Goal: Information Seeking & Learning: Compare options

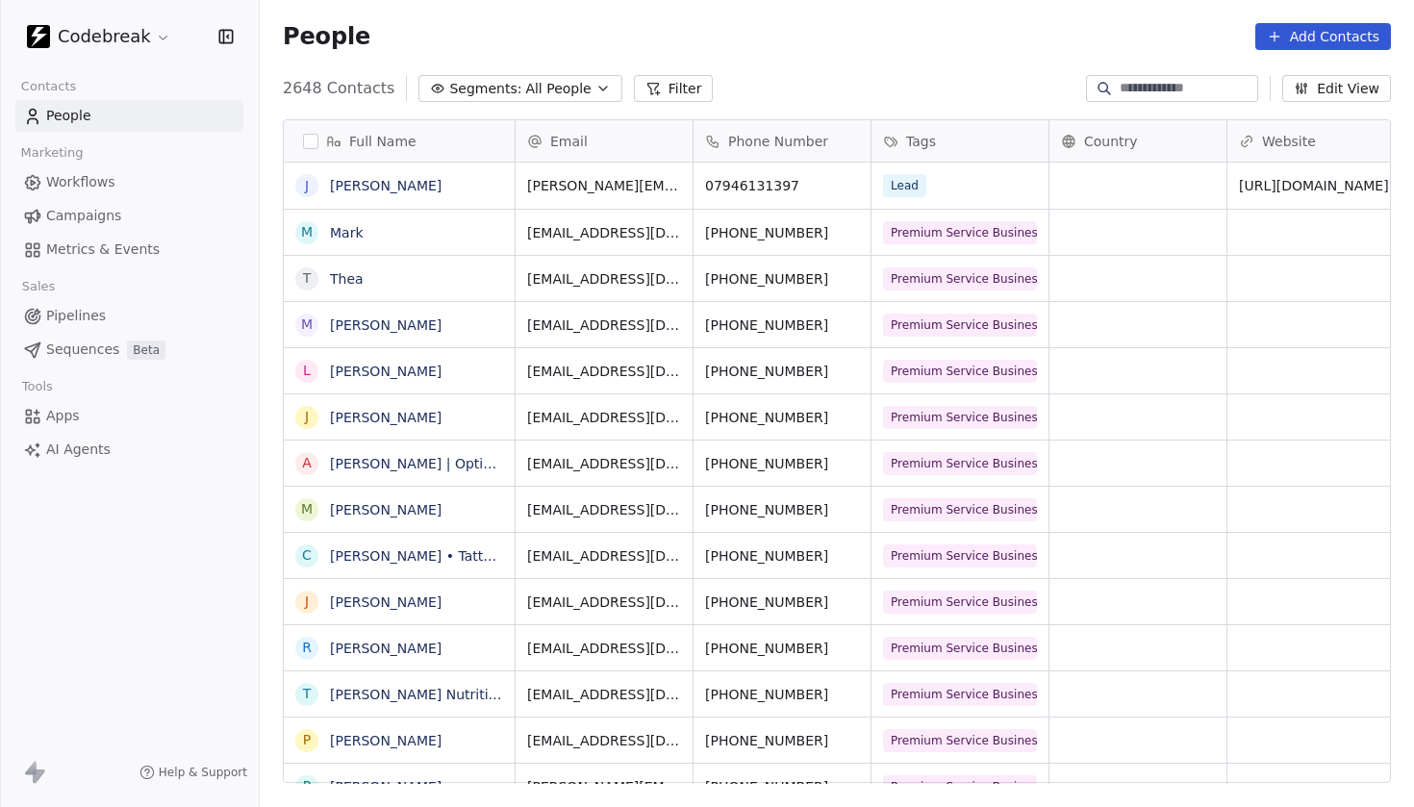
scroll to position [711, 1154]
click at [134, 185] on link "Workflows" at bounding box center [129, 182] width 228 height 32
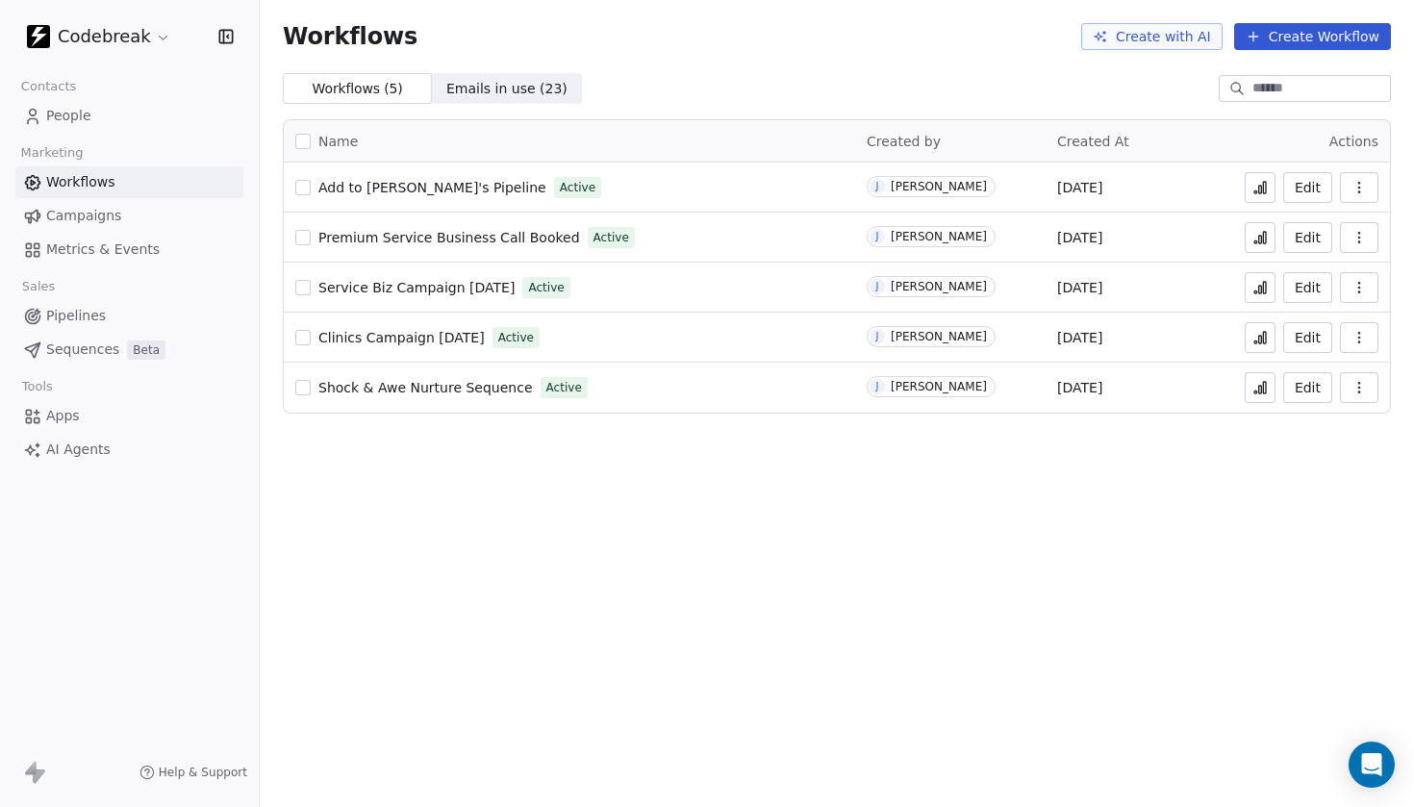
click at [83, 313] on span "Pipelines" at bounding box center [76, 316] width 60 height 20
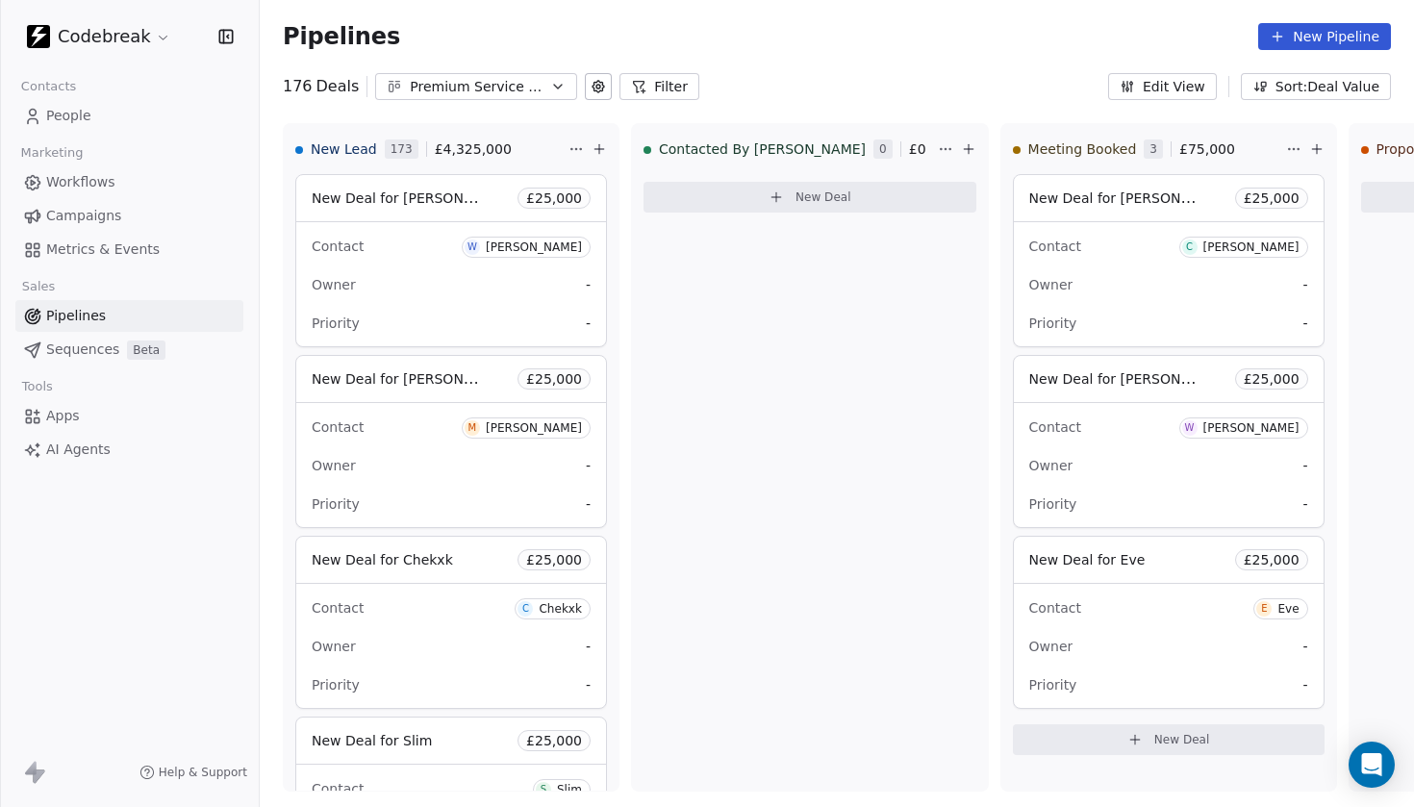
click at [655, 92] on button "Filter" at bounding box center [659, 86] width 80 height 27
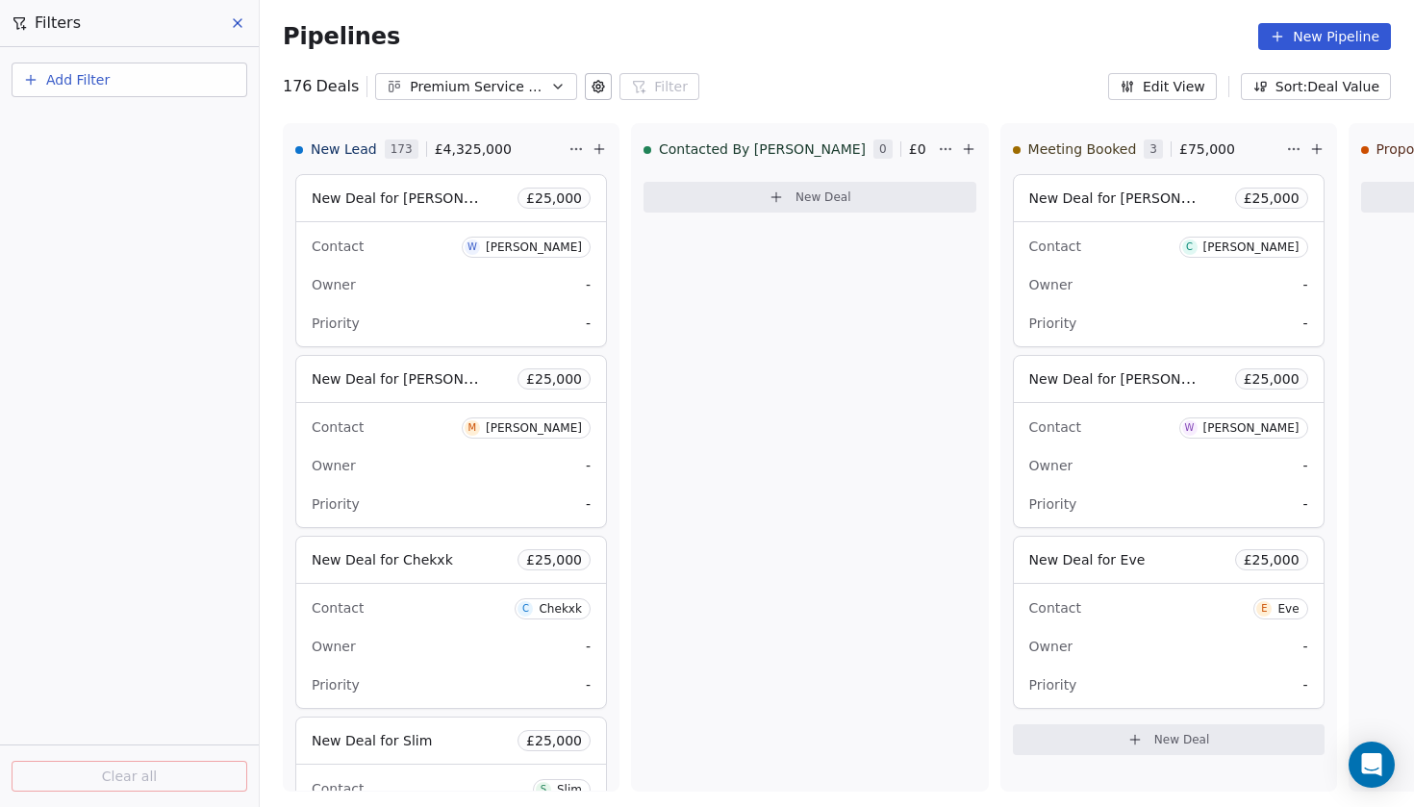
click at [134, 86] on button "Add Filter" at bounding box center [130, 80] width 236 height 35
click at [124, 157] on span "Contact properties" at bounding box center [94, 156] width 125 height 20
click at [115, 561] on html "Codebreak Contacts People Marketing Workflows Campaigns Metrics & Events Sales …" at bounding box center [707, 403] width 1414 height 807
click at [48, 86] on span "Add Filter" at bounding box center [77, 80] width 63 height 20
click at [77, 129] on span "Deal properties" at bounding box center [84, 125] width 104 height 20
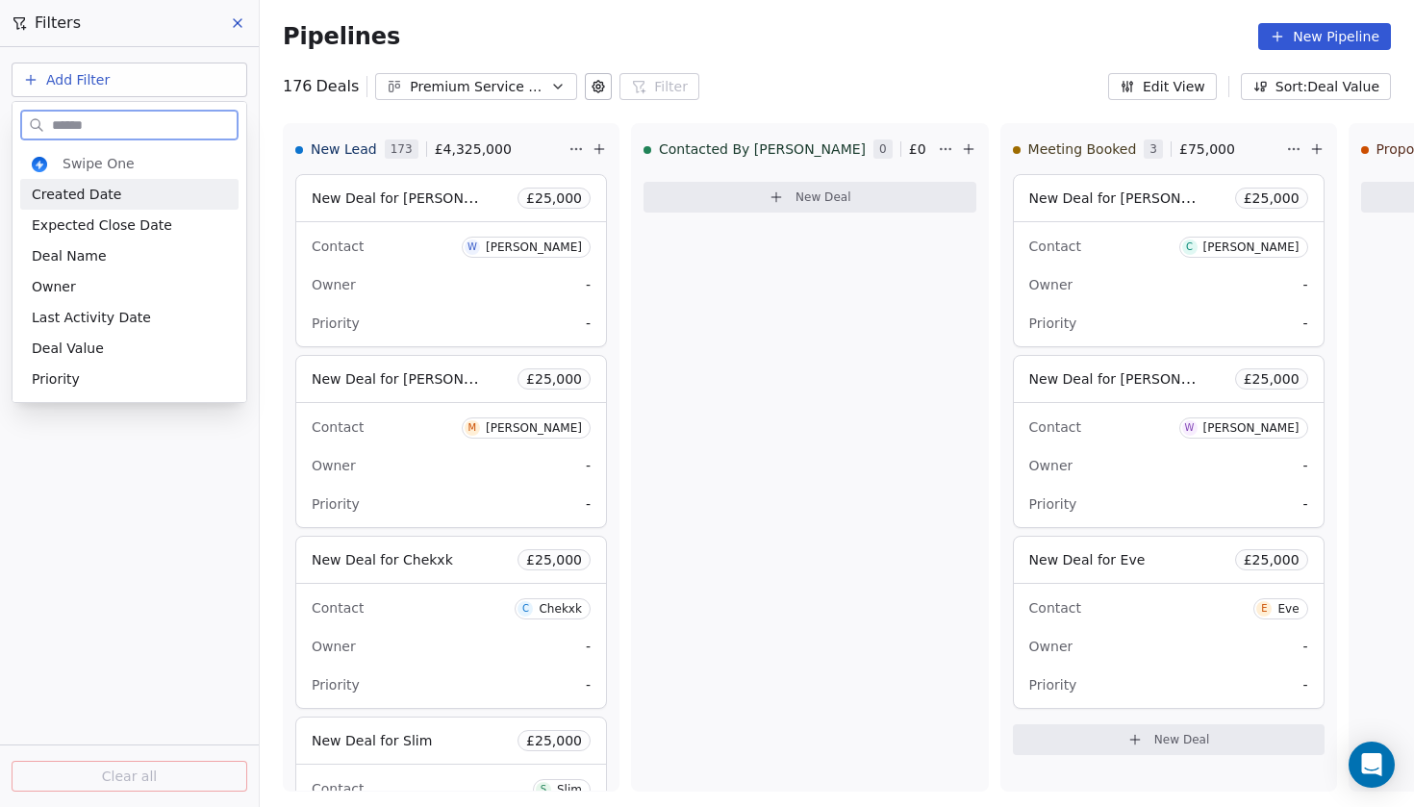
click at [125, 196] on div "Created Date" at bounding box center [129, 194] width 195 height 19
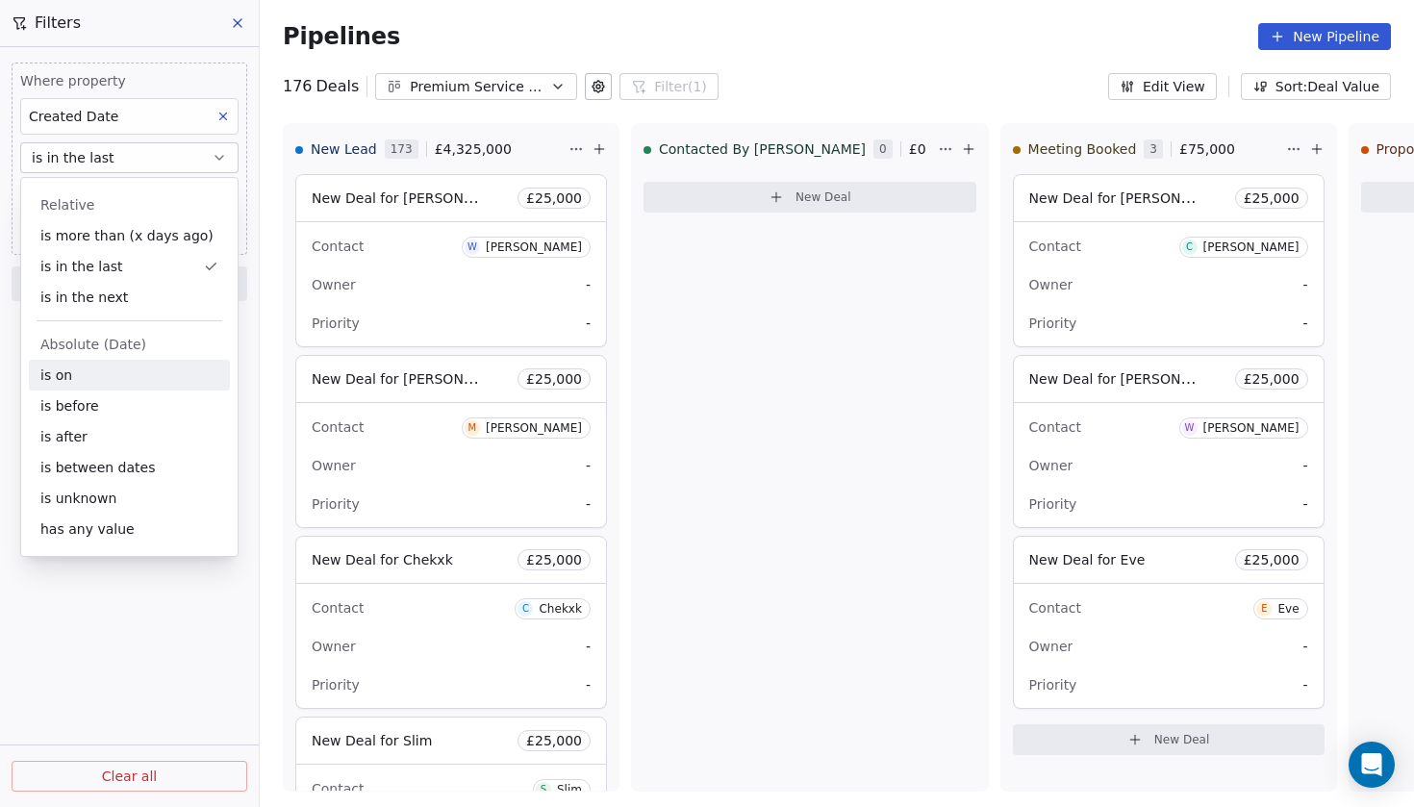
click at [81, 384] on div "is on" at bounding box center [129, 375] width 201 height 31
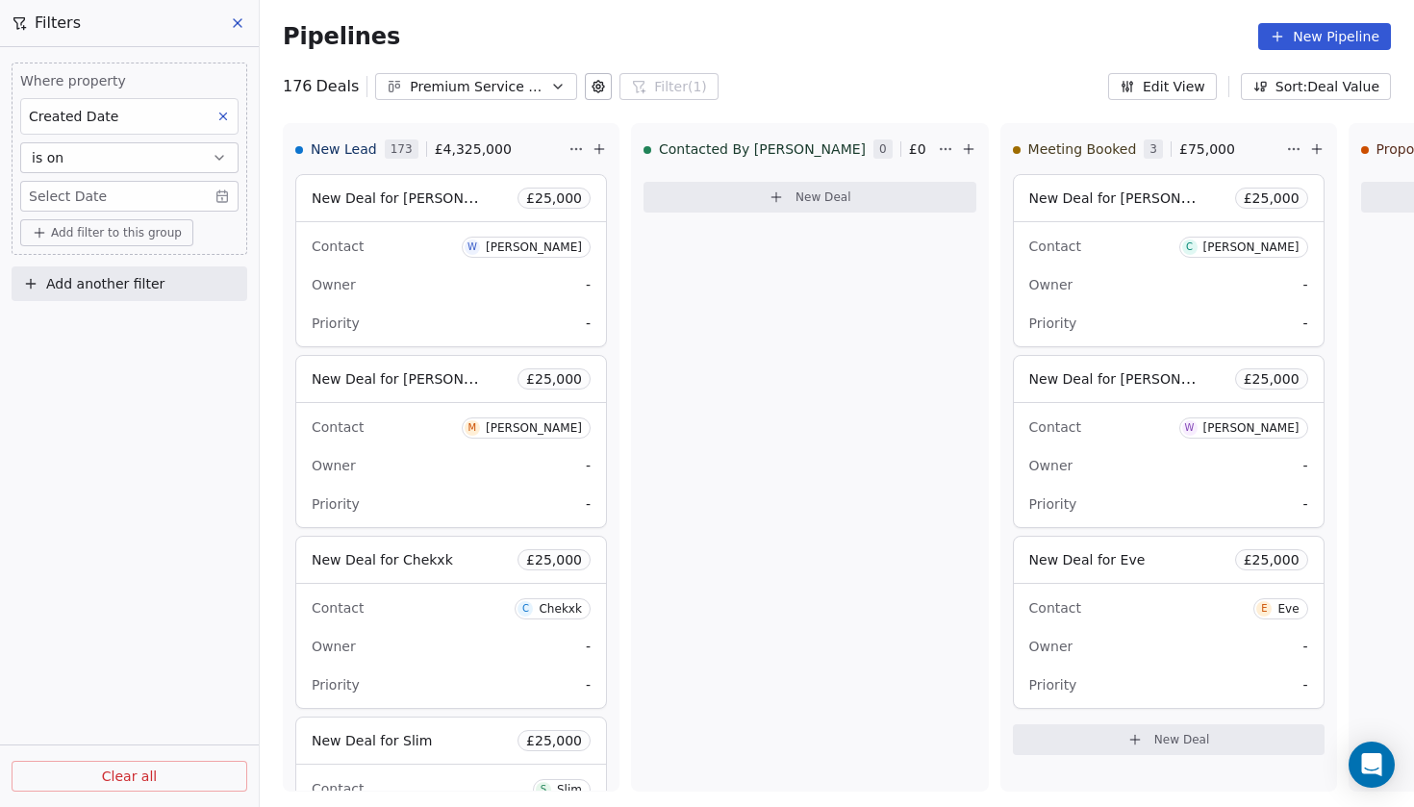
click at [212, 196] on body "Codebreak Contacts People Marketing Workflows Campaigns Metrics & Events Sales …" at bounding box center [707, 403] width 1414 height 807
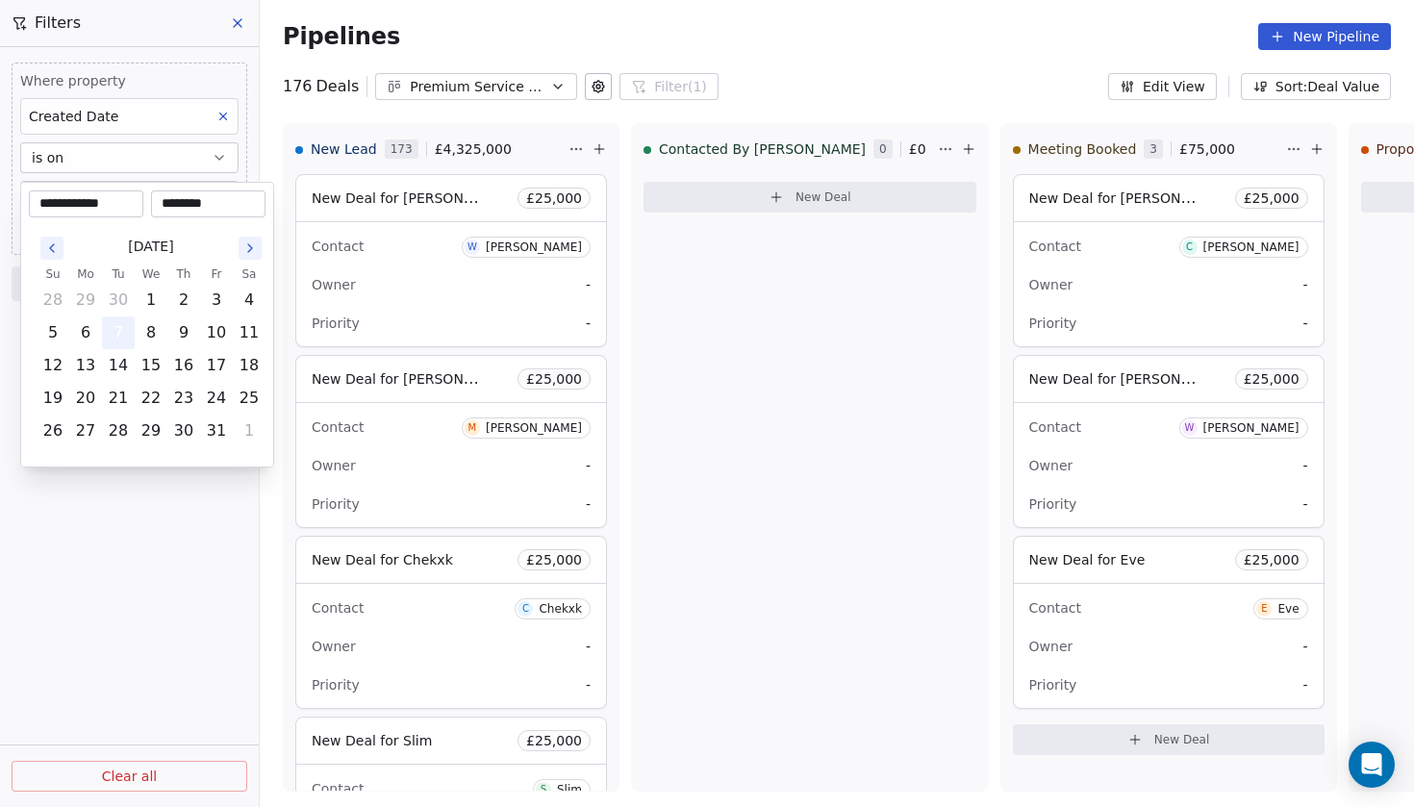
click at [130, 333] on button "7" at bounding box center [118, 332] width 31 height 31
click at [101, 540] on html "Codebreak Contacts People Marketing Workflows Campaigns Metrics & Events Sales …" at bounding box center [707, 403] width 1414 height 807
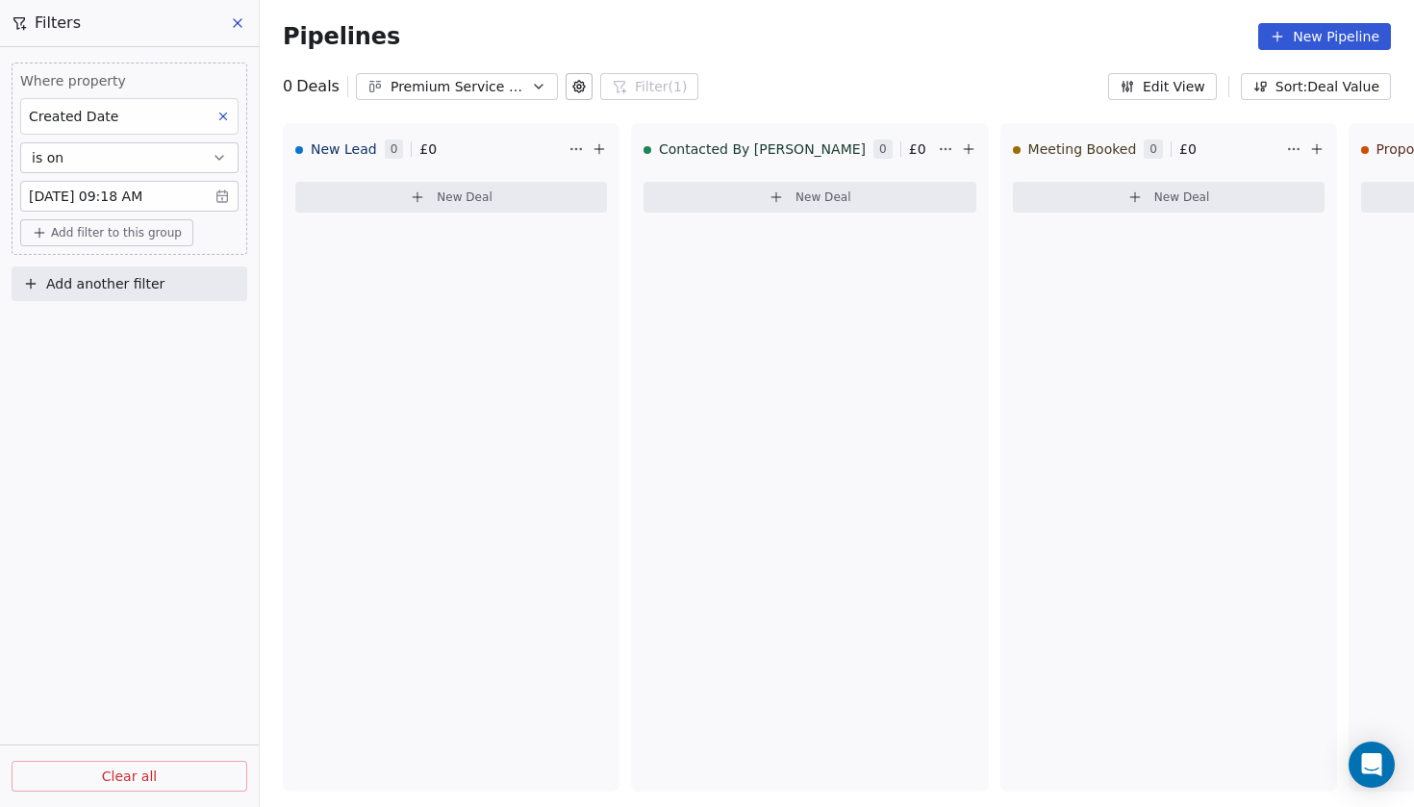
click at [213, 195] on body "Codebreak Contacts People Marketing Workflows Campaigns Metrics & Events Sales …" at bounding box center [707, 403] width 1414 height 807
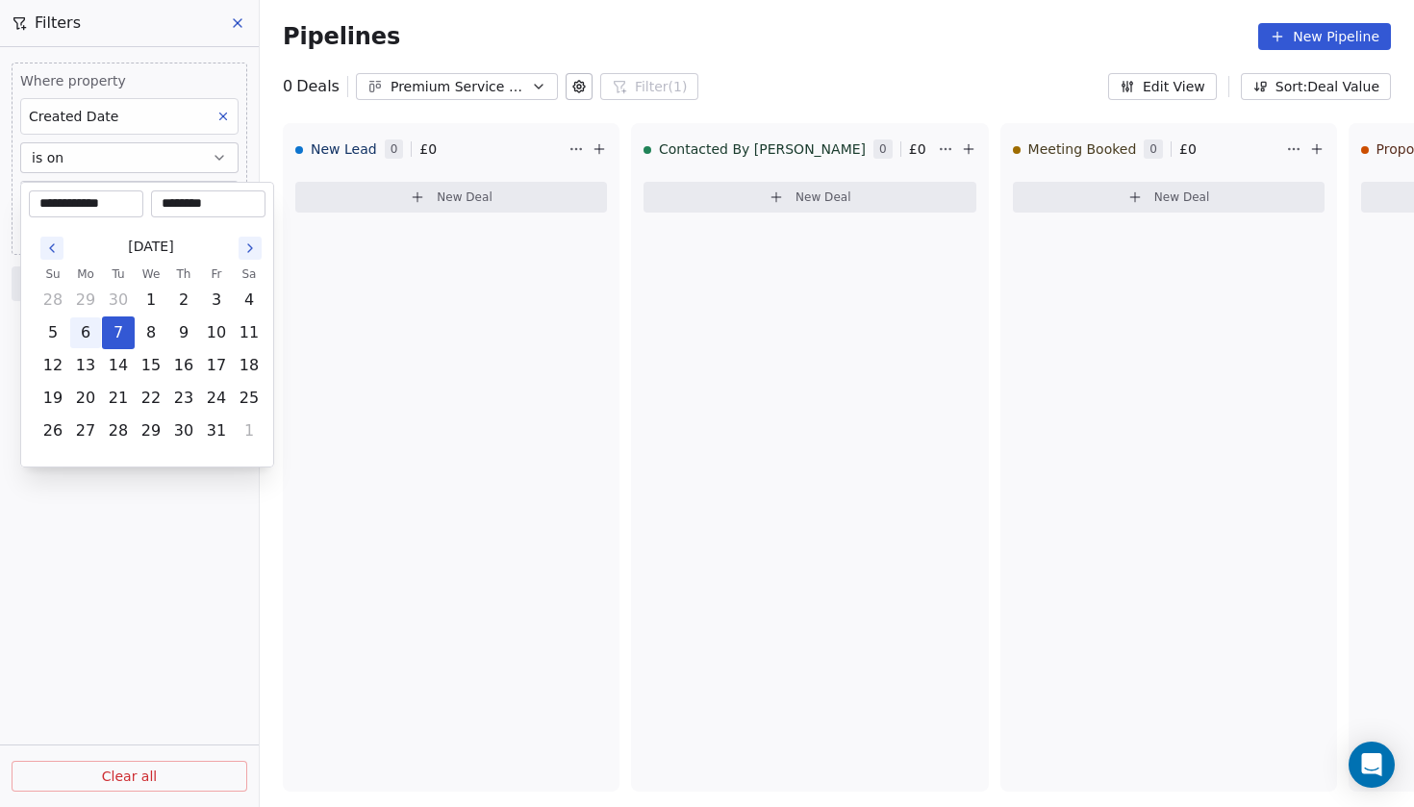
click at [96, 332] on button "6" at bounding box center [85, 332] width 31 height 31
type input "**********"
click at [104, 528] on html "**********" at bounding box center [707, 403] width 1414 height 807
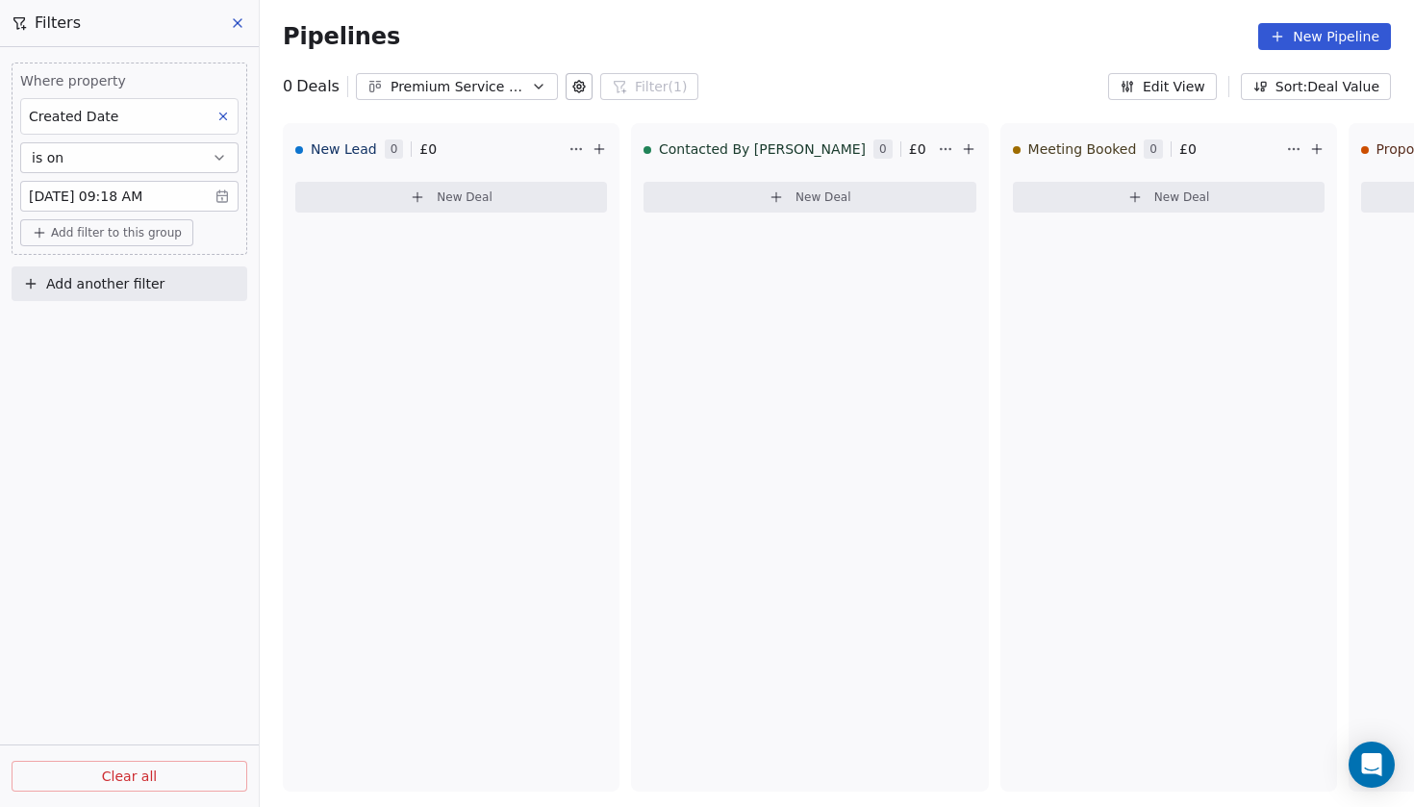
click at [228, 197] on body "Codebreak Contacts People Marketing Workflows Campaigns Metrics & Events Sales …" at bounding box center [707, 403] width 1414 height 807
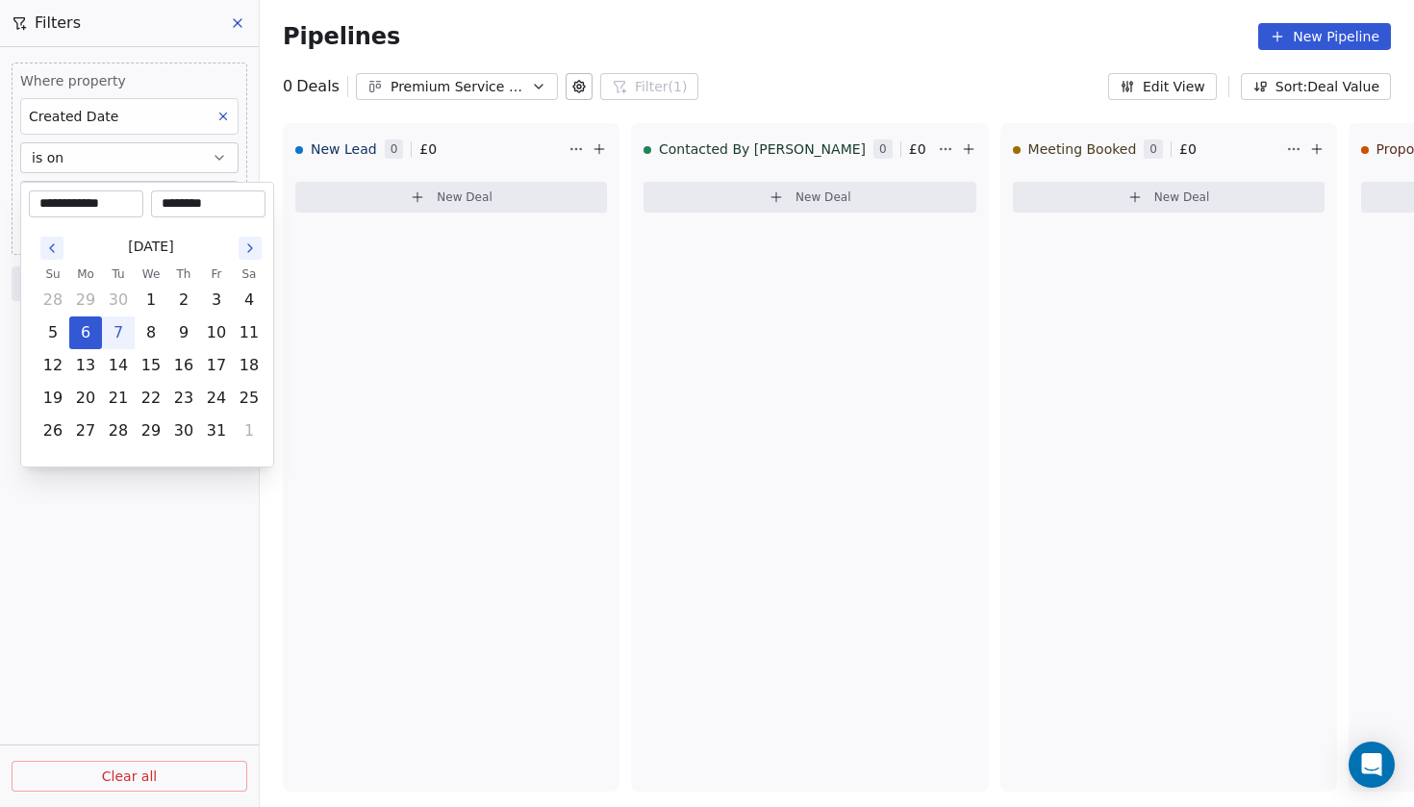
click at [127, 345] on button "7" at bounding box center [118, 332] width 31 height 31
type input "**********"
click at [188, 579] on html "**********" at bounding box center [707, 403] width 1414 height 807
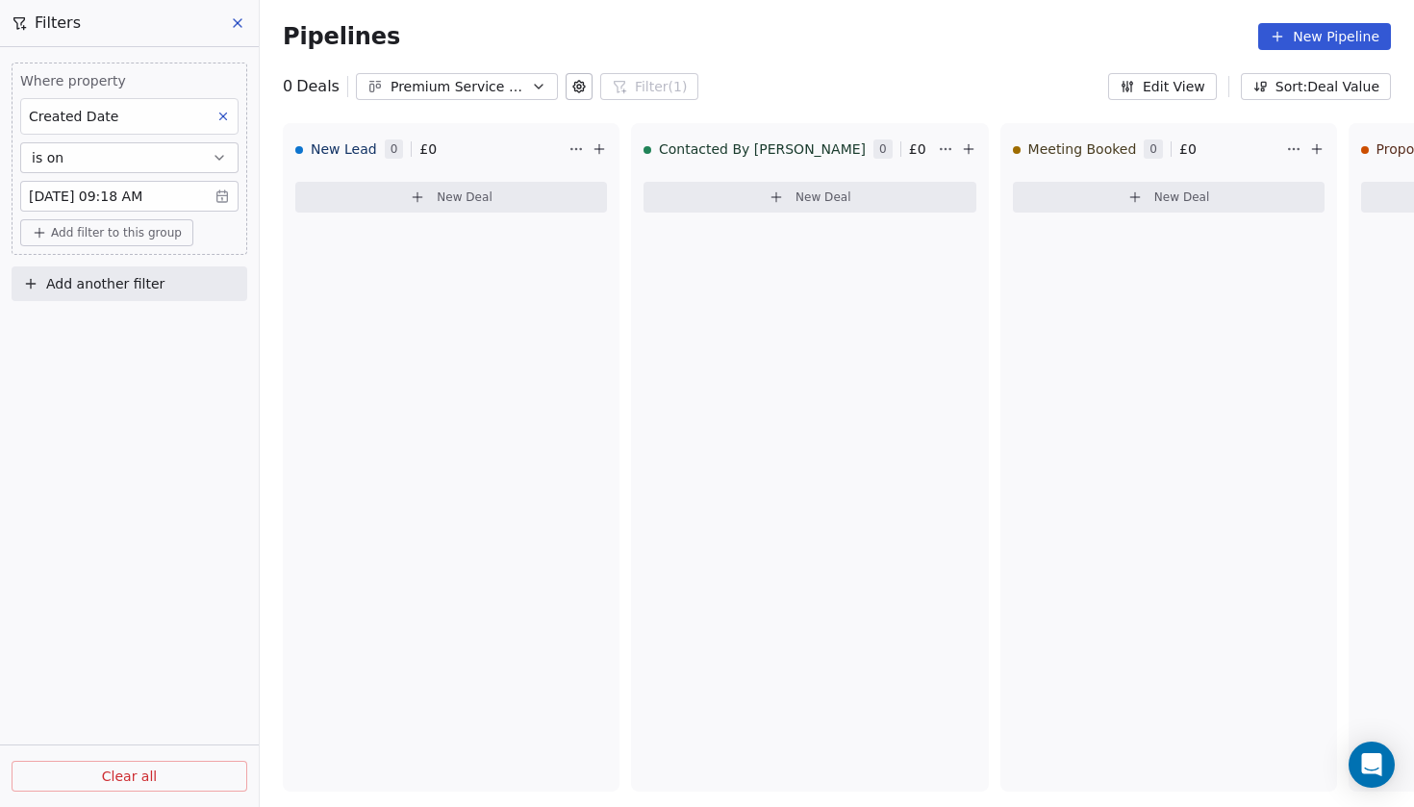
click at [150, 157] on button "is on" at bounding box center [129, 157] width 218 height 31
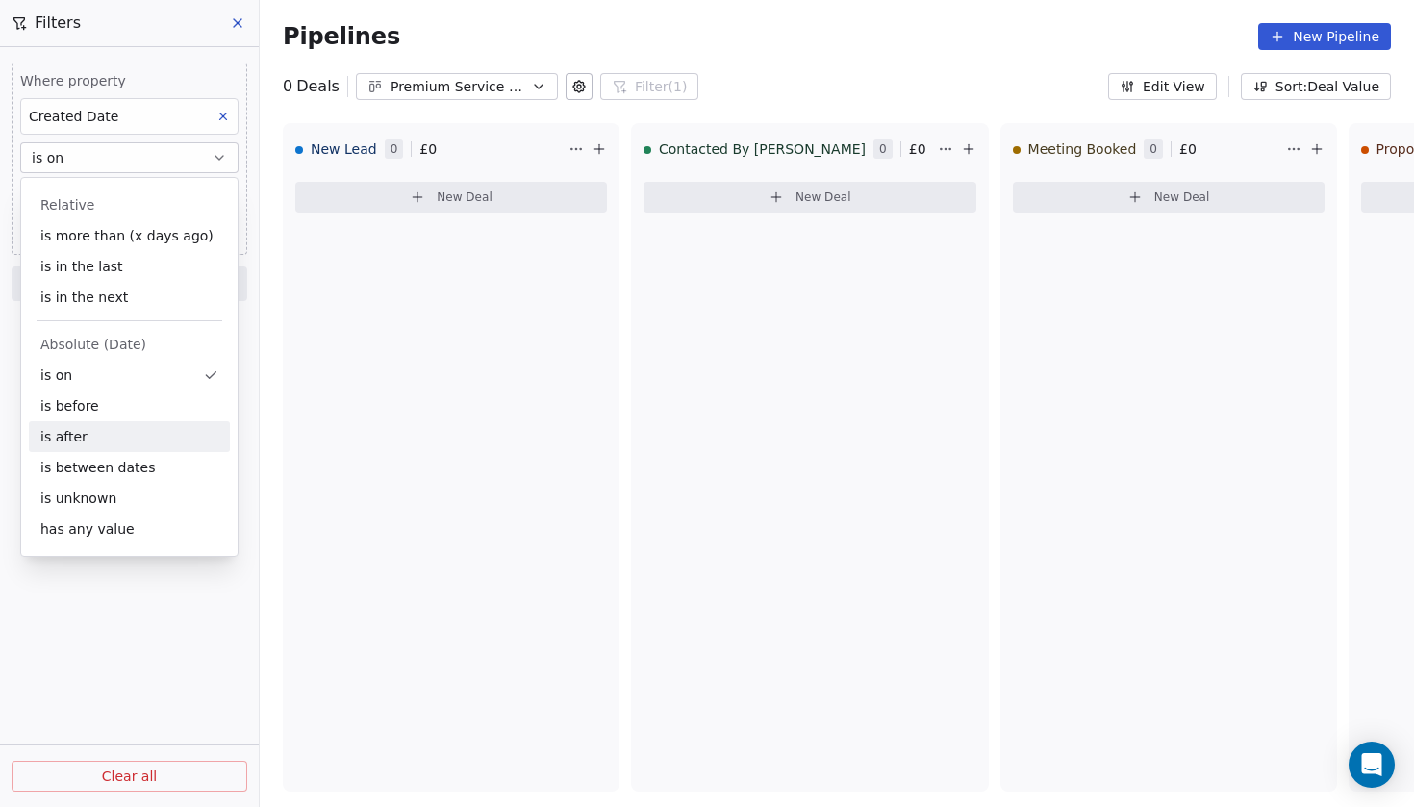
click at [105, 427] on div "is after" at bounding box center [129, 436] width 201 height 31
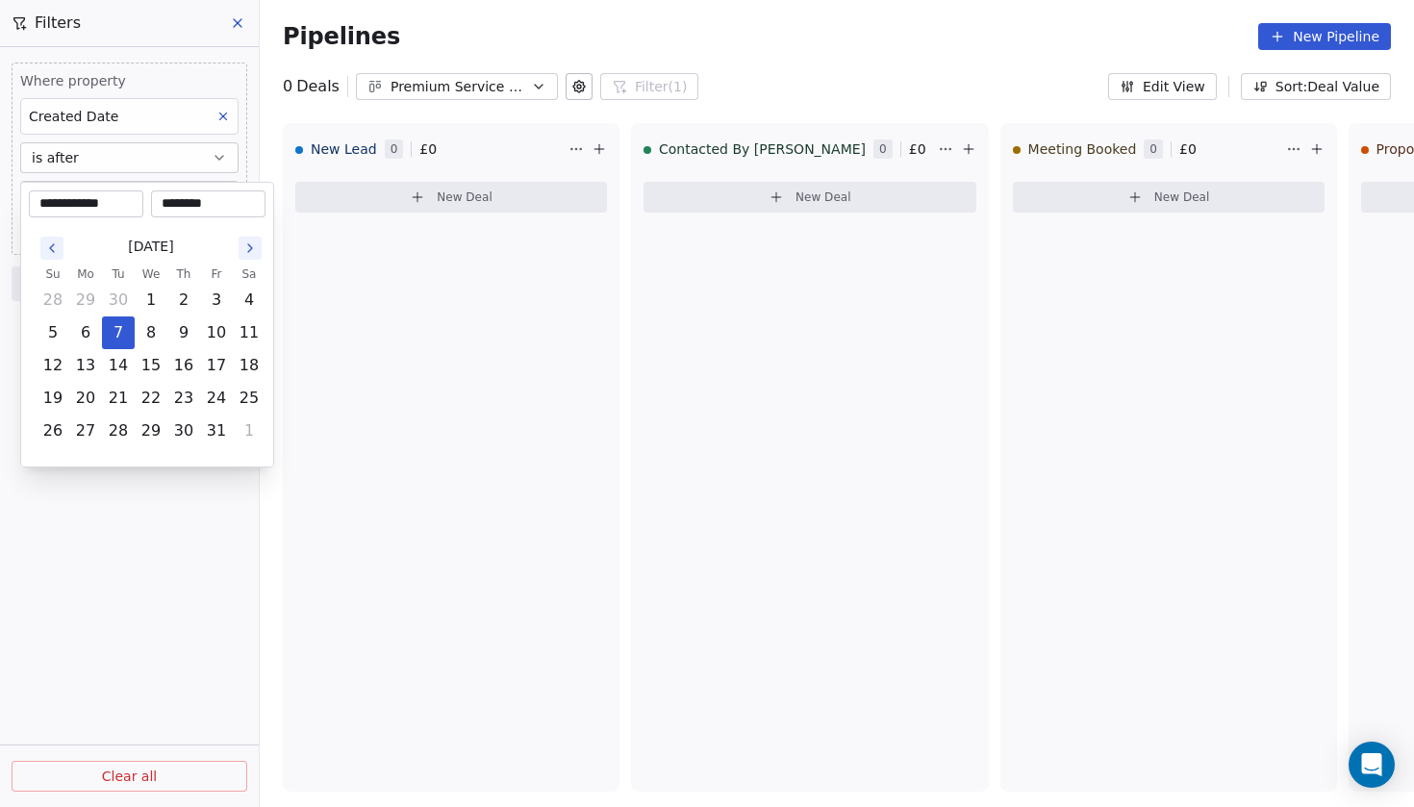
click at [213, 194] on body "**********" at bounding box center [707, 403] width 1414 height 807
click at [119, 339] on button "7" at bounding box center [118, 332] width 31 height 31
click at [214, 211] on input "********" at bounding box center [208, 203] width 107 height 19
drag, startPoint x: 239, startPoint y: 207, endPoint x: 170, endPoint y: 202, distance: 69.4
click at [166, 205] on input "********" at bounding box center [208, 203] width 107 height 19
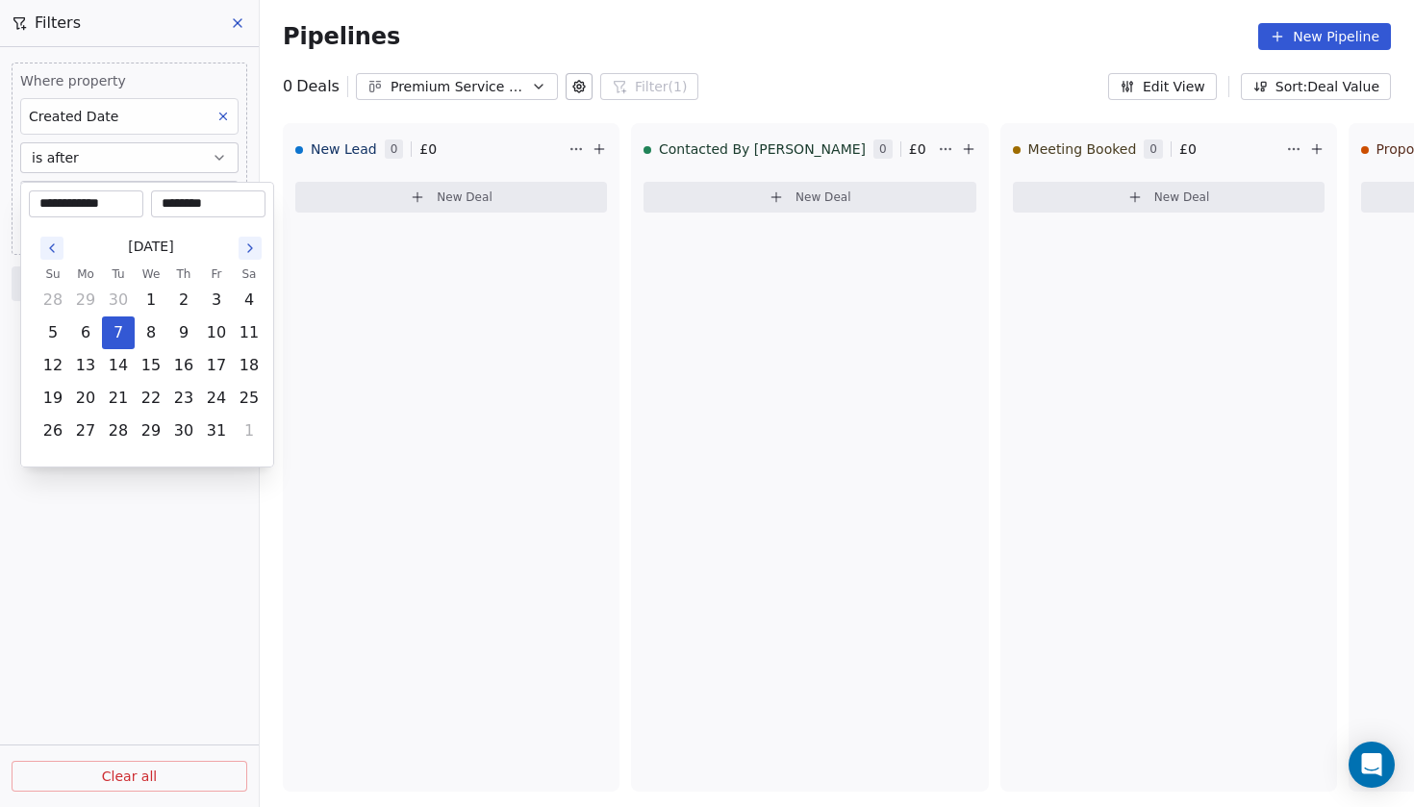
type input "*"
type input "***"
click at [165, 526] on html "**********" at bounding box center [707, 403] width 1414 height 807
click at [221, 197] on body "**********" at bounding box center [707, 403] width 1414 height 807
click at [208, 202] on input "********" at bounding box center [208, 203] width 107 height 19
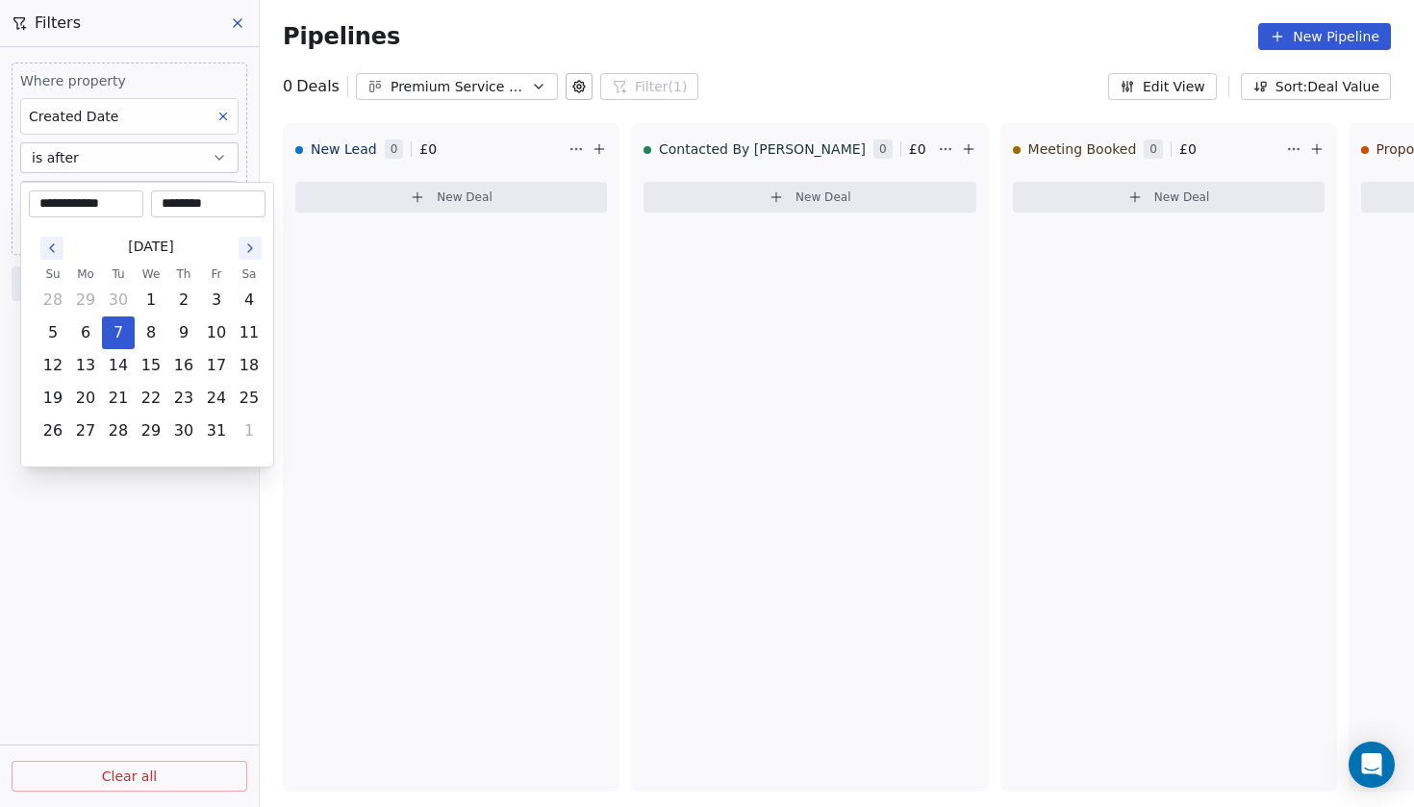
click at [202, 208] on input "********" at bounding box center [208, 203] width 107 height 19
click at [178, 207] on input "********" at bounding box center [208, 203] width 107 height 19
type input "********"
click at [254, 200] on input "********" at bounding box center [208, 203] width 107 height 19
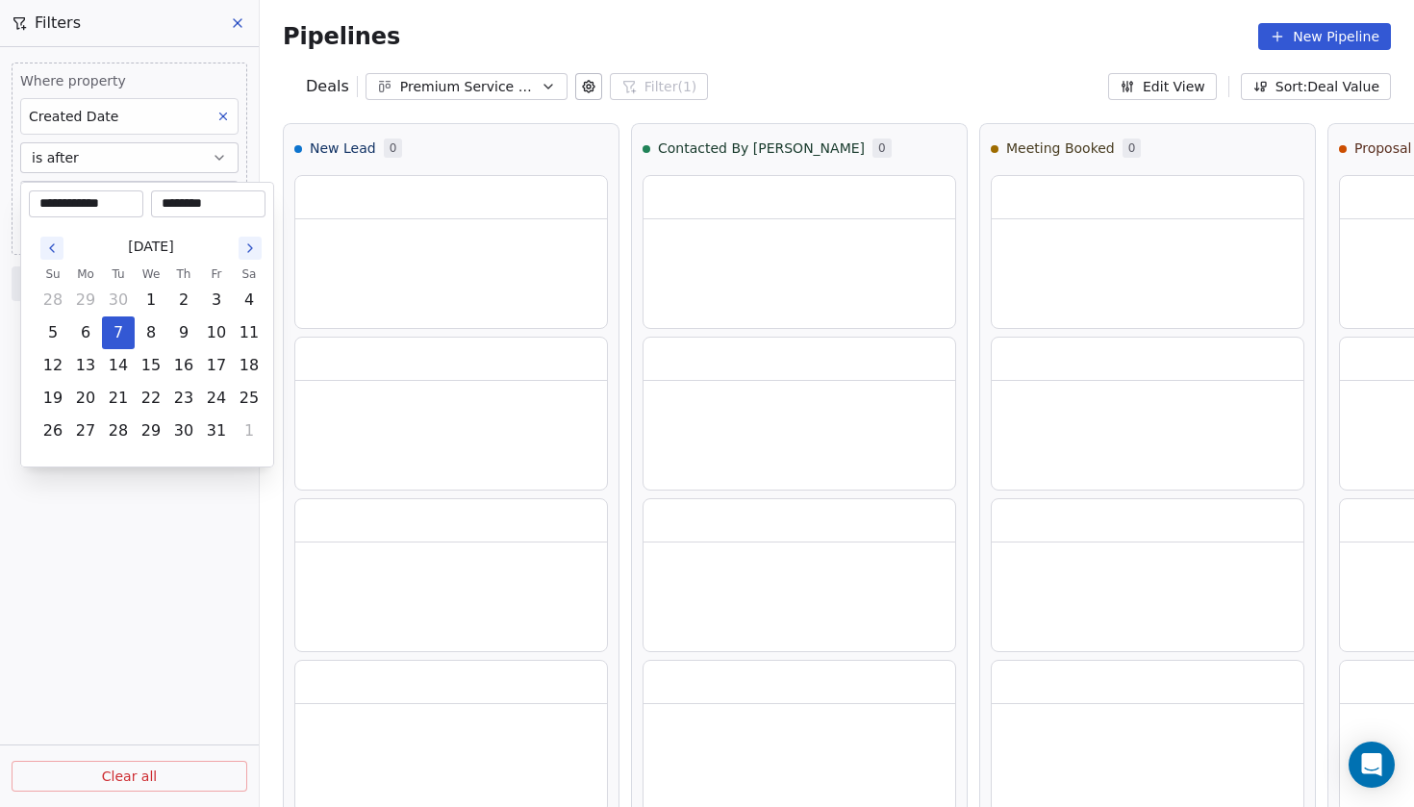
click at [163, 594] on html "**********" at bounding box center [707, 403] width 1414 height 807
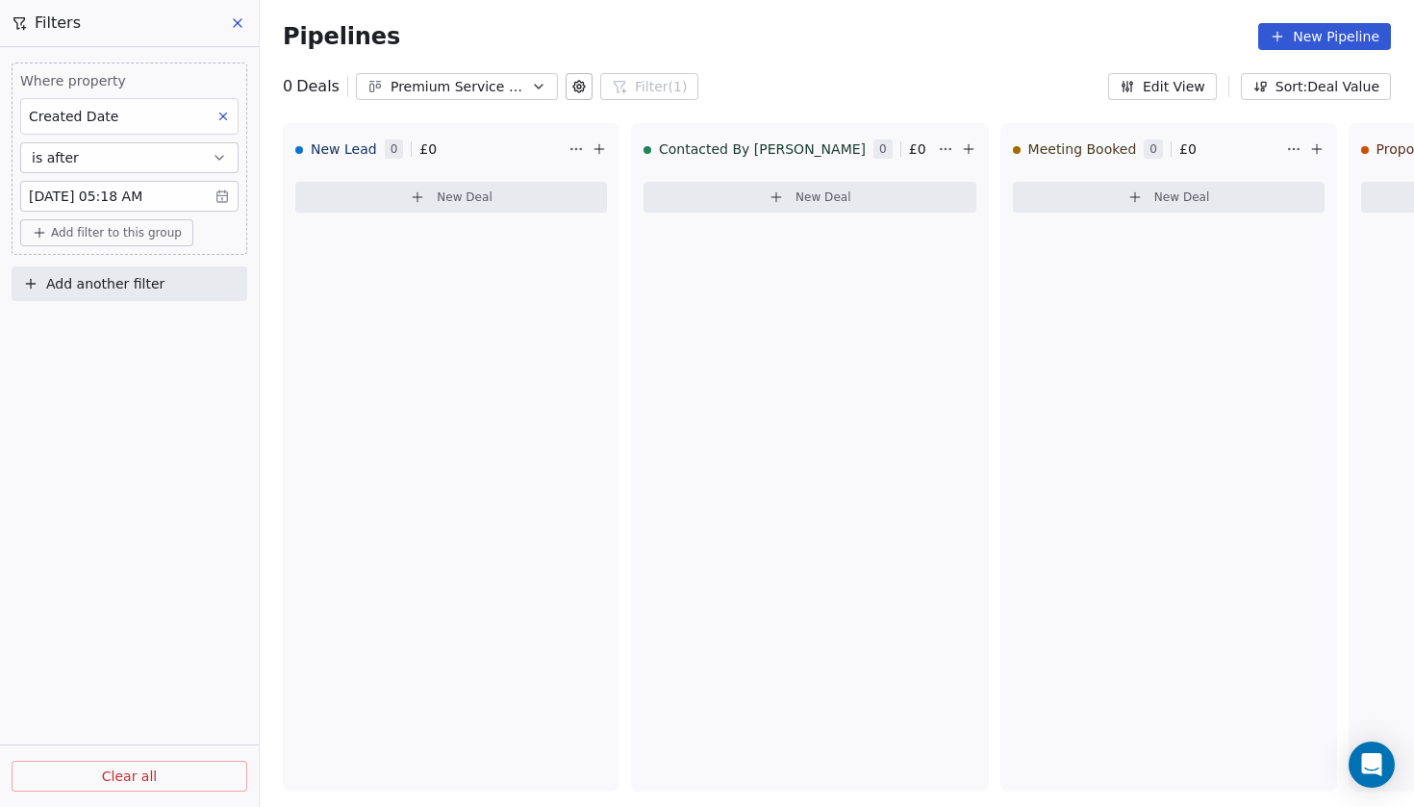
click at [80, 204] on body "Codebreak Contacts People Marketing Workflows Campaigns Metrics & Events Sales …" at bounding box center [707, 403] width 1414 height 807
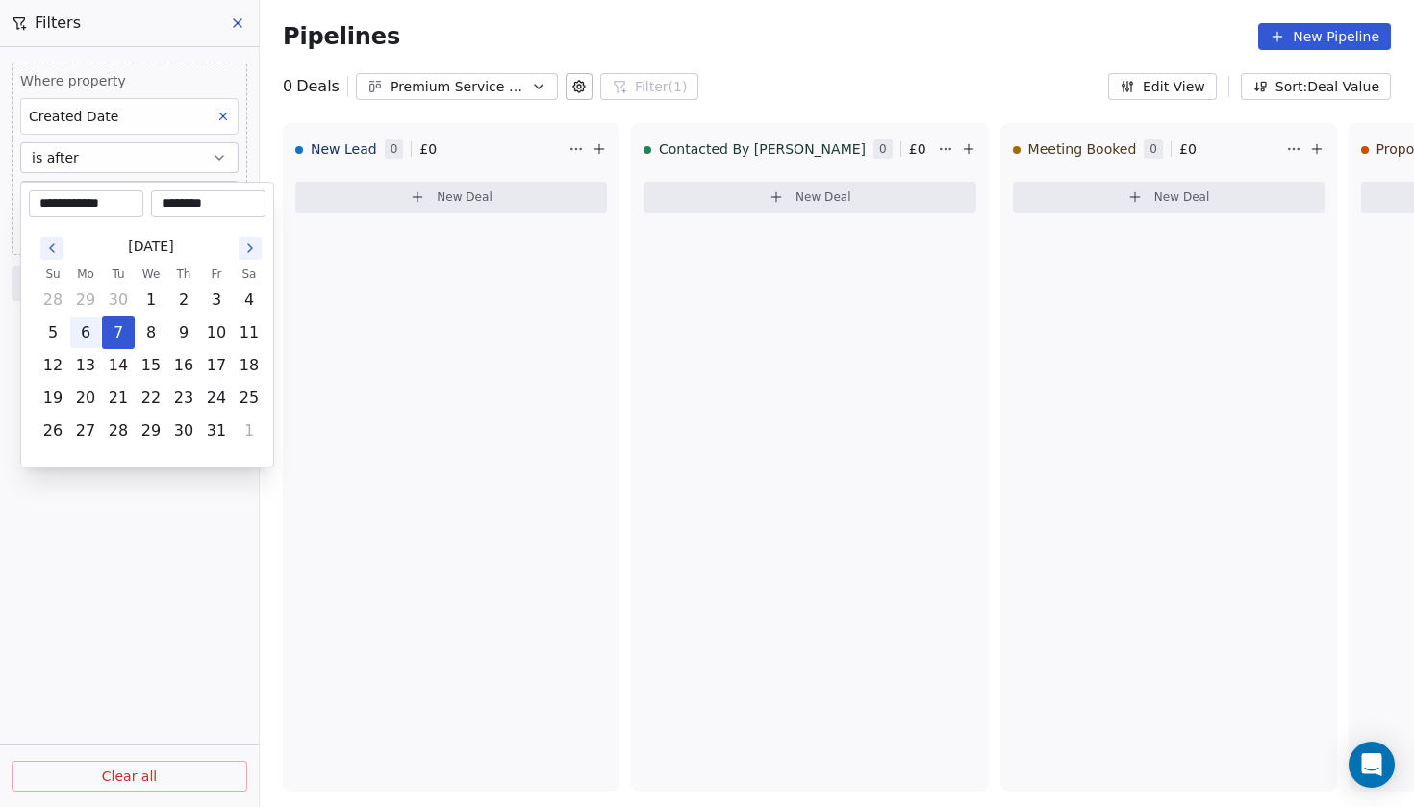
click at [91, 335] on button "6" at bounding box center [85, 332] width 31 height 31
type input "**********"
click at [120, 511] on html "**********" at bounding box center [707, 403] width 1414 height 807
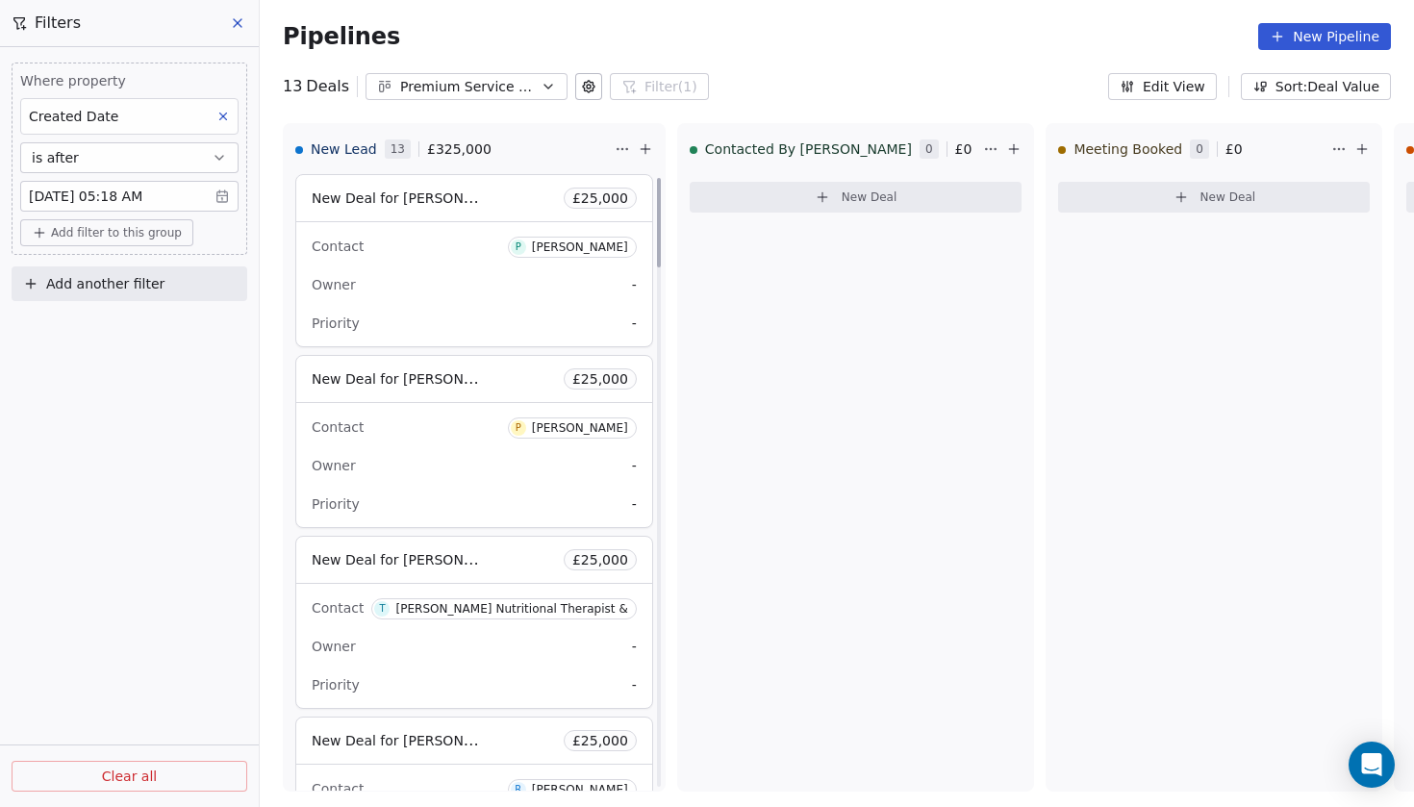
click at [57, 191] on body "Codebreak Contacts People Marketing Workflows Campaigns Metrics & Events Sales …" at bounding box center [707, 403] width 1414 height 807
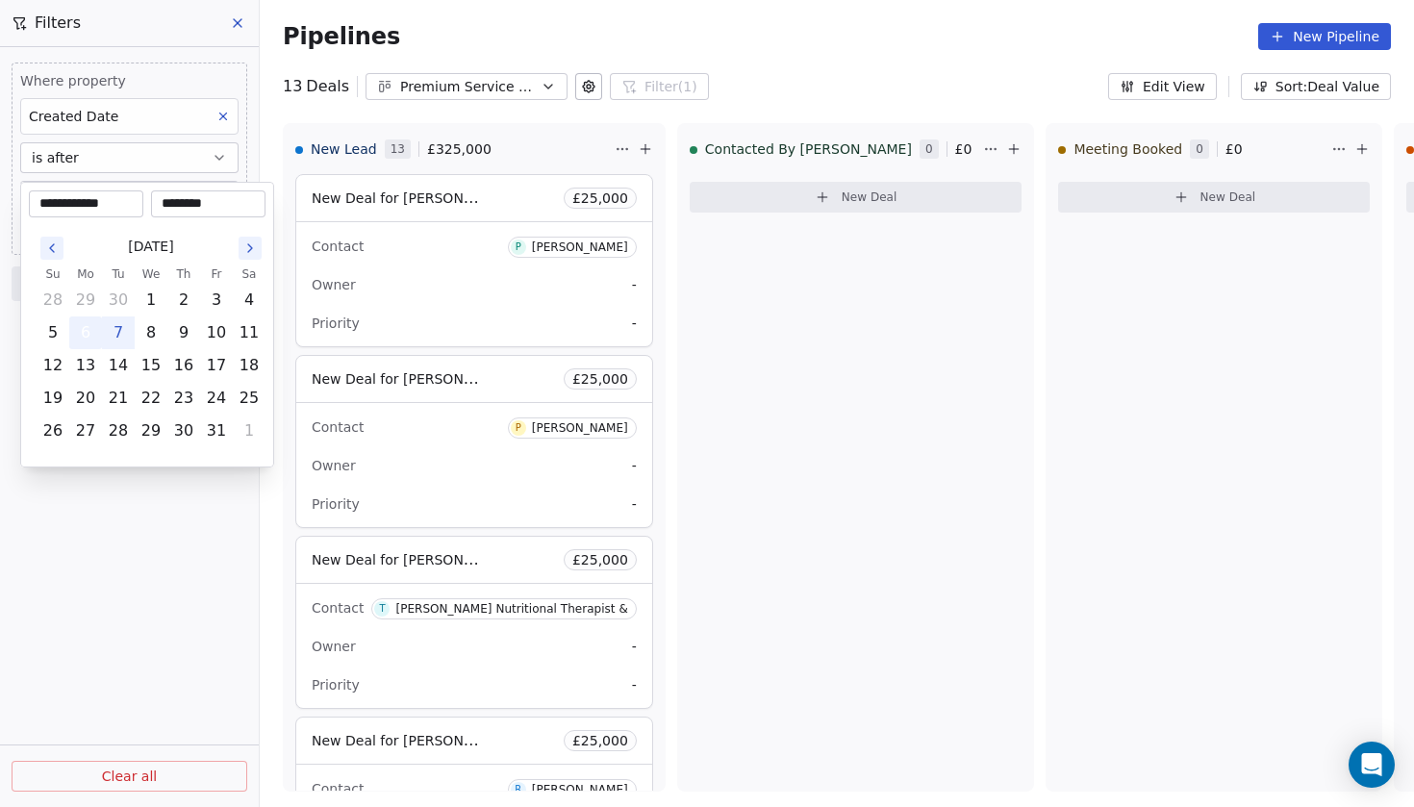
click at [88, 341] on button "6" at bounding box center [85, 332] width 31 height 31
click at [145, 510] on html "Codebreak Contacts People Marketing Workflows Campaigns Metrics & Events Sales …" at bounding box center [707, 403] width 1414 height 807
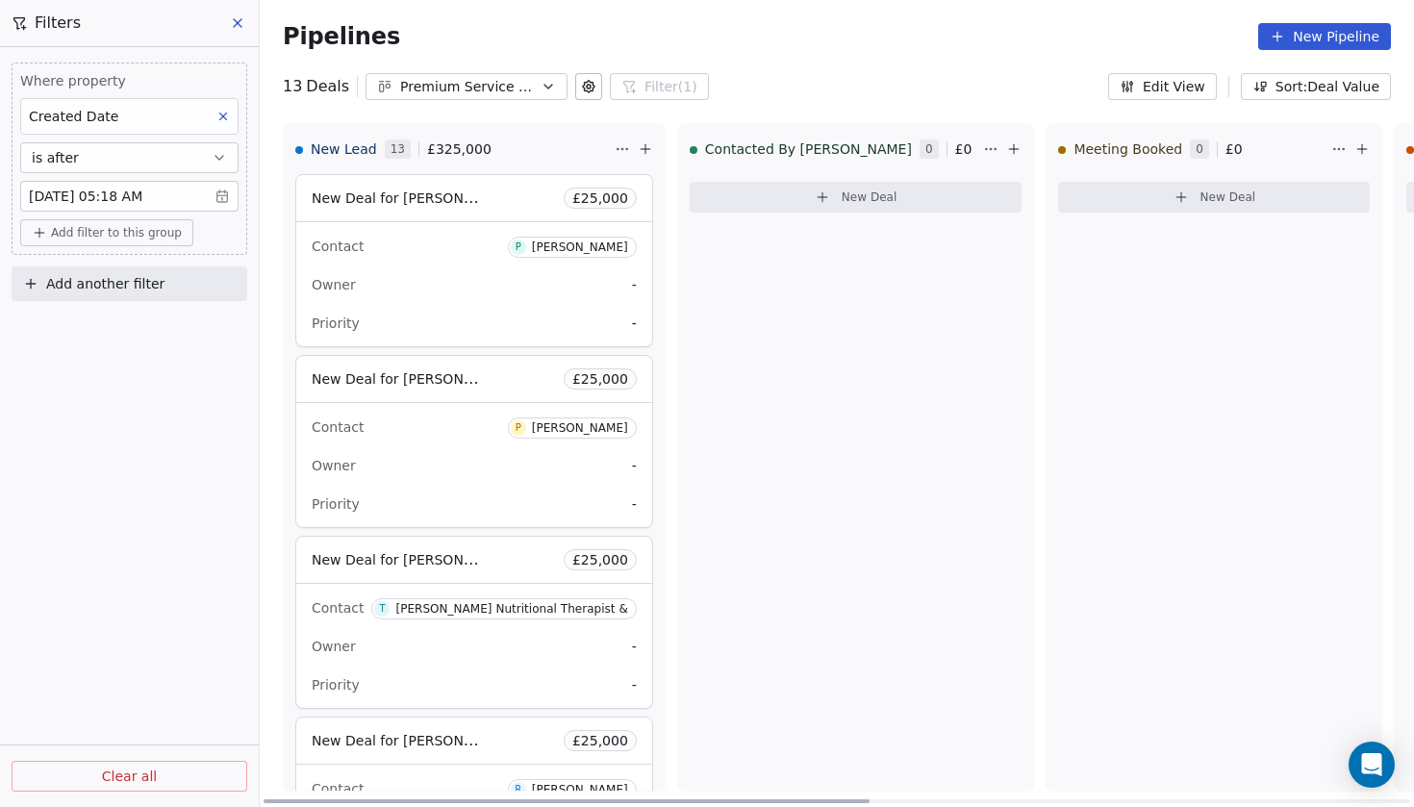
click at [401, 202] on span "New Deal for [PERSON_NAME]" at bounding box center [413, 197] width 203 height 18
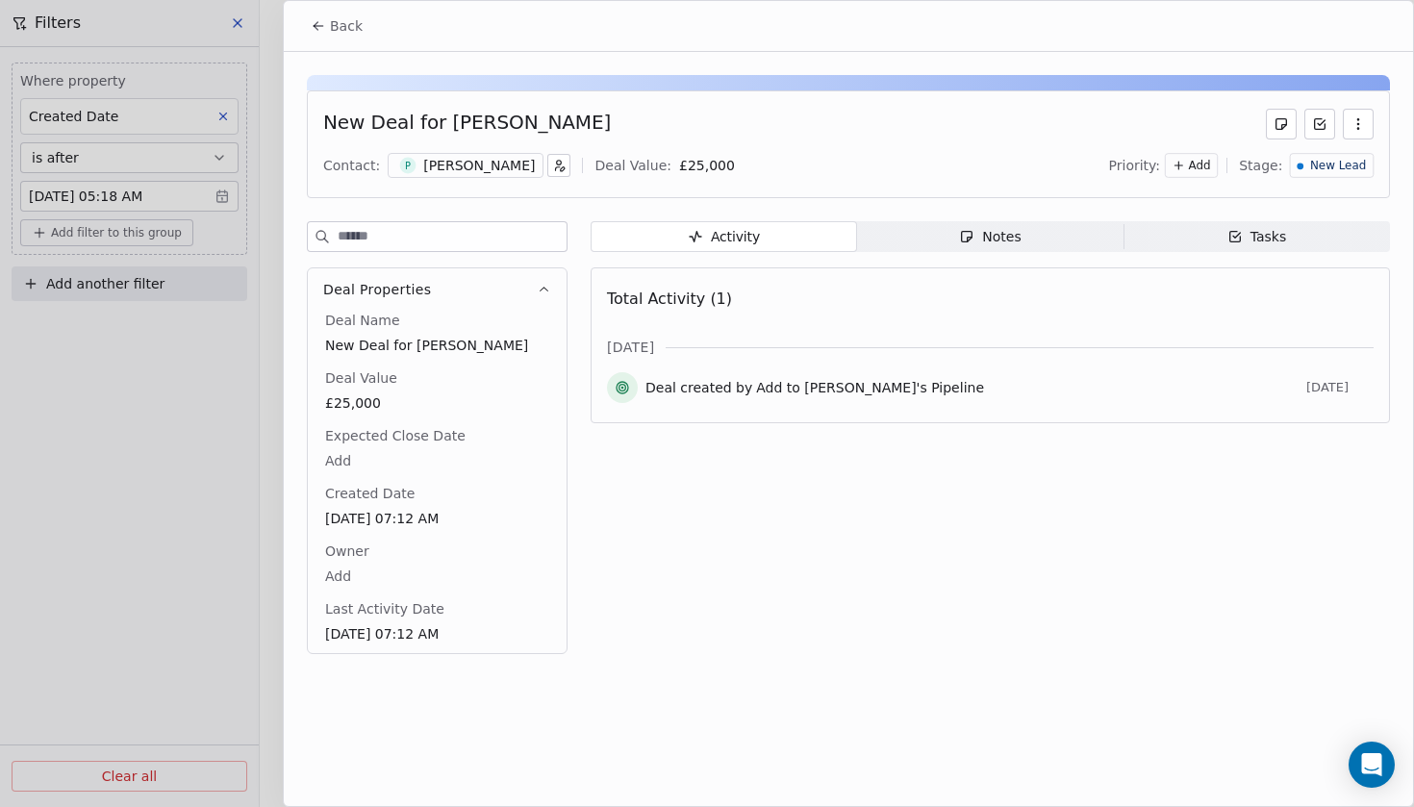
click at [1052, 223] on span "Notes Notes" at bounding box center [990, 236] width 266 height 31
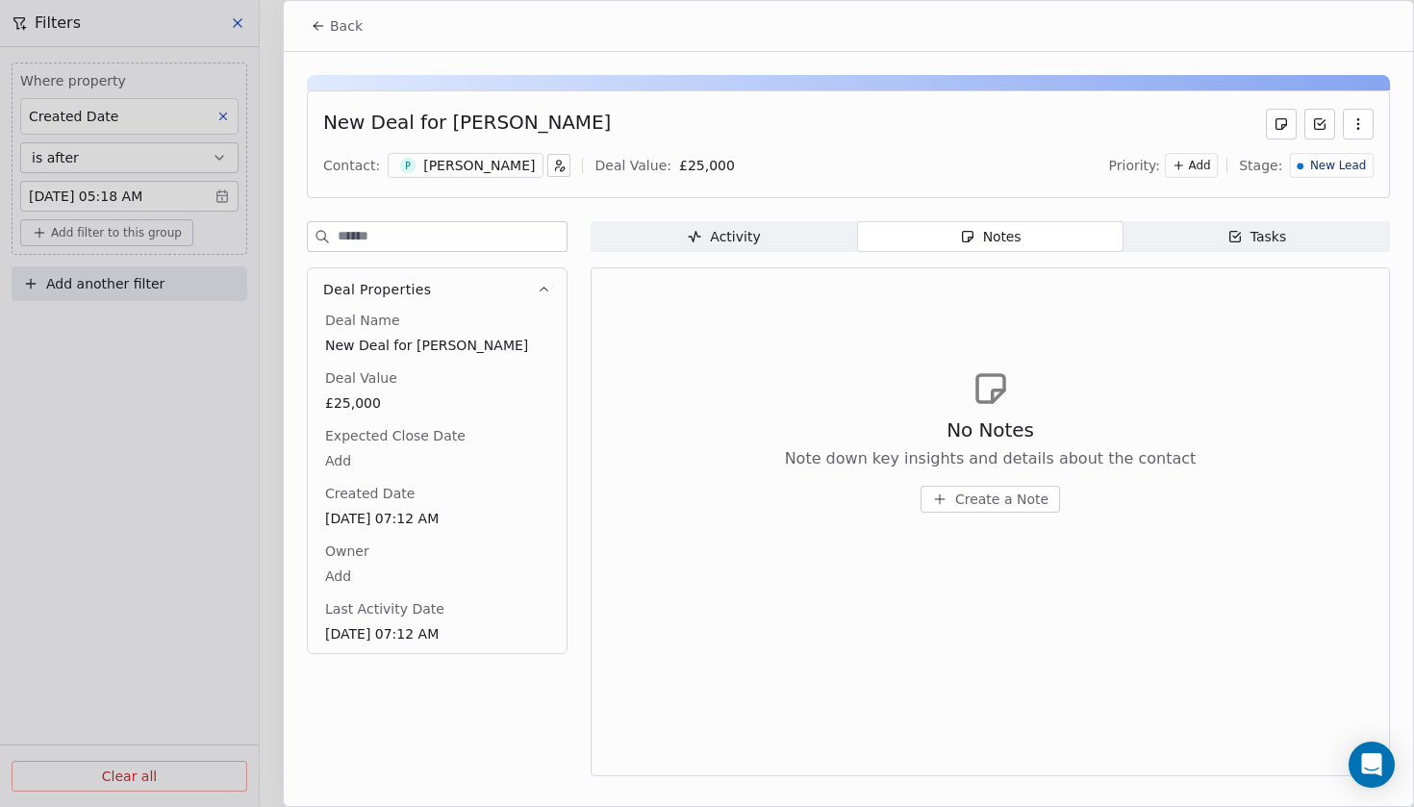
click at [1211, 236] on span "Tasks Tasks" at bounding box center [1256, 236] width 266 height 31
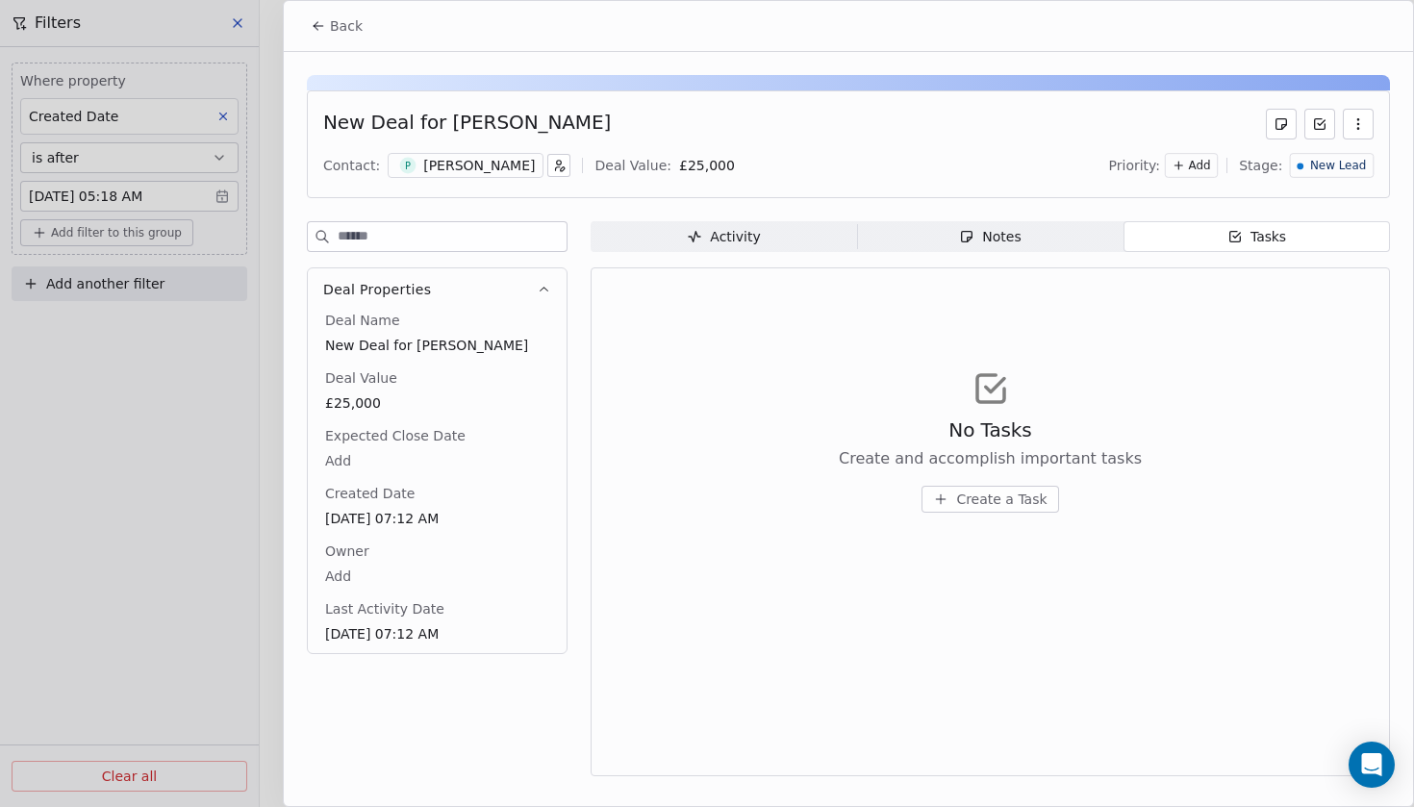
click at [803, 227] on span "Activity Activity" at bounding box center [723, 236] width 266 height 31
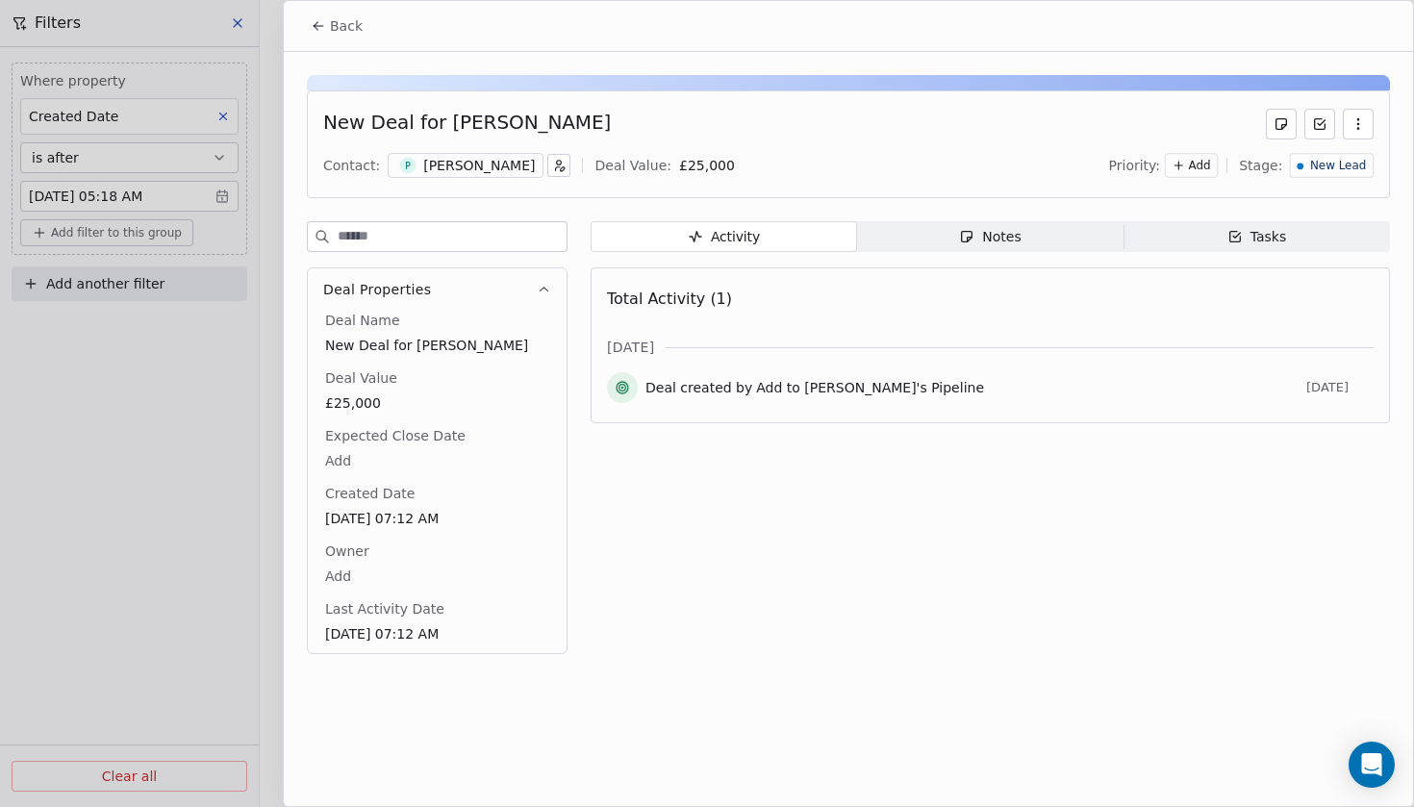
click at [1359, 121] on icon "button" at bounding box center [1357, 123] width 15 height 15
click at [878, 136] on div "New Deal for [PERSON_NAME]" at bounding box center [848, 124] width 1050 height 31
click at [423, 168] on div "[PERSON_NAME]" at bounding box center [479, 165] width 112 height 19
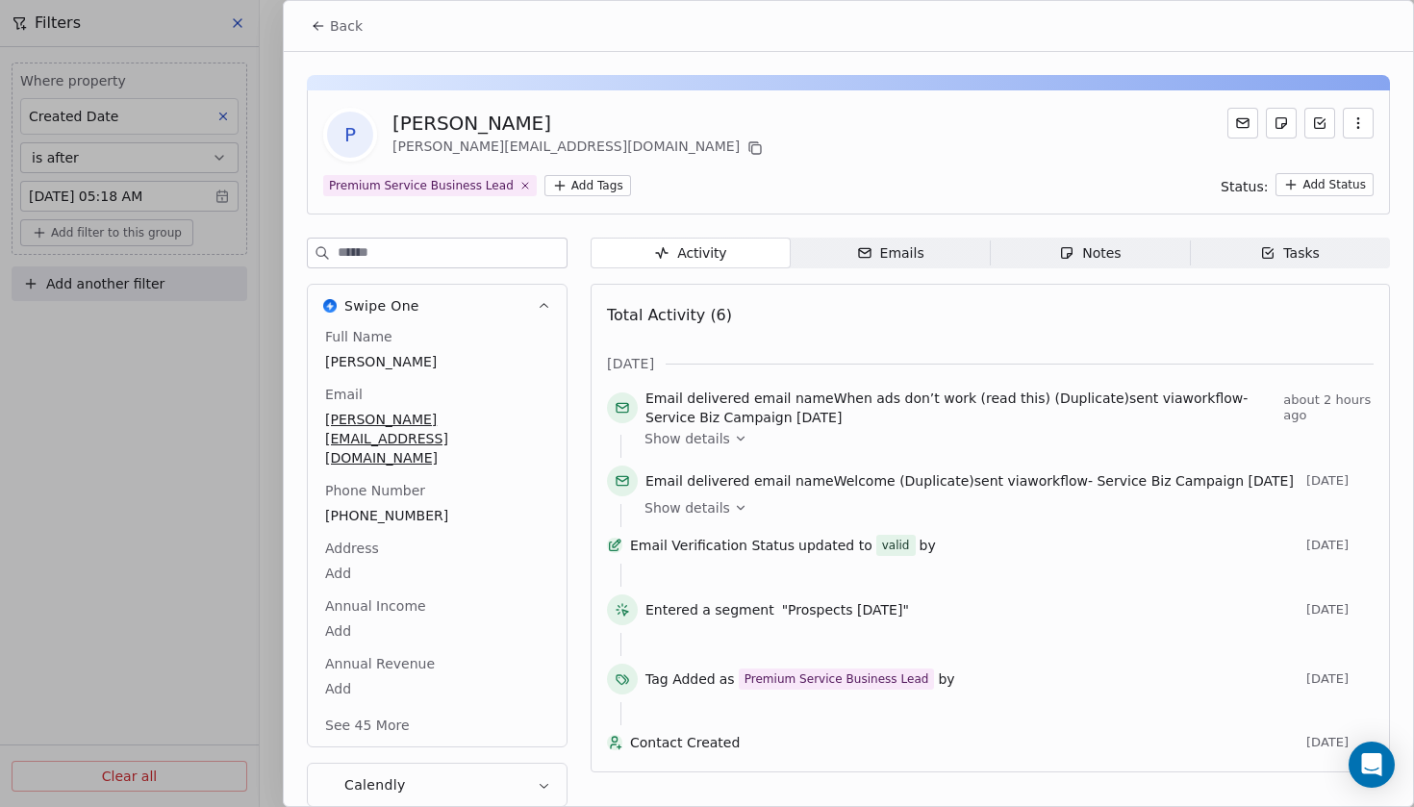
click at [720, 512] on span "Show details" at bounding box center [687, 507] width 86 height 19
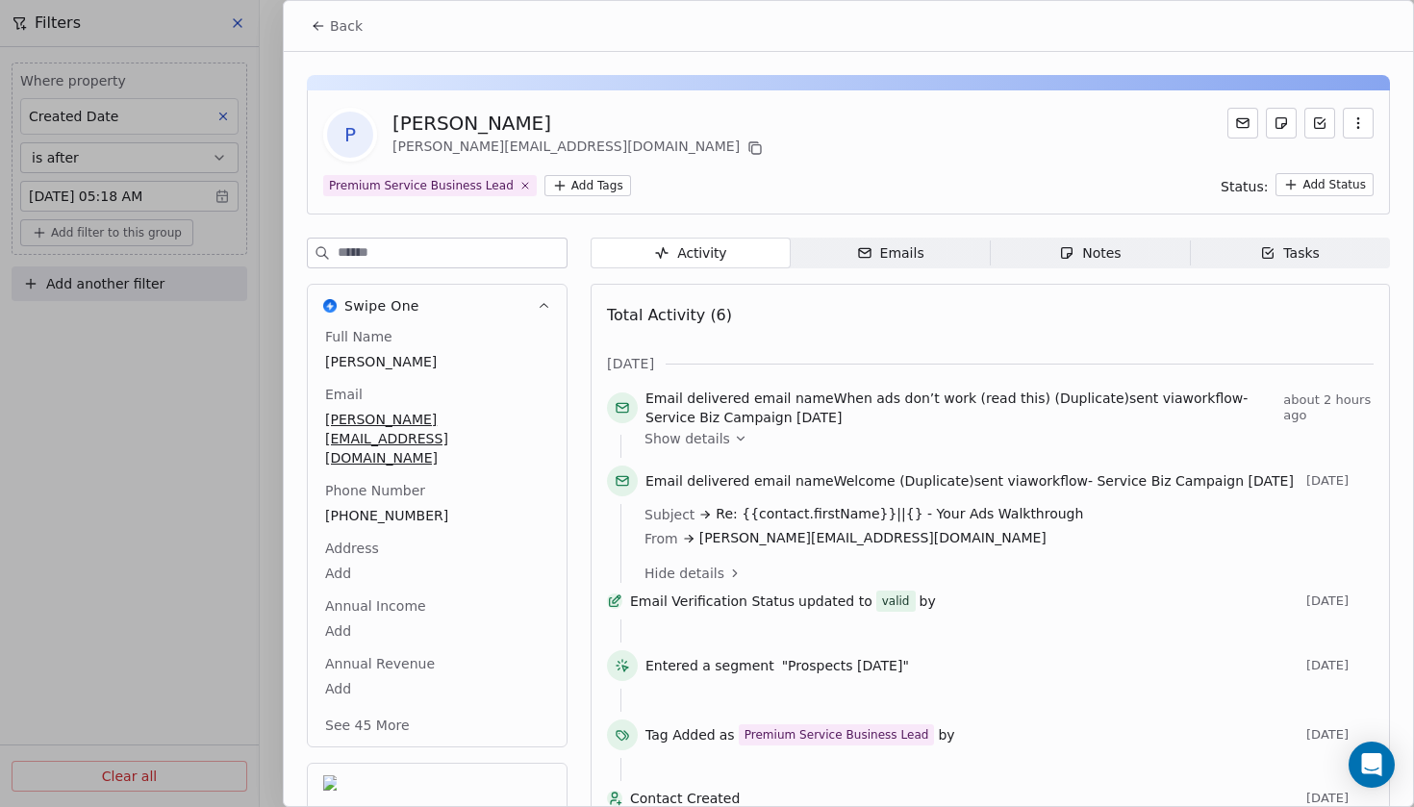
click at [892, 259] on div "Emails" at bounding box center [890, 253] width 67 height 20
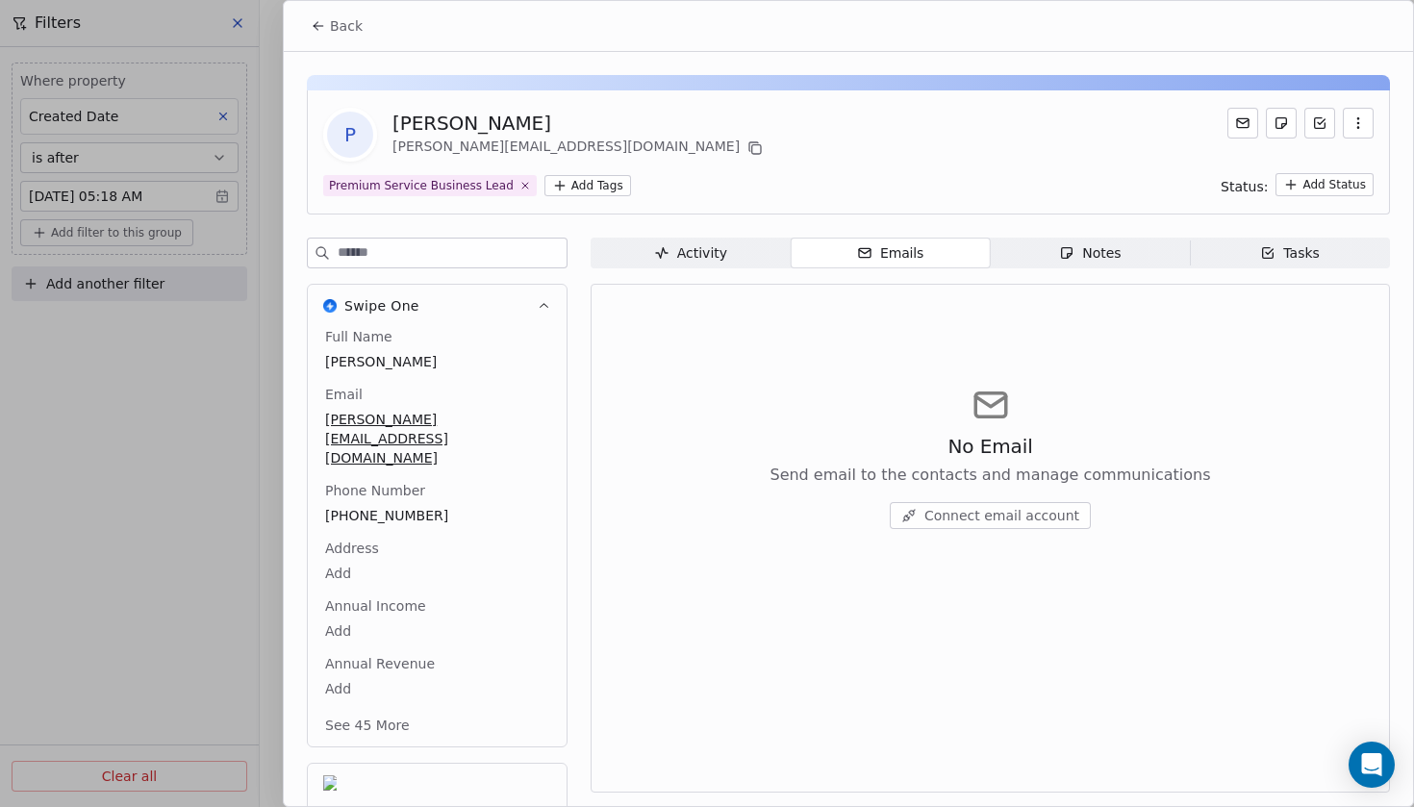
click at [1110, 273] on div "Activity Activity Emails Emails Notes Notes Tasks Tasks No Email Send email to …" at bounding box center [989, 607] width 799 height 739
click at [1124, 262] on span "Notes Notes" at bounding box center [1091, 253] width 200 height 31
click at [1244, 256] on span "Tasks Tasks" at bounding box center [1290, 253] width 200 height 31
click at [734, 251] on span "Activity Activity" at bounding box center [690, 253] width 200 height 31
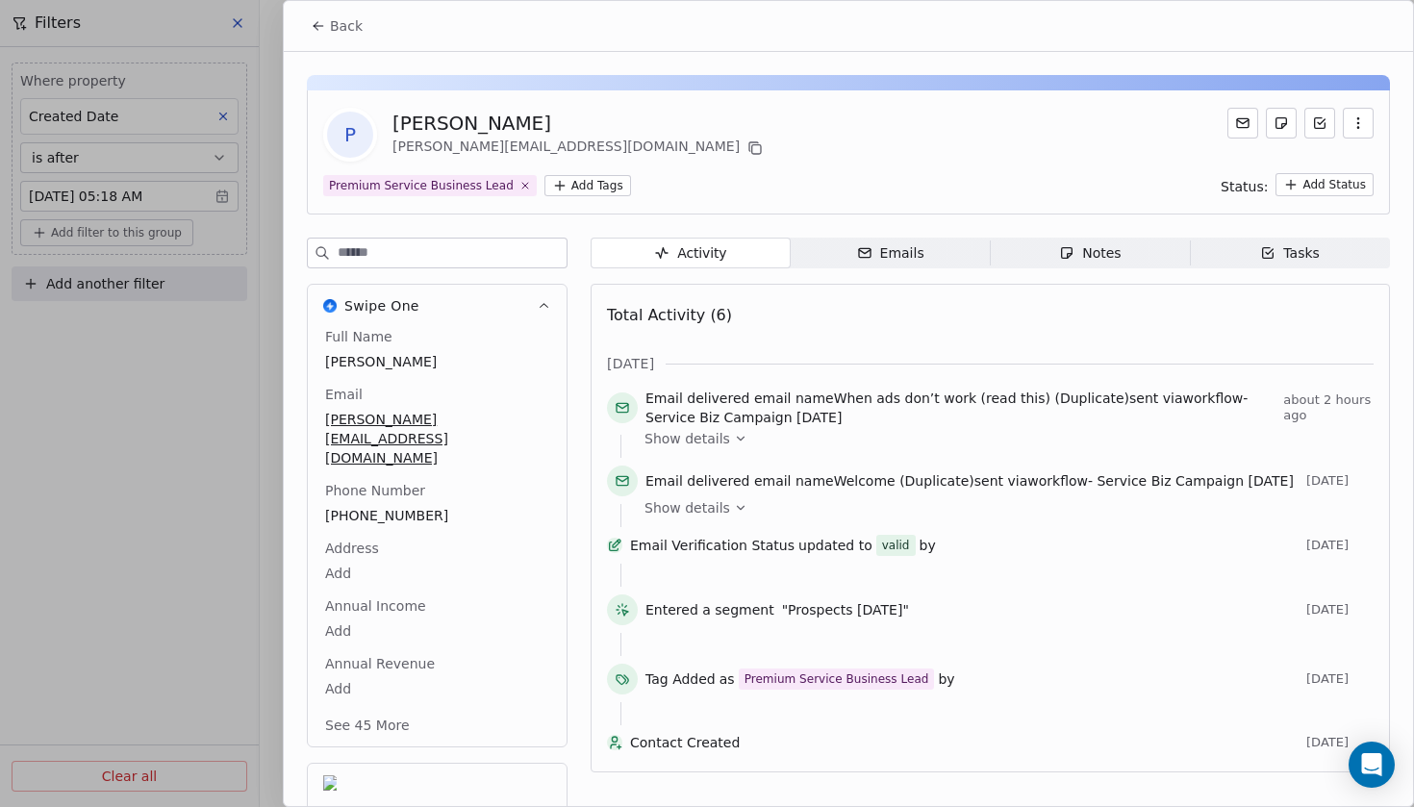
click at [385, 708] on button "See 45 More" at bounding box center [368, 725] width 108 height 35
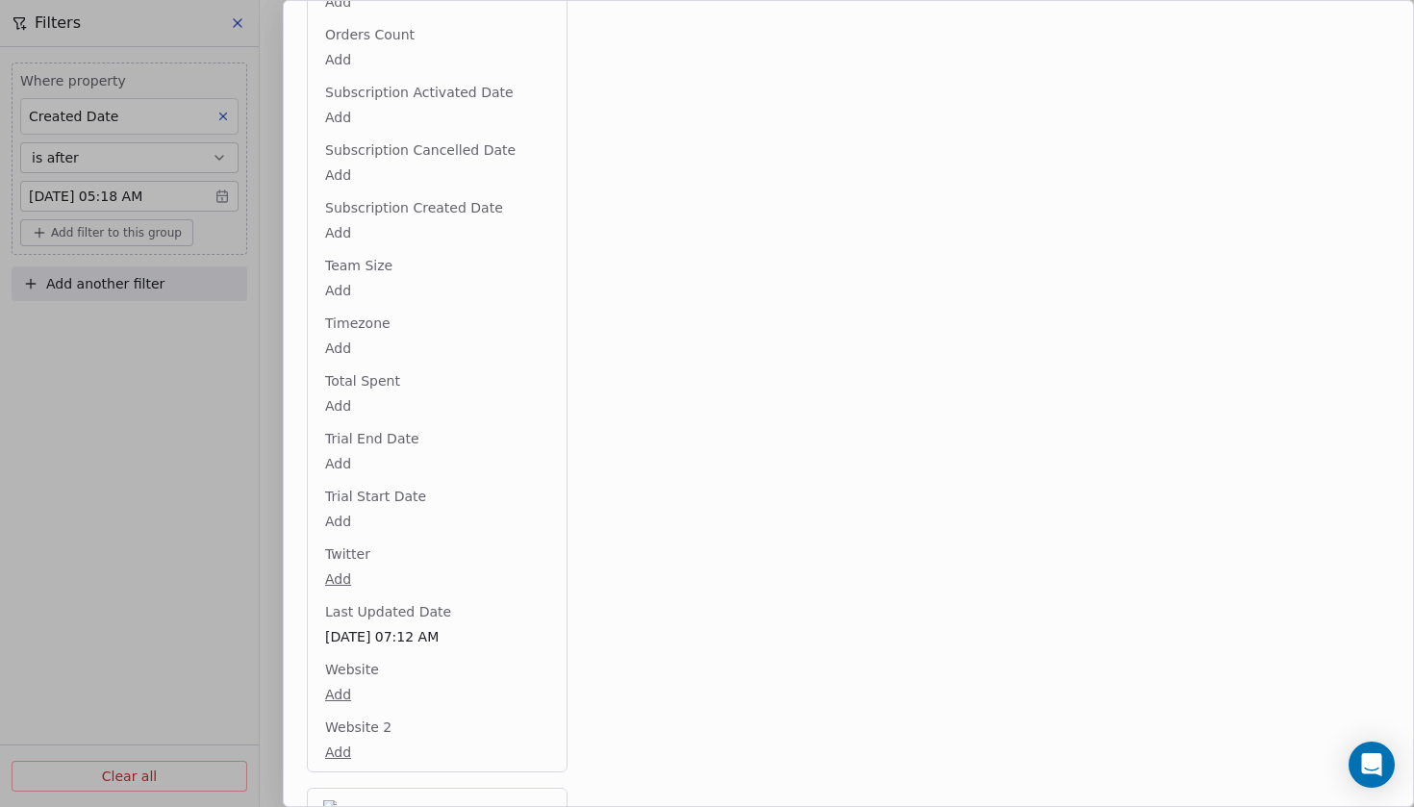
scroll to position [2536, 0]
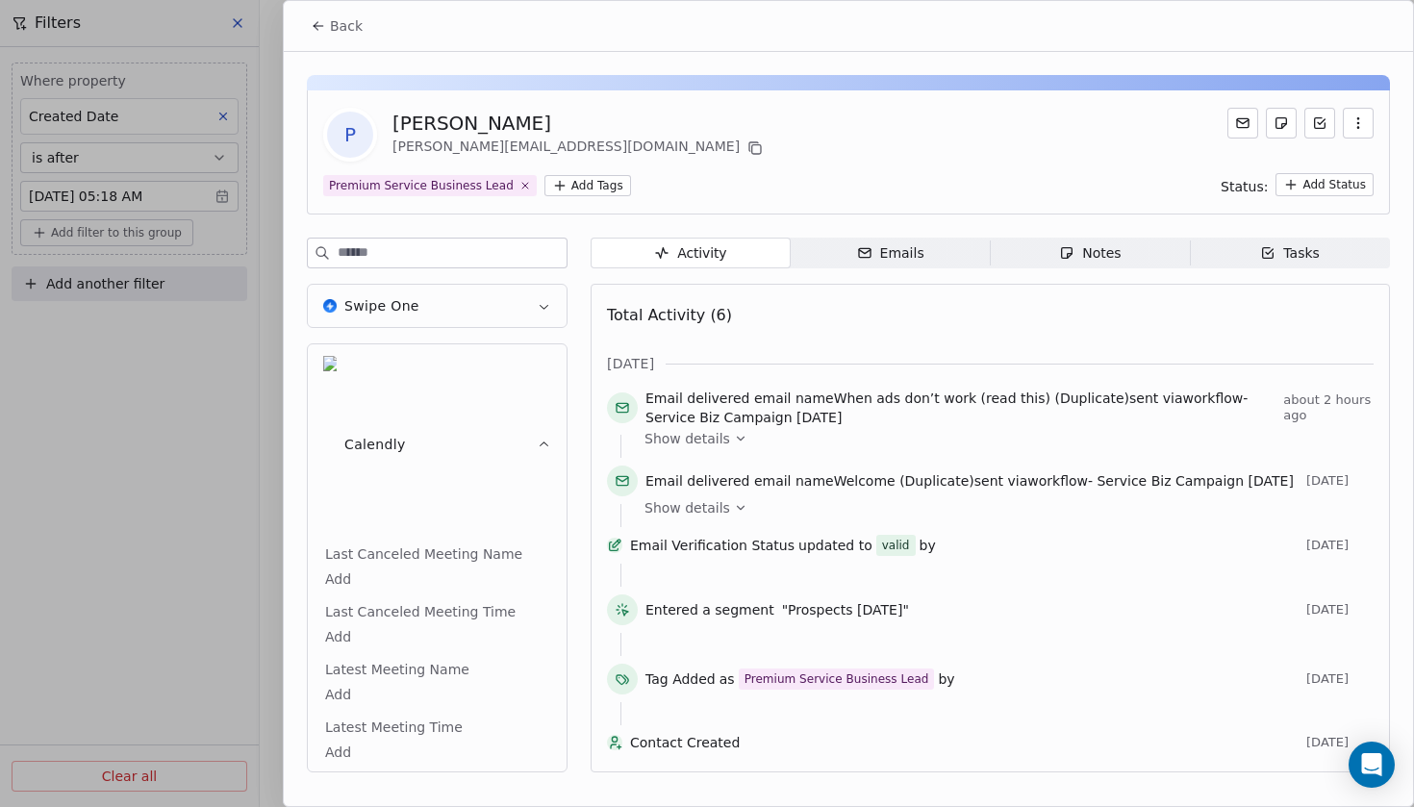
click at [338, 21] on span "Back" at bounding box center [346, 25] width 33 height 19
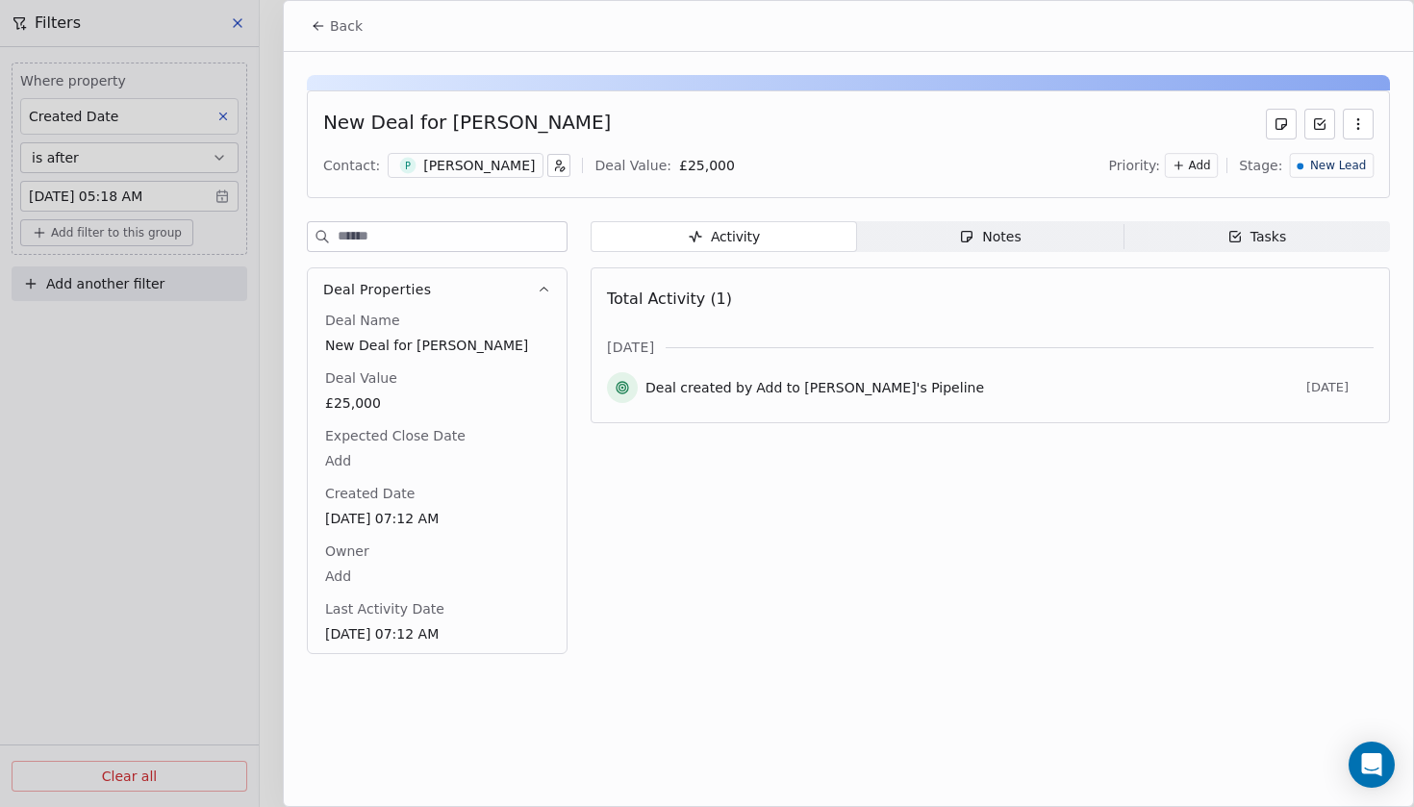
click at [334, 24] on span "Back" at bounding box center [346, 25] width 33 height 19
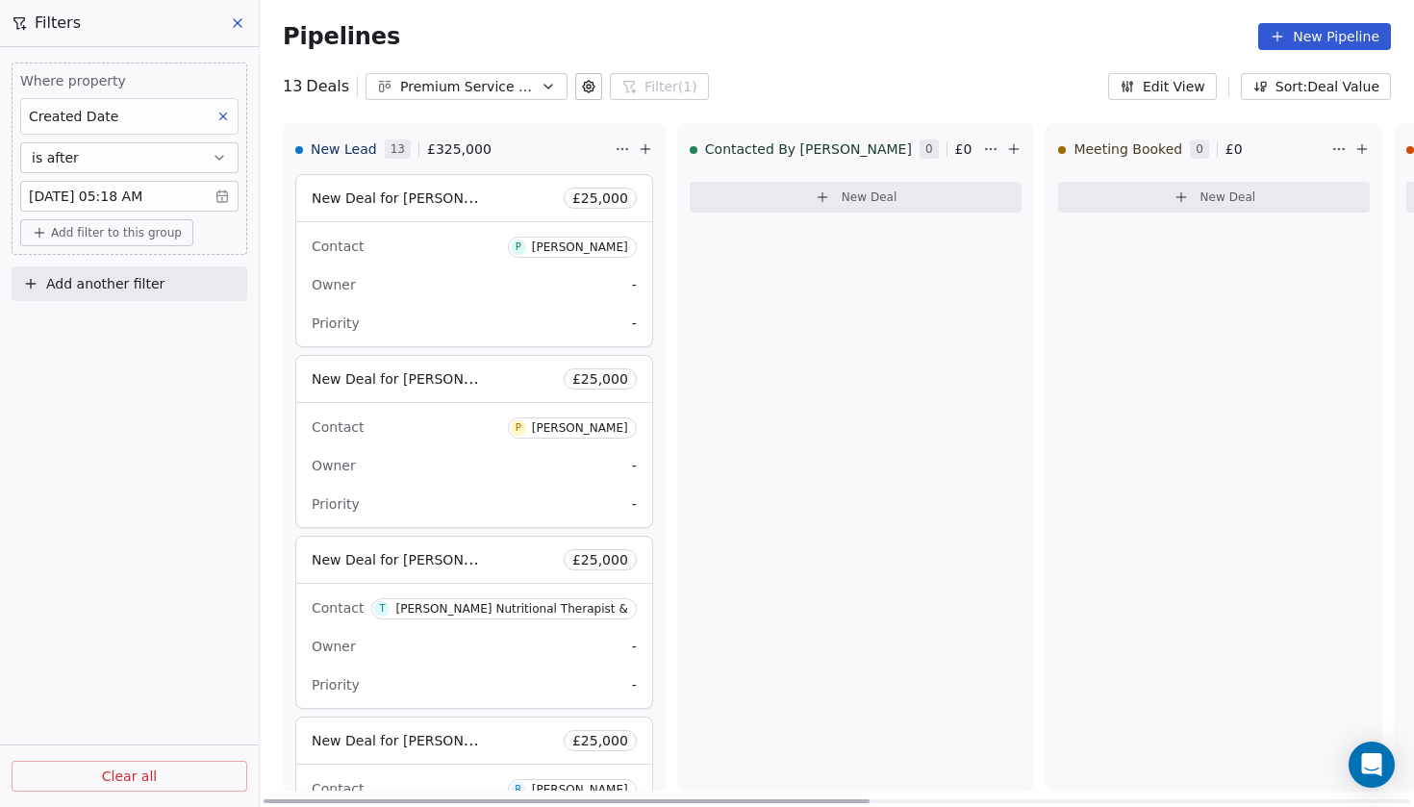
click at [441, 204] on div "New Deal for Paul £ 25,000" at bounding box center [474, 198] width 356 height 46
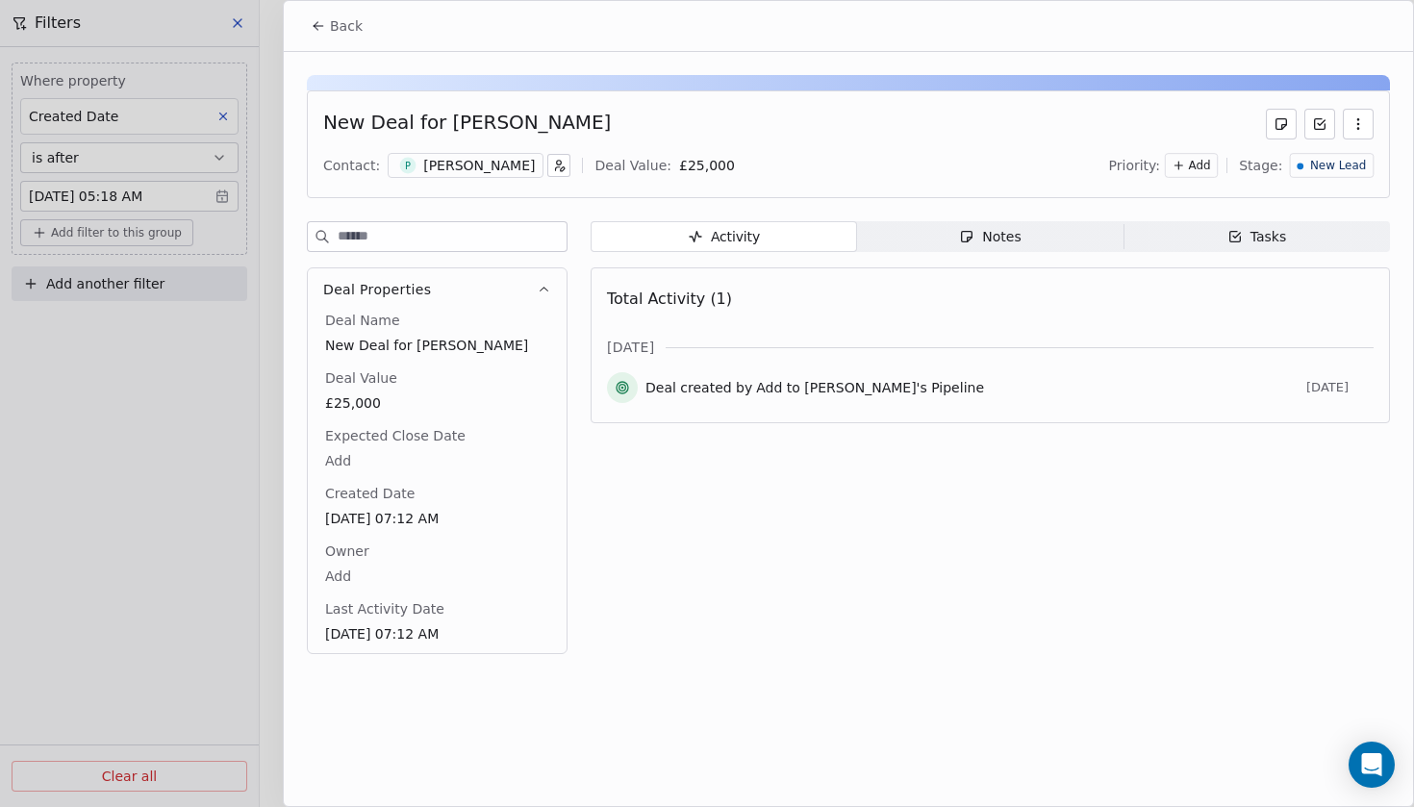
click at [434, 161] on div "[PERSON_NAME]" at bounding box center [479, 165] width 112 height 19
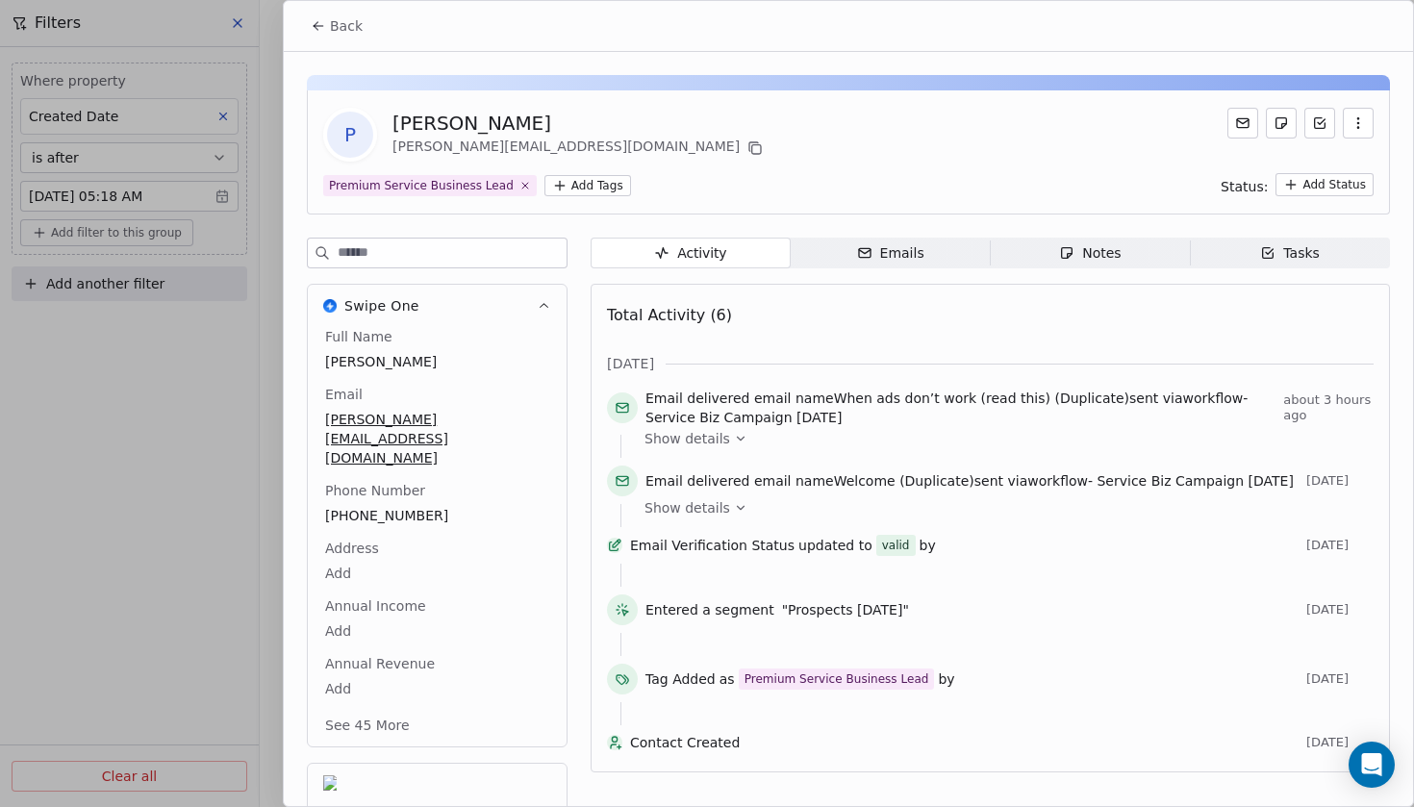
click at [351, 28] on span "Back" at bounding box center [346, 25] width 33 height 19
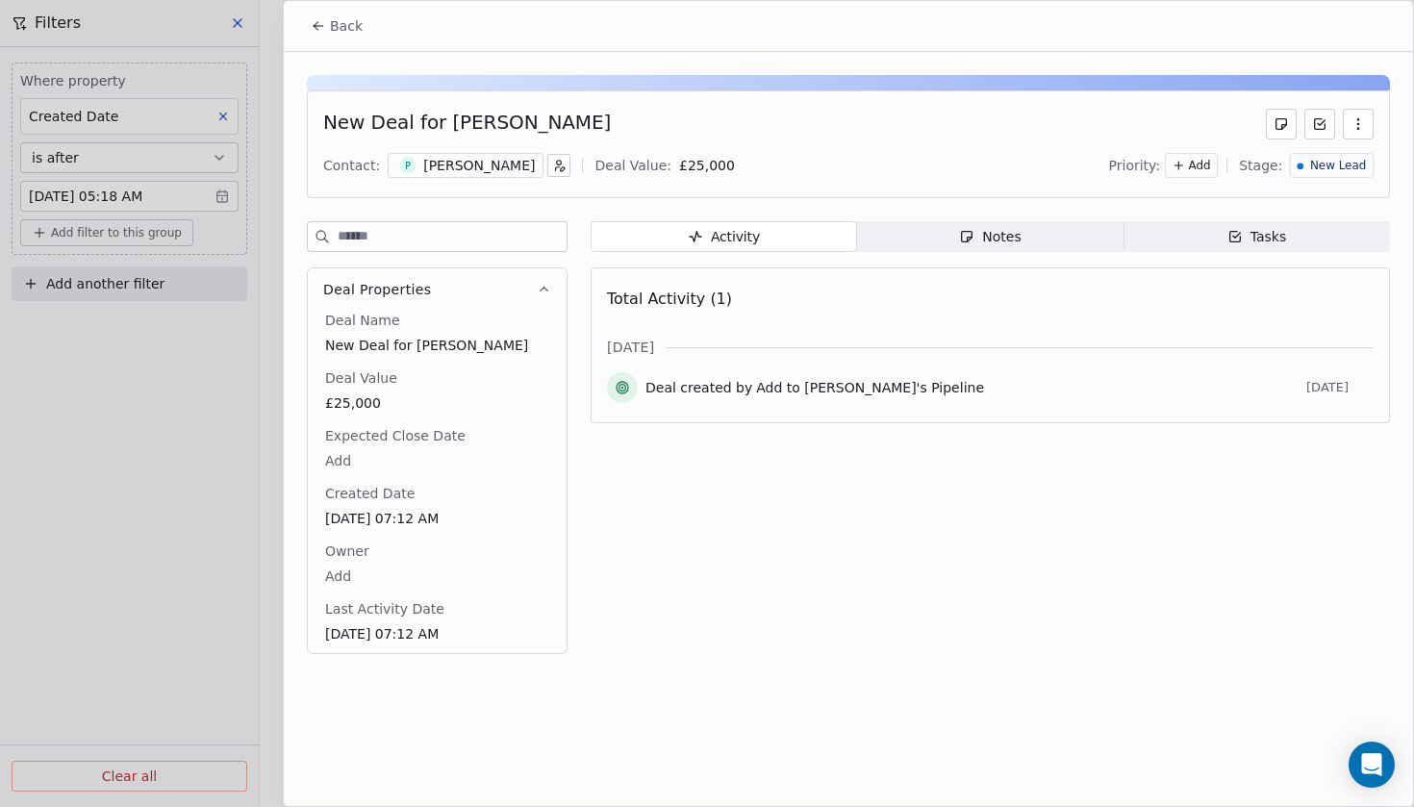
click at [328, 25] on button "Back" at bounding box center [336, 26] width 75 height 35
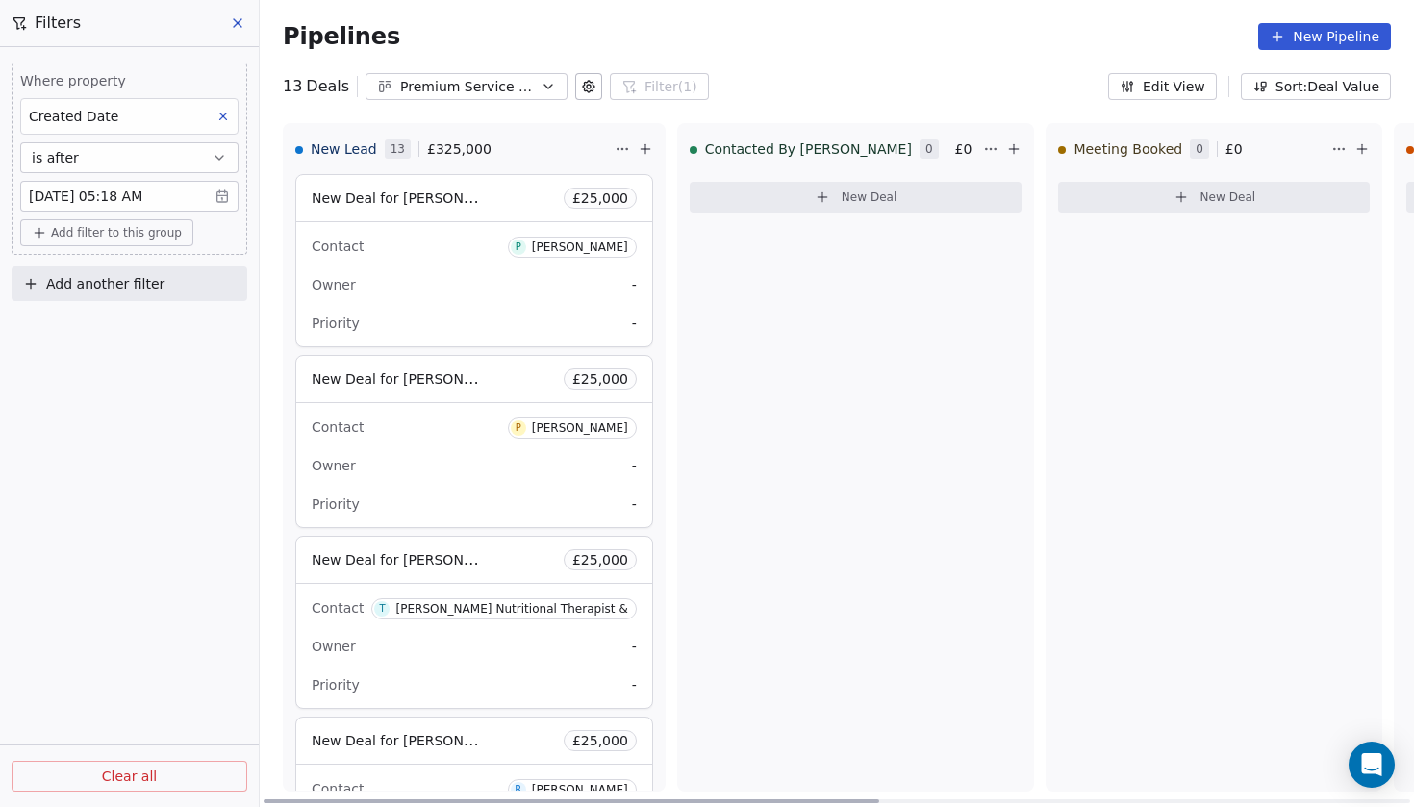
click at [457, 241] on div "Contact P Paul" at bounding box center [474, 246] width 325 height 32
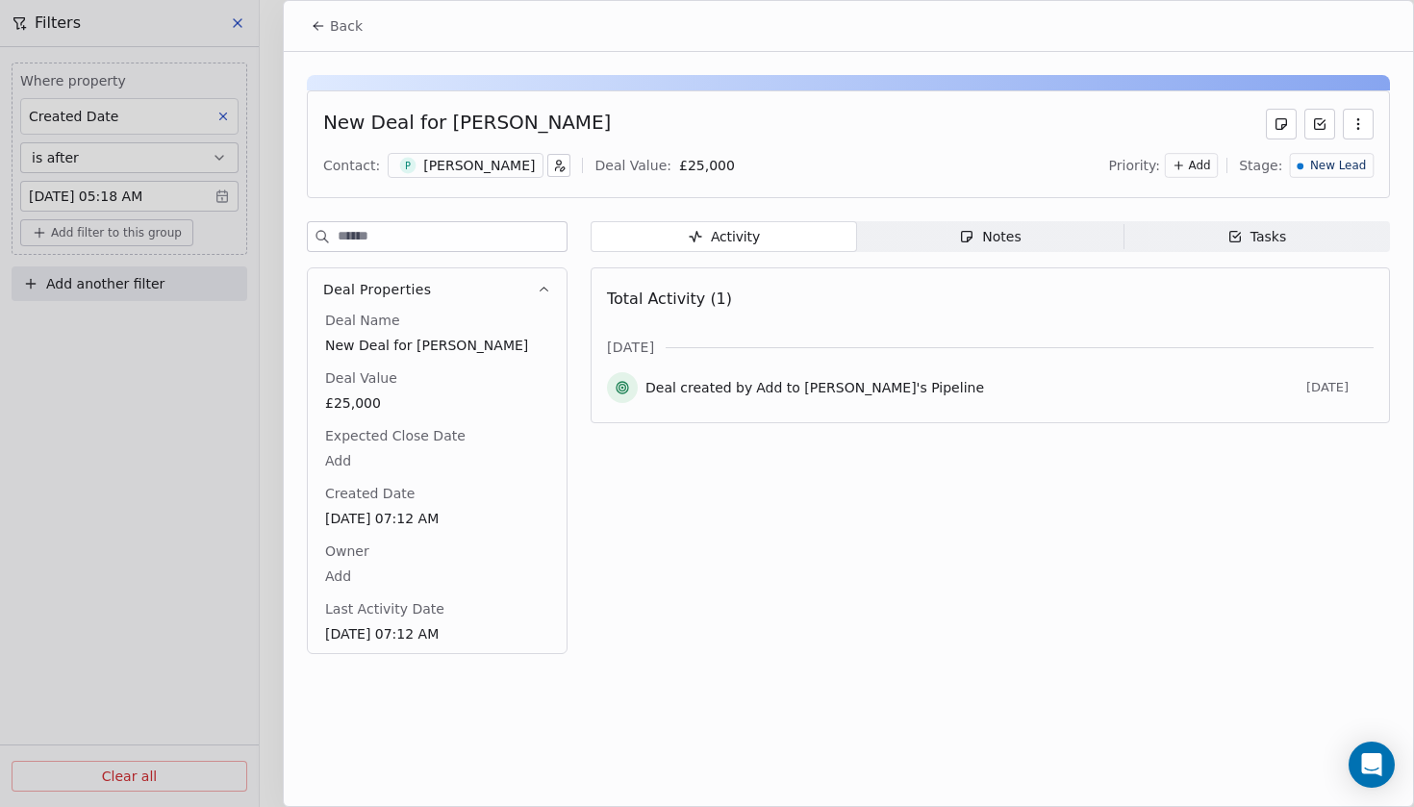
click at [1182, 234] on span "Tasks Tasks" at bounding box center [1256, 236] width 266 height 31
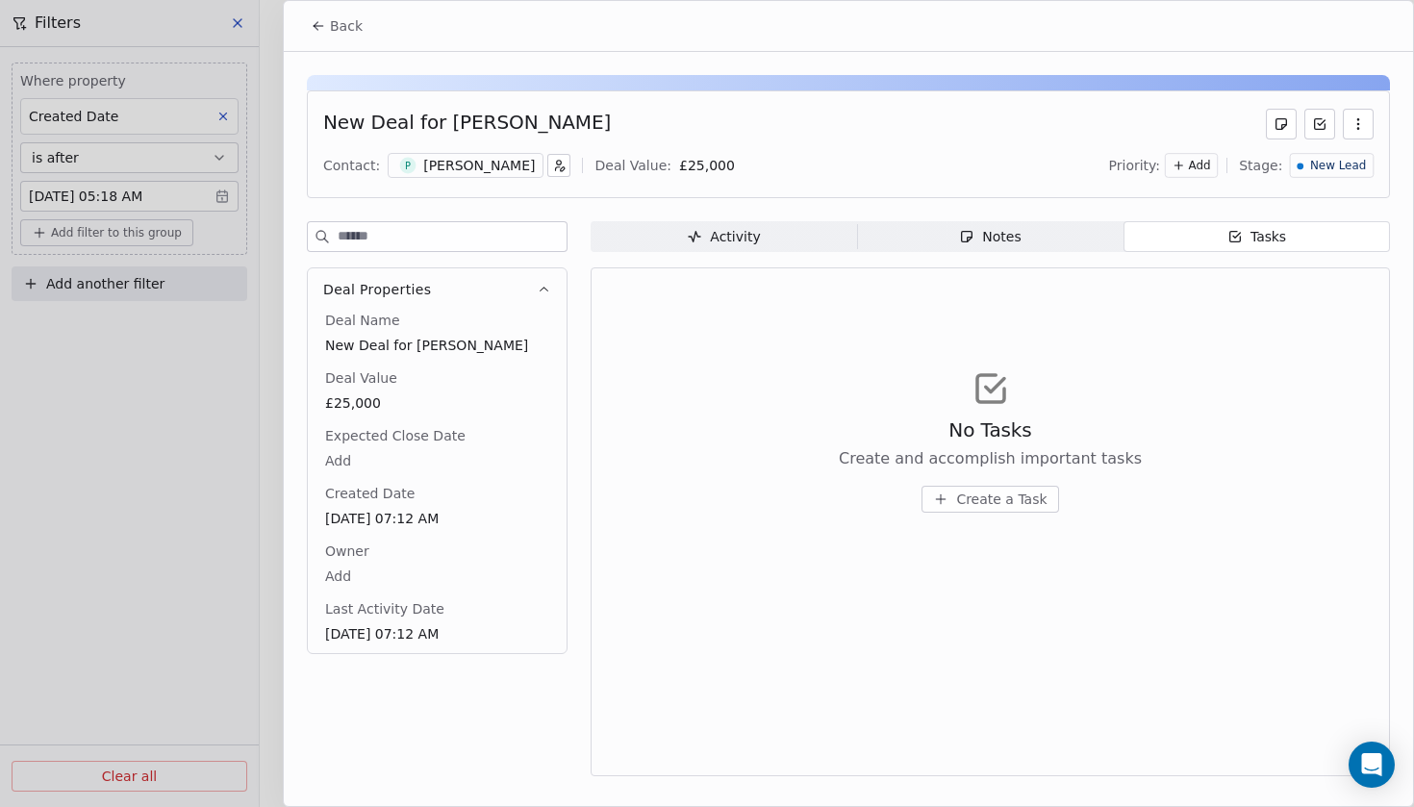
click at [652, 244] on span "Activity Activity" at bounding box center [723, 236] width 266 height 31
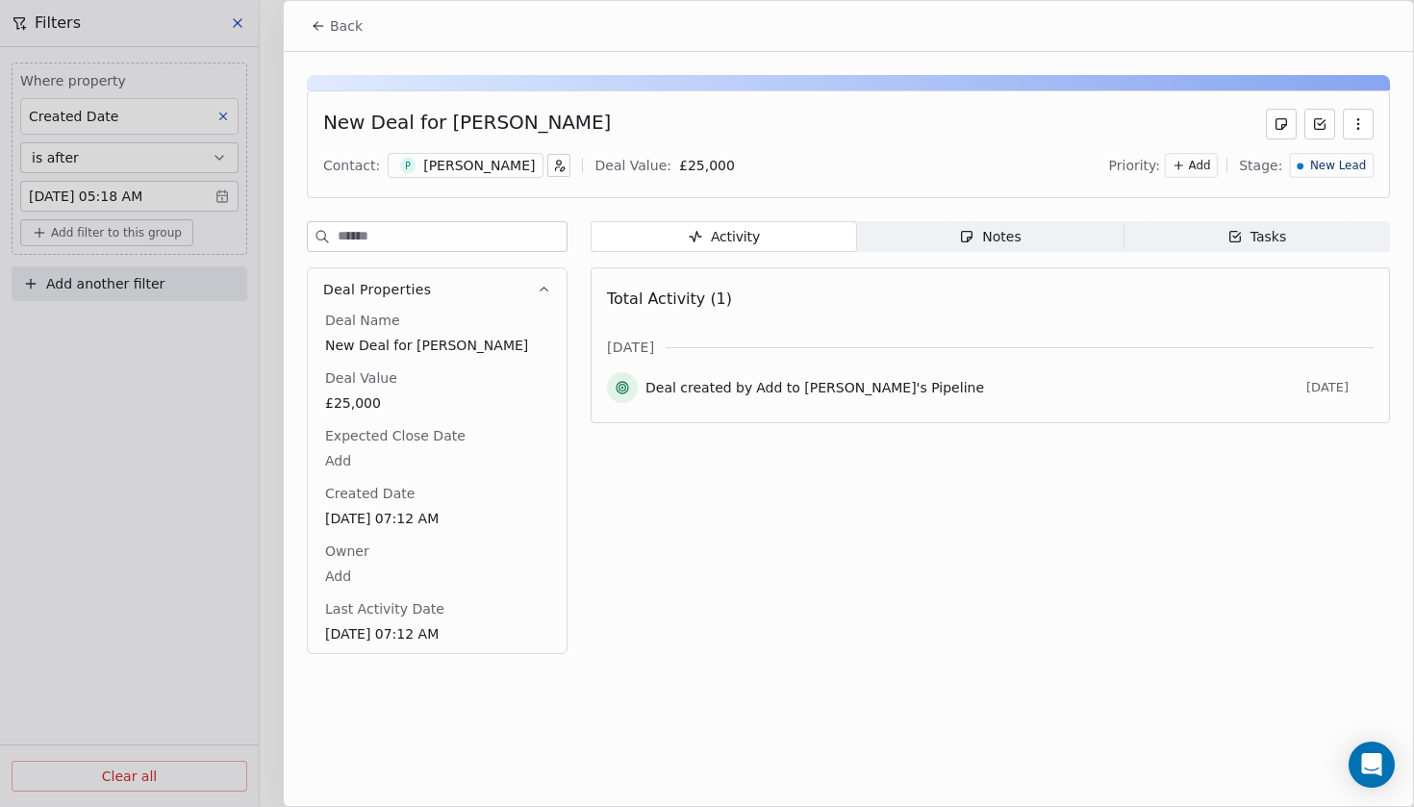
click at [332, 15] on button "Back" at bounding box center [336, 26] width 75 height 35
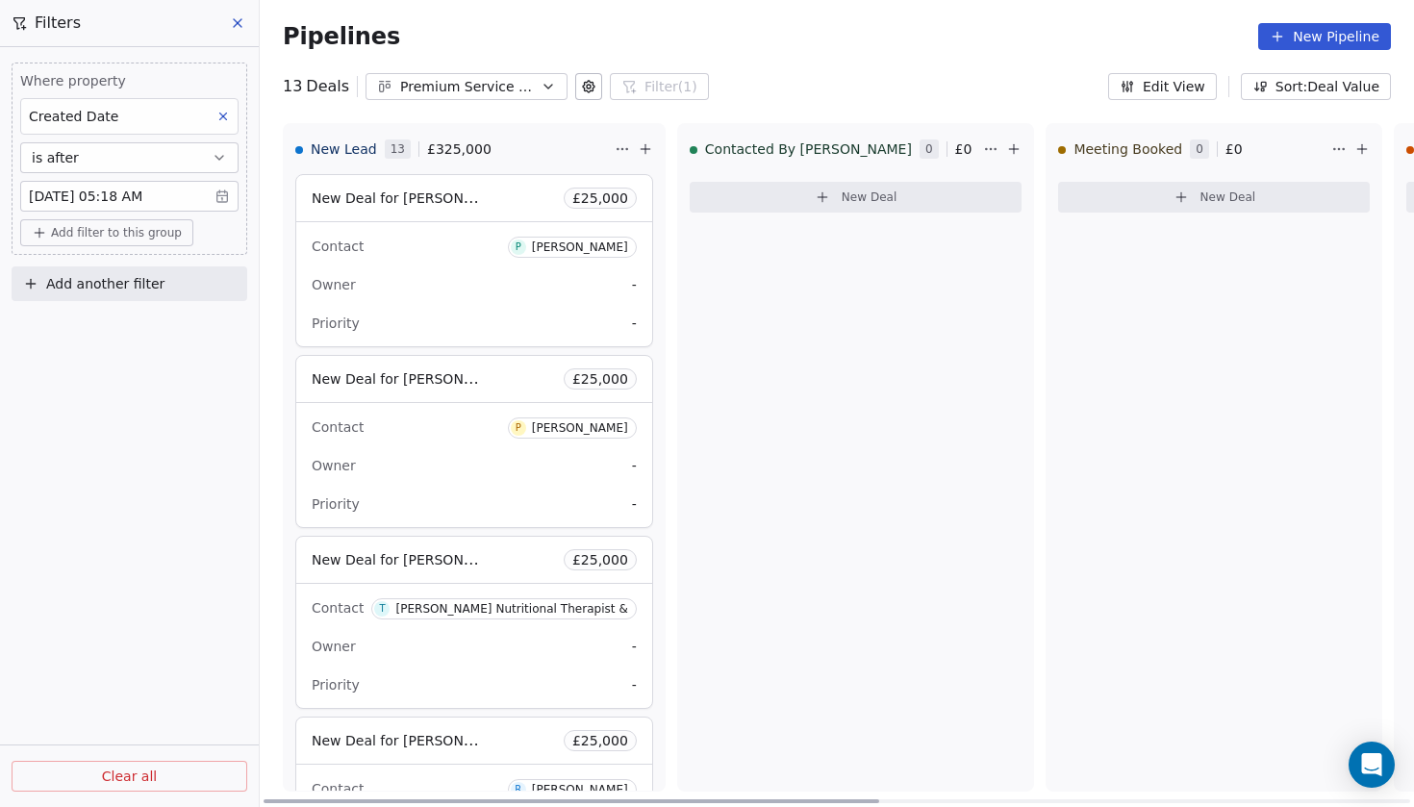
click at [841, 203] on span "New Deal" at bounding box center [869, 196] width 56 height 15
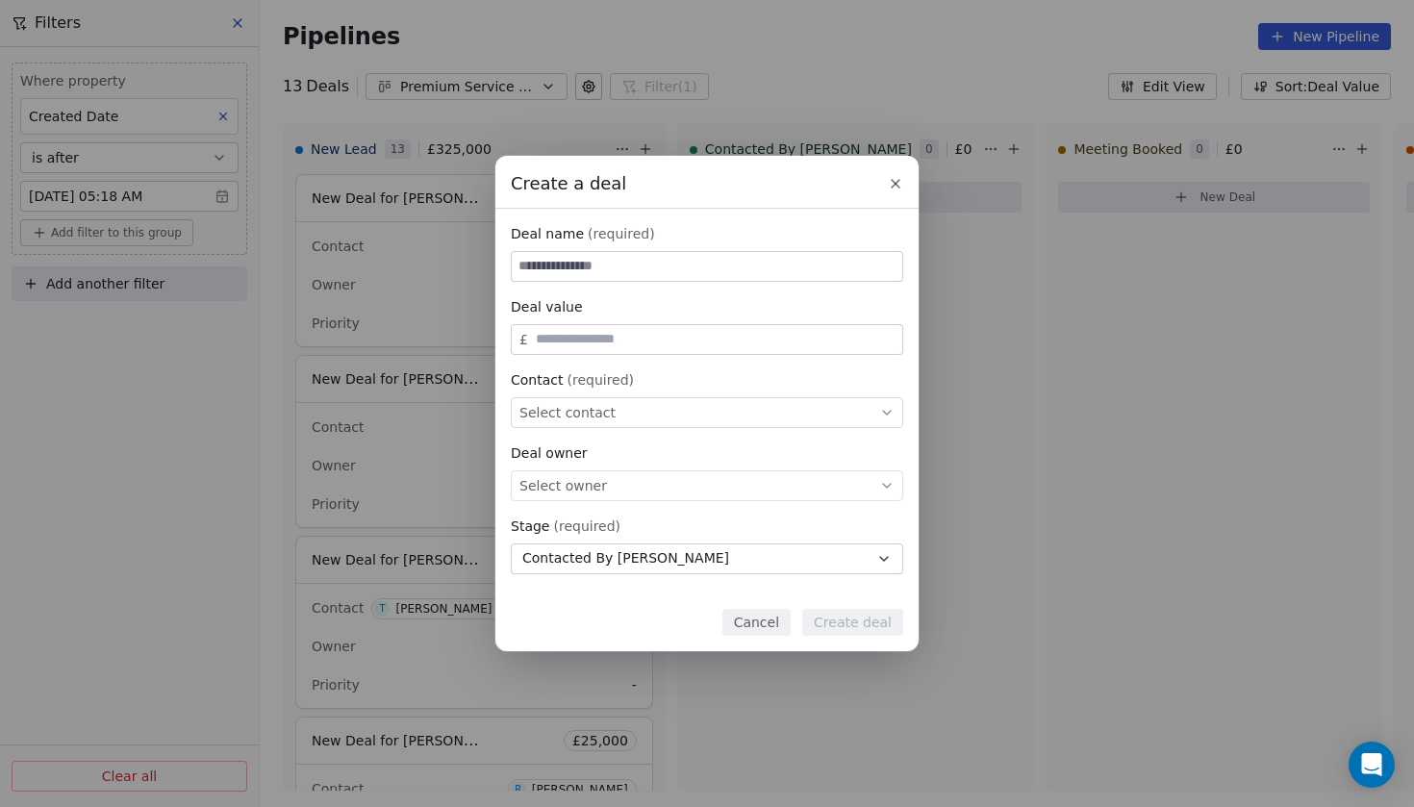
click at [895, 180] on icon at bounding box center [895, 183] width 15 height 15
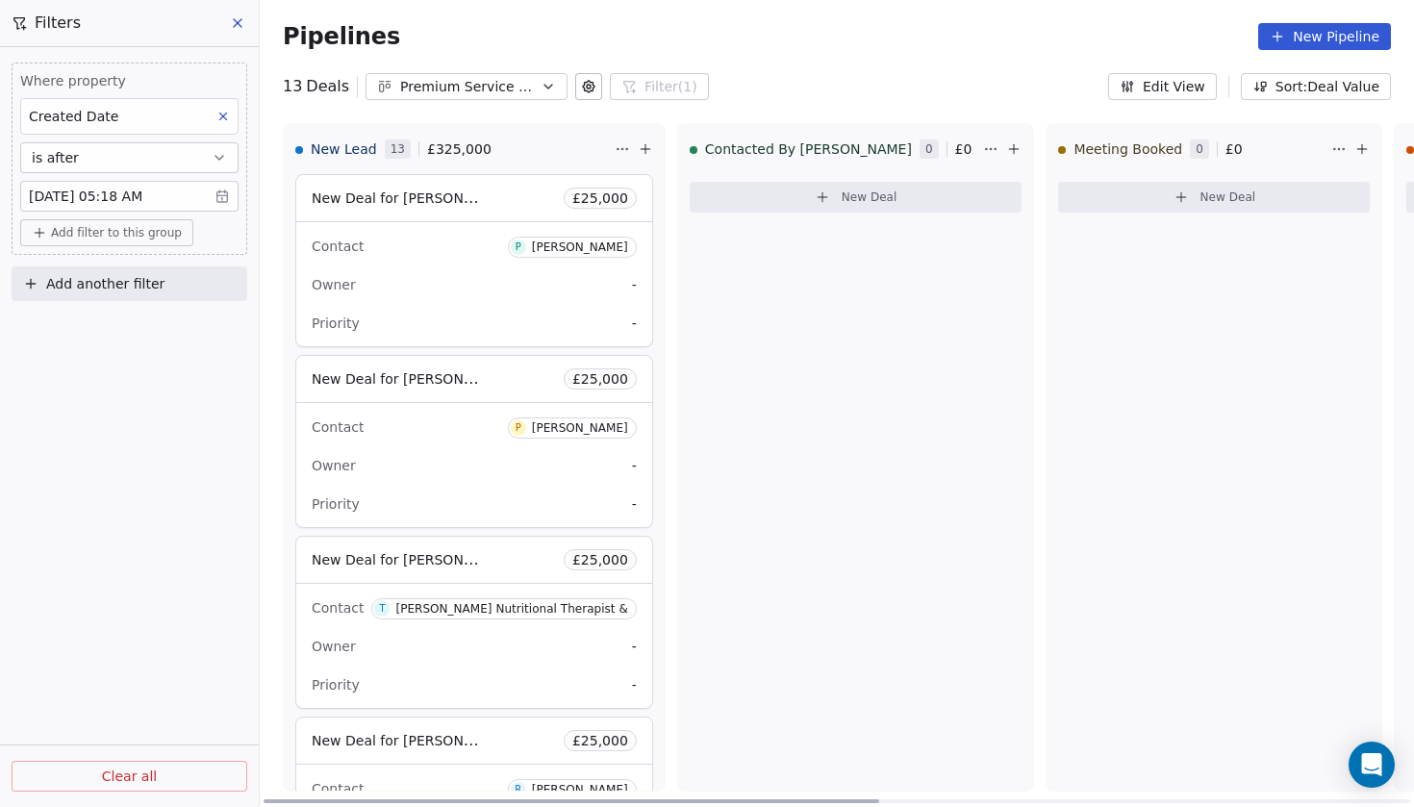
click at [514, 281] on div "Owner -" at bounding box center [474, 284] width 325 height 31
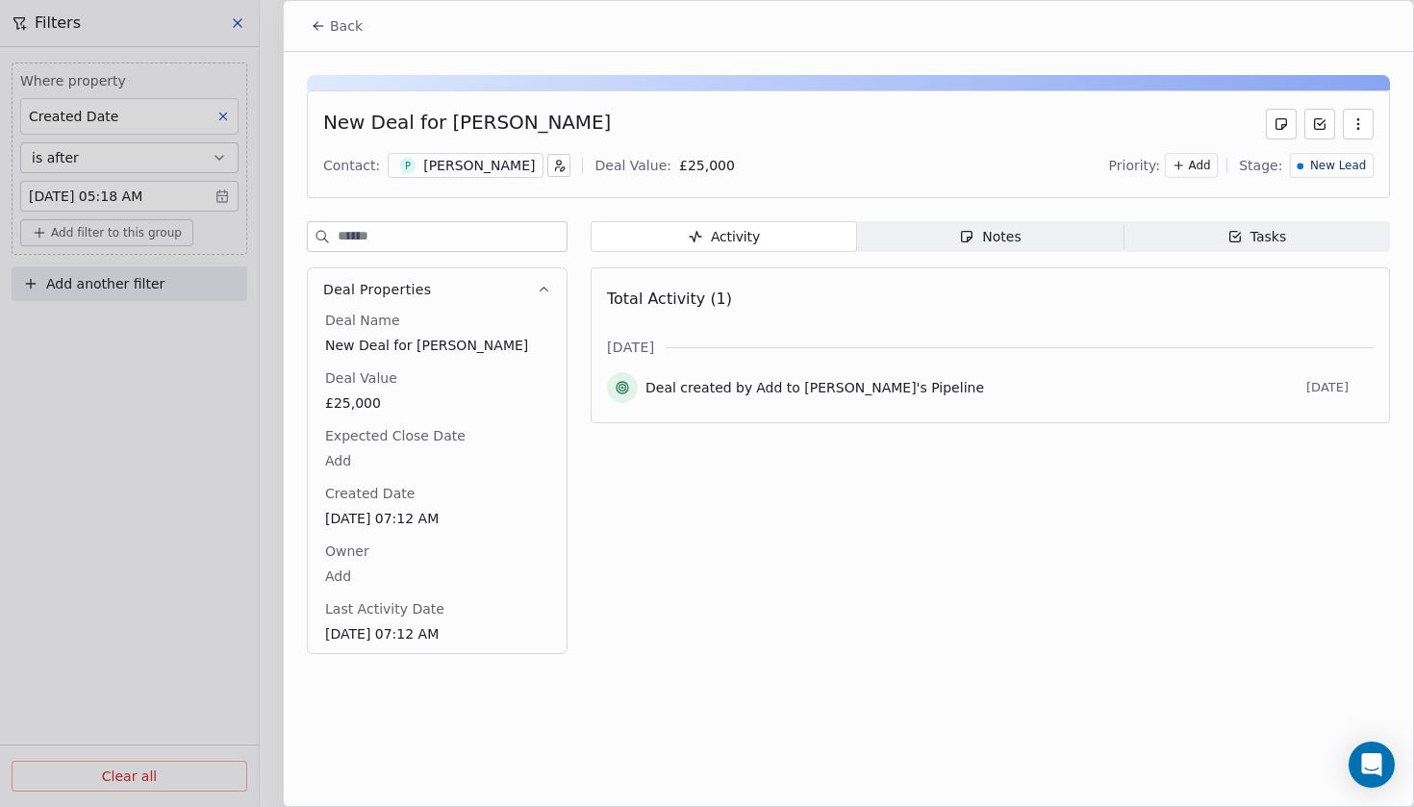
click at [542, 291] on icon "button" at bounding box center [544, 290] width 14 height 14
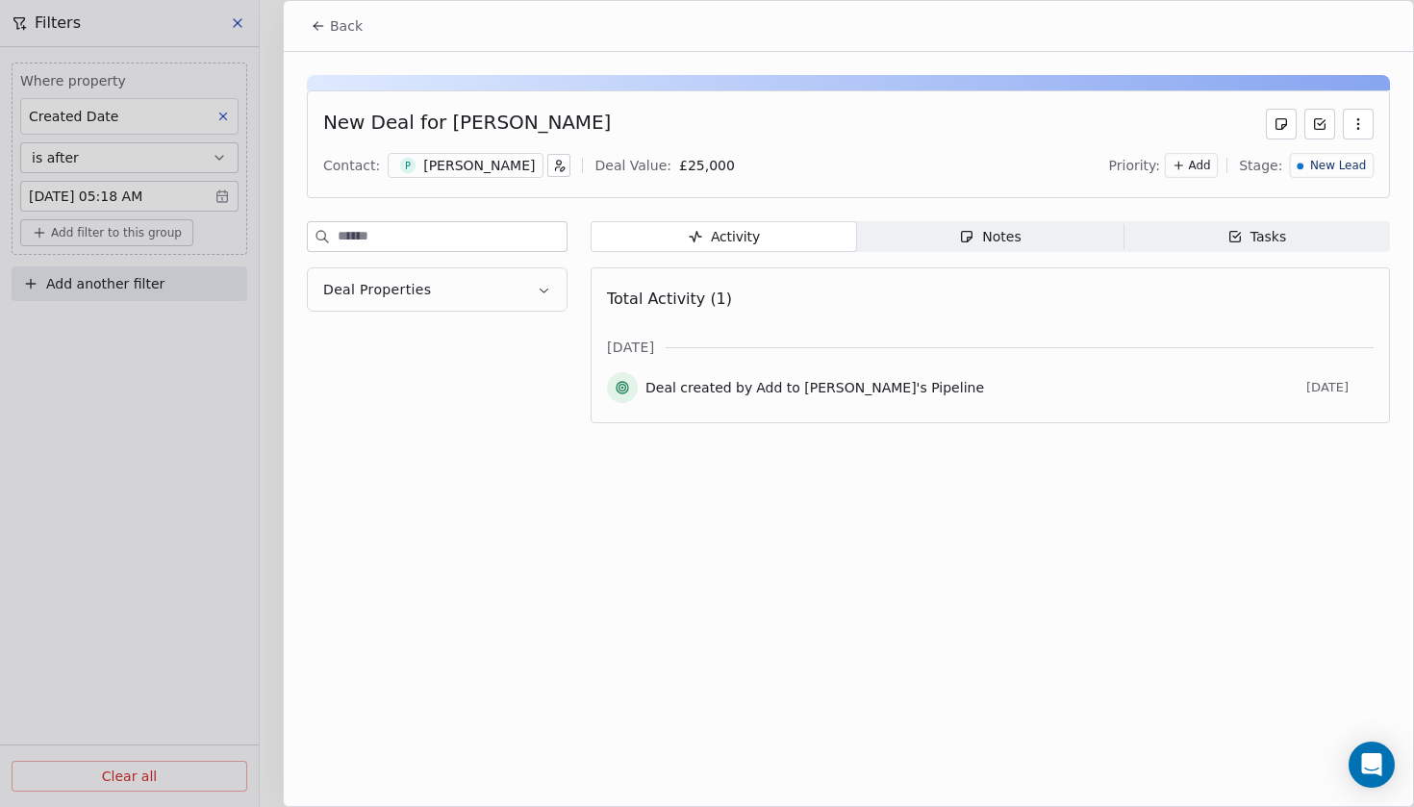
click at [1371, 130] on button "button" at bounding box center [1358, 124] width 31 height 31
click at [1193, 114] on div "New Deal for [PERSON_NAME]" at bounding box center [848, 124] width 1050 height 31
click at [1333, 171] on span "New Lead" at bounding box center [1338, 166] width 56 height 16
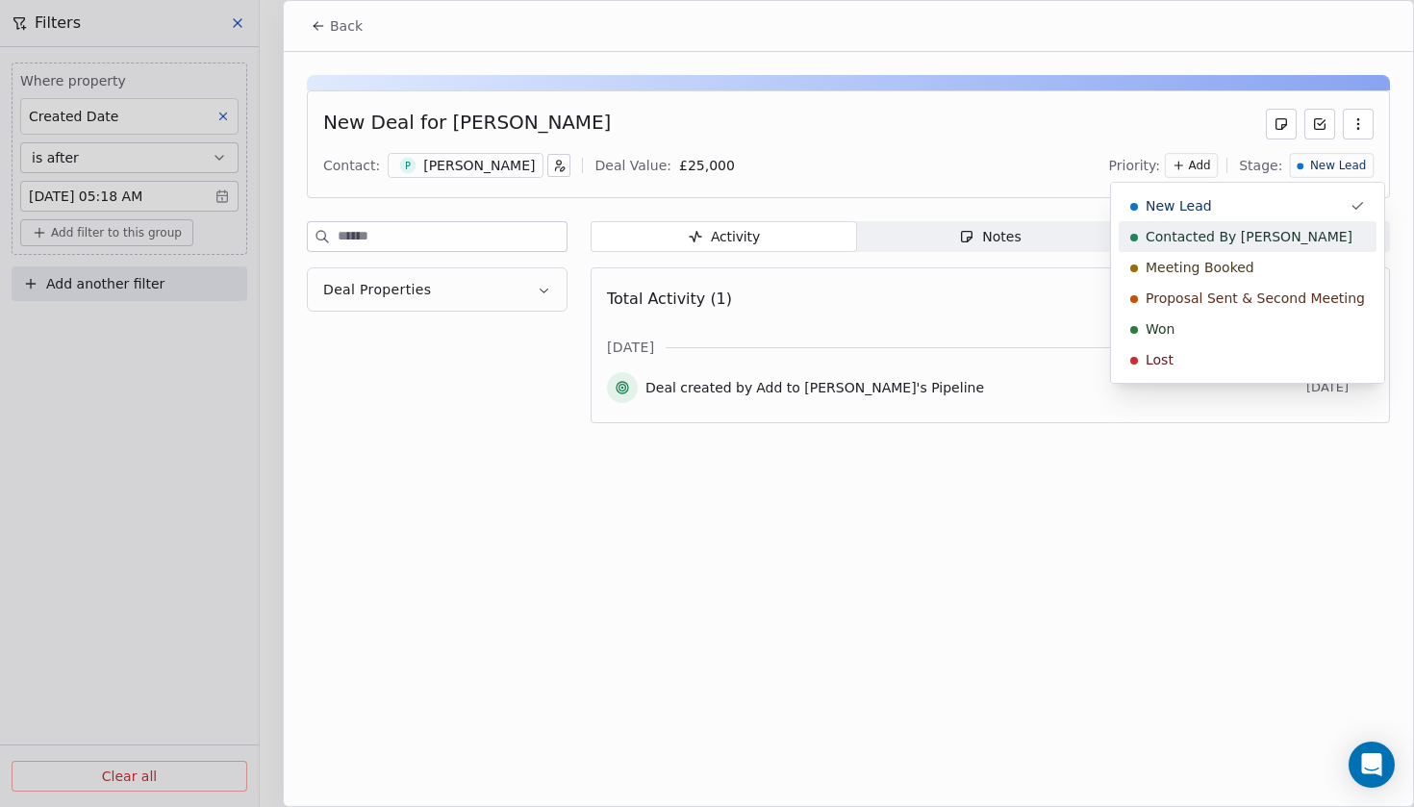
click at [1236, 233] on span "Contacted By [PERSON_NAME]" at bounding box center [1248, 236] width 207 height 19
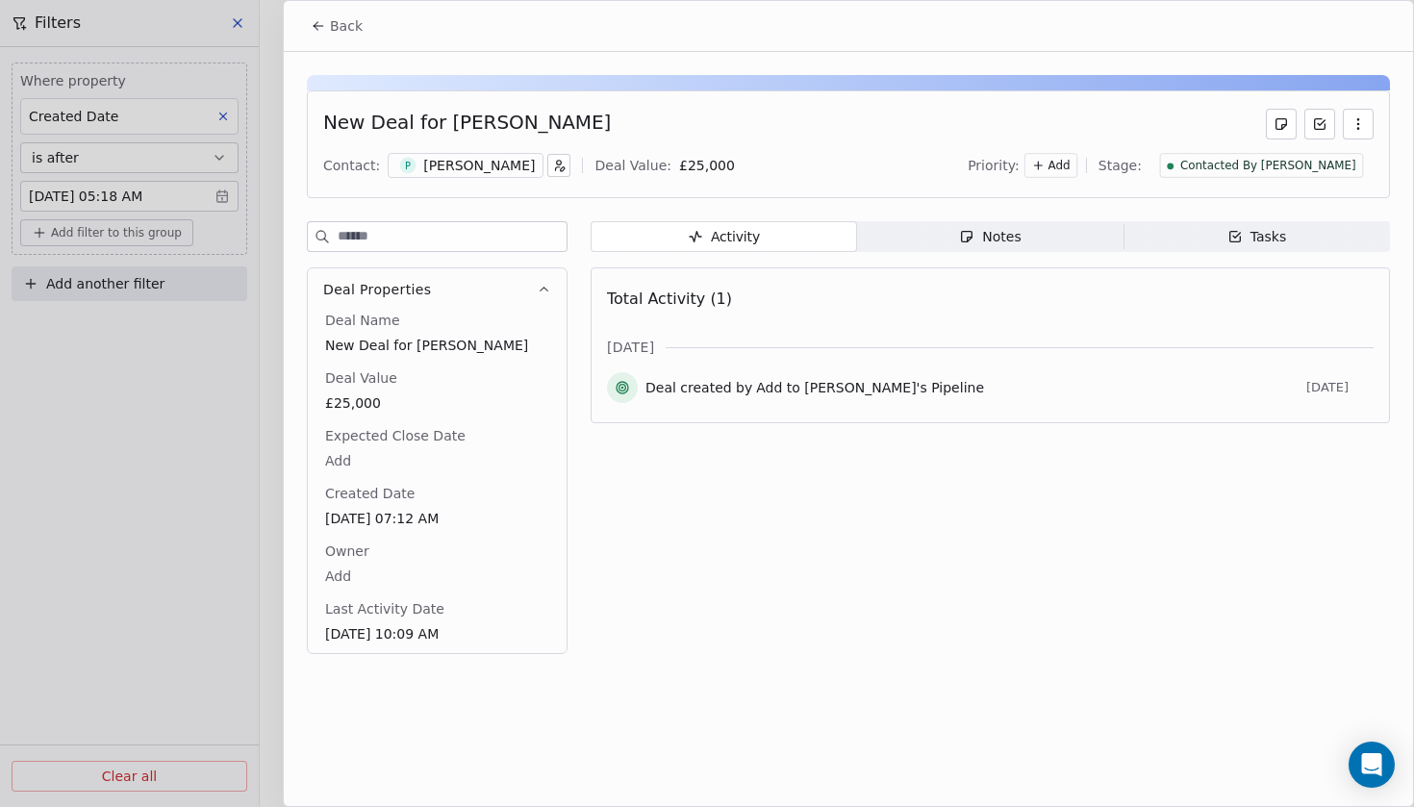
click at [348, 34] on span "Back" at bounding box center [346, 25] width 33 height 19
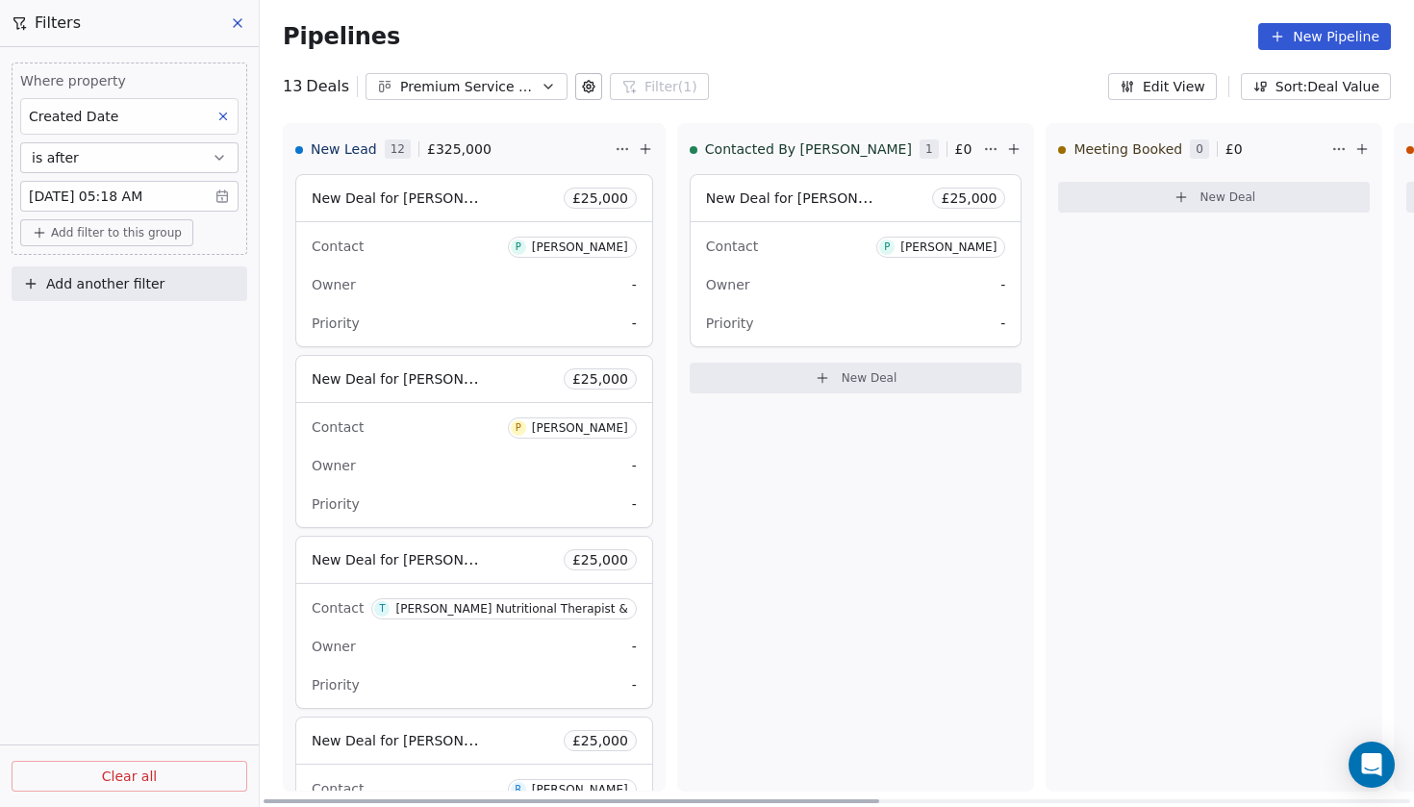
click at [791, 215] on div "New Deal for Paul £ 25,000" at bounding box center [855, 198] width 331 height 46
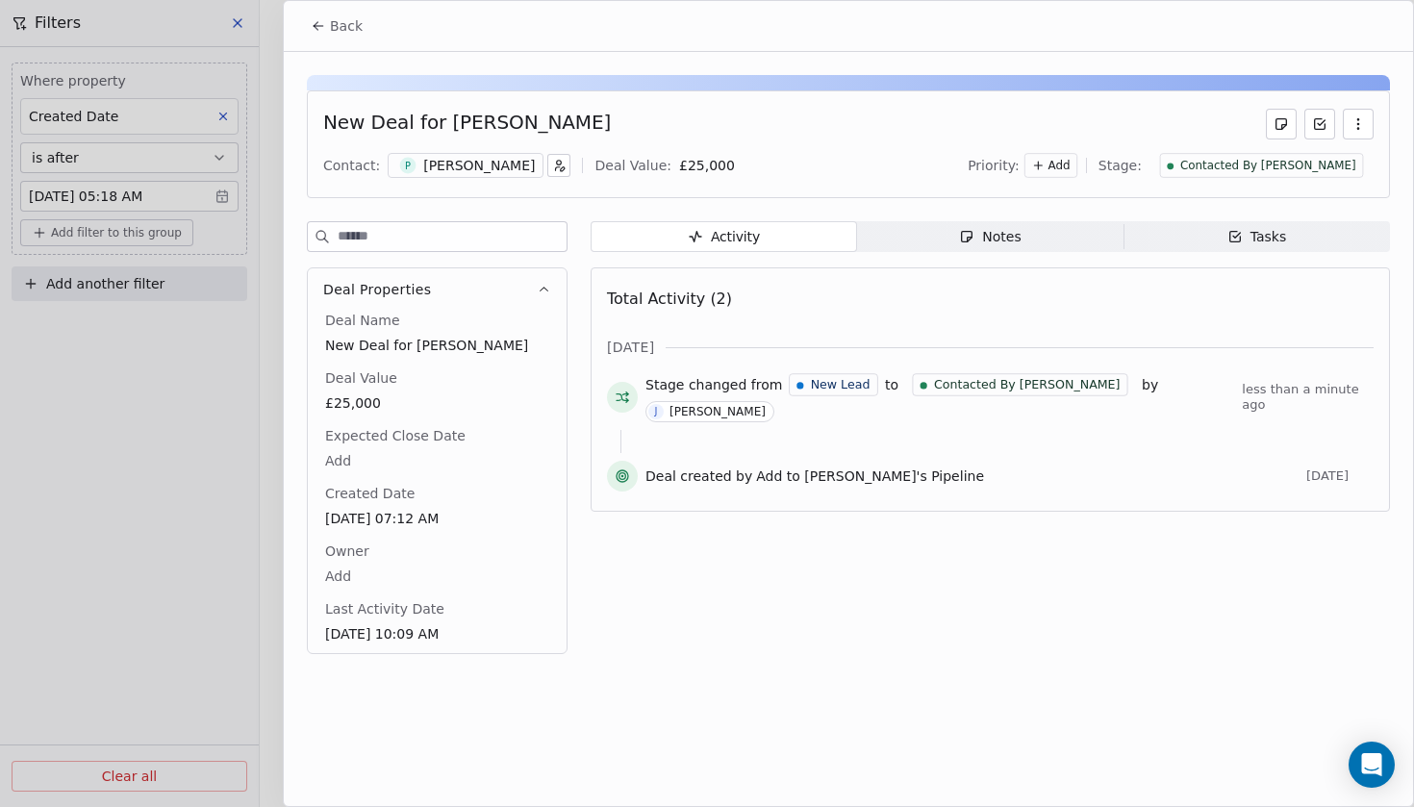
click at [1034, 238] on span "Notes Notes" at bounding box center [990, 236] width 266 height 31
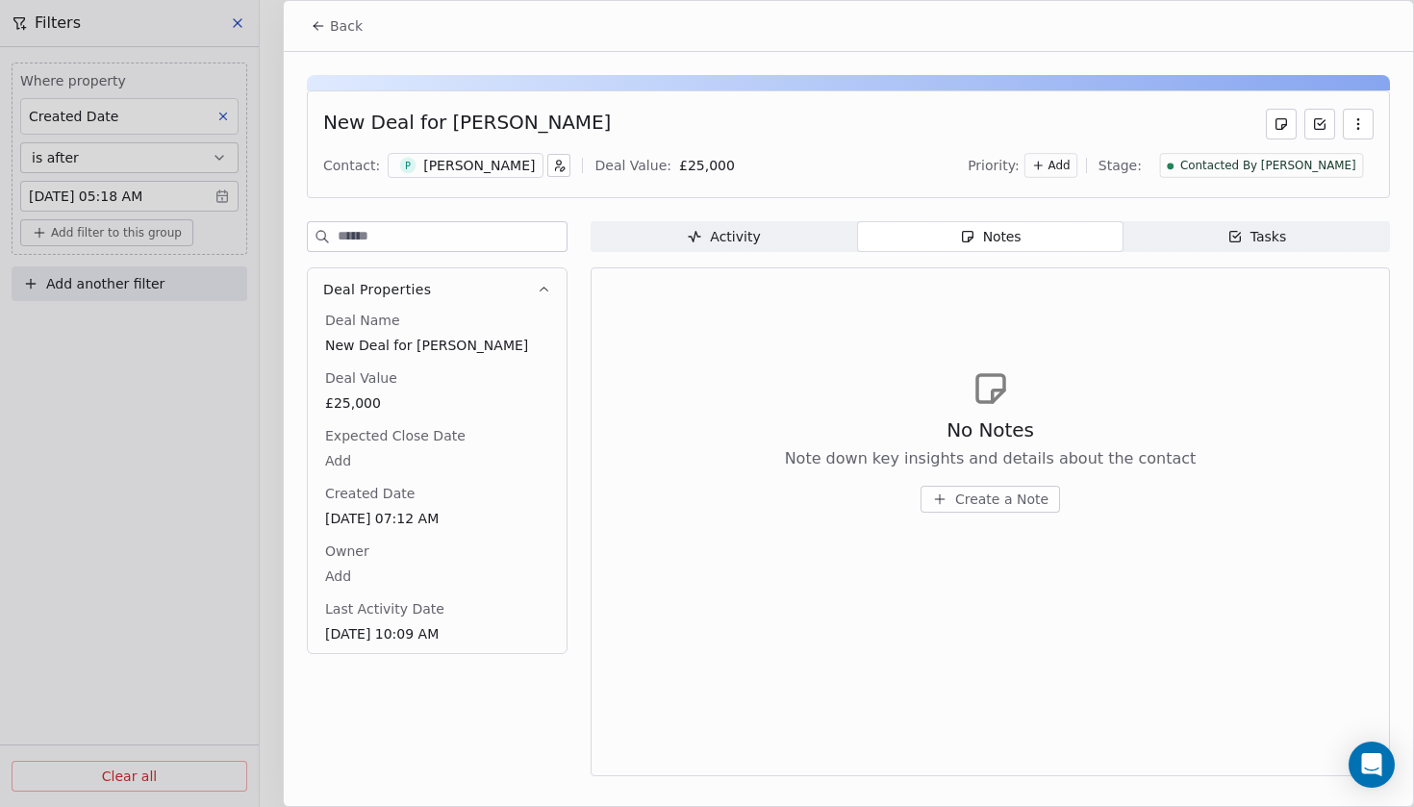
click at [1012, 498] on span "Create a Note" at bounding box center [1001, 498] width 93 height 19
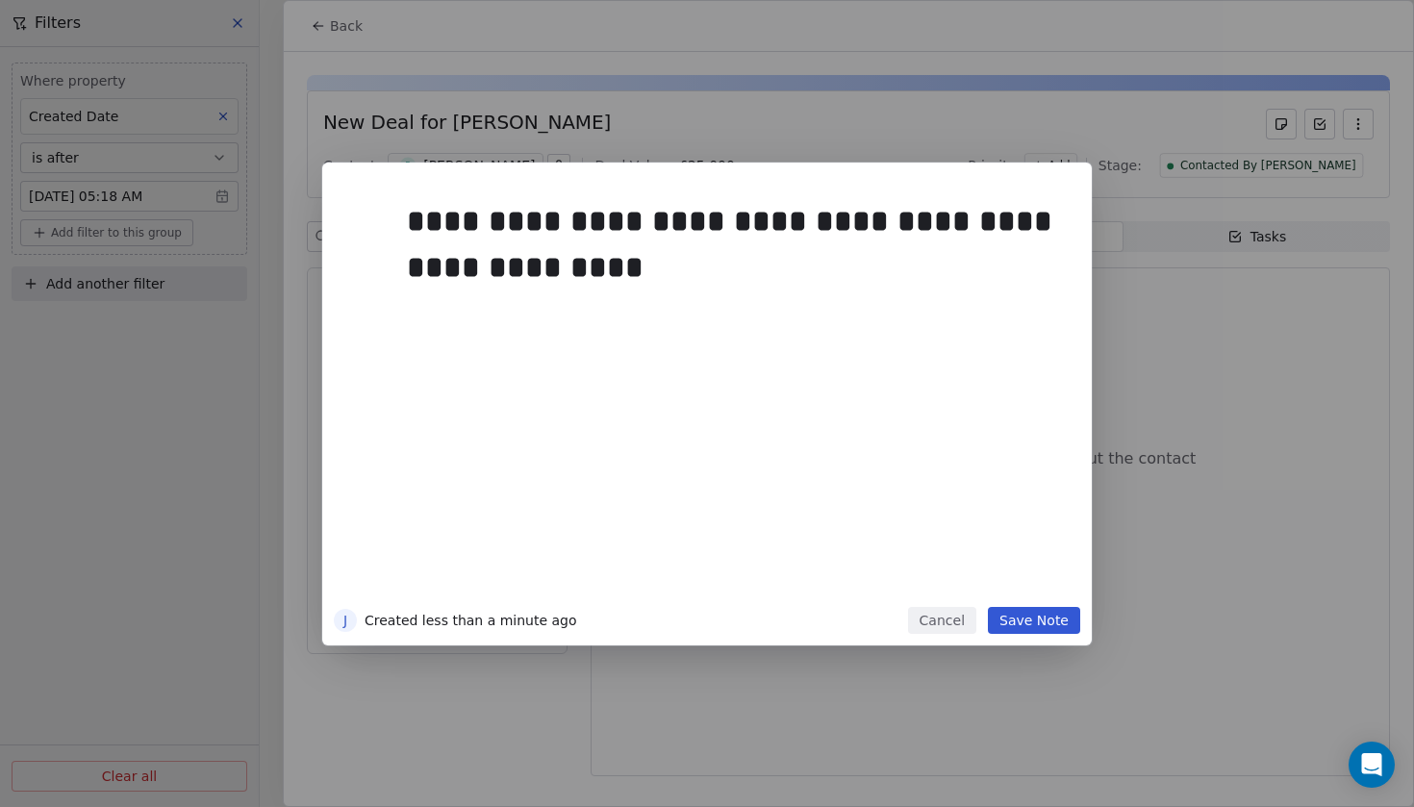
click at [1057, 625] on button "Save Note" at bounding box center [1034, 620] width 92 height 27
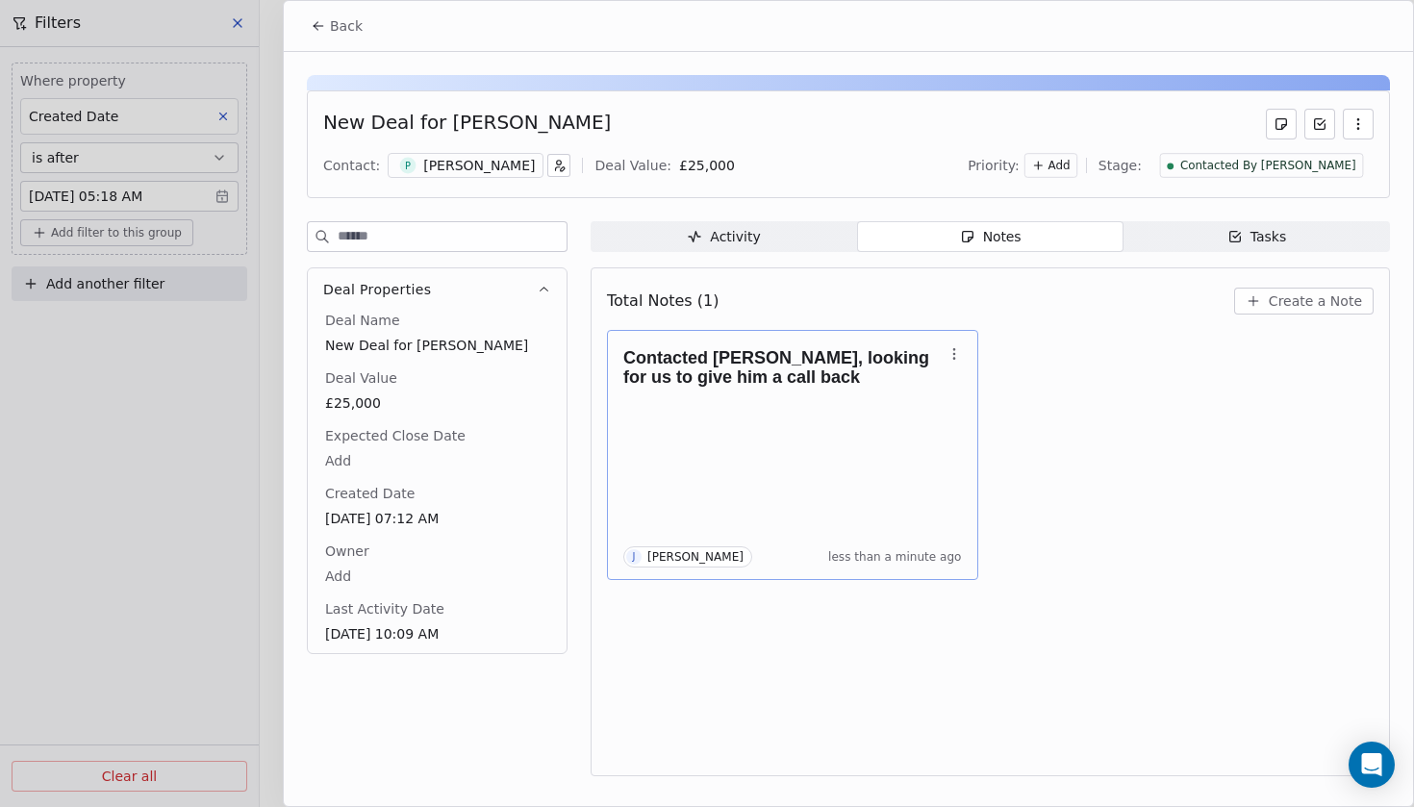
click at [890, 464] on div "Contacted Paul, looking for us to give him a call back J Josh Paterson less tha…" at bounding box center [792, 454] width 339 height 225
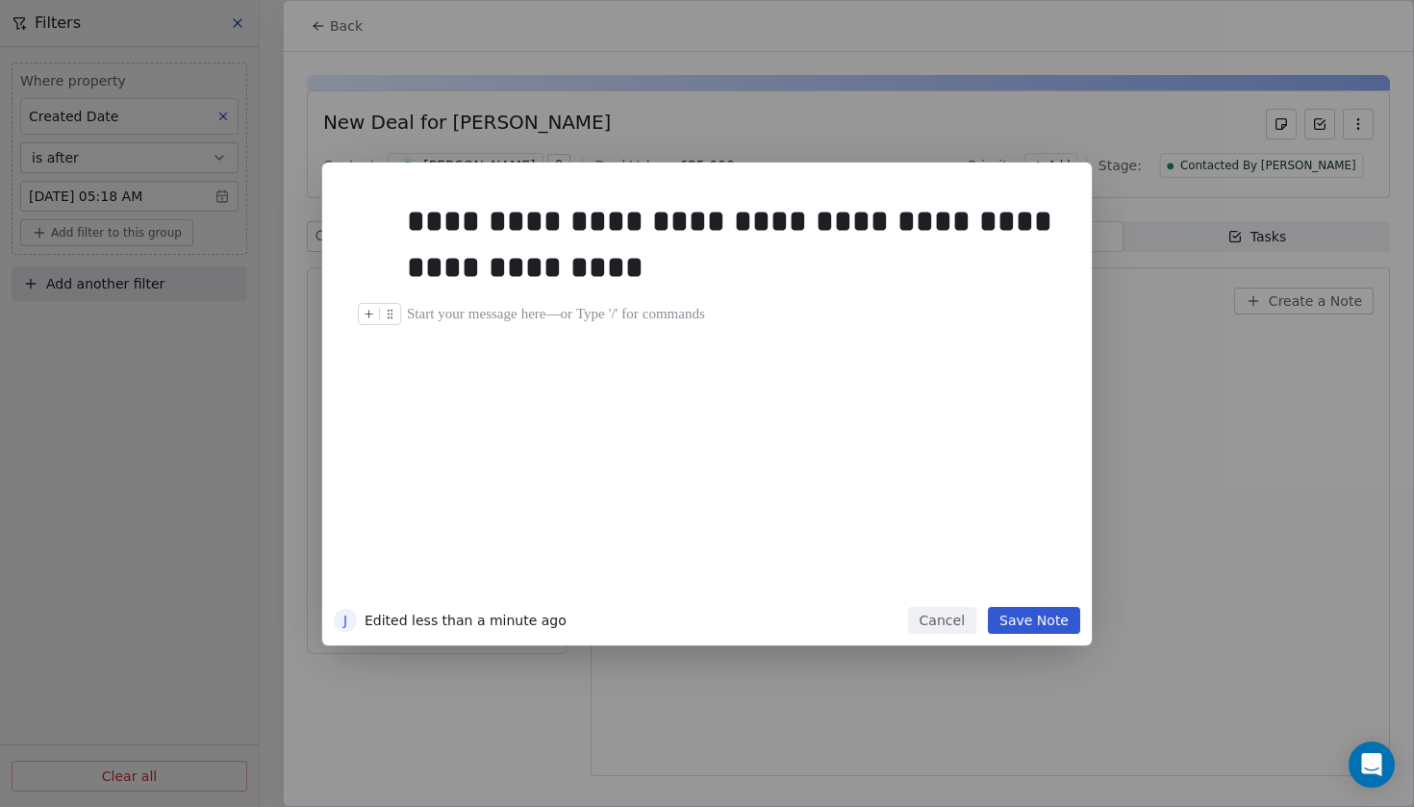
click at [669, 317] on div at bounding box center [736, 314] width 658 height 23
click at [650, 284] on div "**********" at bounding box center [736, 244] width 658 height 92
click at [1042, 625] on button "Save Note" at bounding box center [1034, 620] width 92 height 27
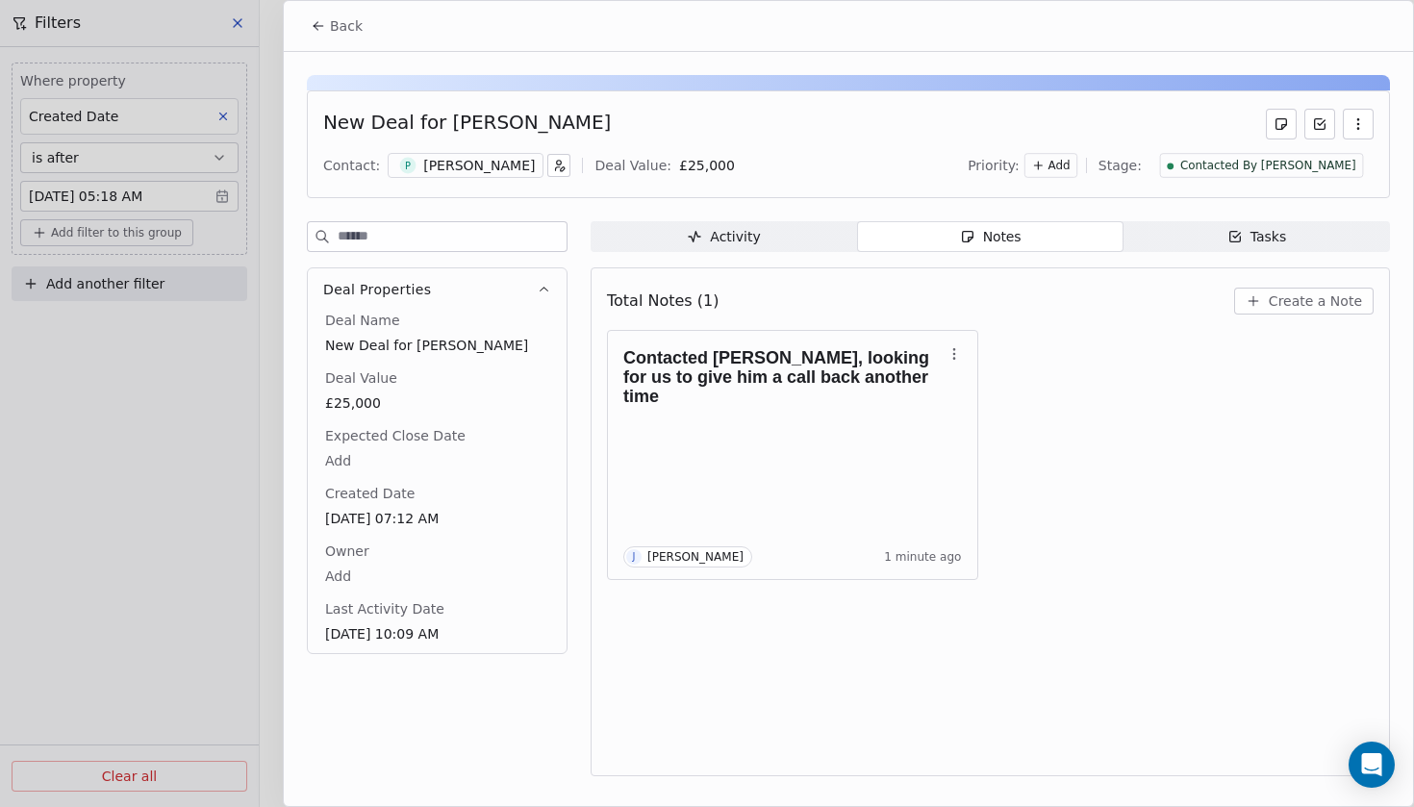
click at [335, 22] on span "Back" at bounding box center [346, 25] width 33 height 19
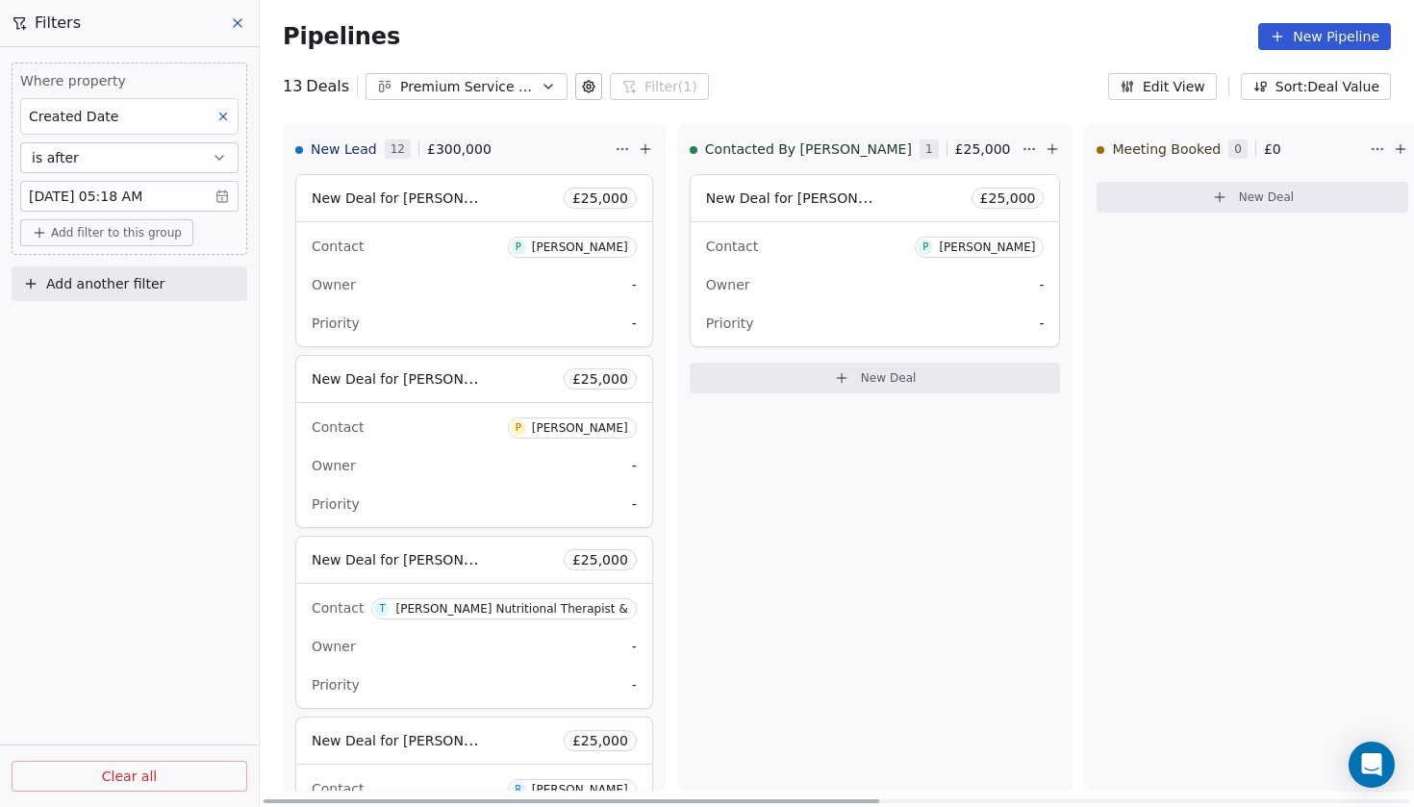
click at [512, 264] on div "Contact P Paul Owner - Priority -" at bounding box center [474, 284] width 356 height 124
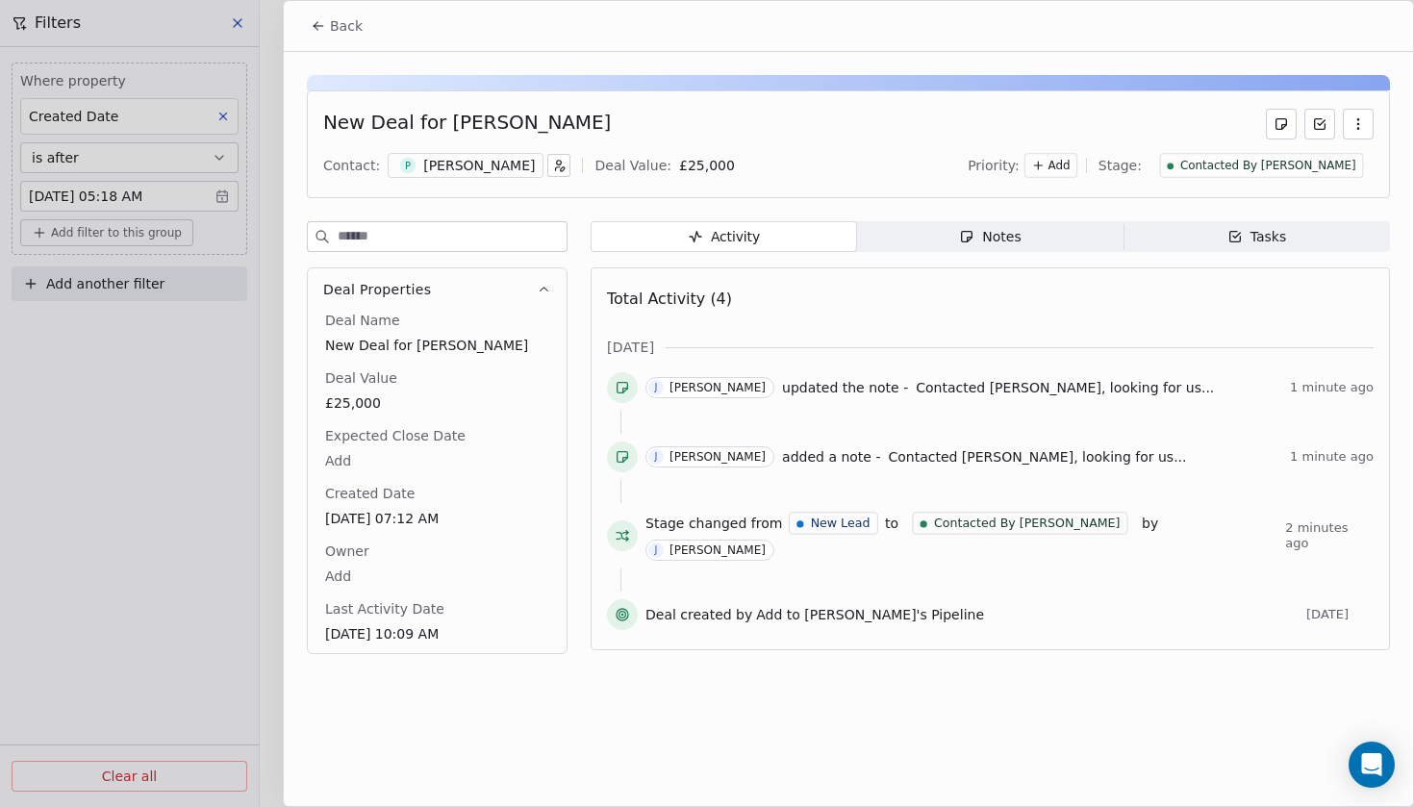
click at [1367, 125] on button "button" at bounding box center [1358, 124] width 31 height 31
click at [354, 33] on span "Back" at bounding box center [346, 25] width 33 height 19
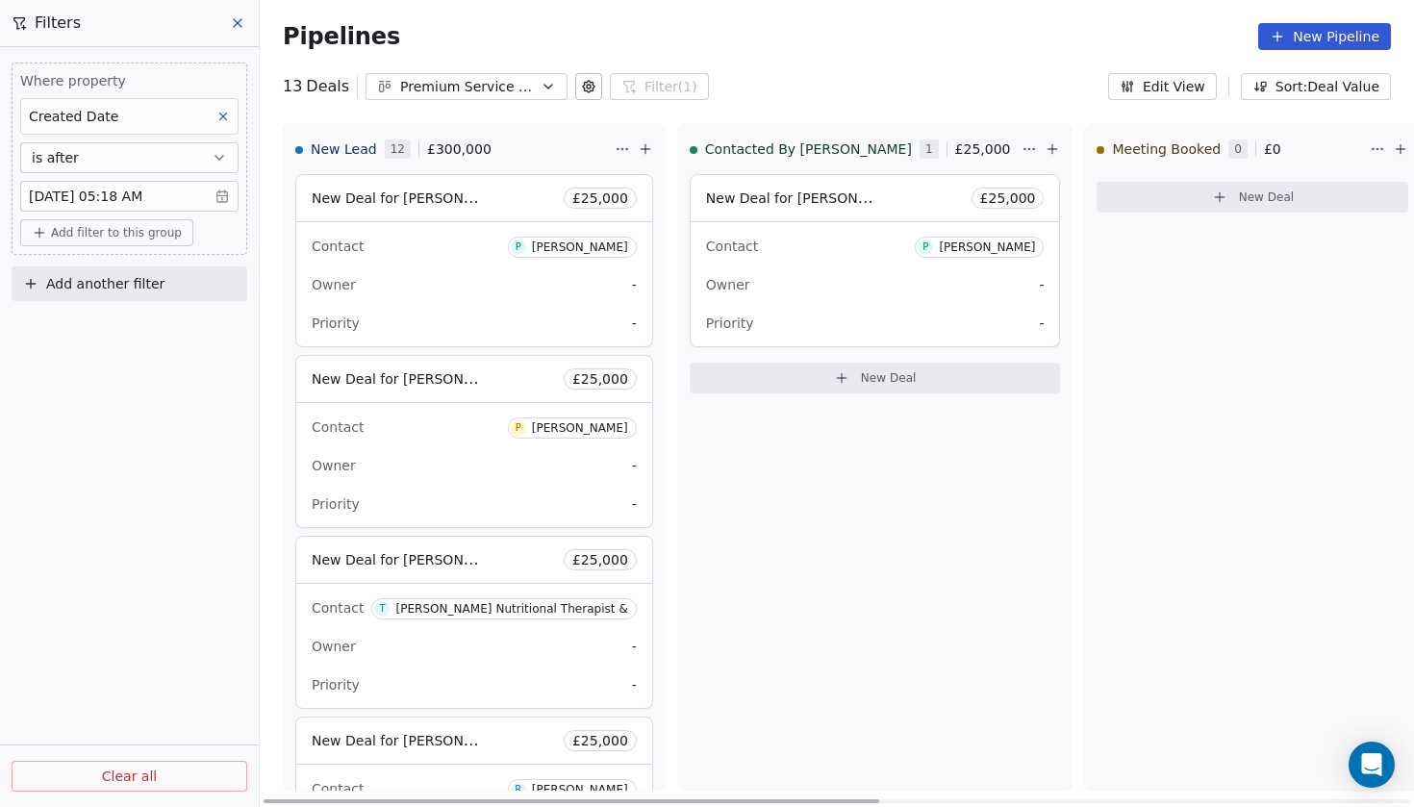
click at [781, 277] on div "Owner -" at bounding box center [875, 284] width 339 height 31
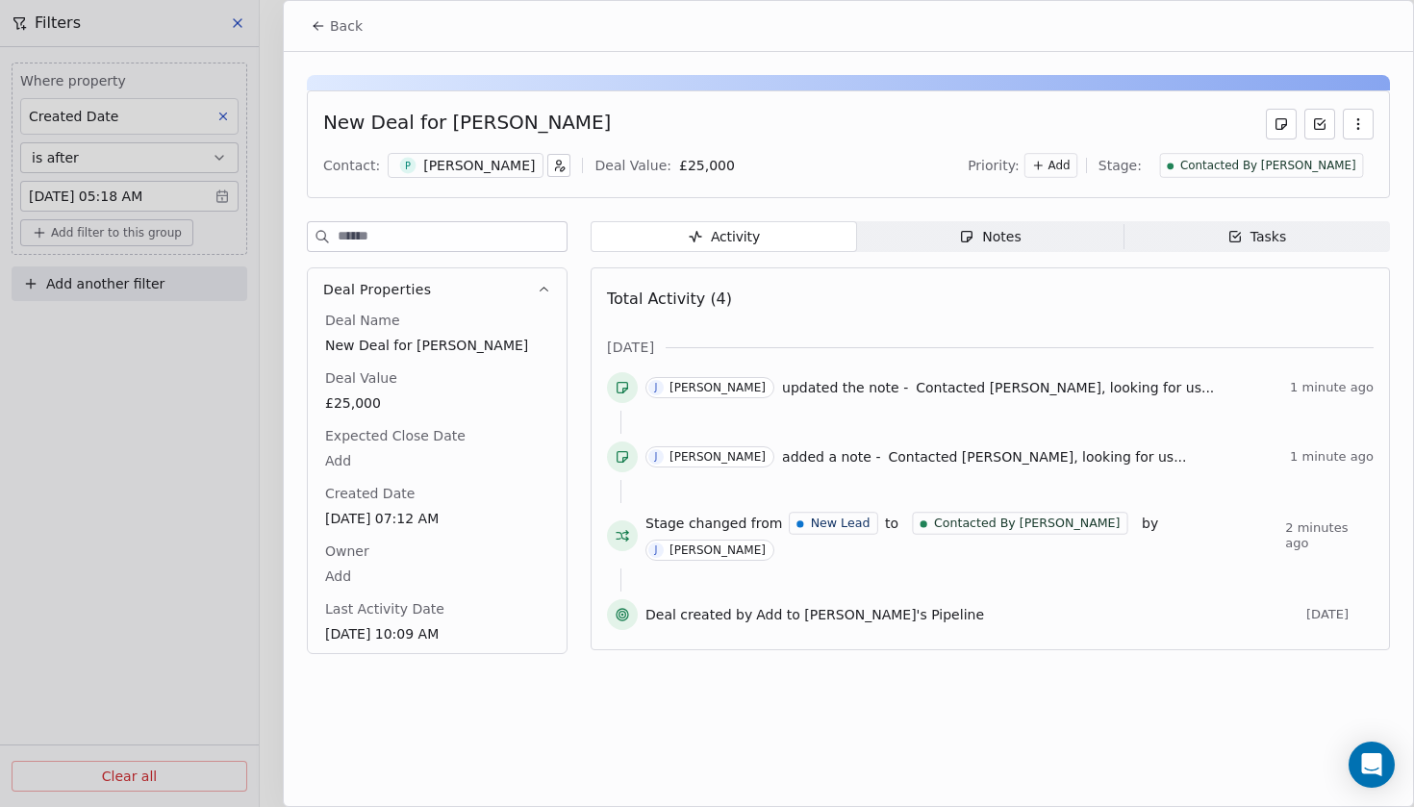
click at [365, 29] on button "Back" at bounding box center [336, 26] width 75 height 35
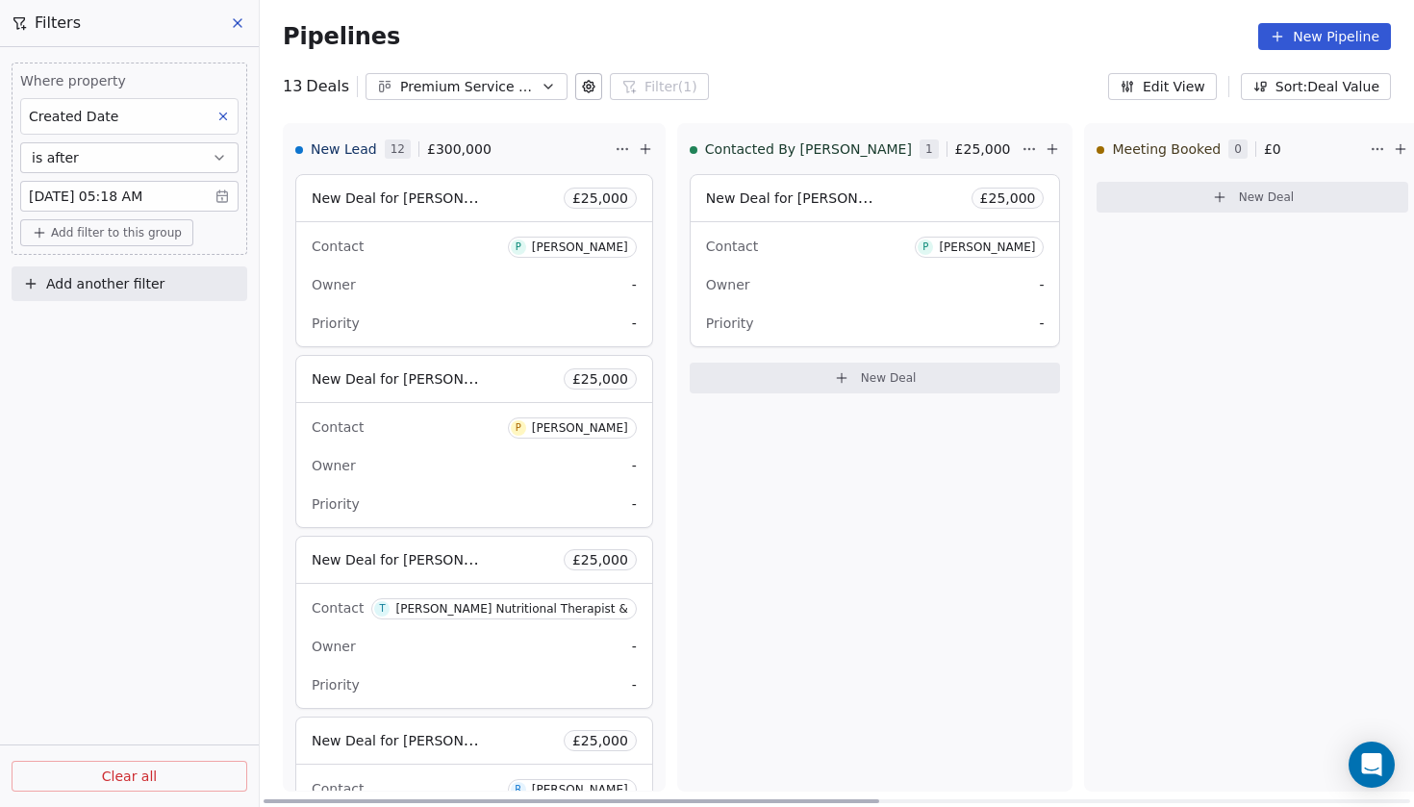
click at [471, 230] on div "Contact P Paul" at bounding box center [474, 246] width 325 height 32
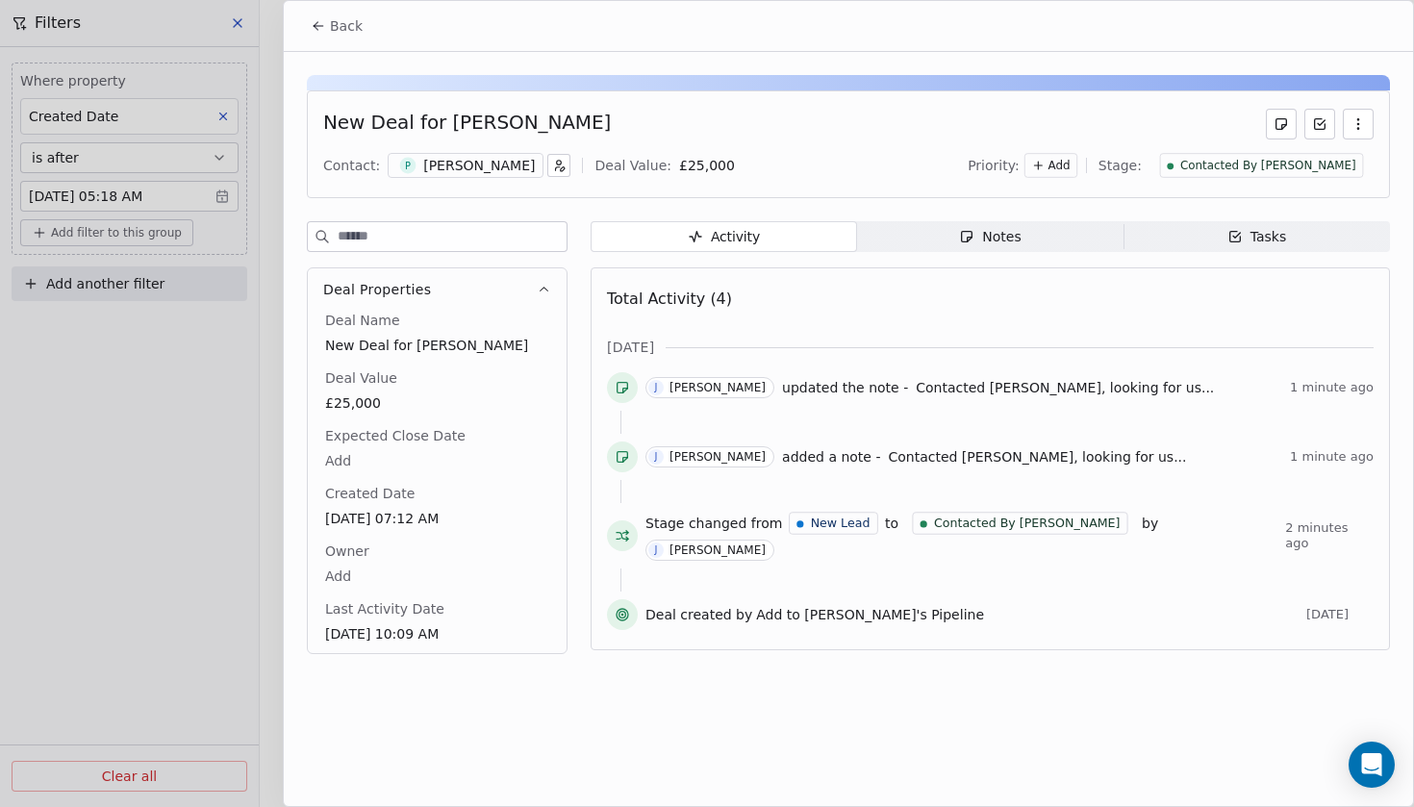
click at [1369, 130] on button "button" at bounding box center [1358, 124] width 31 height 31
click at [1263, 173] on div "Delete" at bounding box center [1301, 166] width 129 height 31
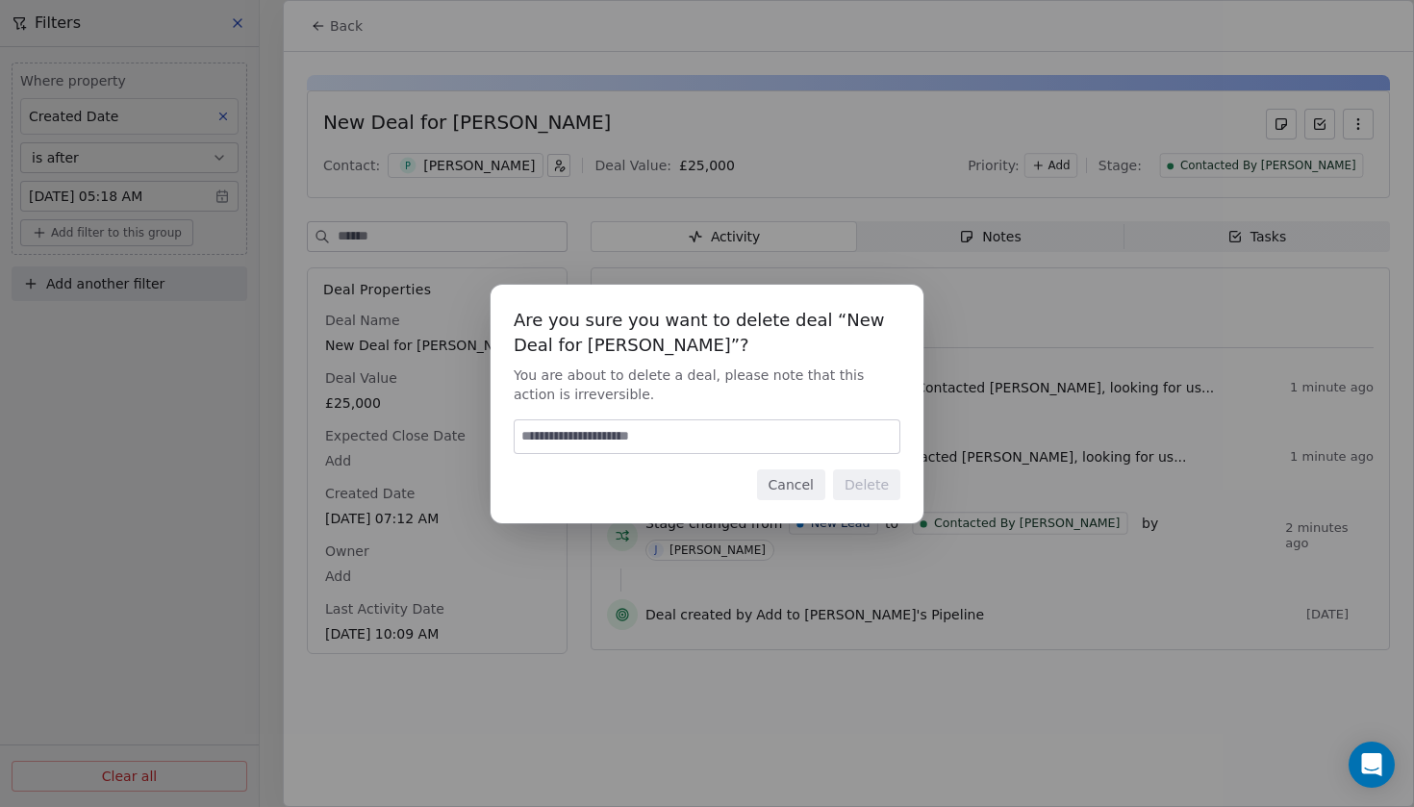
type input "*"
type input "******"
click at [869, 469] on button "Delete" at bounding box center [866, 484] width 67 height 31
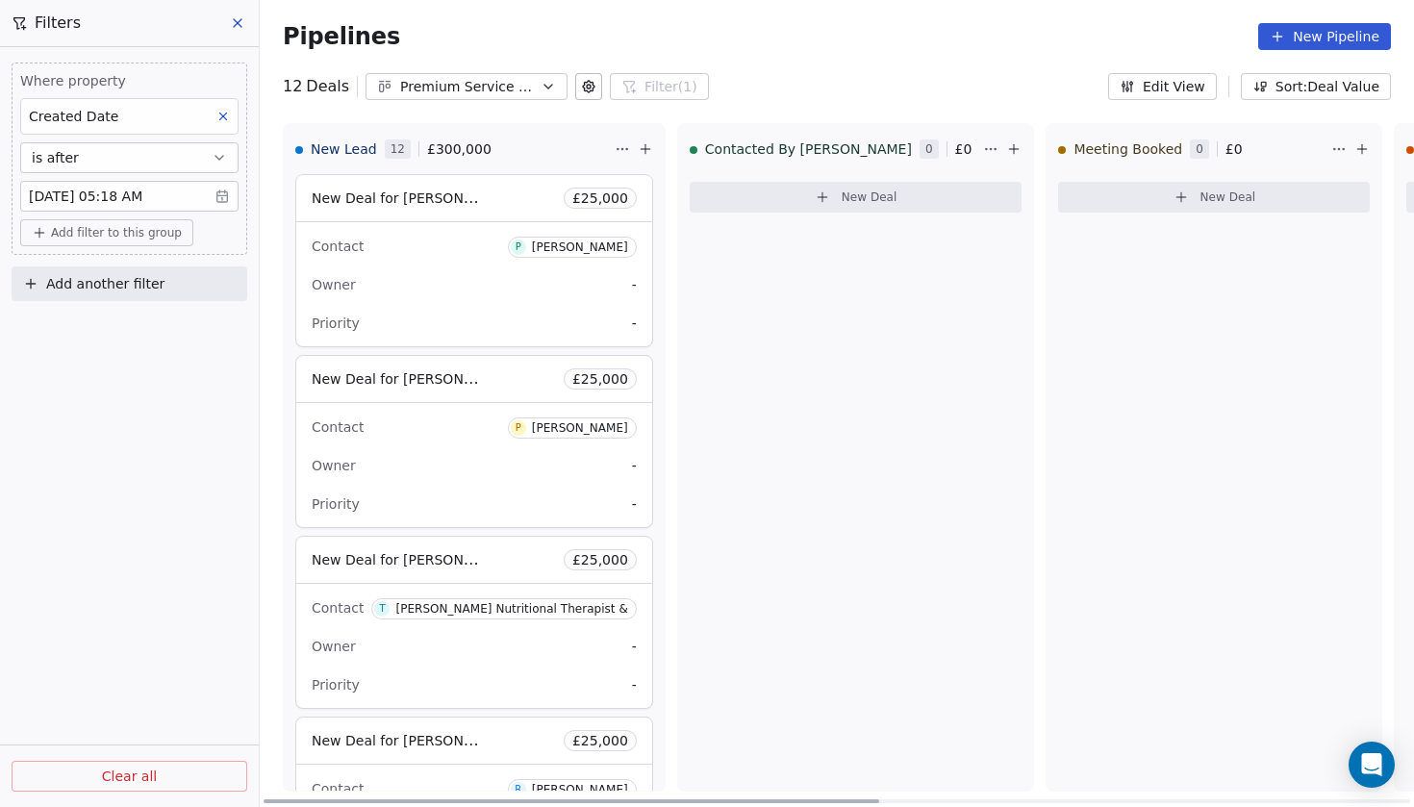
click at [841, 406] on div "Contacted By Josh 0 £ 0 New Deal" at bounding box center [856, 457] width 358 height 668
click at [449, 268] on div "Contact P Paul Owner - Priority -" at bounding box center [474, 284] width 356 height 124
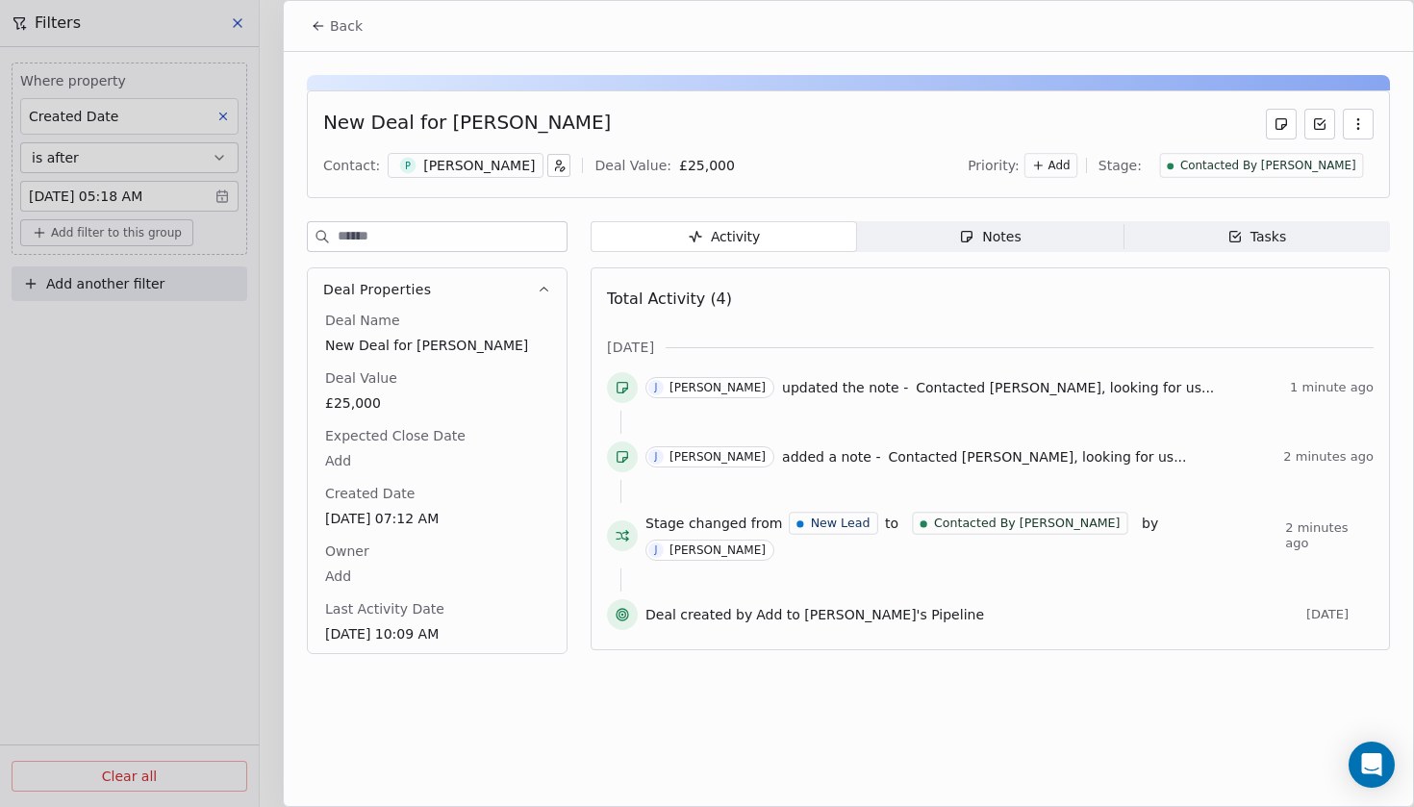
click at [1280, 165] on span "Contacted By [PERSON_NAME]" at bounding box center [1268, 166] width 176 height 16
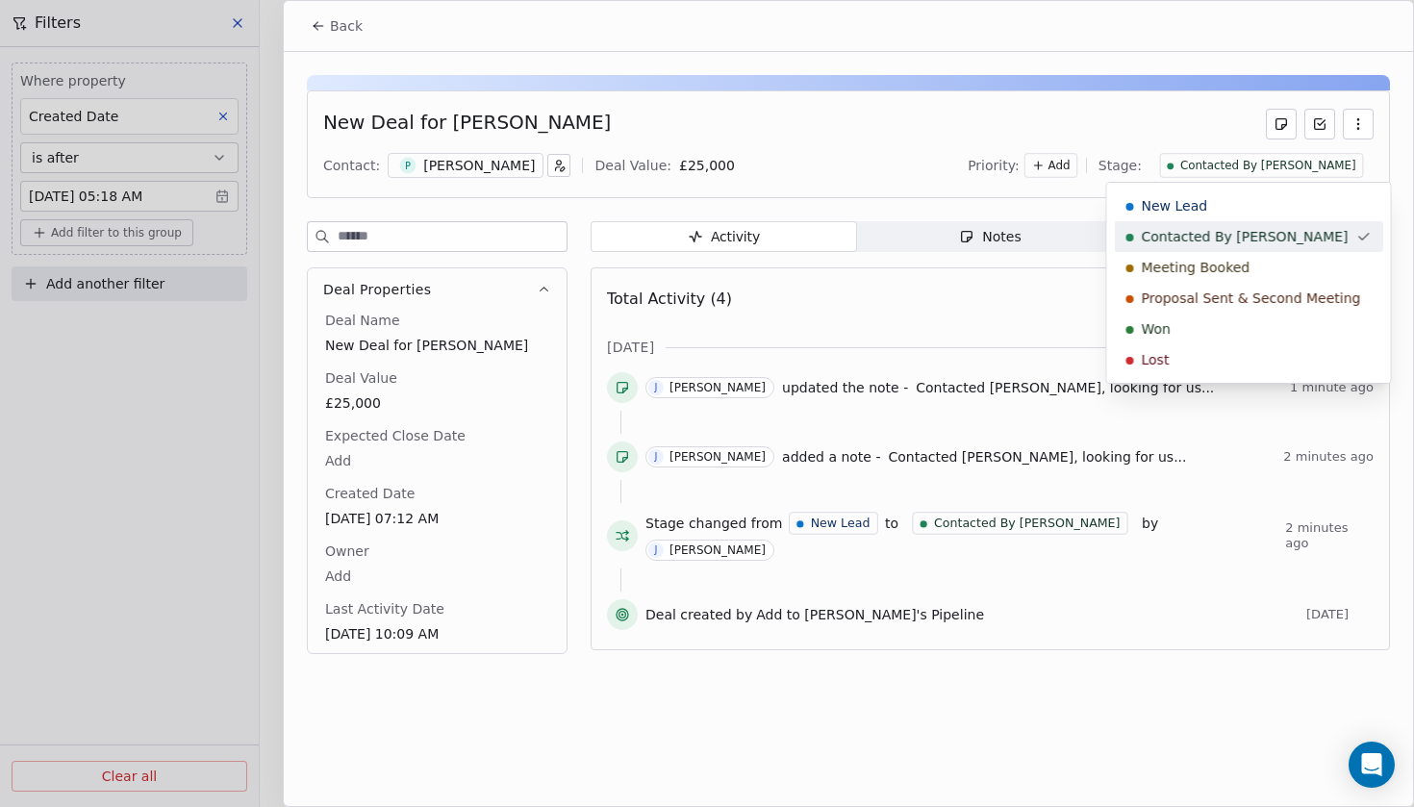
click at [1236, 244] on span "Contacted By [PERSON_NAME]" at bounding box center [1245, 236] width 207 height 19
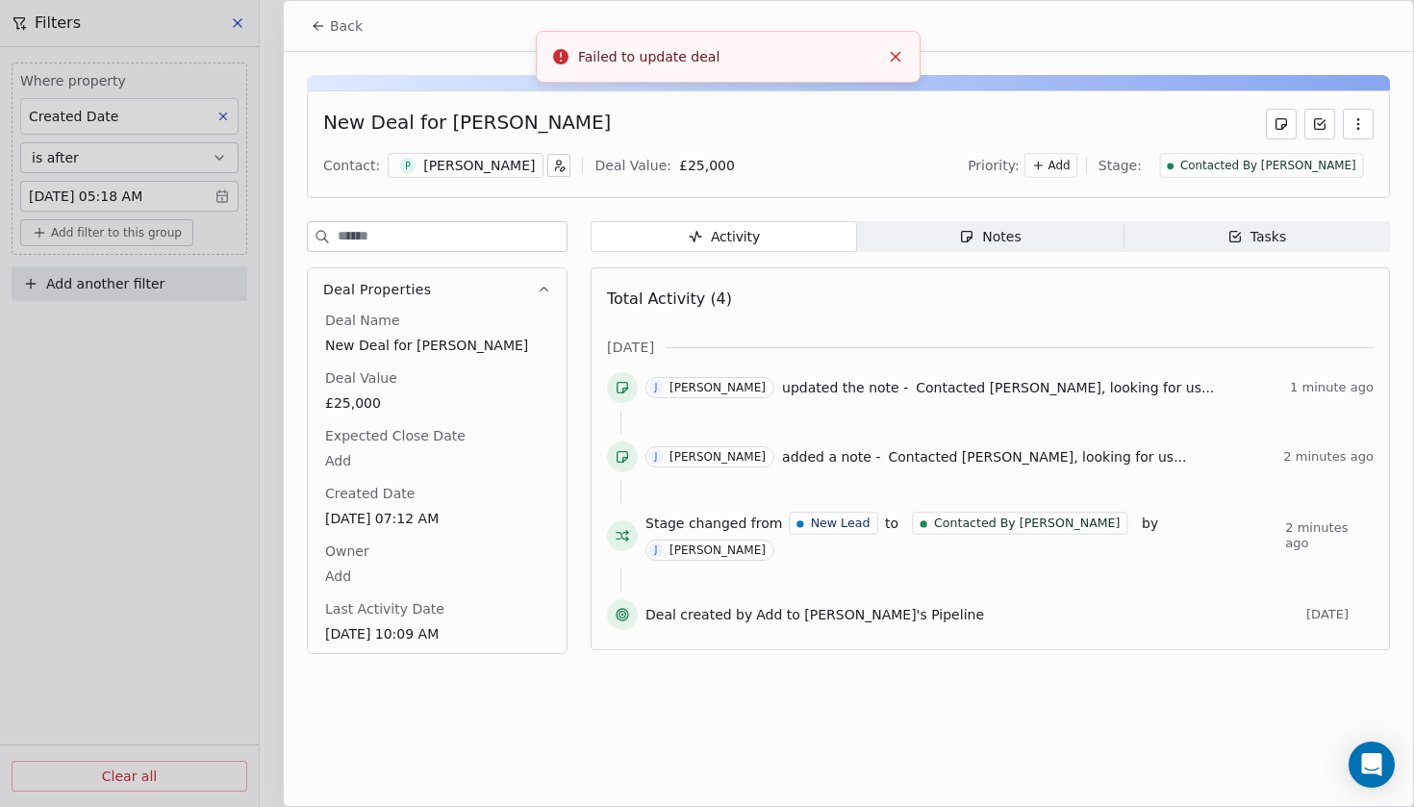
click at [895, 56] on line "Close toast" at bounding box center [895, 57] width 9 height 9
click at [1268, 169] on span "Contacted By [PERSON_NAME]" at bounding box center [1268, 166] width 176 height 16
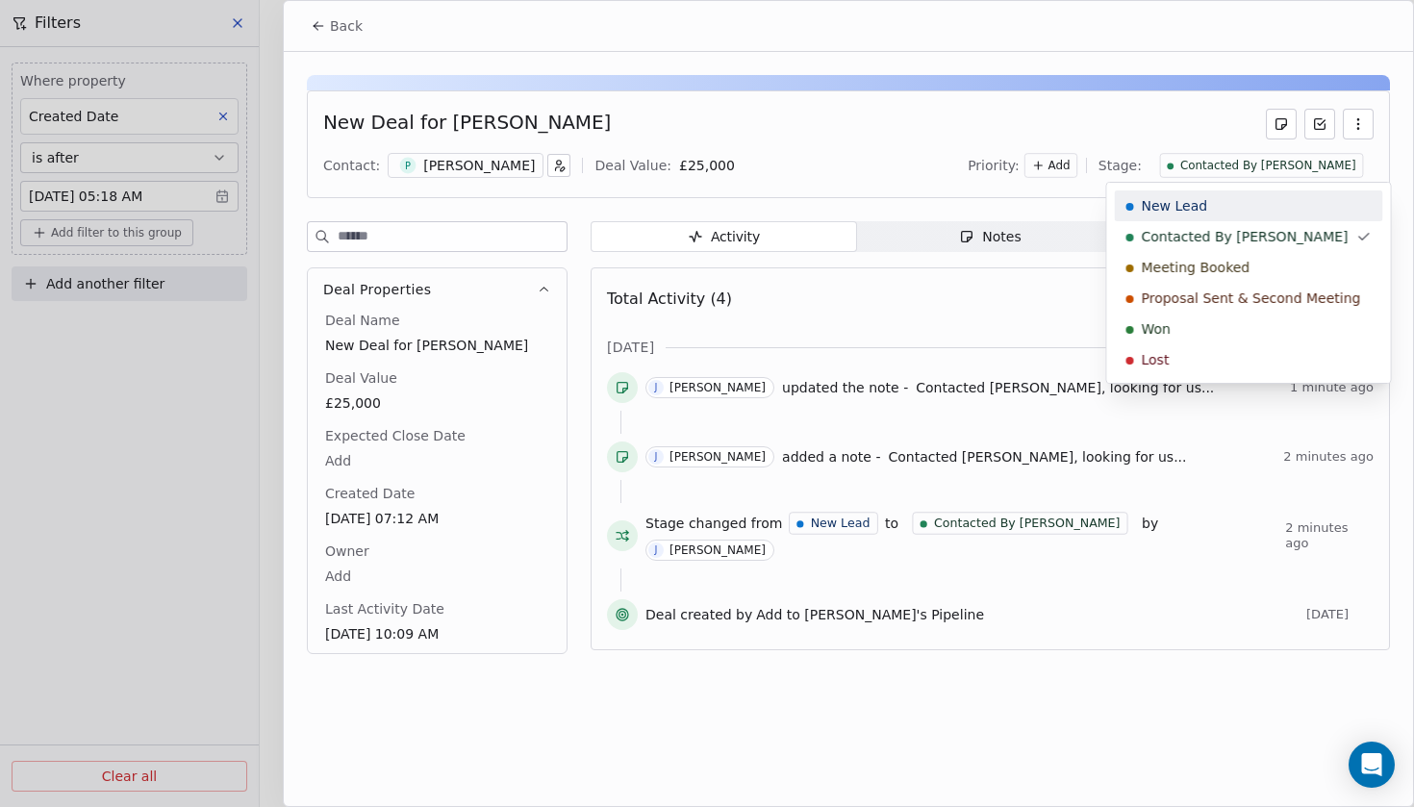
click at [1220, 211] on div "New Lead" at bounding box center [1248, 205] width 245 height 19
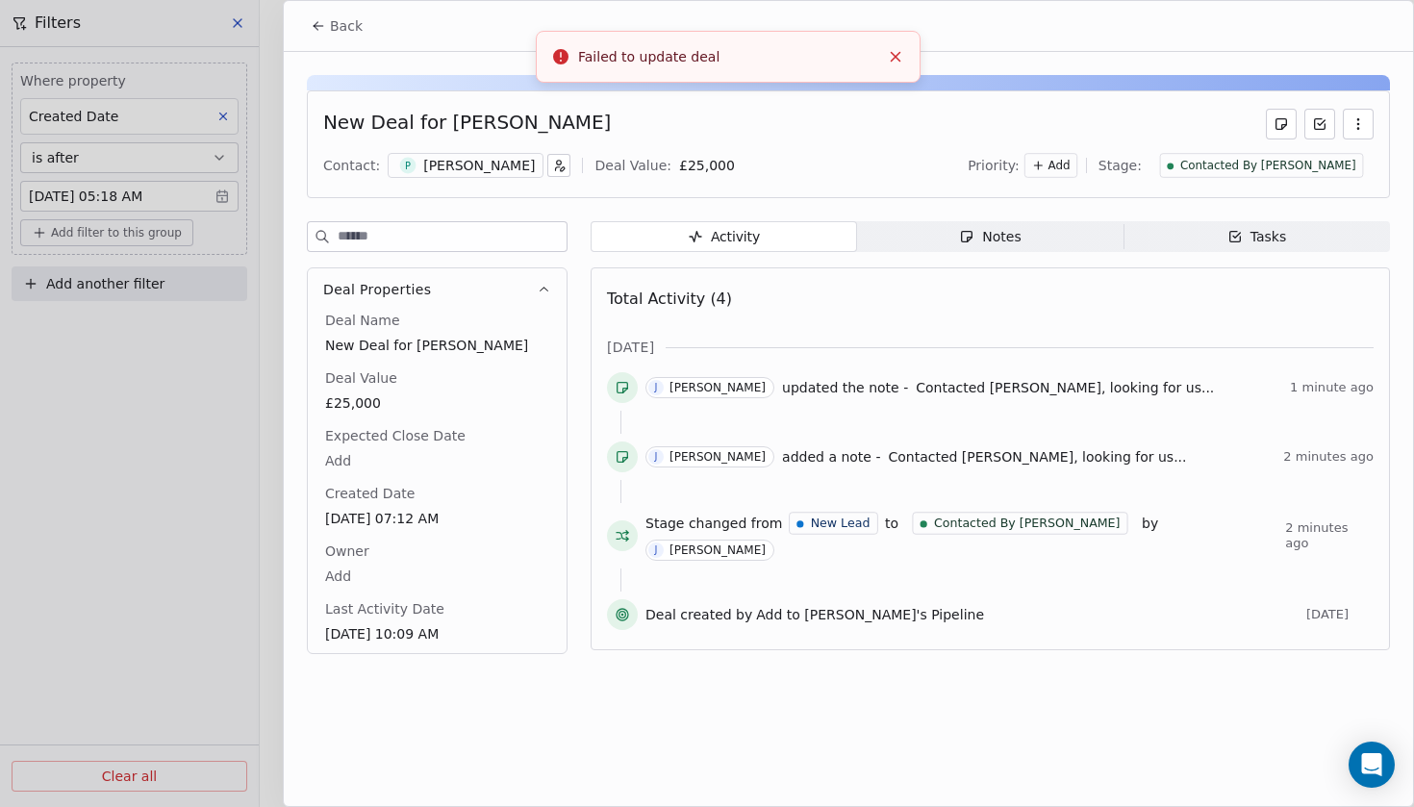
click at [1296, 166] on span "Contacted By [PERSON_NAME]" at bounding box center [1268, 166] width 176 height 16
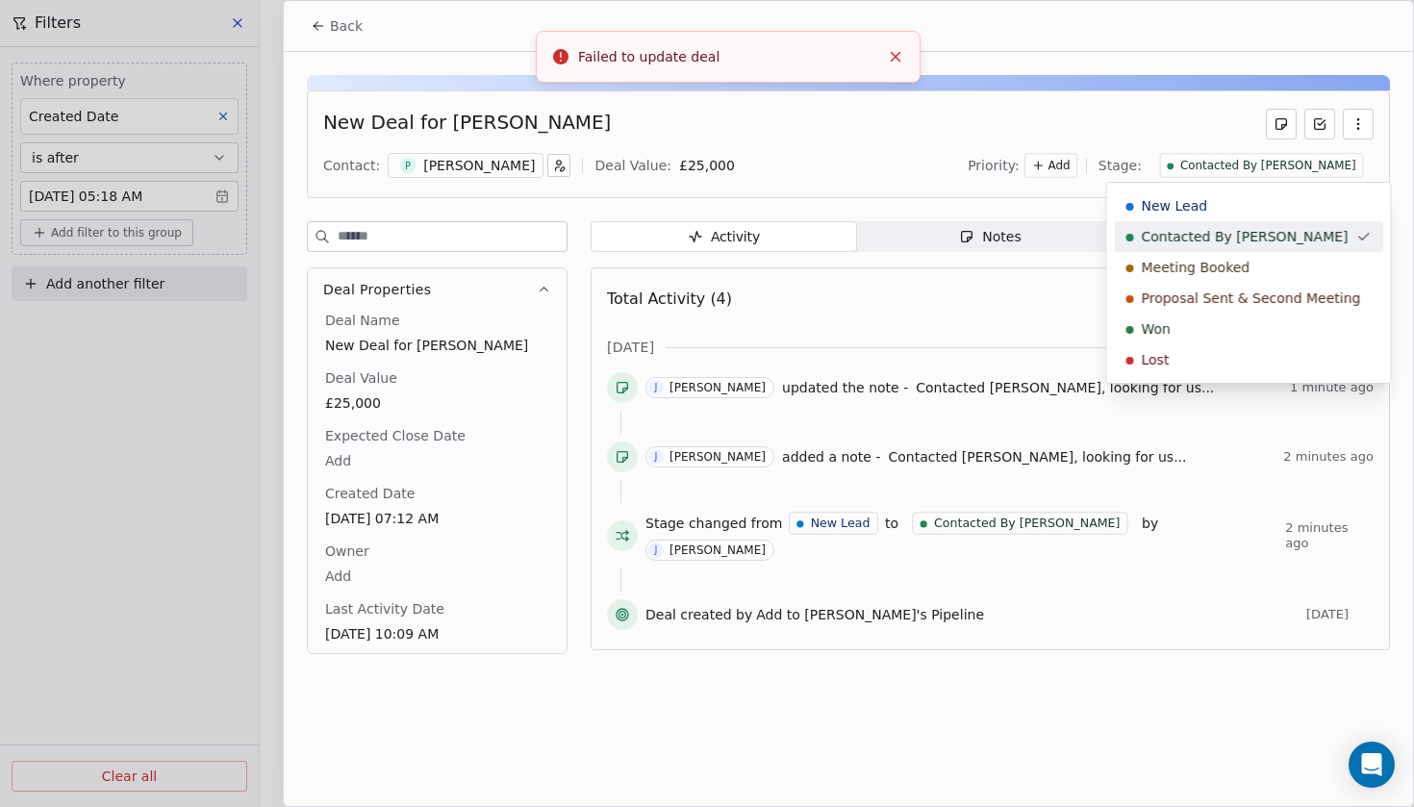
click at [350, 25] on html "Codebreak Contacts People Marketing Workflows Campaigns Metrics & Events Sales …" at bounding box center [707, 403] width 1414 height 807
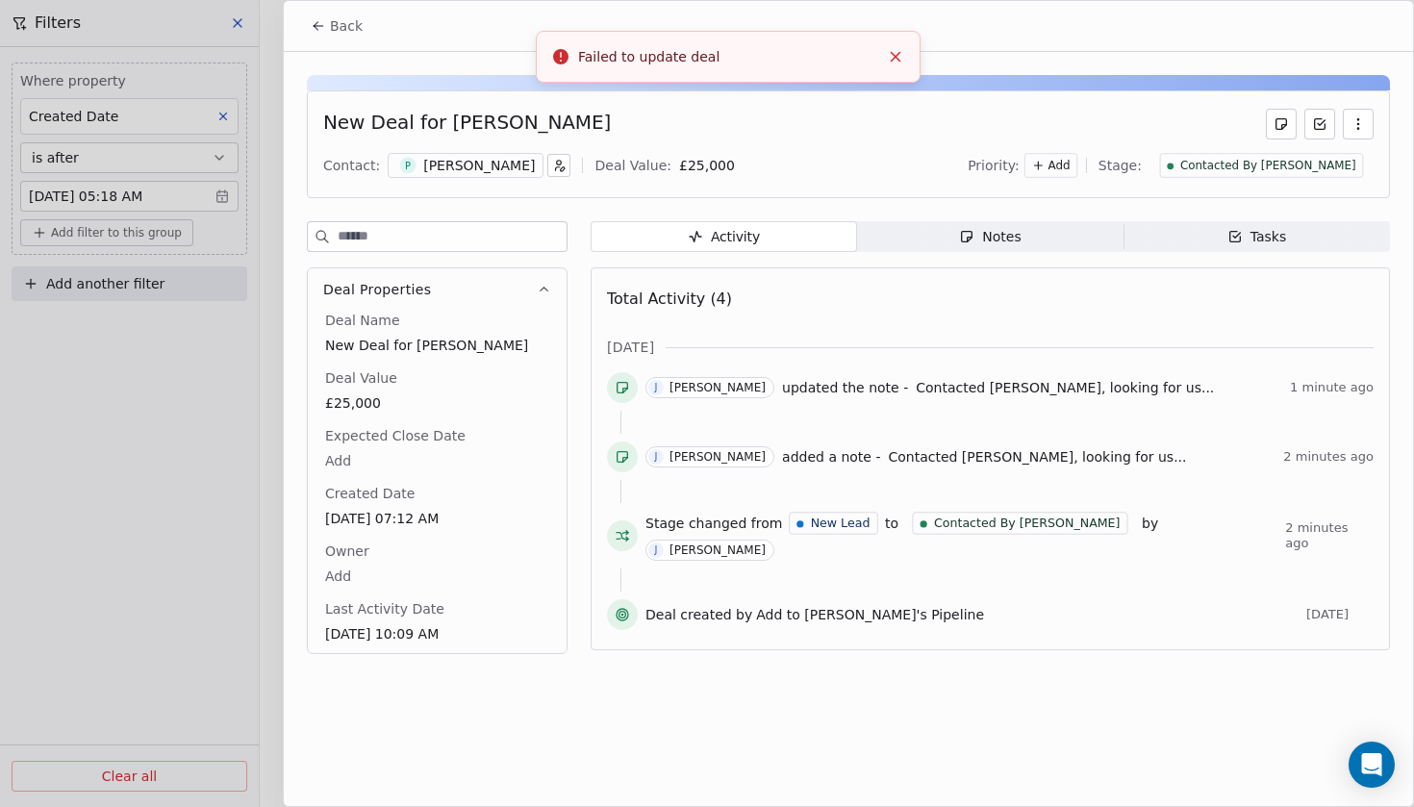
click at [336, 28] on span "Back" at bounding box center [346, 25] width 33 height 19
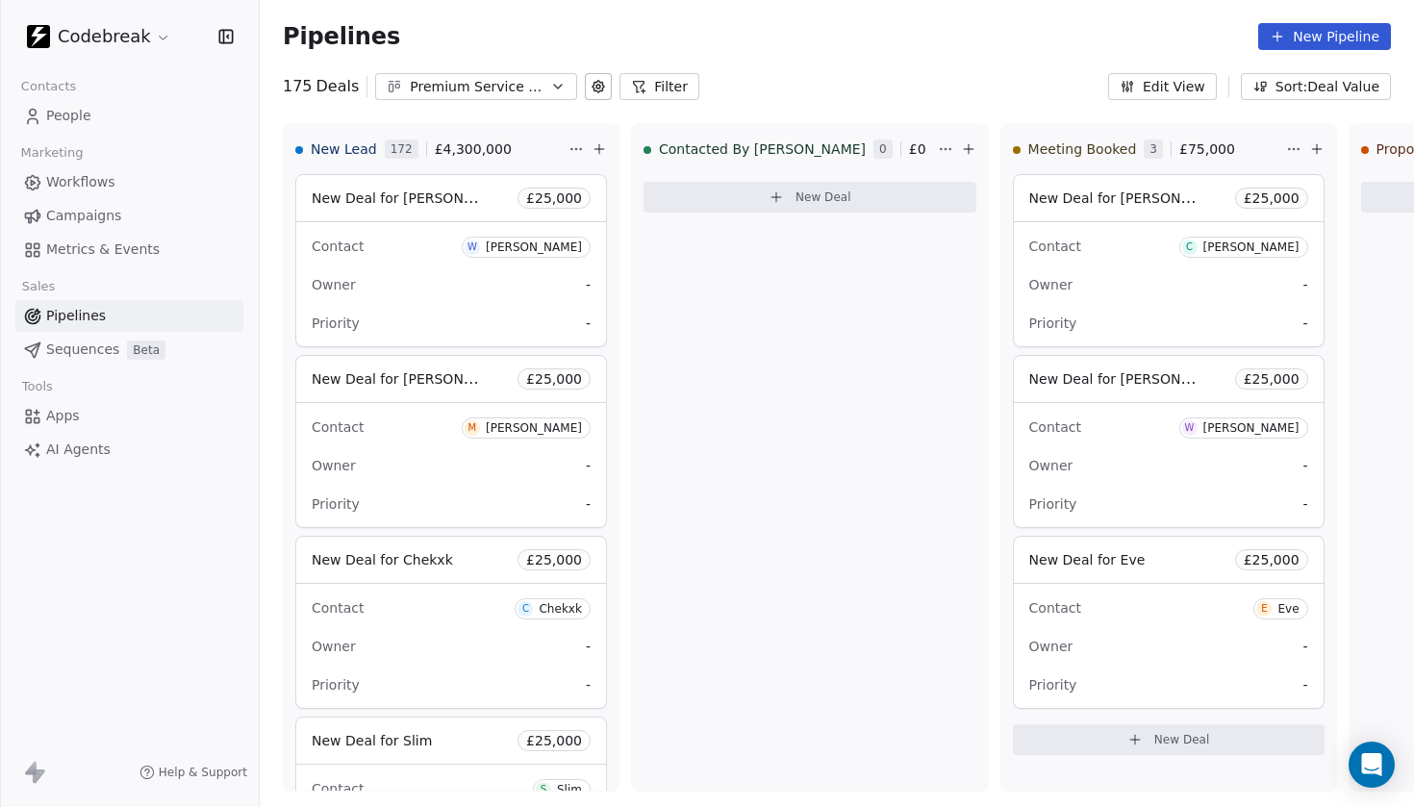
click at [659, 88] on button "Filter" at bounding box center [659, 86] width 80 height 27
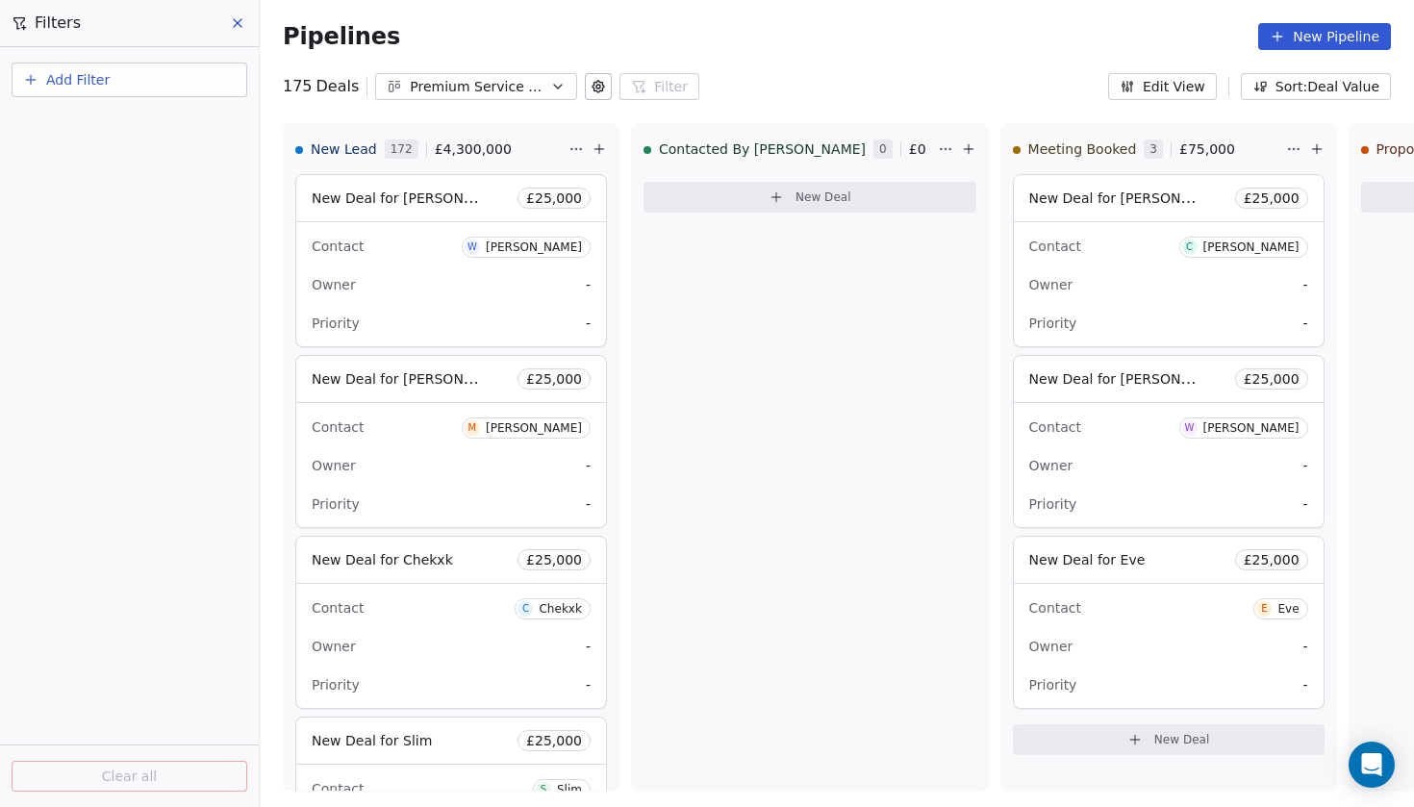
click at [100, 76] on span "Add Filter" at bounding box center [77, 80] width 63 height 20
click at [102, 129] on span "Deal properties" at bounding box center [84, 125] width 104 height 20
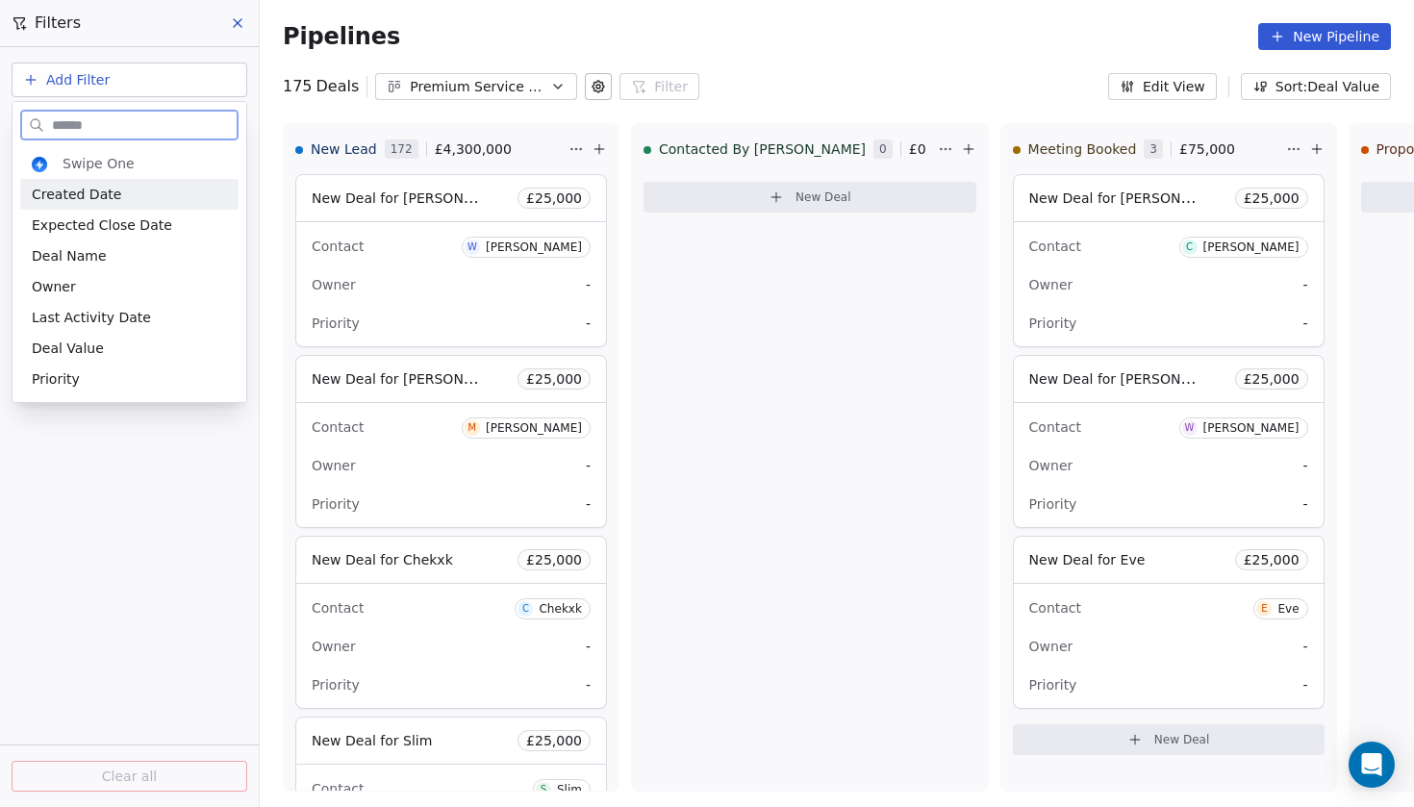
click at [121, 200] on div "Created Date" at bounding box center [129, 194] width 195 height 19
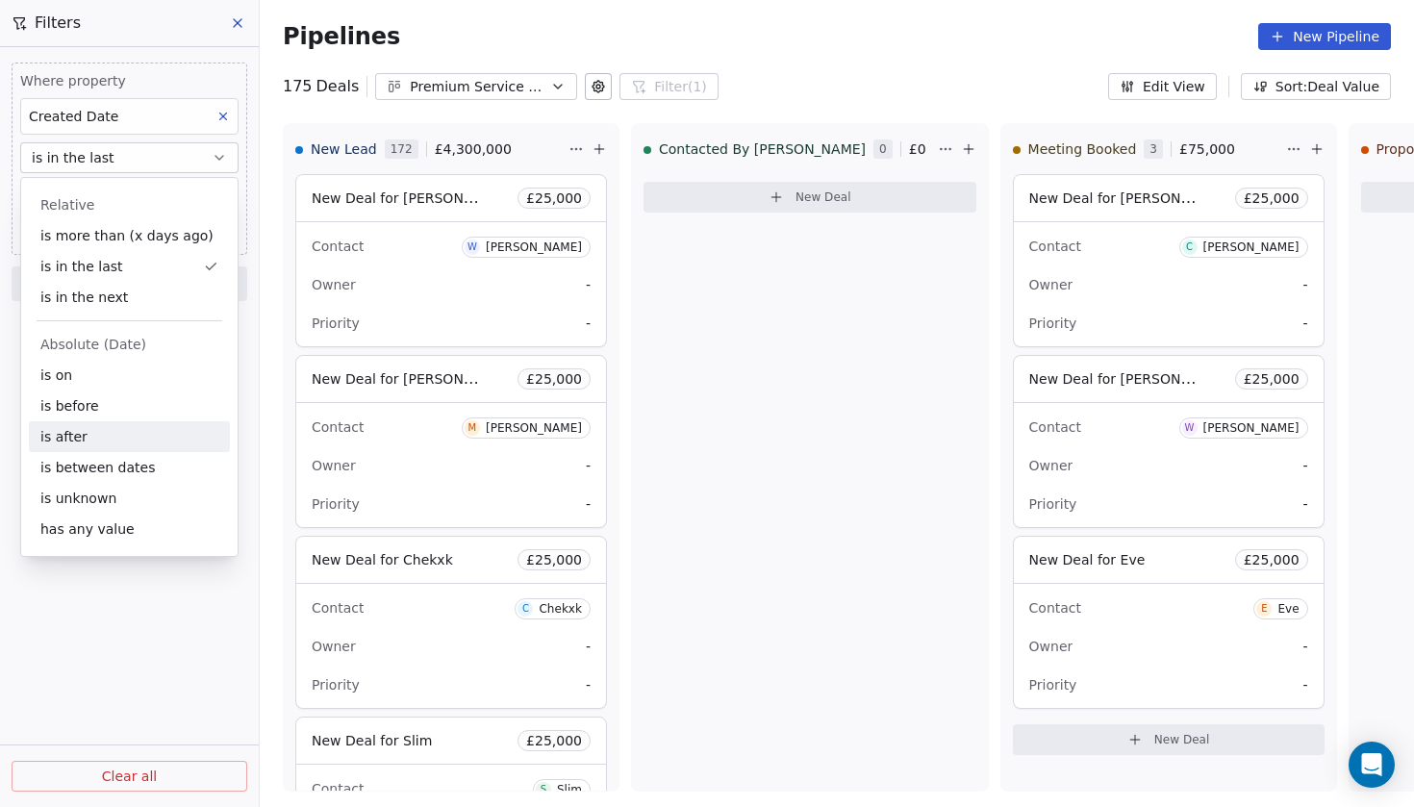
click at [102, 431] on div "is after" at bounding box center [129, 436] width 201 height 31
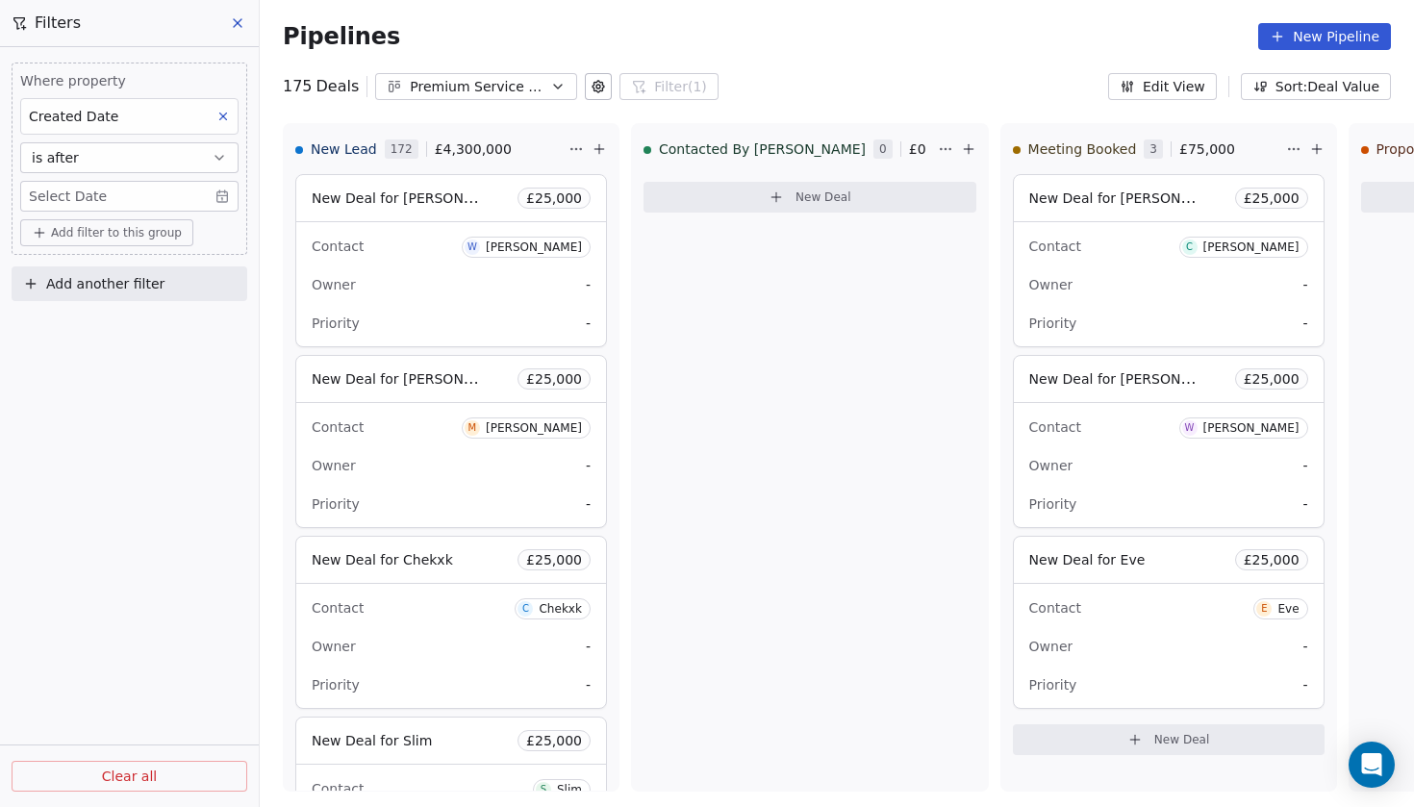
click at [216, 200] on body "Codebreak Contacts People Marketing Workflows Campaigns Metrics & Events Sales …" at bounding box center [707, 403] width 1414 height 807
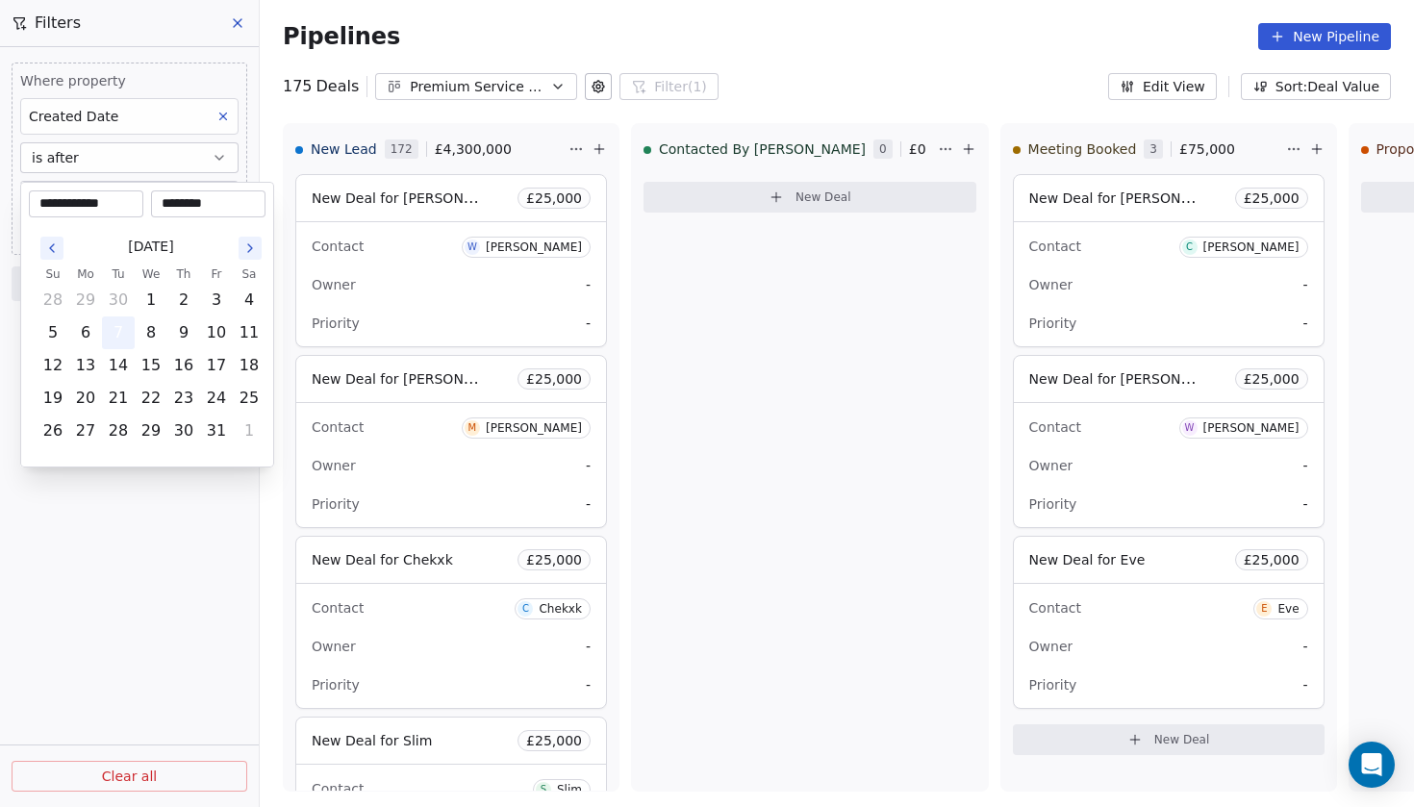
click at [117, 335] on button "7" at bounding box center [118, 332] width 31 height 31
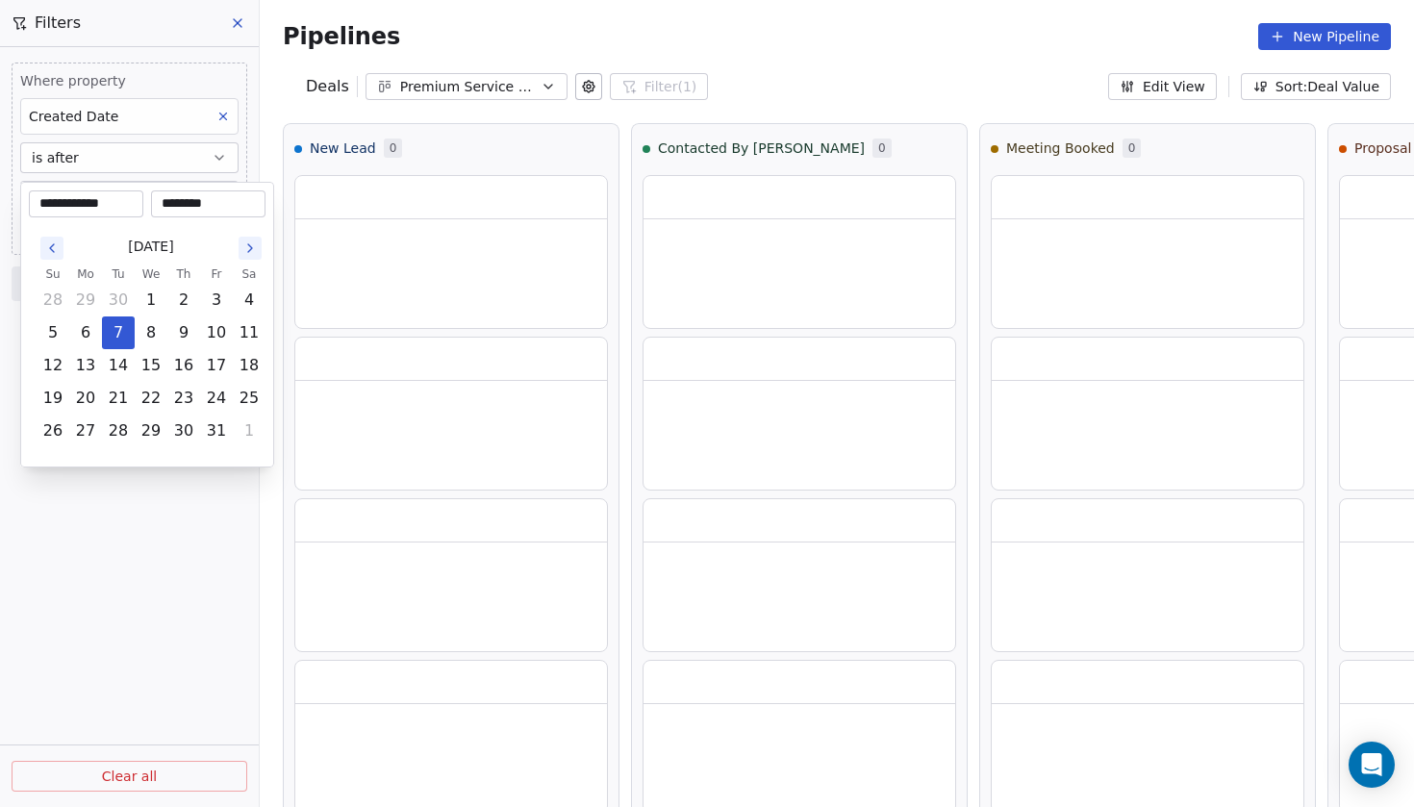
click at [95, 525] on html "**********" at bounding box center [707, 403] width 1414 height 807
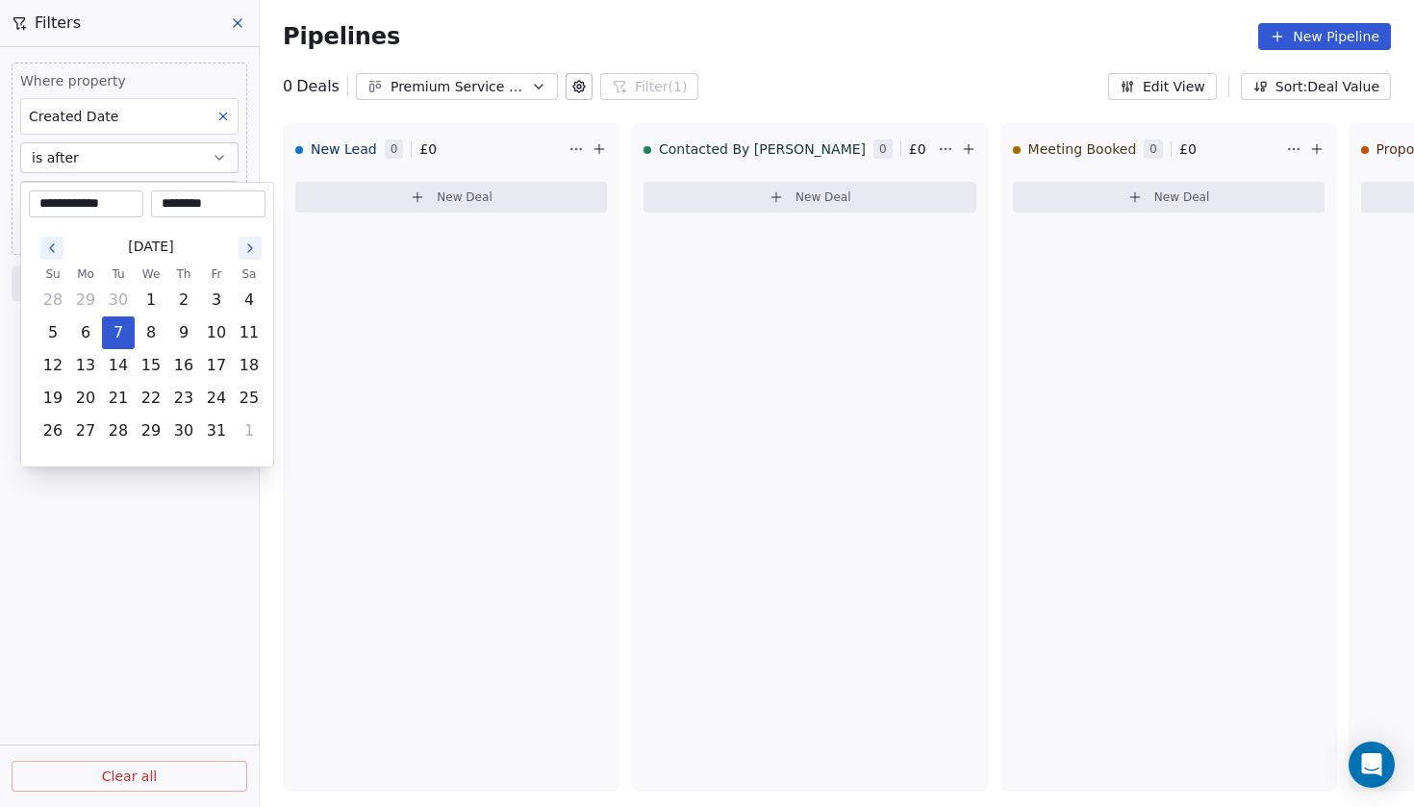
click at [219, 202] on body "**********" at bounding box center [707, 403] width 1414 height 807
click at [94, 332] on button "6" at bounding box center [85, 332] width 31 height 31
type input "**********"
click at [135, 463] on div "**********" at bounding box center [147, 325] width 254 height 286
click at [87, 334] on button "6" at bounding box center [85, 332] width 31 height 31
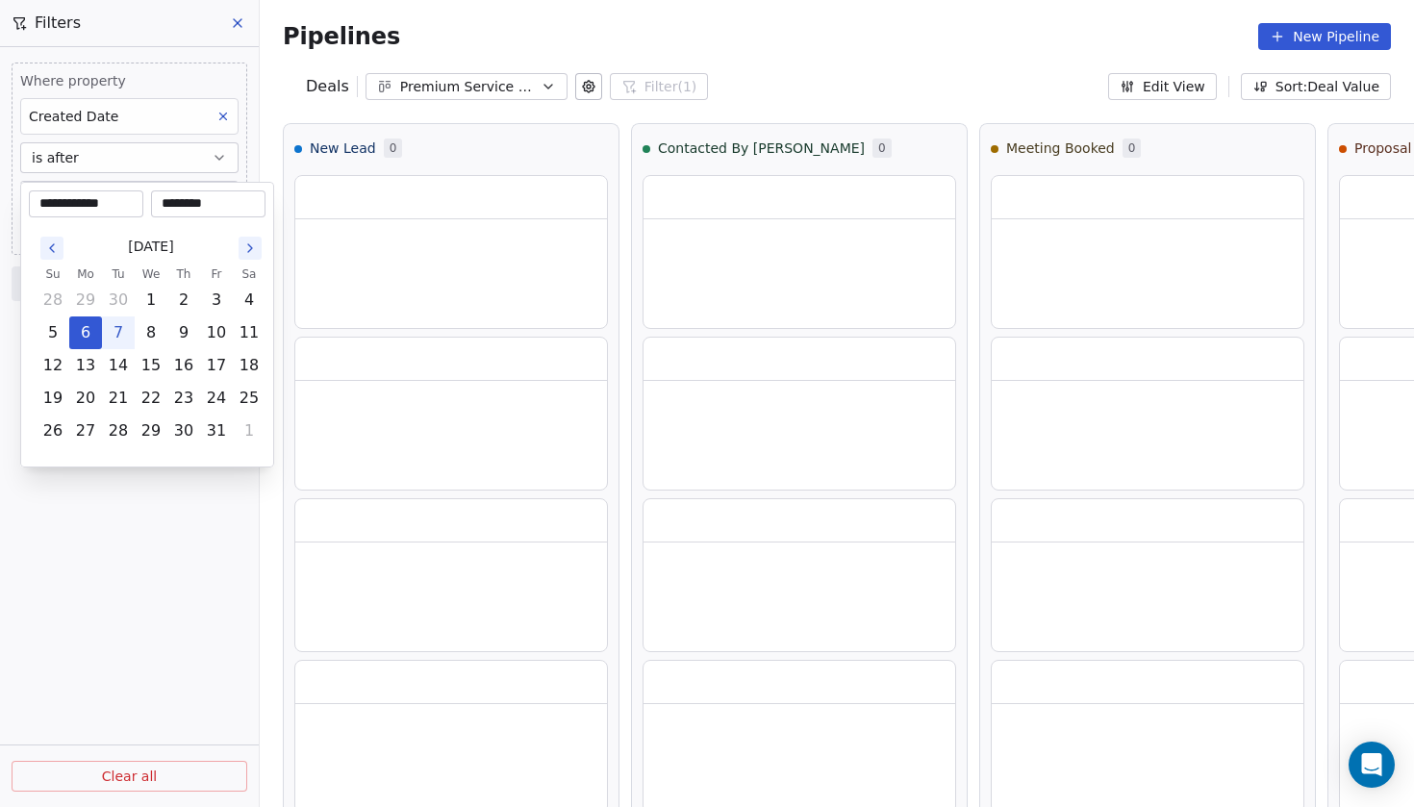
click at [118, 500] on html "**********" at bounding box center [707, 403] width 1414 height 807
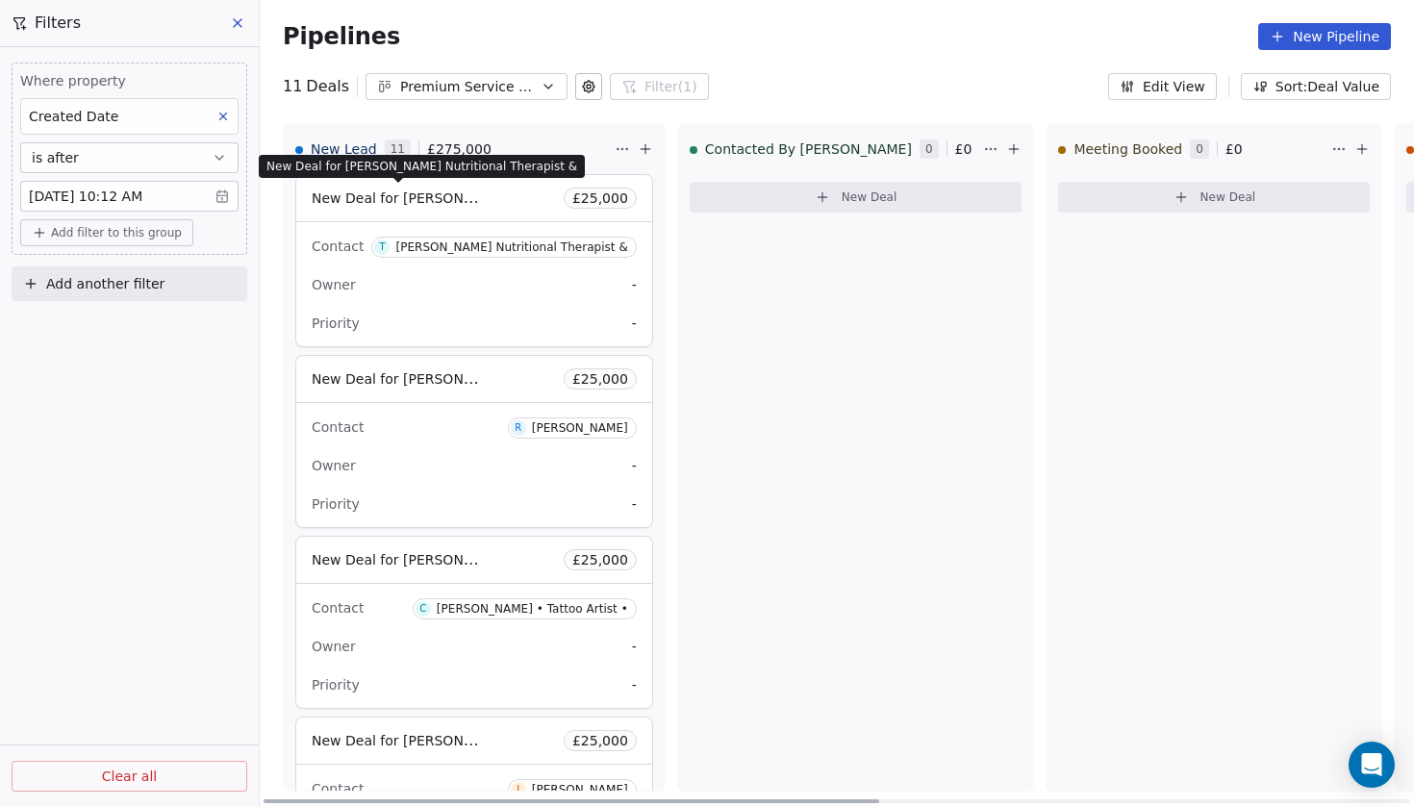
click at [408, 201] on span "New Deal for [PERSON_NAME] Nutritional Therapist &" at bounding box center [492, 197] width 361 height 18
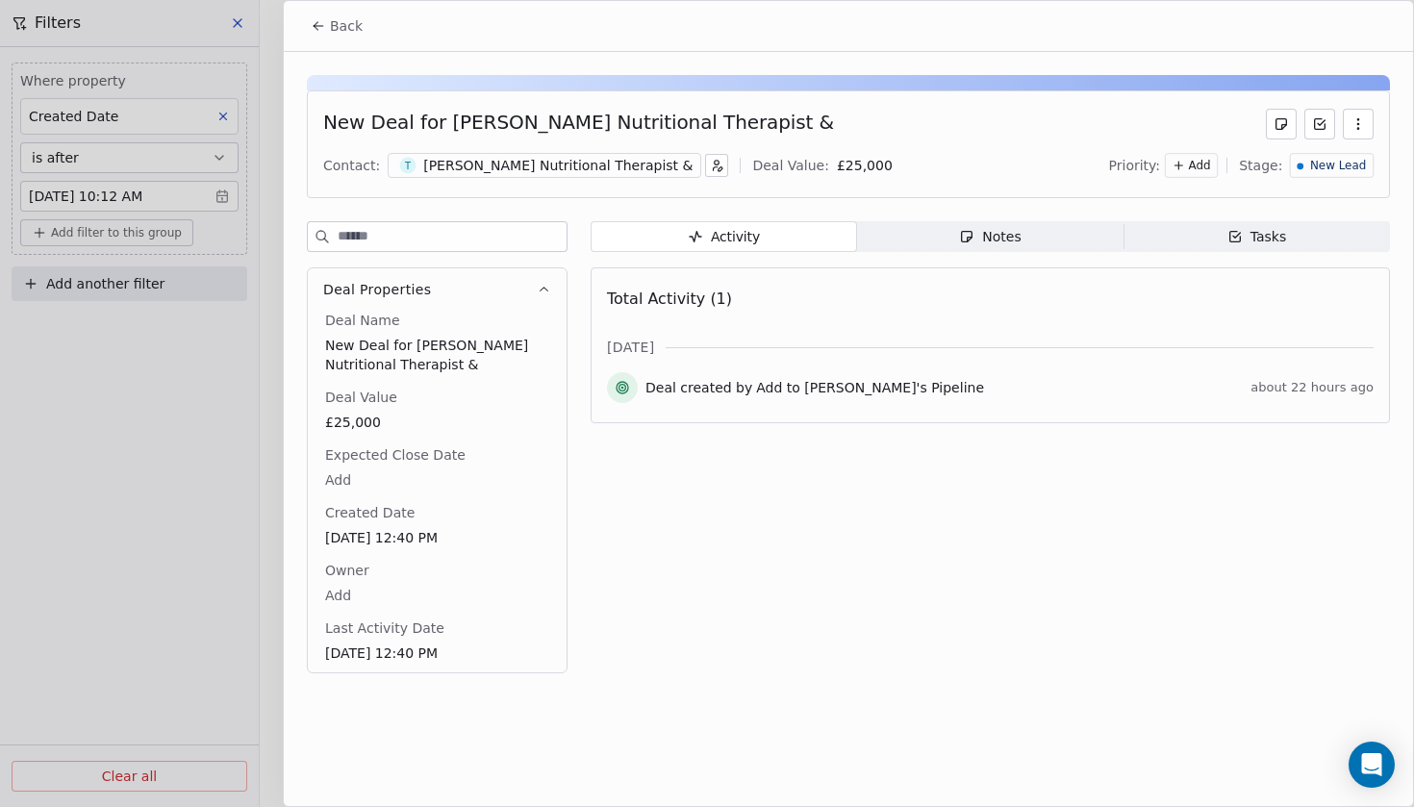
click at [1001, 233] on div "Notes" at bounding box center [990, 237] width 62 height 20
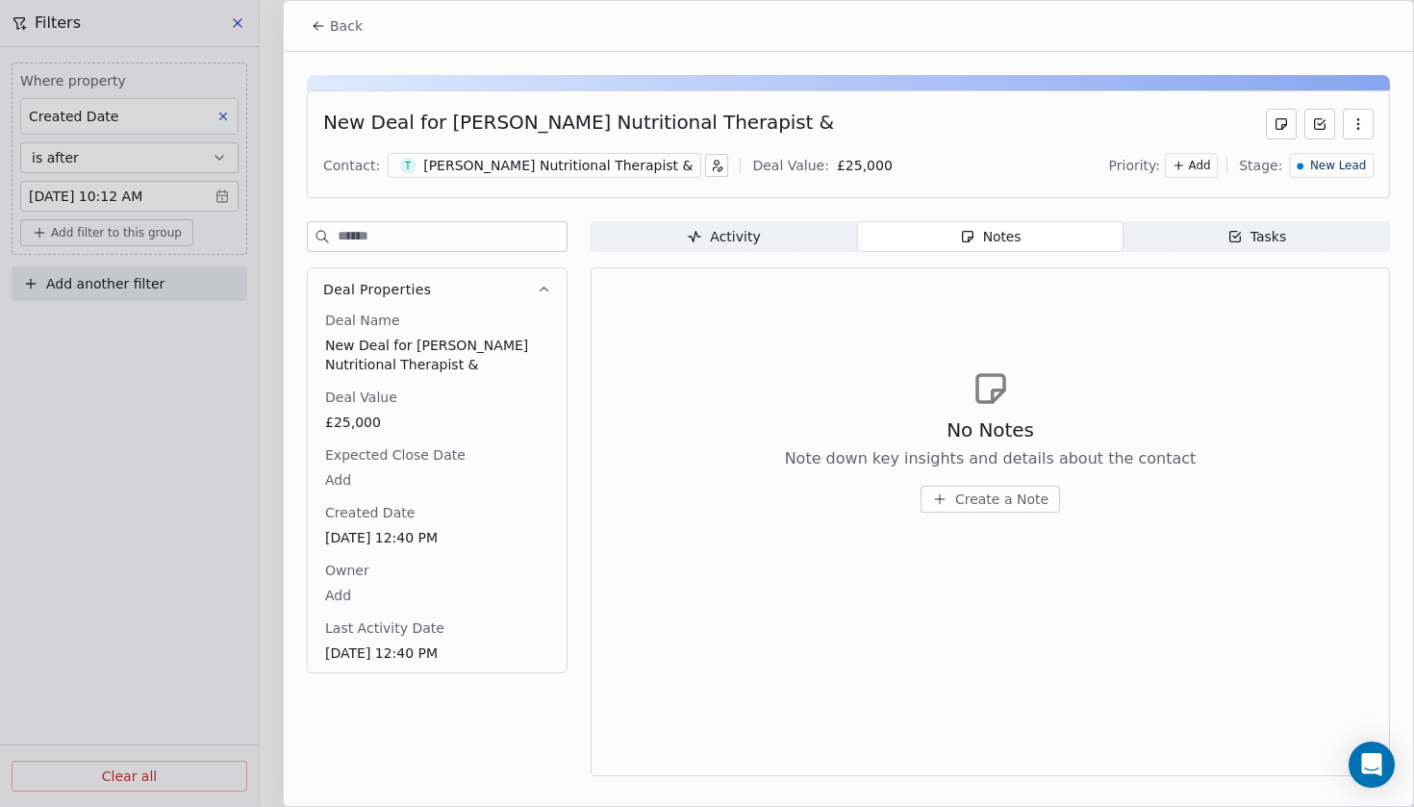
click at [793, 254] on div "Activity Activity Notes Notes Tasks Tasks No Notes Note down key insights and d…" at bounding box center [989, 504] width 799 height 566
click at [690, 234] on icon "button" at bounding box center [694, 236] width 15 height 15
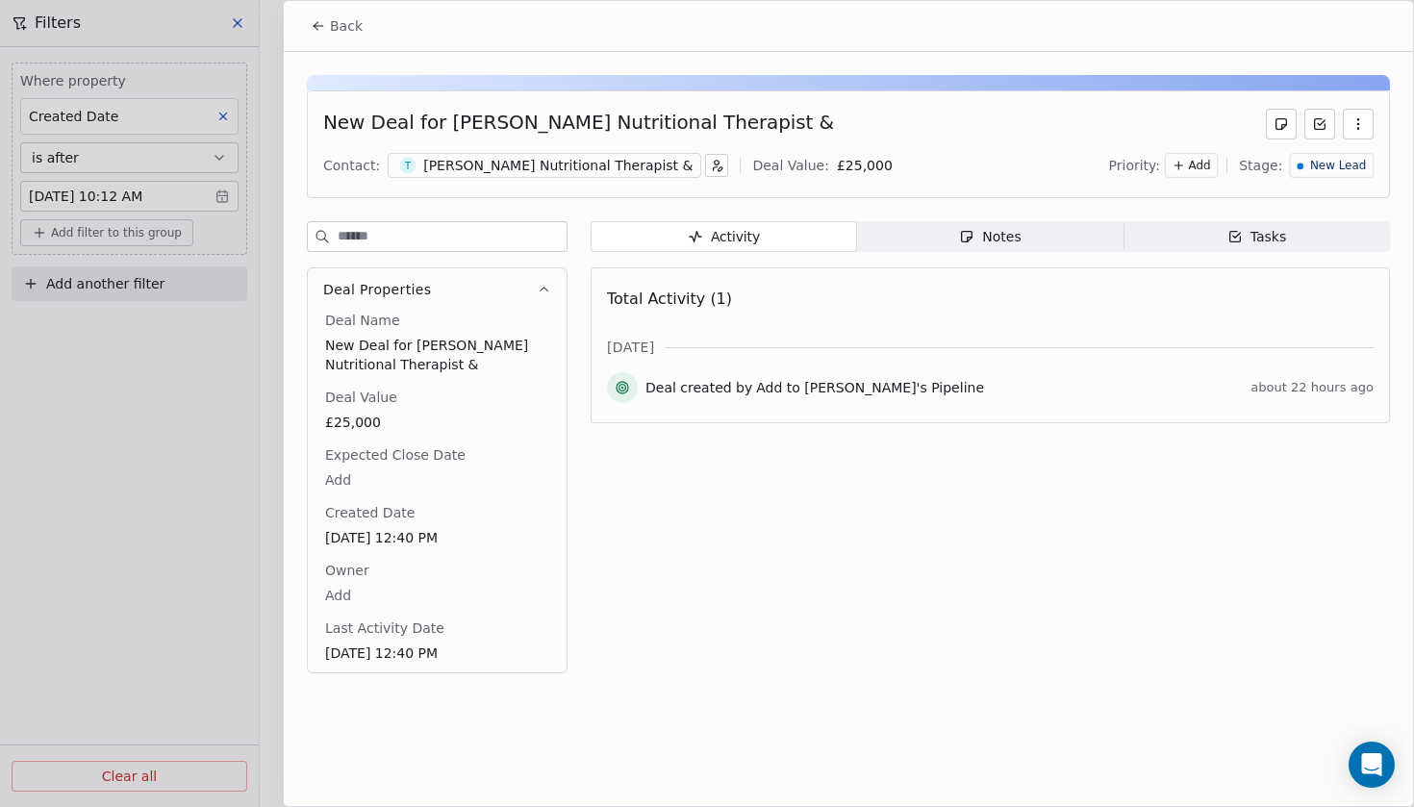
click at [497, 174] on div "[PERSON_NAME] Nutritional Therapist &" at bounding box center [557, 165] width 269 height 19
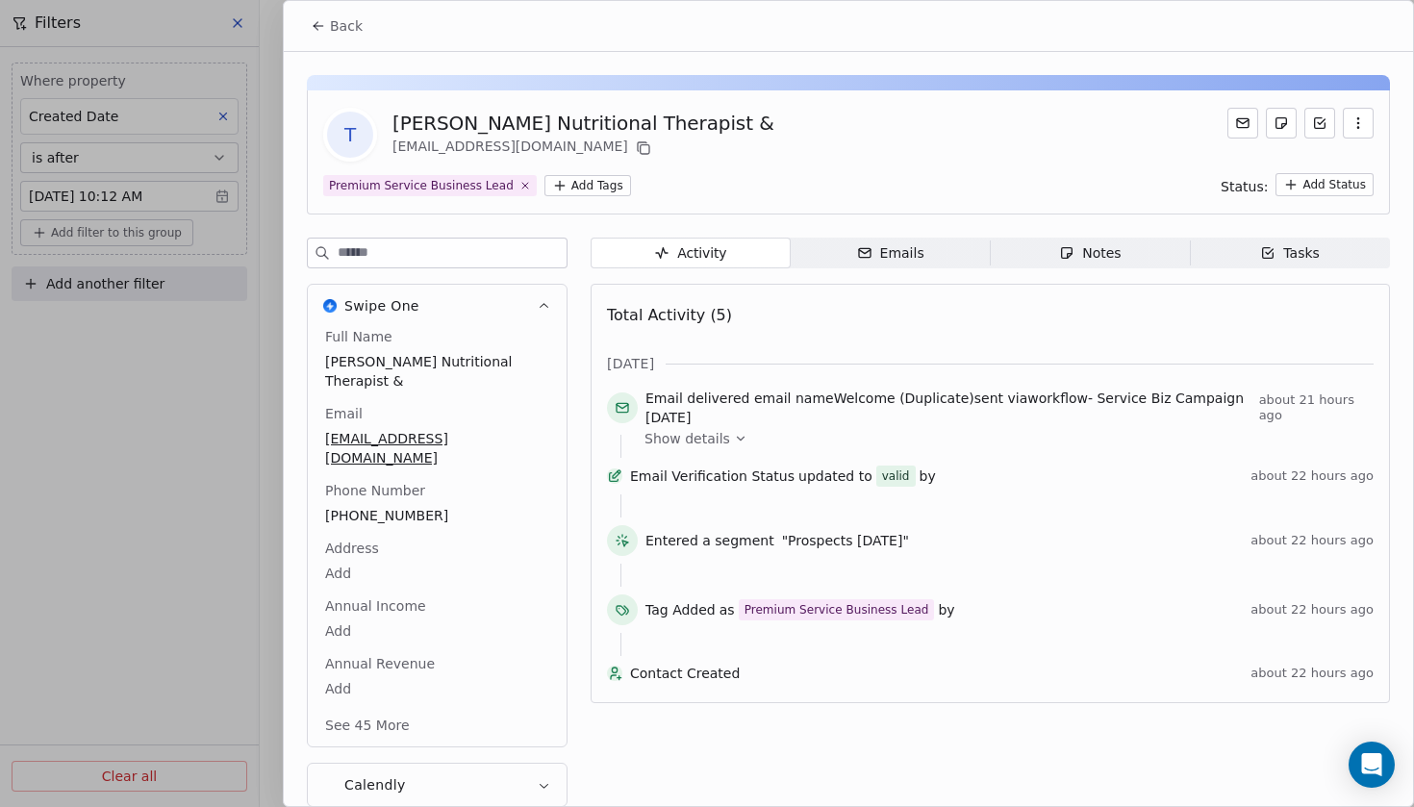
click at [349, 23] on span "Back" at bounding box center [346, 25] width 33 height 19
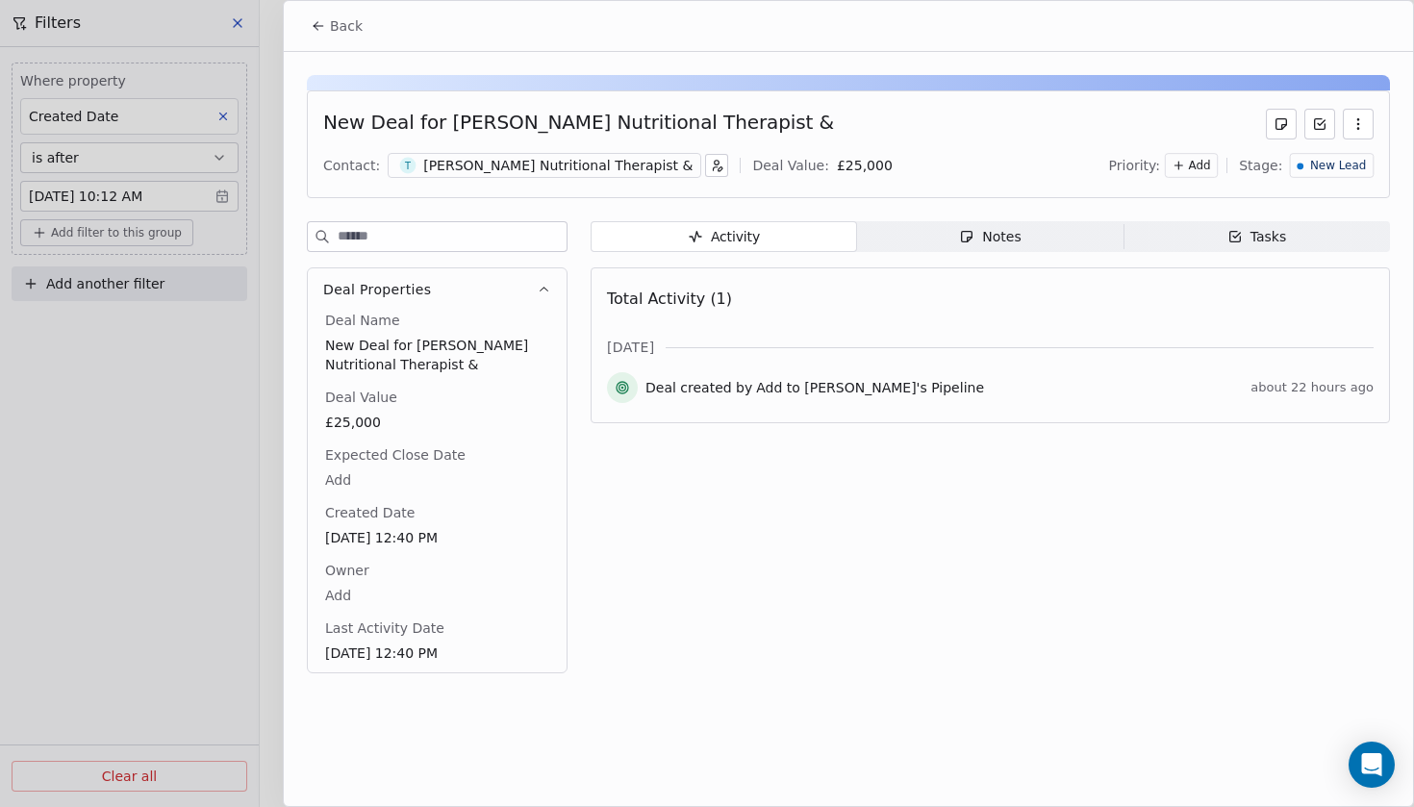
click at [335, 35] on span "Back" at bounding box center [346, 25] width 33 height 19
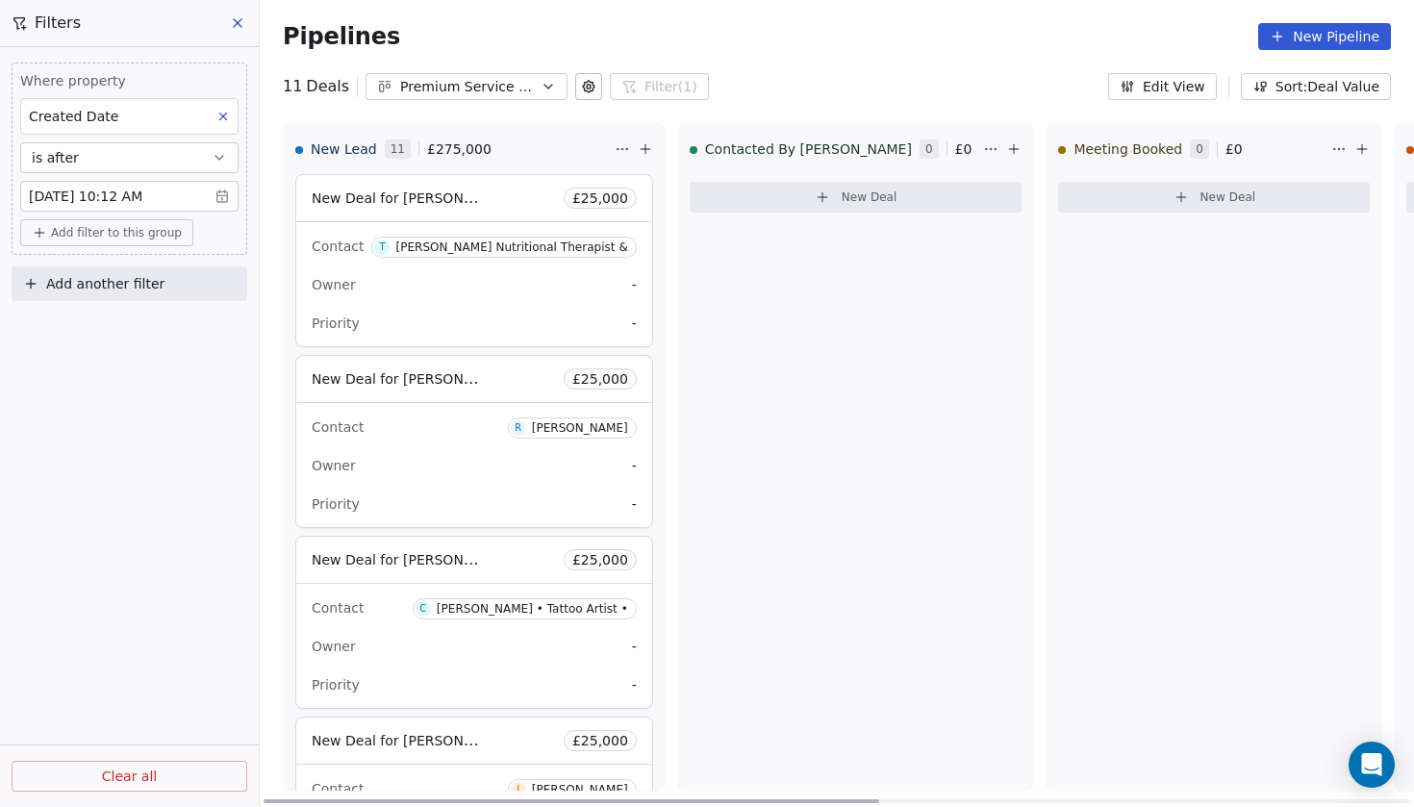
click at [408, 560] on span "New Deal for [PERSON_NAME] • Tattoo Artist •" at bounding box center [469, 559] width 314 height 18
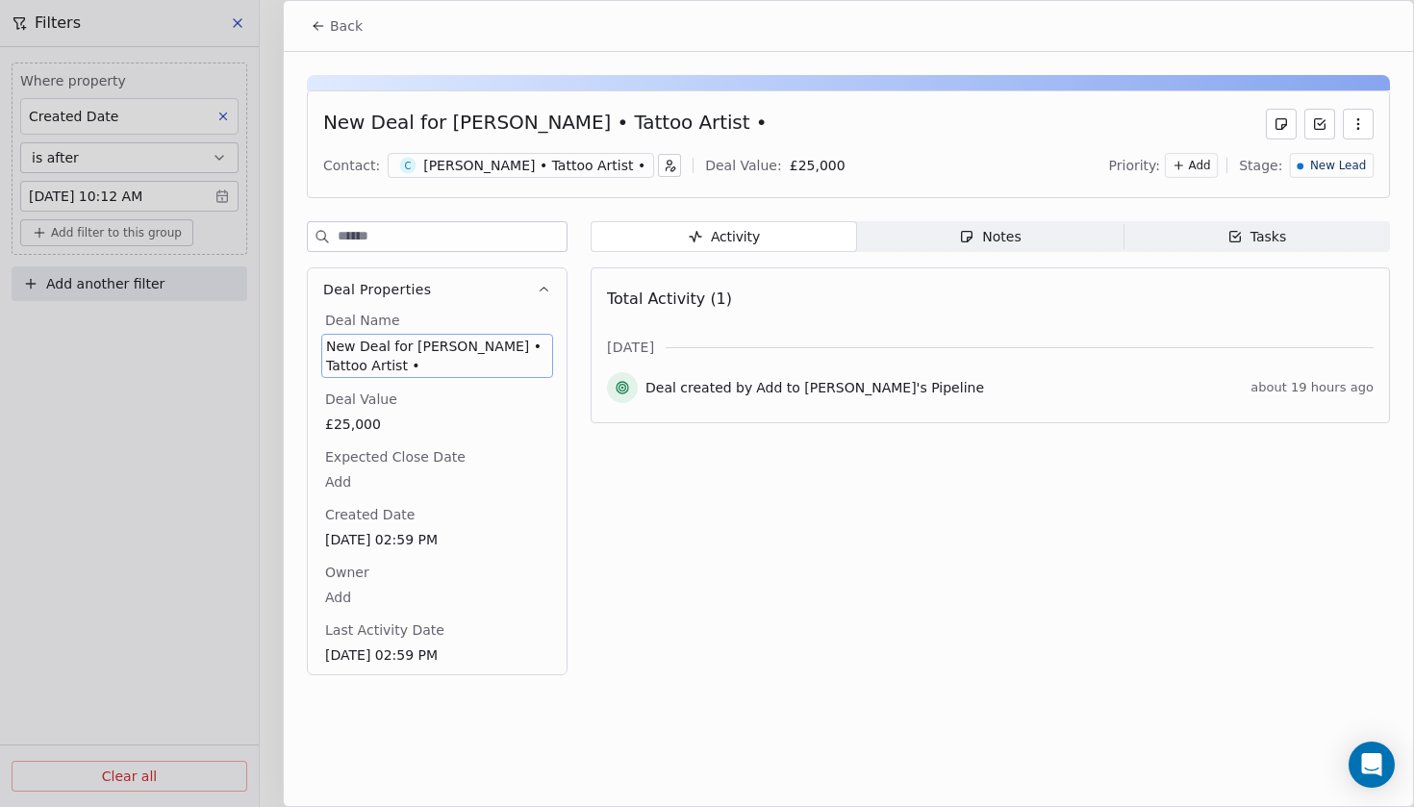
click at [458, 344] on span "New Deal for [PERSON_NAME] • Tattoo Artist •" at bounding box center [437, 356] width 222 height 38
click at [445, 289] on button "Deal Properties" at bounding box center [437, 289] width 259 height 42
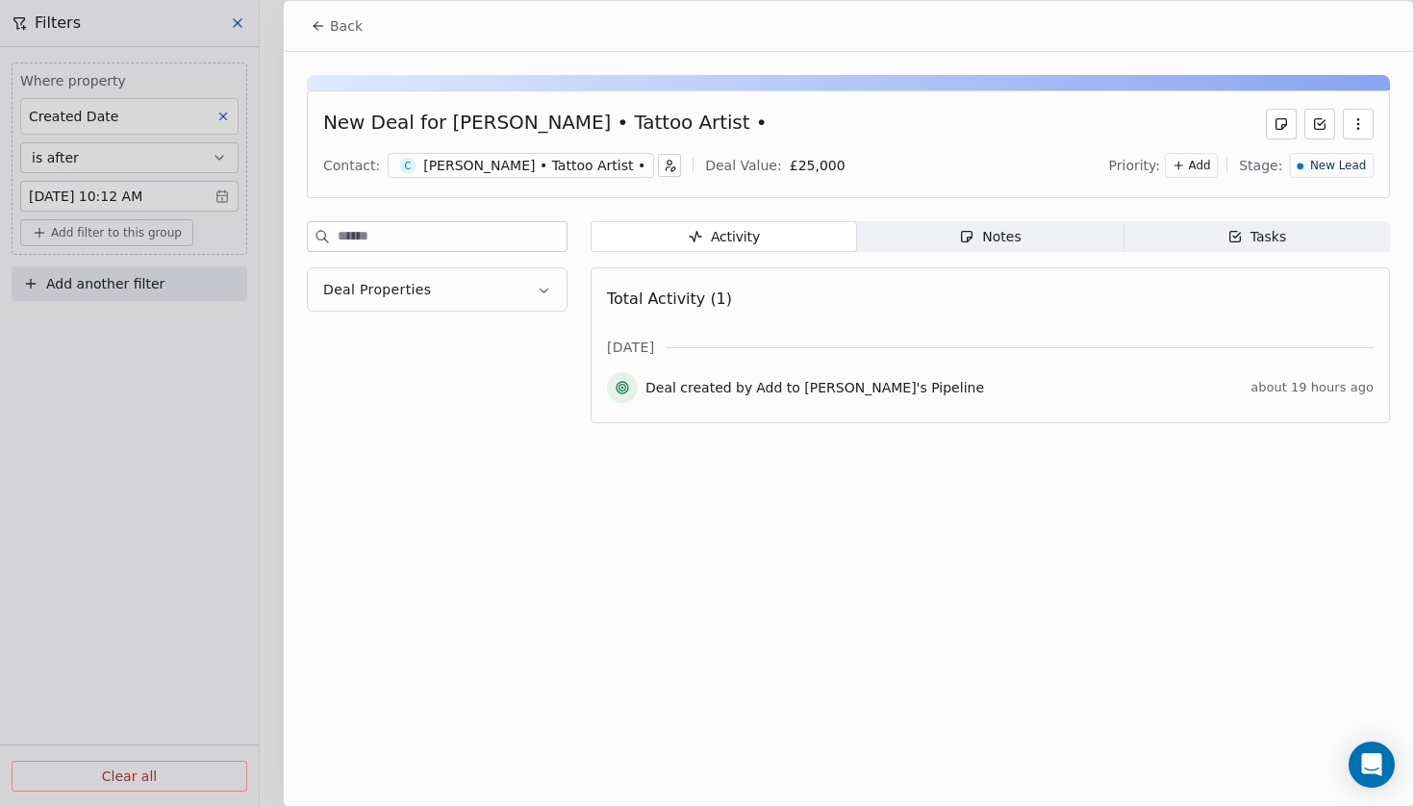
click at [445, 289] on button "Deal Properties" at bounding box center [437, 289] width 259 height 42
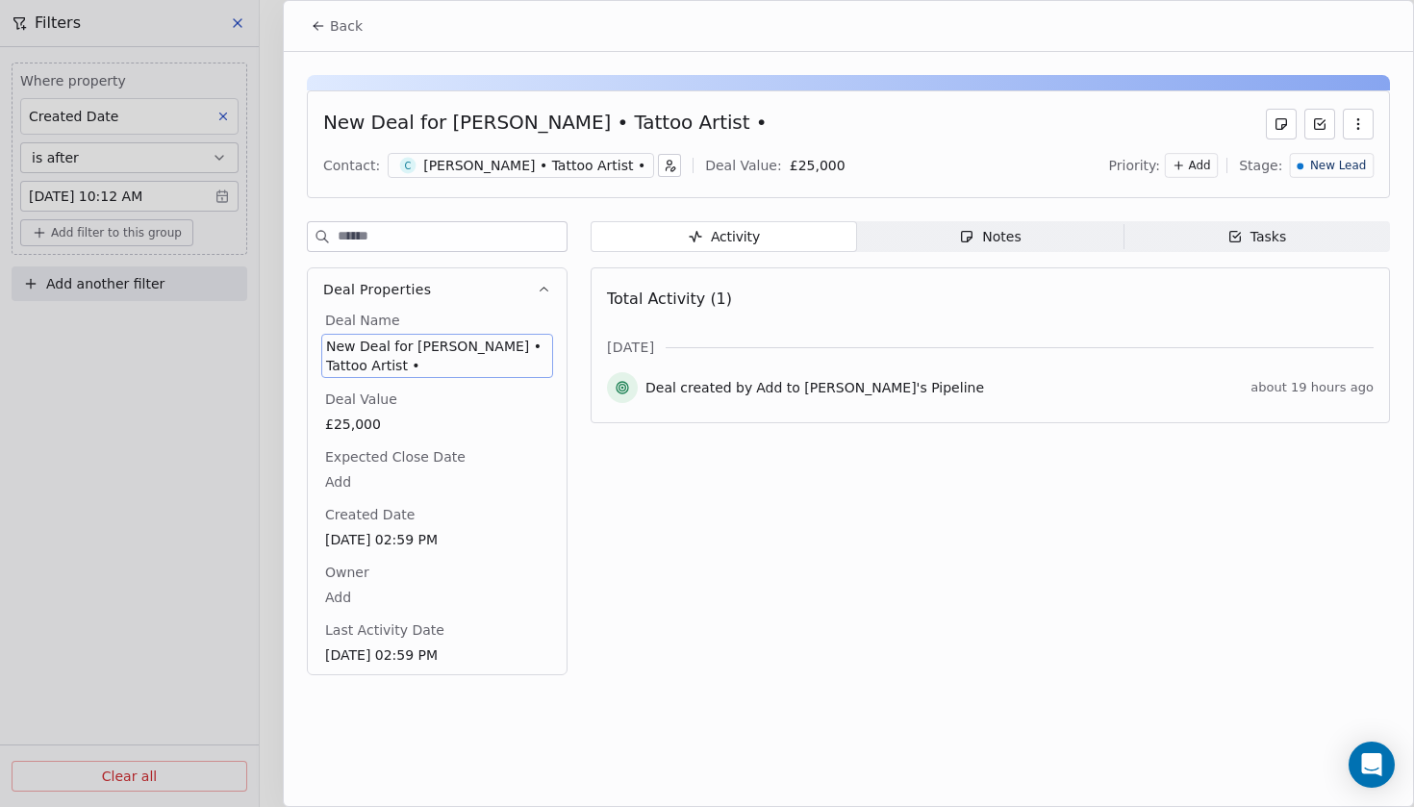
click at [465, 164] on div "[PERSON_NAME] • Tattoo Artist •" at bounding box center [534, 165] width 222 height 19
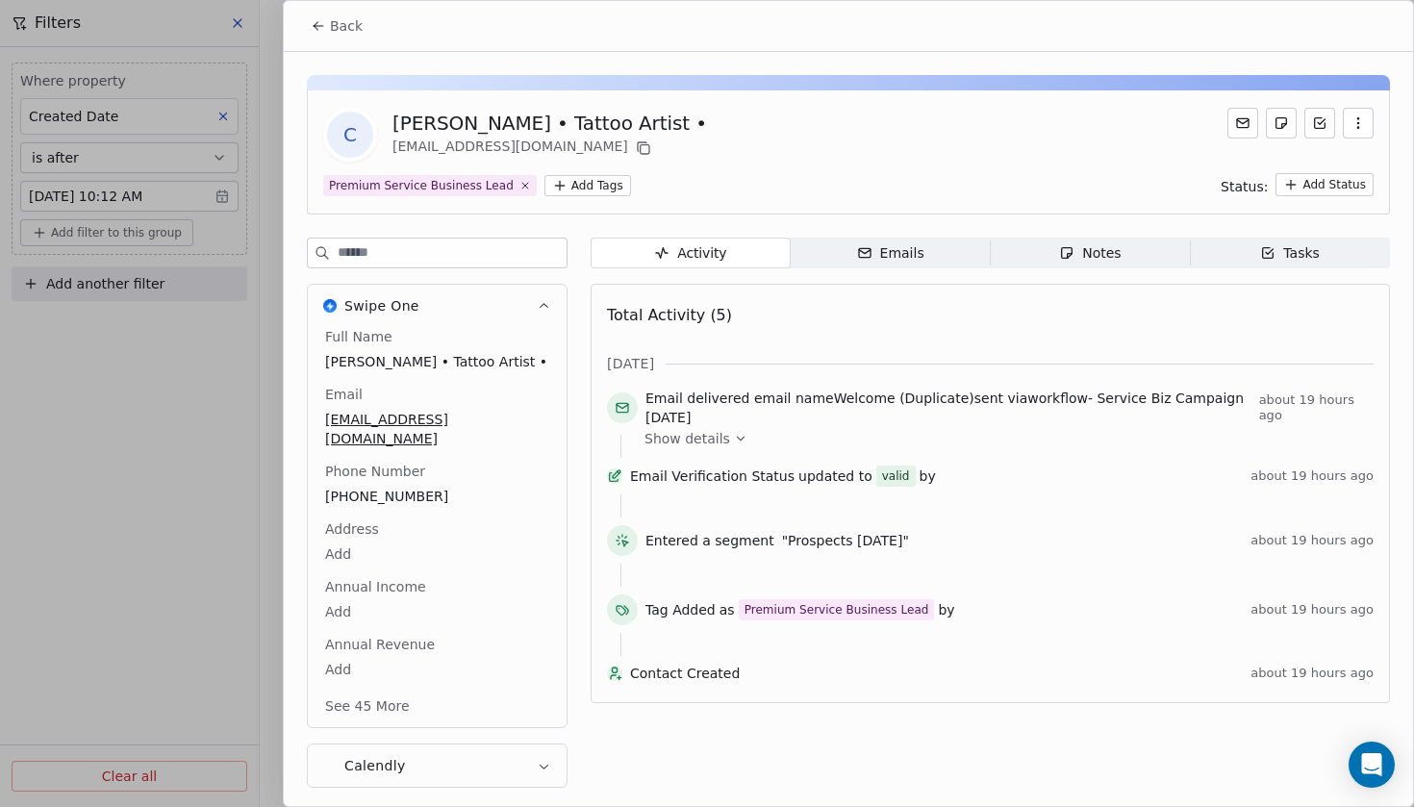
click at [348, 19] on span "Back" at bounding box center [346, 25] width 33 height 19
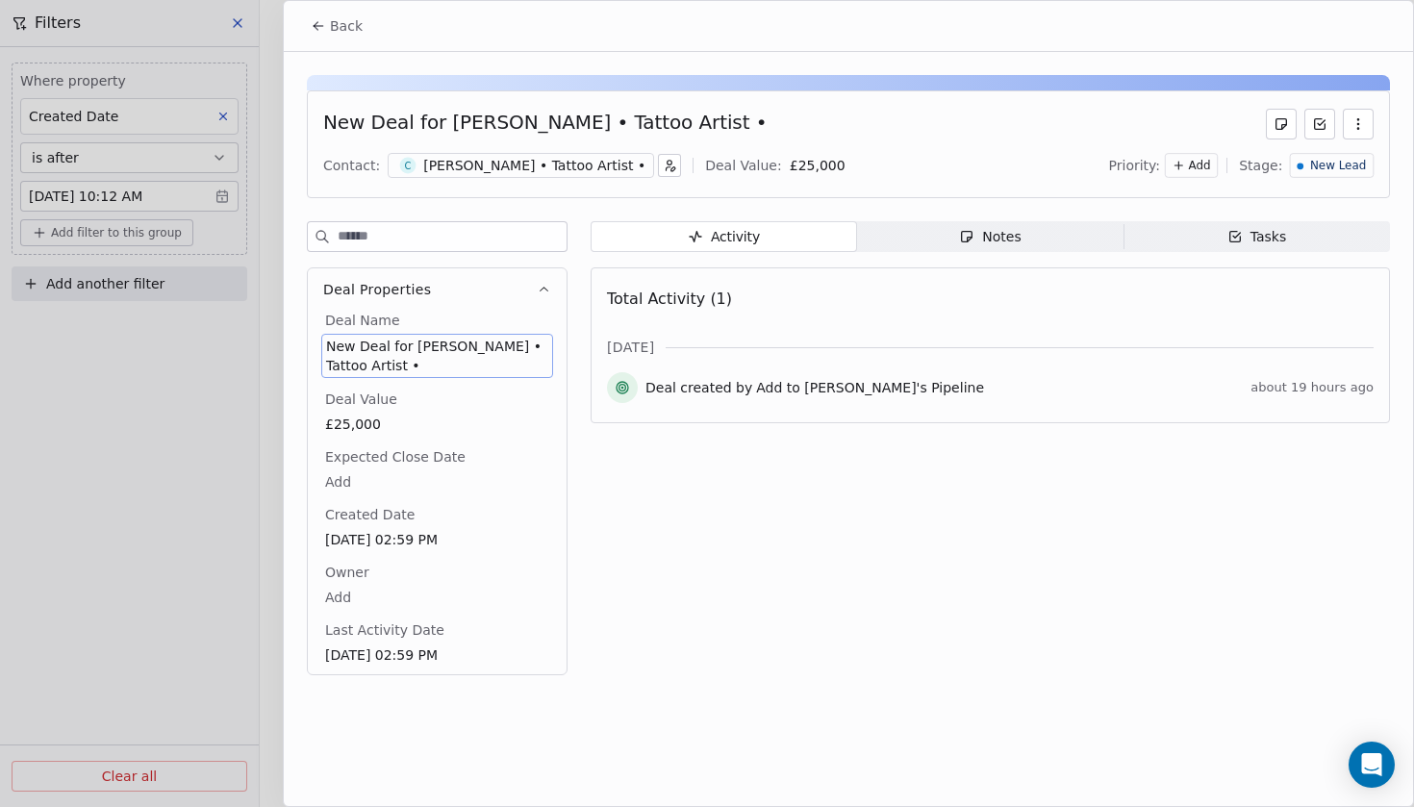
click at [1326, 165] on span "New Lead" at bounding box center [1338, 166] width 56 height 16
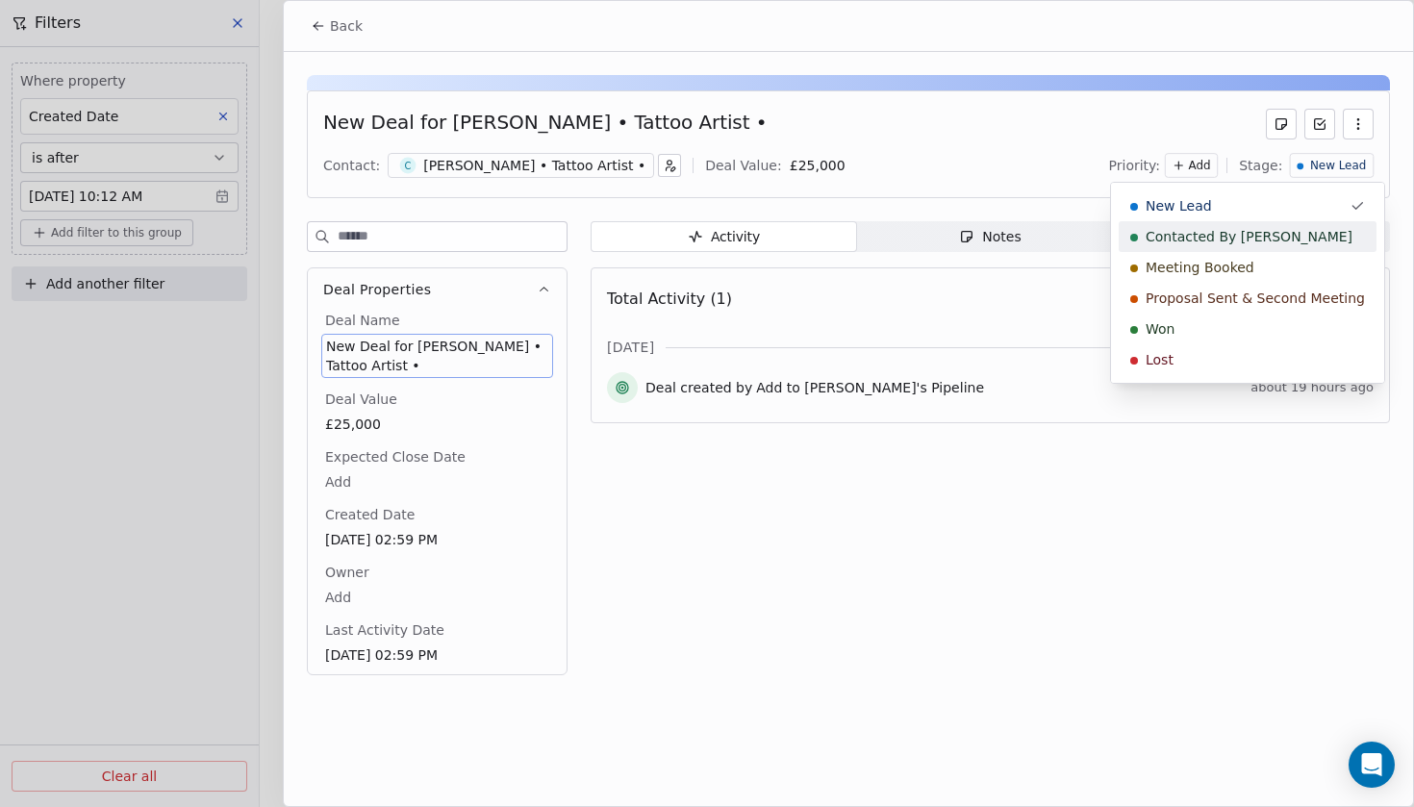
click at [1253, 232] on span "Contacted By [PERSON_NAME]" at bounding box center [1248, 236] width 207 height 19
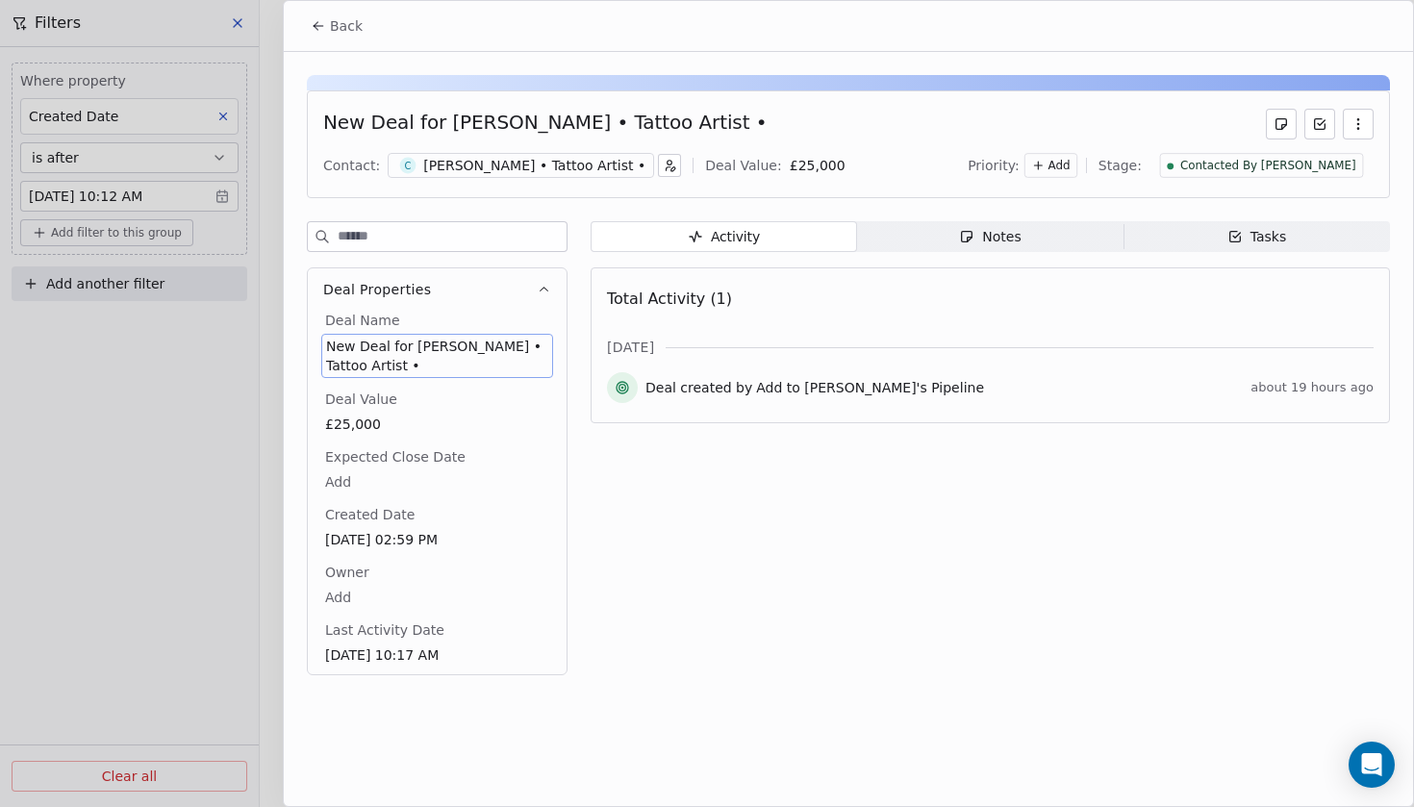
click at [346, 27] on span "Back" at bounding box center [346, 25] width 33 height 19
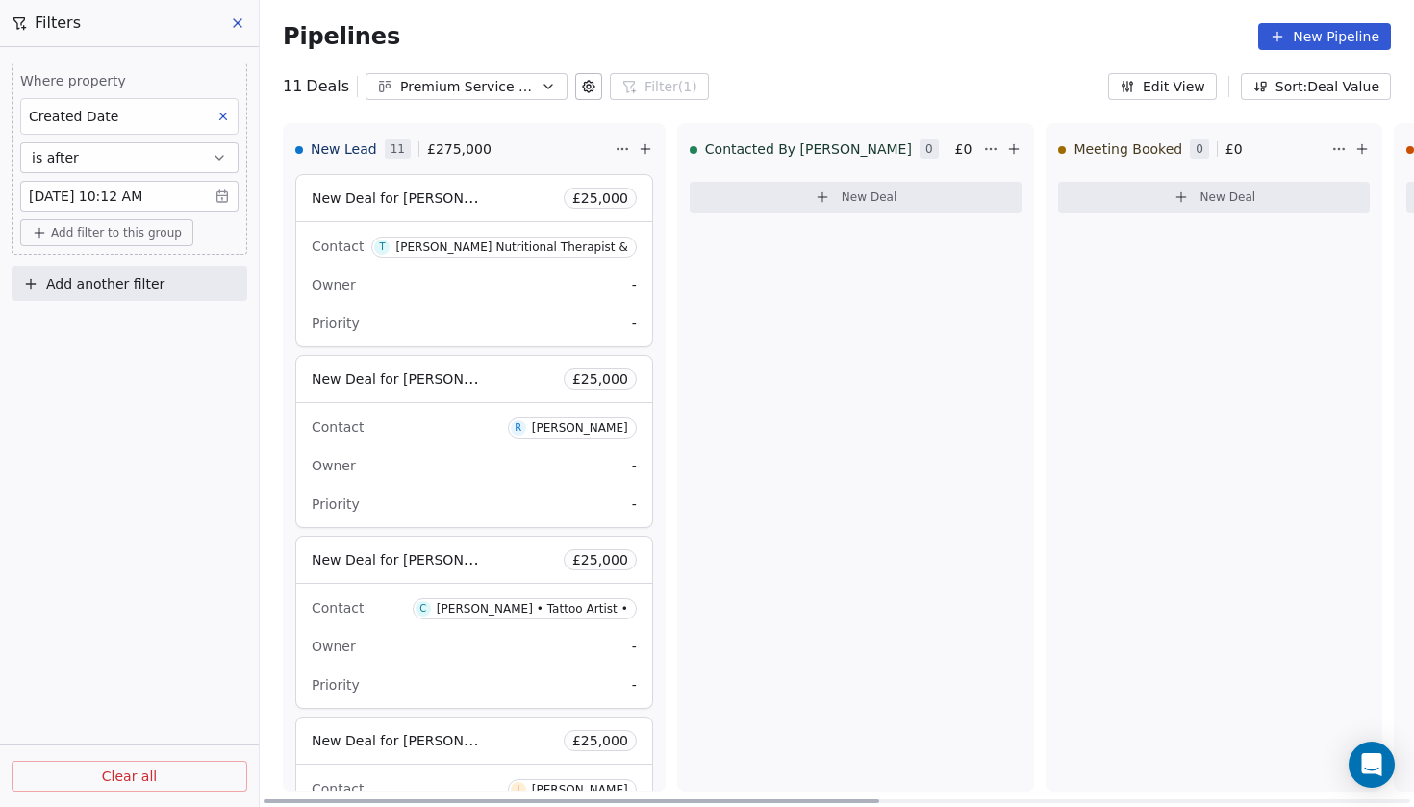
click at [438, 556] on span "New Deal for [PERSON_NAME] • Tattoo Artist •" at bounding box center [469, 559] width 314 height 18
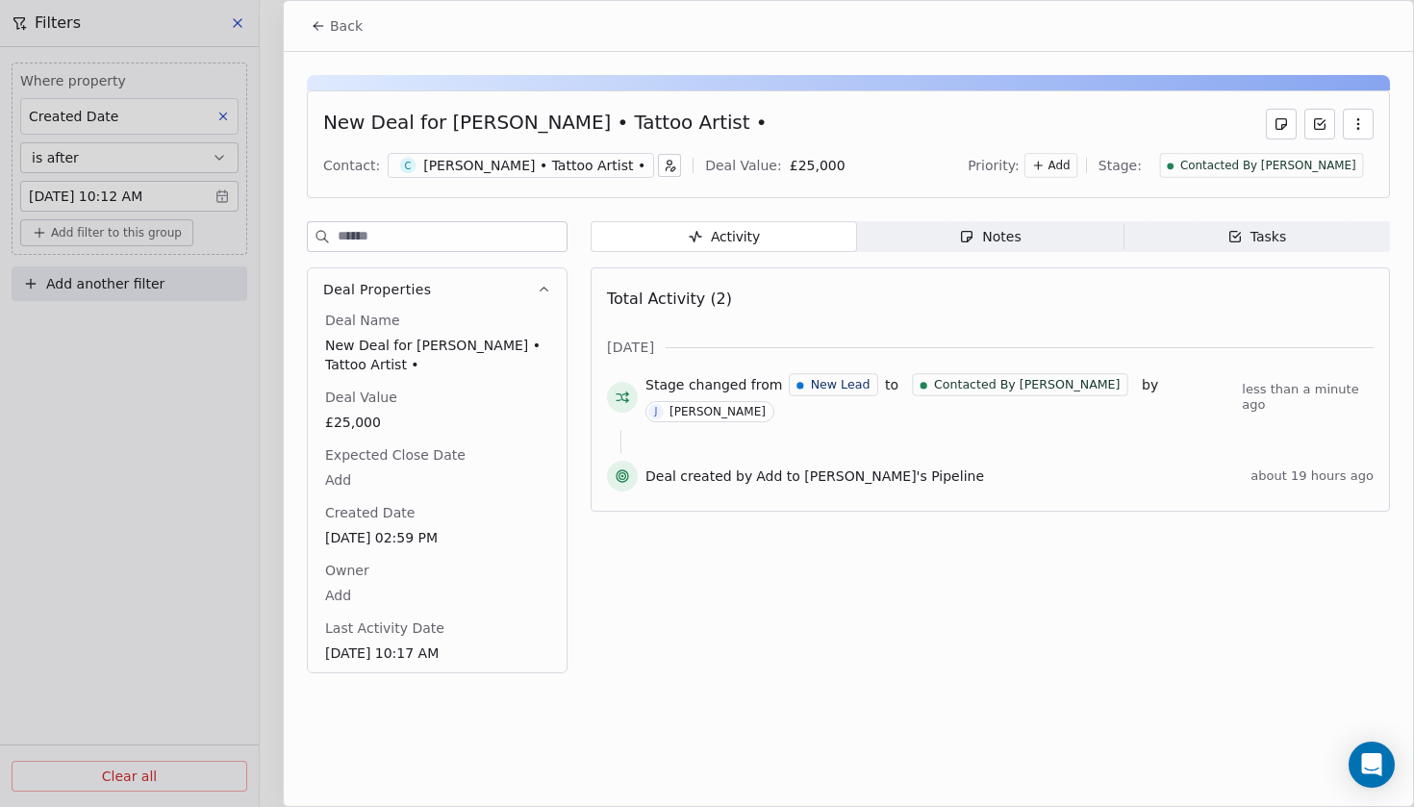
click at [1054, 239] on span "Notes Notes" at bounding box center [990, 236] width 266 height 31
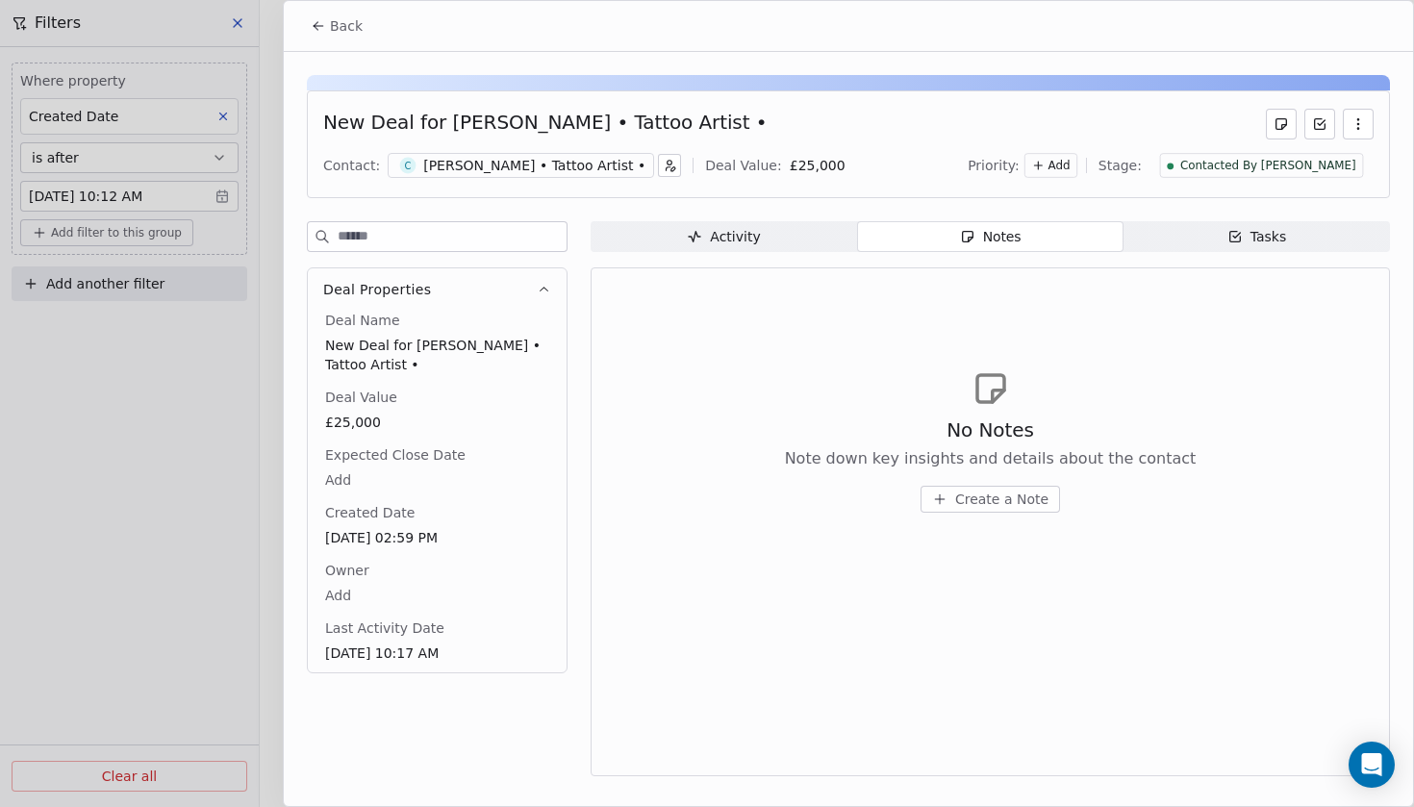
click at [763, 238] on span "Activity Activity" at bounding box center [723, 236] width 266 height 31
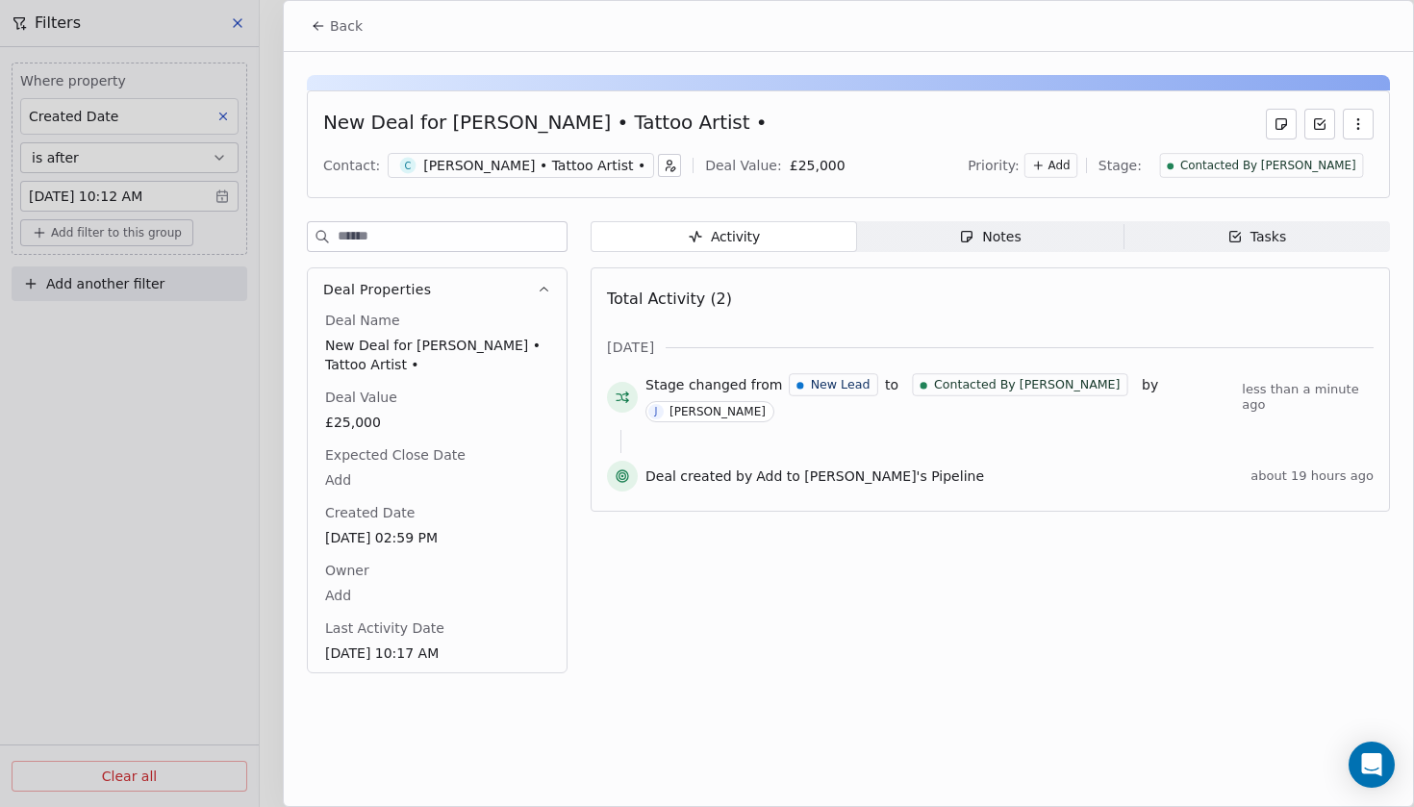
click at [976, 238] on div "Notes" at bounding box center [990, 237] width 62 height 20
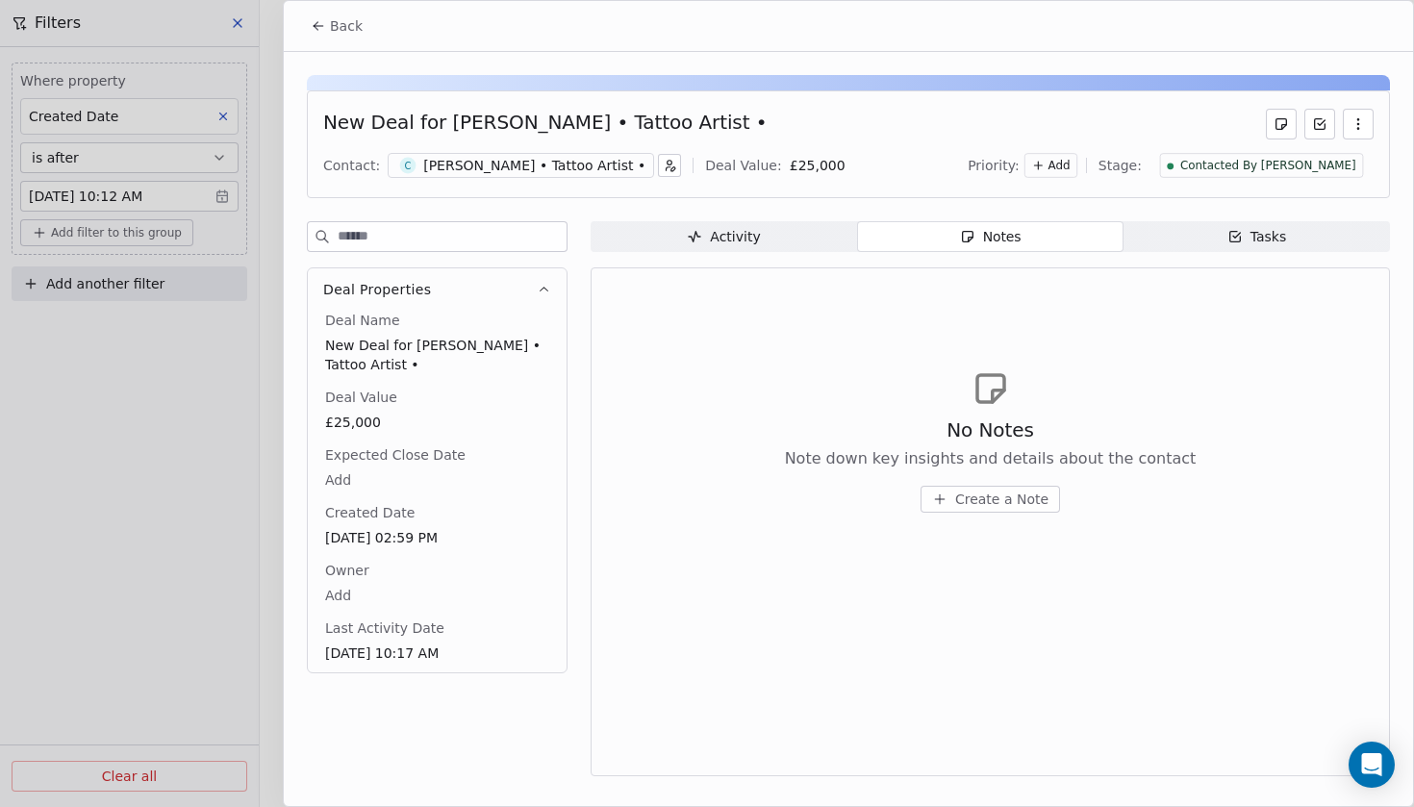
click at [987, 491] on span "Create a Note" at bounding box center [1001, 498] width 93 height 19
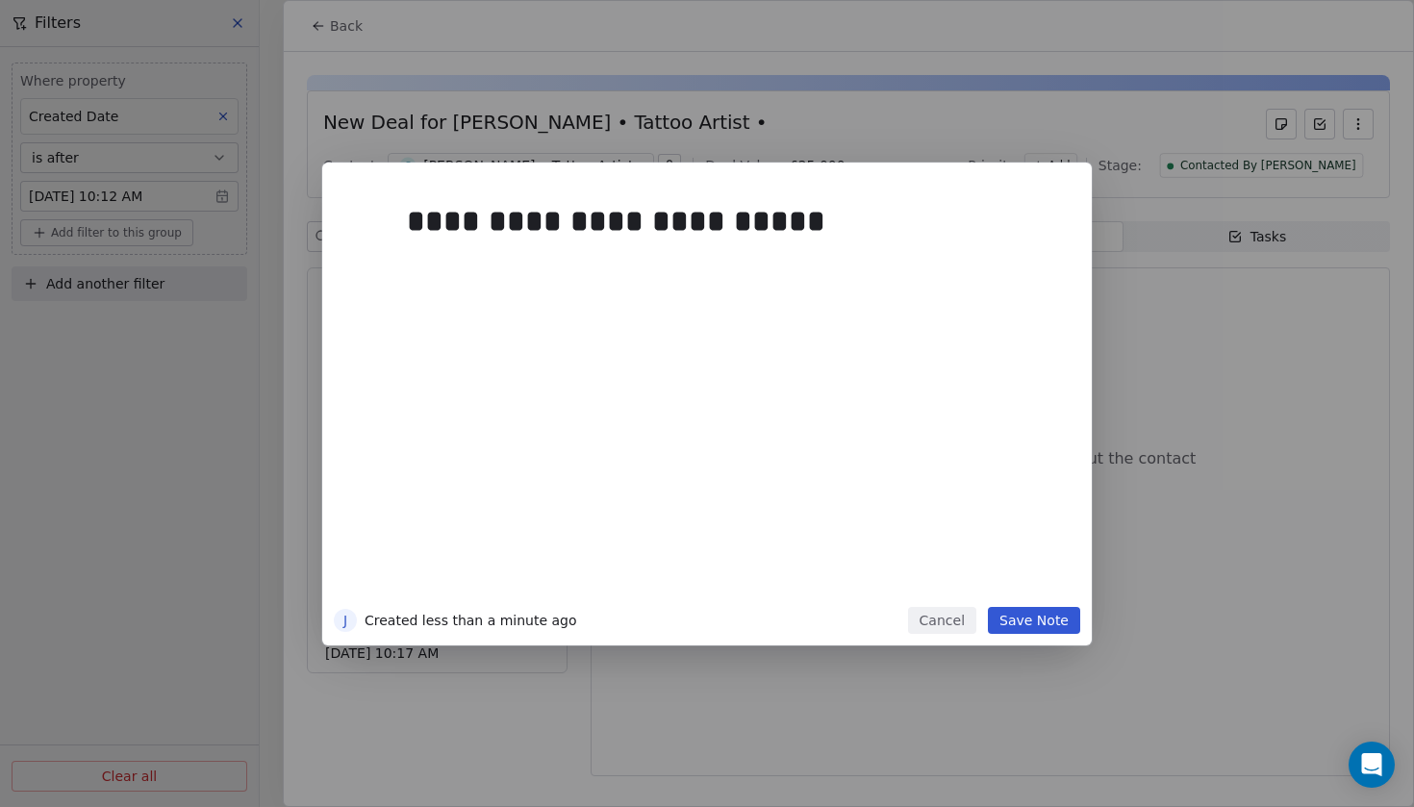
click at [1056, 618] on button "Save Note" at bounding box center [1034, 620] width 92 height 27
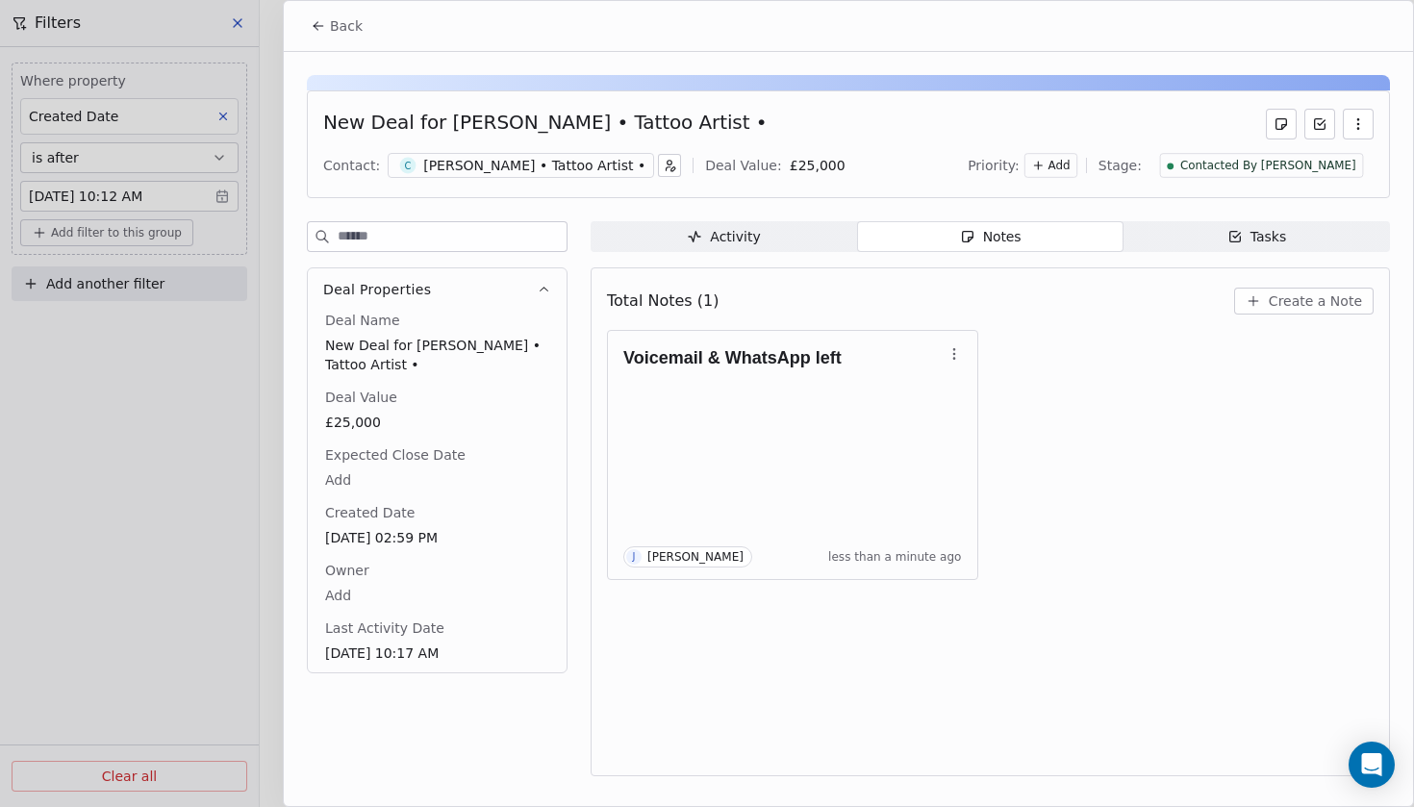
click at [344, 24] on span "Back" at bounding box center [346, 25] width 33 height 19
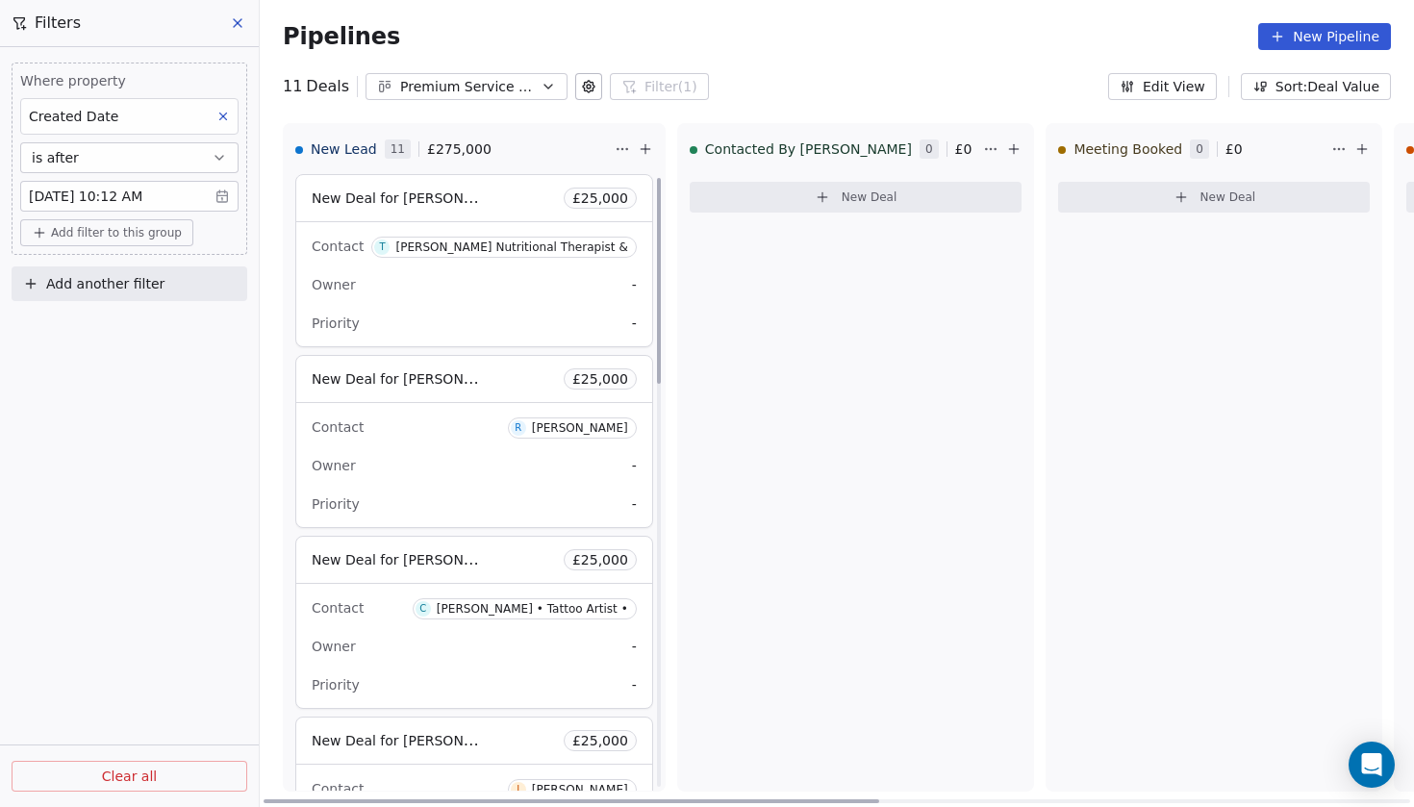
click at [395, 567] on span "New Deal for [PERSON_NAME] • Tattoo Artist •" at bounding box center [469, 559] width 314 height 18
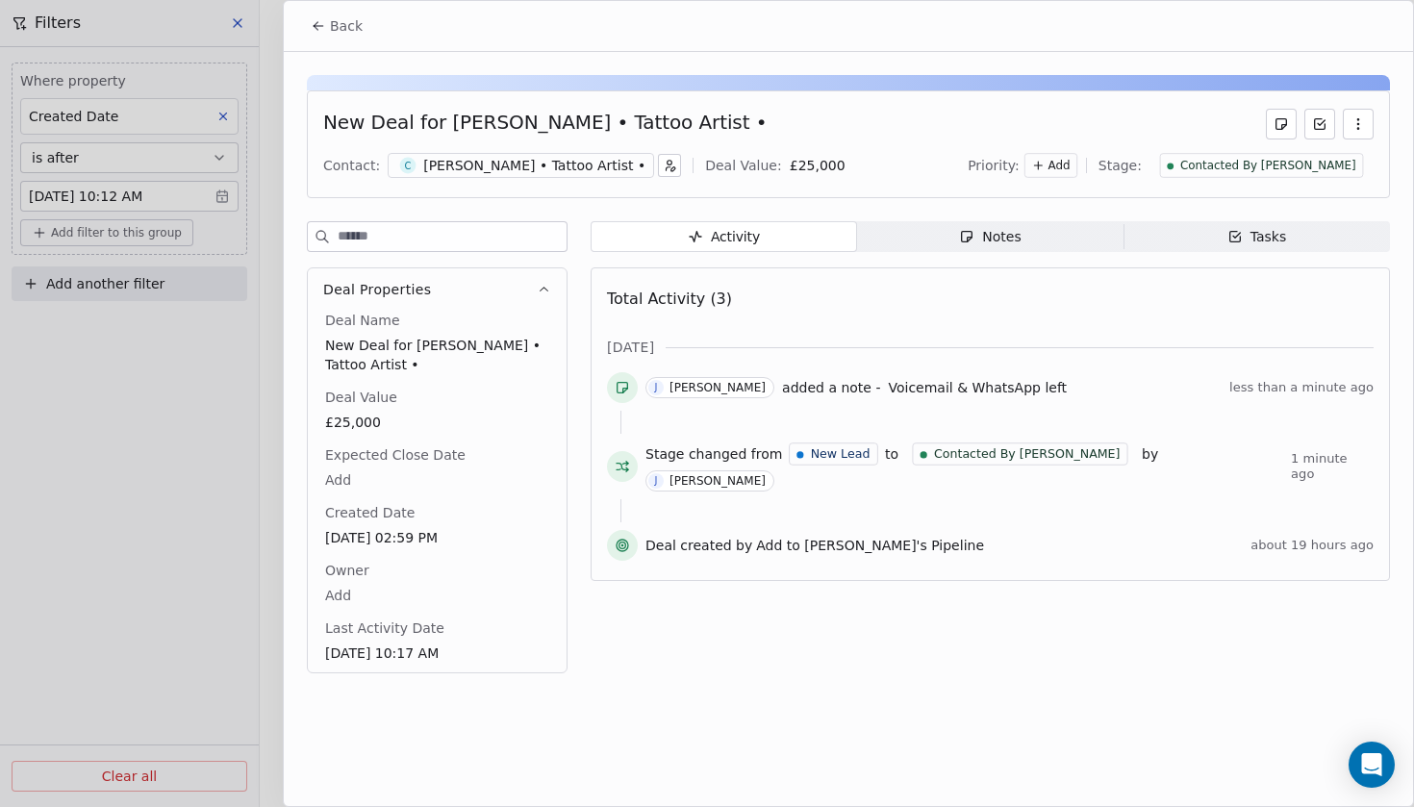
click at [1271, 166] on span "Contacted By [PERSON_NAME]" at bounding box center [1268, 166] width 176 height 16
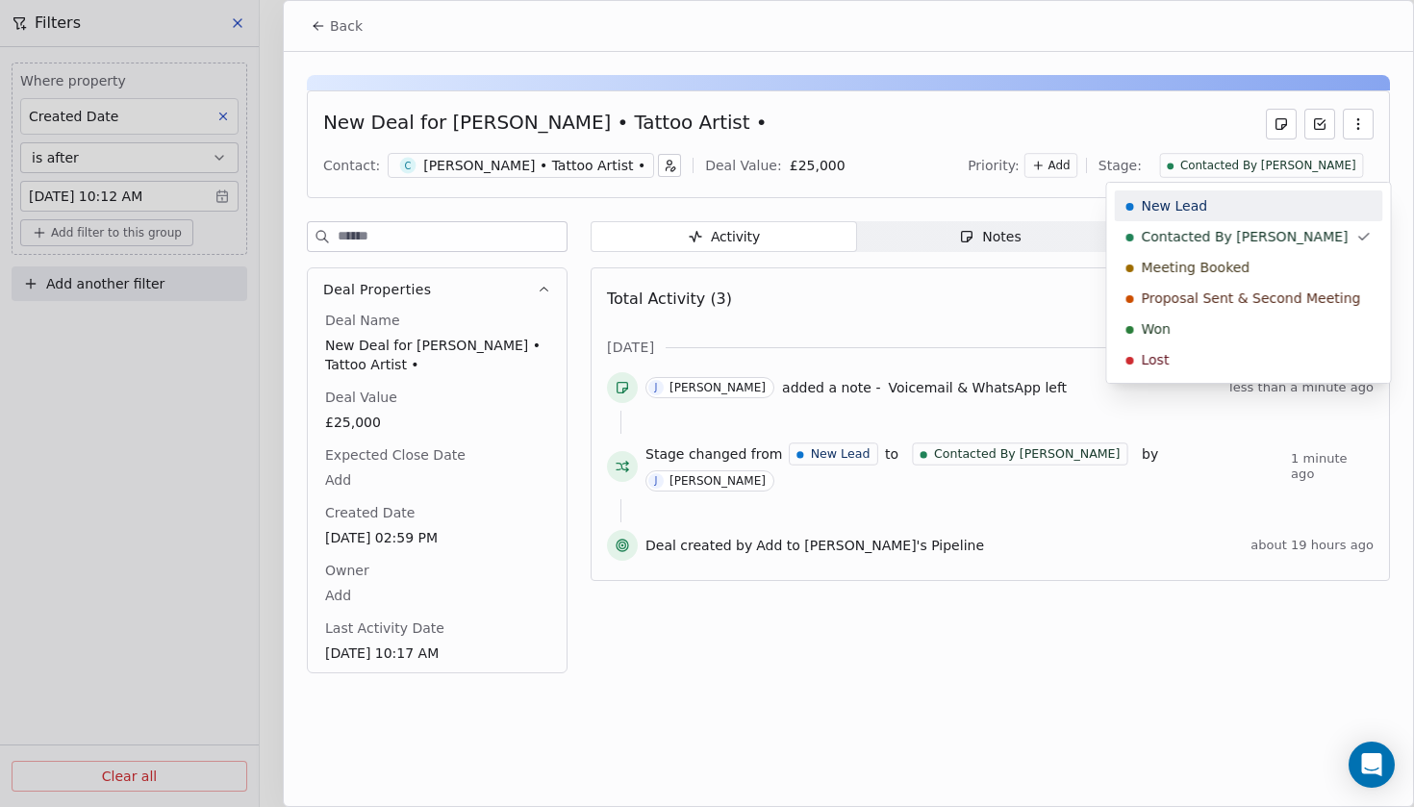
click at [956, 176] on html "Codebreak Contacts People Marketing Workflows Campaigns Metrics & Events Sales …" at bounding box center [707, 403] width 1414 height 807
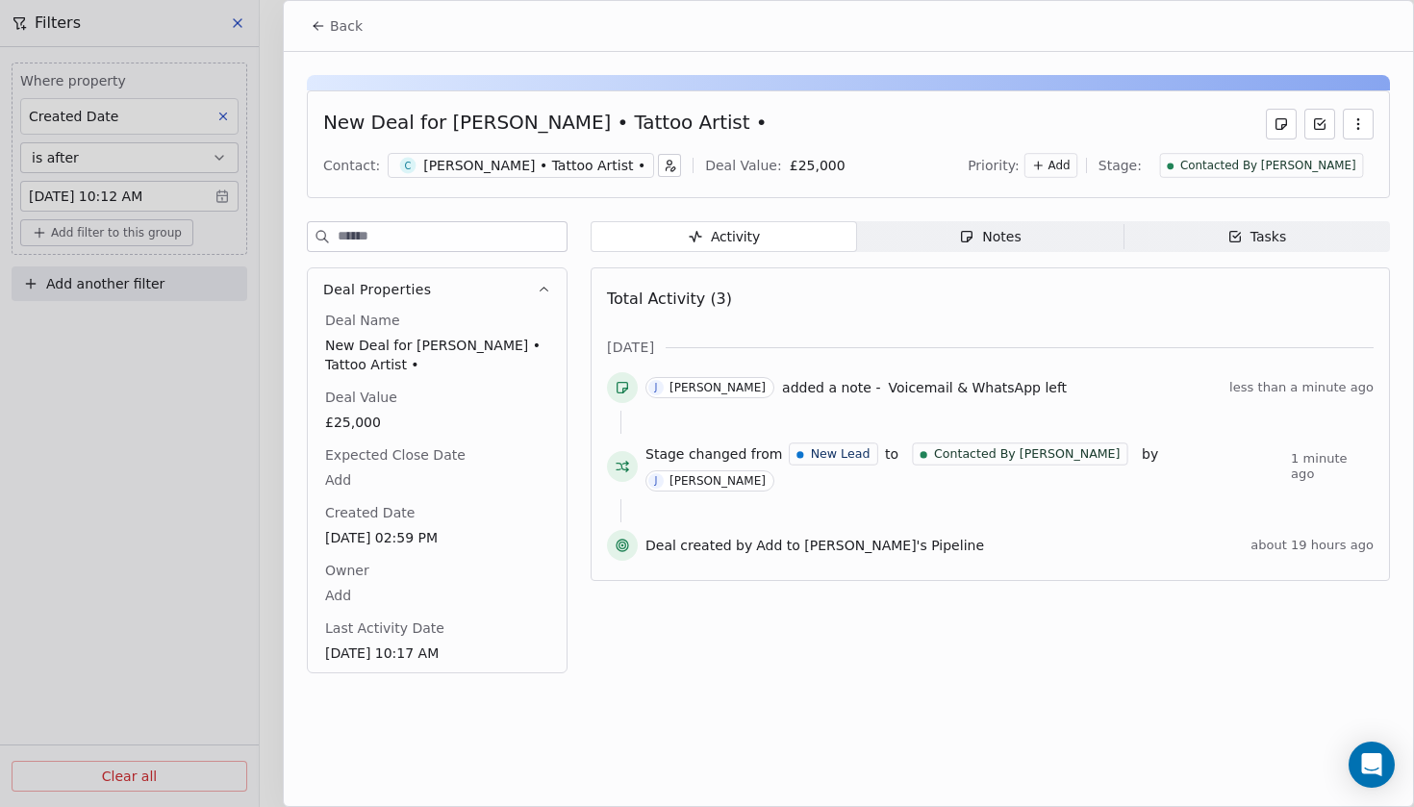
click at [342, 23] on span "Back" at bounding box center [346, 25] width 33 height 19
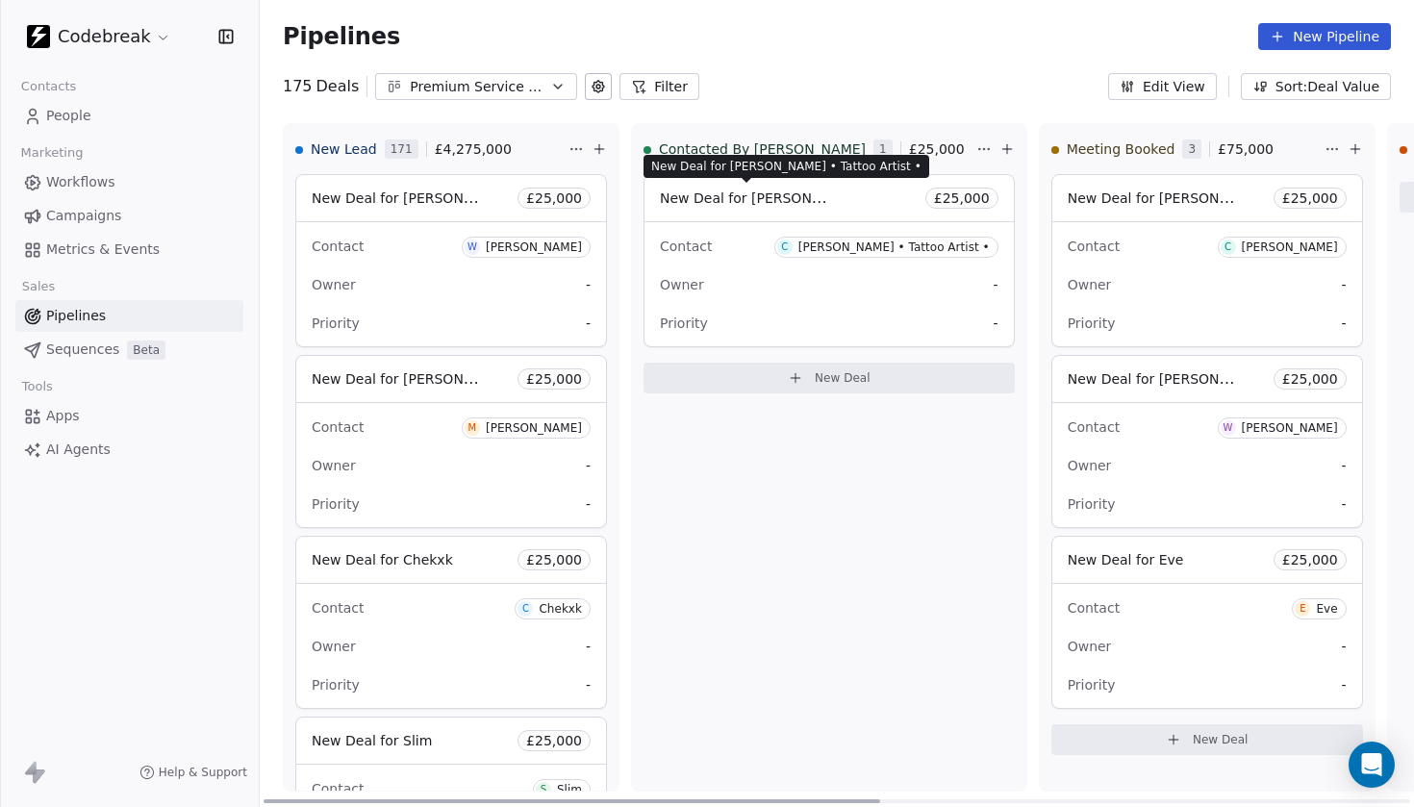
click at [721, 199] on span "New Deal for Chris • Tattoo Artist •" at bounding box center [817, 197] width 314 height 18
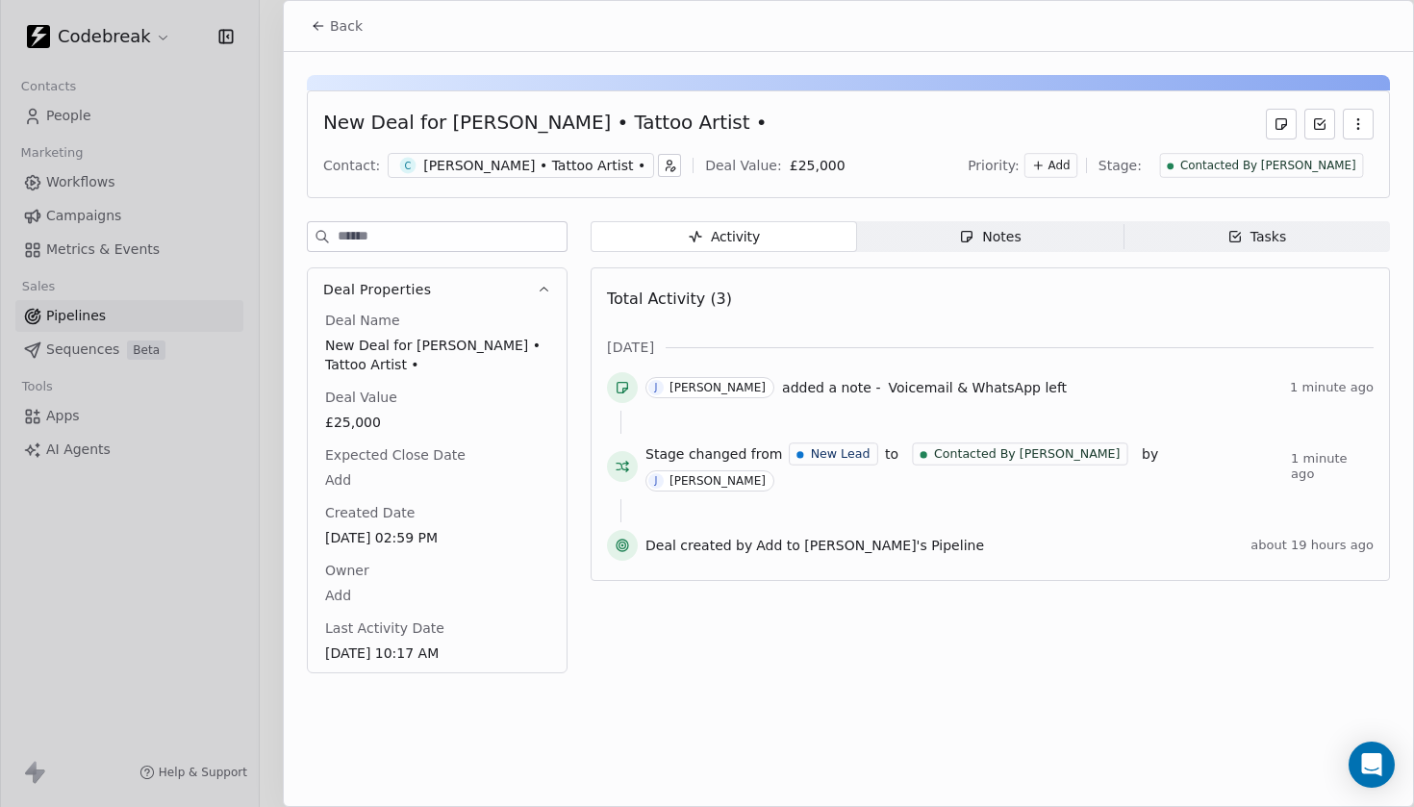
click at [473, 167] on div "[PERSON_NAME] • Tattoo Artist •" at bounding box center [534, 165] width 222 height 19
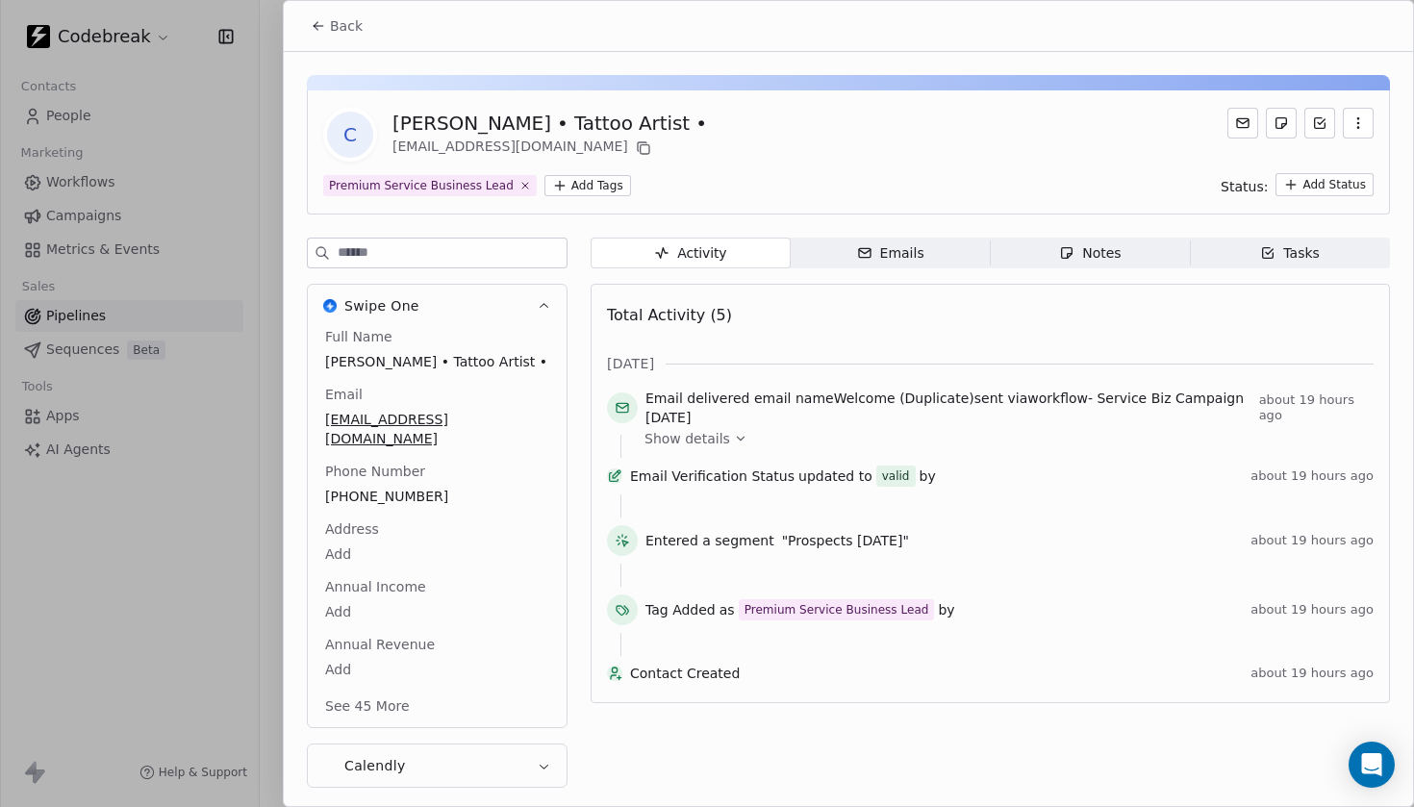
click at [689, 440] on span "Show details" at bounding box center [687, 438] width 86 height 19
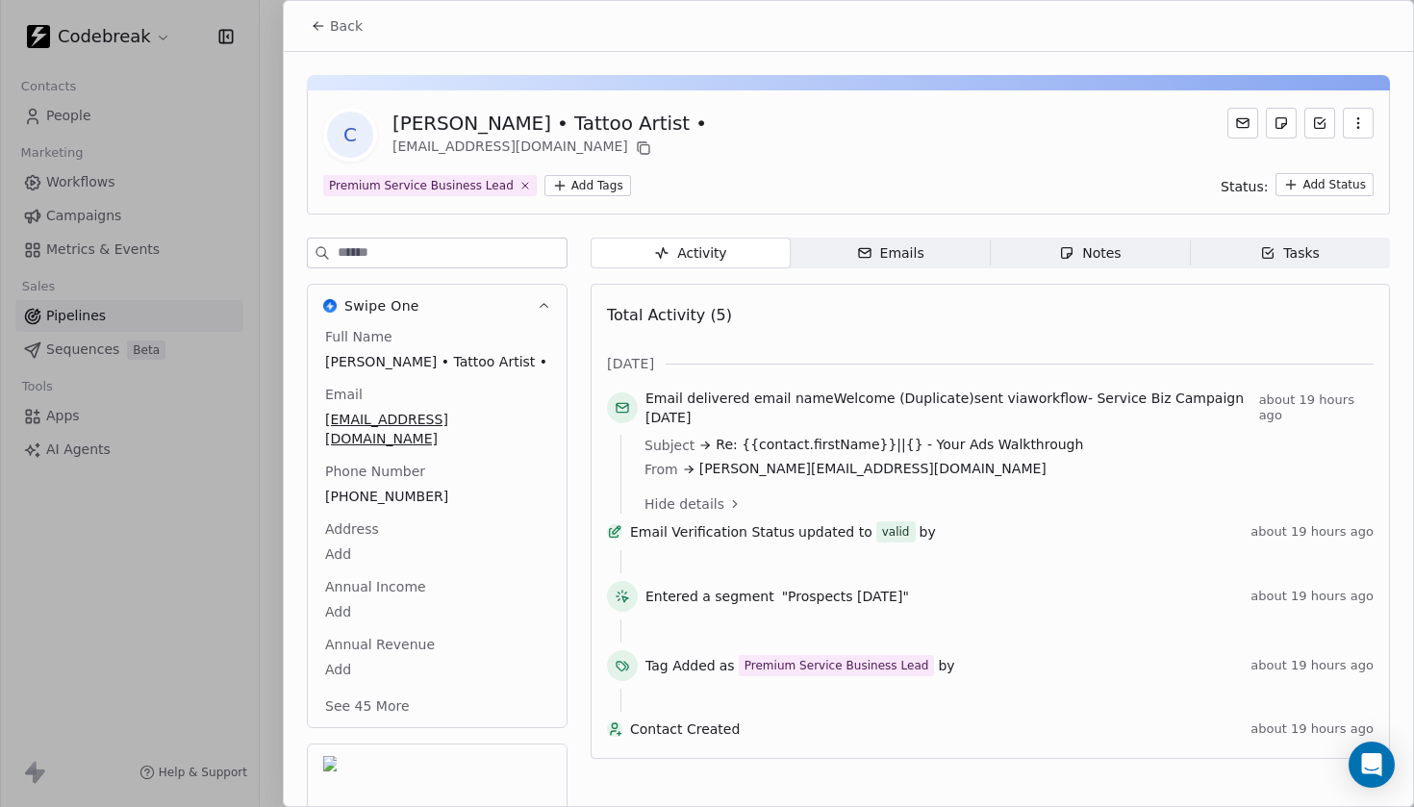
click at [772, 405] on span "Email delivered email name Welcome (Duplicate) sent via workflow - Service Biz …" at bounding box center [948, 408] width 606 height 38
click at [821, 388] on div "Oct 2025 Email delivered email name Welcome (Duplicate) sent via workflow - Ser…" at bounding box center [990, 550] width 766 height 392
click at [889, 261] on div "Emails" at bounding box center [890, 253] width 67 height 20
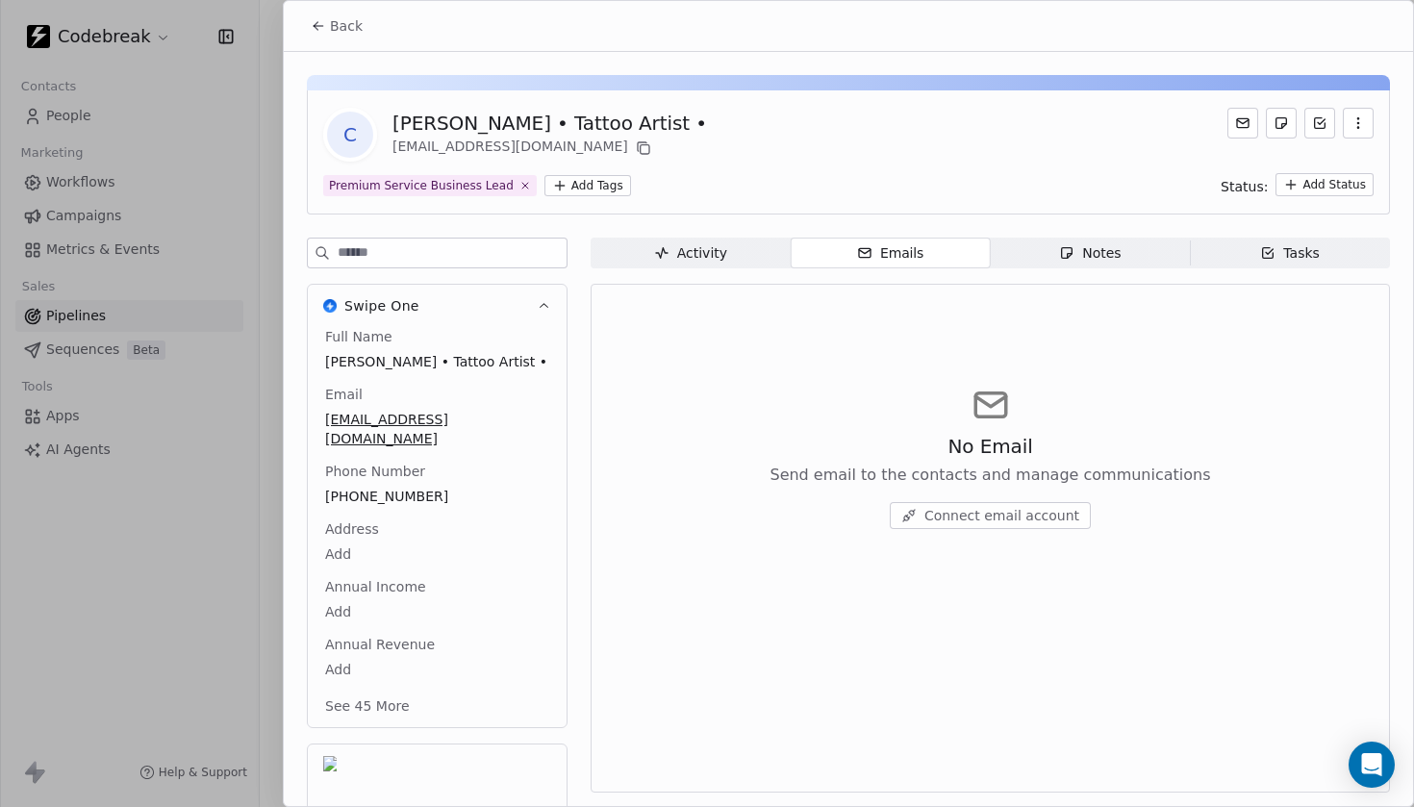
click at [745, 250] on span "Activity Activity" at bounding box center [690, 253] width 200 height 31
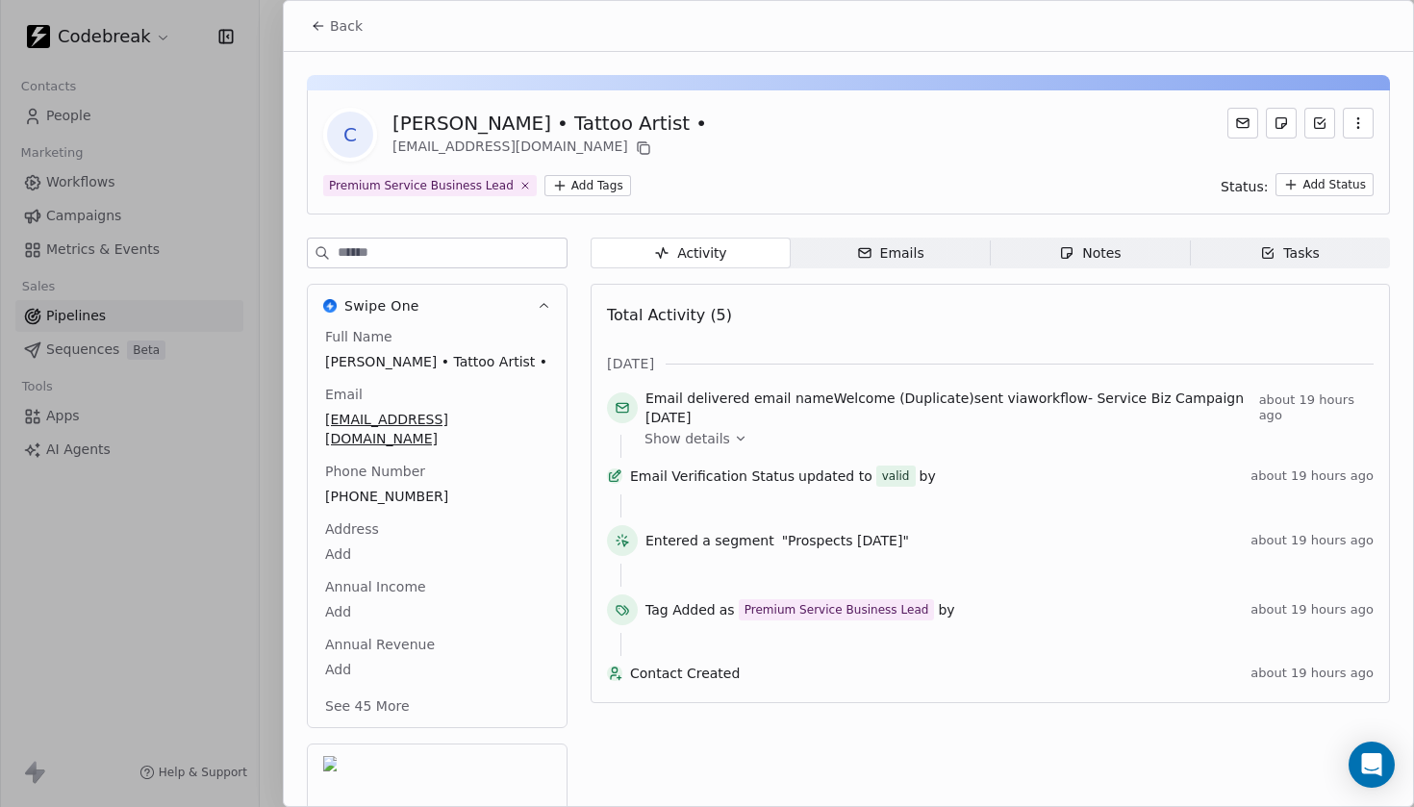
click at [228, 132] on div at bounding box center [707, 403] width 1414 height 807
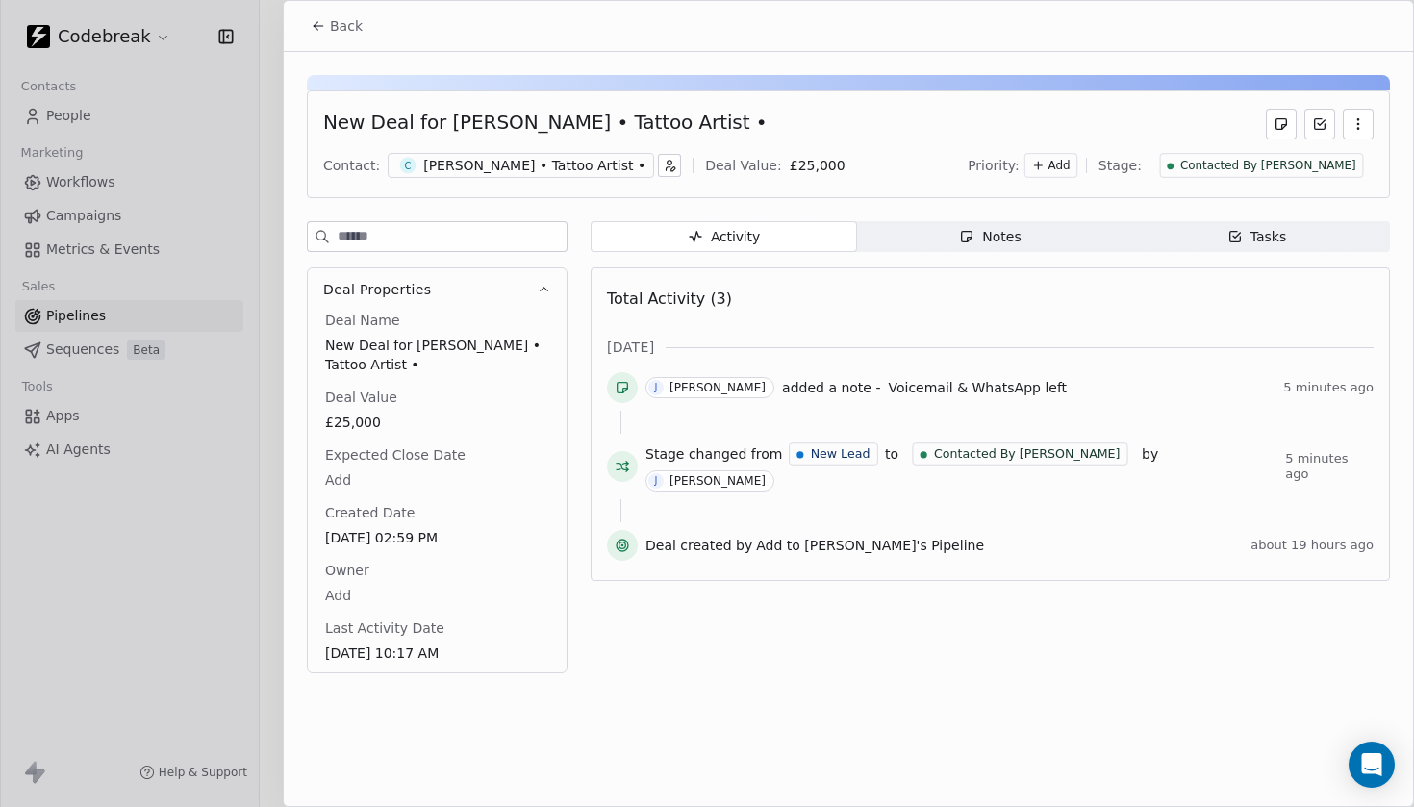
click at [94, 211] on div at bounding box center [707, 403] width 1414 height 807
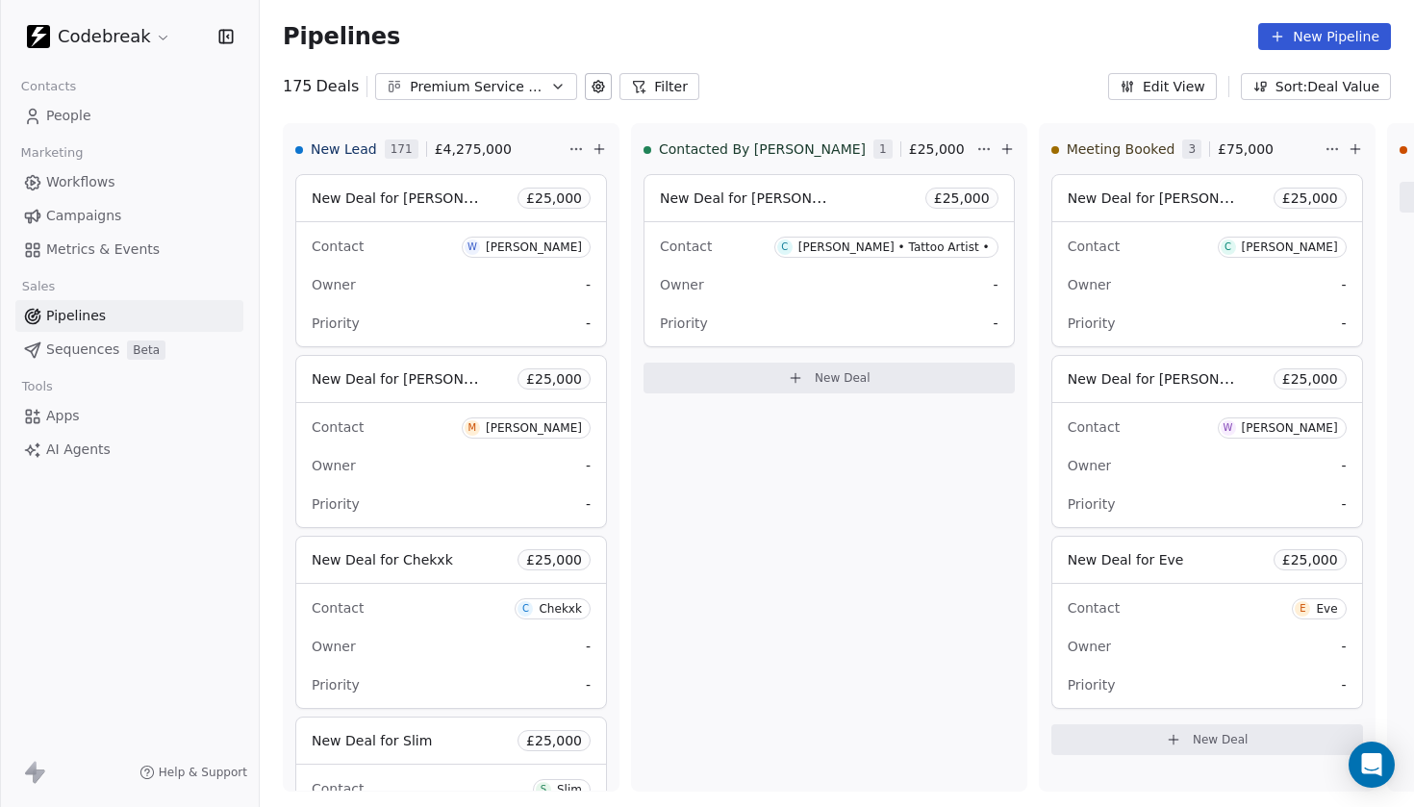
click at [98, 219] on span "Campaigns" at bounding box center [83, 216] width 75 height 20
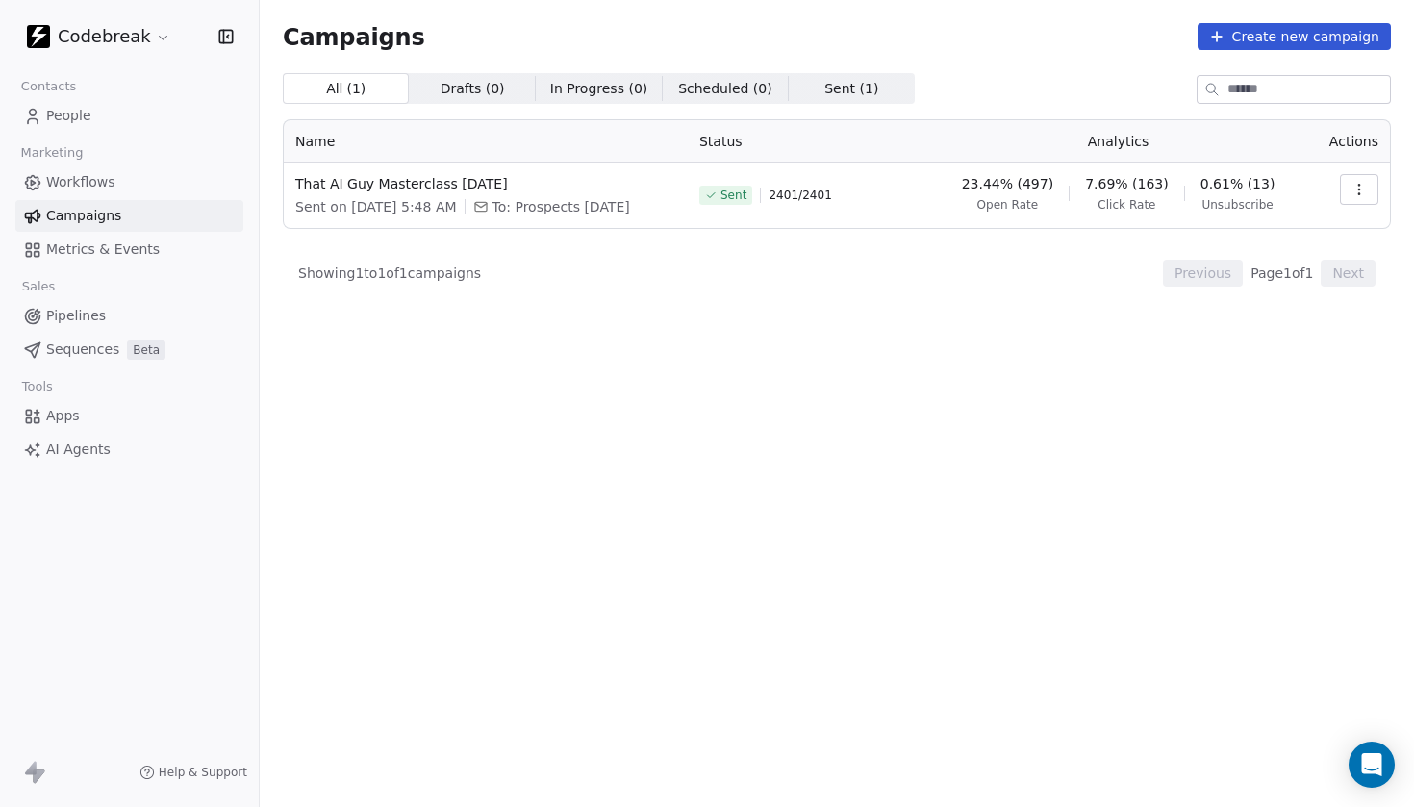
click at [130, 186] on link "Workflows" at bounding box center [129, 182] width 228 height 32
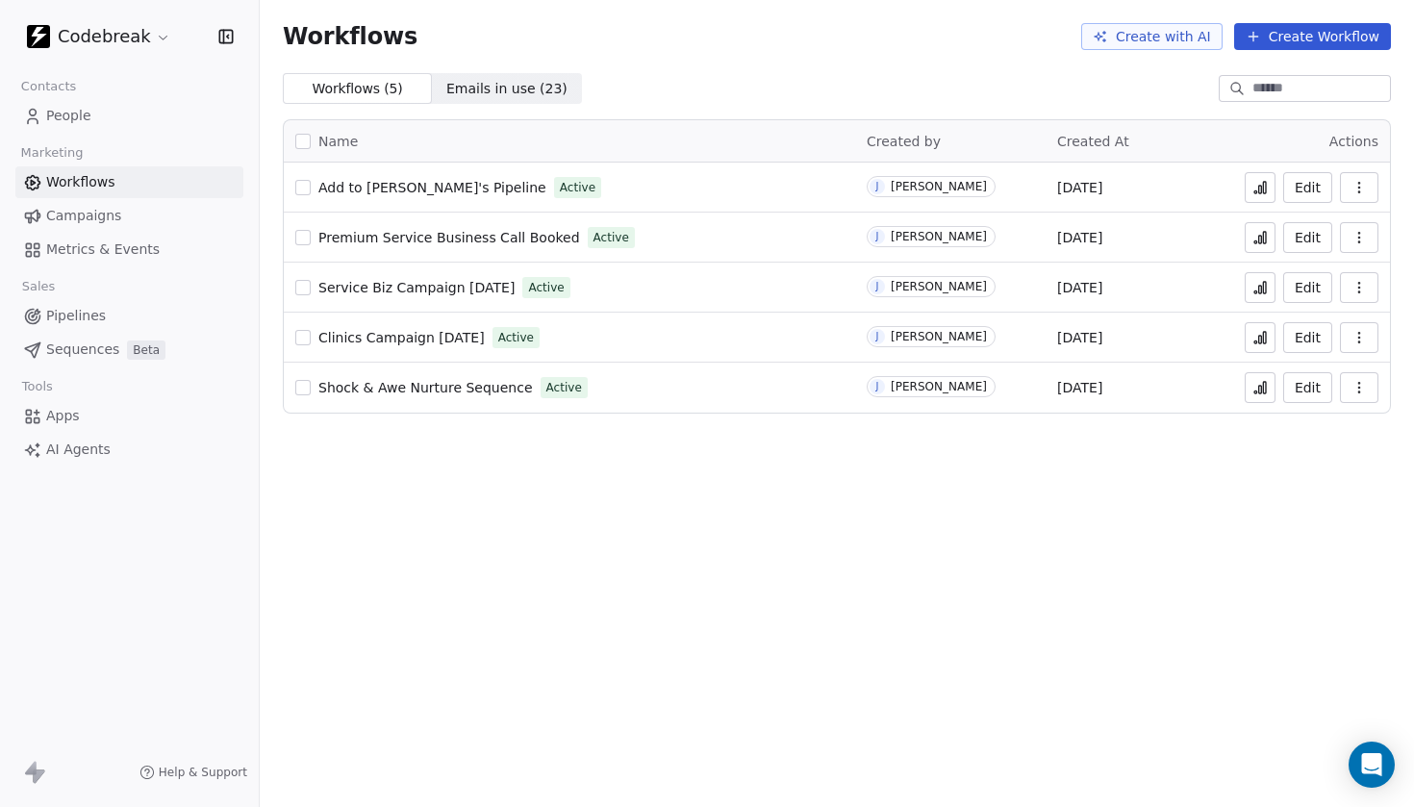
click at [430, 292] on span "Service Biz Campaign [DATE]" at bounding box center [416, 287] width 196 height 15
click at [78, 315] on span "Pipelines" at bounding box center [76, 316] width 60 height 20
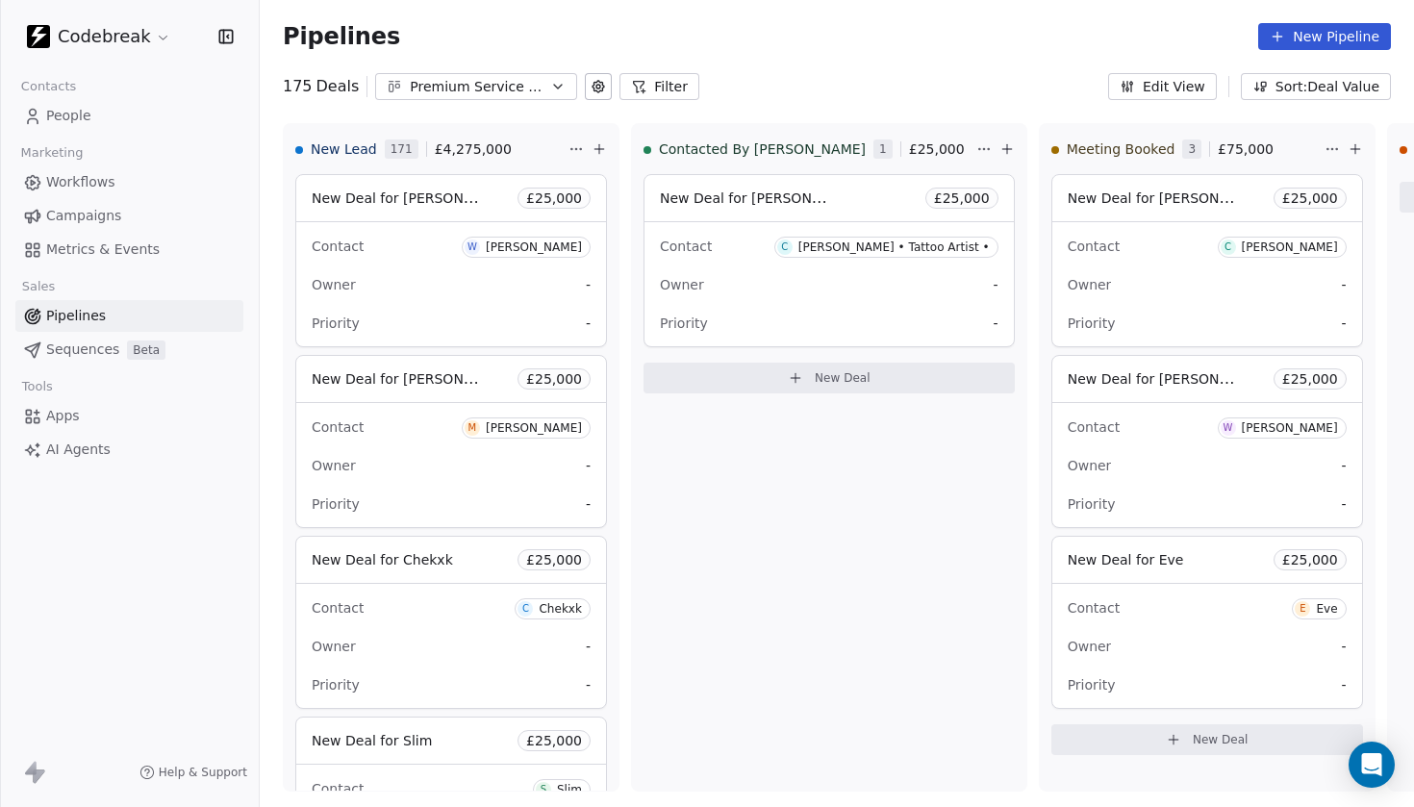
click at [654, 92] on button "Filter" at bounding box center [659, 86] width 80 height 27
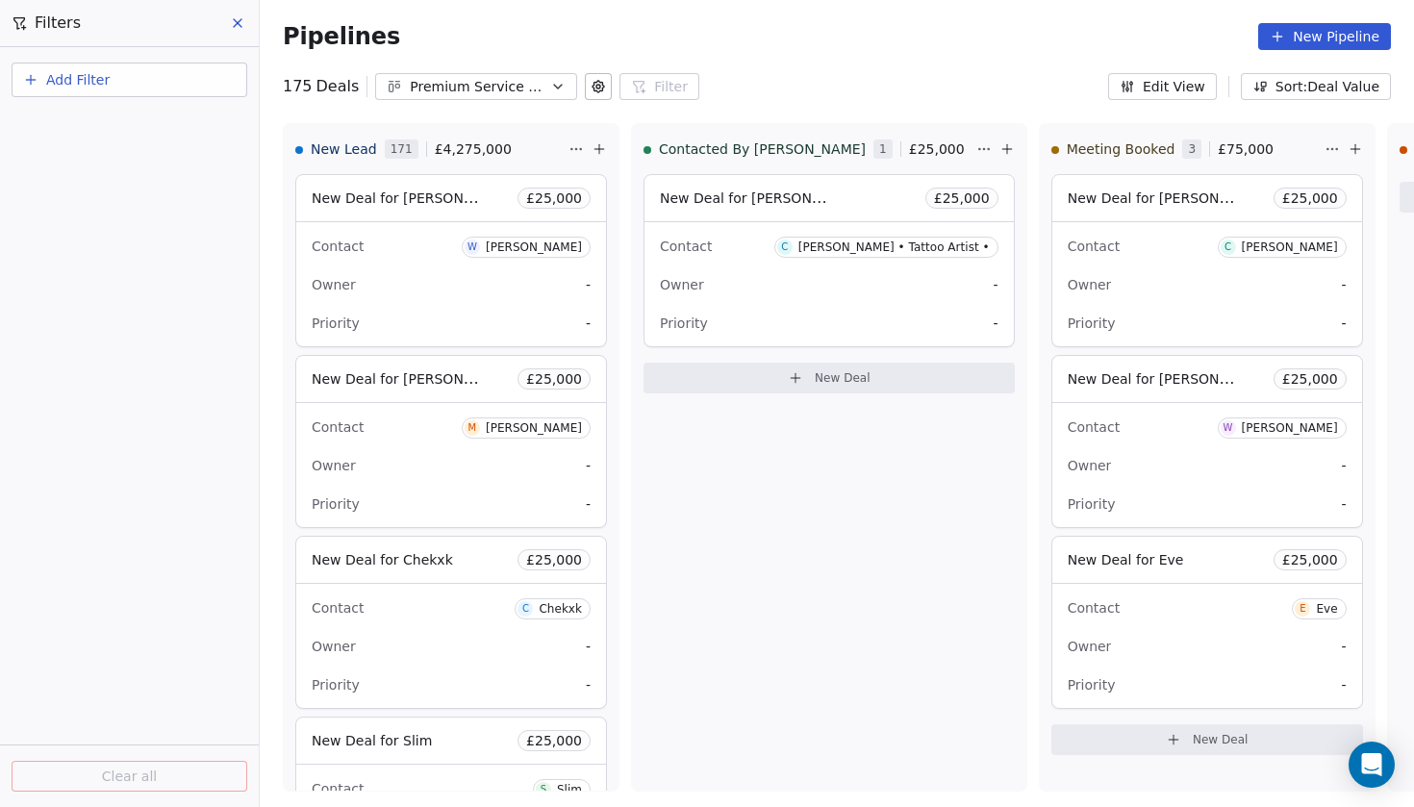
click at [71, 73] on span "Add Filter" at bounding box center [77, 80] width 63 height 20
click at [90, 125] on span "Deal properties" at bounding box center [84, 125] width 104 height 20
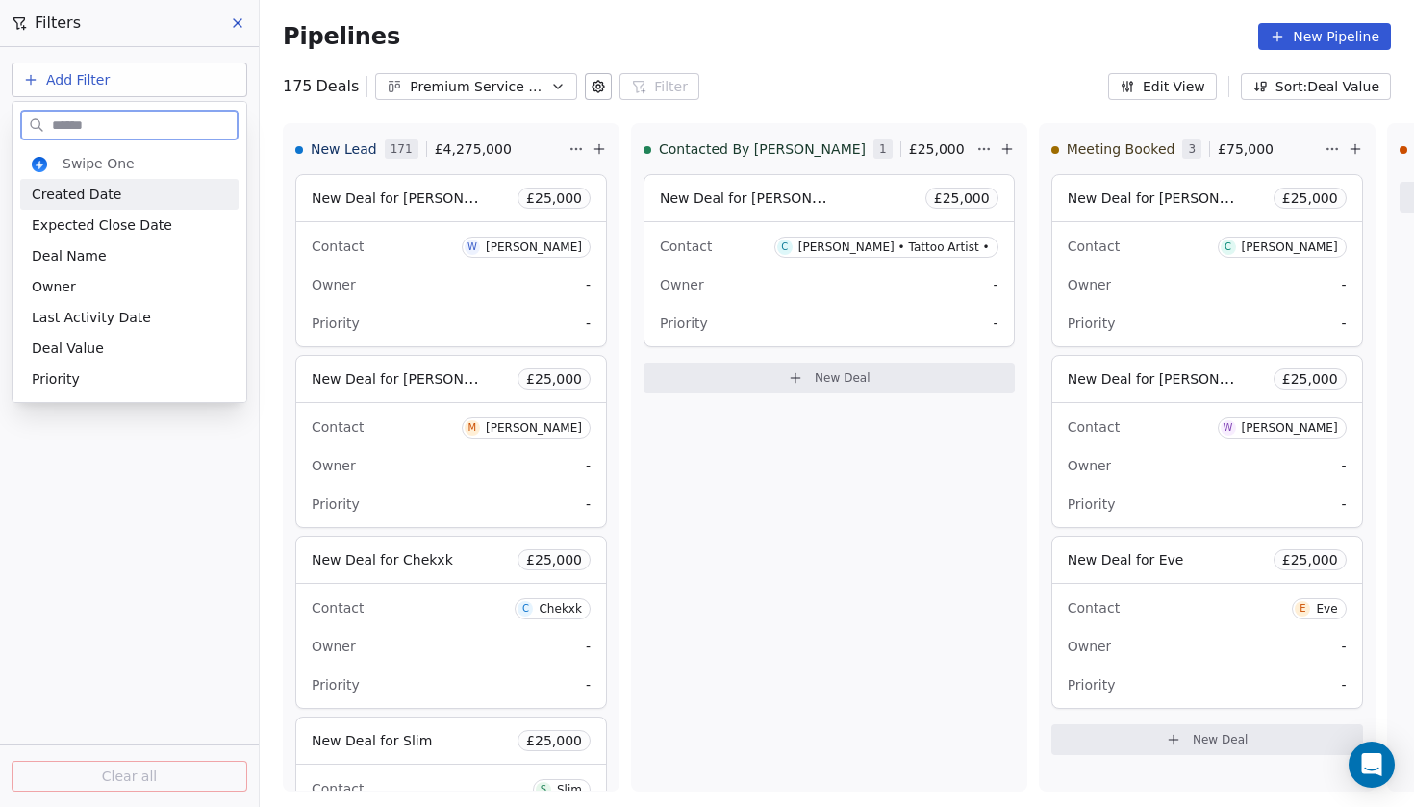
click at [139, 197] on div "Created Date" at bounding box center [129, 194] width 195 height 19
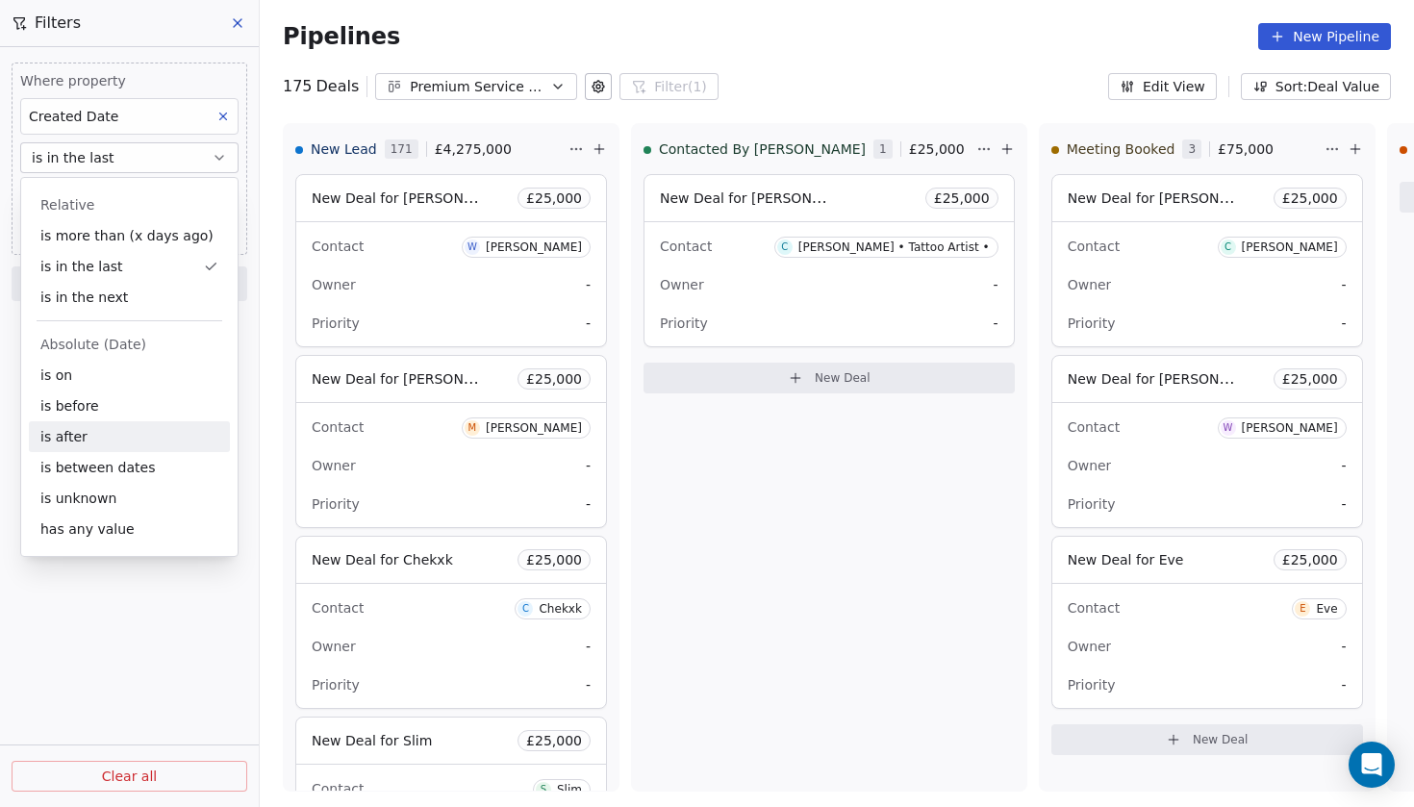
click at [115, 428] on div "is after" at bounding box center [129, 436] width 201 height 31
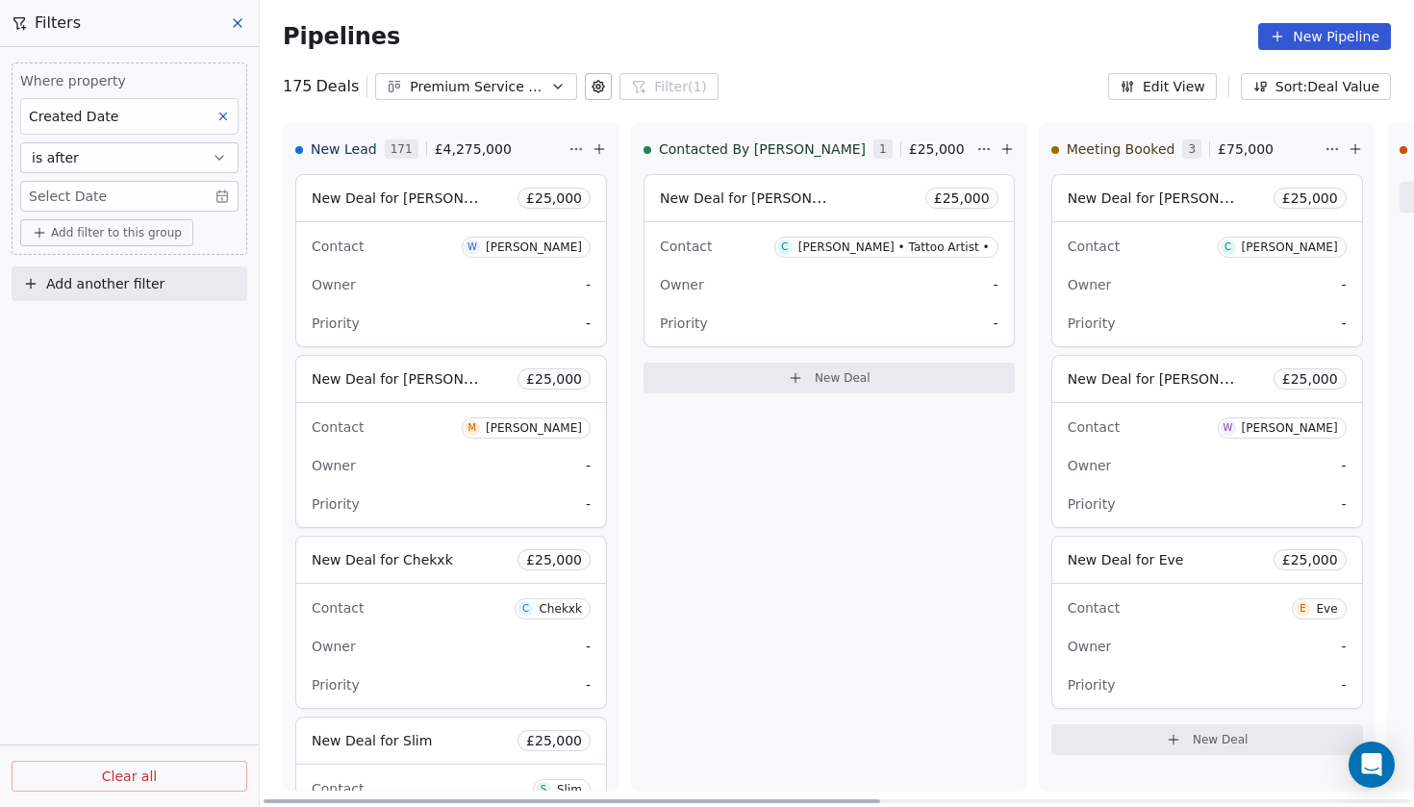
click at [385, 202] on span "New Deal for [PERSON_NAME]" at bounding box center [413, 197] width 203 height 18
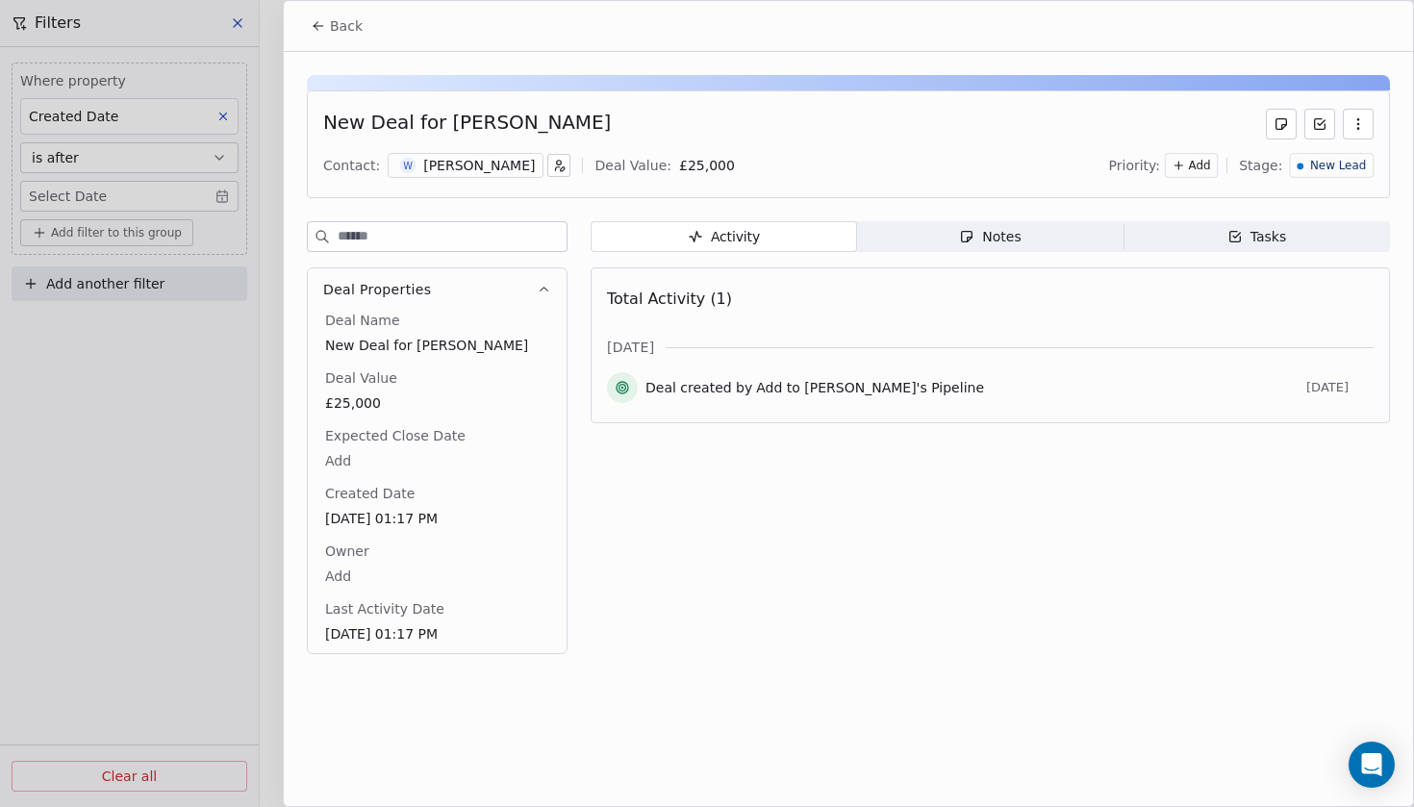
click at [175, 537] on div at bounding box center [707, 403] width 1414 height 807
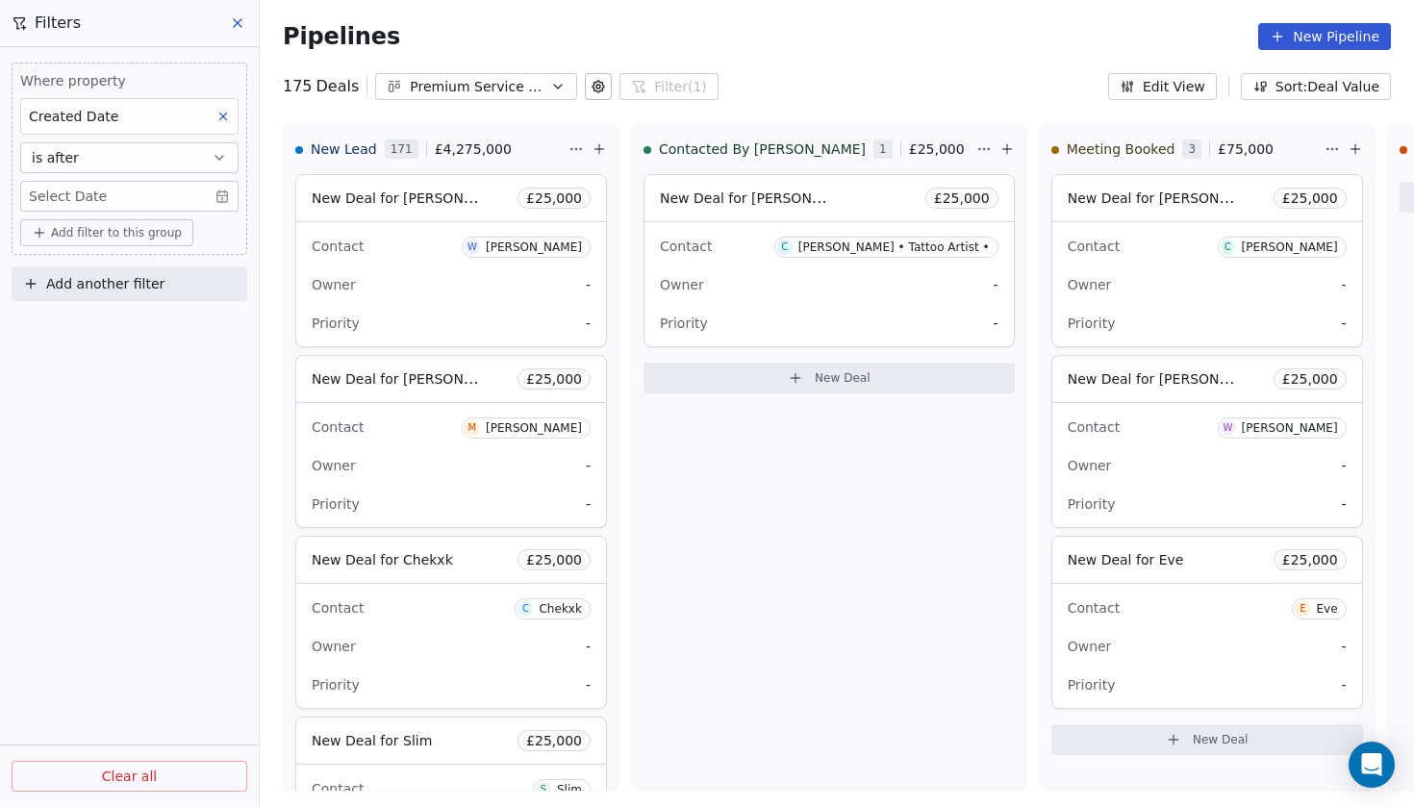
click at [101, 280] on span "Add another filter" at bounding box center [105, 284] width 118 height 20
click at [148, 211] on html "Codebreak Contacts People Marketing Workflows Campaigns Metrics & Events Sales …" at bounding box center [707, 403] width 1414 height 807
click at [213, 201] on body "Codebreak Contacts People Marketing Workflows Campaigns Metrics & Events Sales …" at bounding box center [707, 403] width 1414 height 807
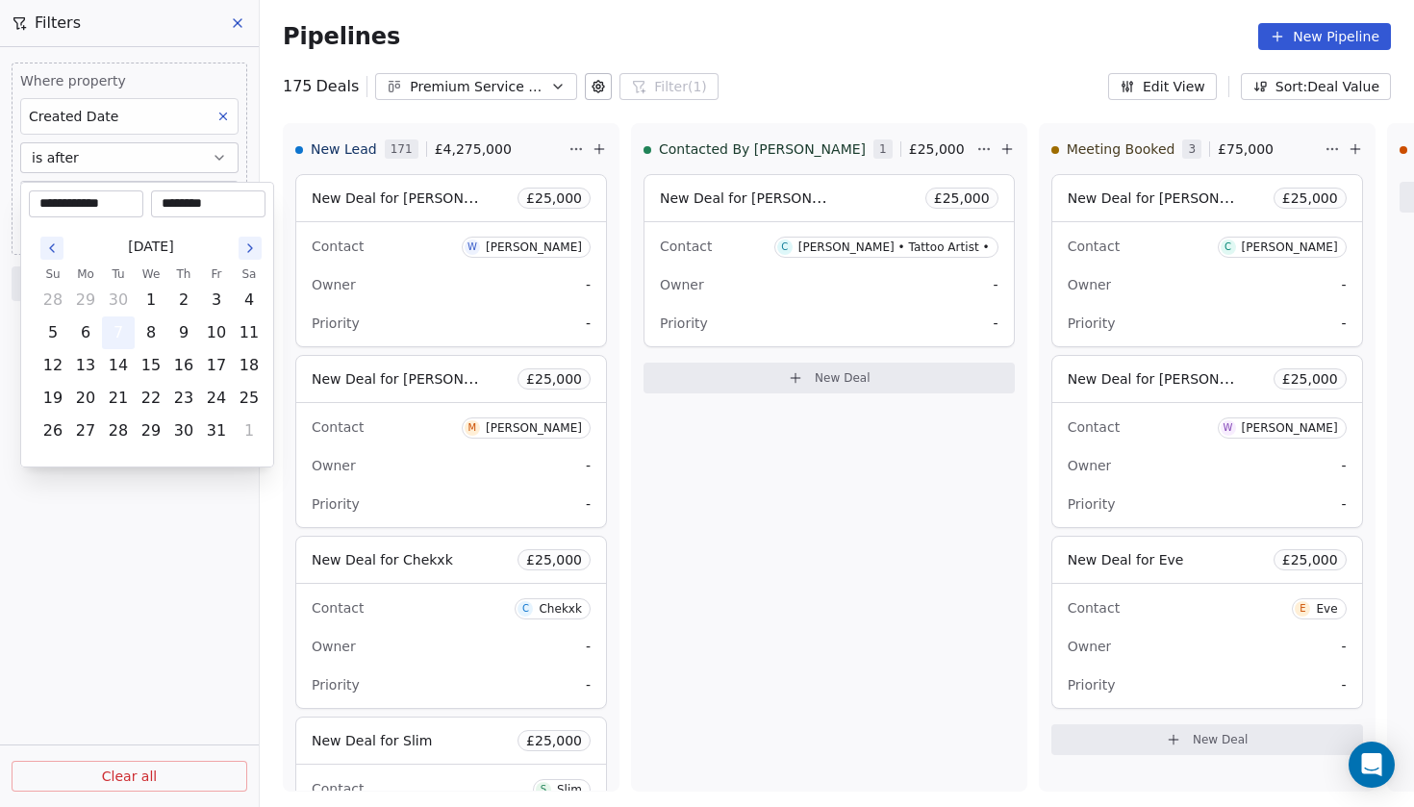
click at [121, 337] on button "7" at bounding box center [118, 332] width 31 height 31
click at [111, 469] on html "Codebreak Contacts People Marketing Workflows Campaigns Metrics & Events Sales …" at bounding box center [707, 403] width 1414 height 807
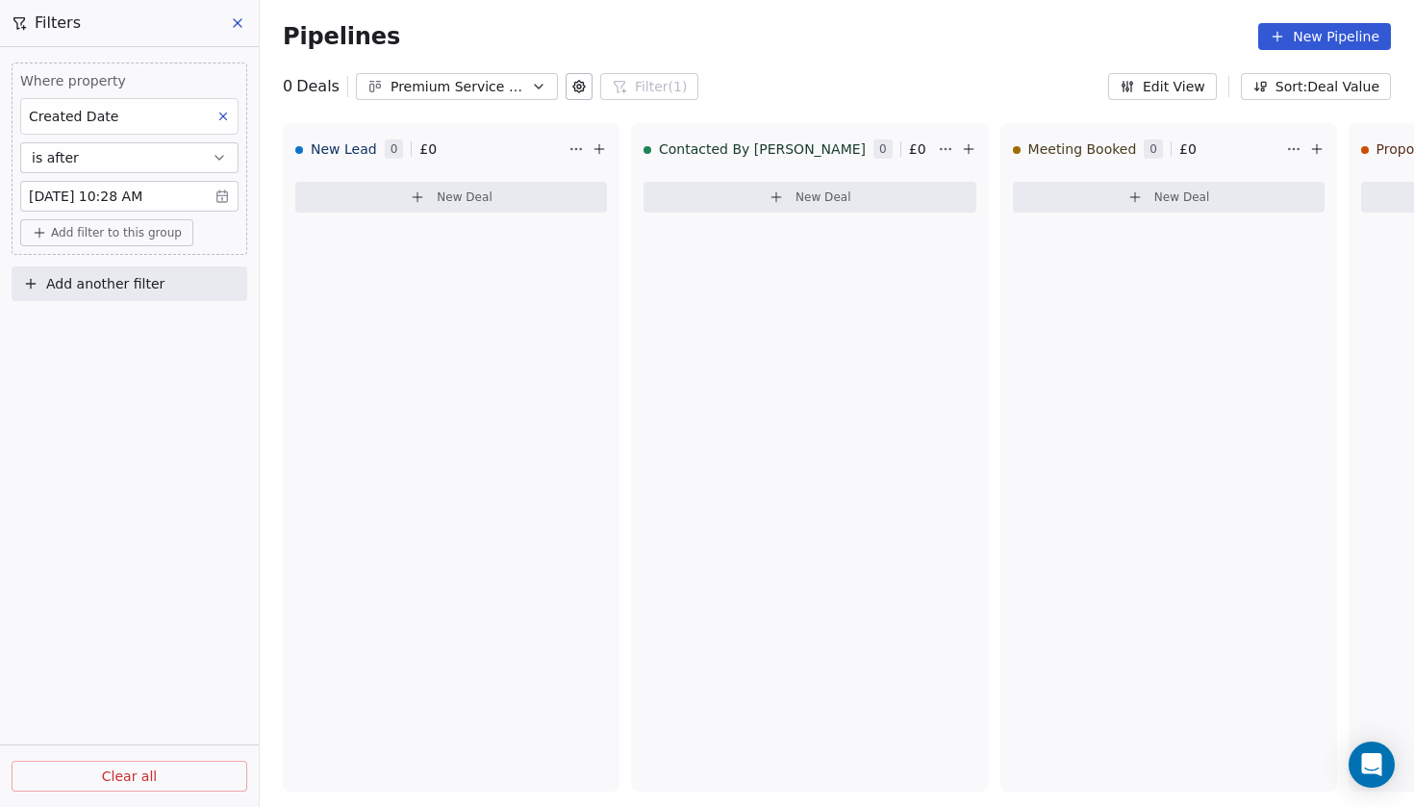
click at [216, 205] on body "Codebreak Contacts People Marketing Workflows Campaigns Metrics & Events Sales …" at bounding box center [707, 403] width 1414 height 807
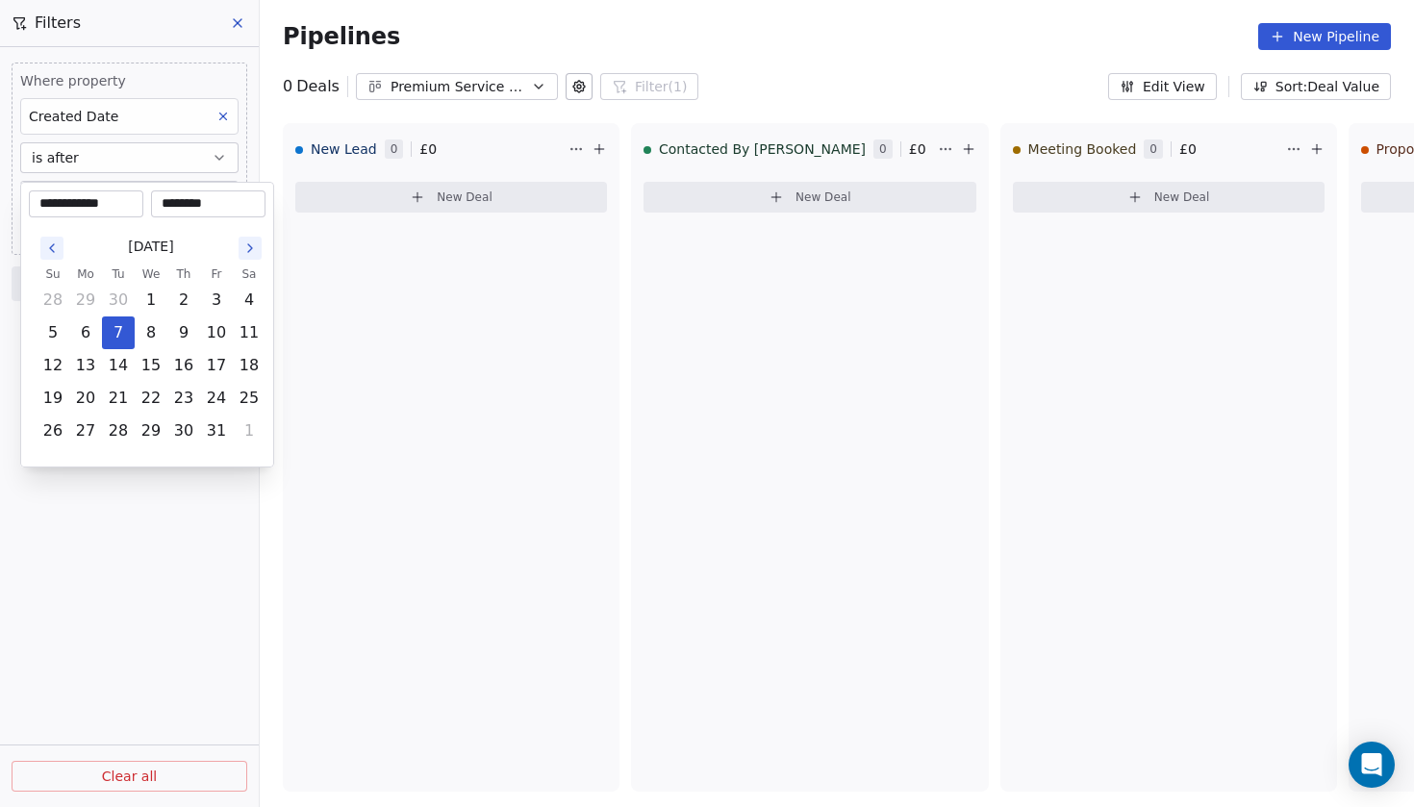
click at [177, 202] on input "********" at bounding box center [208, 203] width 107 height 19
click at [173, 209] on input "********" at bounding box center [208, 203] width 107 height 19
type input "********"
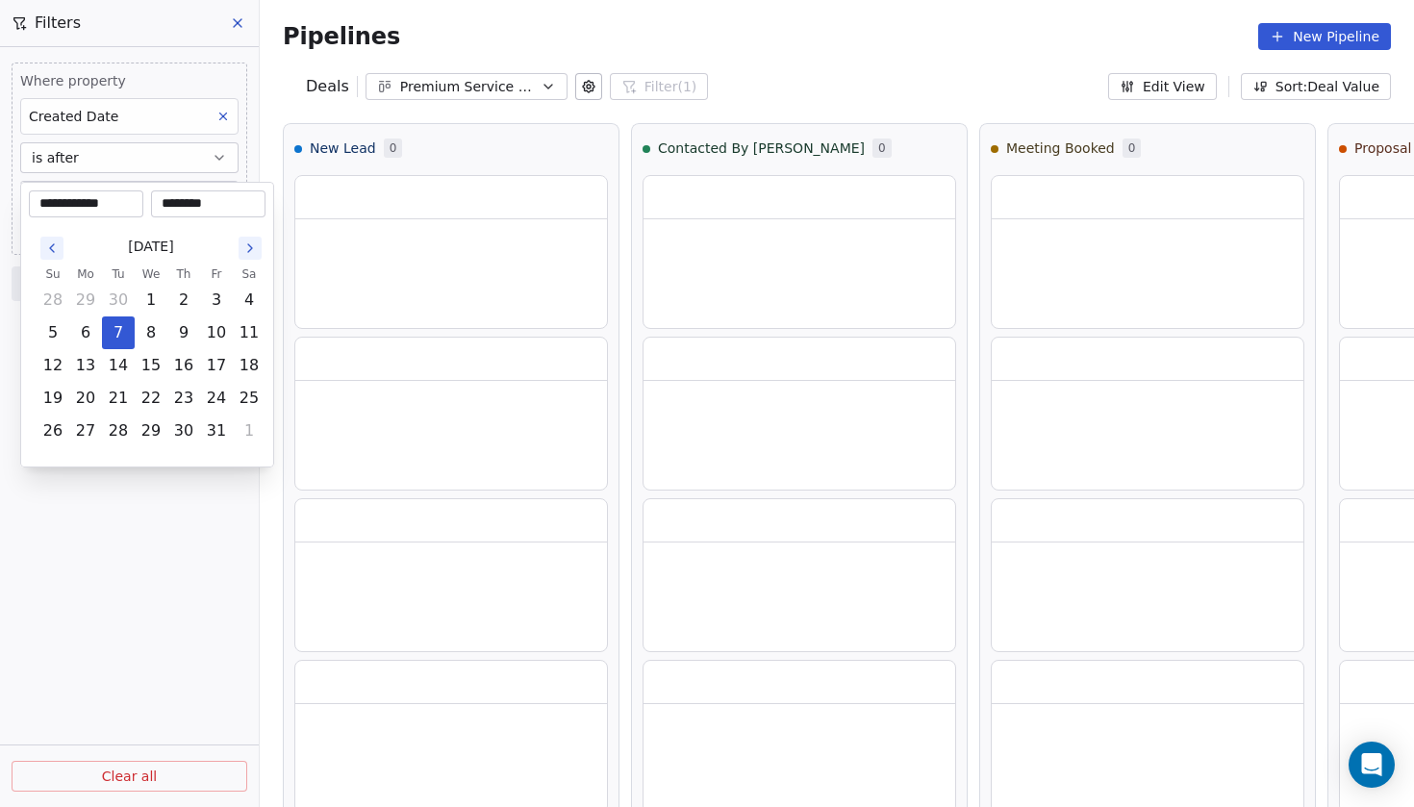
click at [152, 520] on html "**********" at bounding box center [707, 403] width 1414 height 807
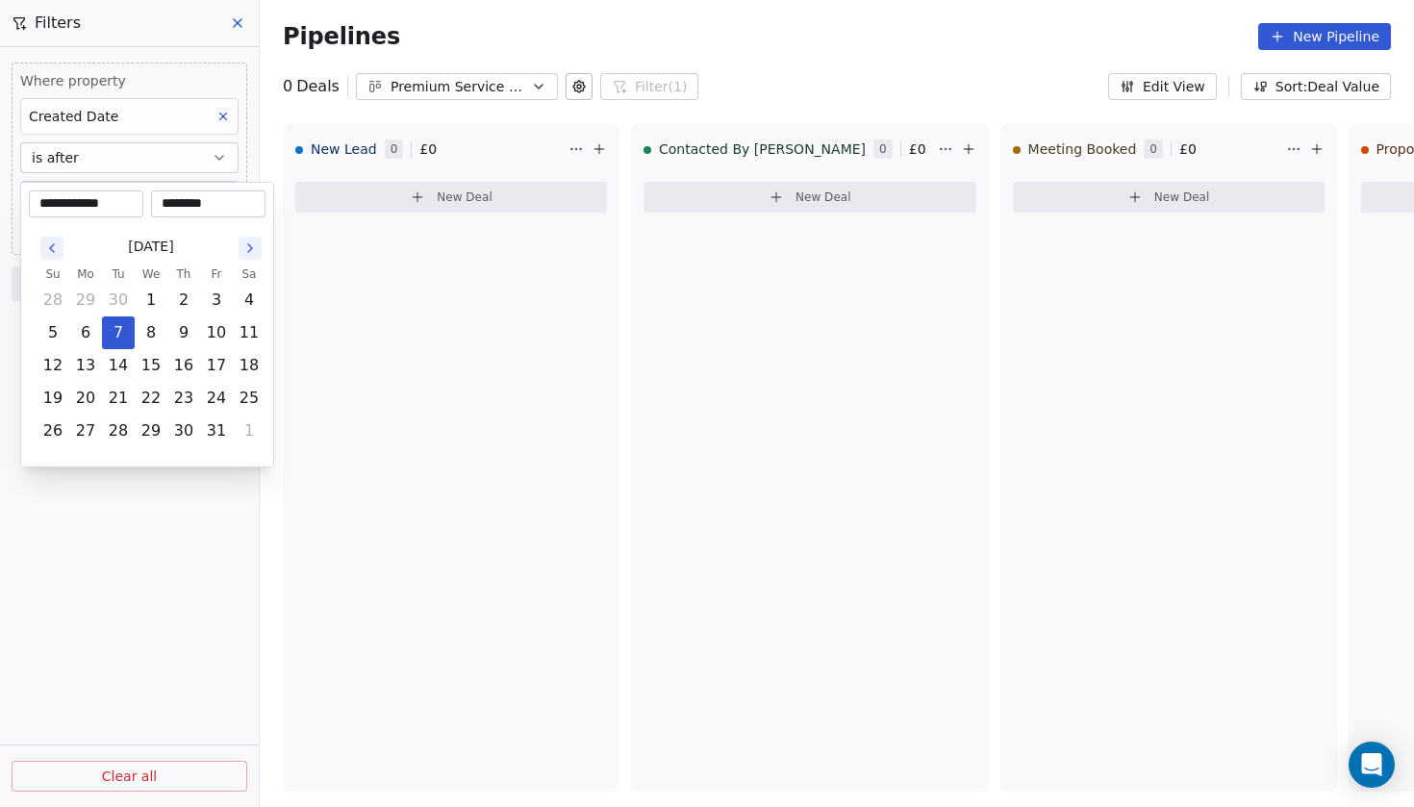
click at [220, 201] on body "**********" at bounding box center [707, 403] width 1414 height 807
click at [95, 331] on button "6" at bounding box center [85, 332] width 31 height 31
type input "**********"
click at [88, 338] on button "6" at bounding box center [85, 332] width 31 height 31
click at [101, 508] on html "**********" at bounding box center [707, 403] width 1414 height 807
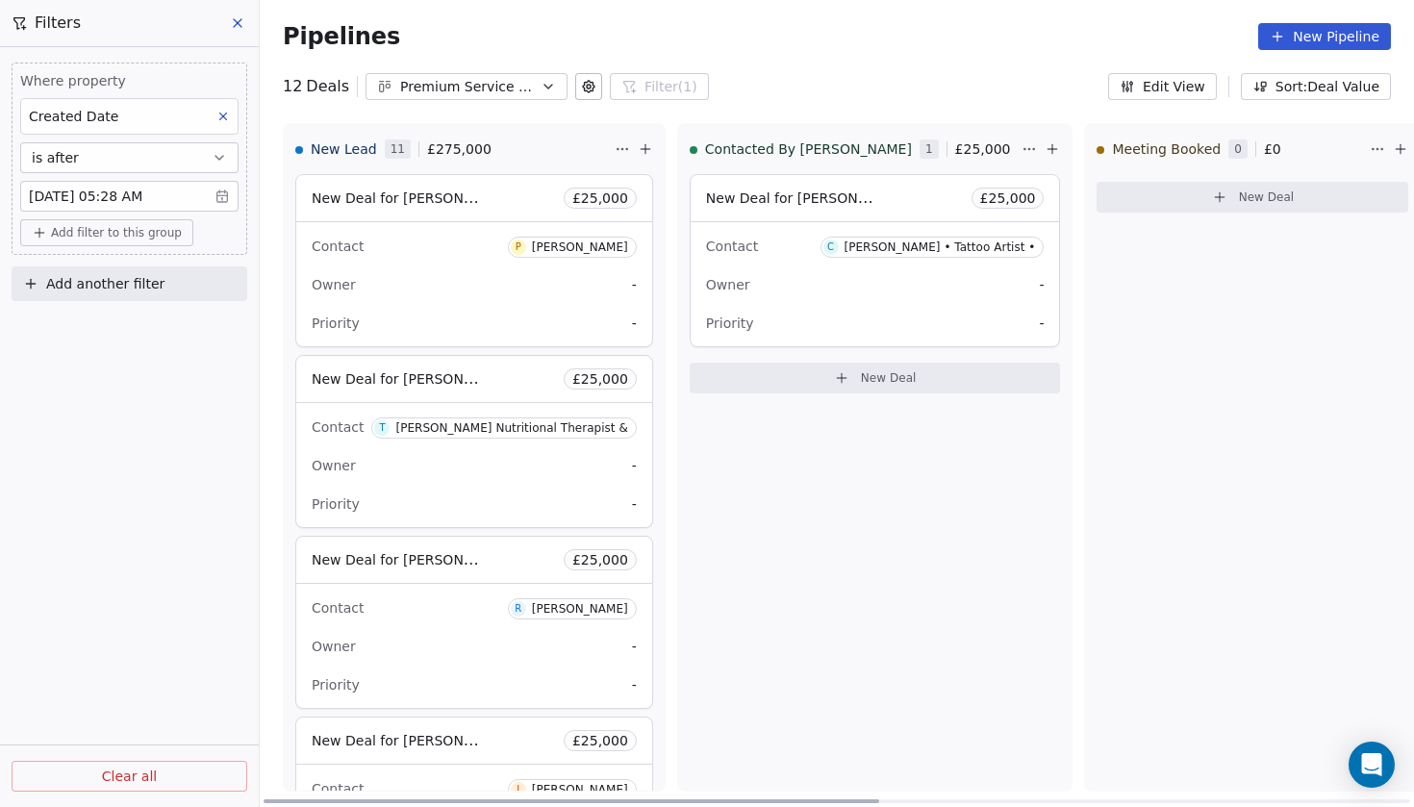
click at [403, 197] on span "New Deal for [PERSON_NAME]" at bounding box center [413, 197] width 203 height 18
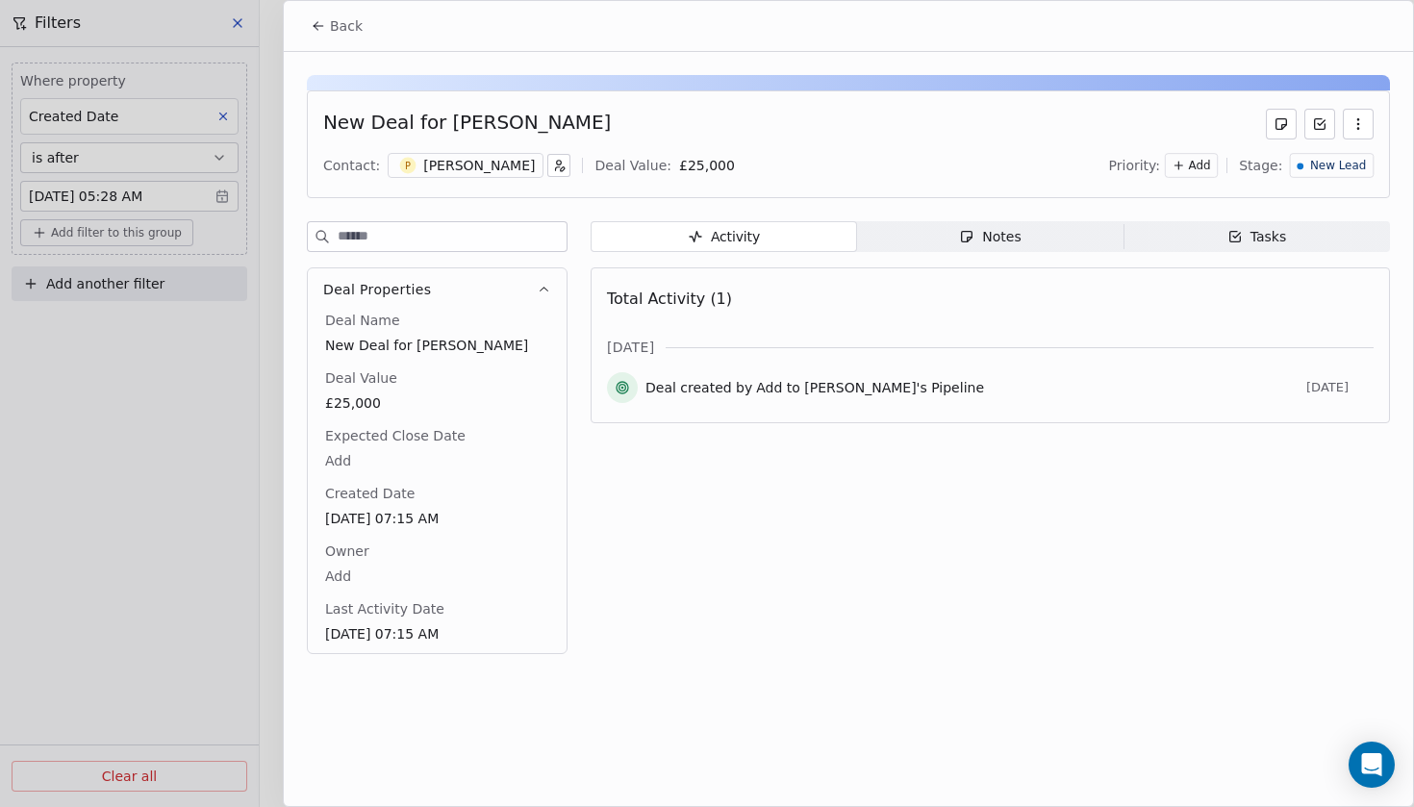
click at [423, 168] on div "[PERSON_NAME]" at bounding box center [479, 165] width 112 height 19
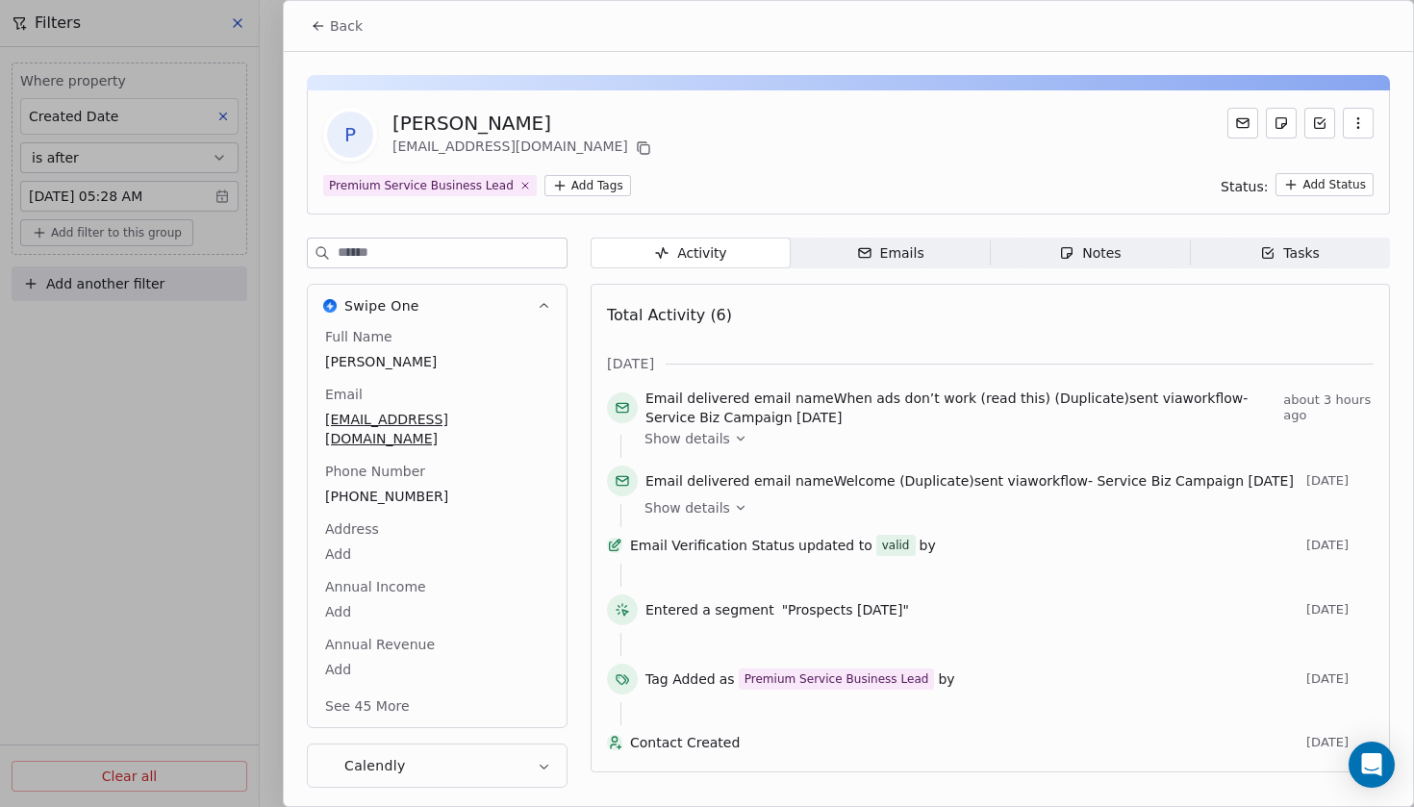
click at [199, 457] on div at bounding box center [707, 403] width 1414 height 807
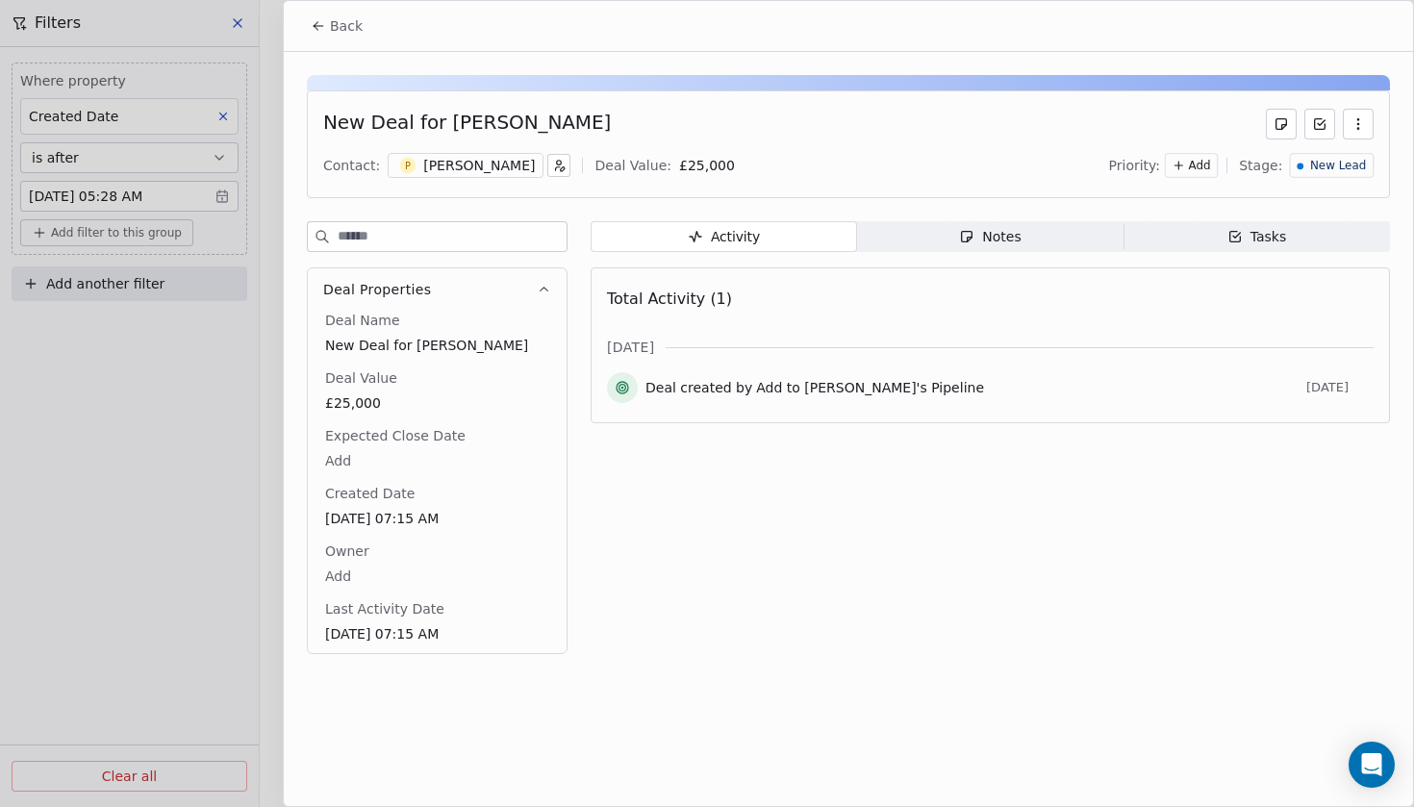
click at [343, 33] on span "Back" at bounding box center [346, 25] width 33 height 19
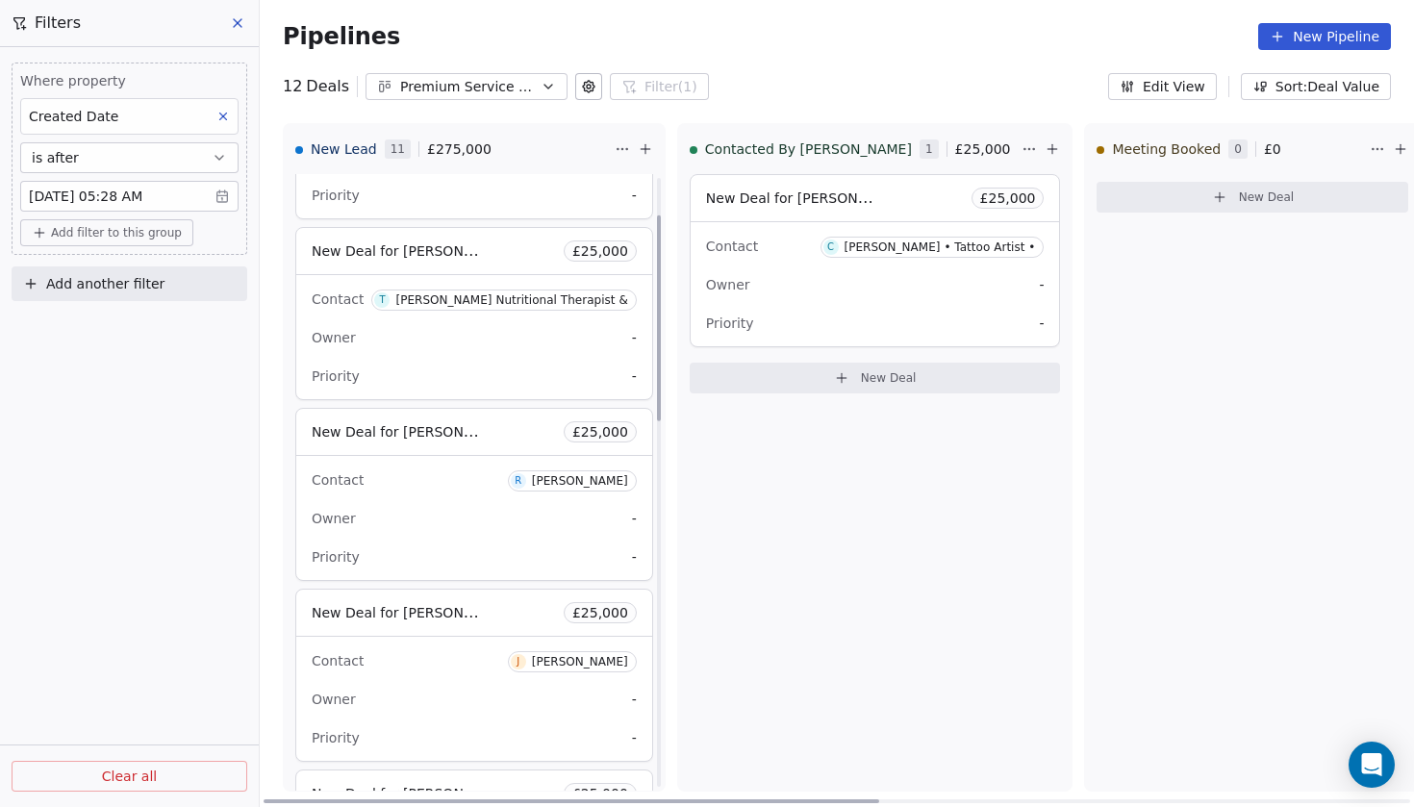
scroll to position [148, 0]
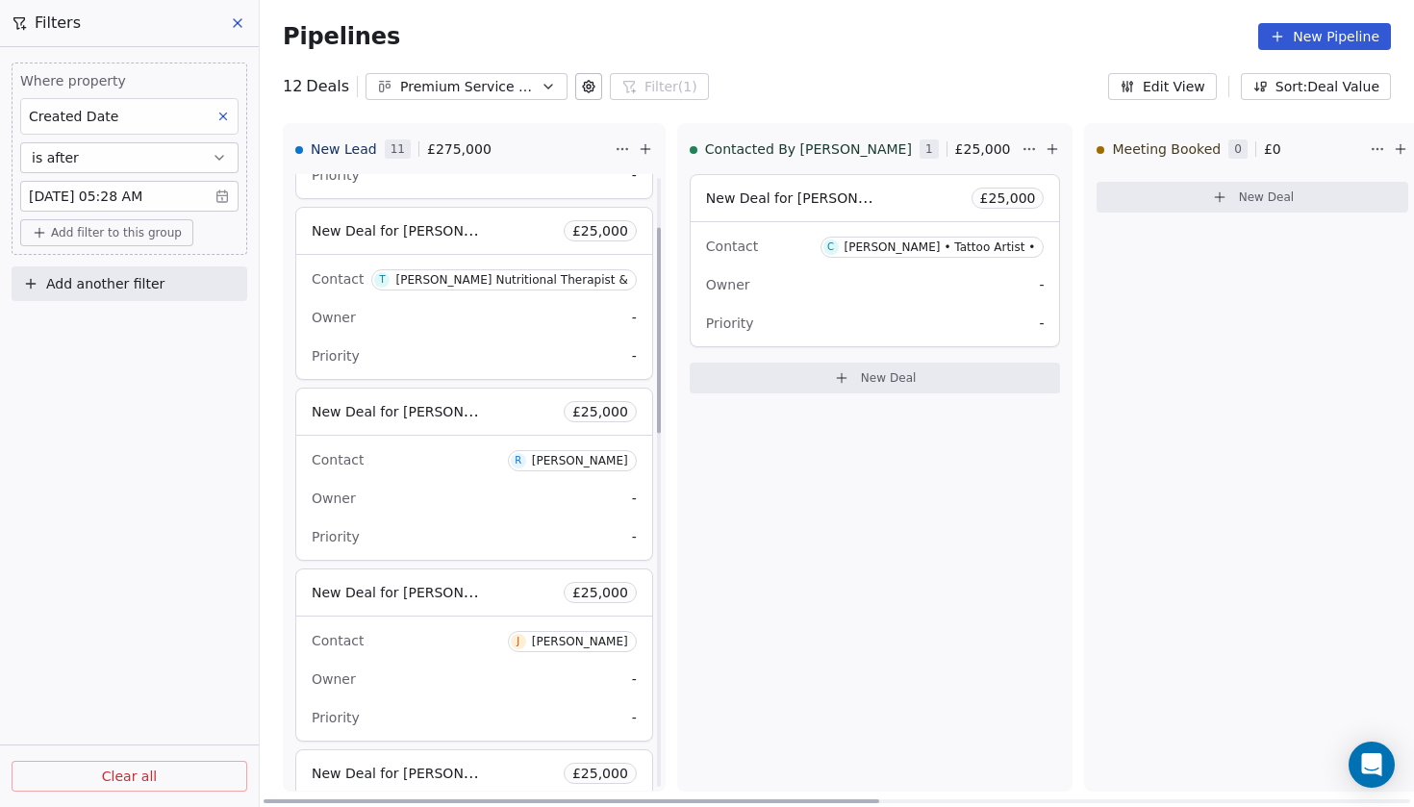
click at [439, 414] on span "New Deal for [PERSON_NAME]" at bounding box center [413, 411] width 203 height 18
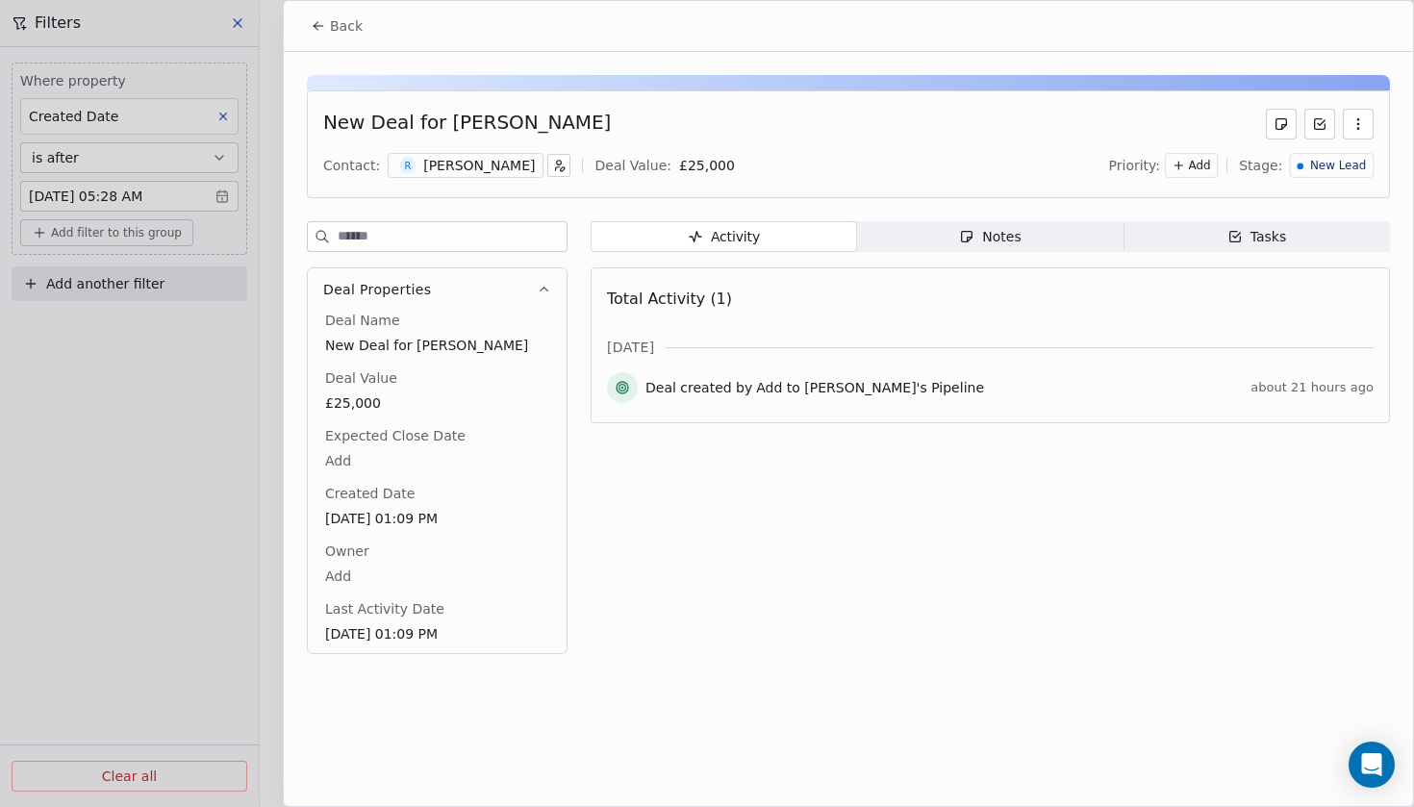
click at [348, 26] on span "Back" at bounding box center [346, 25] width 33 height 19
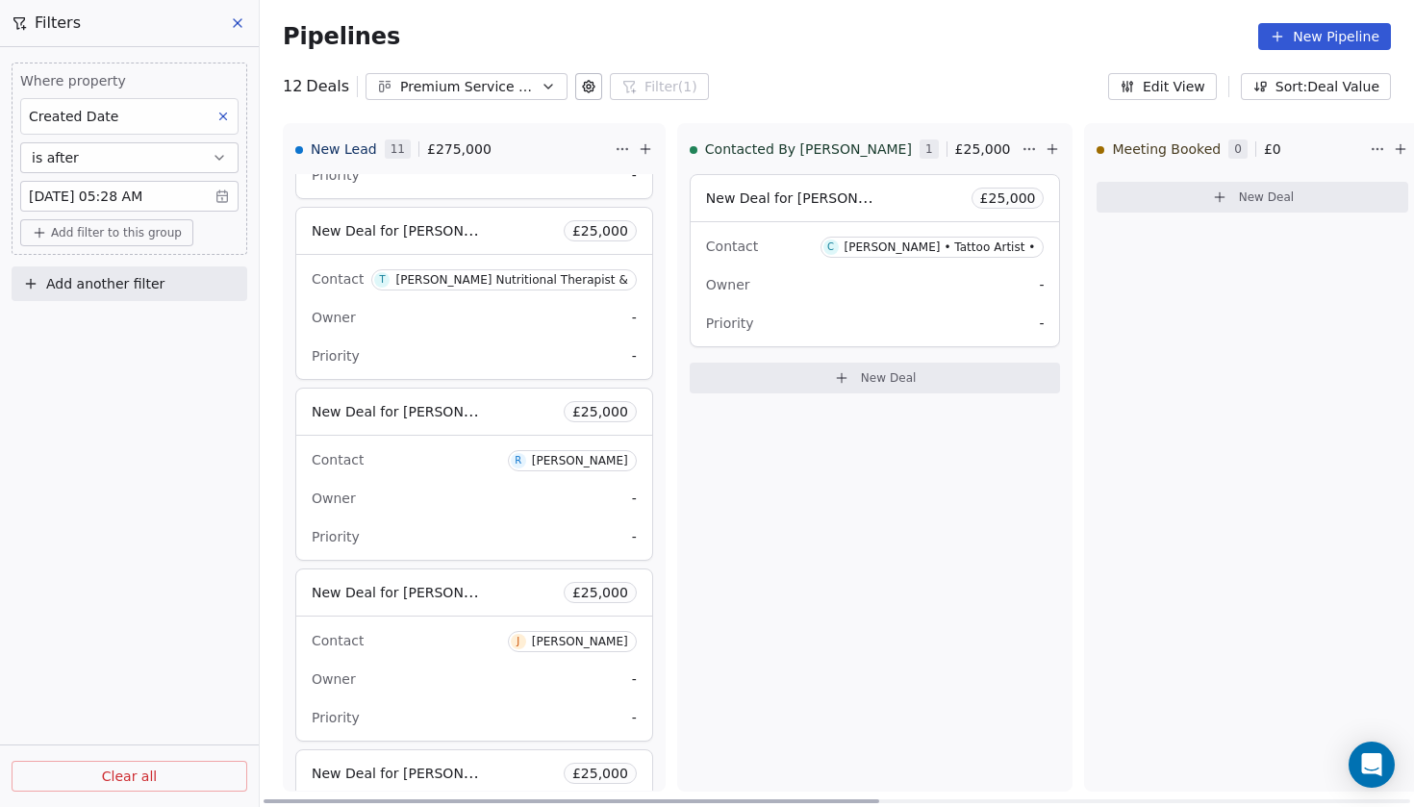
click at [404, 591] on span "New Deal for [PERSON_NAME]" at bounding box center [413, 592] width 203 height 18
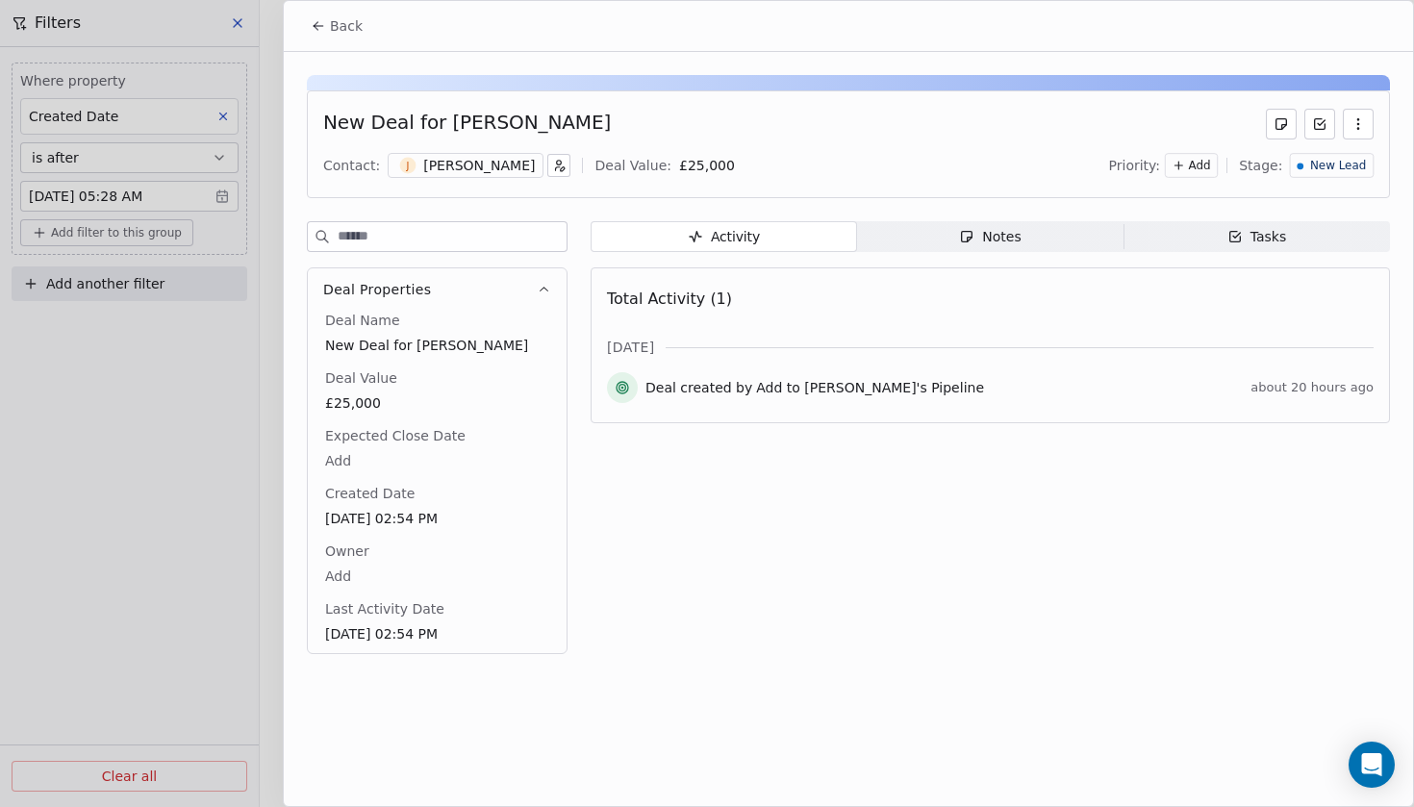
click at [423, 173] on div "[PERSON_NAME]" at bounding box center [479, 165] width 112 height 19
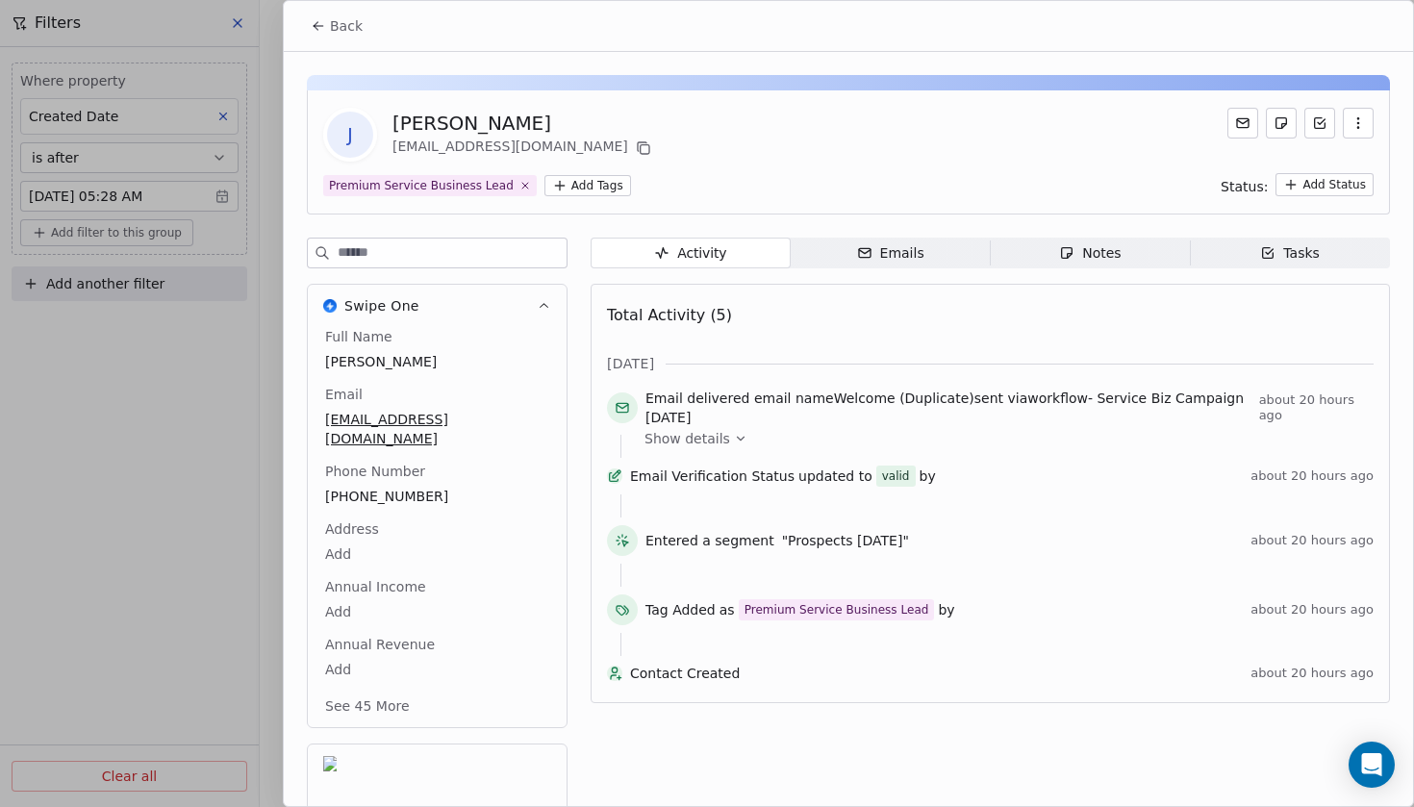
click at [325, 30] on icon at bounding box center [318, 25] width 15 height 15
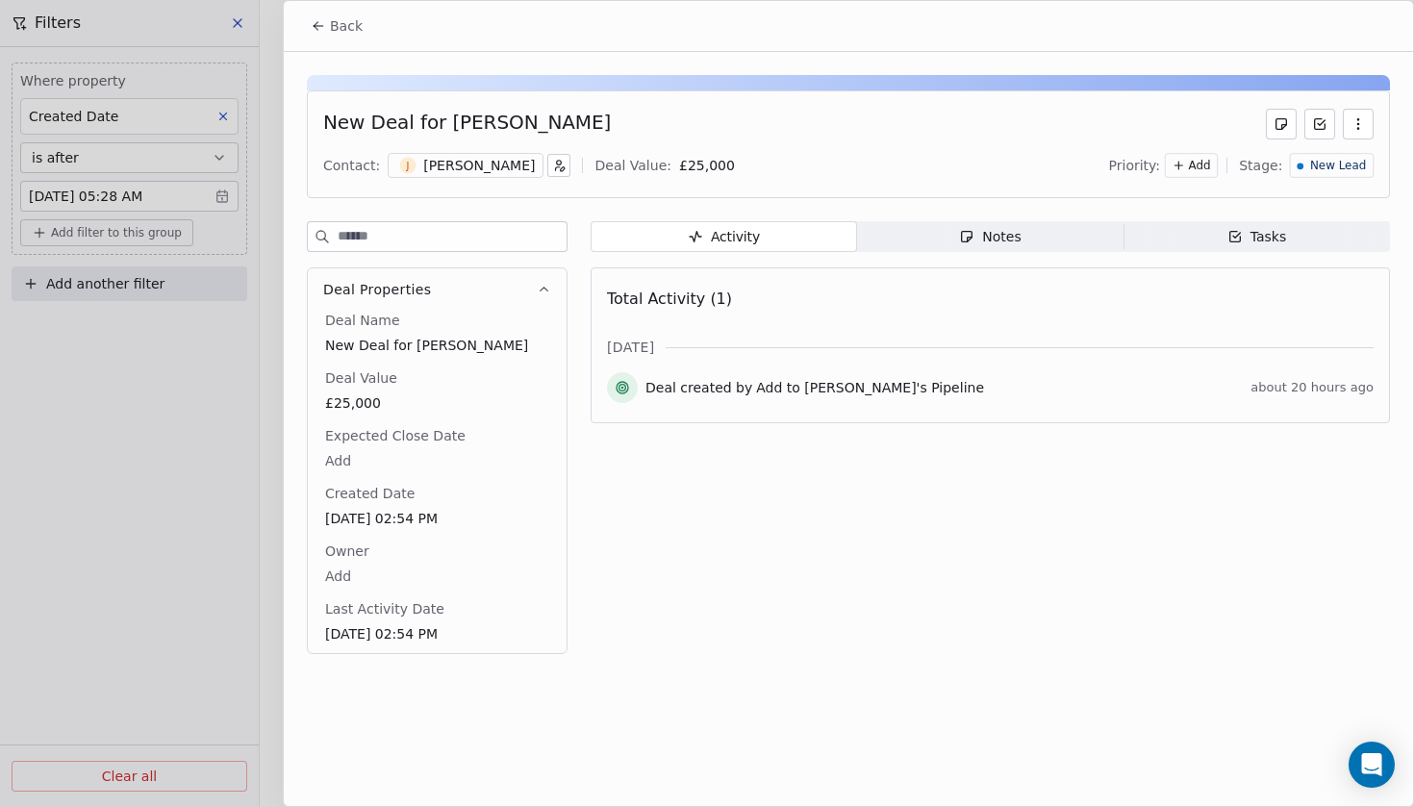
click at [1025, 236] on span "Notes Notes" at bounding box center [990, 236] width 266 height 31
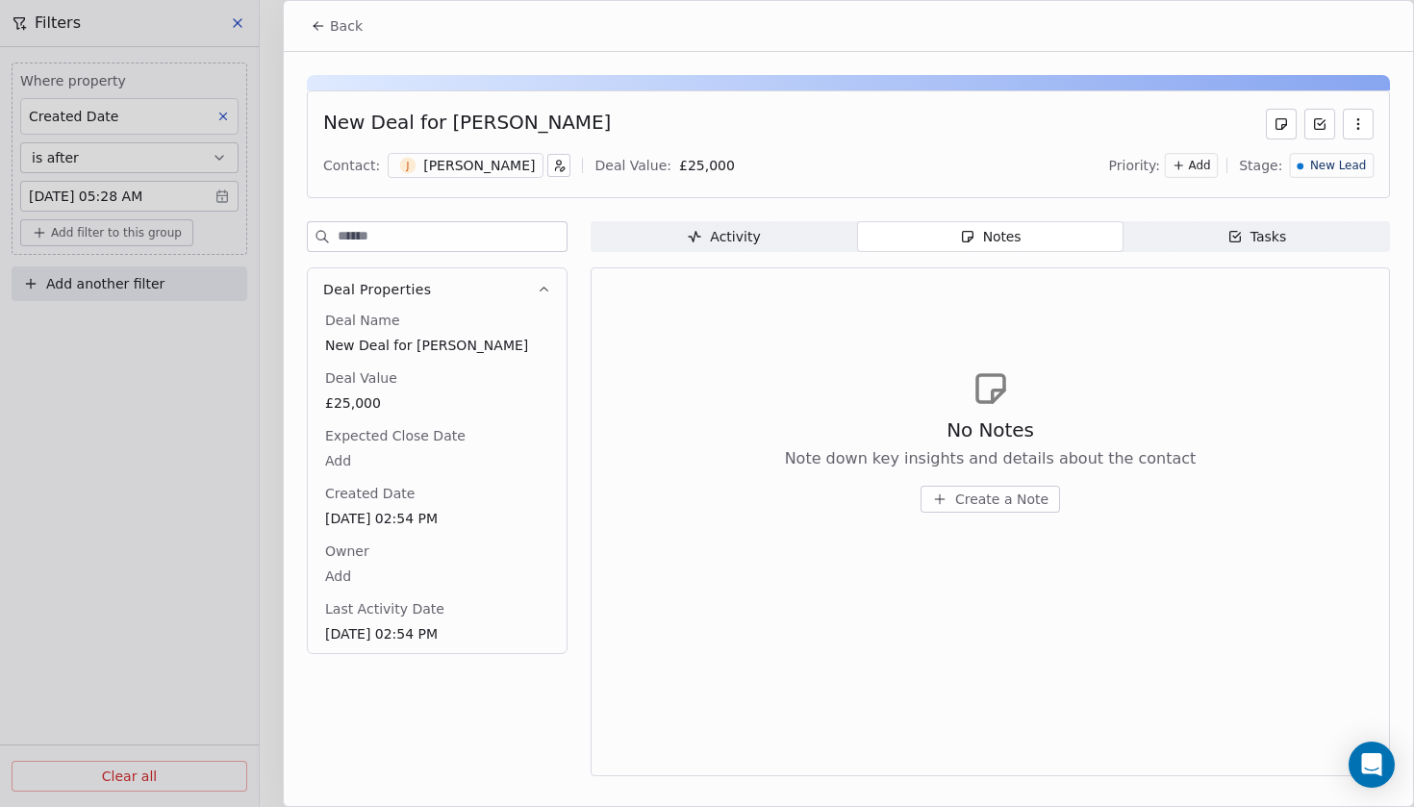
click at [1002, 499] on span "Create a Note" at bounding box center [1001, 498] width 93 height 19
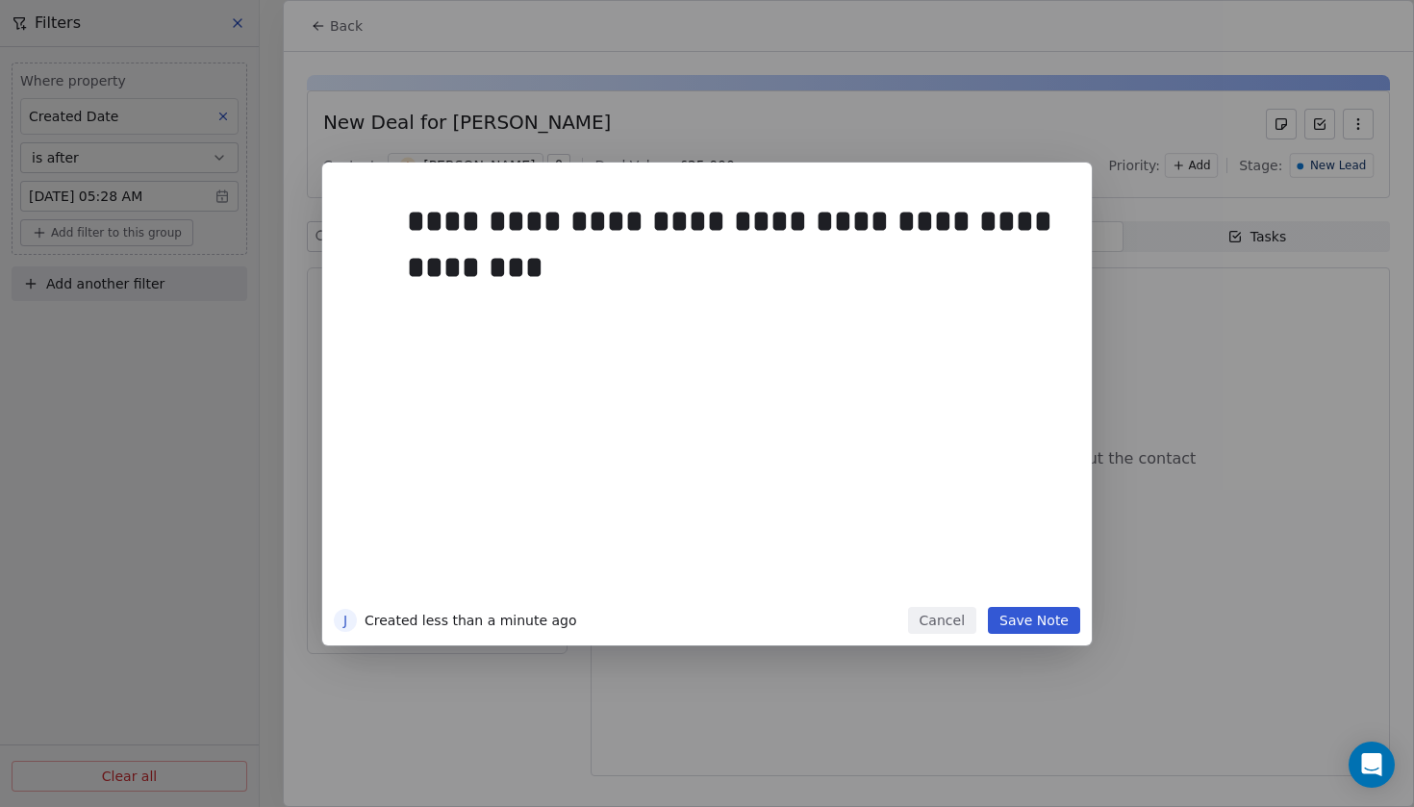
click at [1047, 623] on button "Save Note" at bounding box center [1034, 620] width 92 height 27
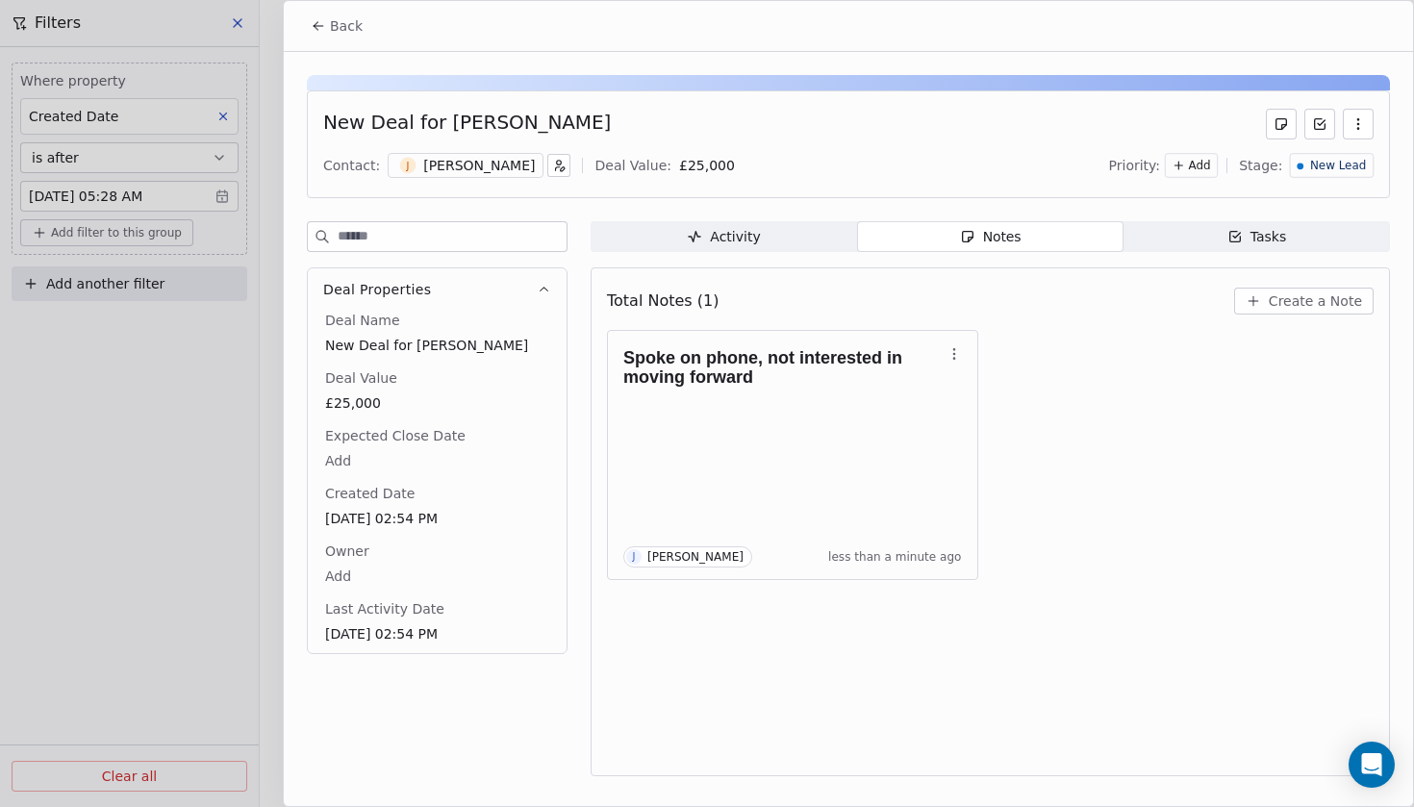
click at [1318, 168] on span "New Lead" at bounding box center [1338, 166] width 56 height 16
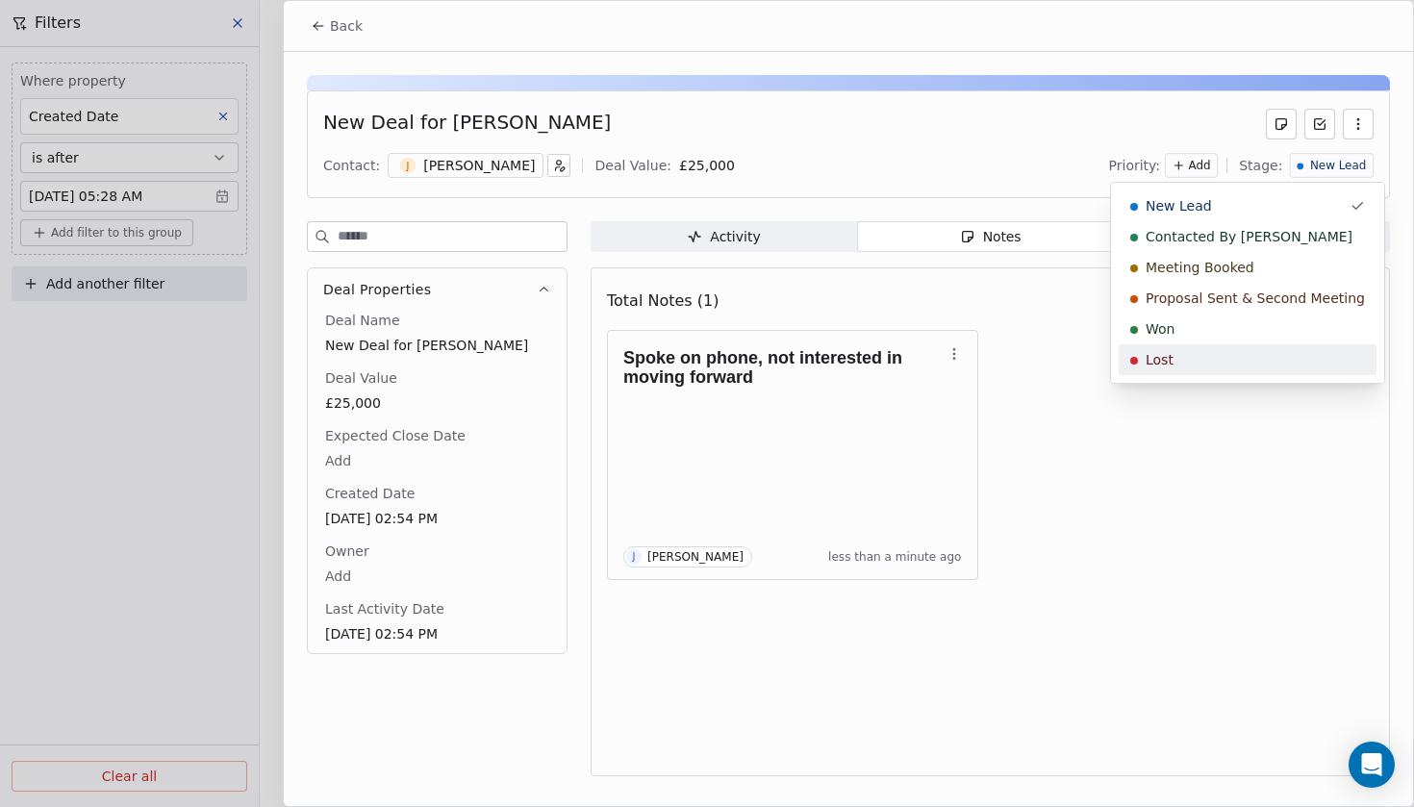
click at [1193, 362] on div "Lost" at bounding box center [1247, 359] width 235 height 19
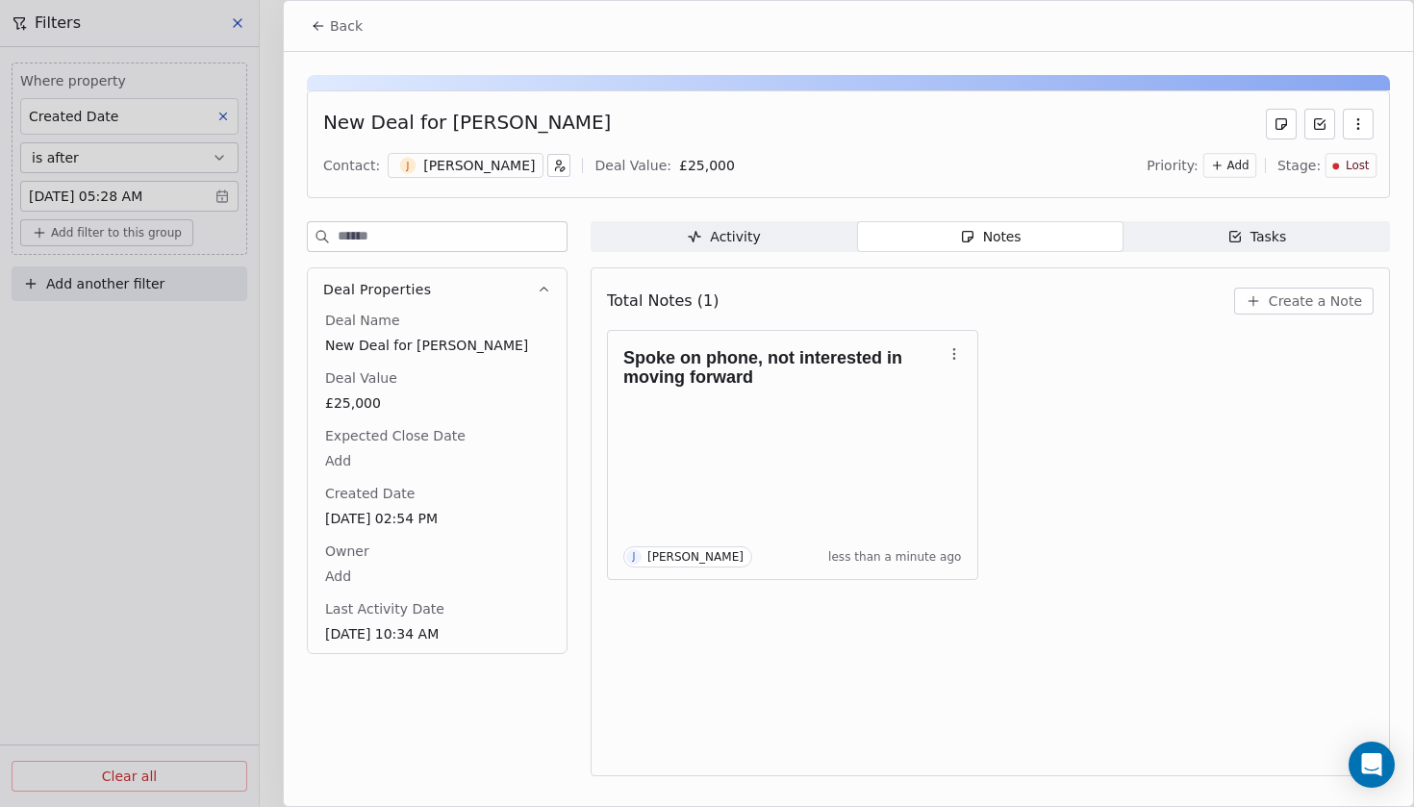
click at [331, 30] on span "Back" at bounding box center [346, 25] width 33 height 19
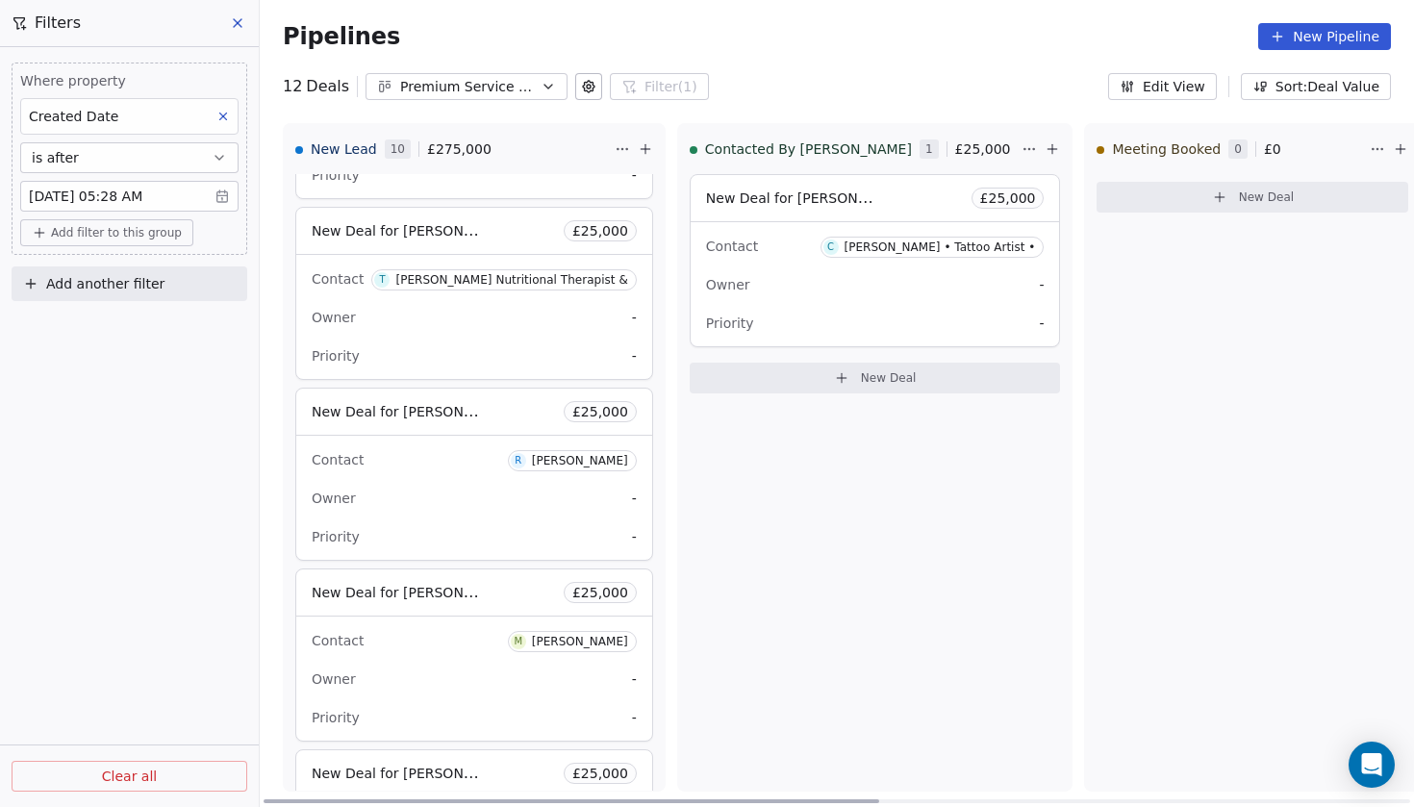
click at [402, 597] on span "New Deal for [PERSON_NAME]" at bounding box center [413, 592] width 203 height 18
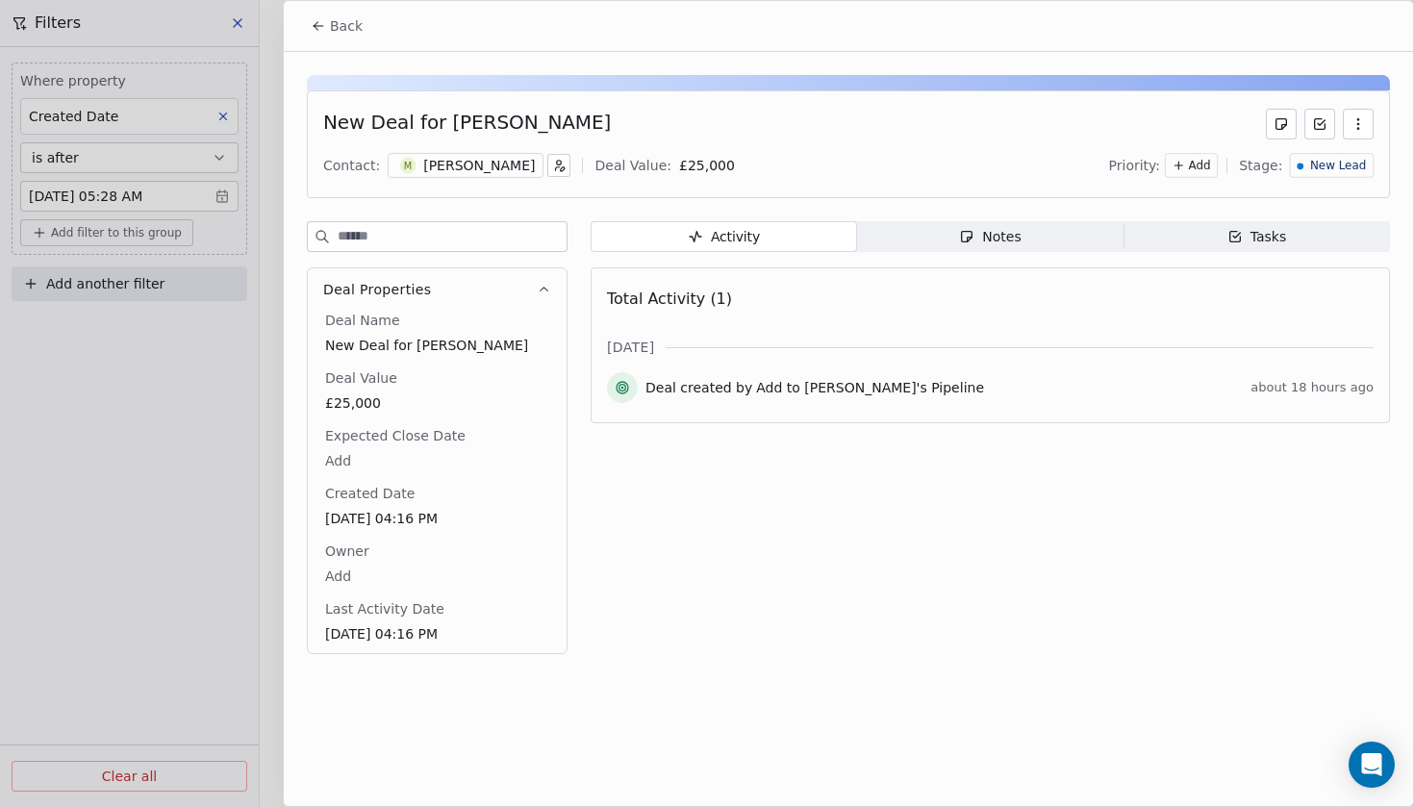
click at [998, 241] on div "Notes" at bounding box center [990, 237] width 62 height 20
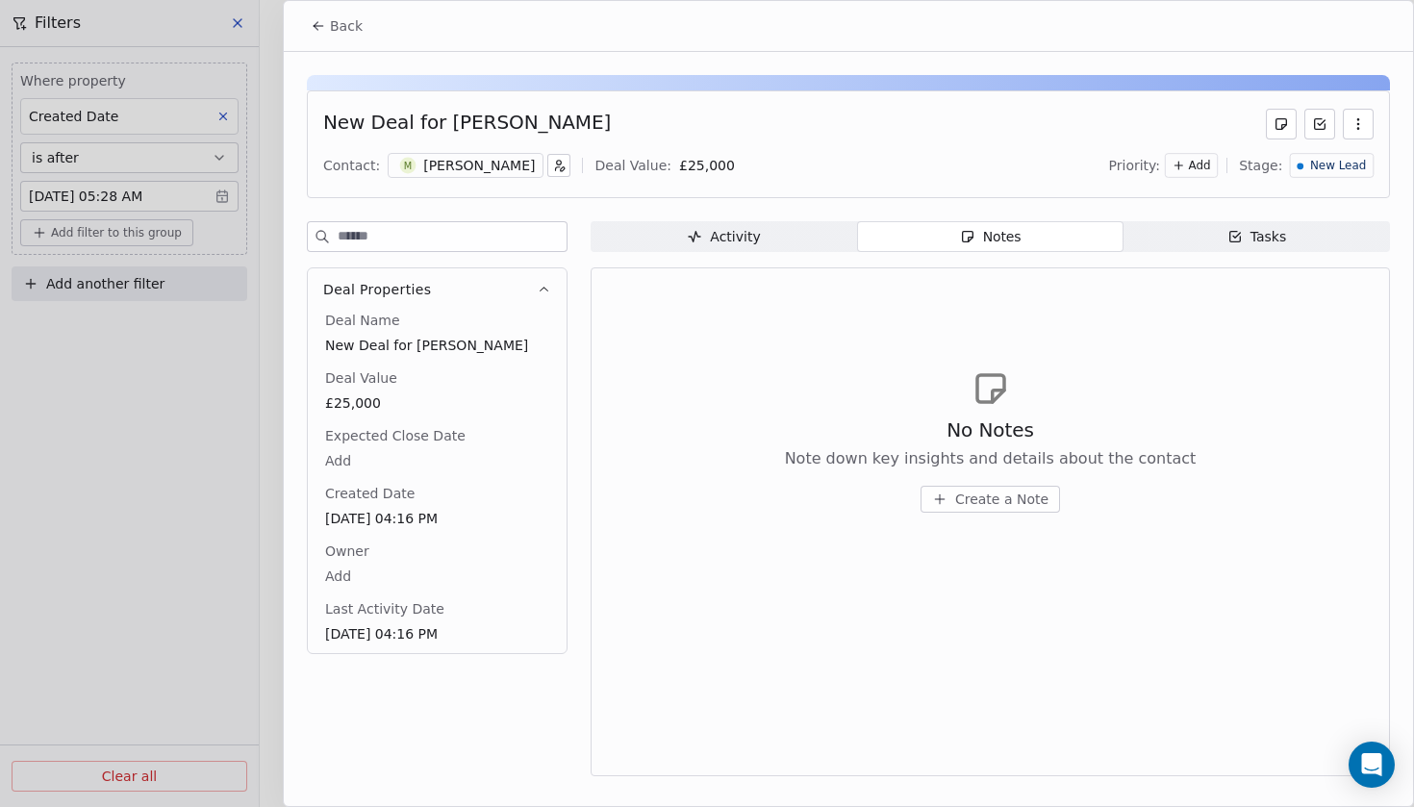
click at [770, 235] on span "Activity Activity" at bounding box center [723, 236] width 266 height 31
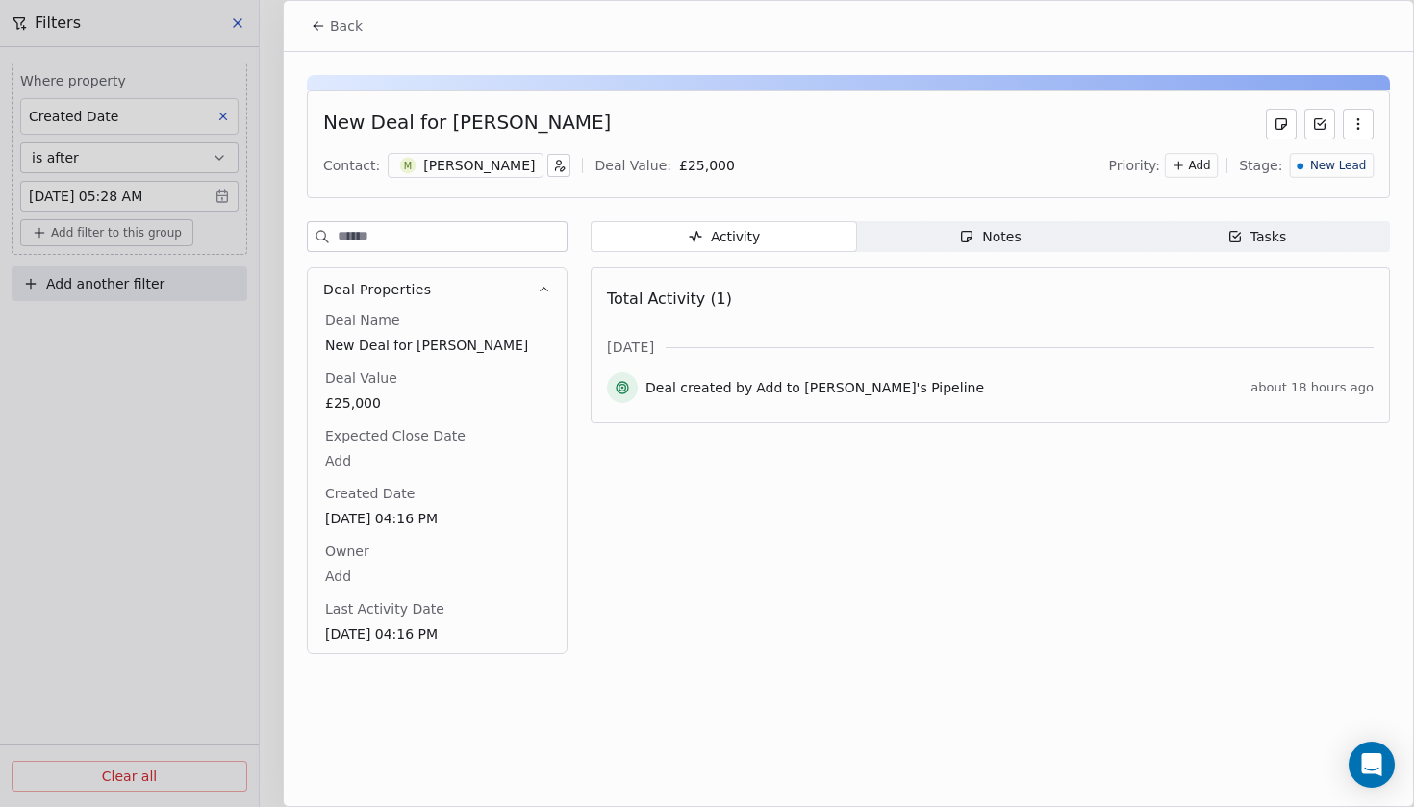
click at [670, 307] on span "Total Activity (1)" at bounding box center [669, 298] width 125 height 18
click at [445, 169] on div "[PERSON_NAME]" at bounding box center [479, 165] width 112 height 19
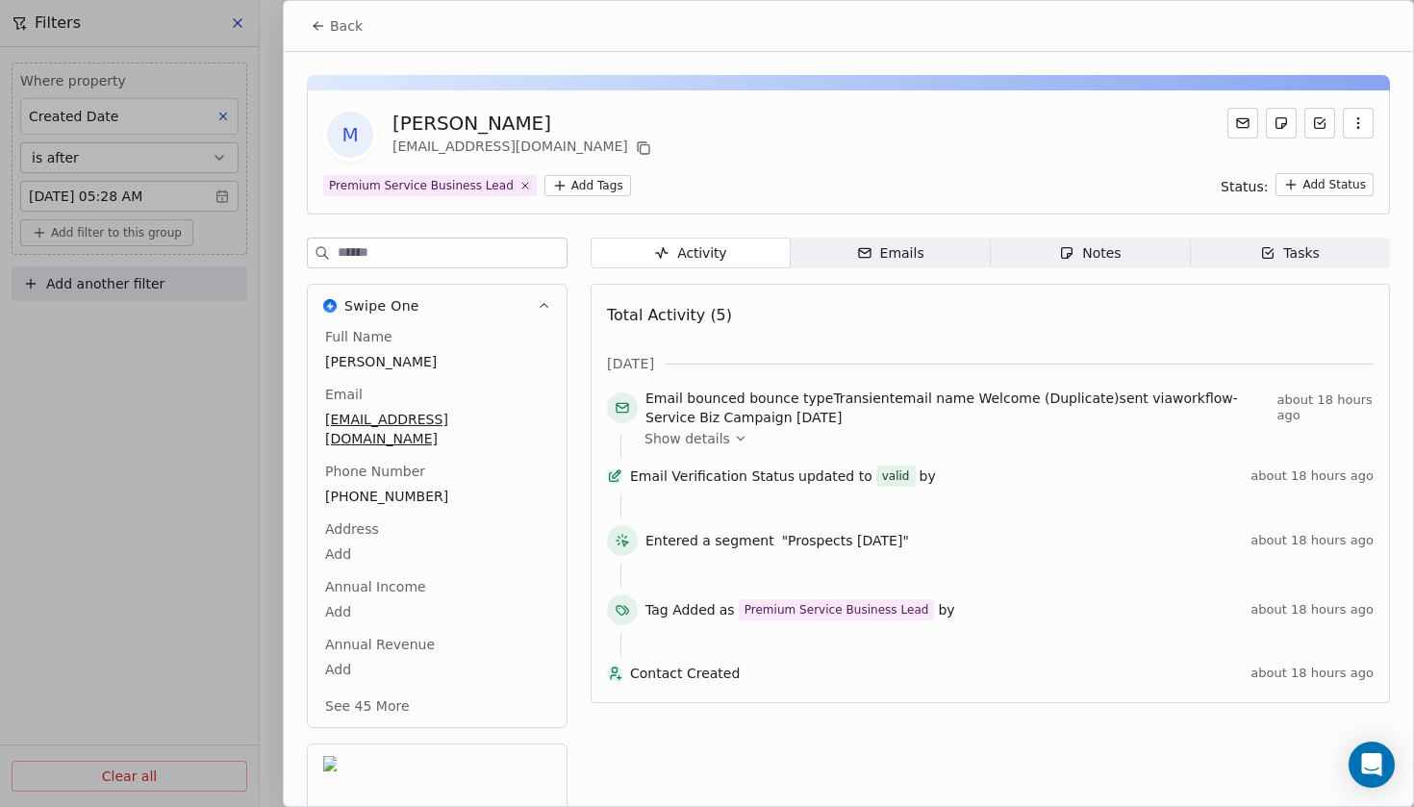
click at [734, 442] on icon at bounding box center [740, 438] width 13 height 13
click at [361, 34] on span "Back" at bounding box center [346, 25] width 33 height 19
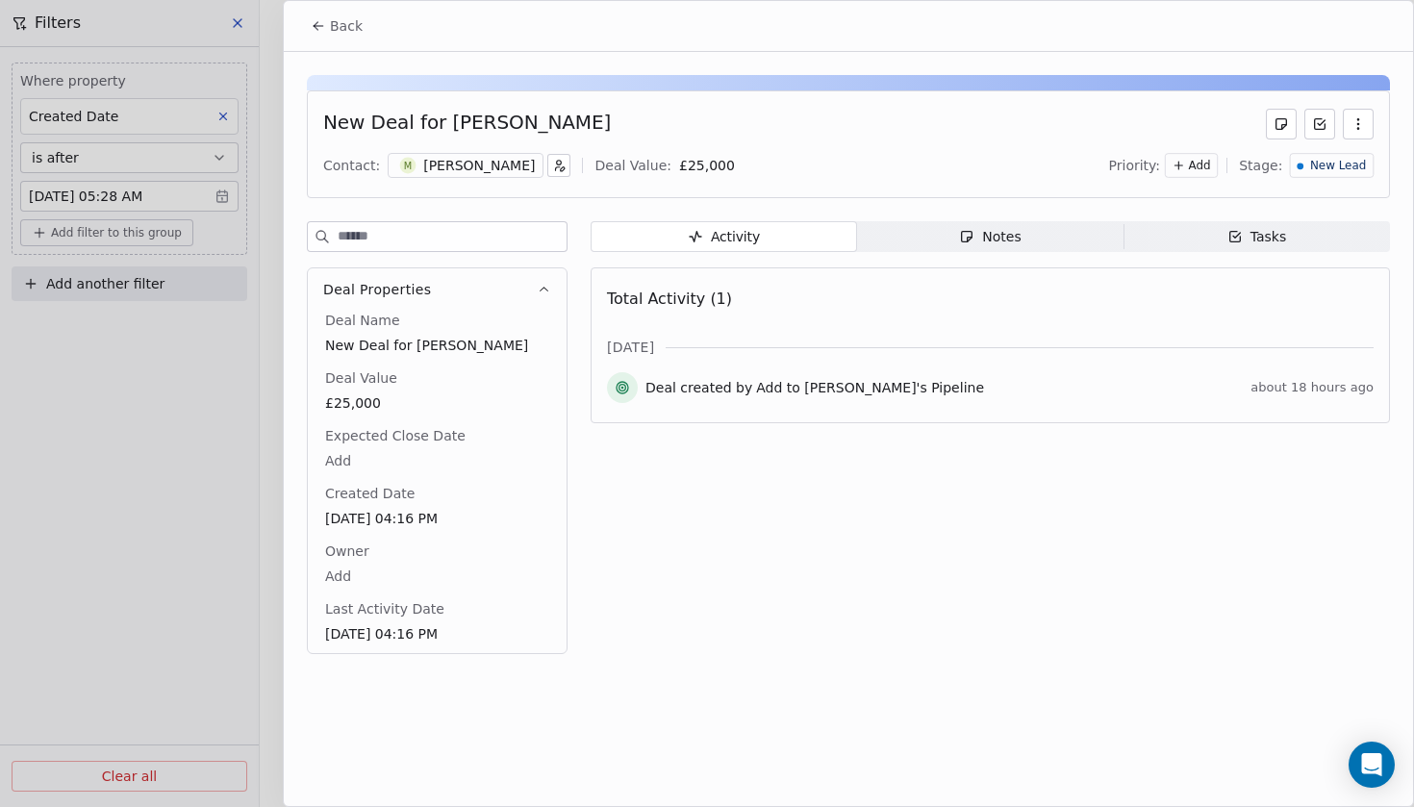
click at [1331, 157] on div "New Lead" at bounding box center [1332, 165] width 84 height 25
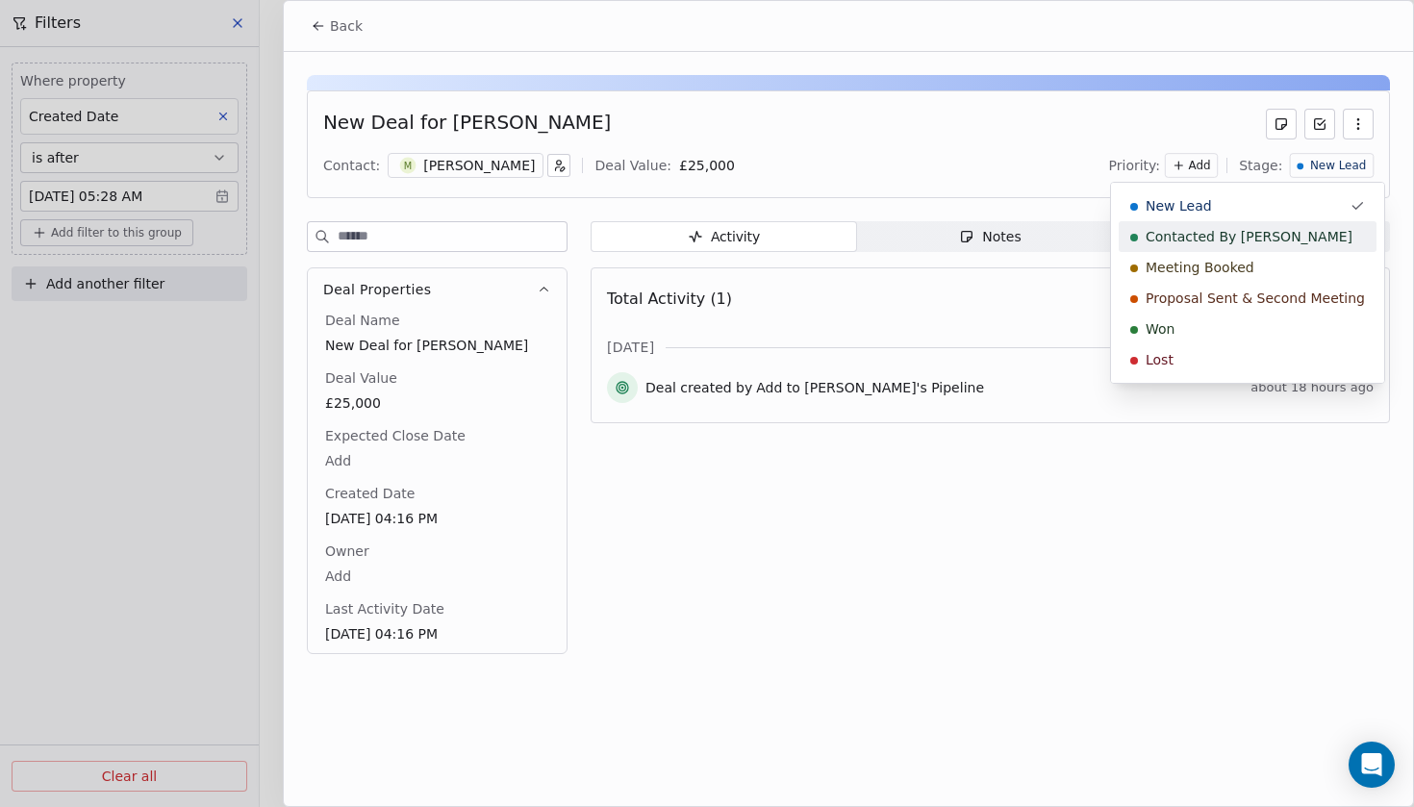
click at [1200, 232] on span "Contacted By [PERSON_NAME]" at bounding box center [1248, 236] width 207 height 19
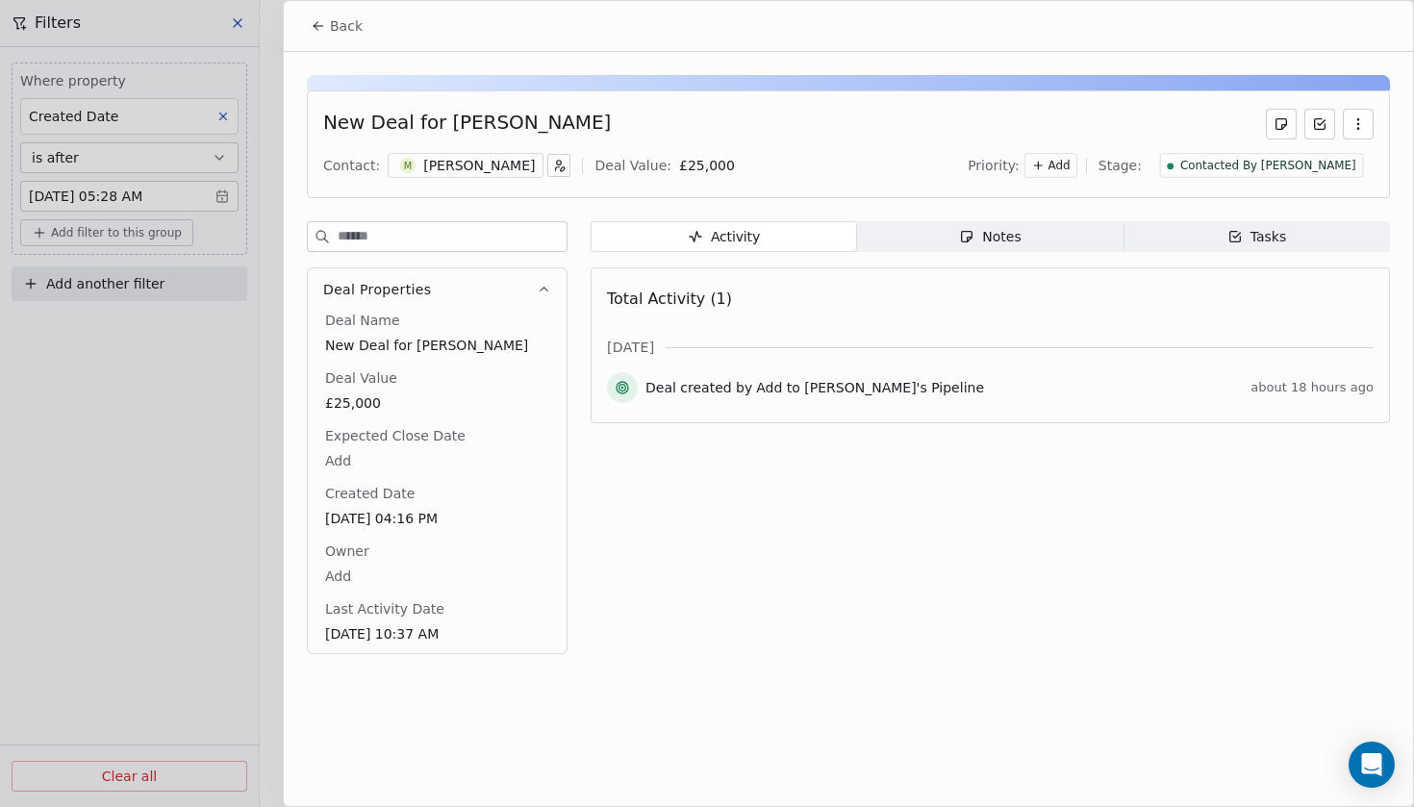
click at [976, 232] on div "Notes" at bounding box center [990, 237] width 62 height 20
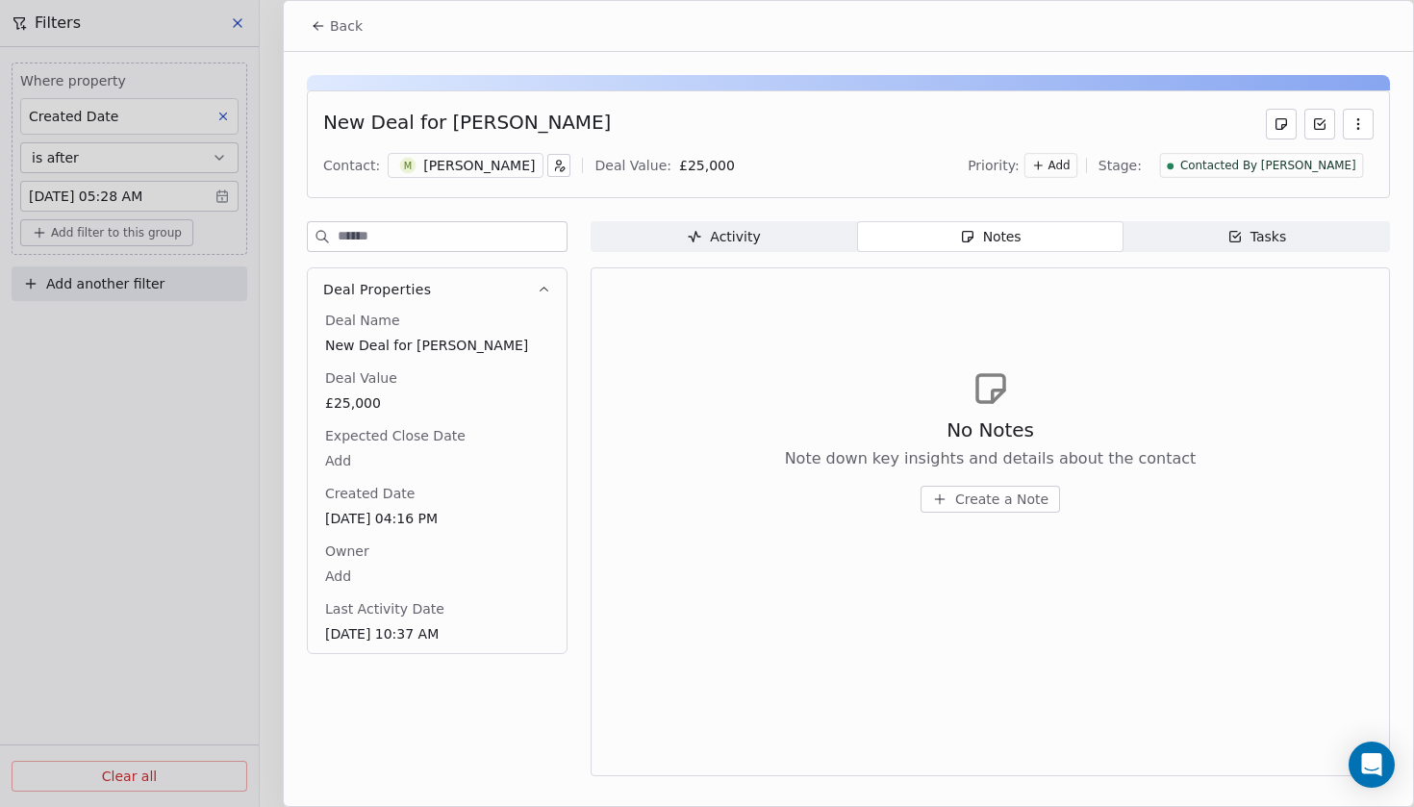
click at [998, 483] on div "No Notes Note down key insights and details about the contact Create a Note" at bounding box center [991, 464] width 412 height 96
click at [993, 496] on span "Create a Note" at bounding box center [1001, 498] width 93 height 19
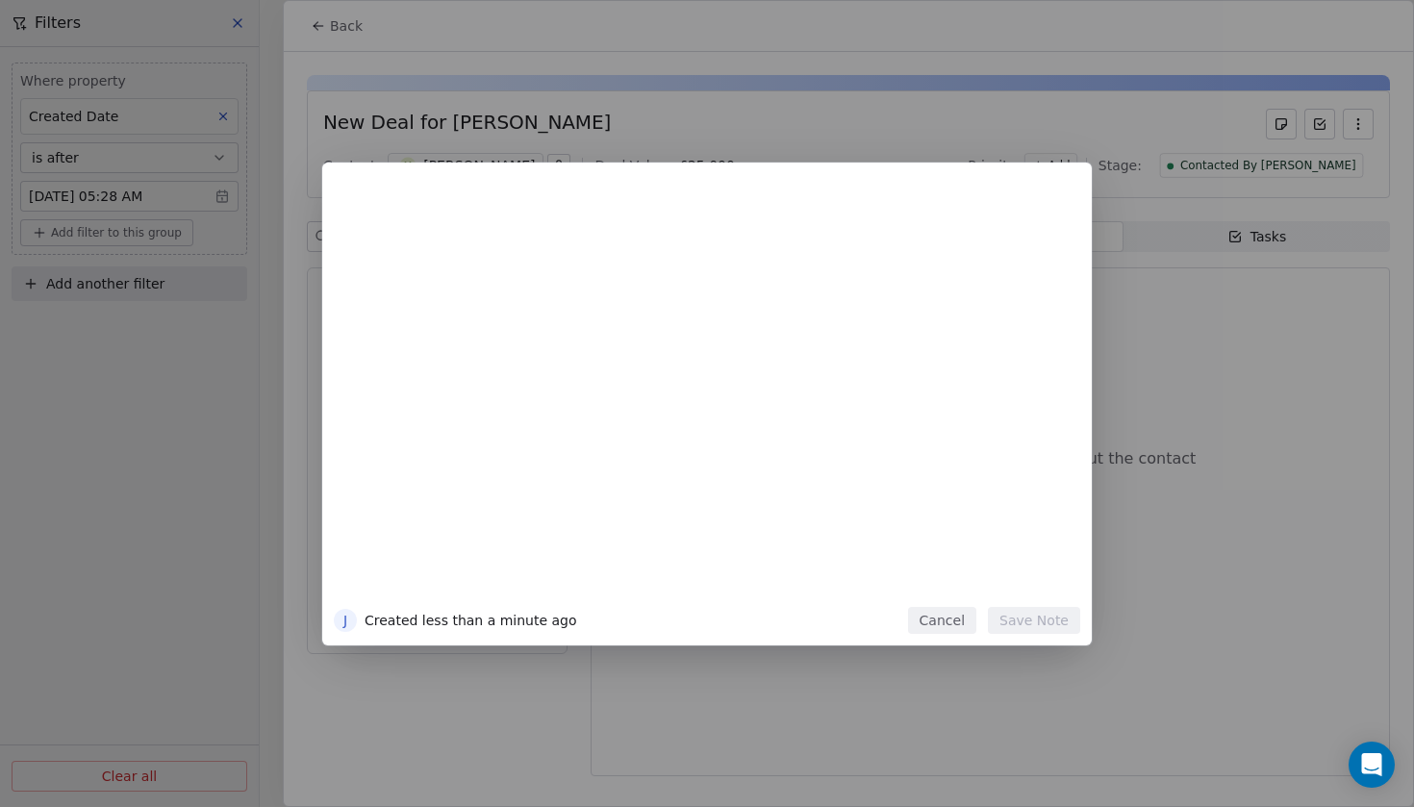
click at [691, 345] on div at bounding box center [736, 395] width 658 height 410
click at [1036, 622] on button "Save Note" at bounding box center [1034, 620] width 92 height 27
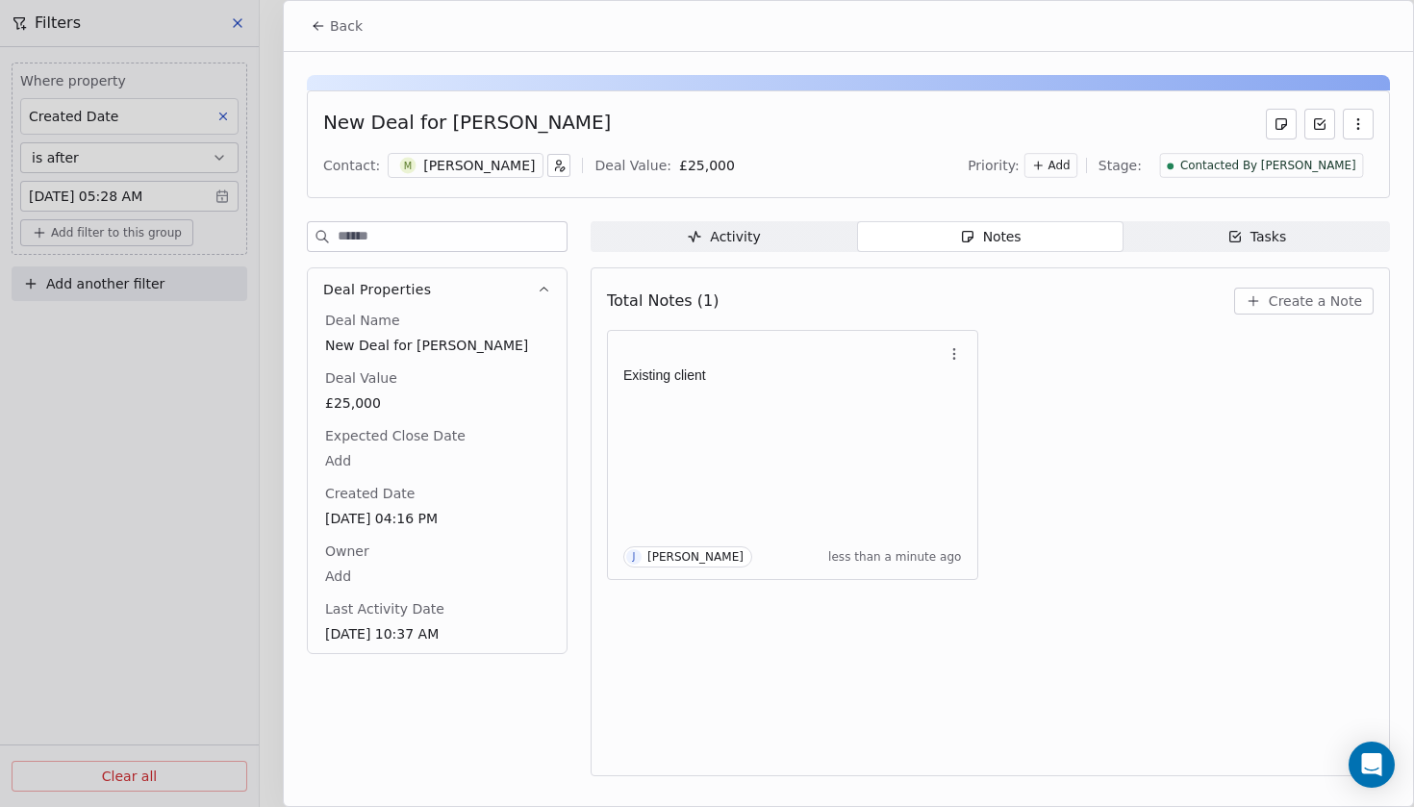
click at [346, 38] on button "Back" at bounding box center [336, 26] width 75 height 35
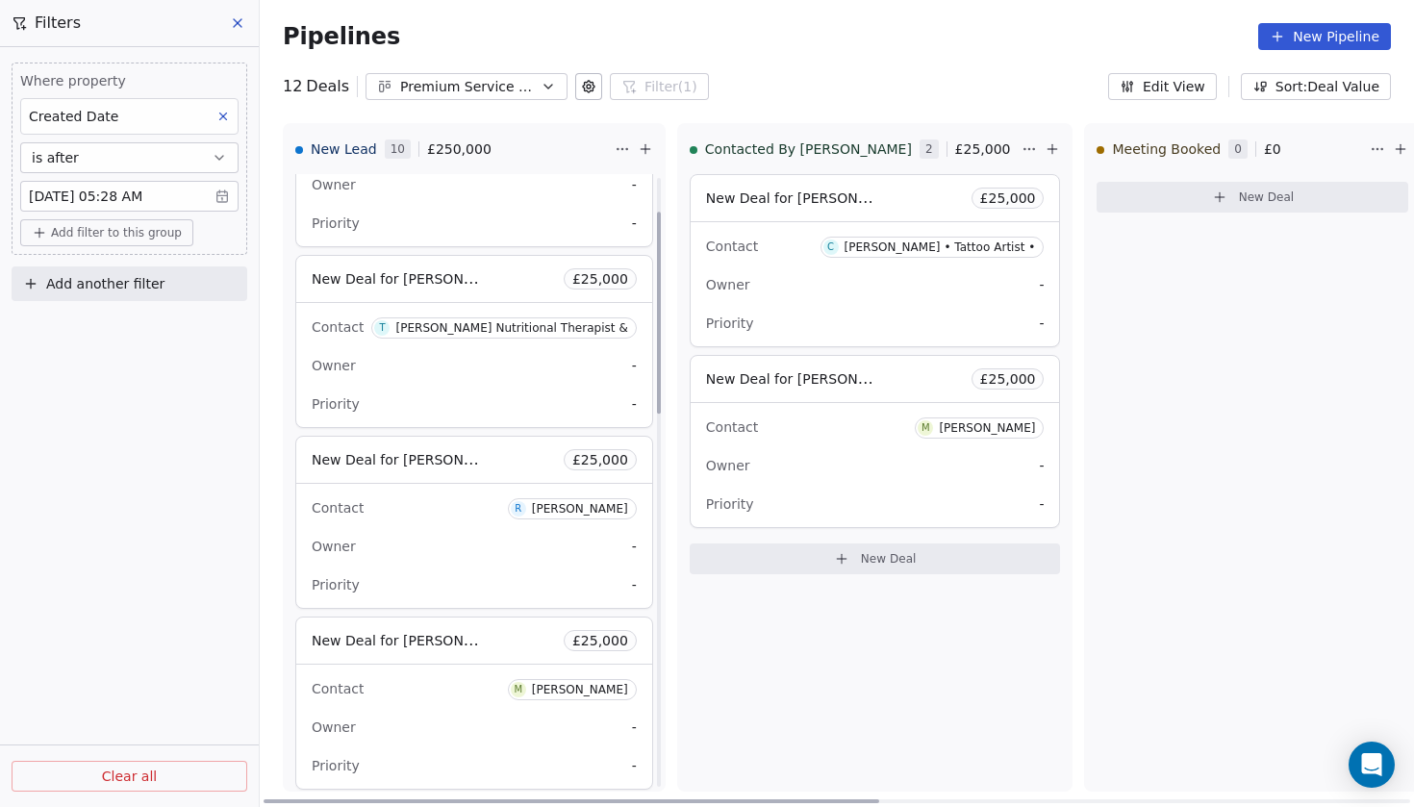
scroll to position [204, 0]
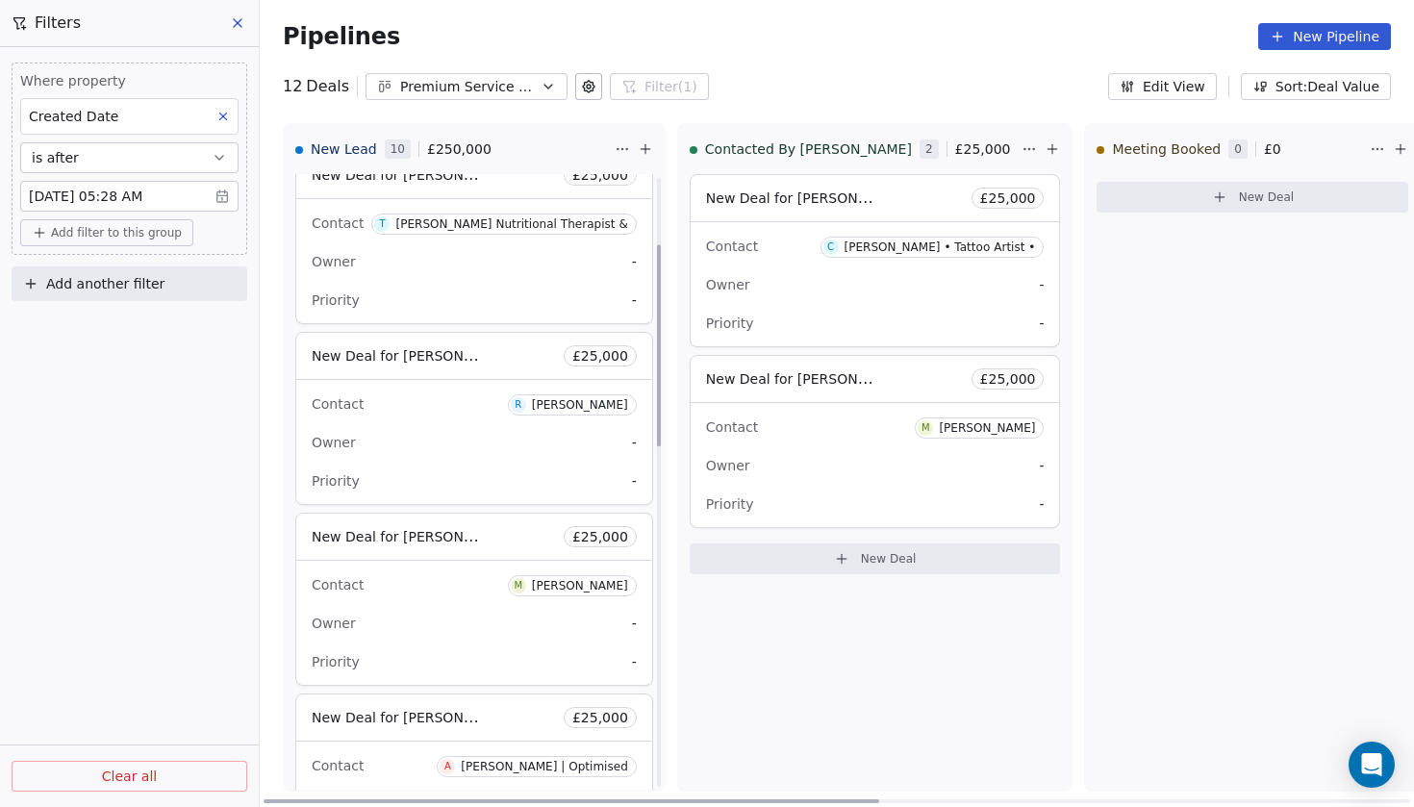
click at [417, 360] on span "New Deal for [PERSON_NAME]" at bounding box center [413, 355] width 203 height 18
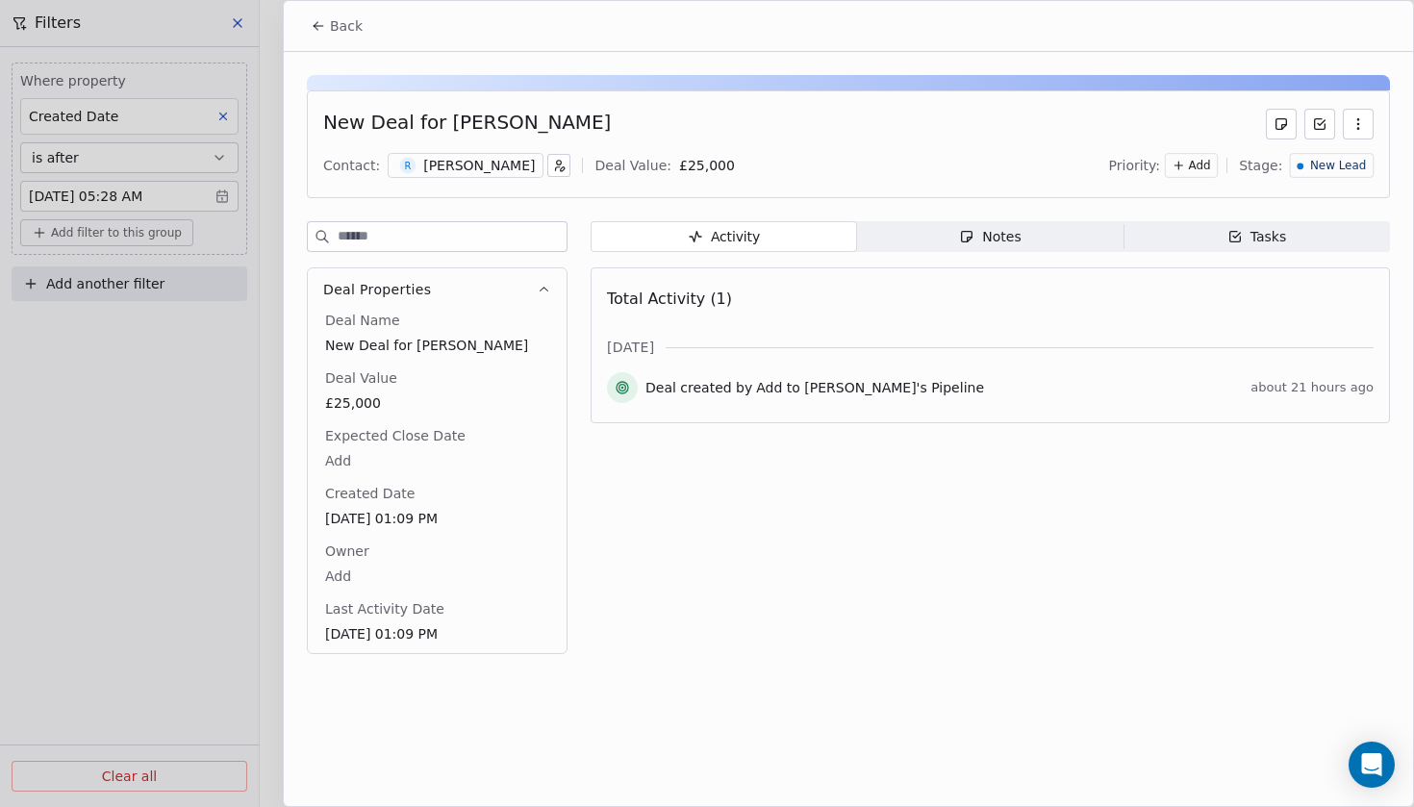
click at [448, 171] on div "[PERSON_NAME]" at bounding box center [479, 165] width 112 height 19
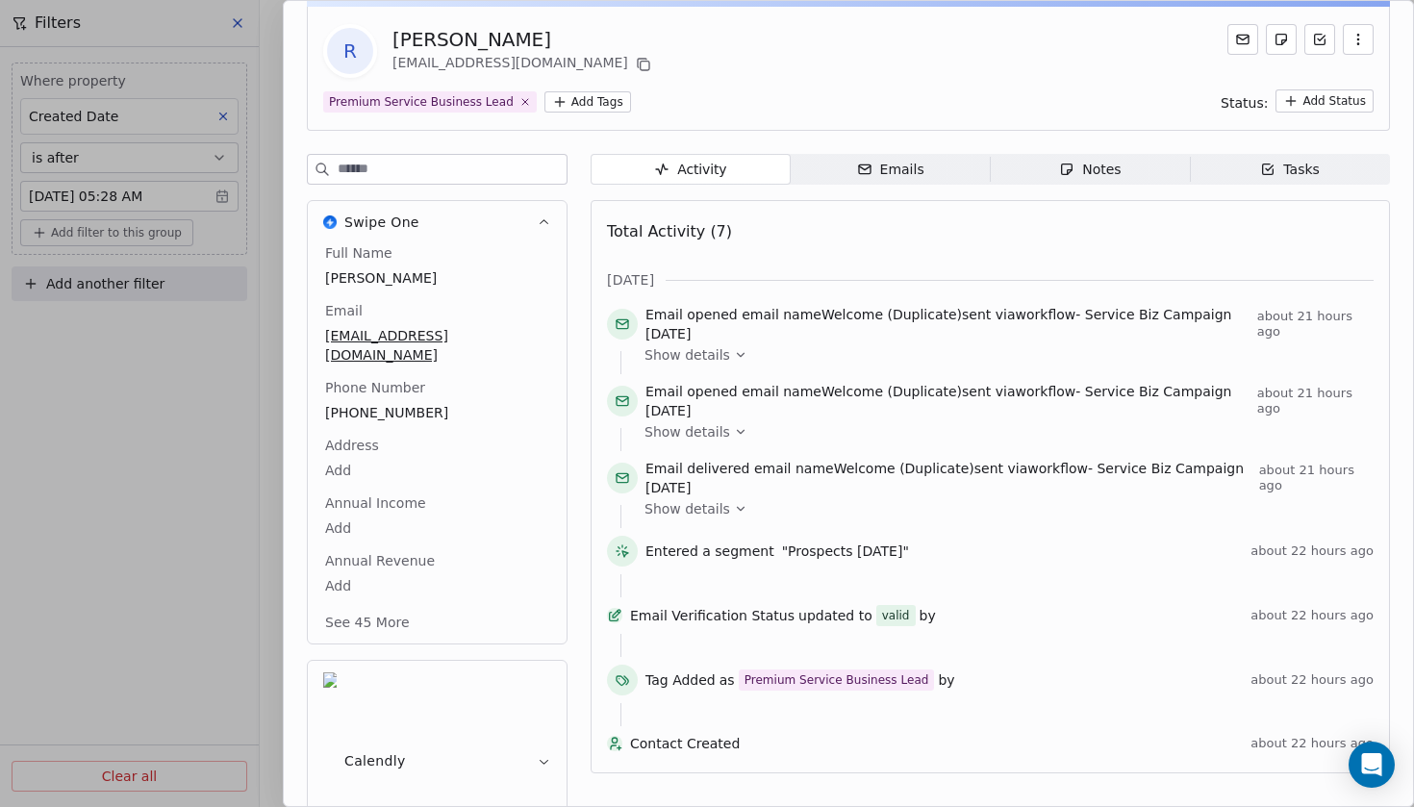
click at [722, 362] on span "Show details" at bounding box center [687, 354] width 86 height 19
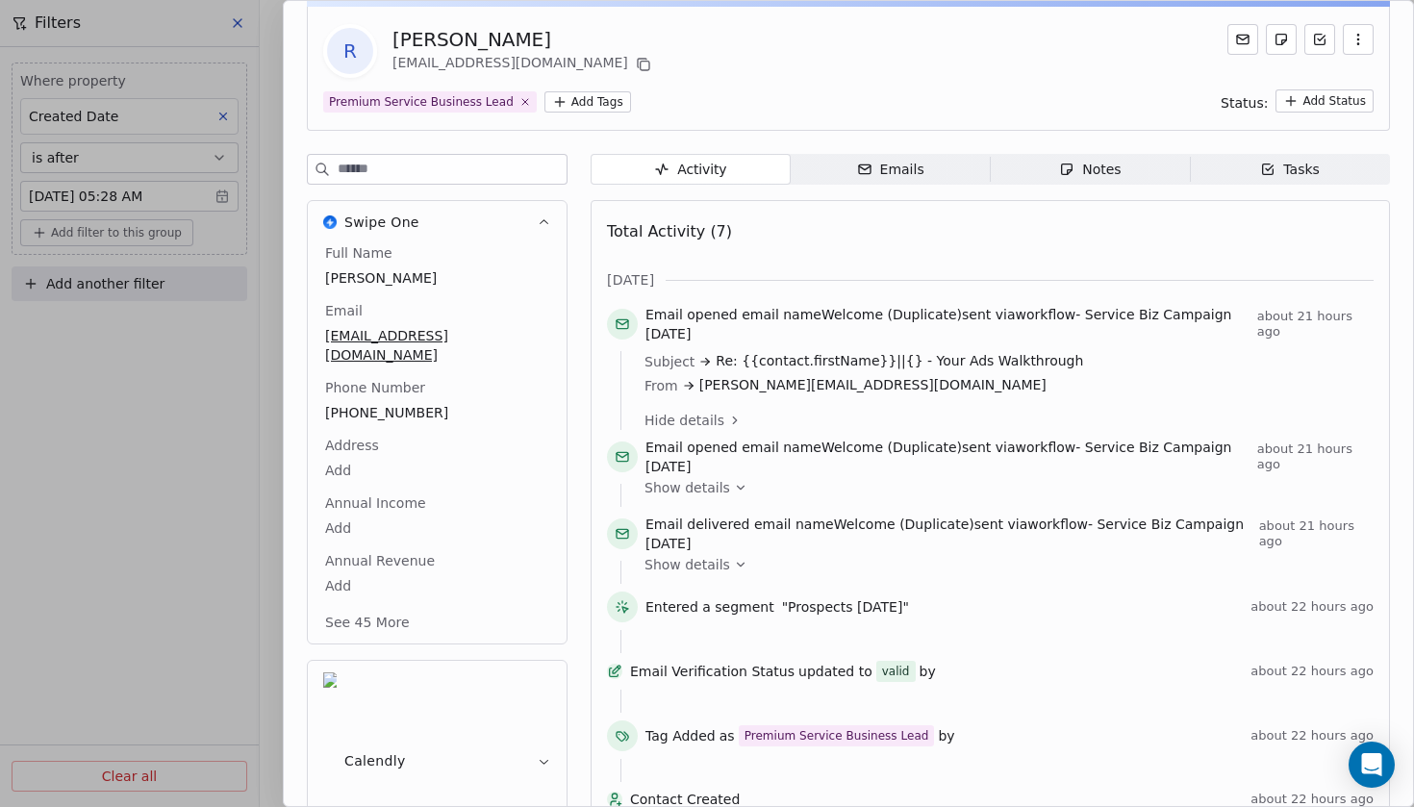
click at [729, 497] on div "Show details" at bounding box center [1001, 495] width 715 height 23
click at [727, 494] on div "Show details" at bounding box center [1001, 487] width 715 height 19
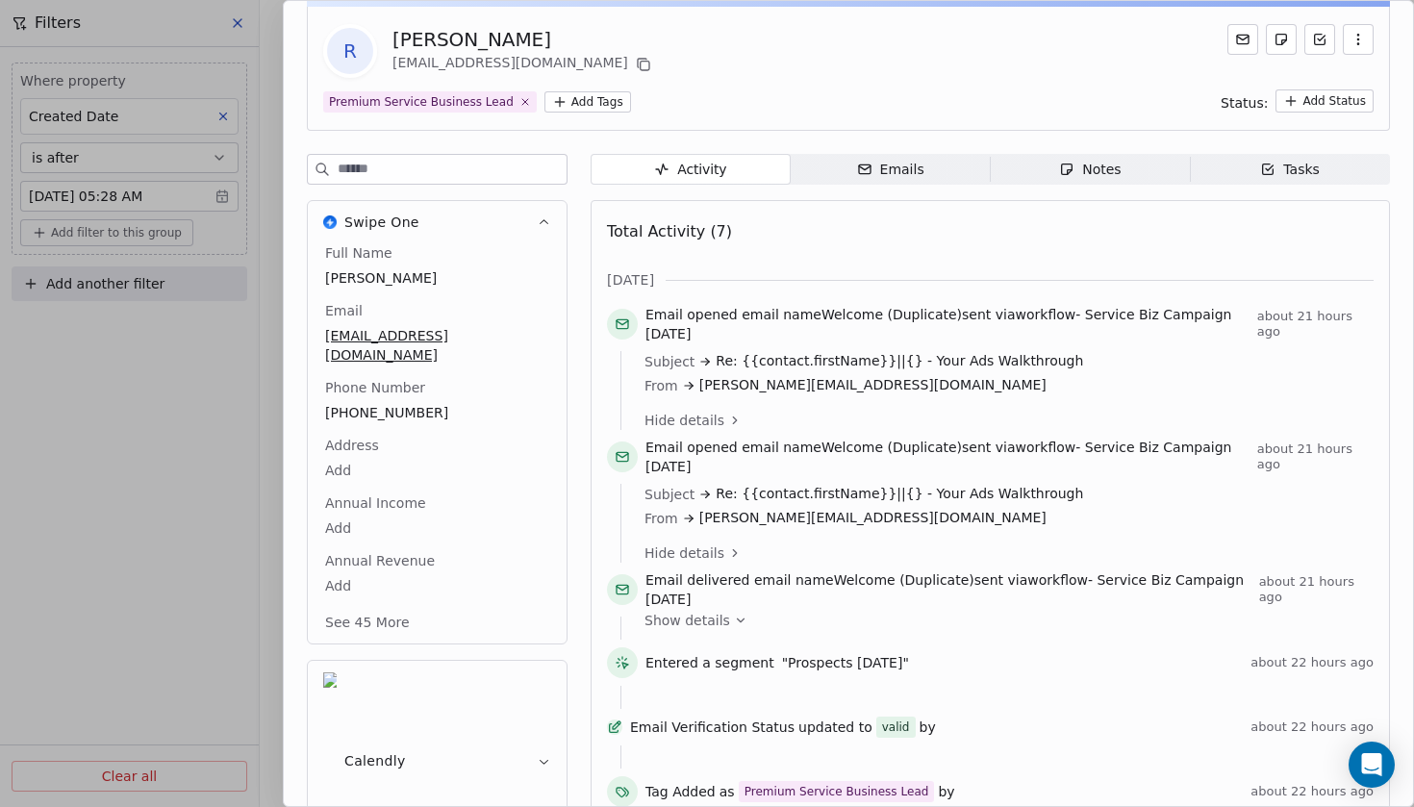
click at [713, 619] on span "Show details" at bounding box center [687, 620] width 86 height 19
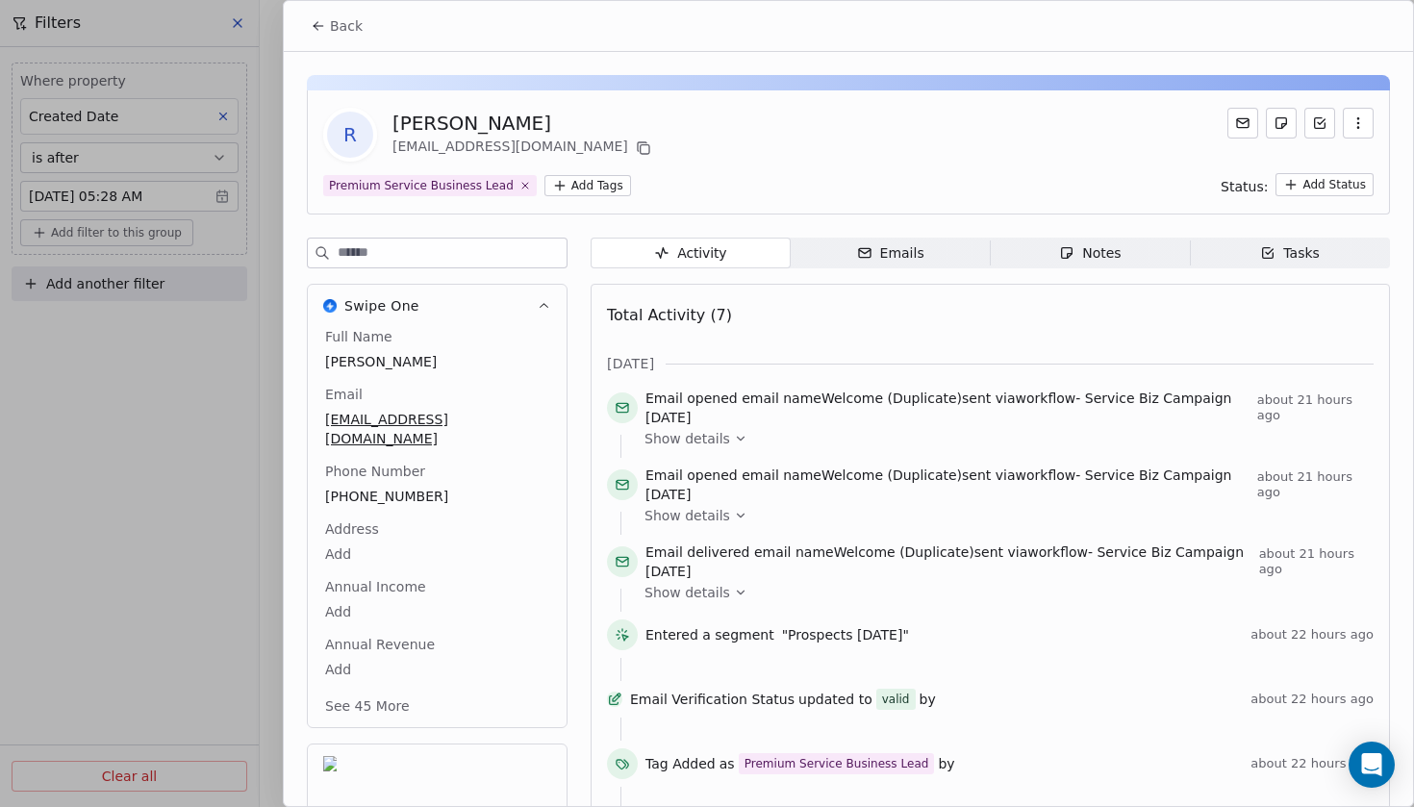
click at [337, 29] on span "Back" at bounding box center [346, 25] width 33 height 19
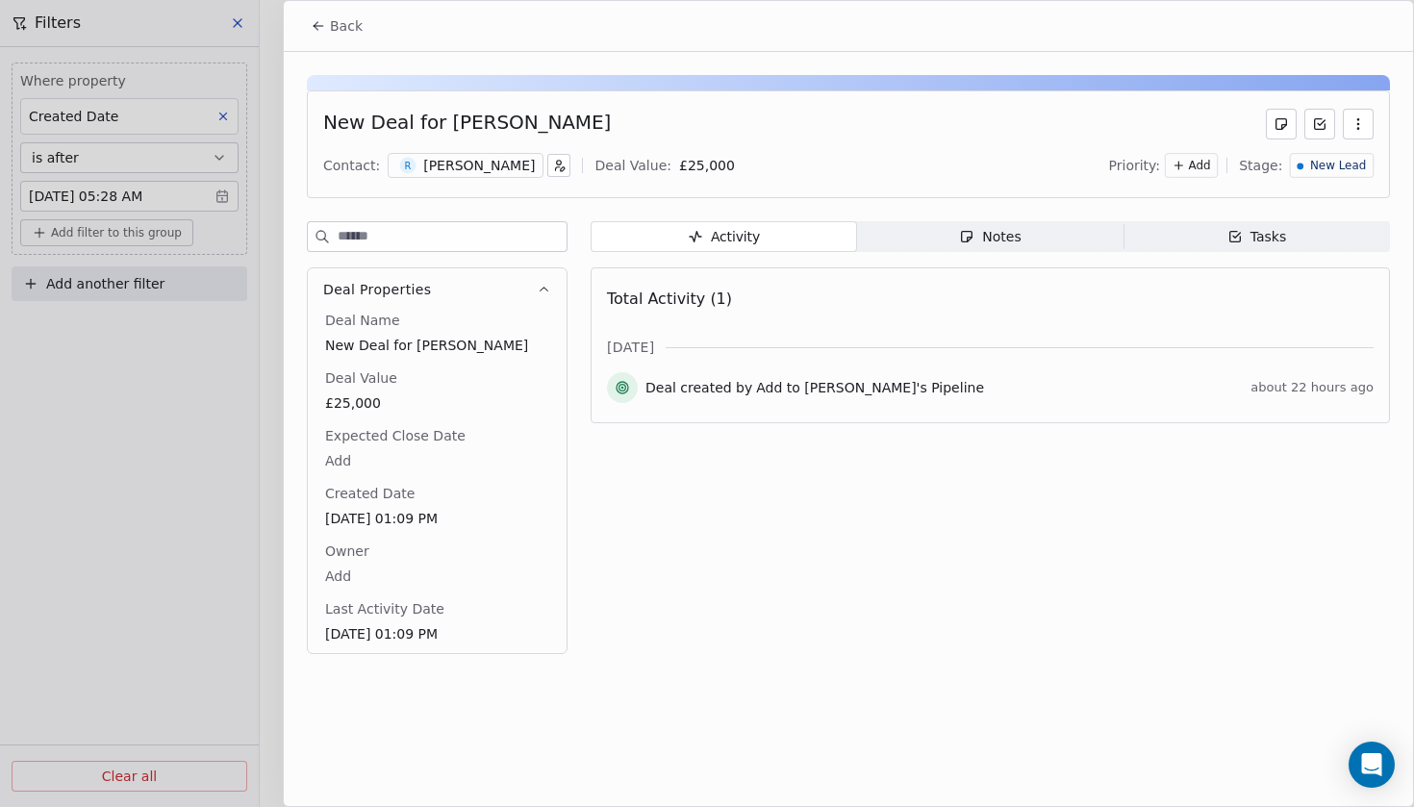
click at [461, 174] on div "[PERSON_NAME]" at bounding box center [479, 165] width 112 height 19
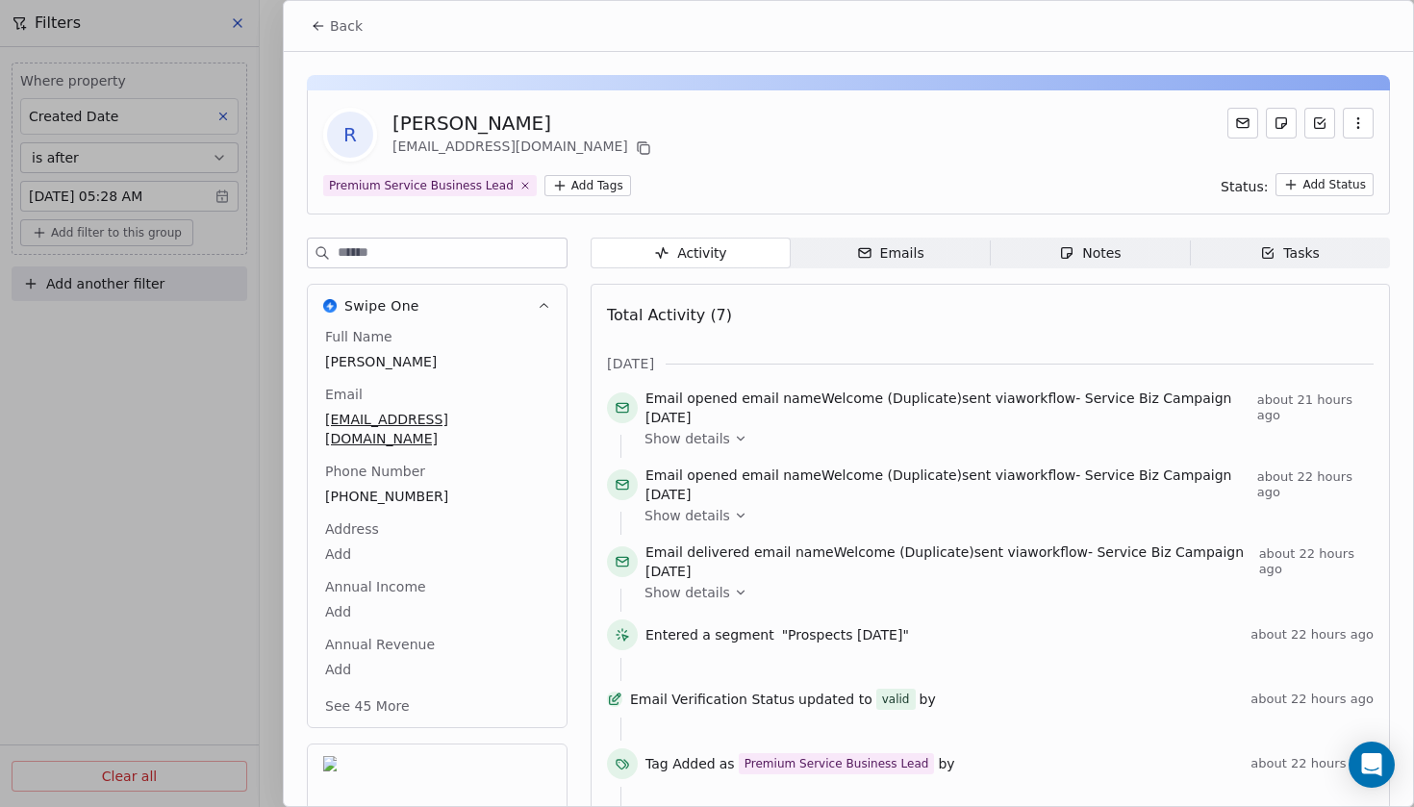
click at [353, 26] on span "Back" at bounding box center [346, 25] width 33 height 19
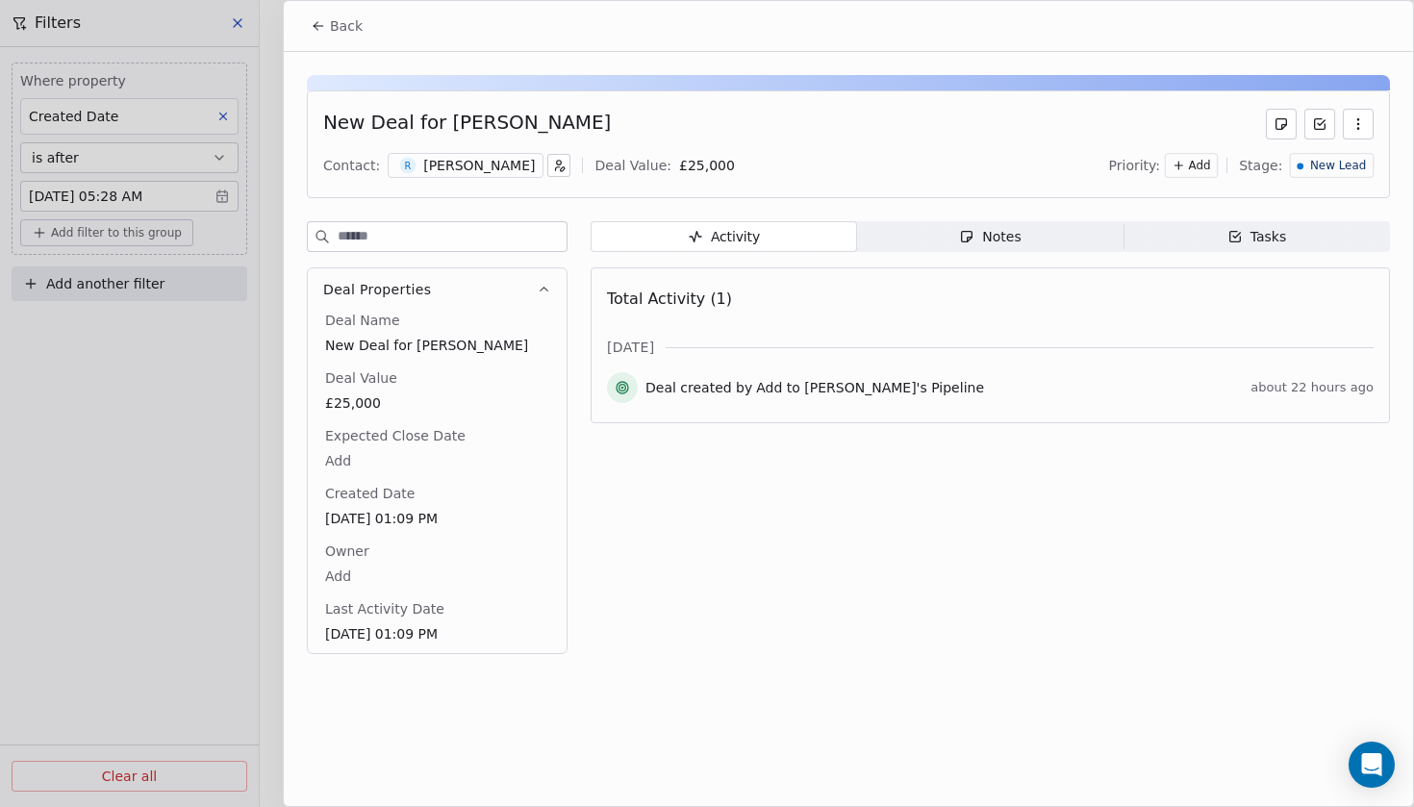
click at [1322, 163] on span "New Lead" at bounding box center [1338, 166] width 56 height 16
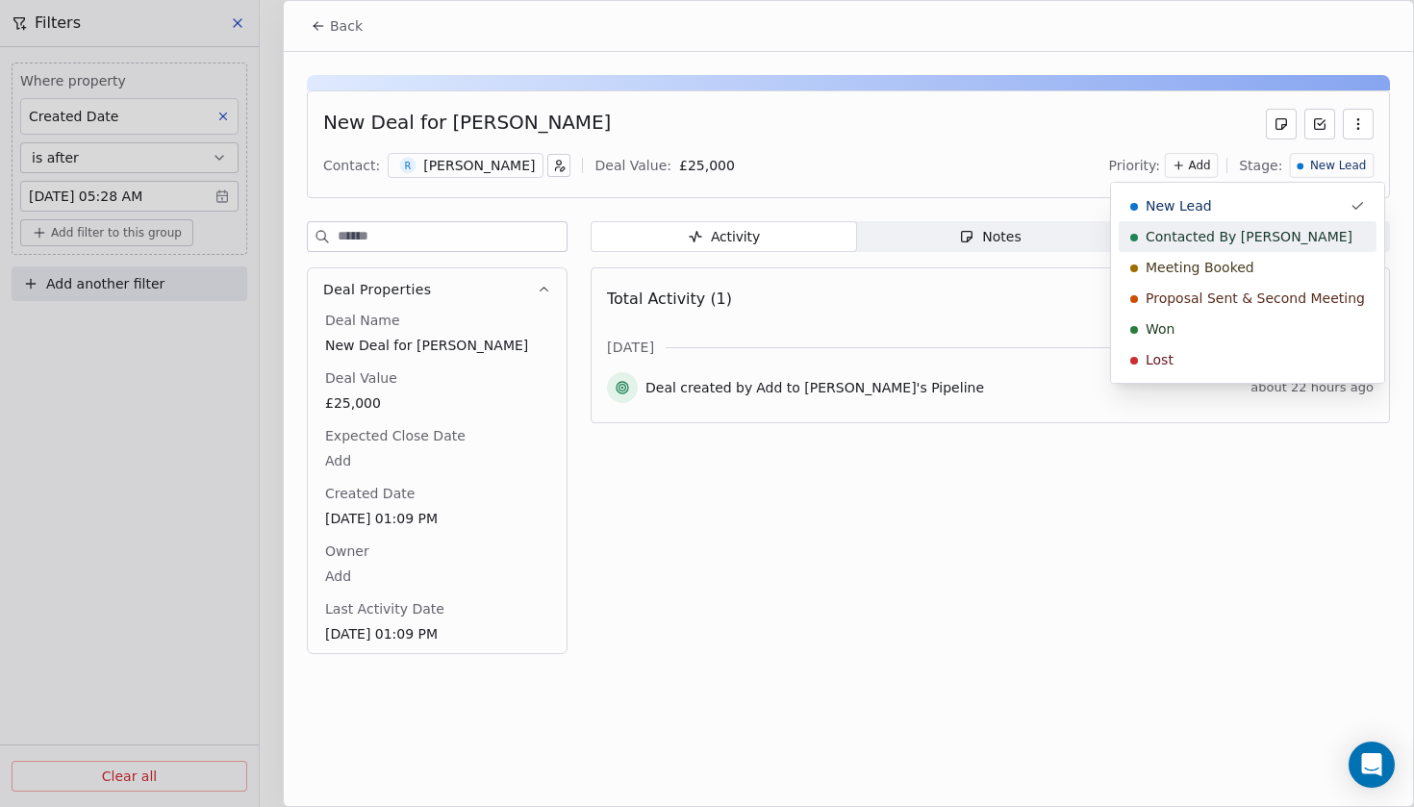
click at [1231, 243] on span "Contacted By [PERSON_NAME]" at bounding box center [1248, 236] width 207 height 19
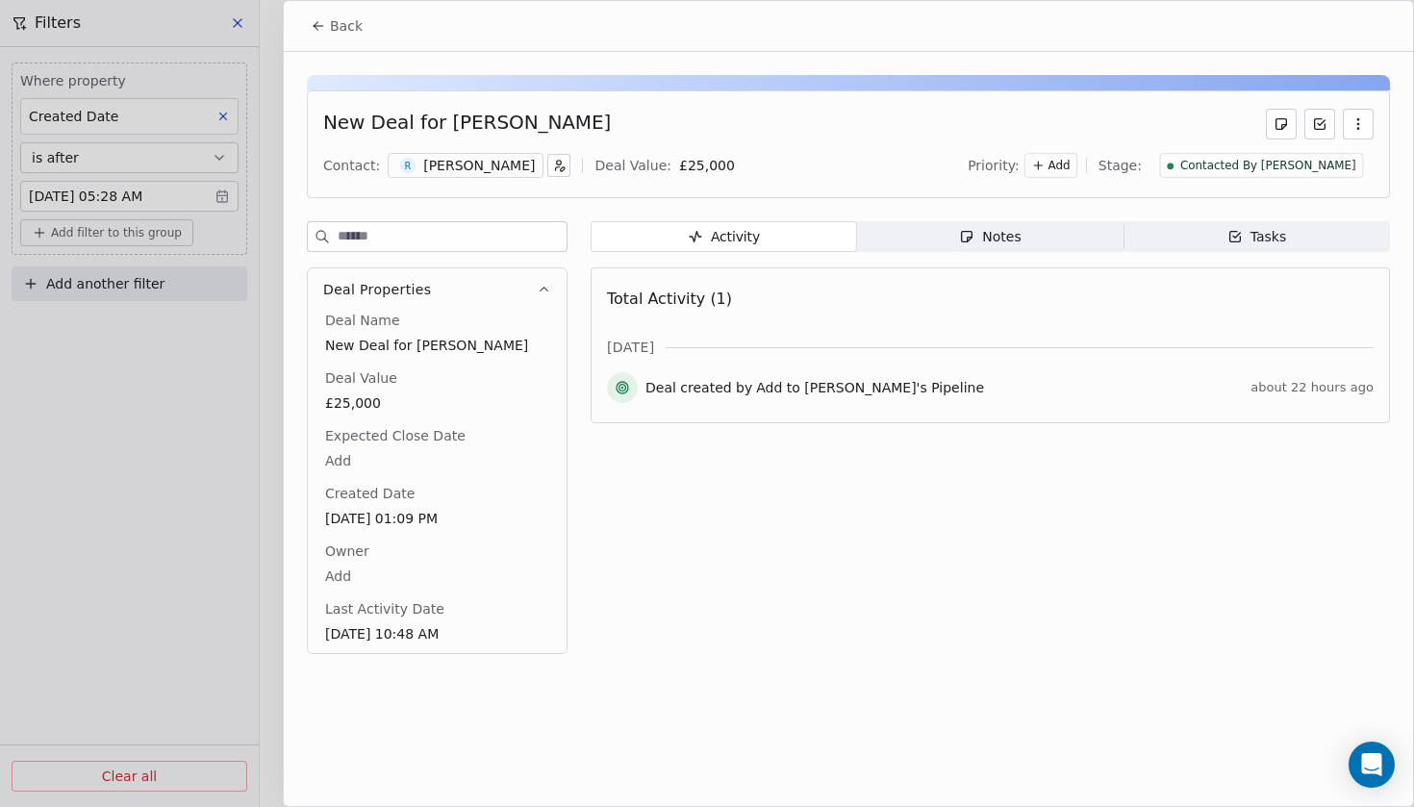
click at [920, 239] on span "Notes Notes" at bounding box center [990, 236] width 266 height 31
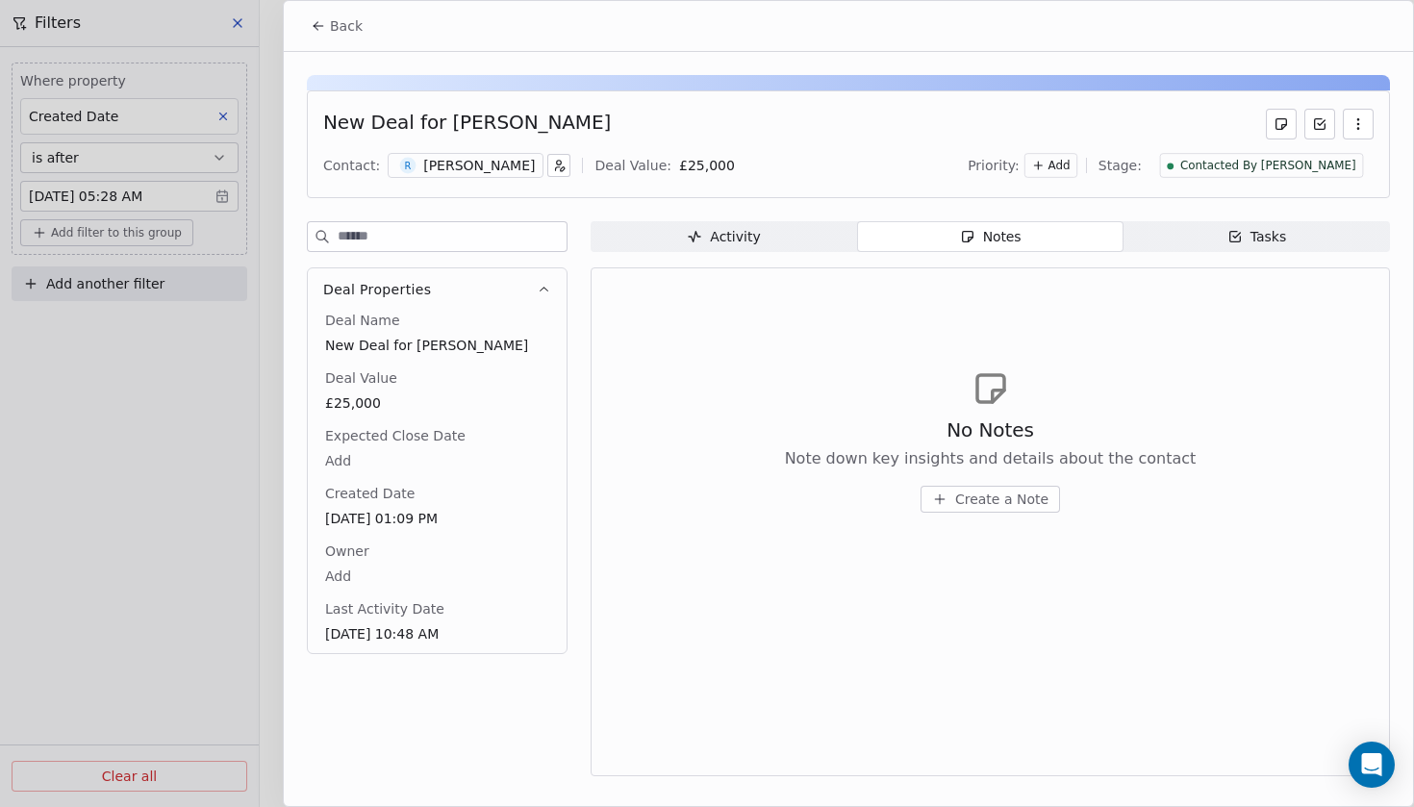
click at [1029, 486] on button "Create a Note" at bounding box center [989, 499] width 139 height 27
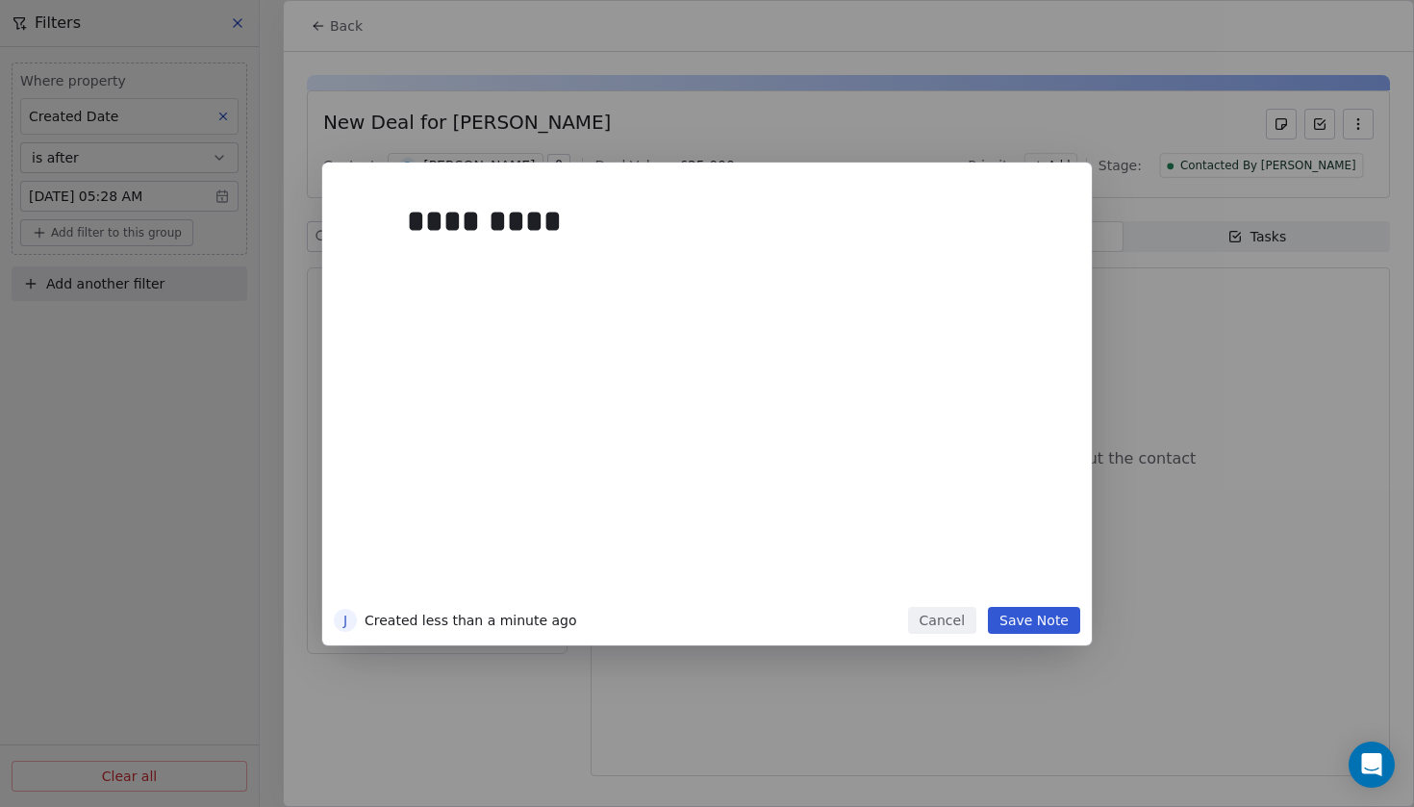
click at [615, 315] on div "*********" at bounding box center [736, 395] width 658 height 410
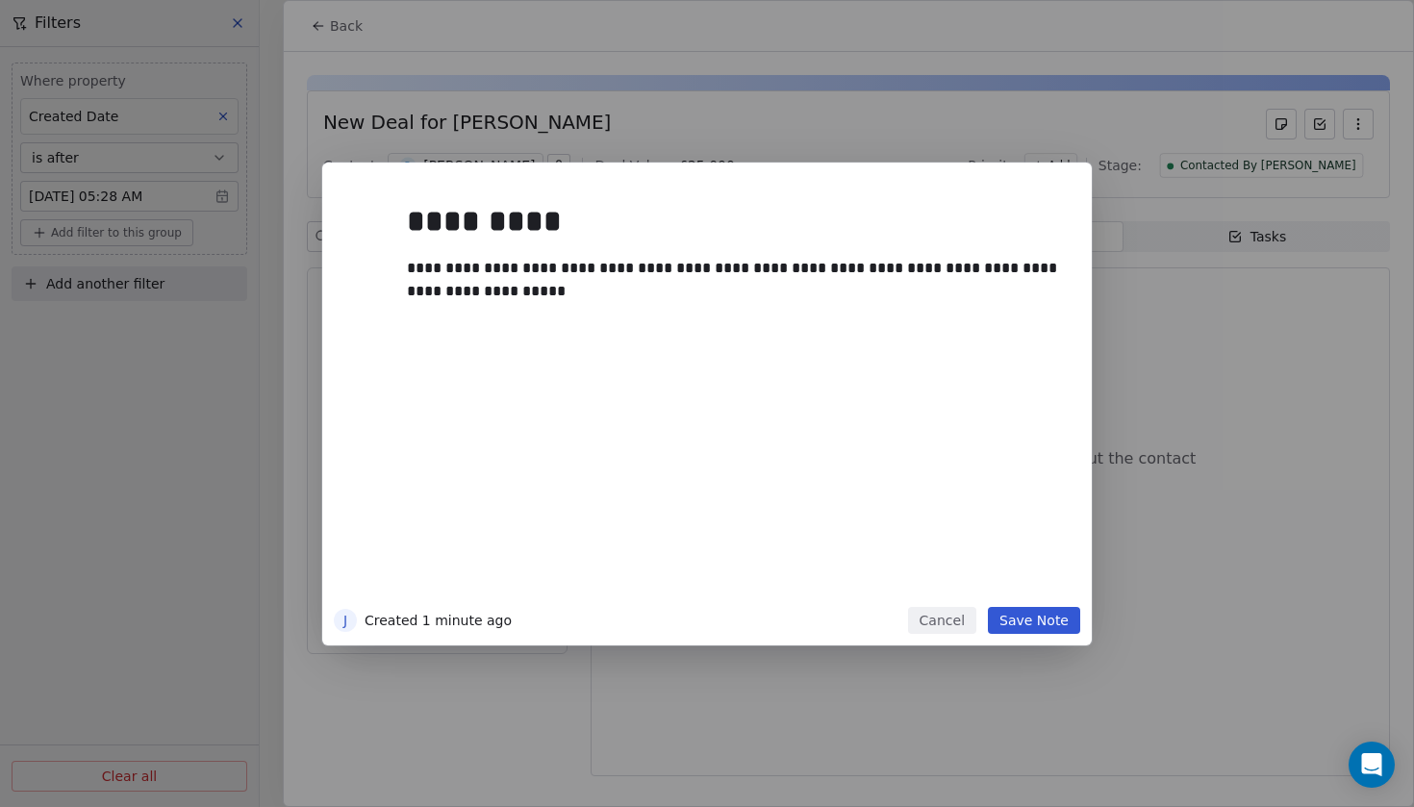
click at [1032, 617] on button "Save Note" at bounding box center [1034, 620] width 92 height 27
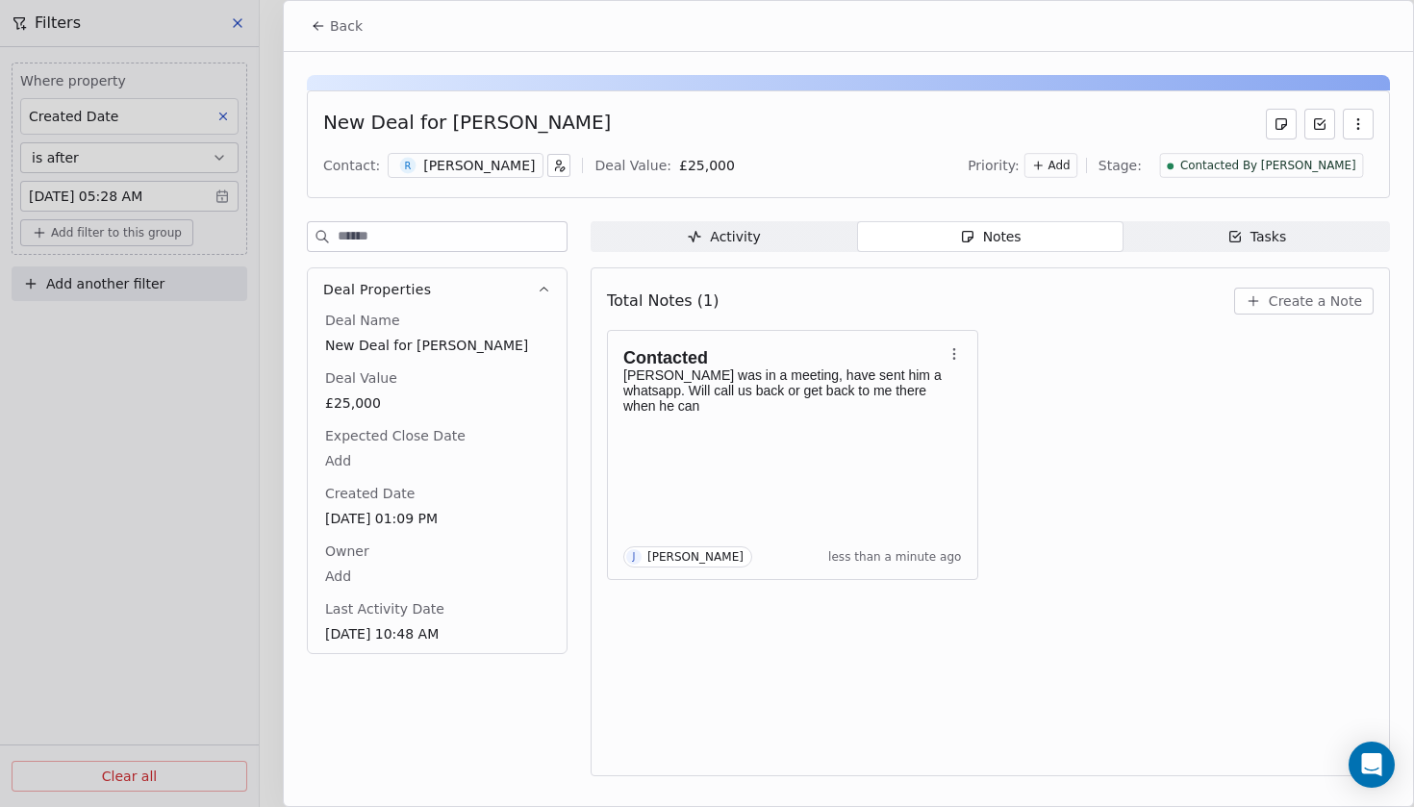
click at [335, 27] on span "Back" at bounding box center [346, 25] width 33 height 19
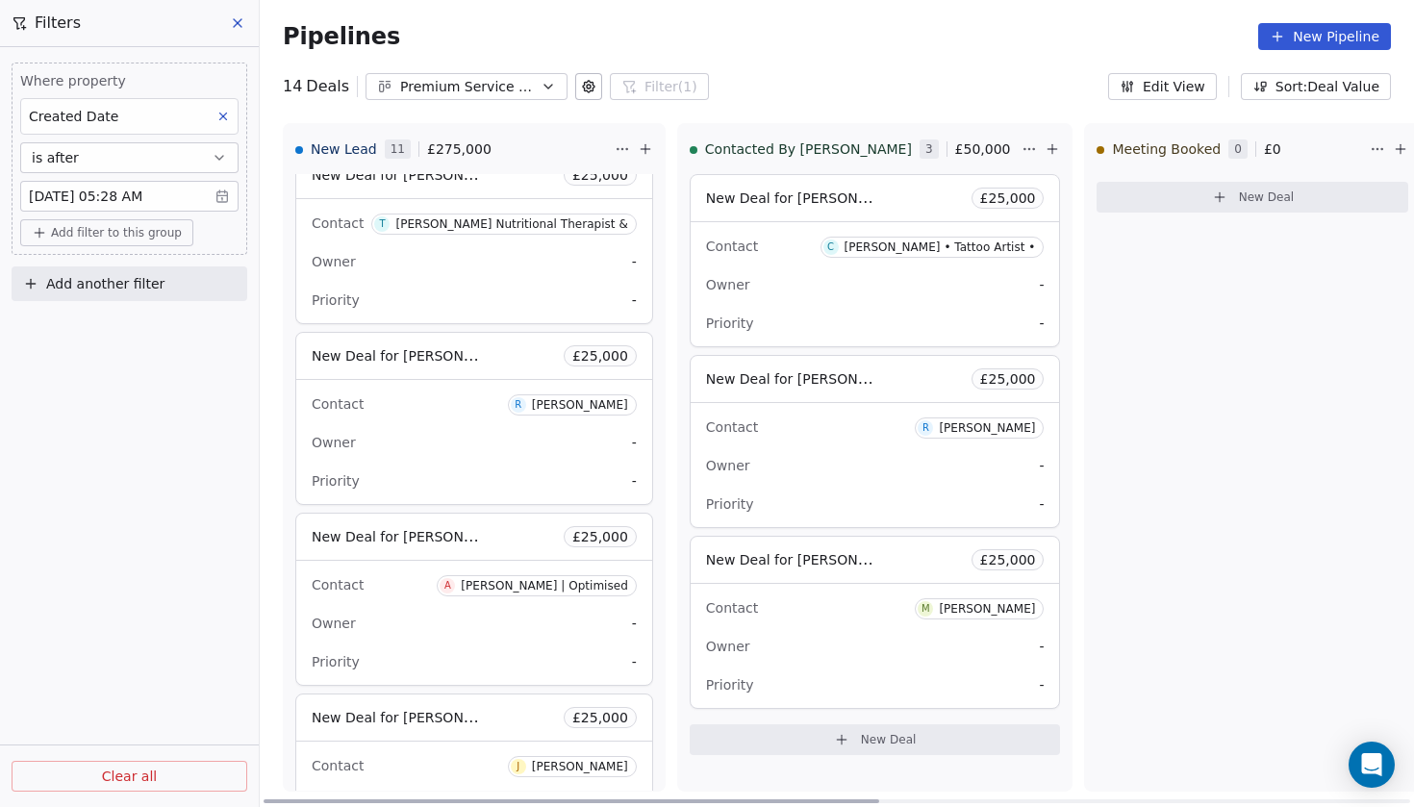
click at [779, 556] on span "New Deal for [PERSON_NAME]" at bounding box center [807, 559] width 203 height 18
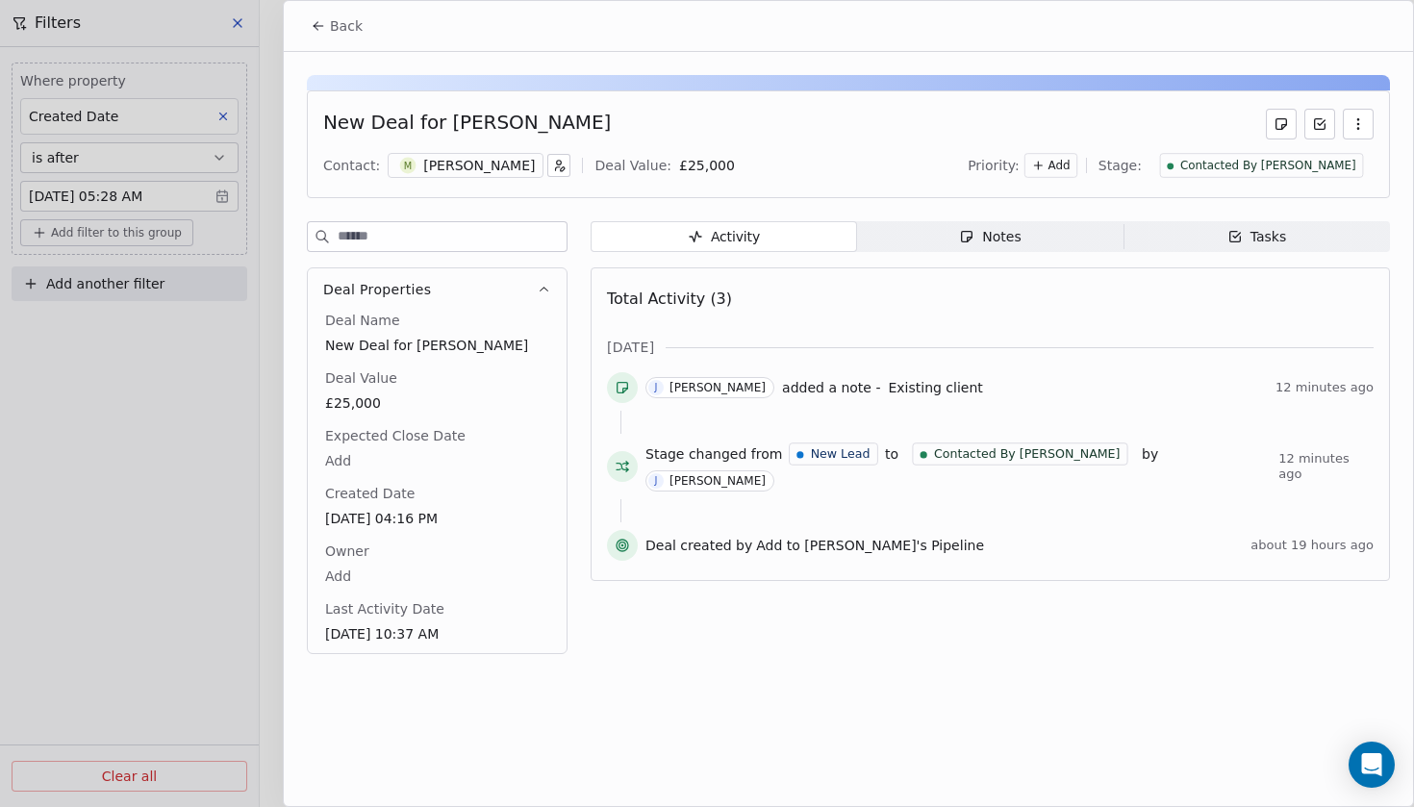
click at [917, 237] on span "Notes Notes" at bounding box center [990, 236] width 266 height 31
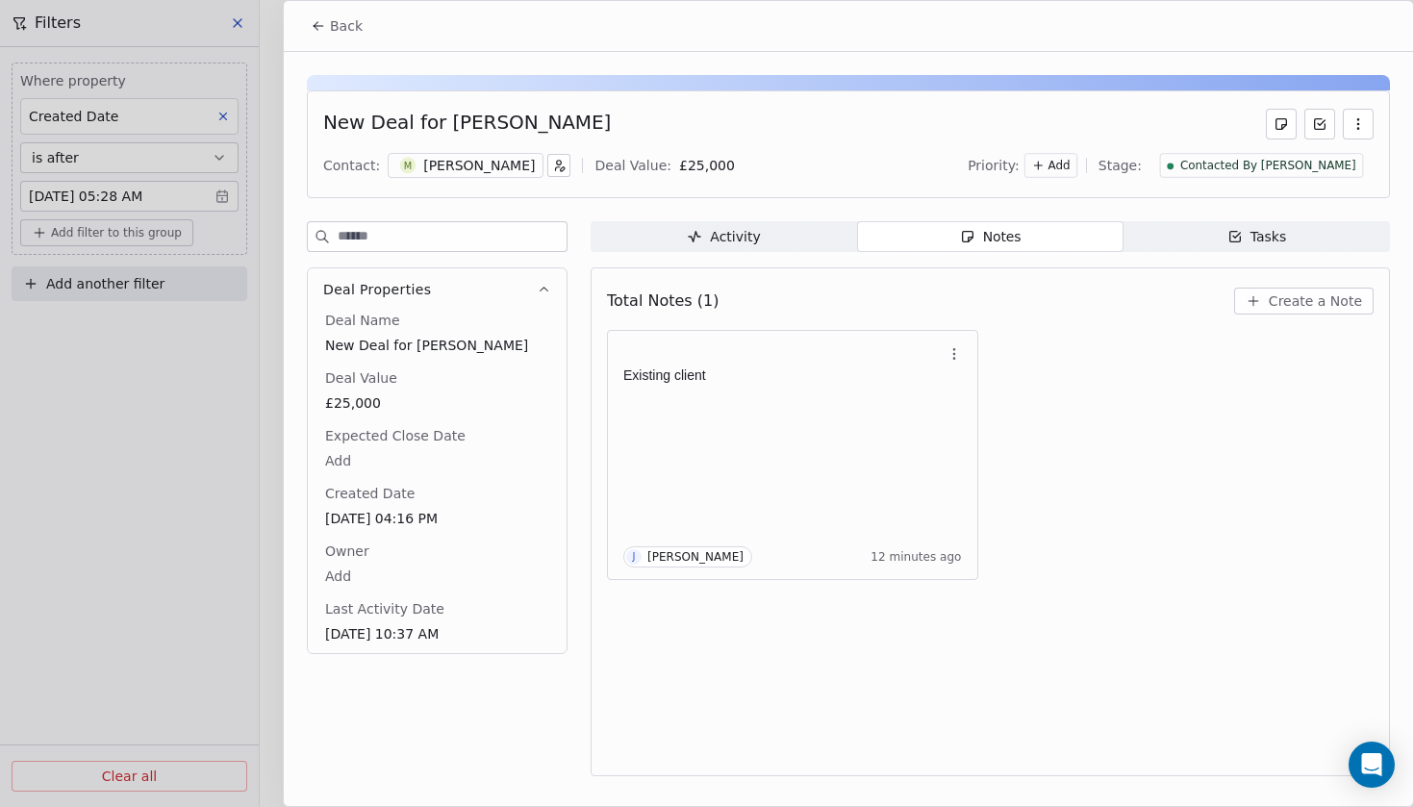
click at [790, 232] on span "Activity Activity" at bounding box center [723, 236] width 266 height 31
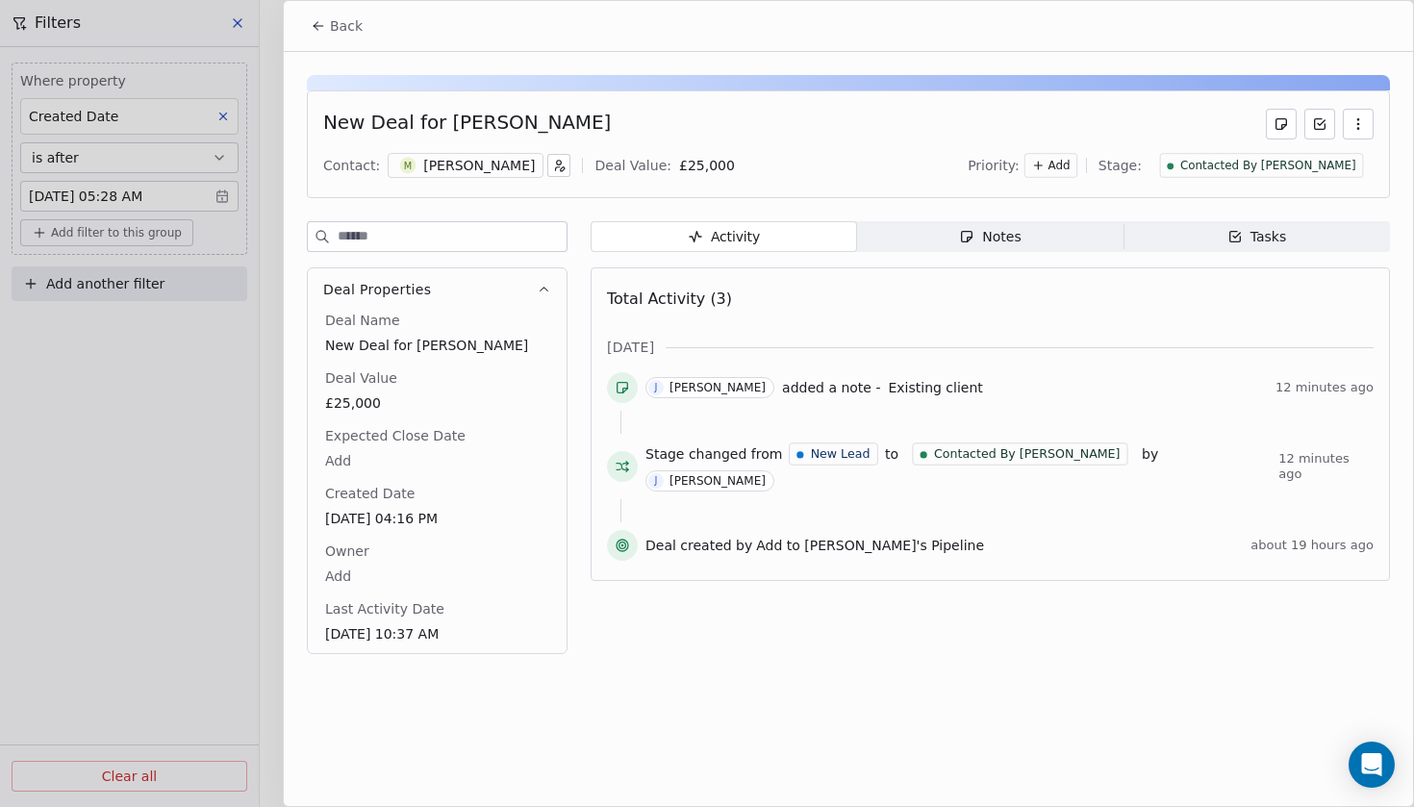
click at [348, 31] on span "Back" at bounding box center [346, 25] width 33 height 19
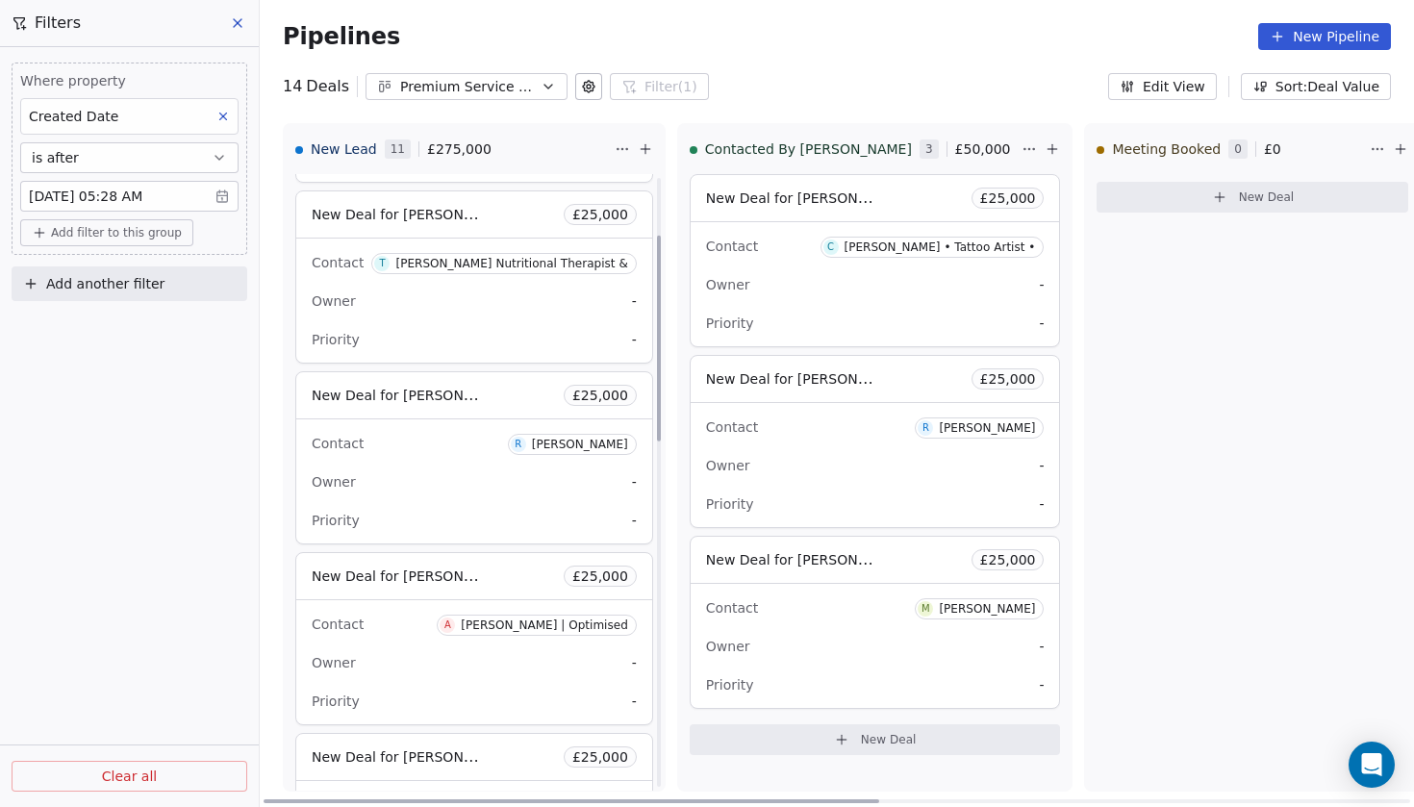
scroll to position [190, 0]
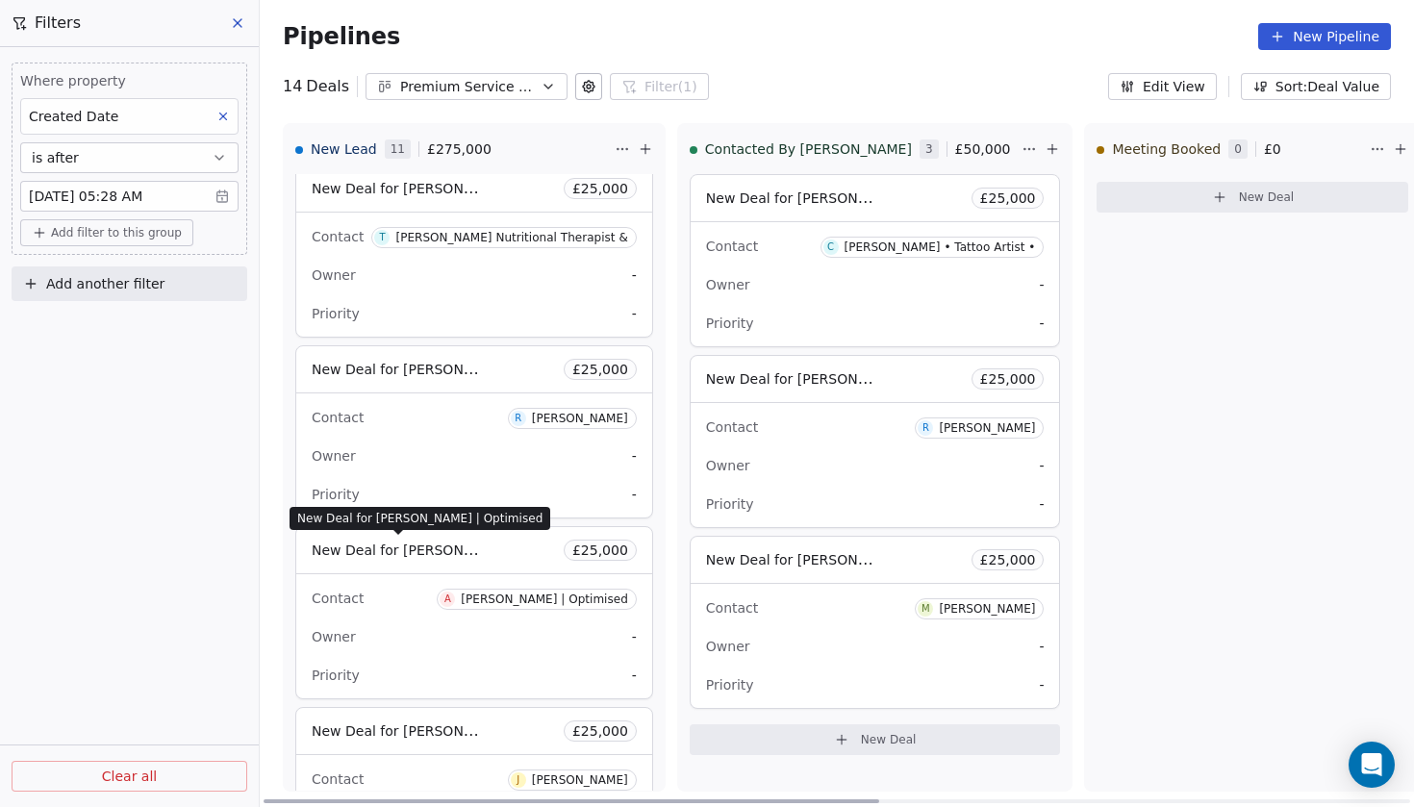
click at [428, 544] on span "New Deal for [PERSON_NAME] | Optimised" at bounding box center [455, 549] width 286 height 18
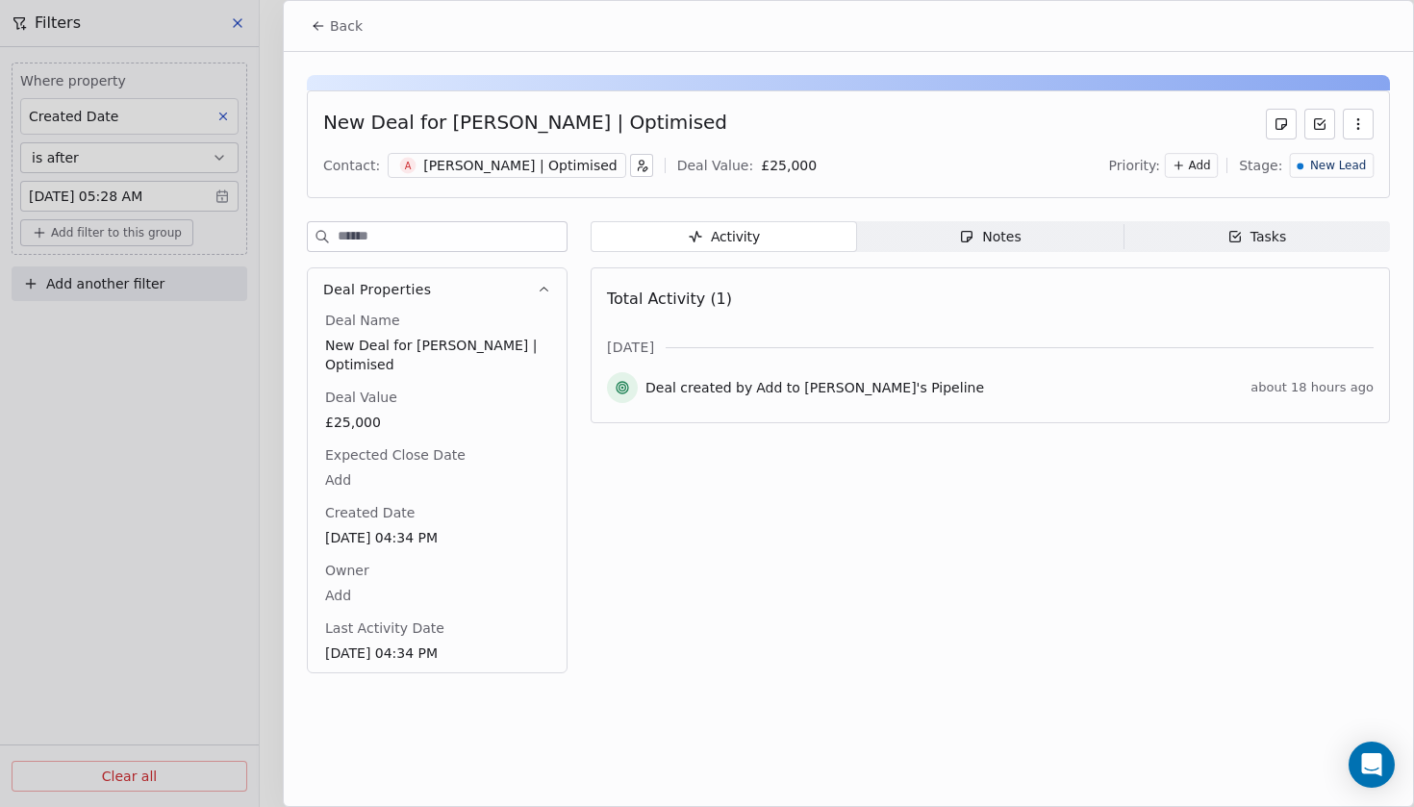
click at [477, 170] on div "[PERSON_NAME] | Optimised" at bounding box center [520, 165] width 194 height 19
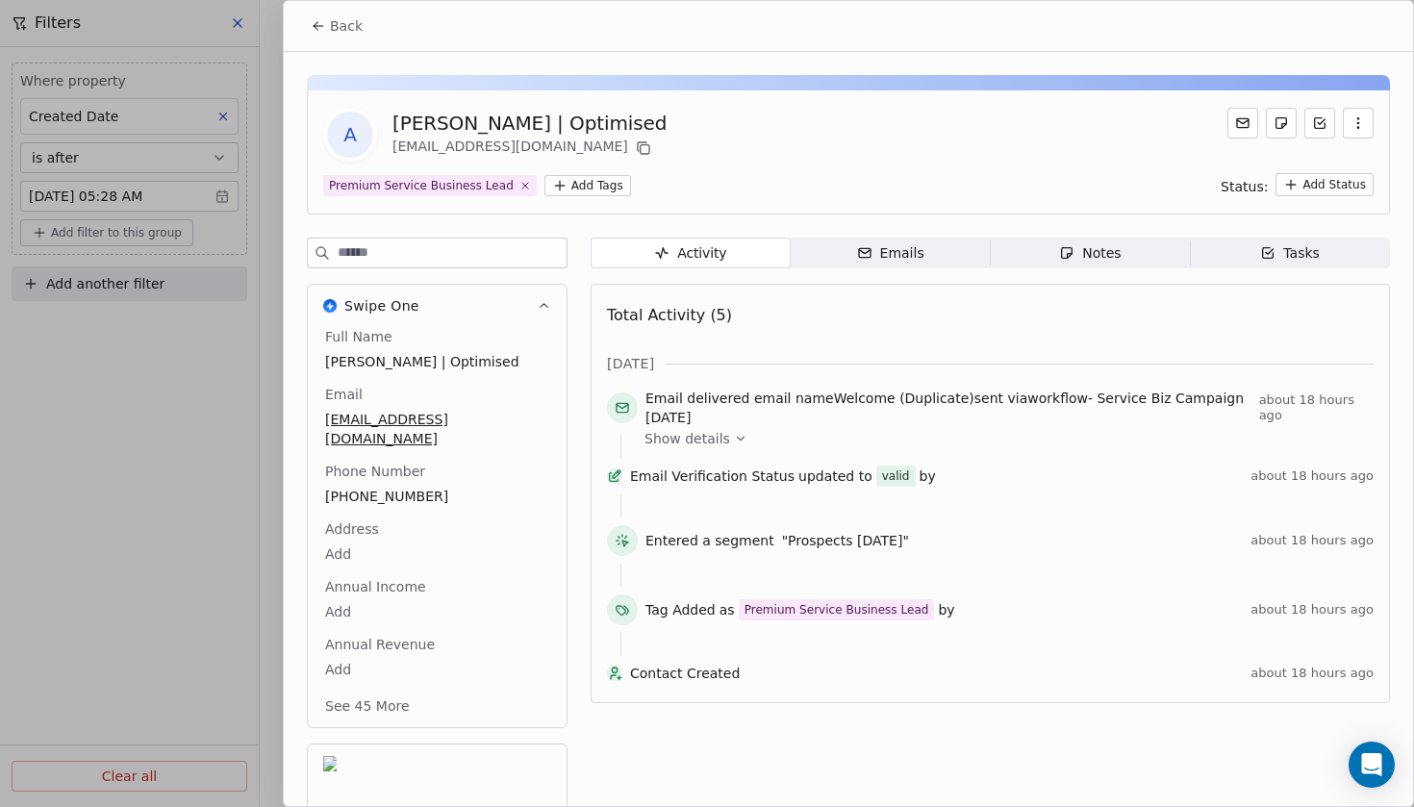
click at [884, 253] on div "Emails" at bounding box center [890, 253] width 67 height 20
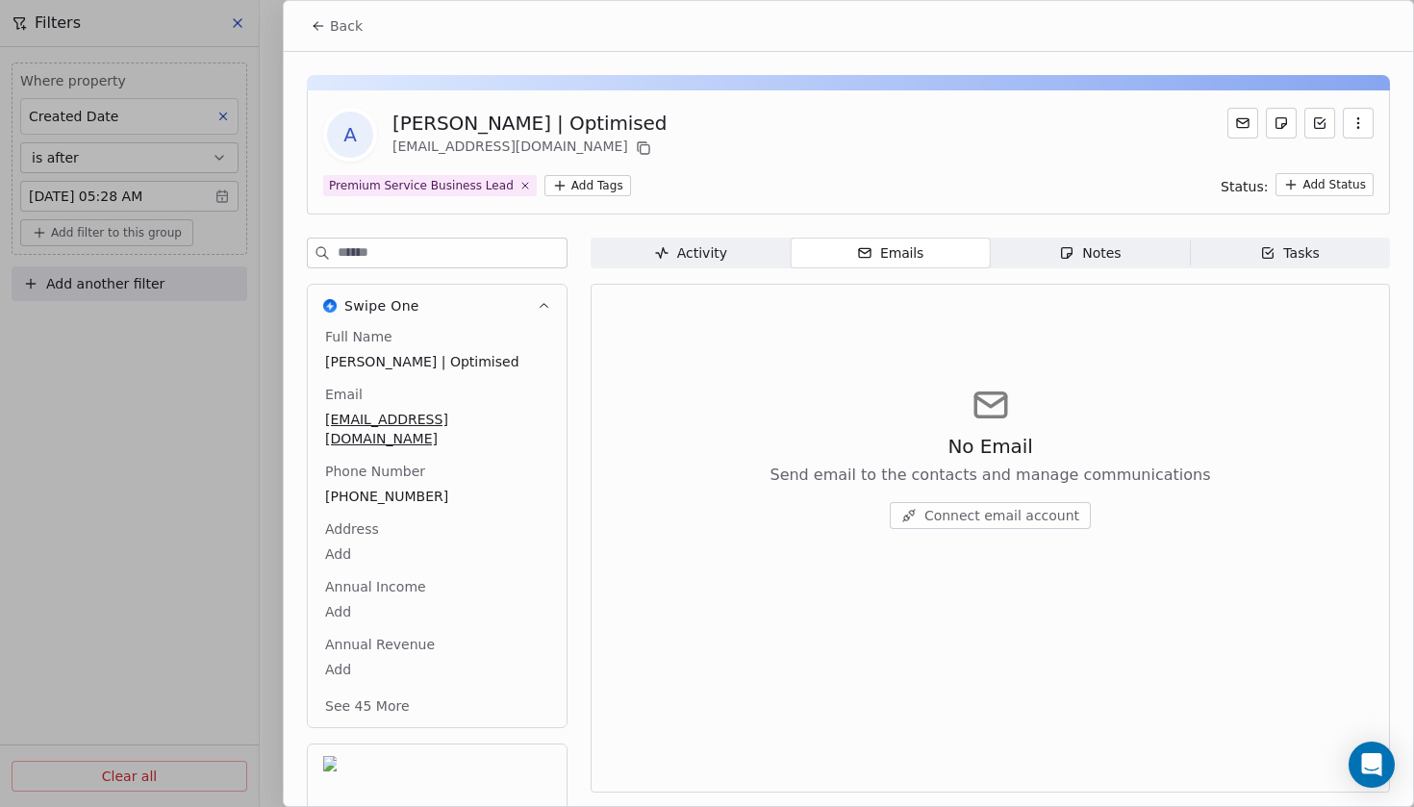
click at [703, 252] on div "Activity" at bounding box center [690, 253] width 73 height 20
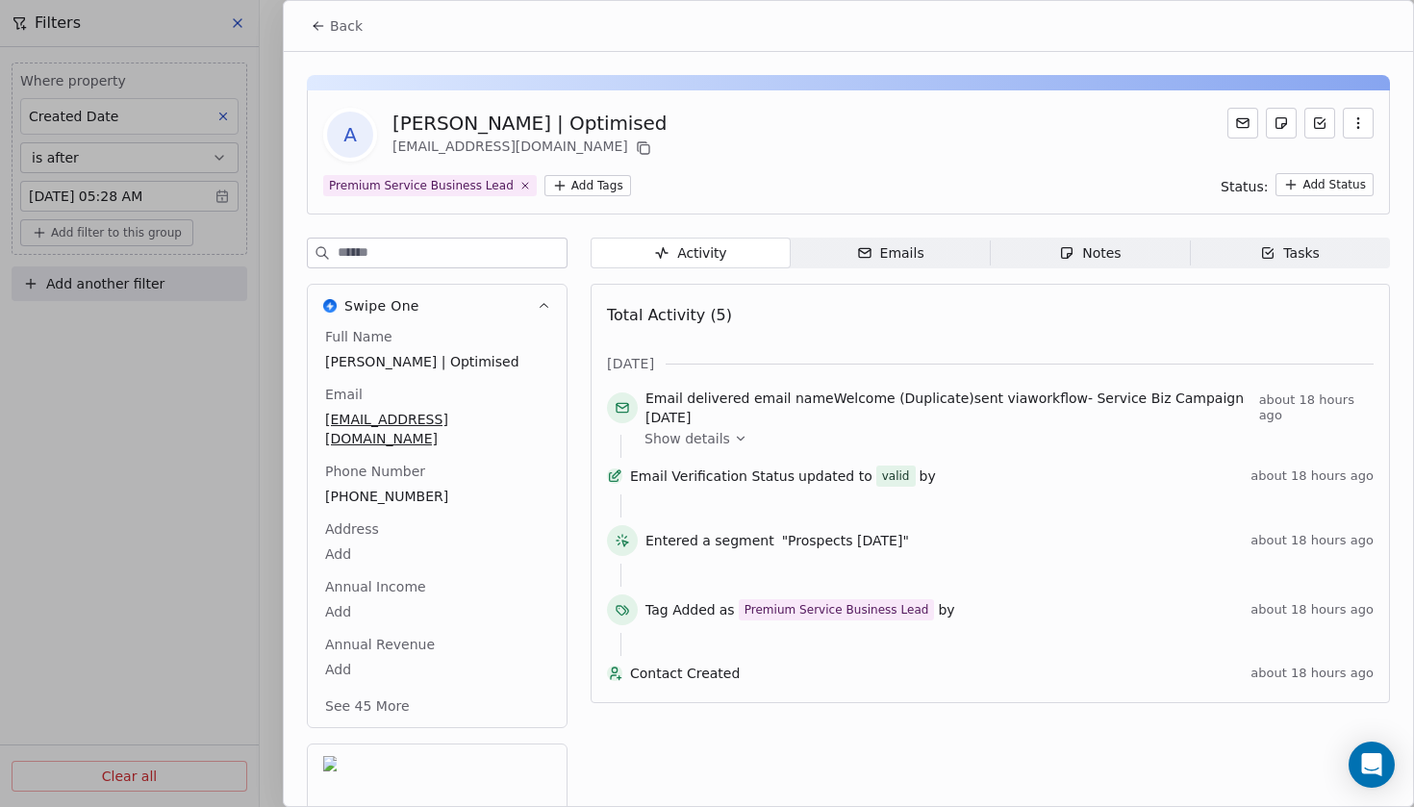
click at [356, 31] on span "Back" at bounding box center [346, 25] width 33 height 19
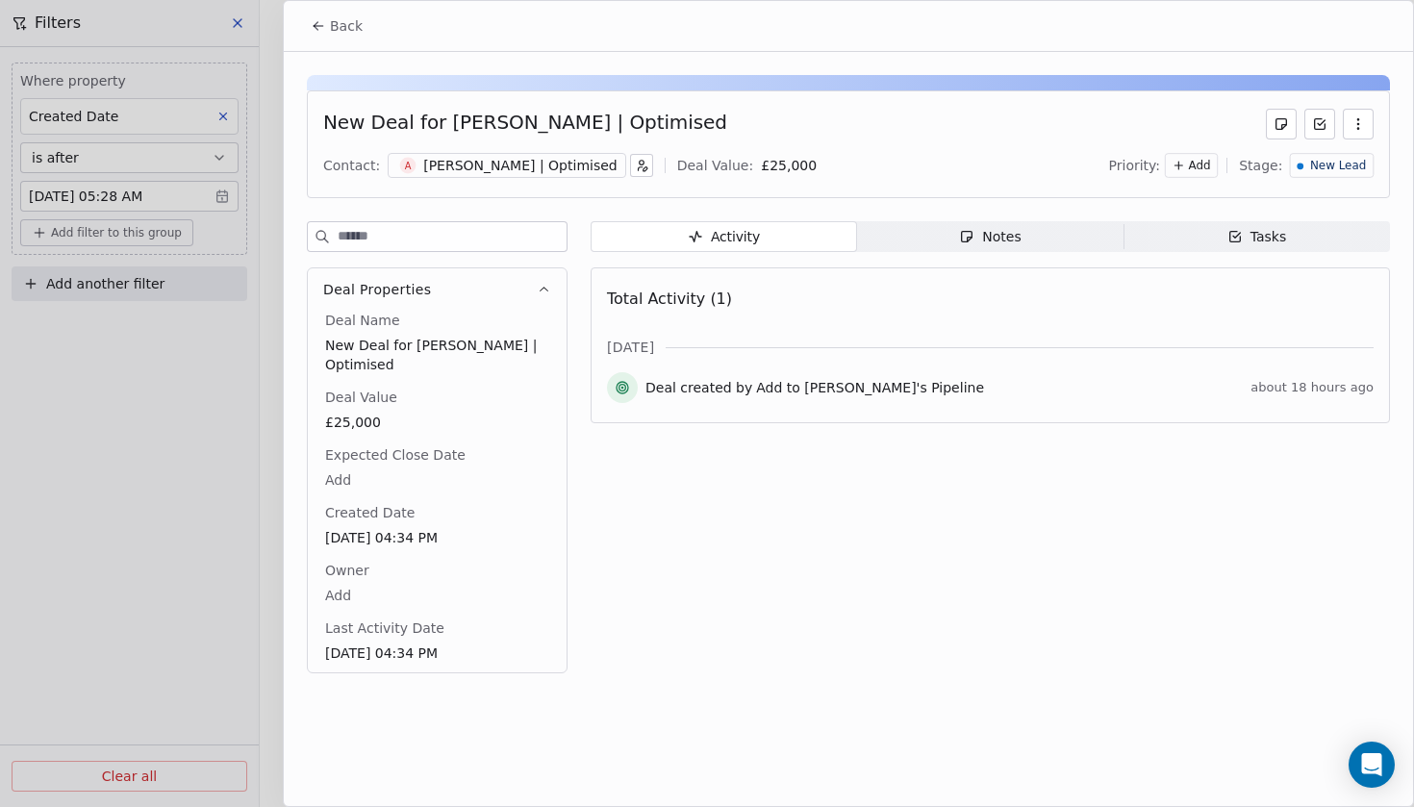
click at [1320, 172] on span "New Lead" at bounding box center [1338, 166] width 56 height 16
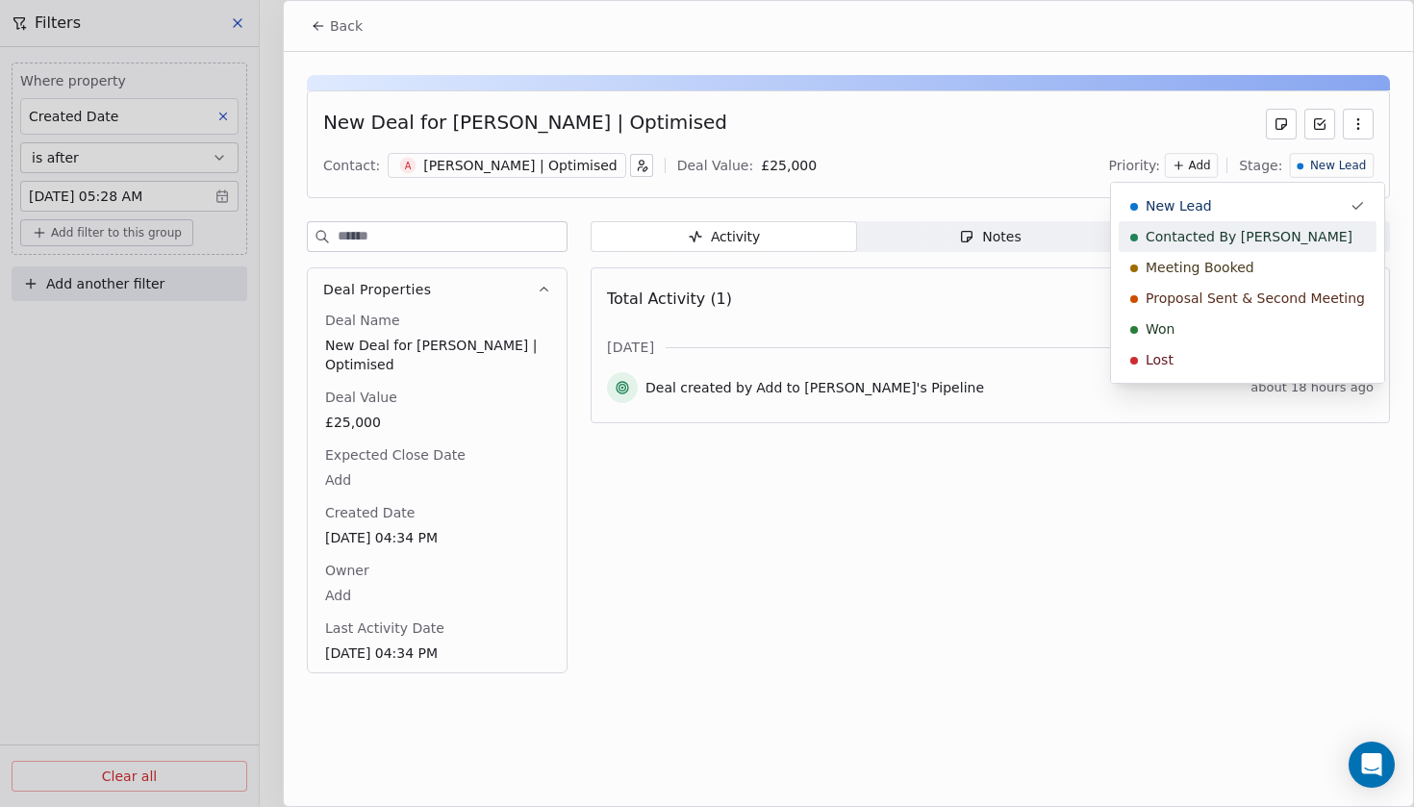
click at [1249, 245] on span "Contacted By [PERSON_NAME]" at bounding box center [1248, 236] width 207 height 19
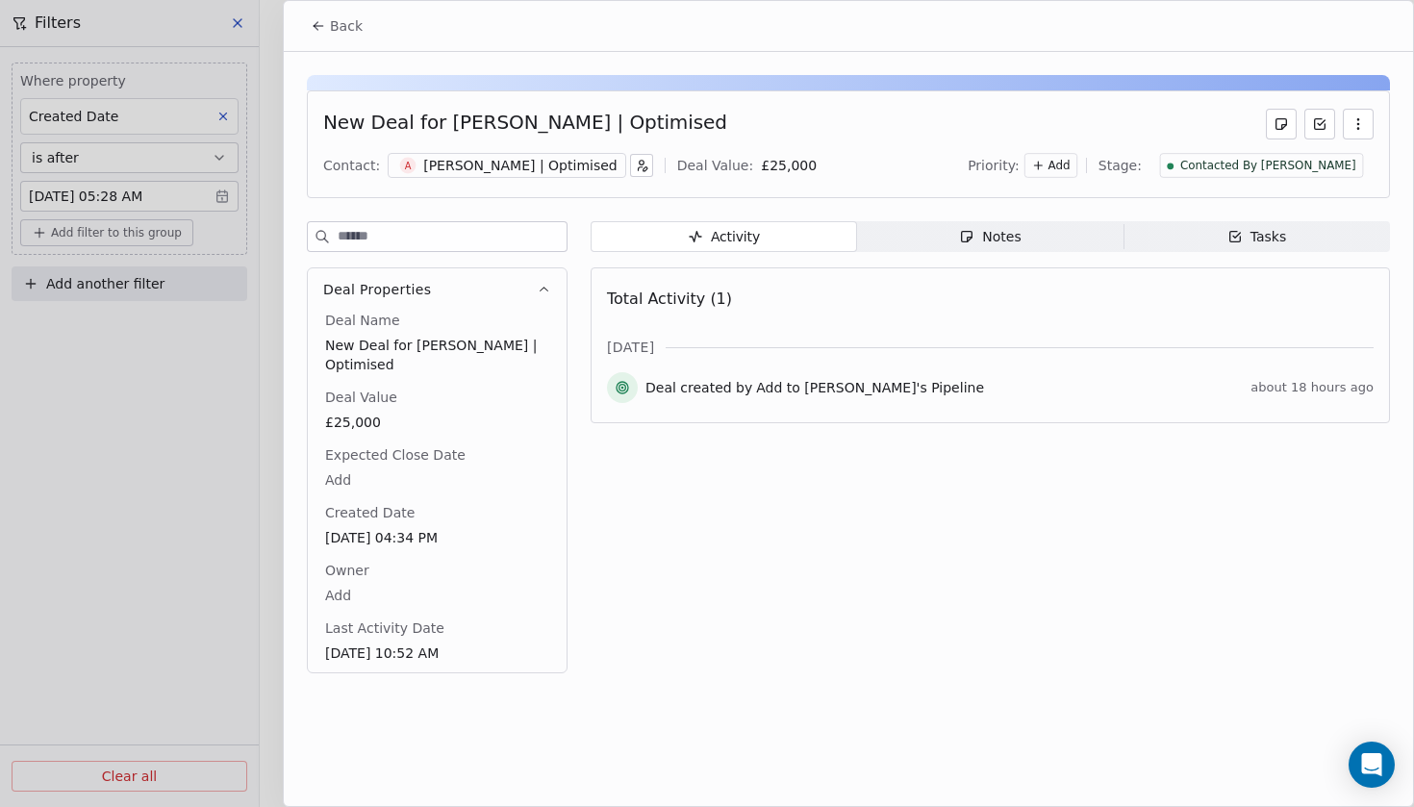
click at [983, 242] on div "Notes" at bounding box center [990, 237] width 62 height 20
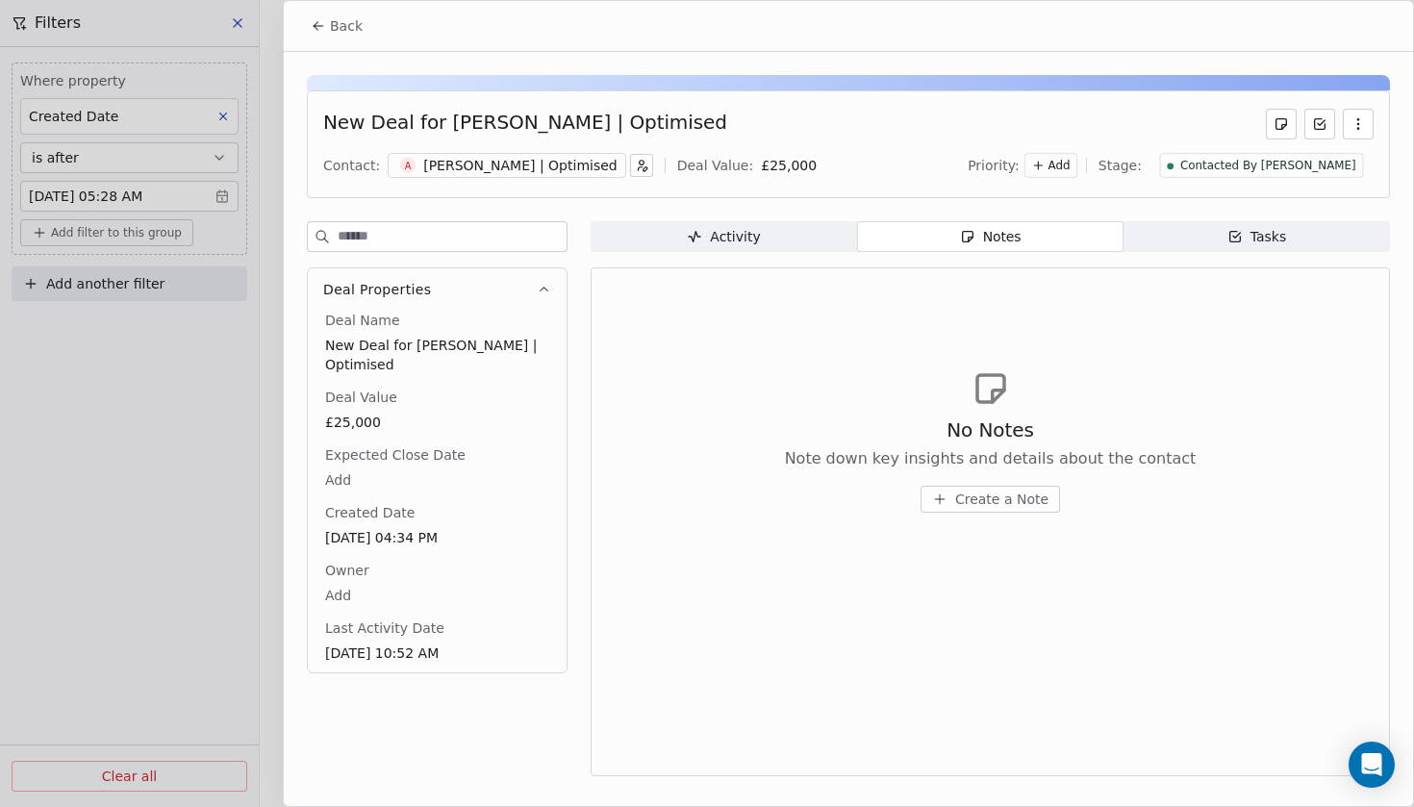
click at [1001, 493] on span "Create a Note" at bounding box center [1001, 498] width 93 height 19
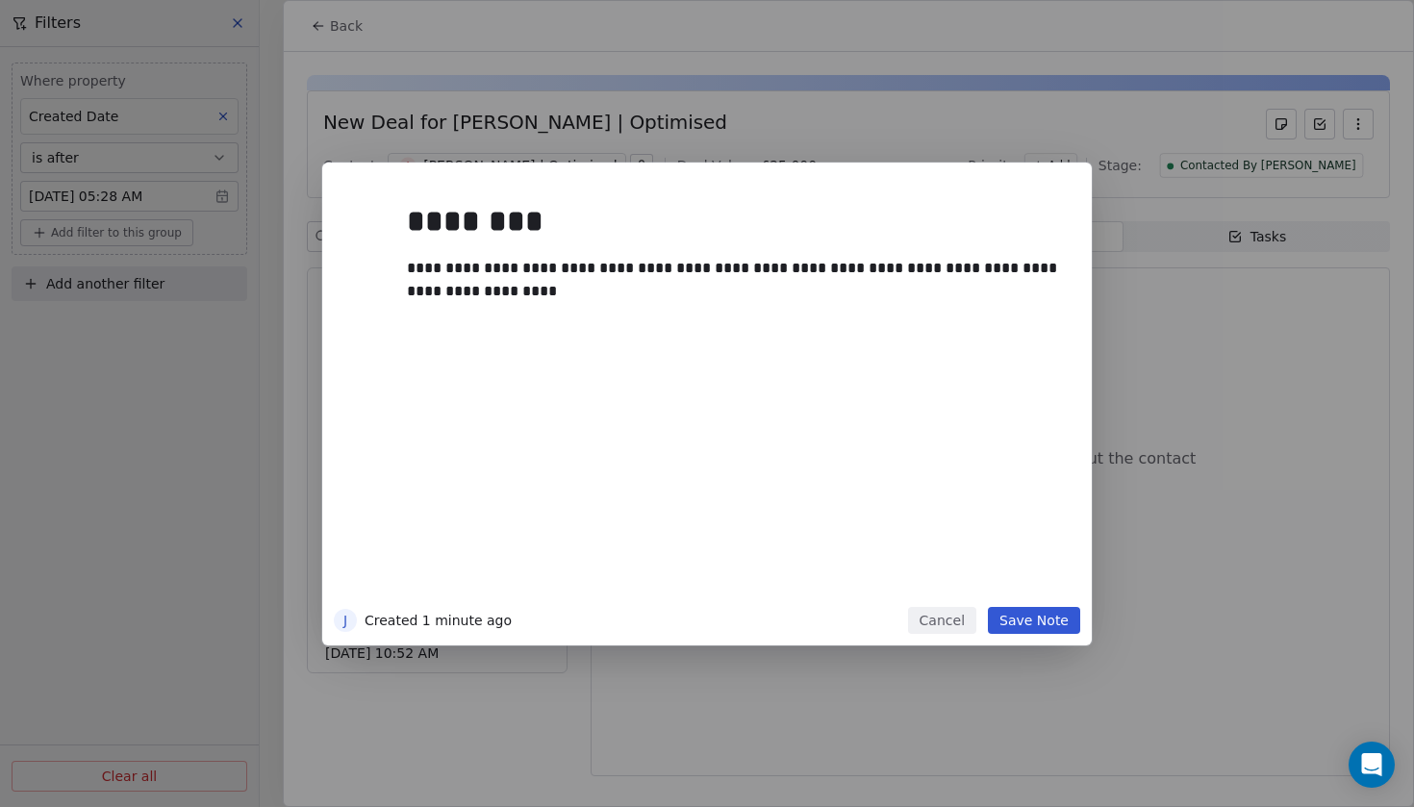
click at [1054, 627] on button "Save Note" at bounding box center [1034, 620] width 92 height 27
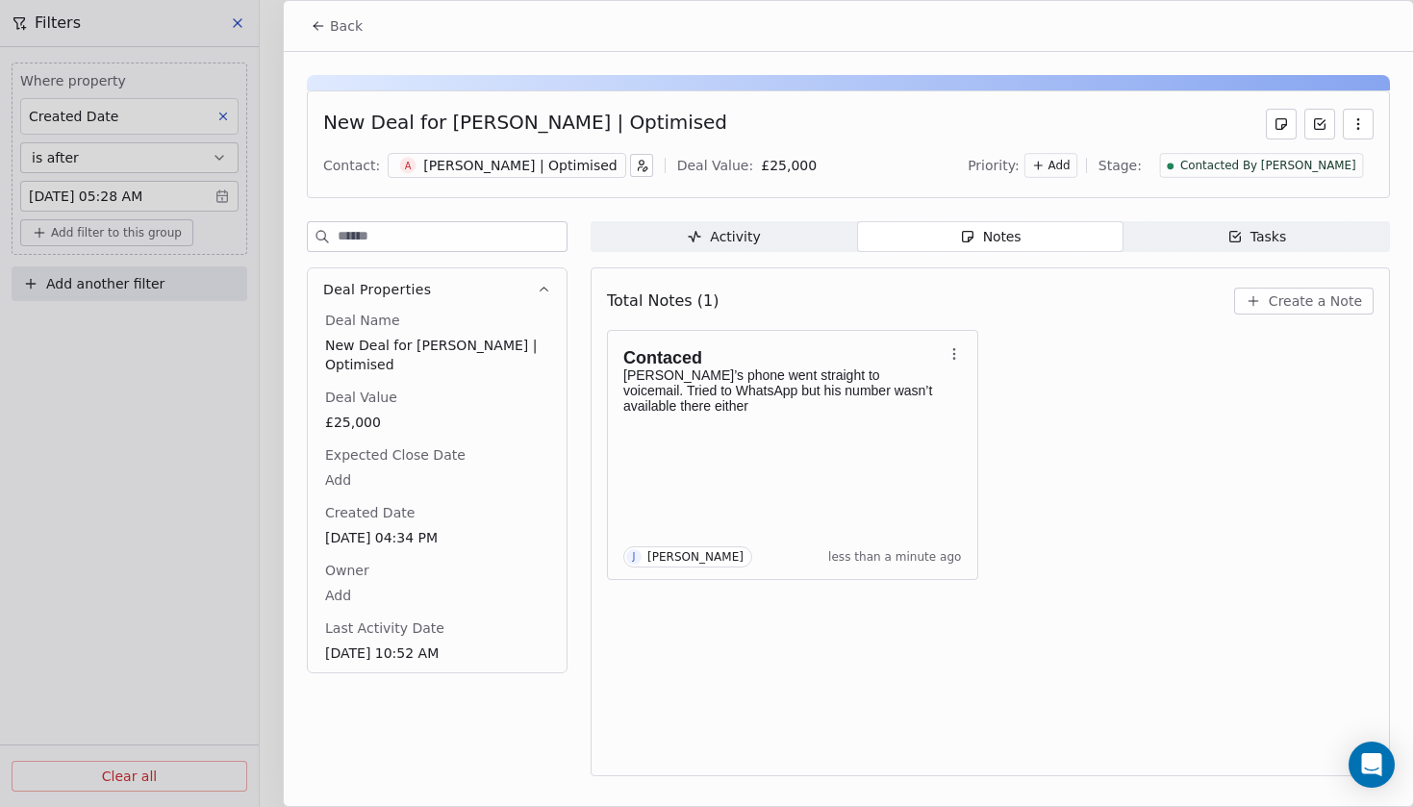
click at [353, 31] on span "Back" at bounding box center [346, 25] width 33 height 19
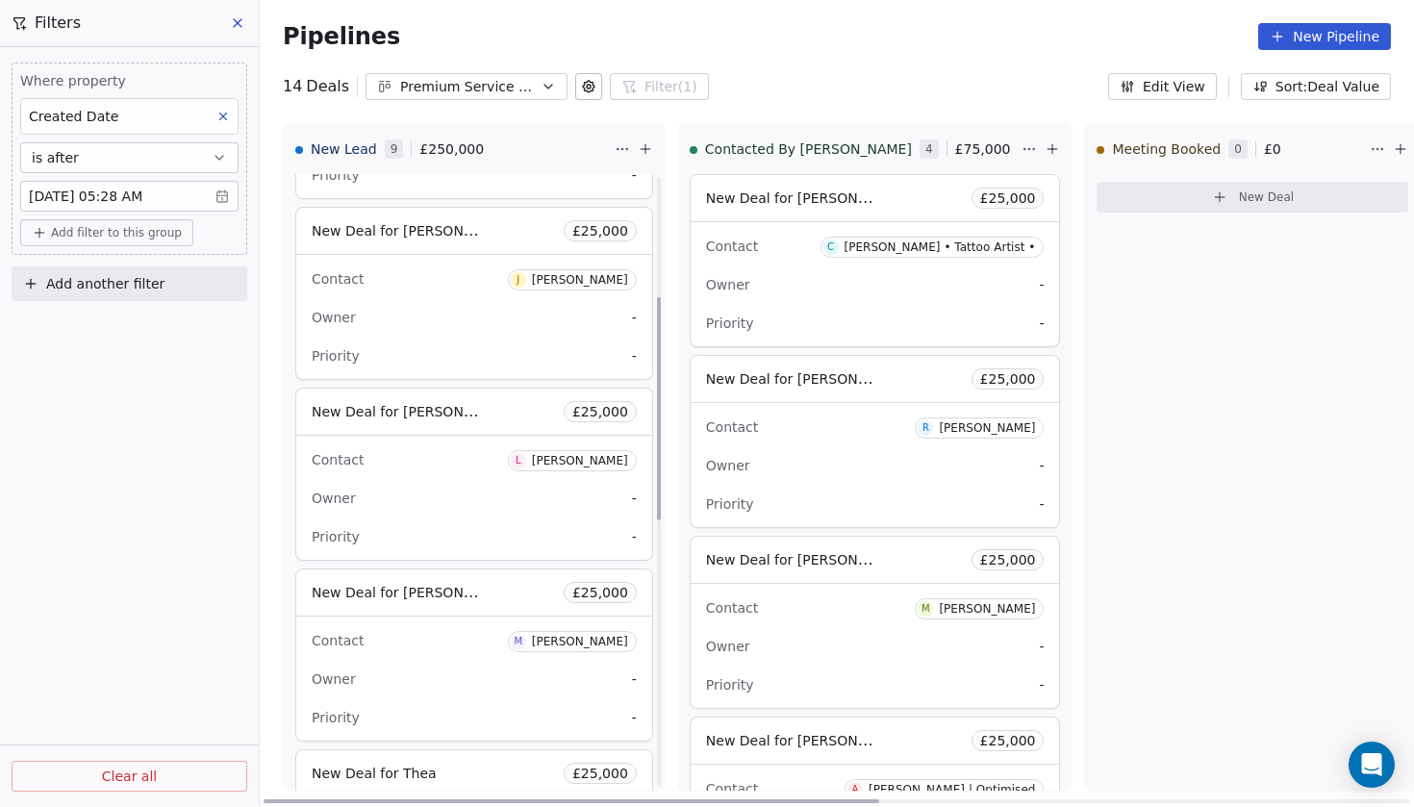
scroll to position [330, 0]
click at [384, 406] on span "New Deal for [PERSON_NAME]" at bounding box center [413, 410] width 203 height 18
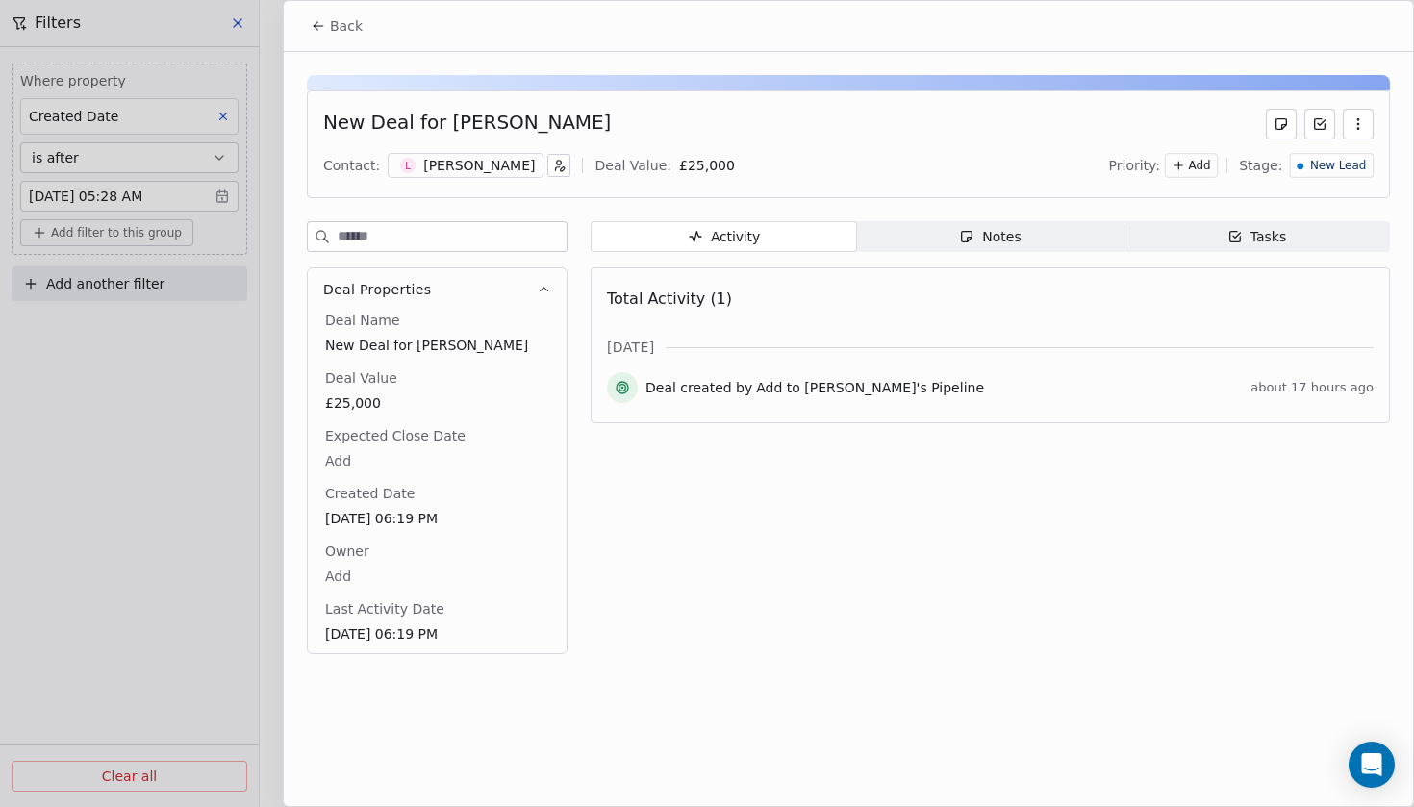
click at [425, 169] on div "[PERSON_NAME]" at bounding box center [479, 165] width 112 height 19
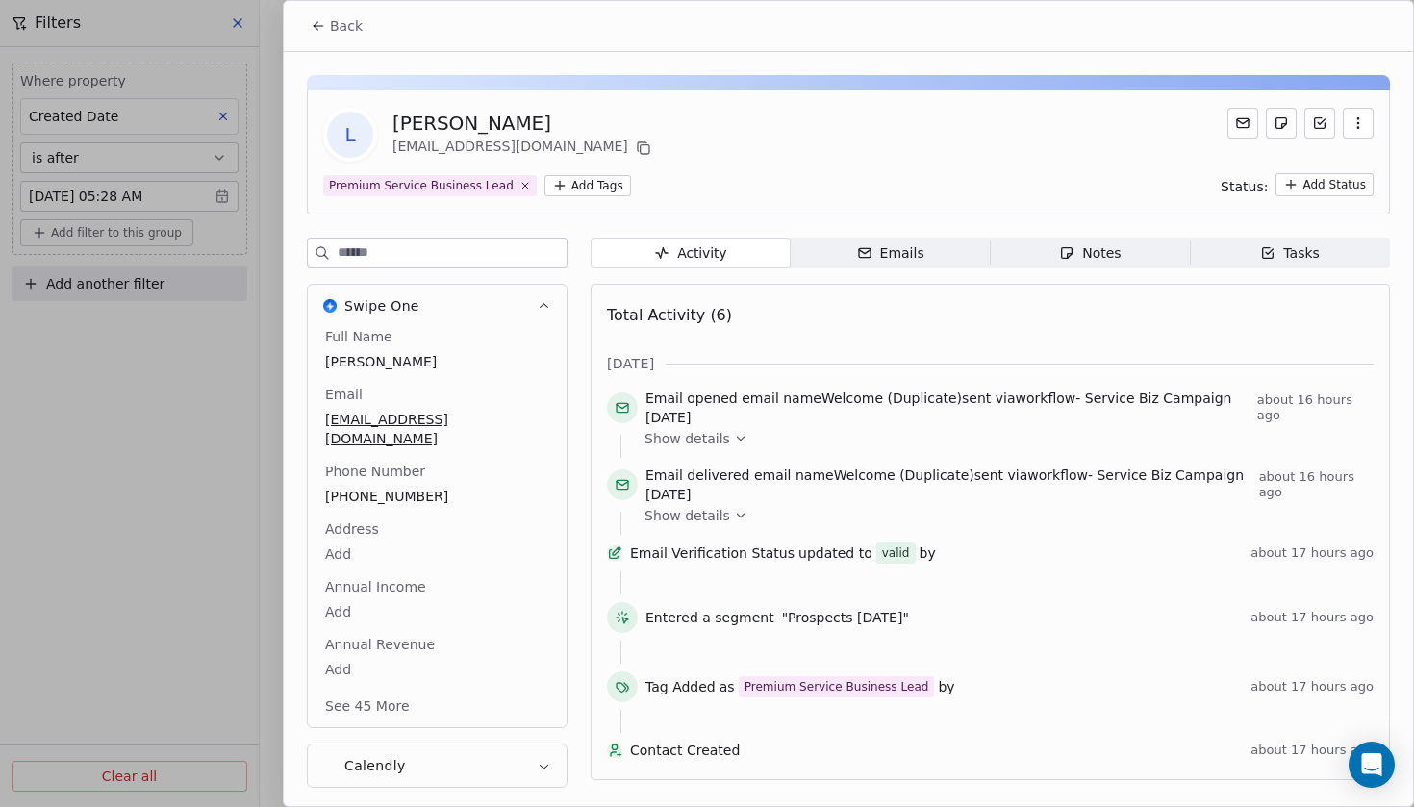
scroll to position [7, 0]
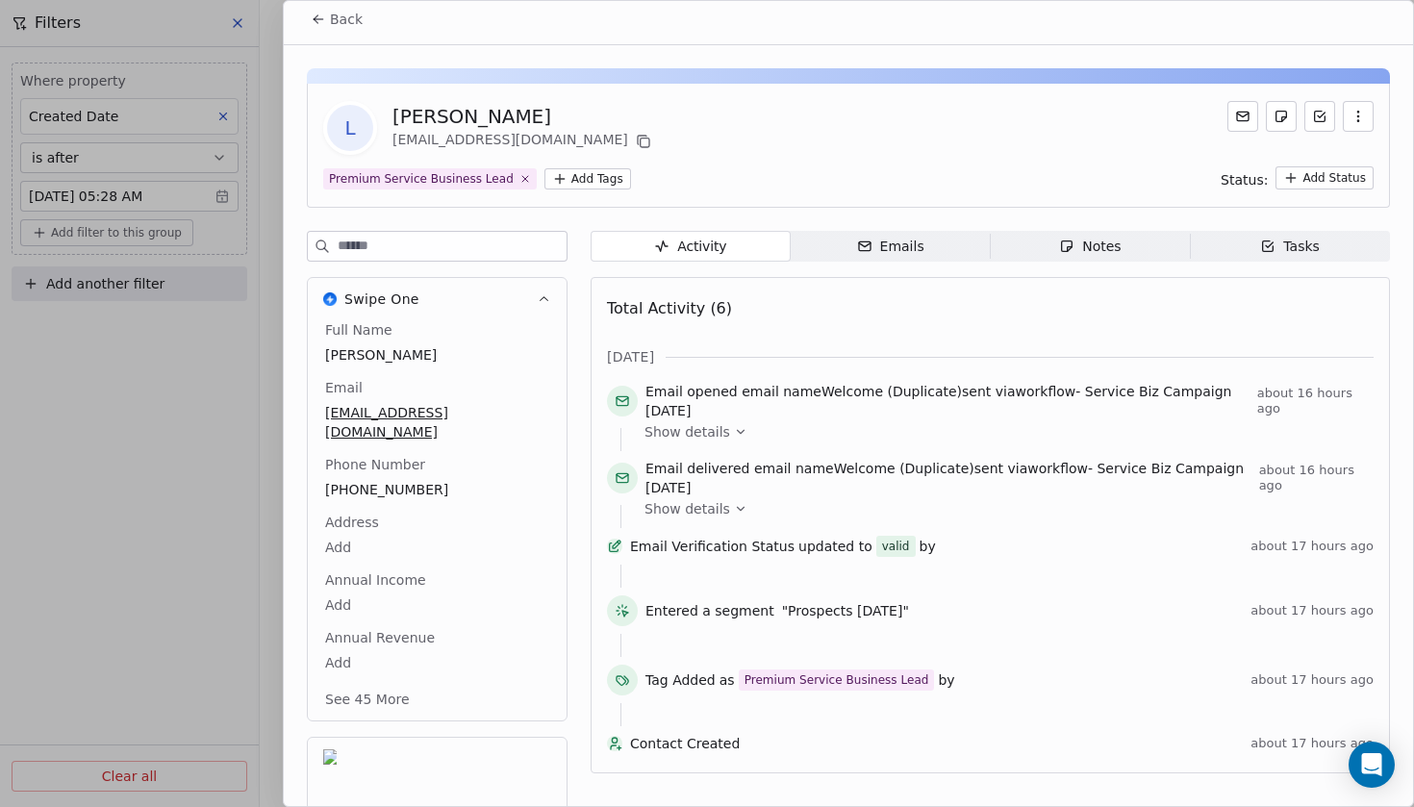
click at [712, 510] on span "Show details" at bounding box center [687, 508] width 86 height 19
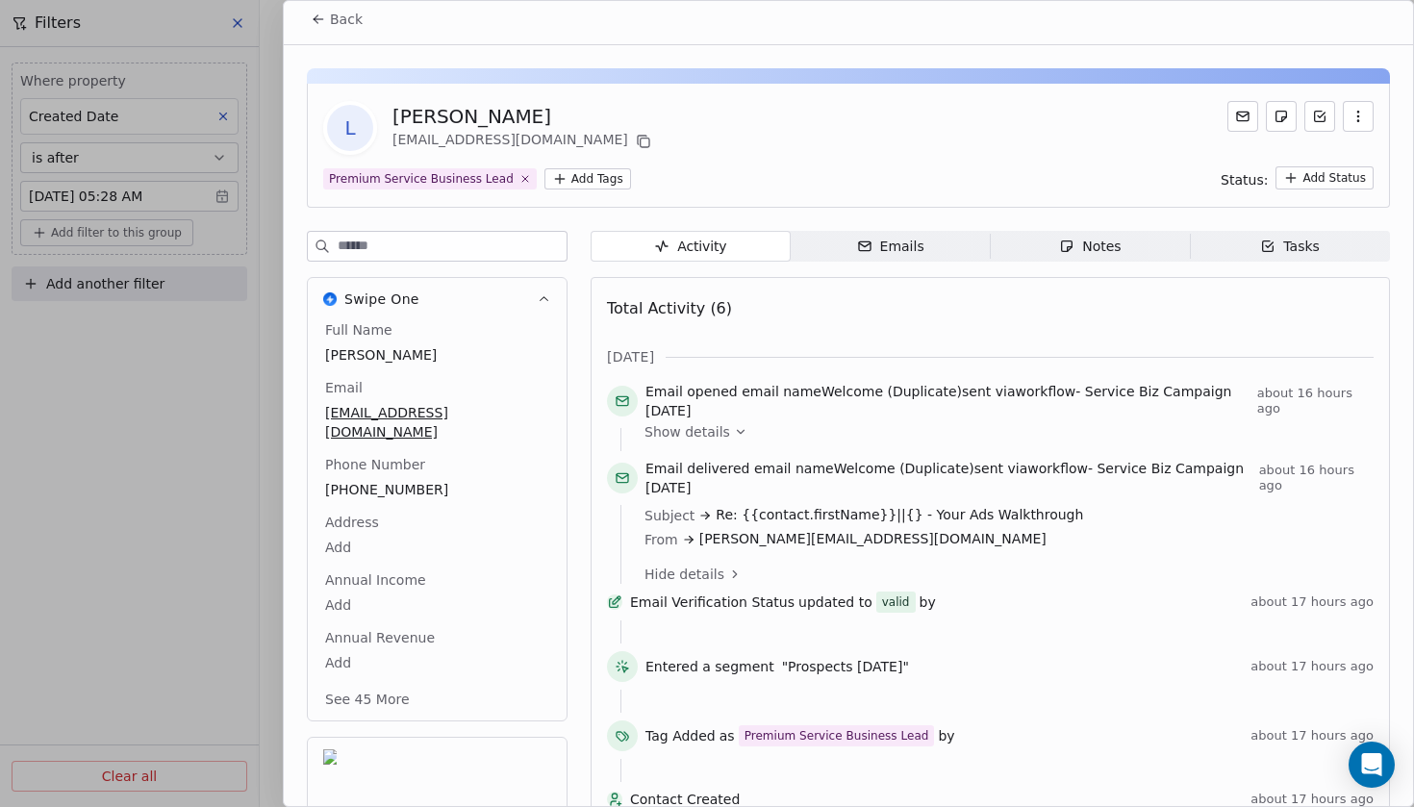
click at [697, 431] on span "Show details" at bounding box center [687, 431] width 86 height 19
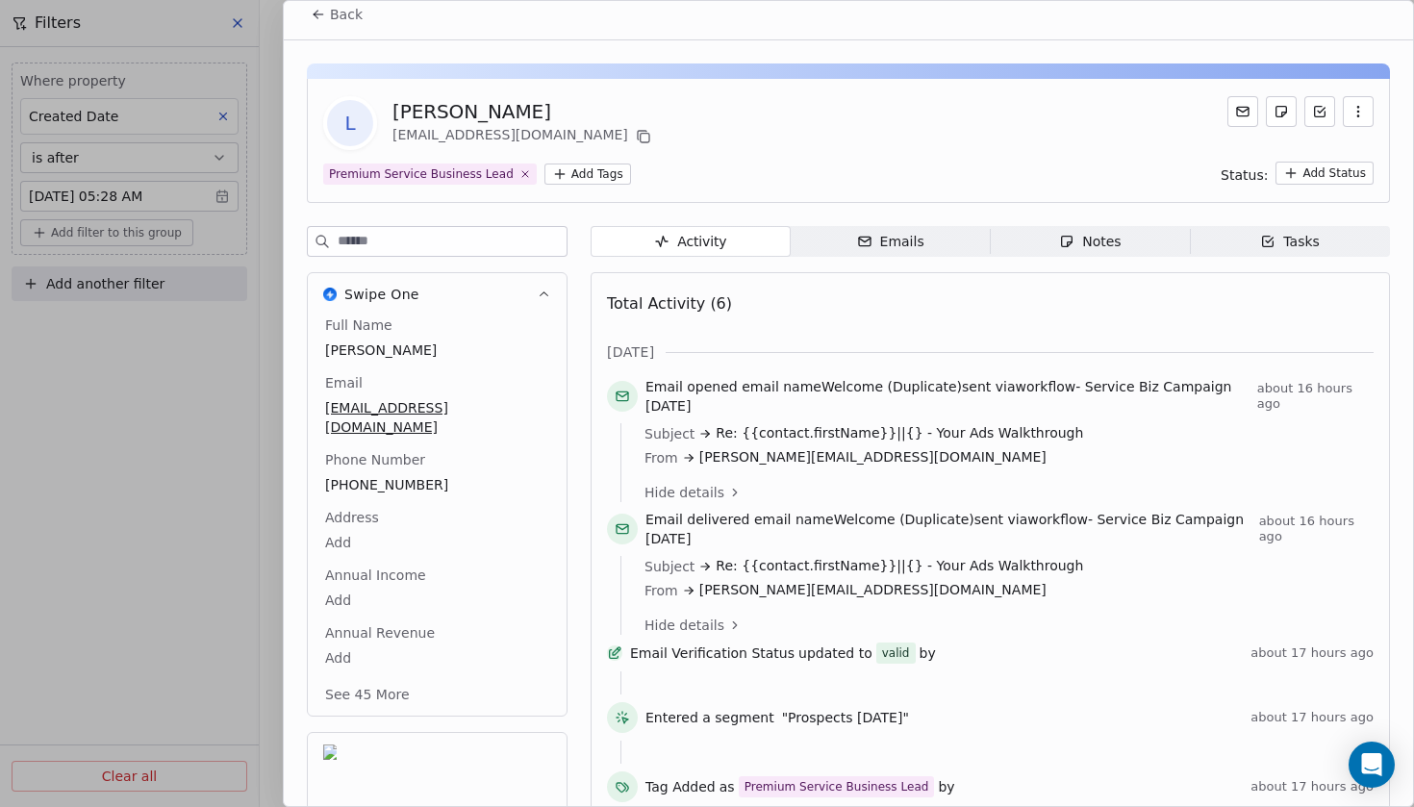
scroll to position [7, 0]
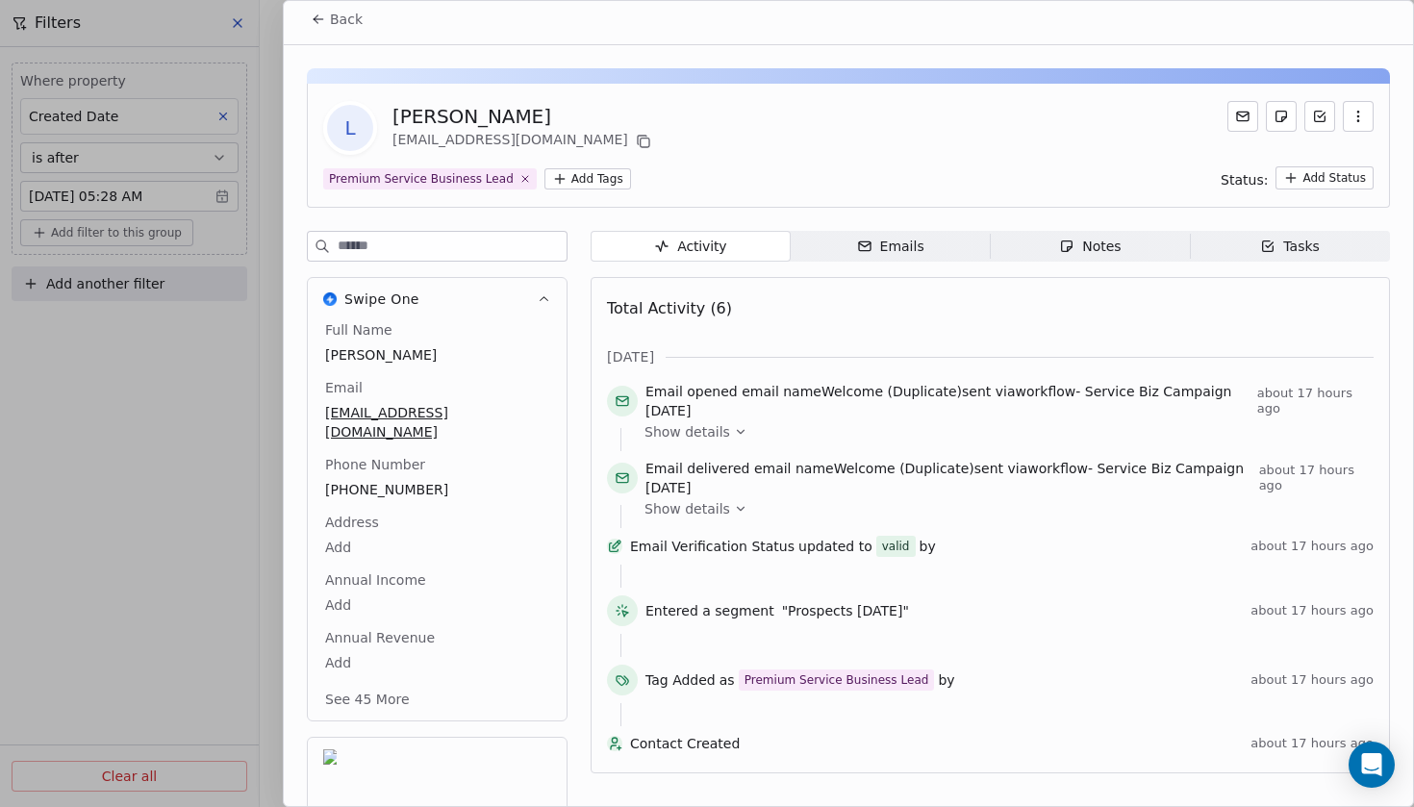
click at [339, 26] on span "Back" at bounding box center [346, 19] width 33 height 19
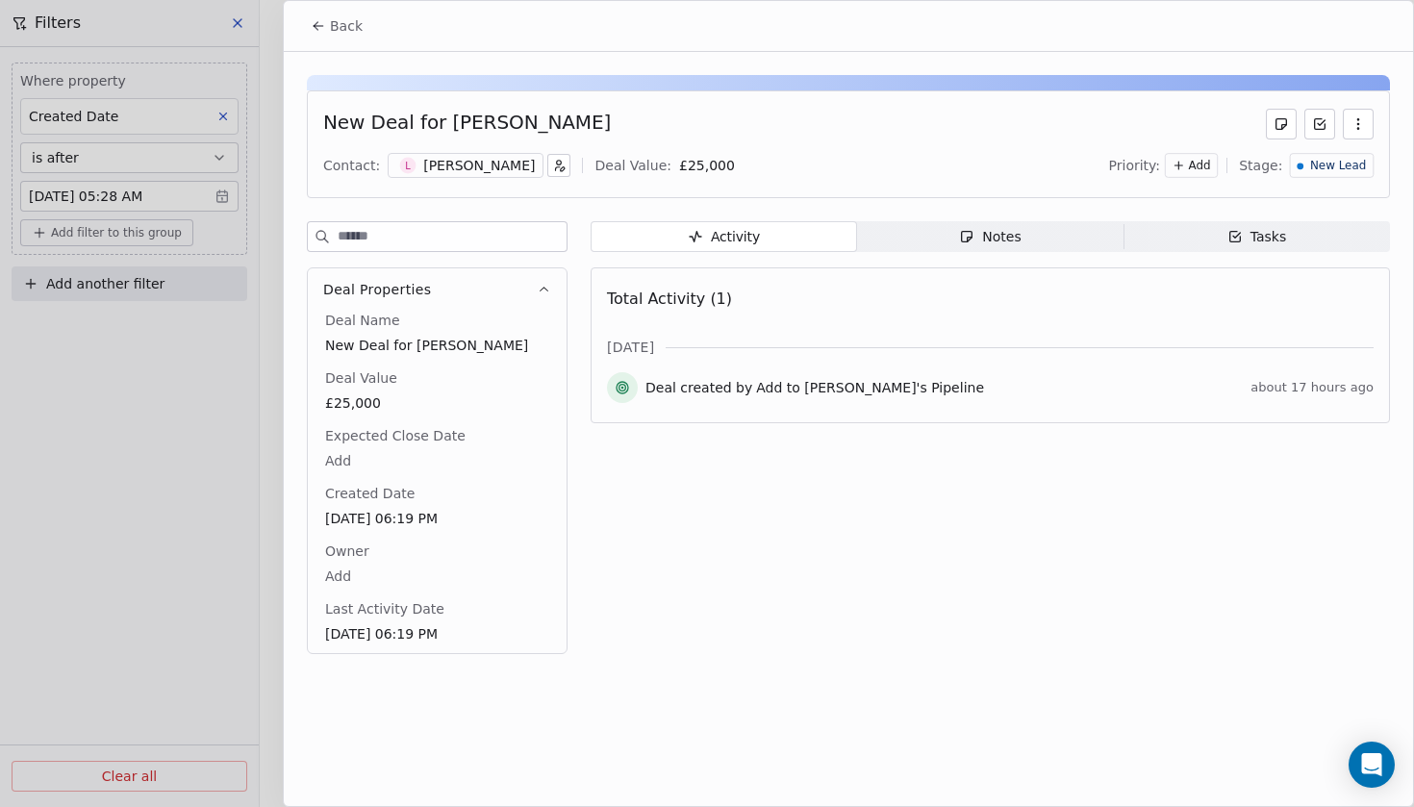
click at [1359, 159] on span "New Lead" at bounding box center [1338, 166] width 56 height 16
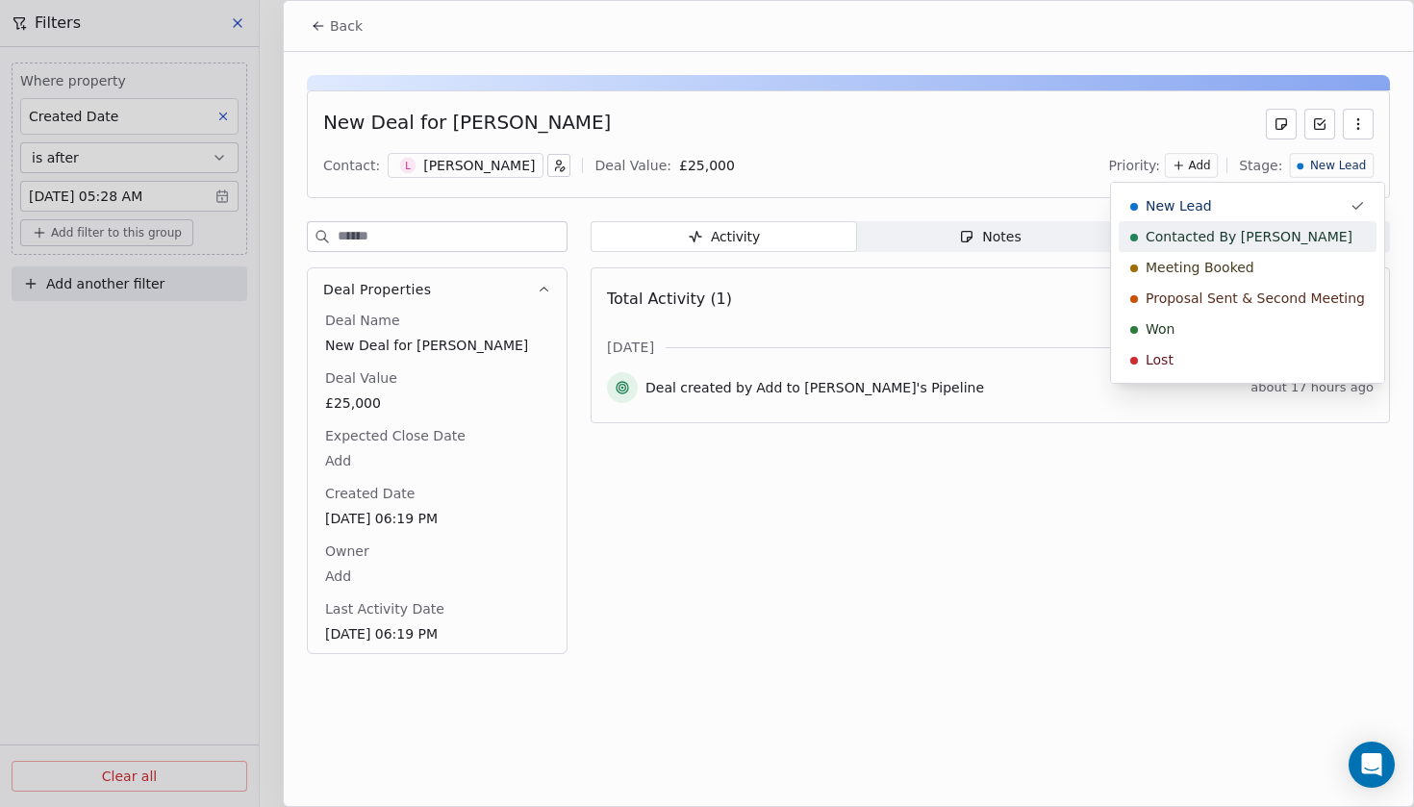
click at [1215, 241] on span "Contacted By [PERSON_NAME]" at bounding box center [1248, 236] width 207 height 19
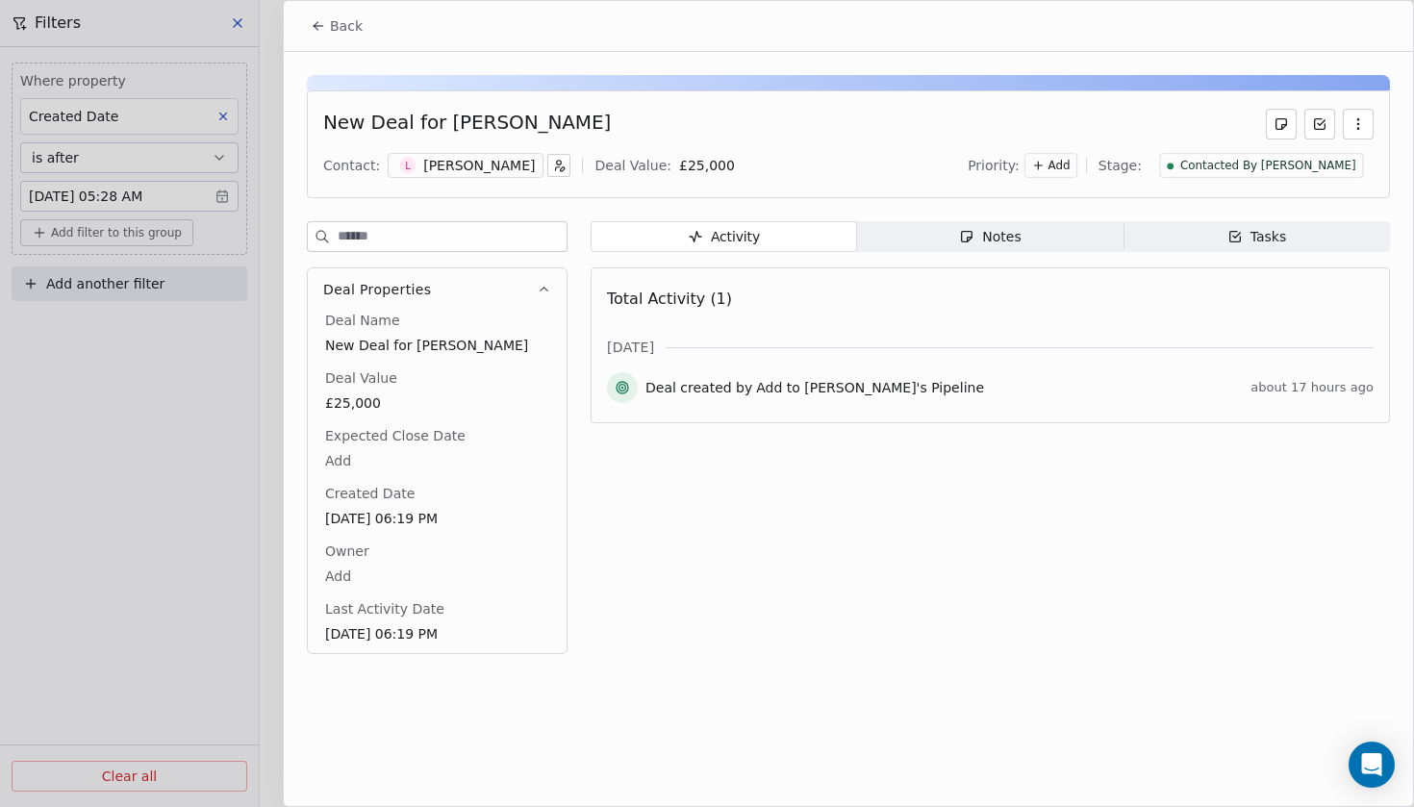
click at [1007, 241] on div "Notes" at bounding box center [990, 237] width 62 height 20
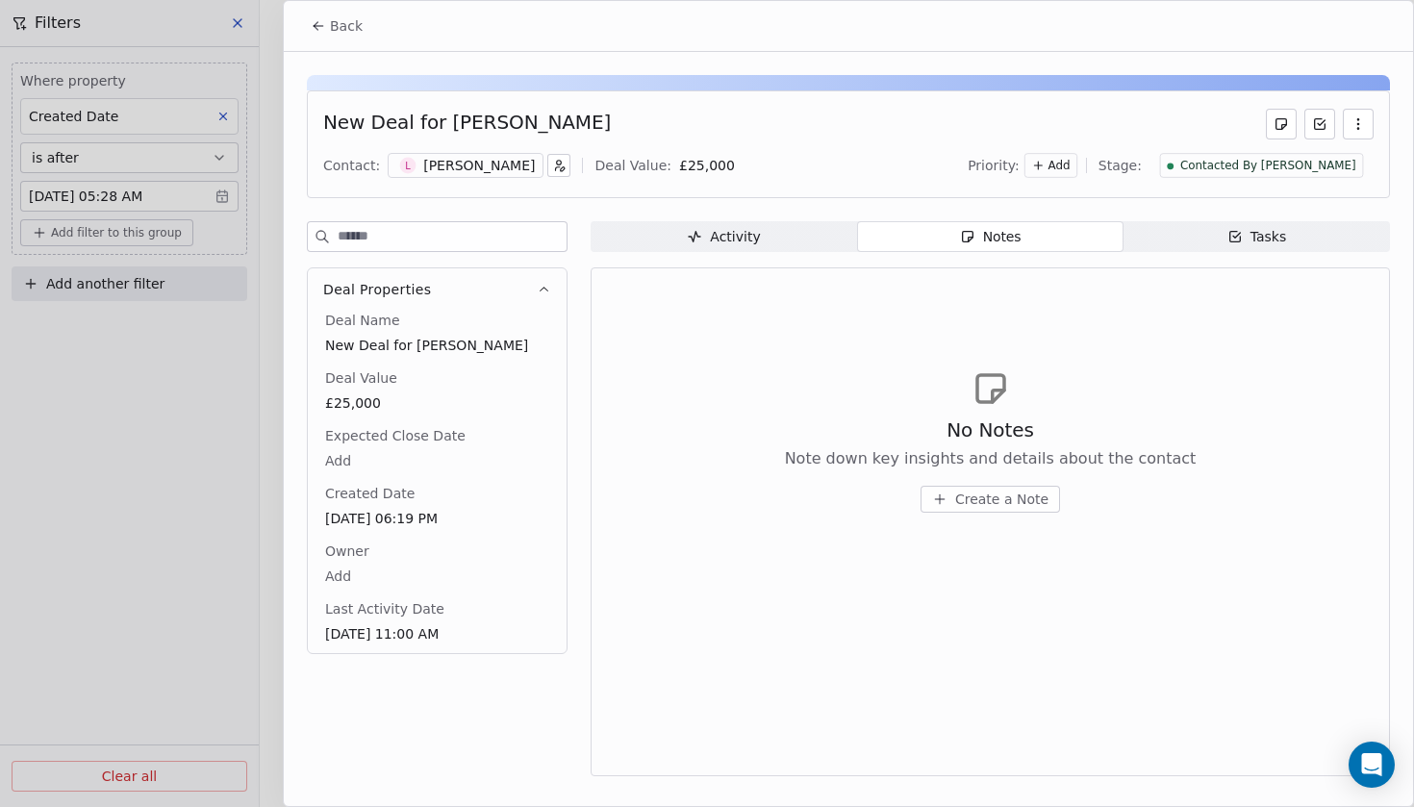
click at [813, 369] on div "No Notes Note down key insights and details about the contact Create a Note" at bounding box center [990, 440] width 766 height 237
click at [961, 488] on button "Create a Note" at bounding box center [989, 499] width 139 height 27
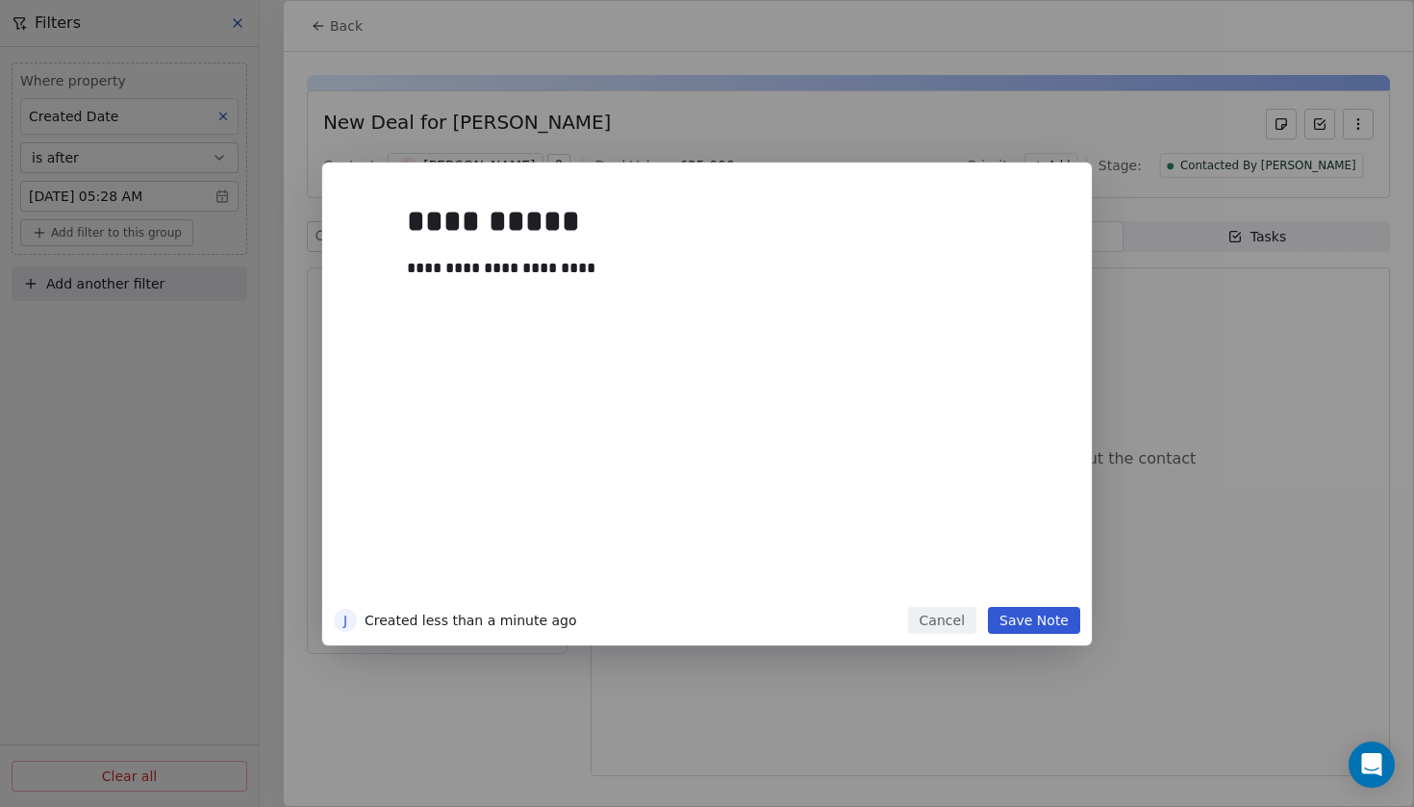
click at [1041, 614] on button "Save Note" at bounding box center [1034, 620] width 92 height 27
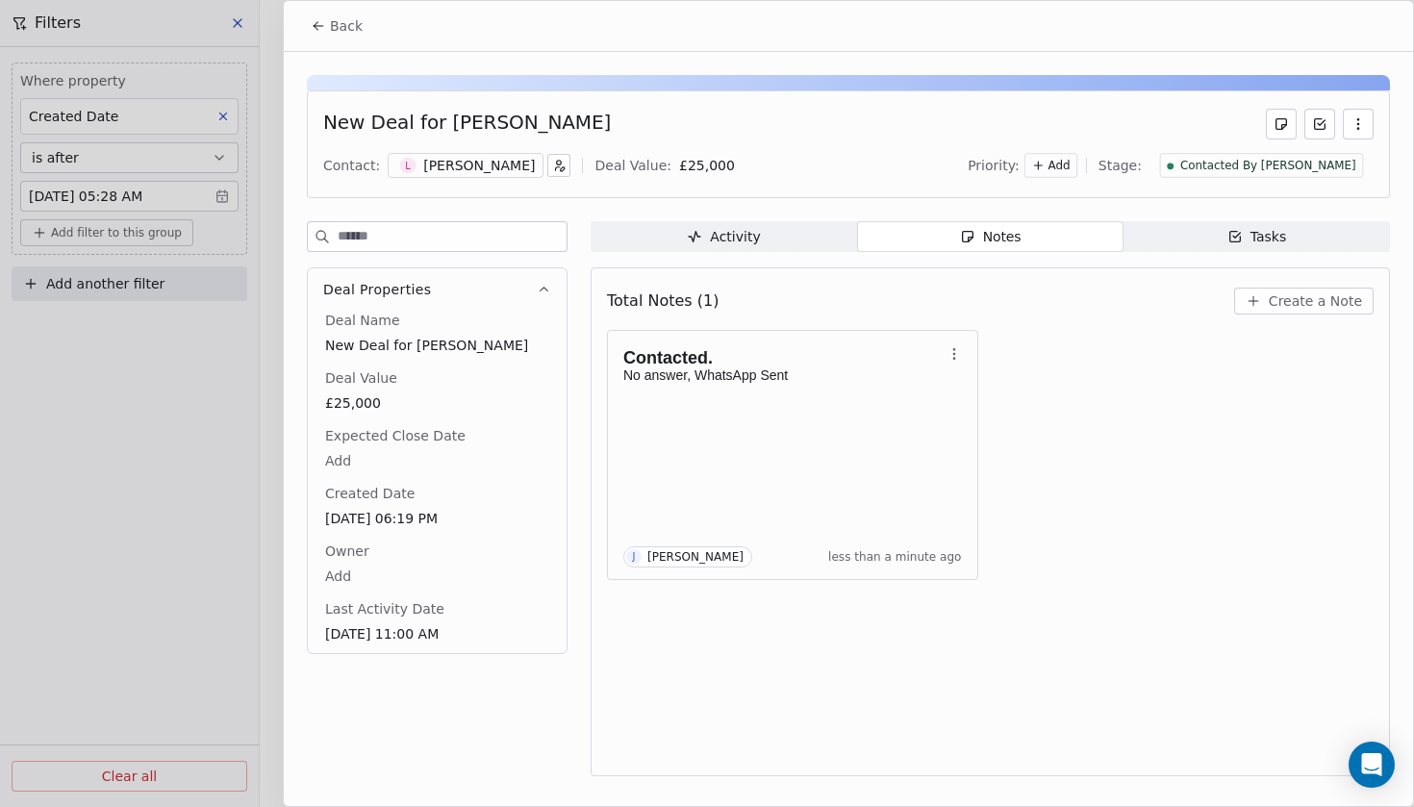
click at [348, 32] on span "Back" at bounding box center [346, 25] width 33 height 19
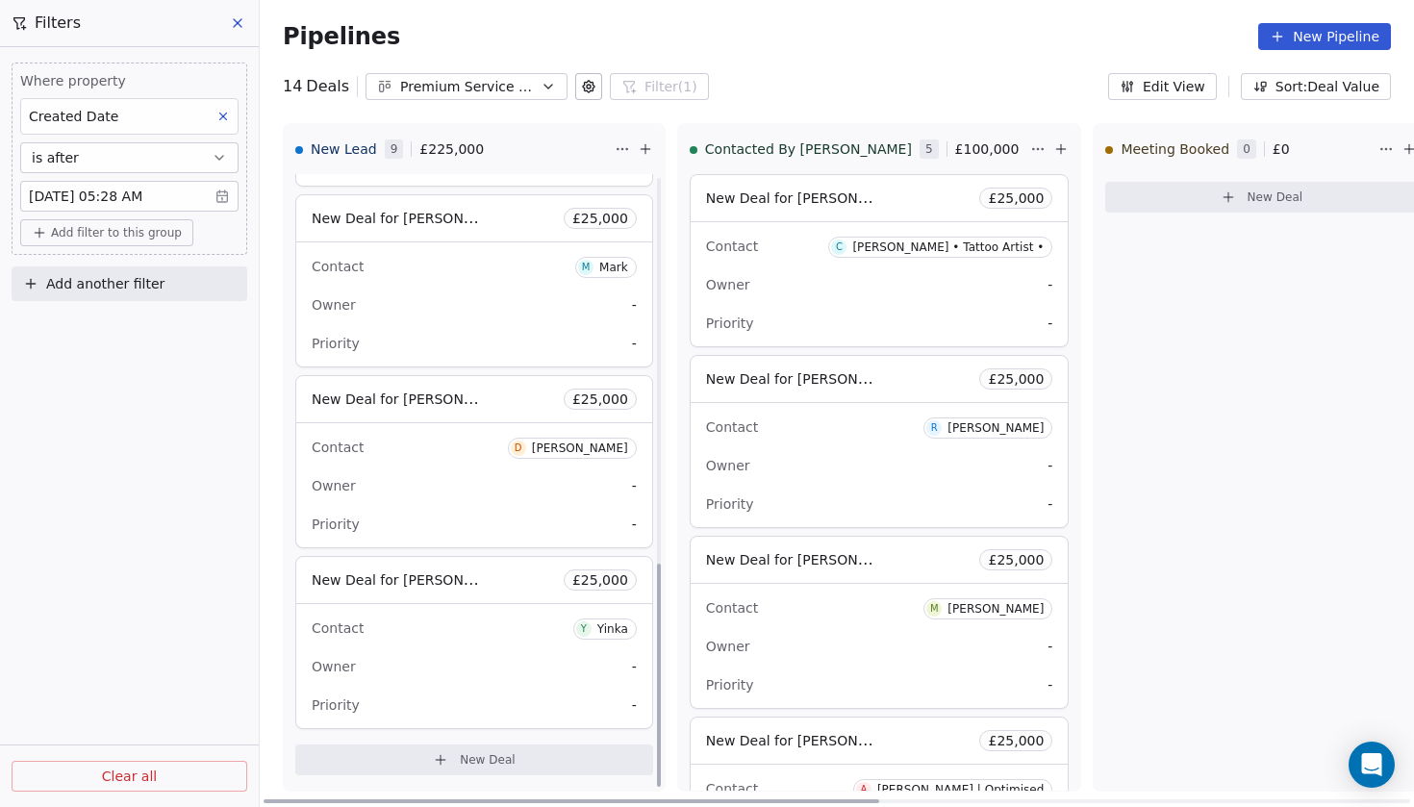
scroll to position [1065, 0]
click at [409, 576] on span "New Deal for [PERSON_NAME]" at bounding box center [413, 579] width 203 height 18
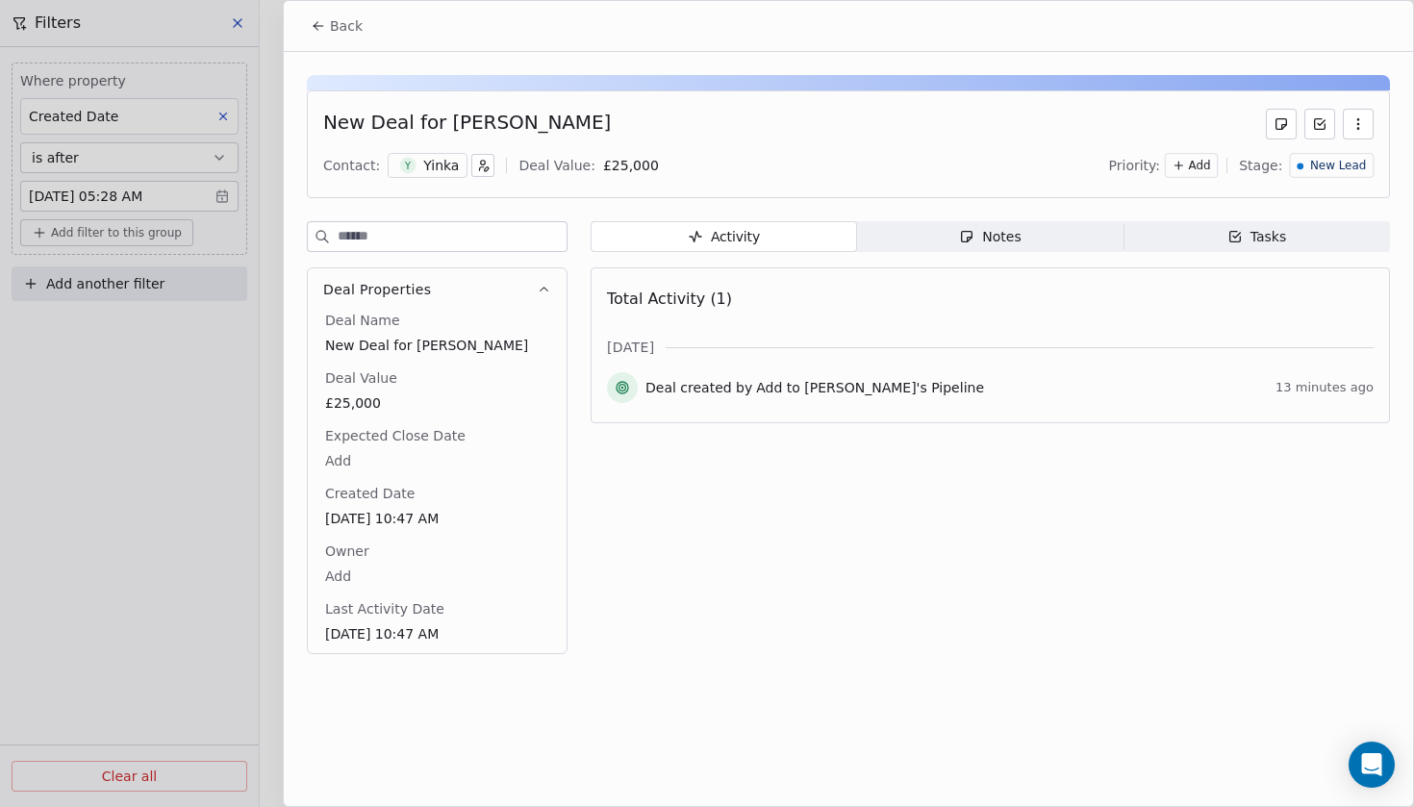
click at [430, 173] on div "Yinka" at bounding box center [441, 165] width 36 height 19
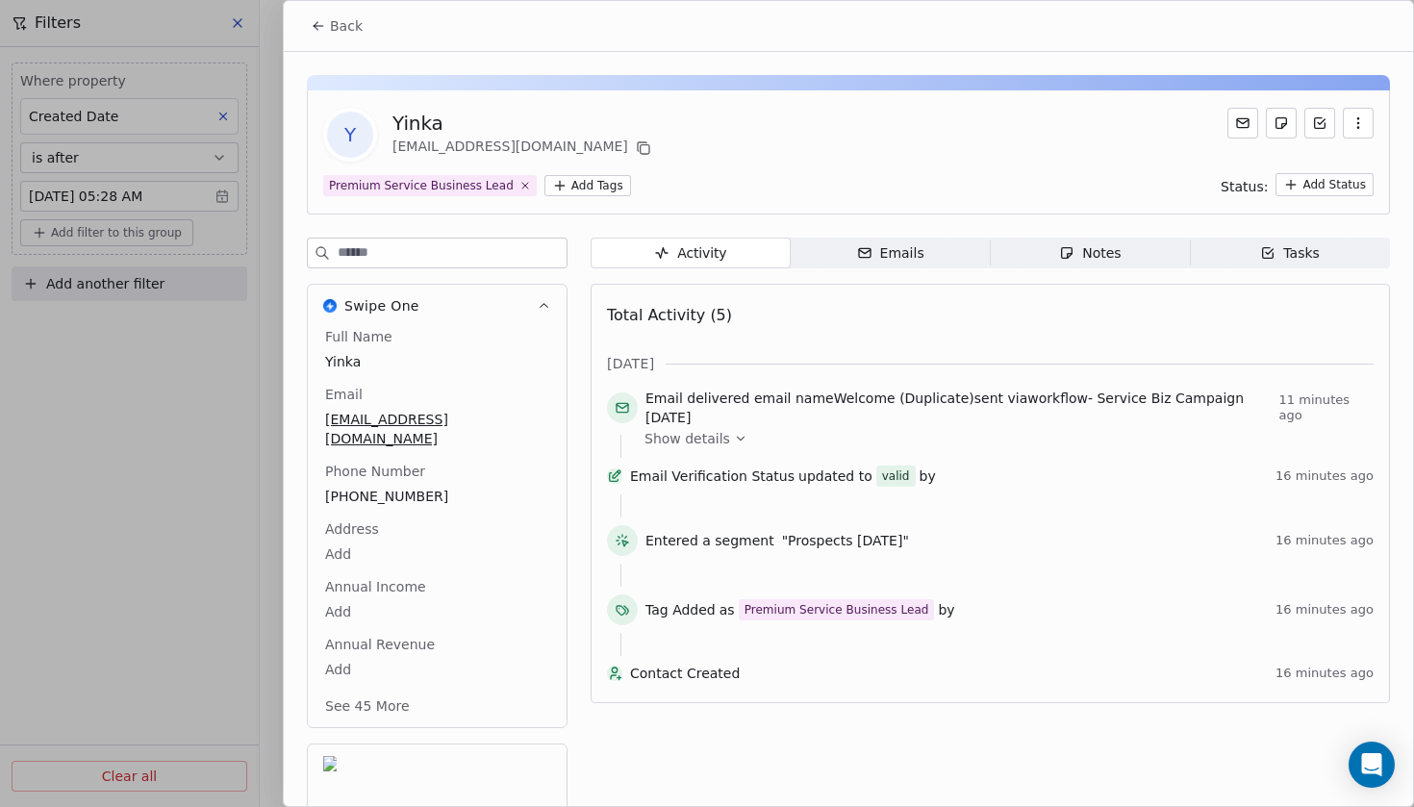
click at [332, 22] on span "Back" at bounding box center [346, 25] width 33 height 19
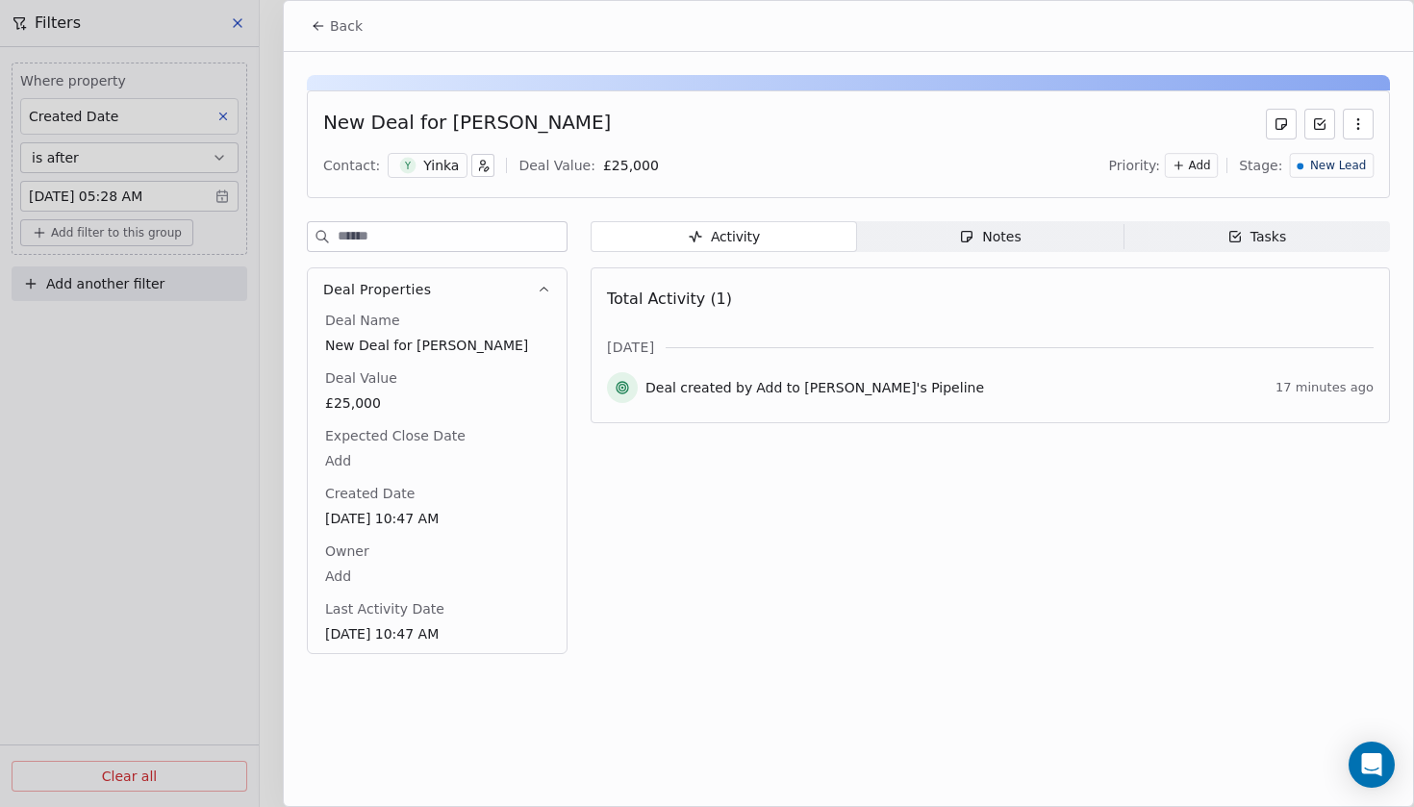
click at [961, 246] on span "Notes Notes" at bounding box center [990, 236] width 266 height 31
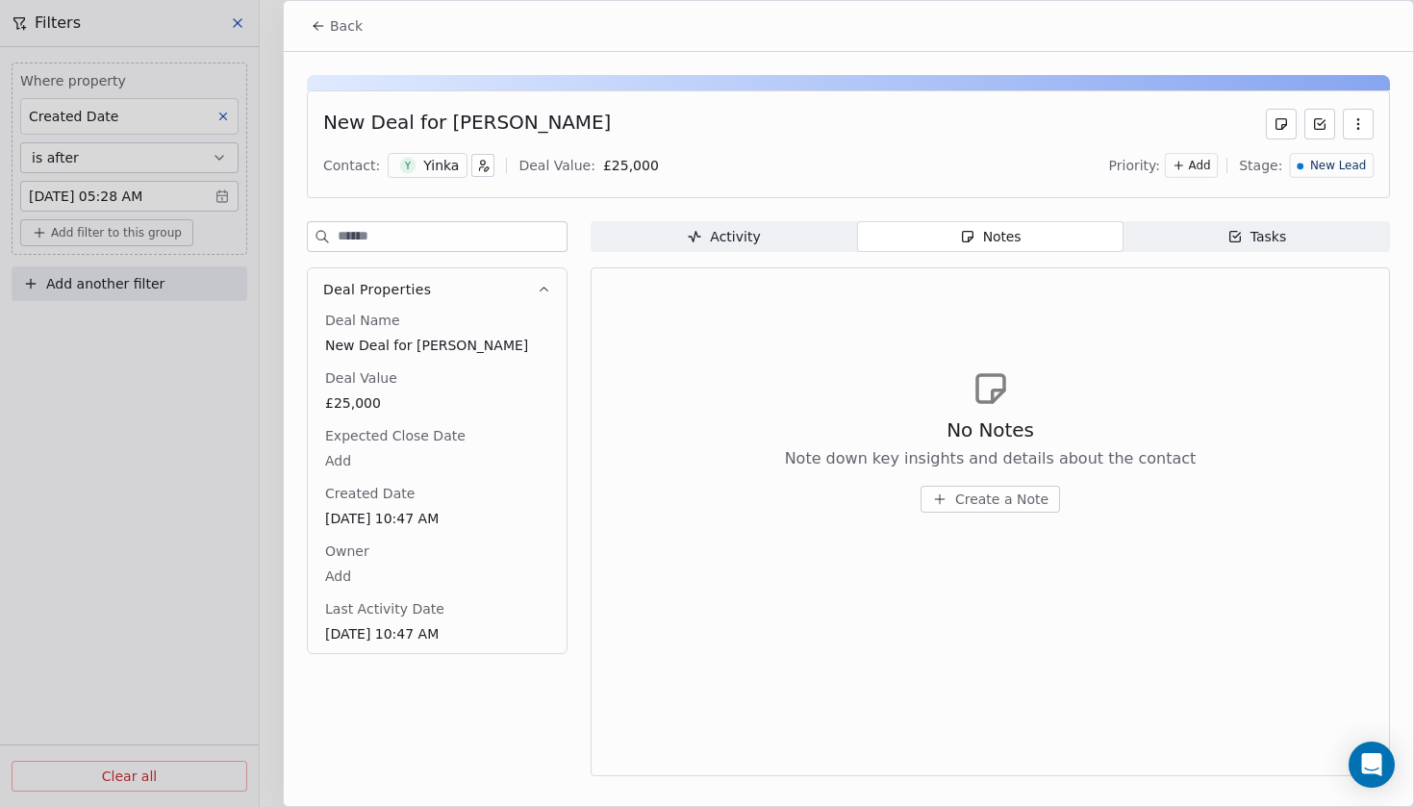
click at [981, 495] on span "Create a Note" at bounding box center [1001, 498] width 93 height 19
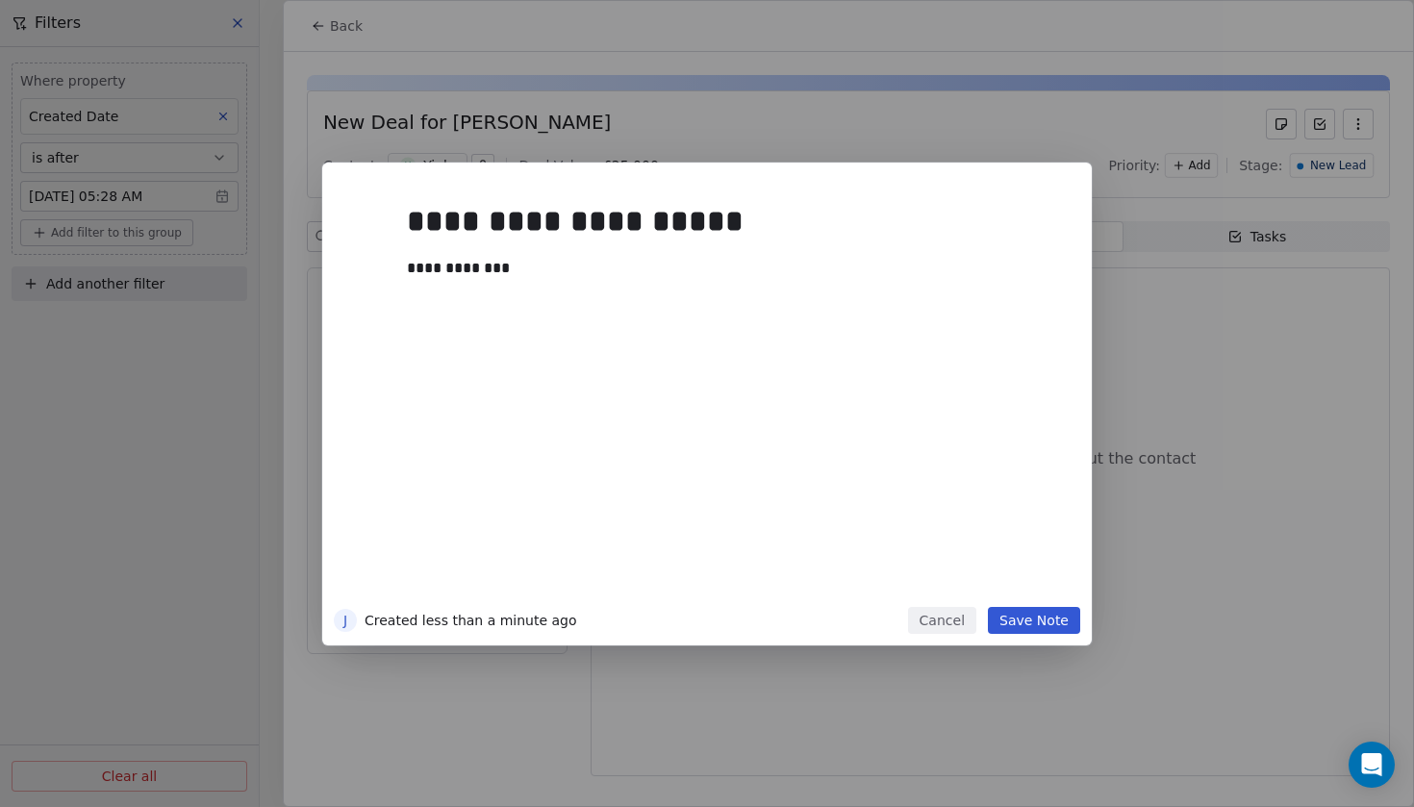
click at [1041, 624] on button "Save Note" at bounding box center [1034, 620] width 92 height 27
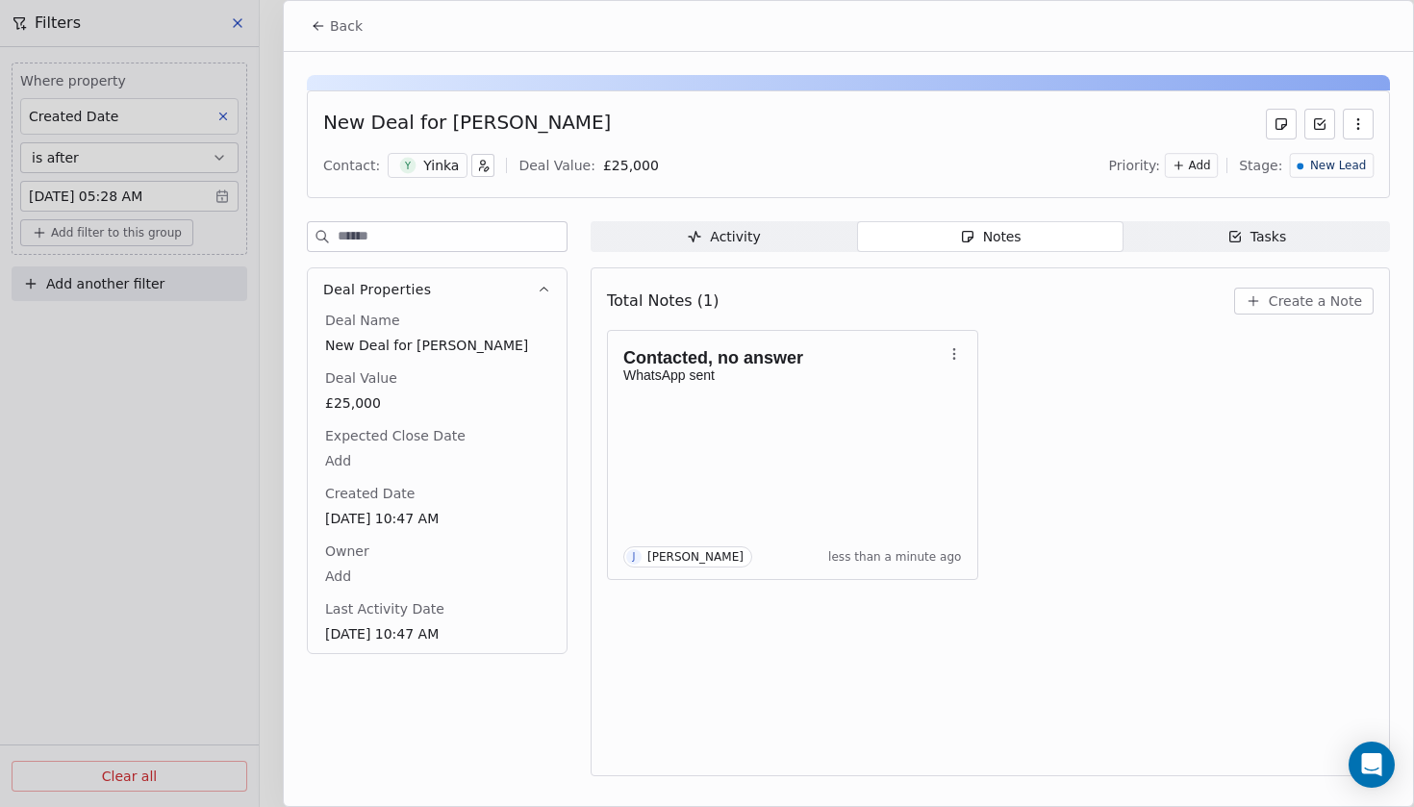
click at [1318, 167] on span "New Lead" at bounding box center [1338, 166] width 56 height 16
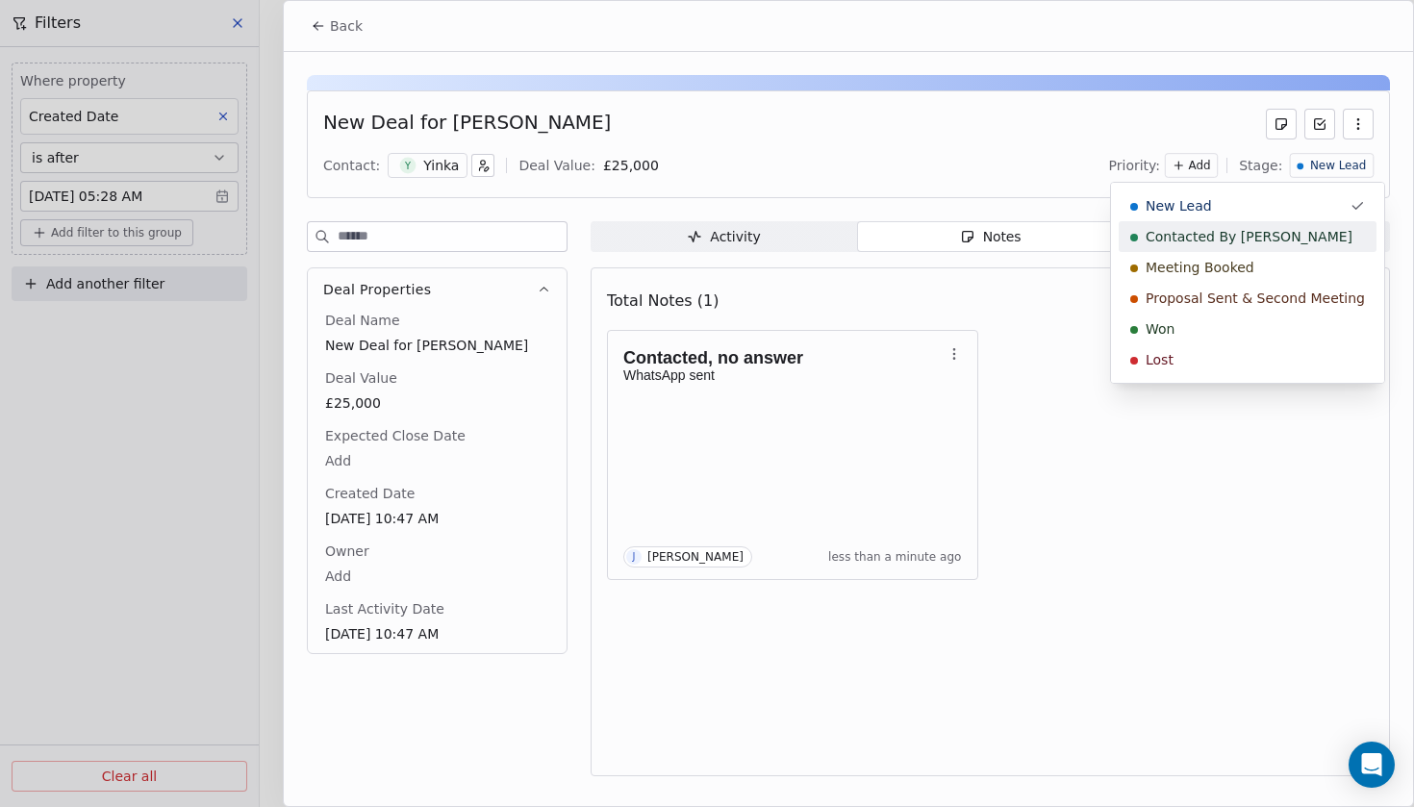
click at [1216, 236] on span "Contacted By [PERSON_NAME]" at bounding box center [1248, 236] width 207 height 19
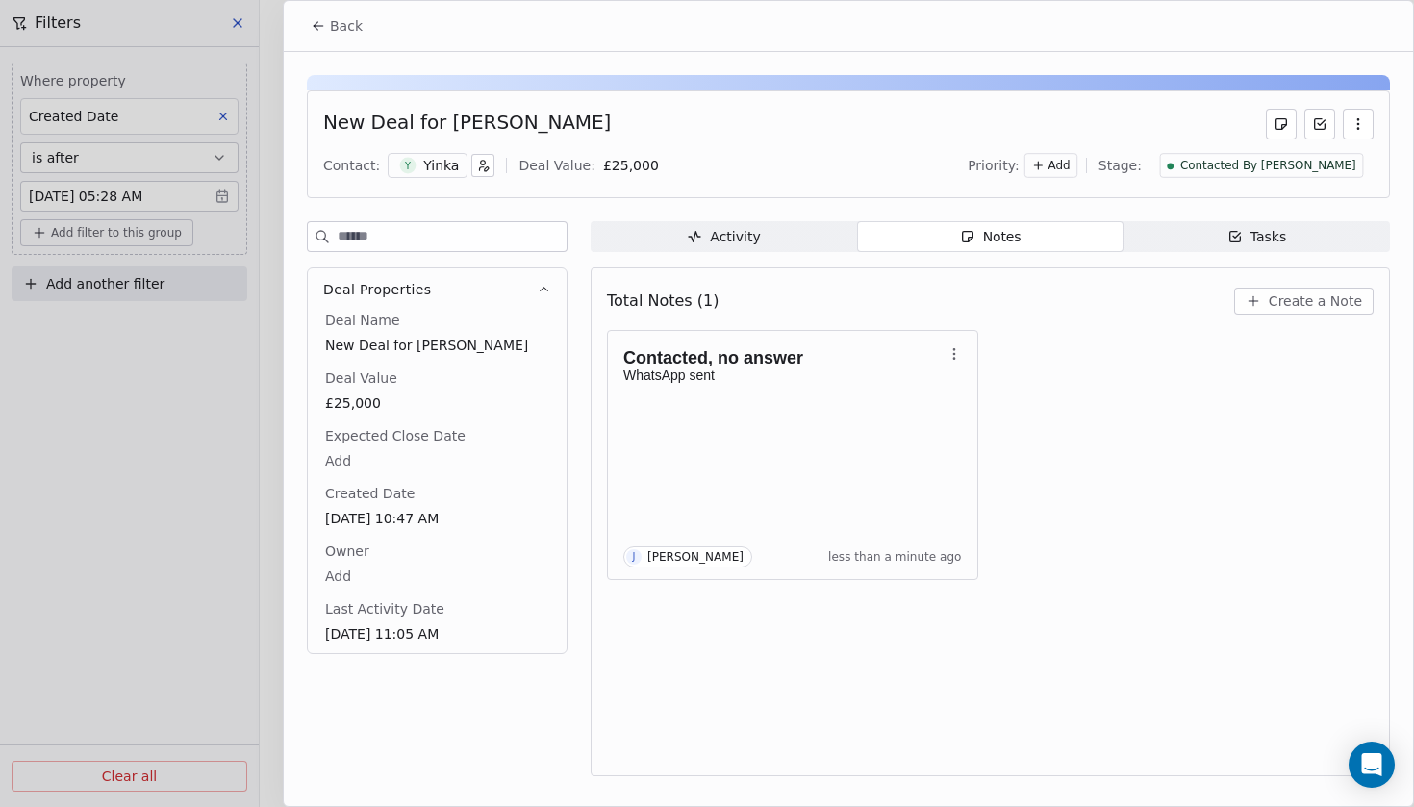
scroll to position [703, 0]
click at [324, 23] on icon at bounding box center [318, 25] width 15 height 15
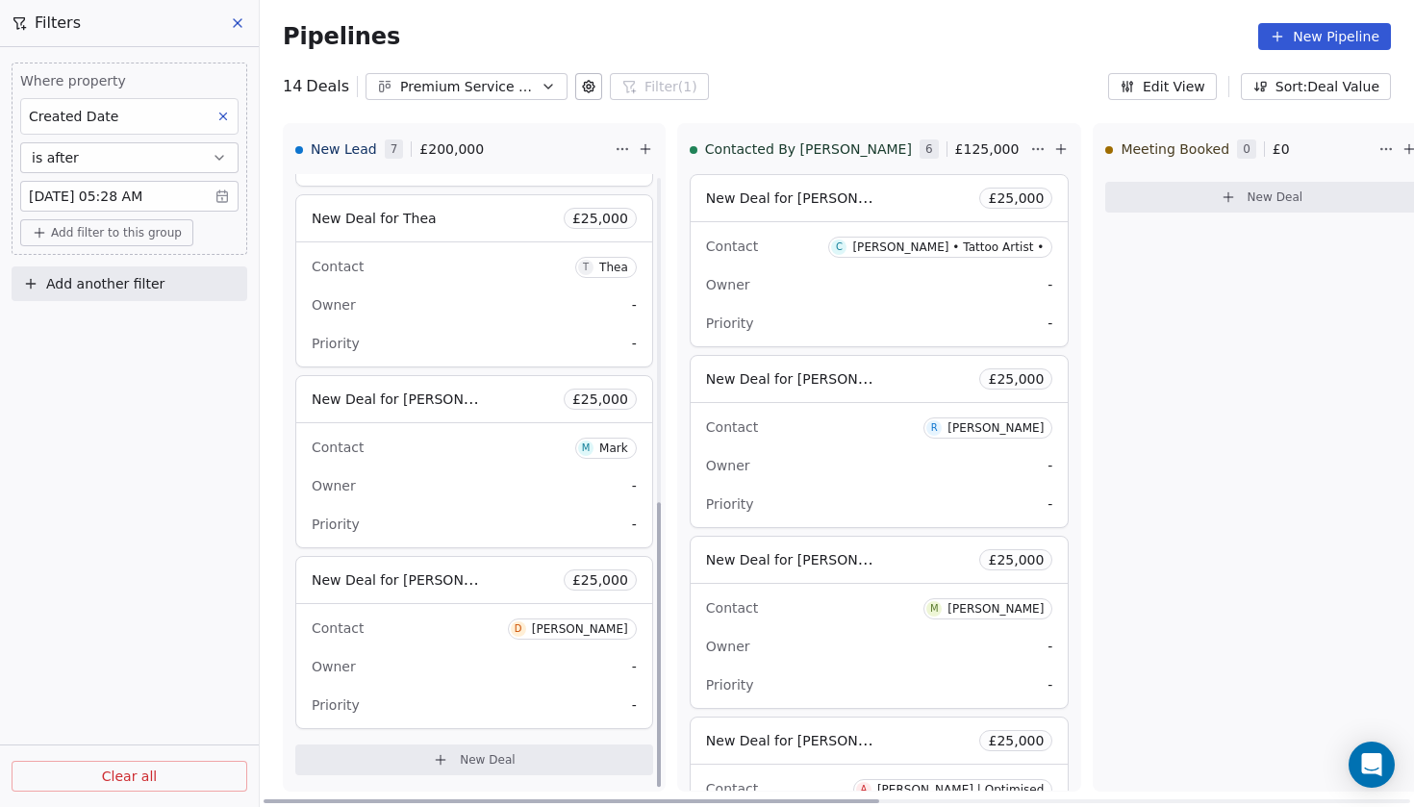
scroll to position [703, 0]
click at [390, 571] on span "New Deal for [PERSON_NAME]" at bounding box center [398, 579] width 173 height 23
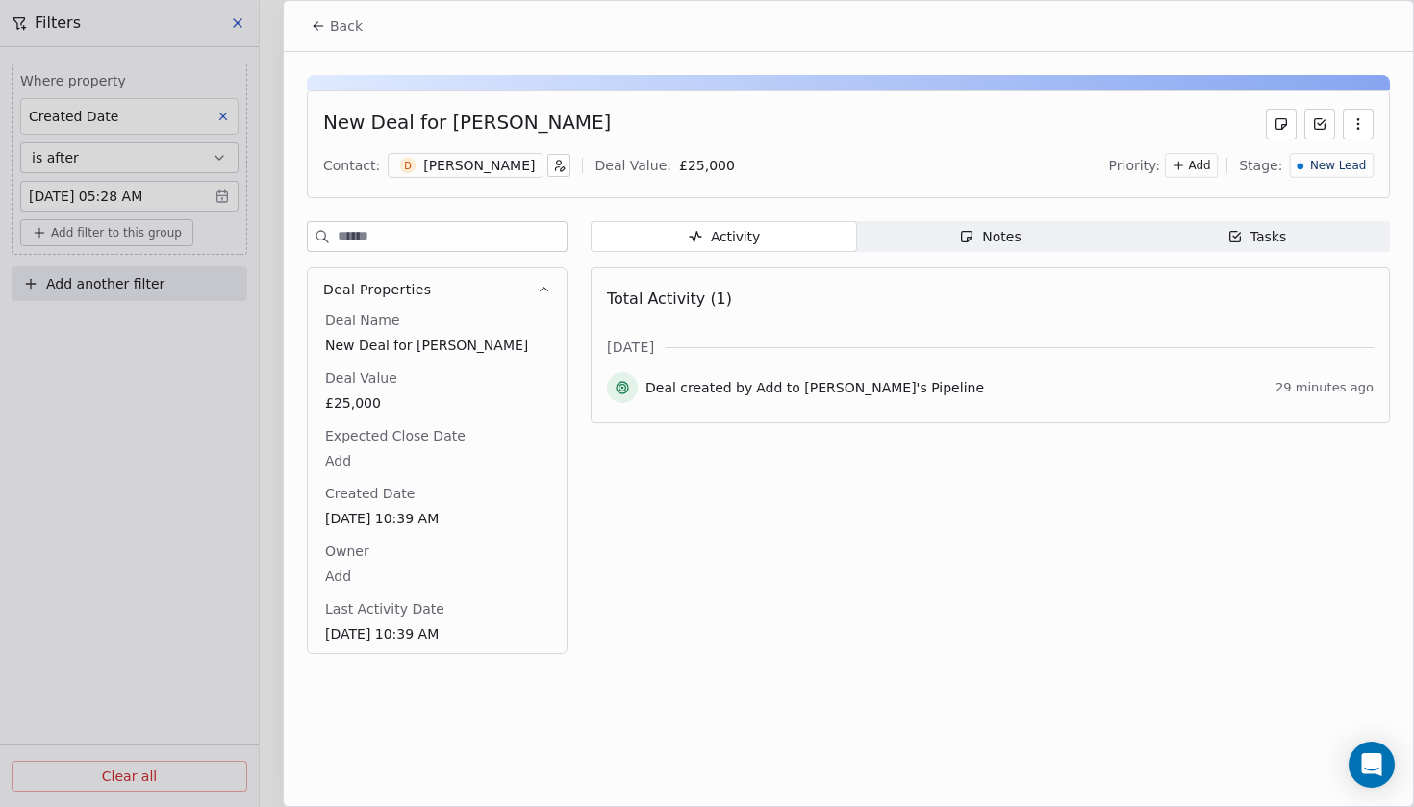
click at [436, 170] on div "[PERSON_NAME]" at bounding box center [479, 165] width 112 height 19
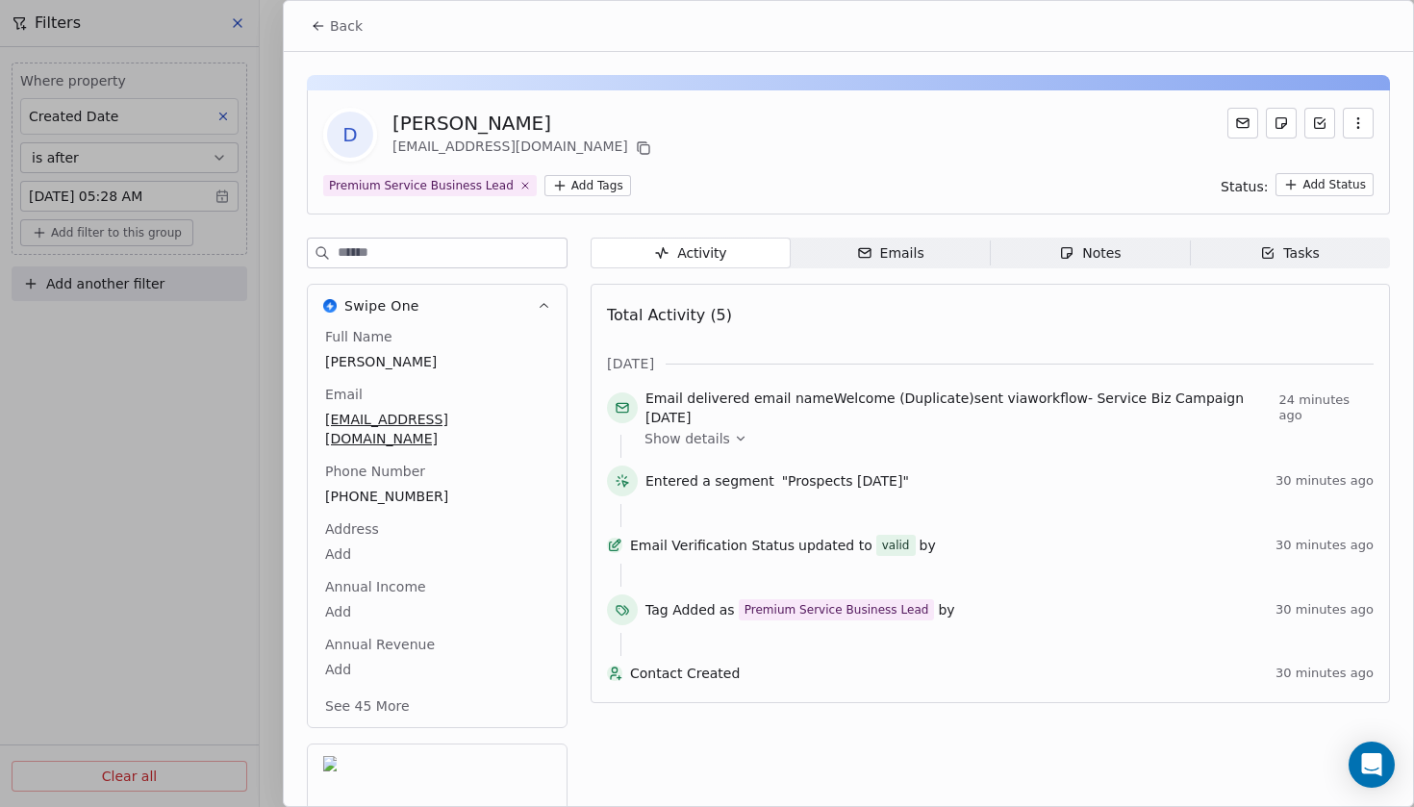
click at [325, 26] on icon at bounding box center [318, 25] width 15 height 15
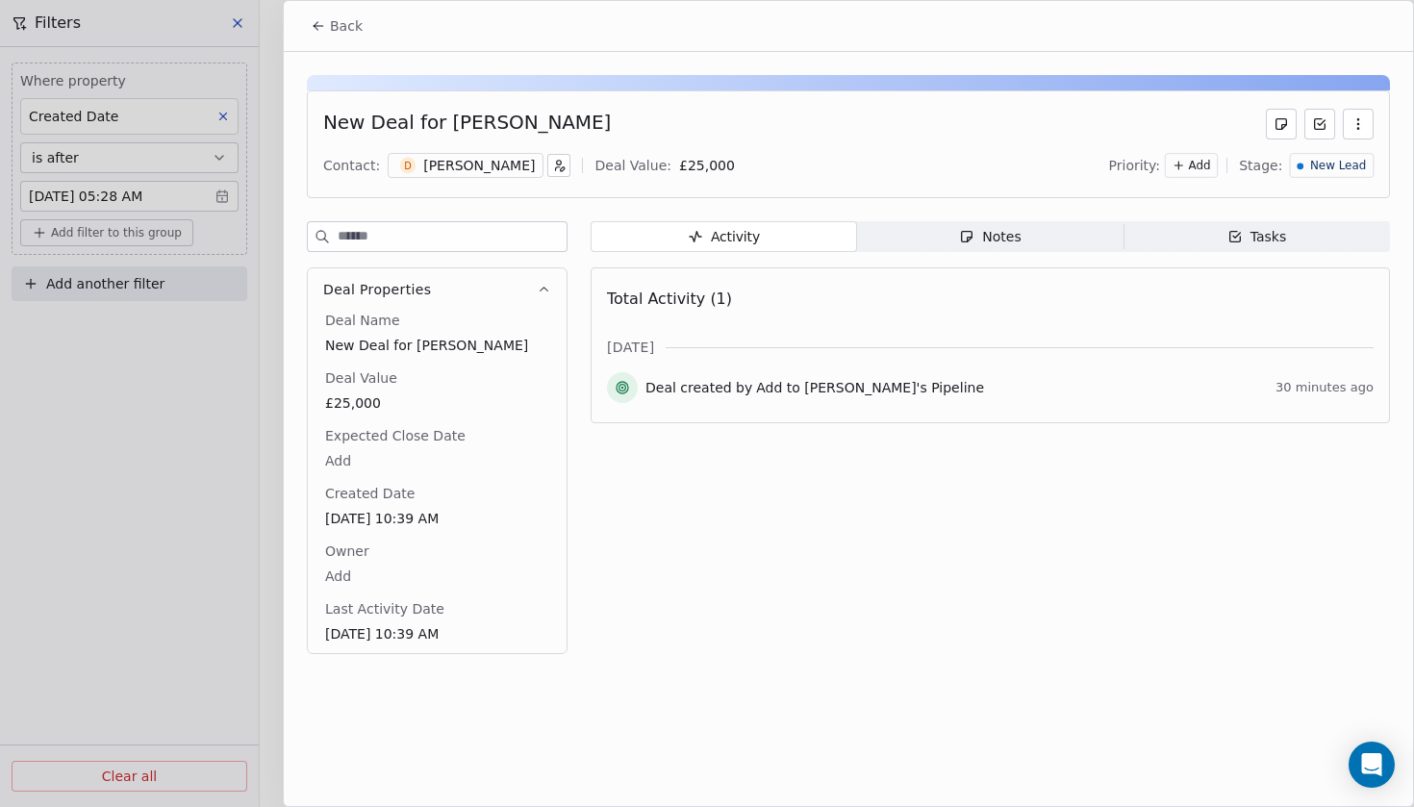
click at [1335, 176] on div "New Lead" at bounding box center [1332, 165] width 84 height 25
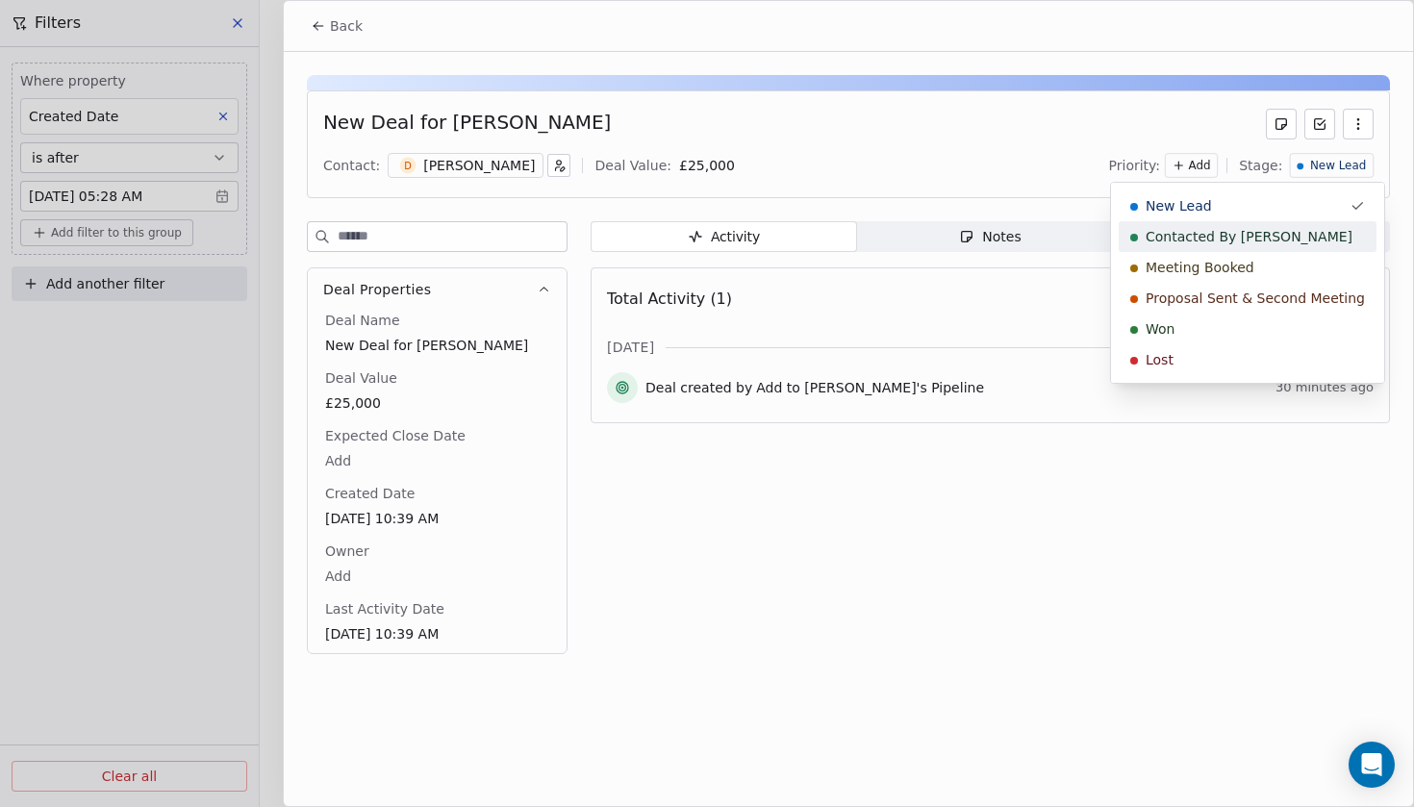
click at [1191, 245] on span "Contacted By [PERSON_NAME]" at bounding box center [1248, 236] width 207 height 19
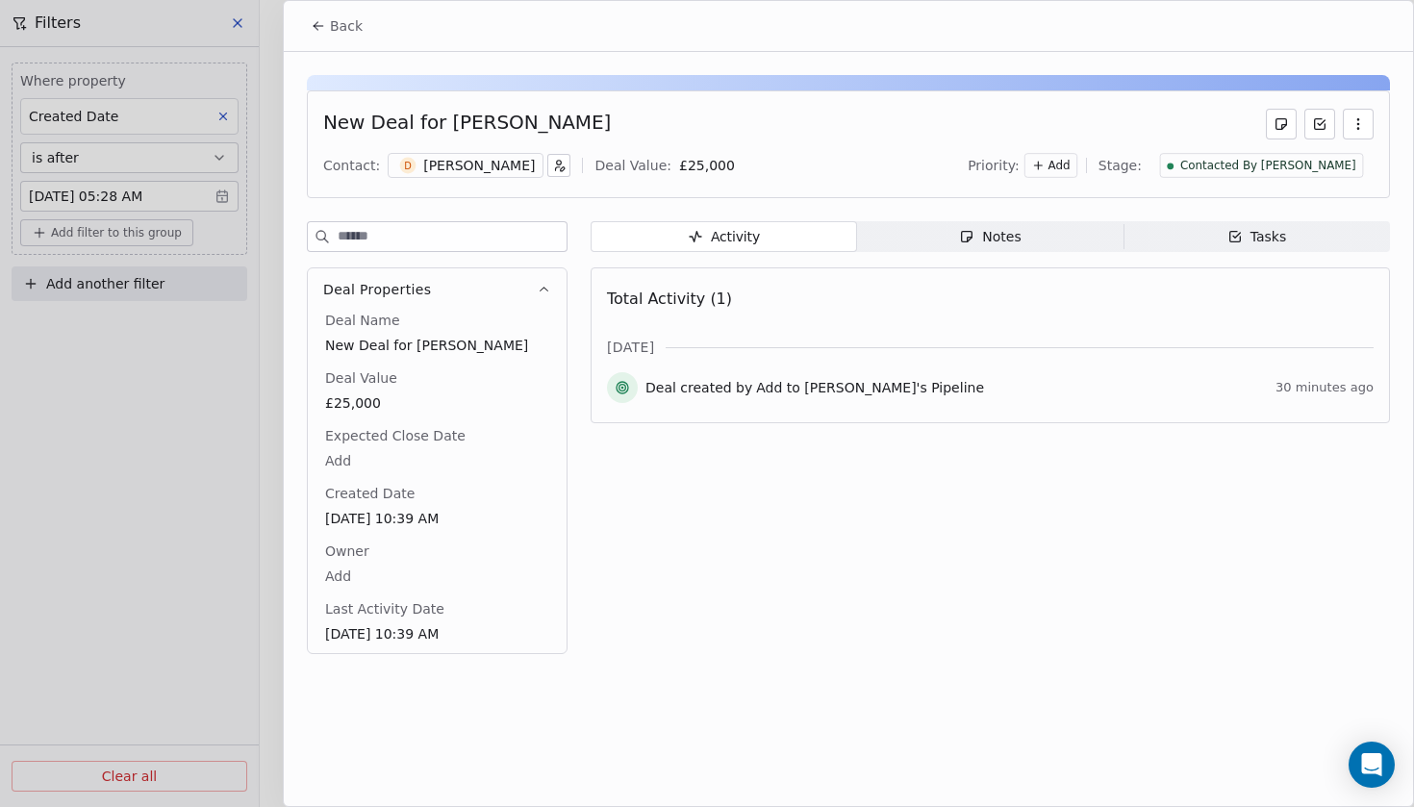
click at [1025, 243] on span "Notes Notes" at bounding box center [990, 236] width 266 height 31
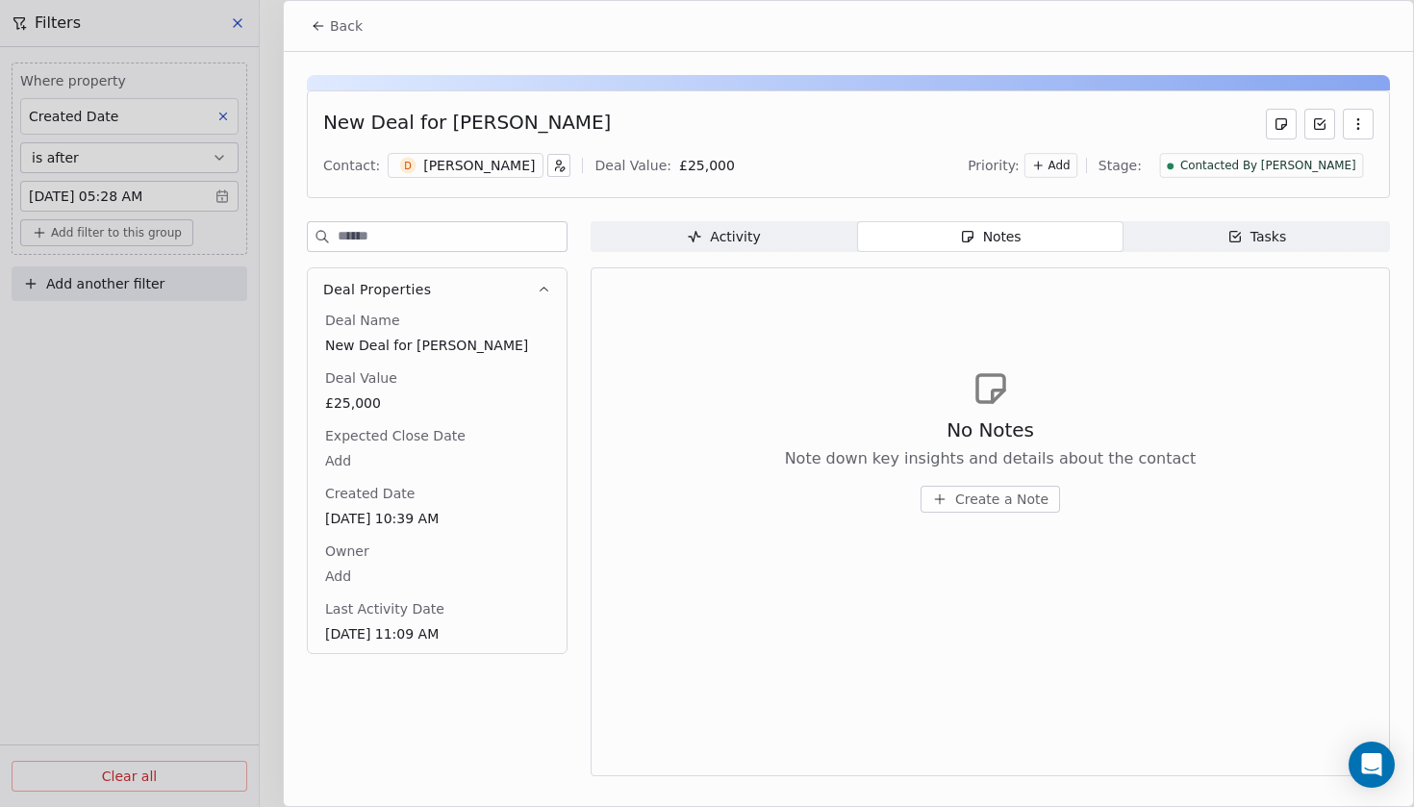
click at [1013, 514] on div "No Notes Note down key insights and details about the contact Create a Note" at bounding box center [990, 440] width 766 height 237
click at [1013, 498] on span "Create a Note" at bounding box center [1001, 498] width 93 height 19
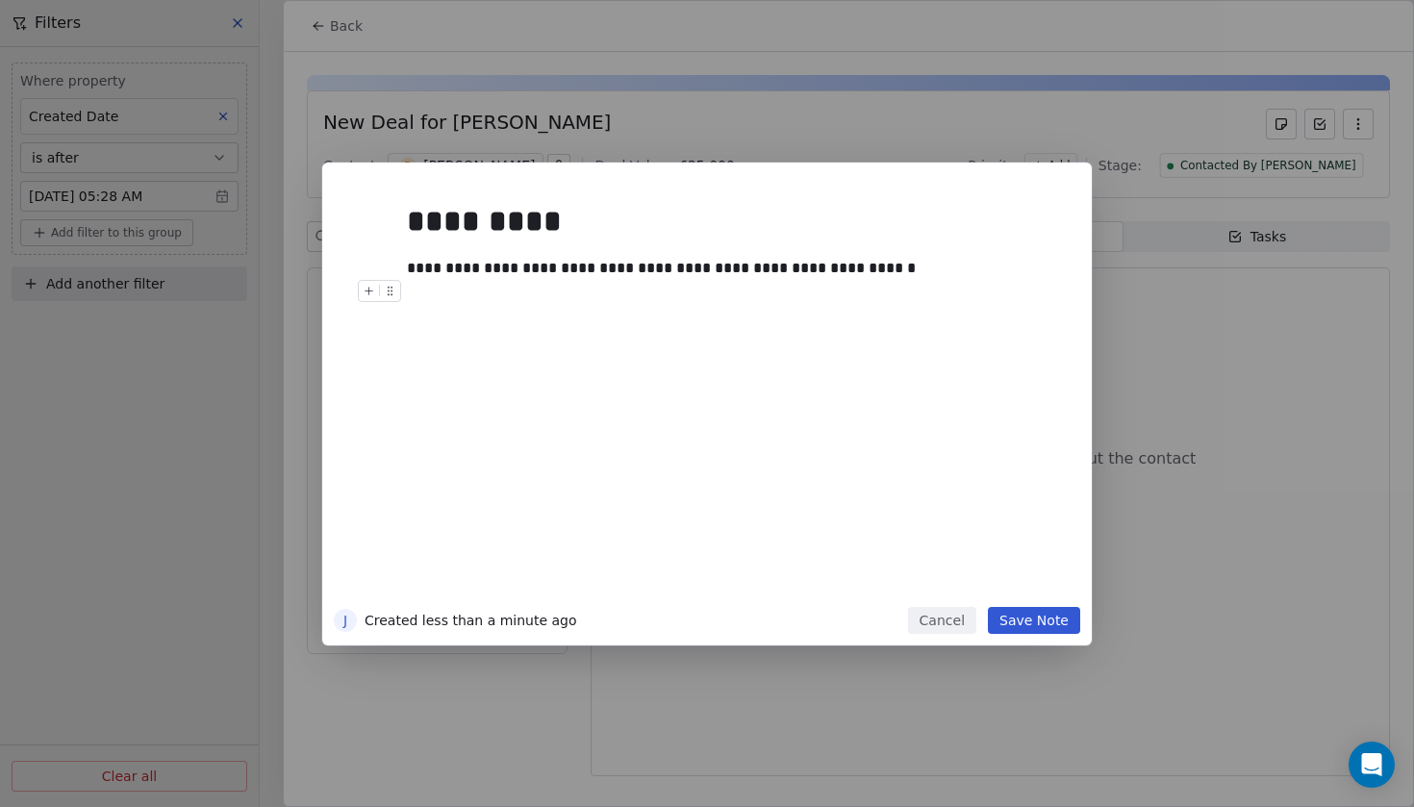
click at [1042, 613] on button "Save Note" at bounding box center [1034, 620] width 92 height 27
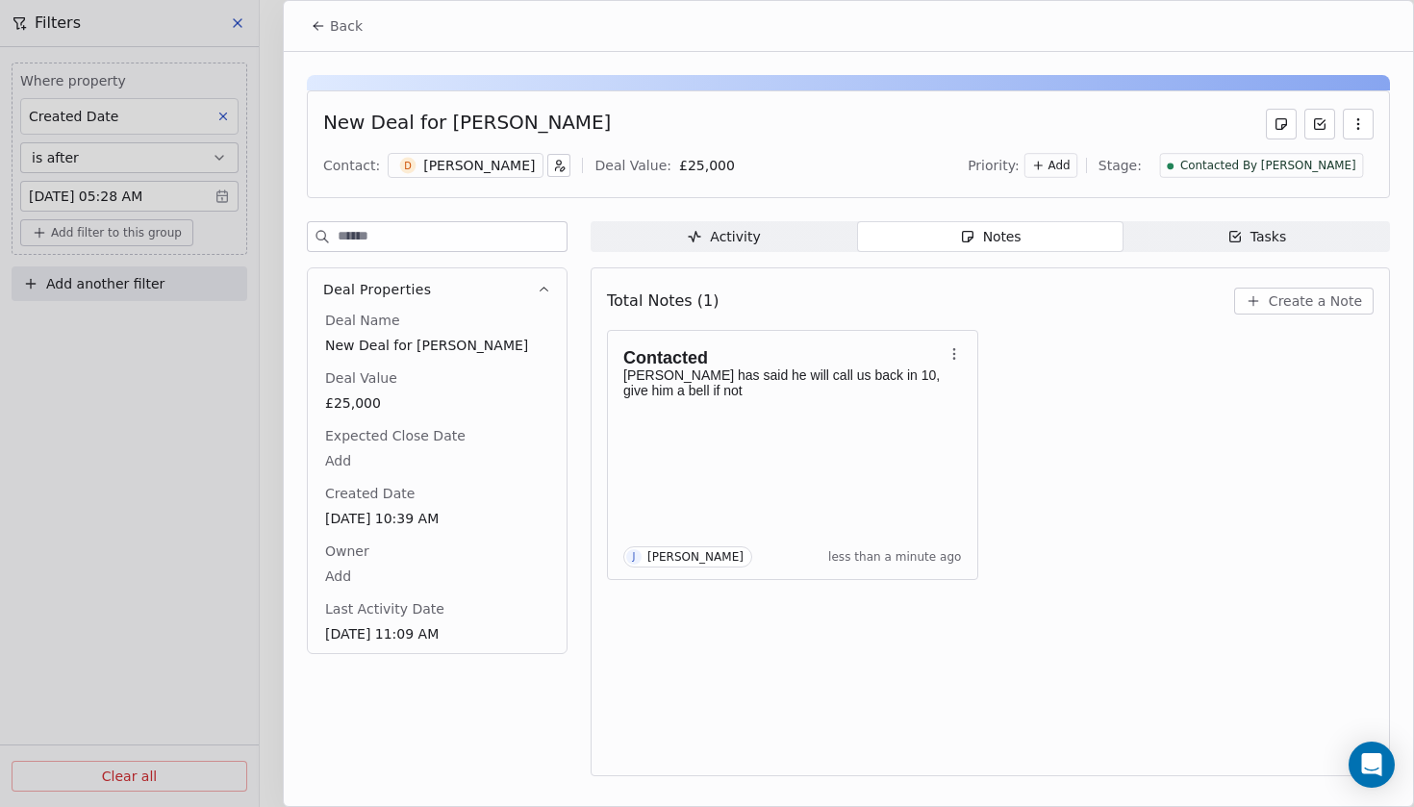
click at [1307, 160] on span "Contacted By [PERSON_NAME]" at bounding box center [1268, 166] width 176 height 16
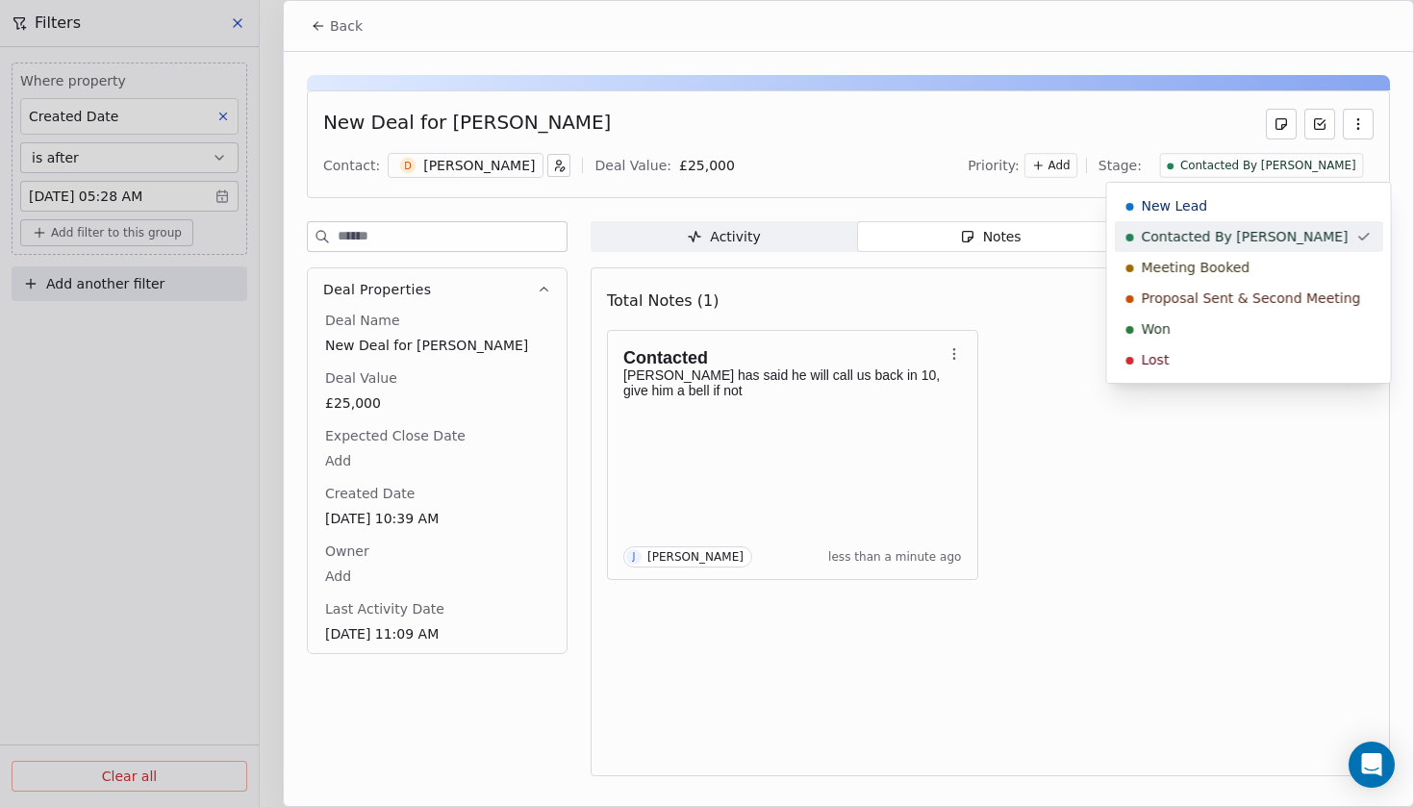
click at [766, 91] on html "Codebreak Contacts People Marketing Workflows Campaigns Metrics & Events Sales …" at bounding box center [707, 403] width 1414 height 807
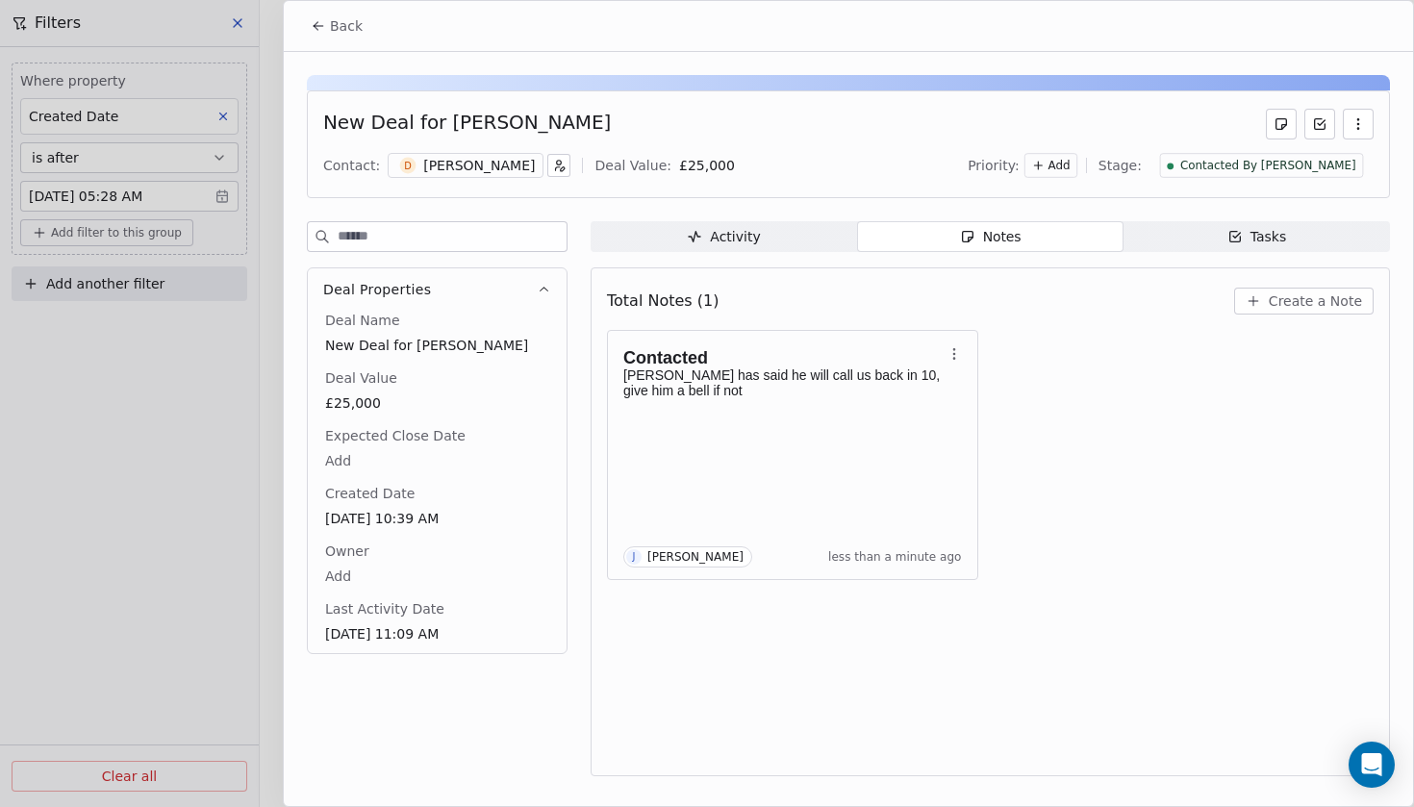
click at [333, 30] on span "Back" at bounding box center [346, 25] width 33 height 19
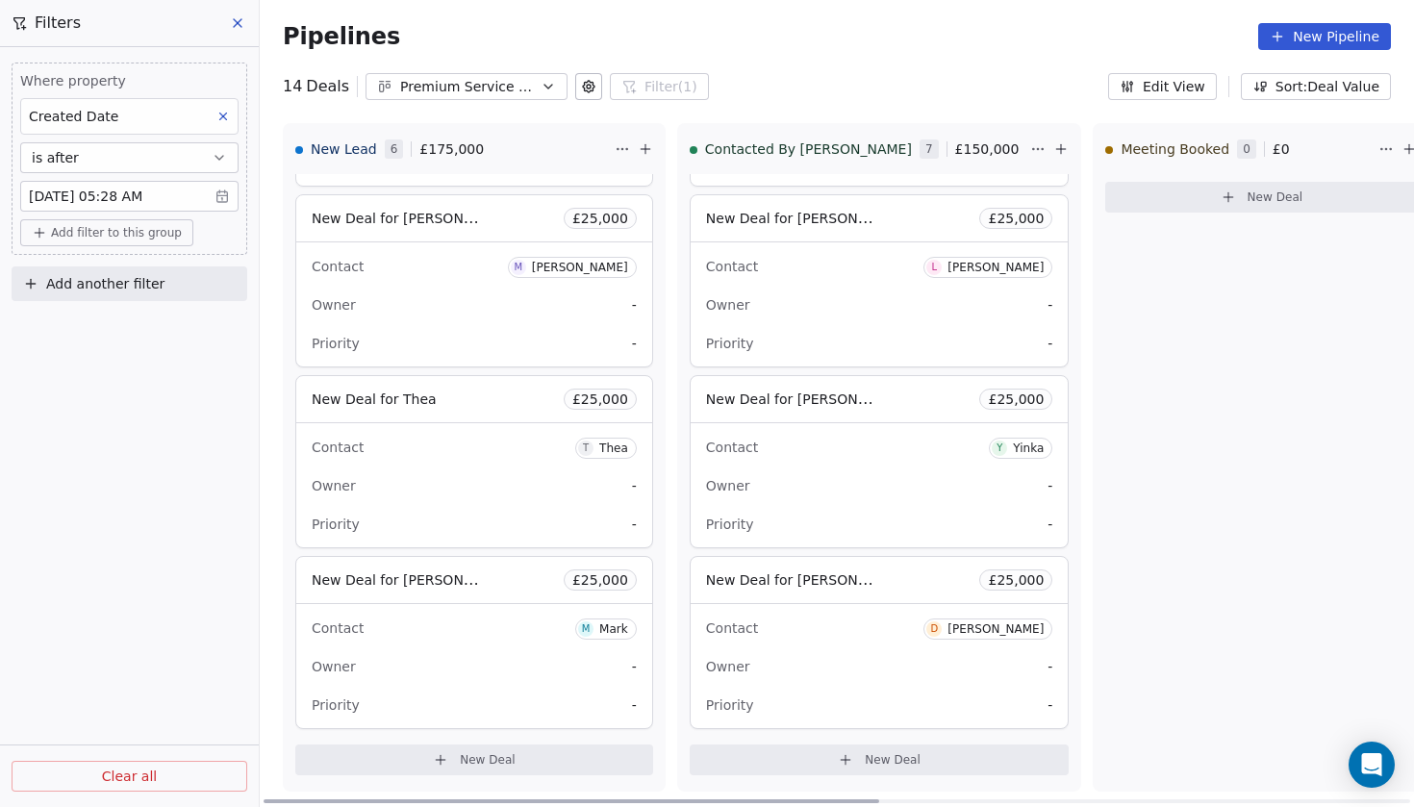
click at [386, 583] on span "New Deal for [PERSON_NAME]" at bounding box center [413, 579] width 203 height 18
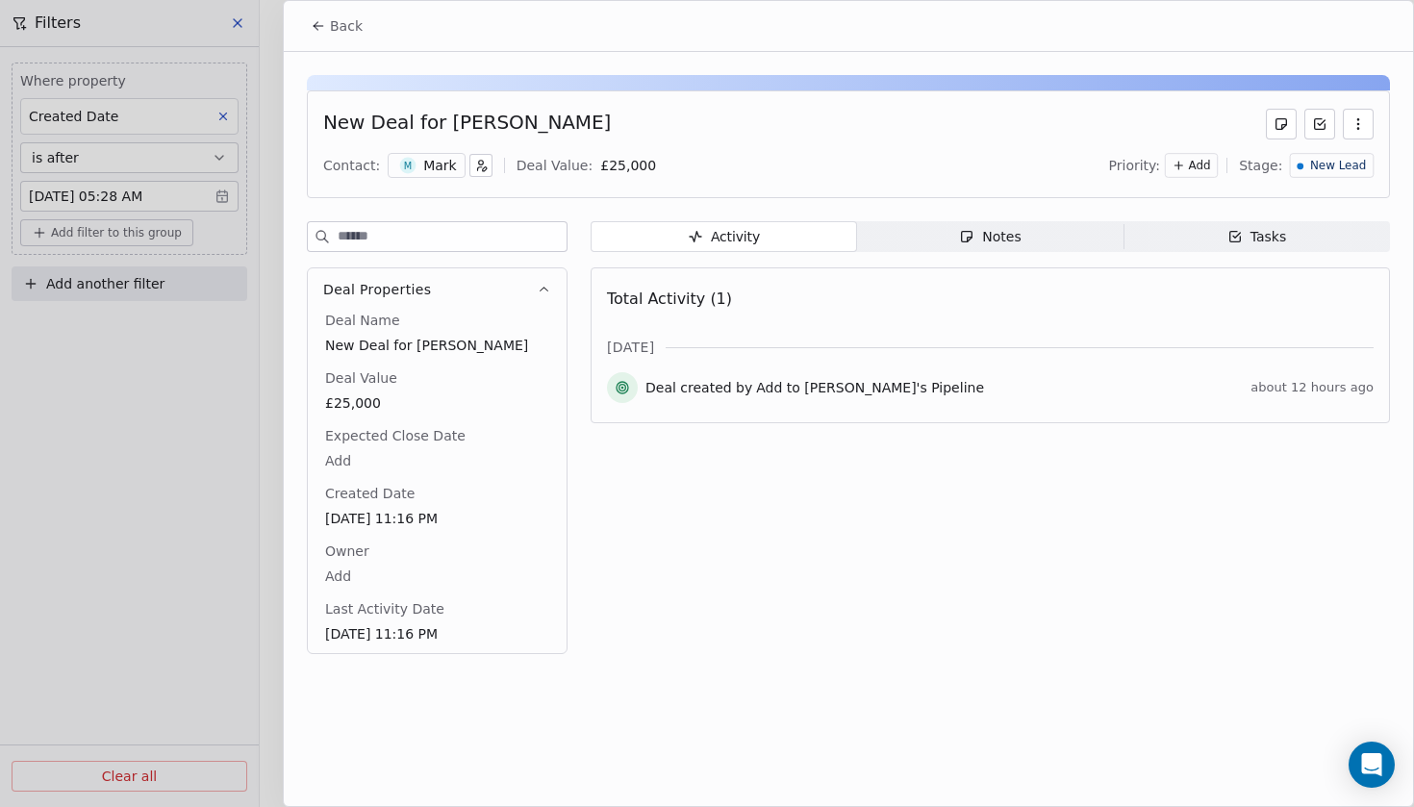
click at [407, 170] on span "M" at bounding box center [408, 166] width 16 height 16
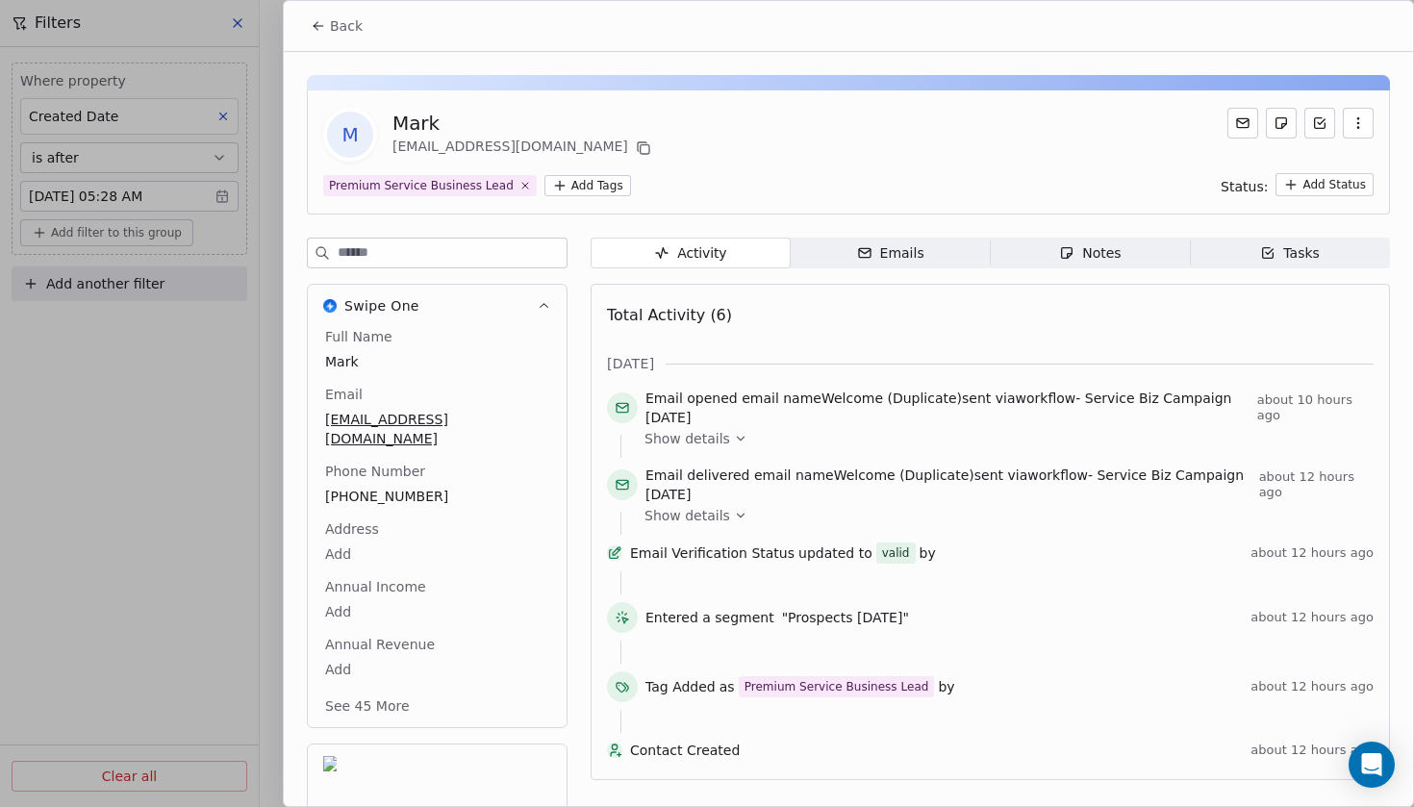
click at [339, 30] on span "Back" at bounding box center [346, 25] width 33 height 19
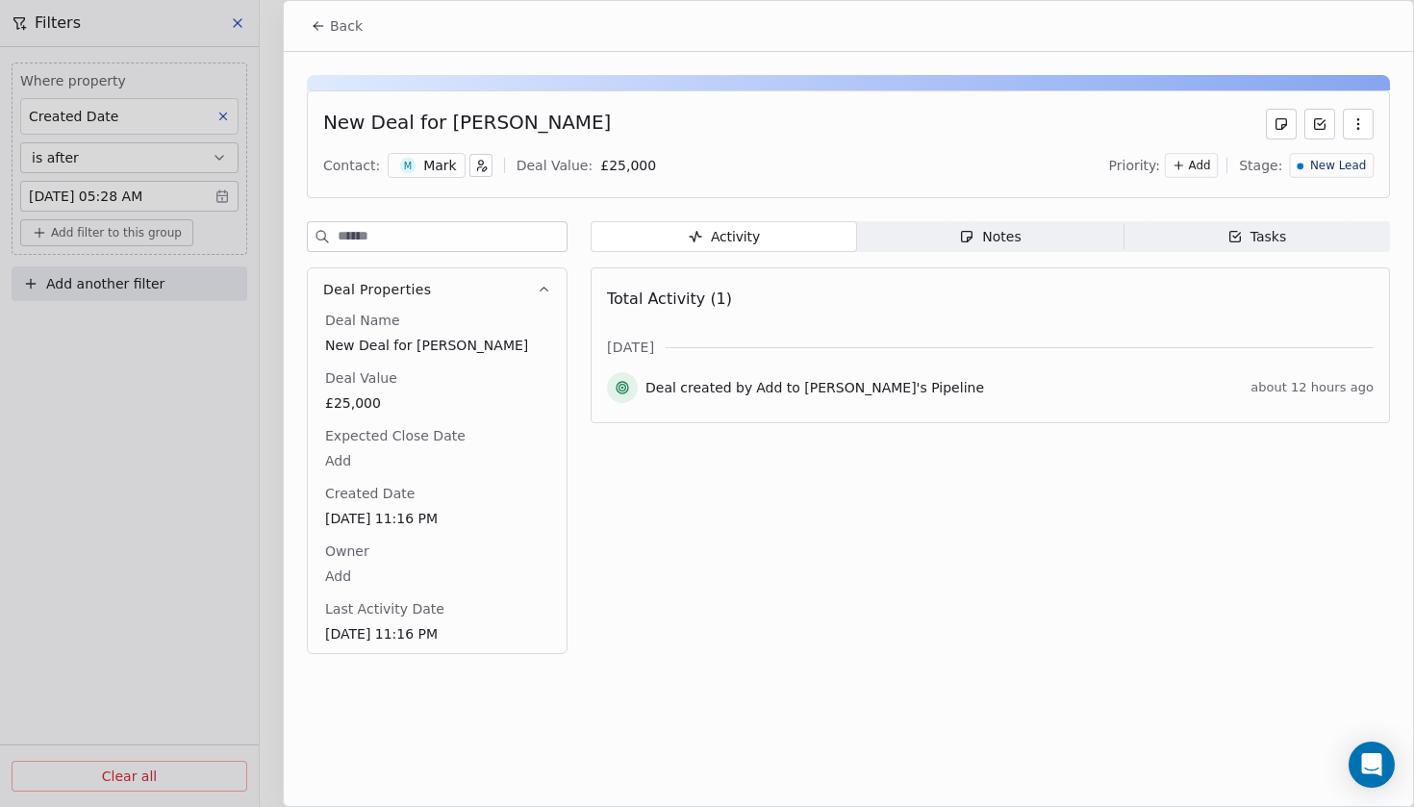
click at [942, 254] on div "Activity Activity Notes Notes Tasks Tasks Total Activity (1) Oct 2025 Deal crea…" at bounding box center [989, 443] width 799 height 444
click at [942, 250] on span "Notes Notes" at bounding box center [990, 236] width 266 height 31
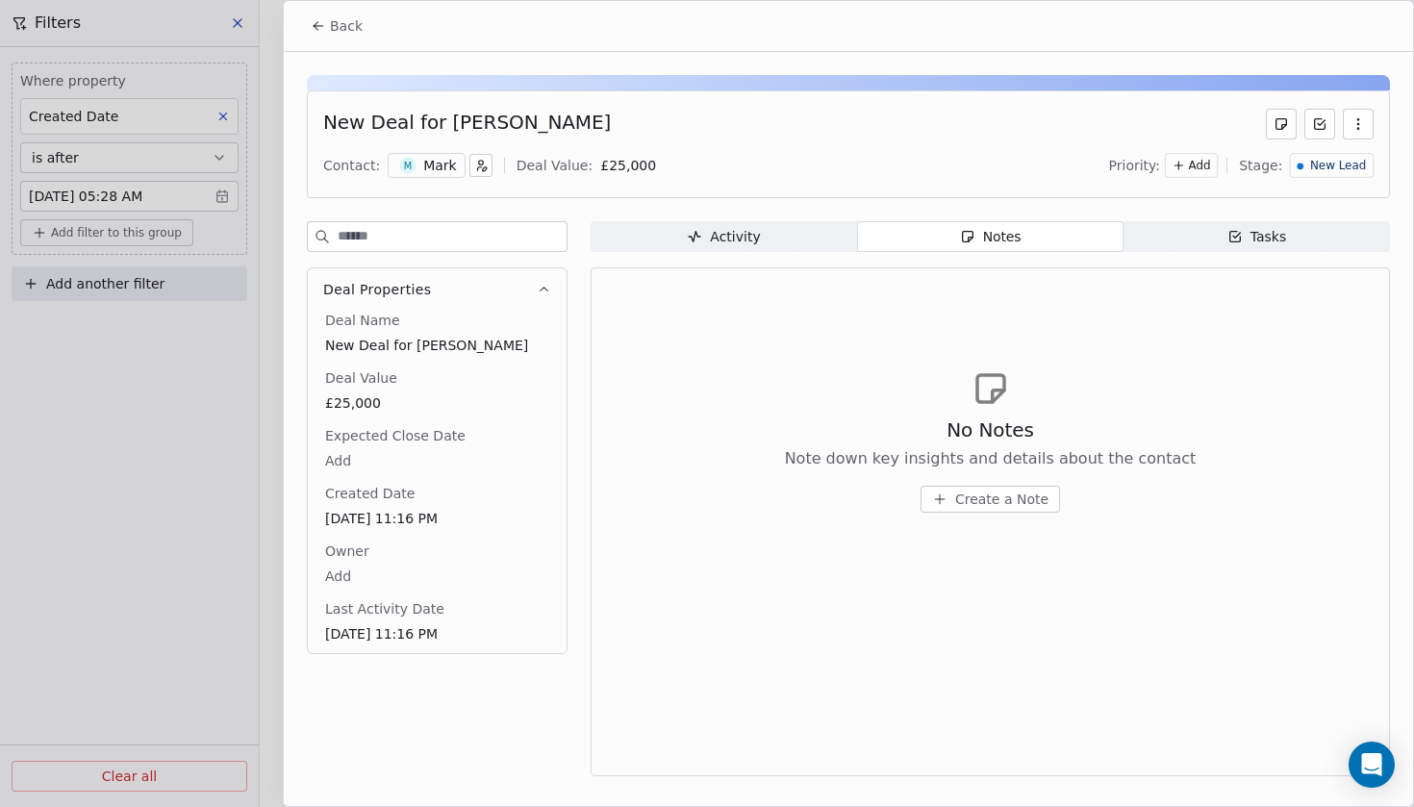
click at [1314, 171] on span "New Lead" at bounding box center [1338, 166] width 56 height 16
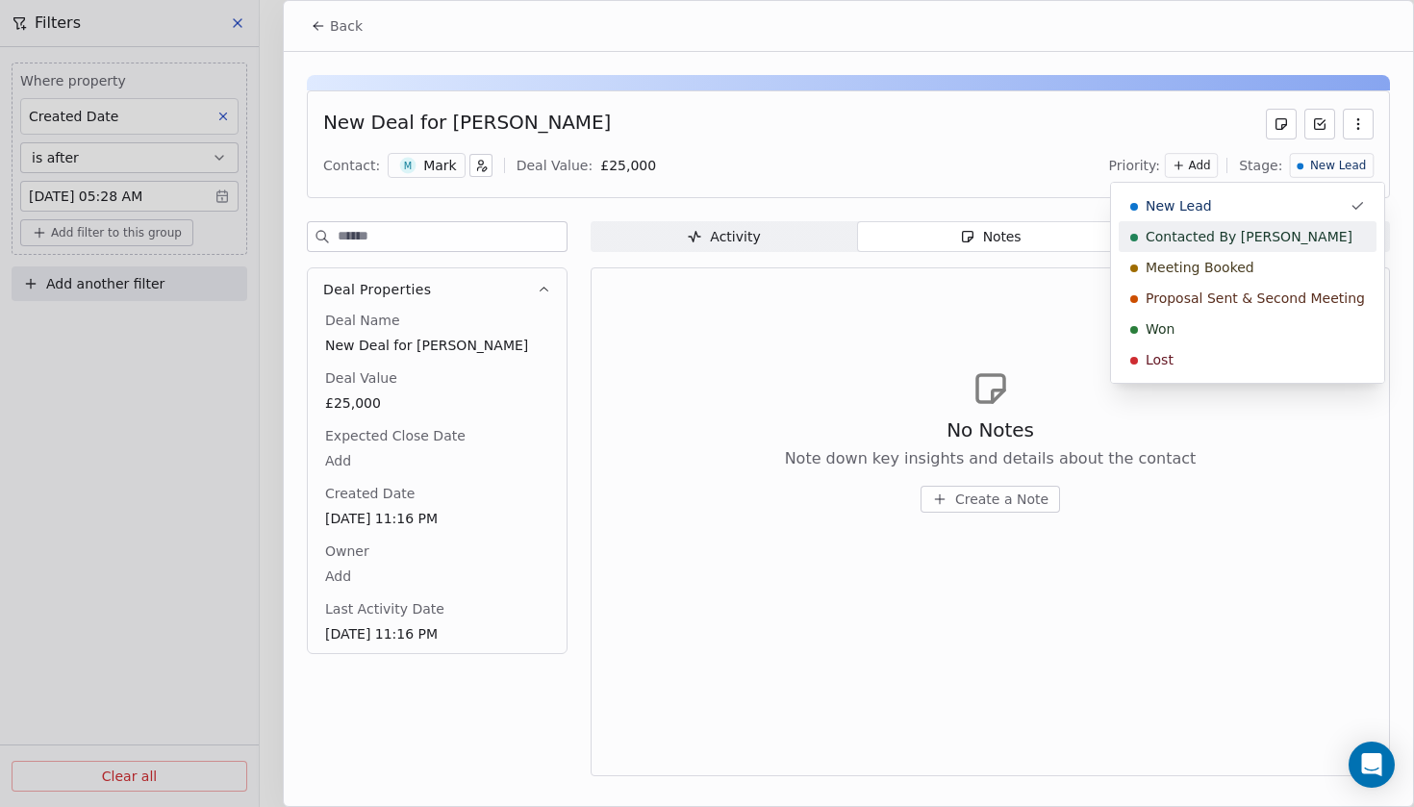
click at [1188, 246] on div "Contacted By [PERSON_NAME]" at bounding box center [1247, 236] width 258 height 31
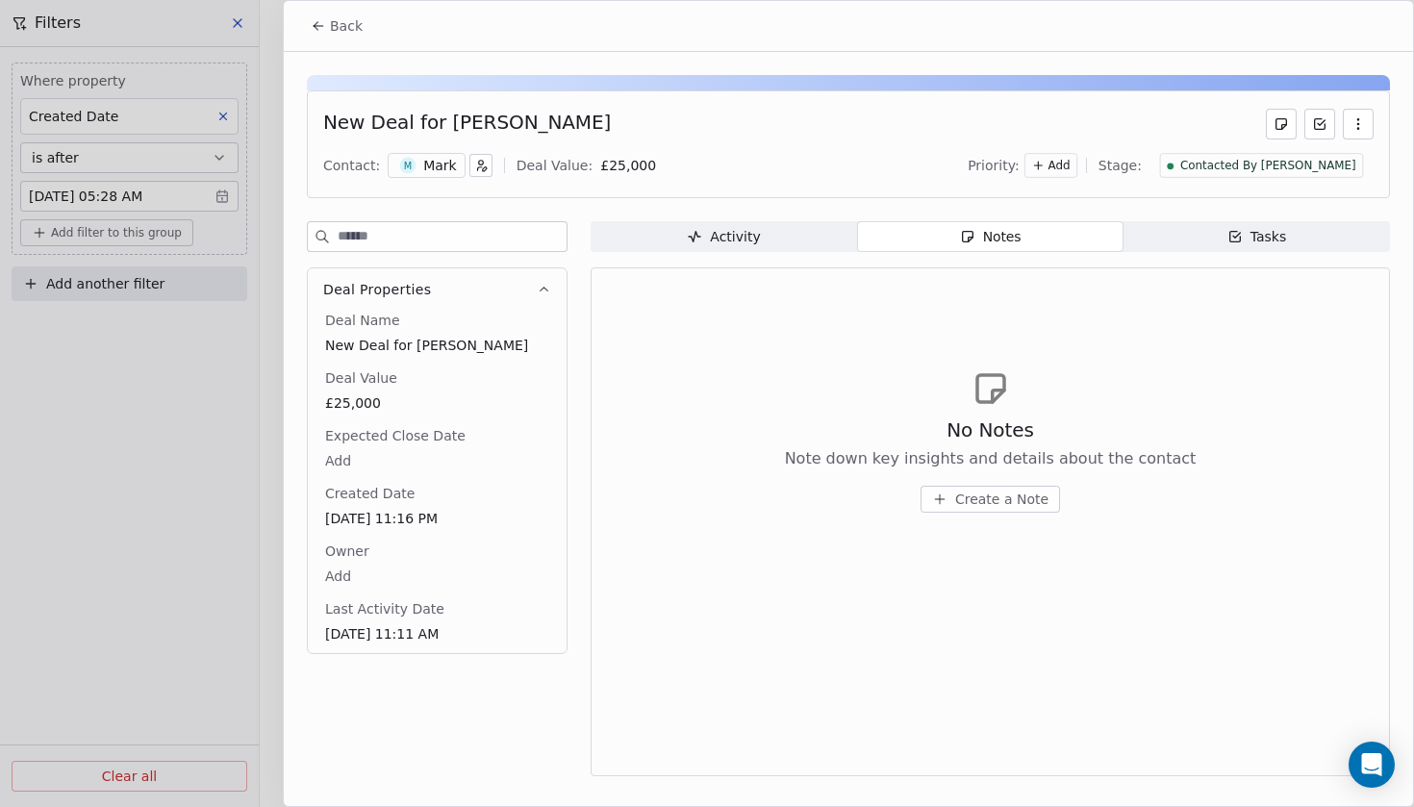
click at [986, 504] on span "Create a Note" at bounding box center [1001, 498] width 93 height 19
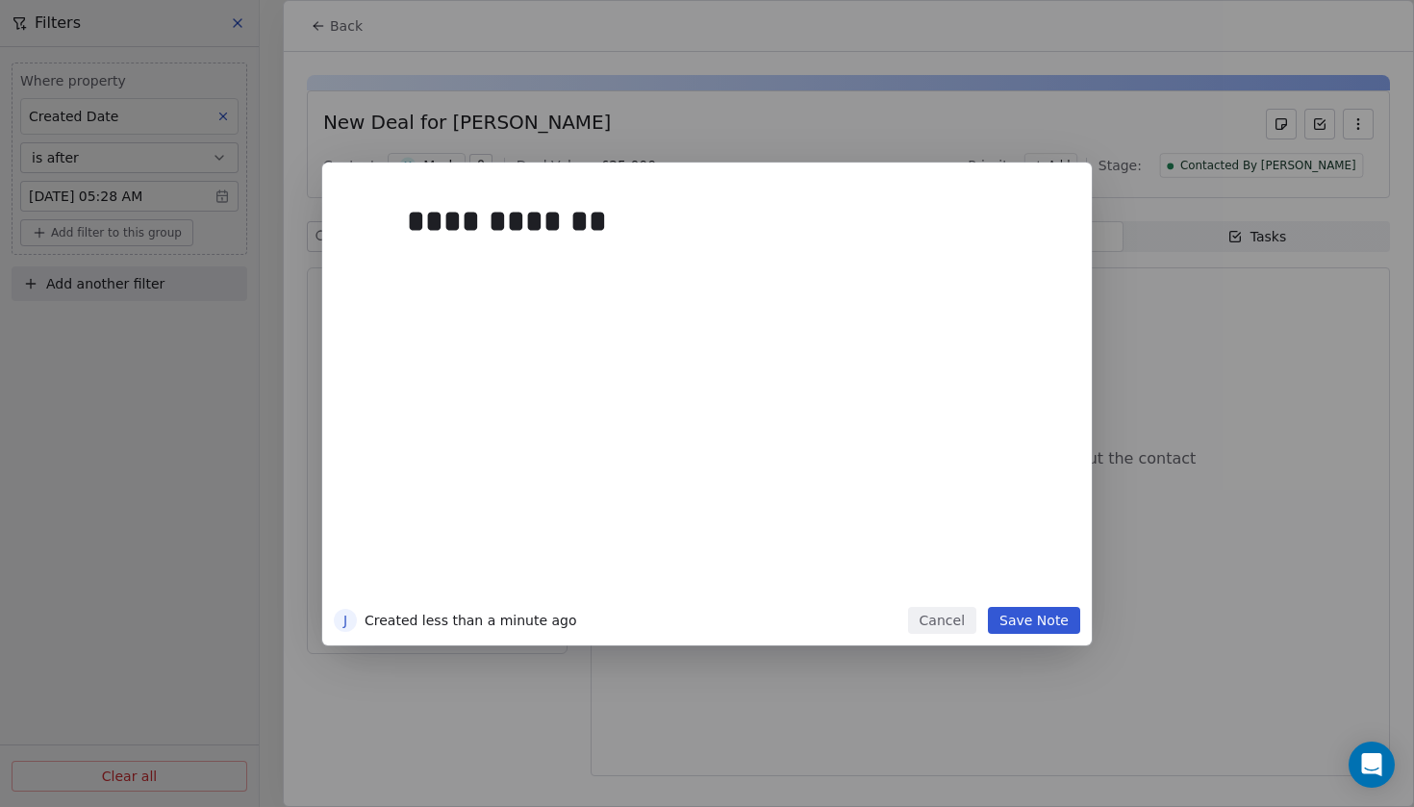
click at [1047, 630] on button "Save Note" at bounding box center [1034, 620] width 92 height 27
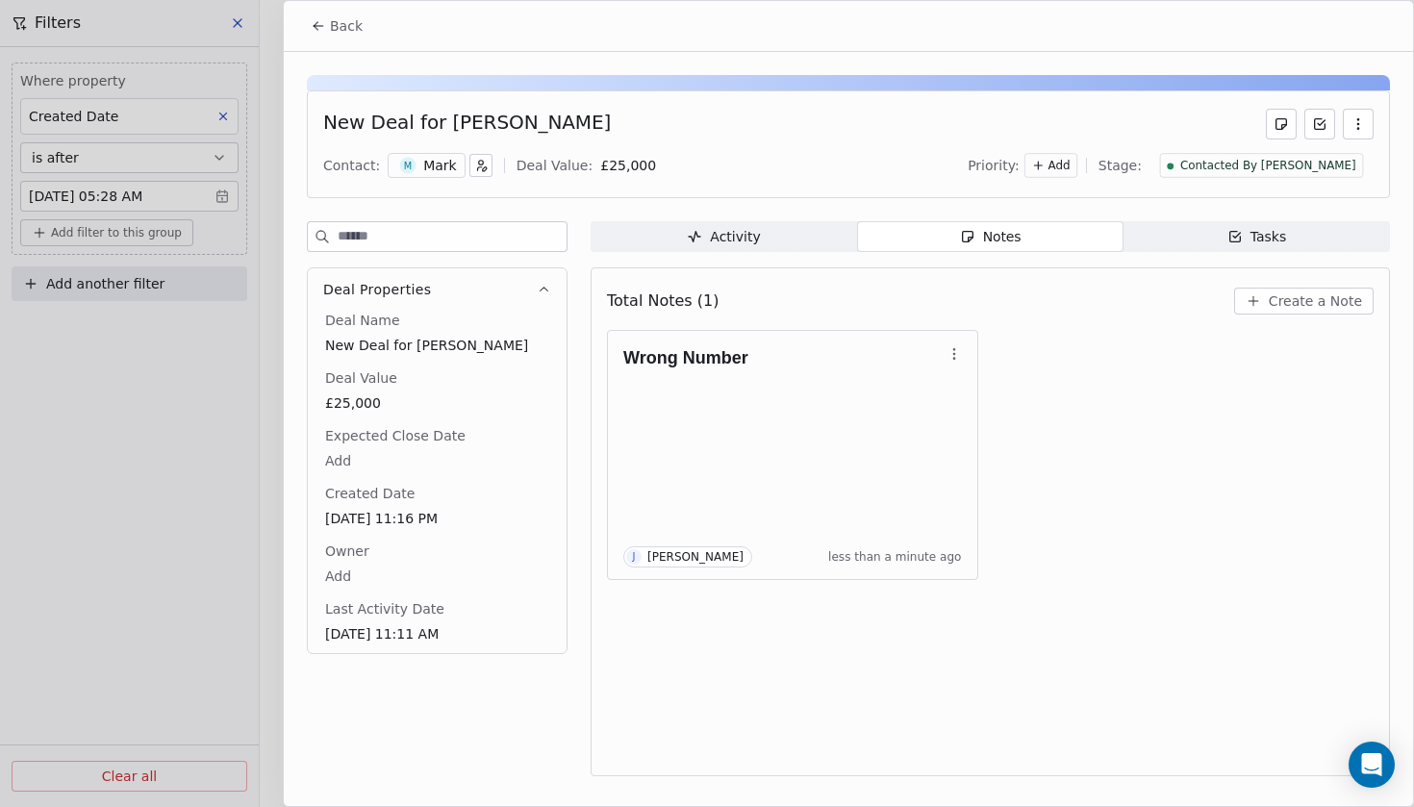
click at [339, 36] on button "Back" at bounding box center [336, 26] width 75 height 35
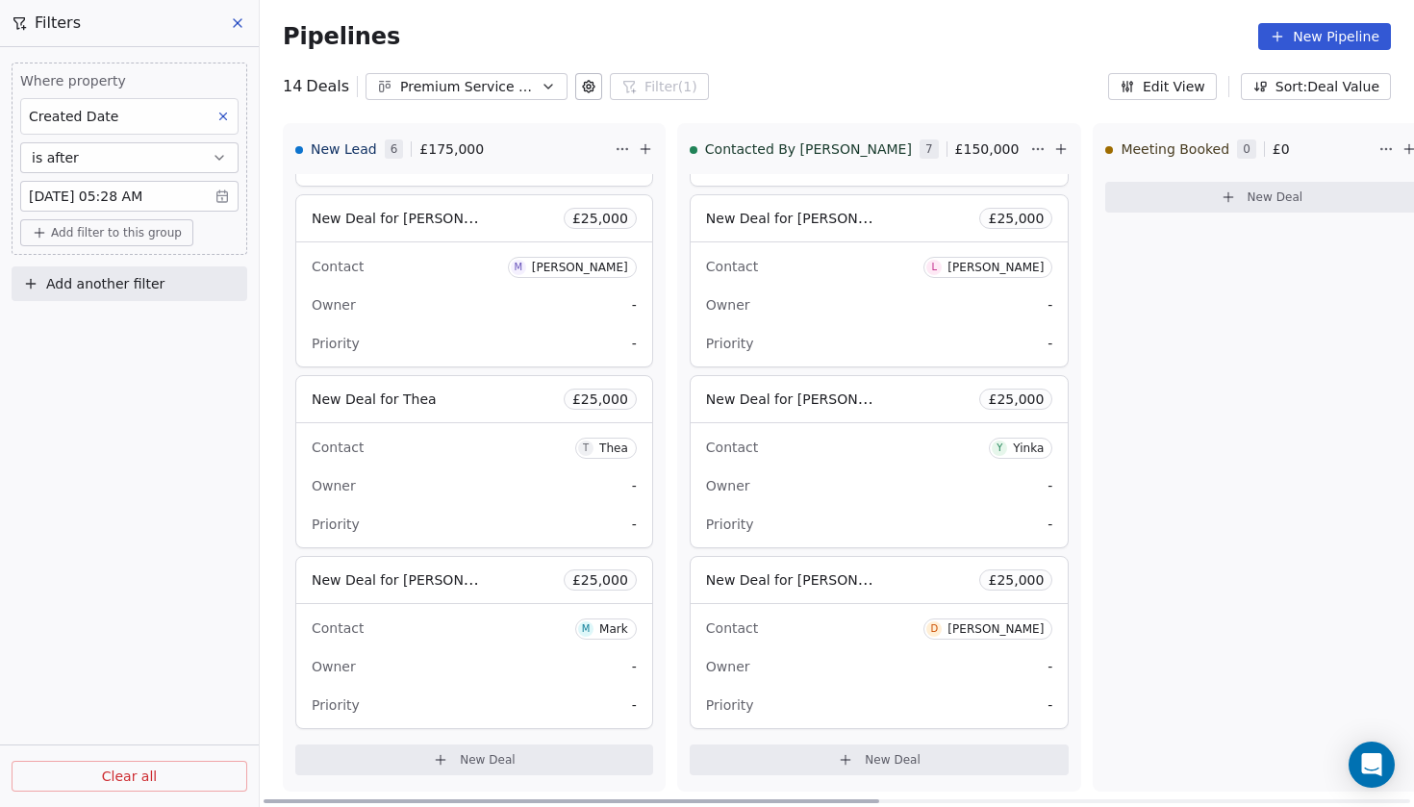
click at [402, 409] on span "New Deal for Thea" at bounding box center [374, 399] width 125 height 23
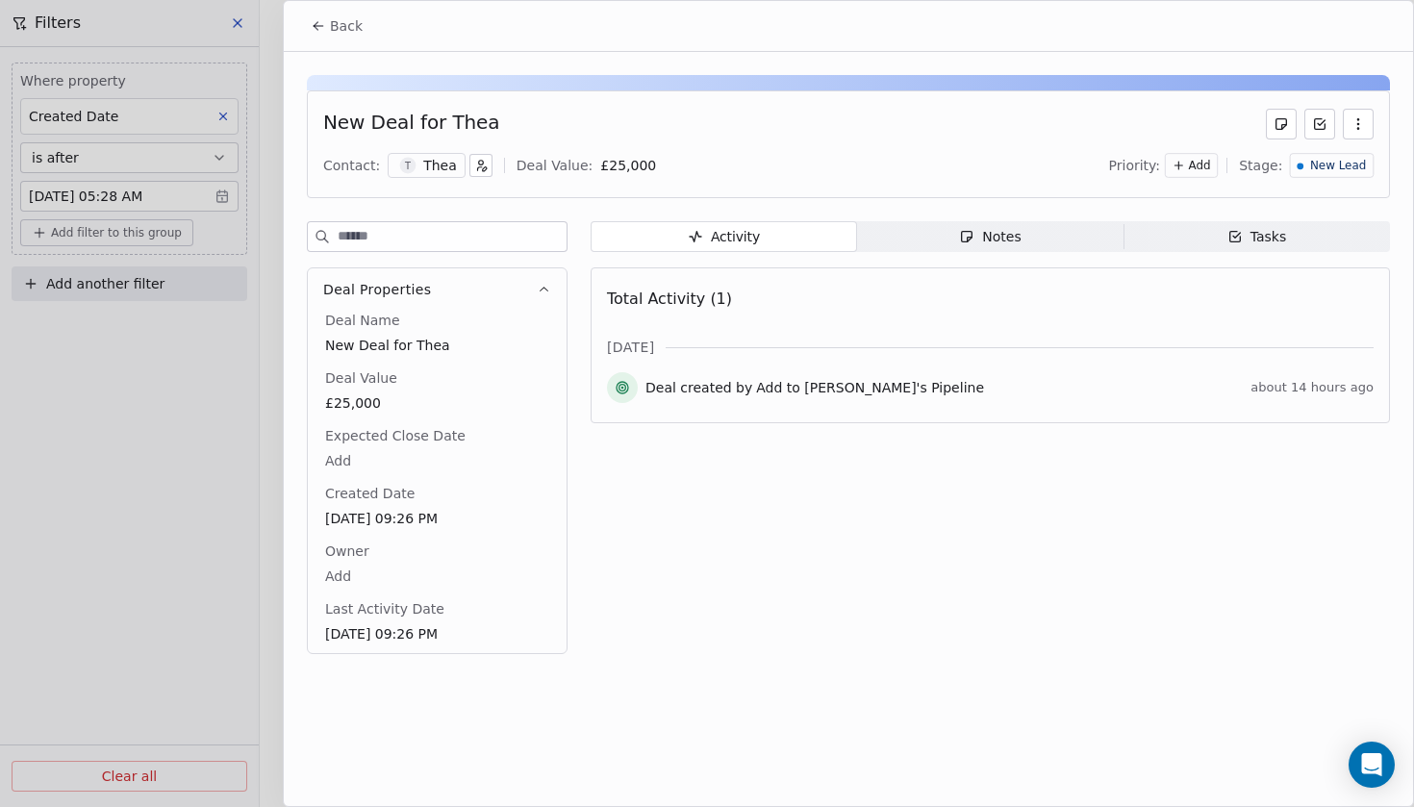
click at [424, 162] on div "Thea" at bounding box center [440, 165] width 34 height 19
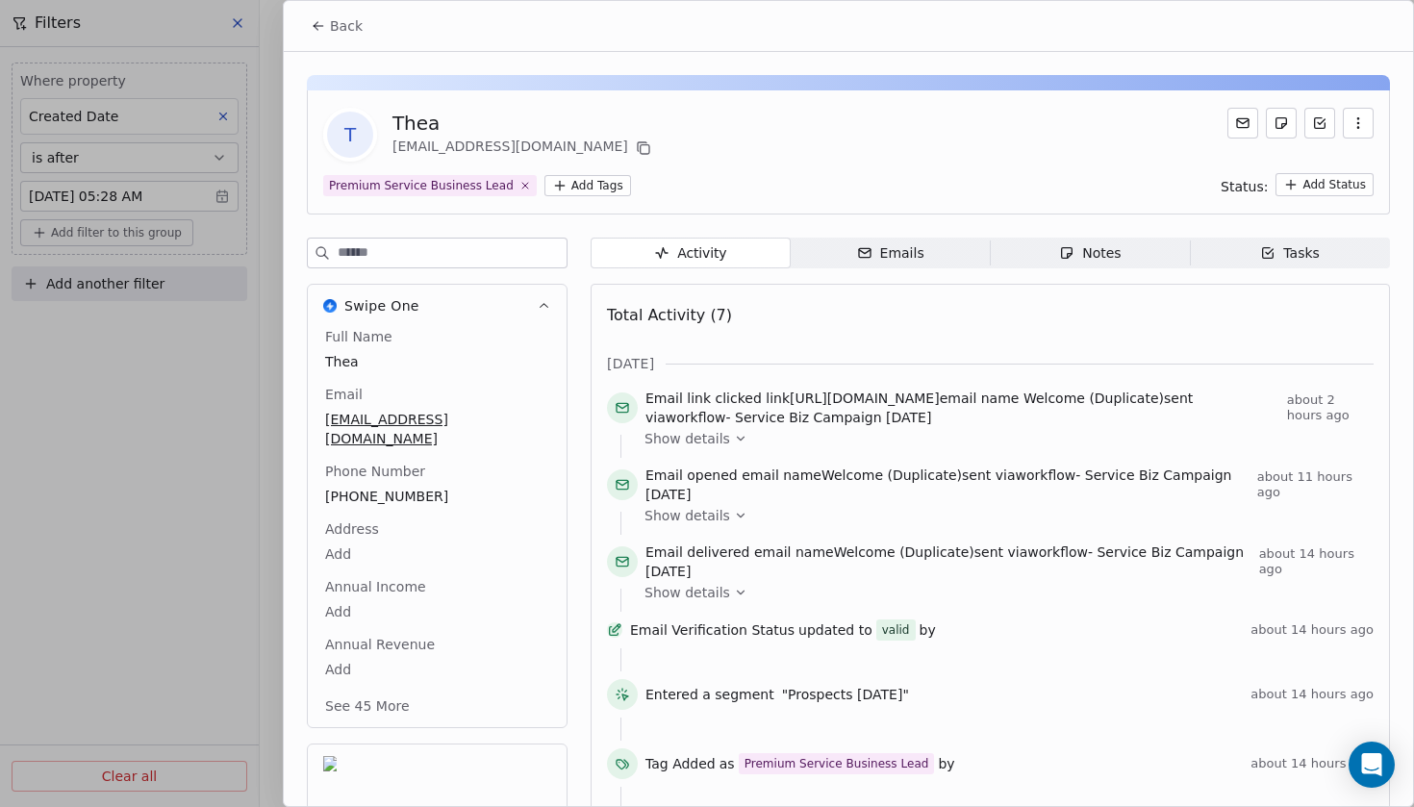
click at [358, 23] on span "Back" at bounding box center [346, 25] width 33 height 19
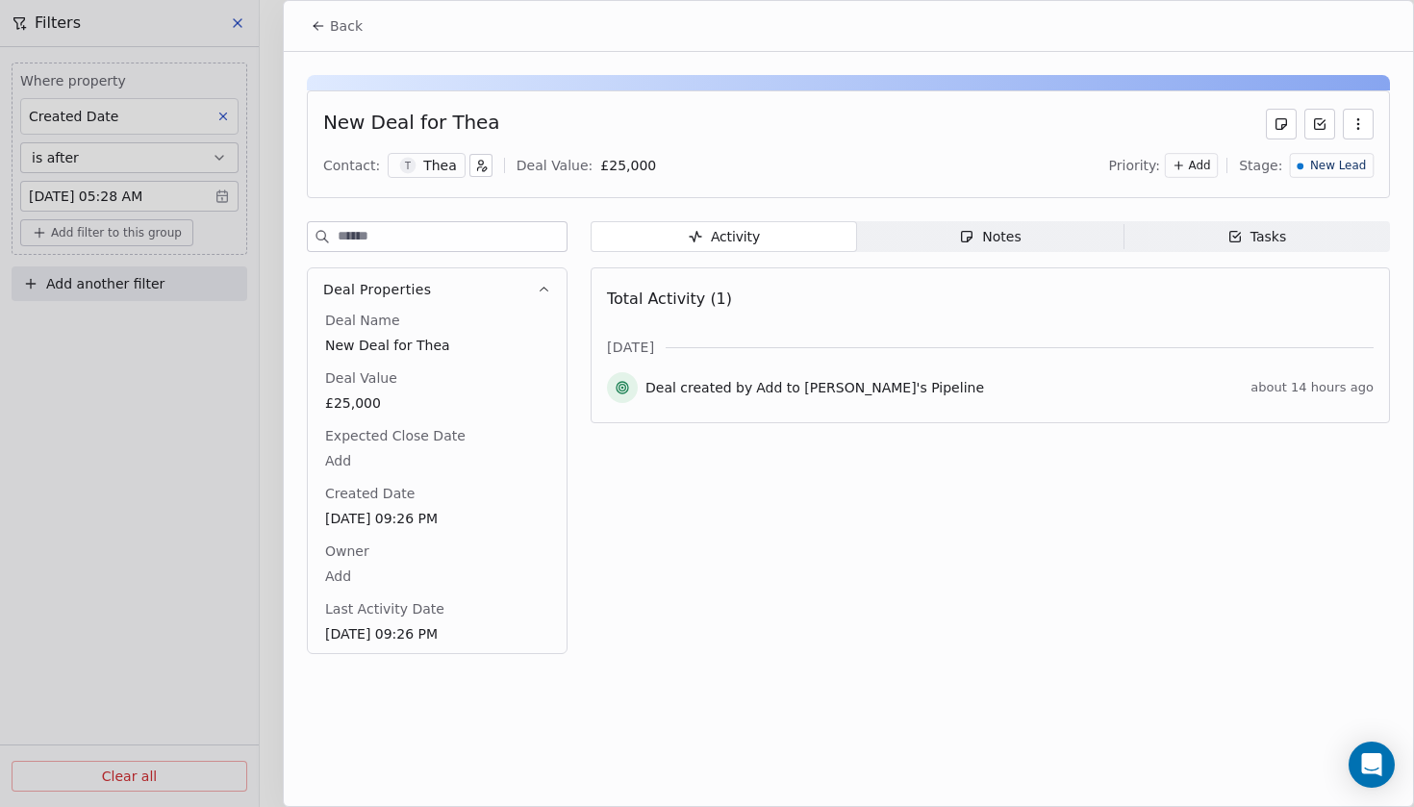
click at [1354, 157] on div "New Lead" at bounding box center [1332, 165] width 84 height 25
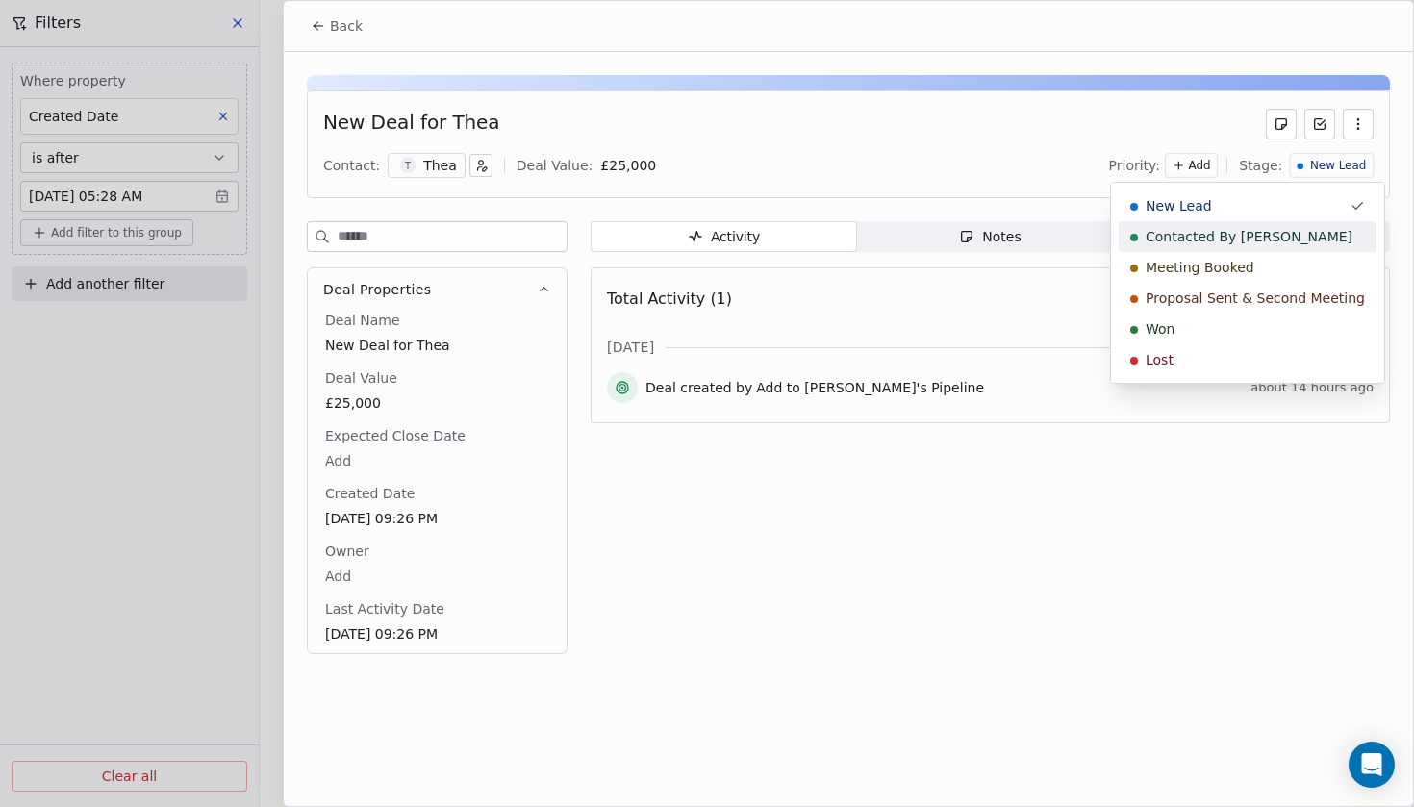
click at [1227, 242] on span "Contacted By [PERSON_NAME]" at bounding box center [1248, 236] width 207 height 19
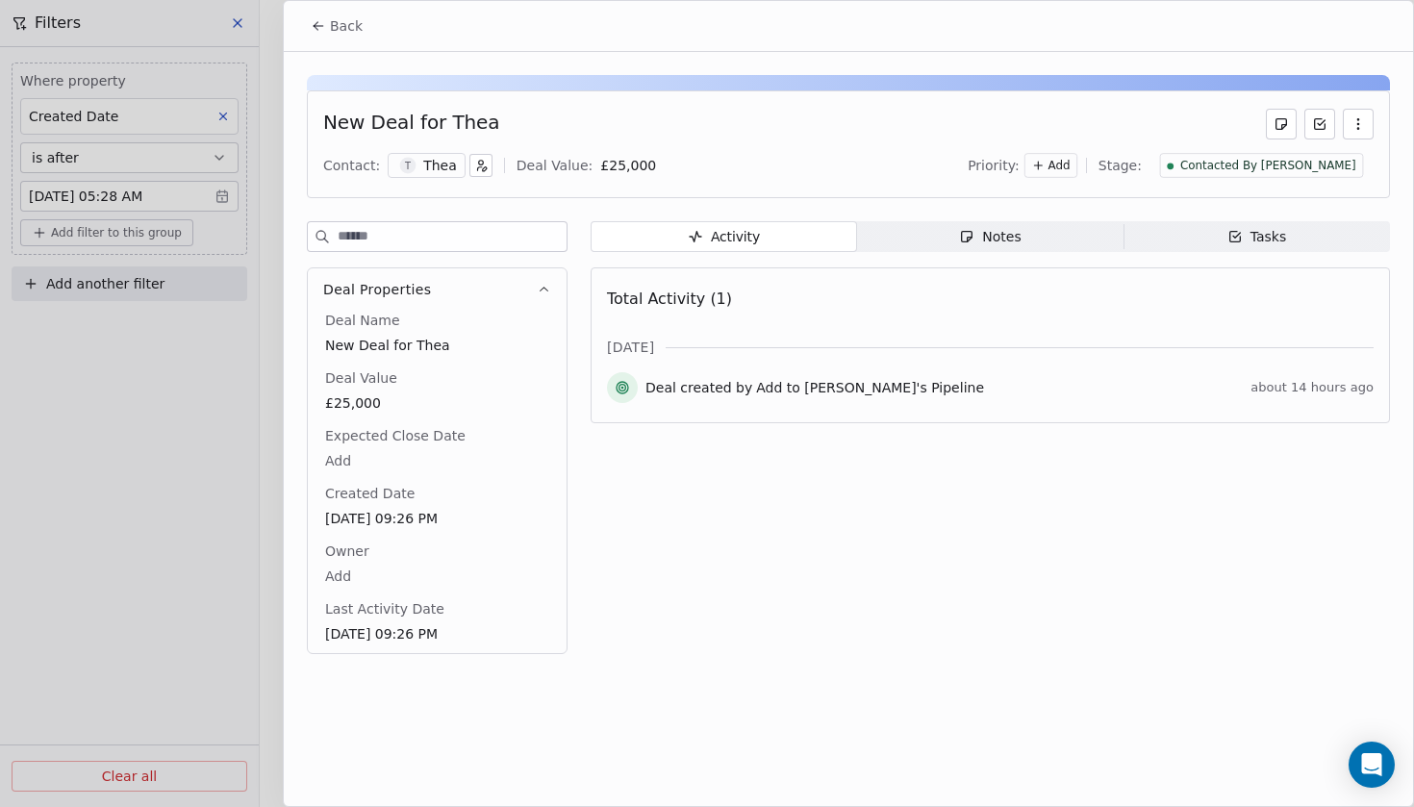
click at [1012, 243] on div "Notes" at bounding box center [990, 237] width 62 height 20
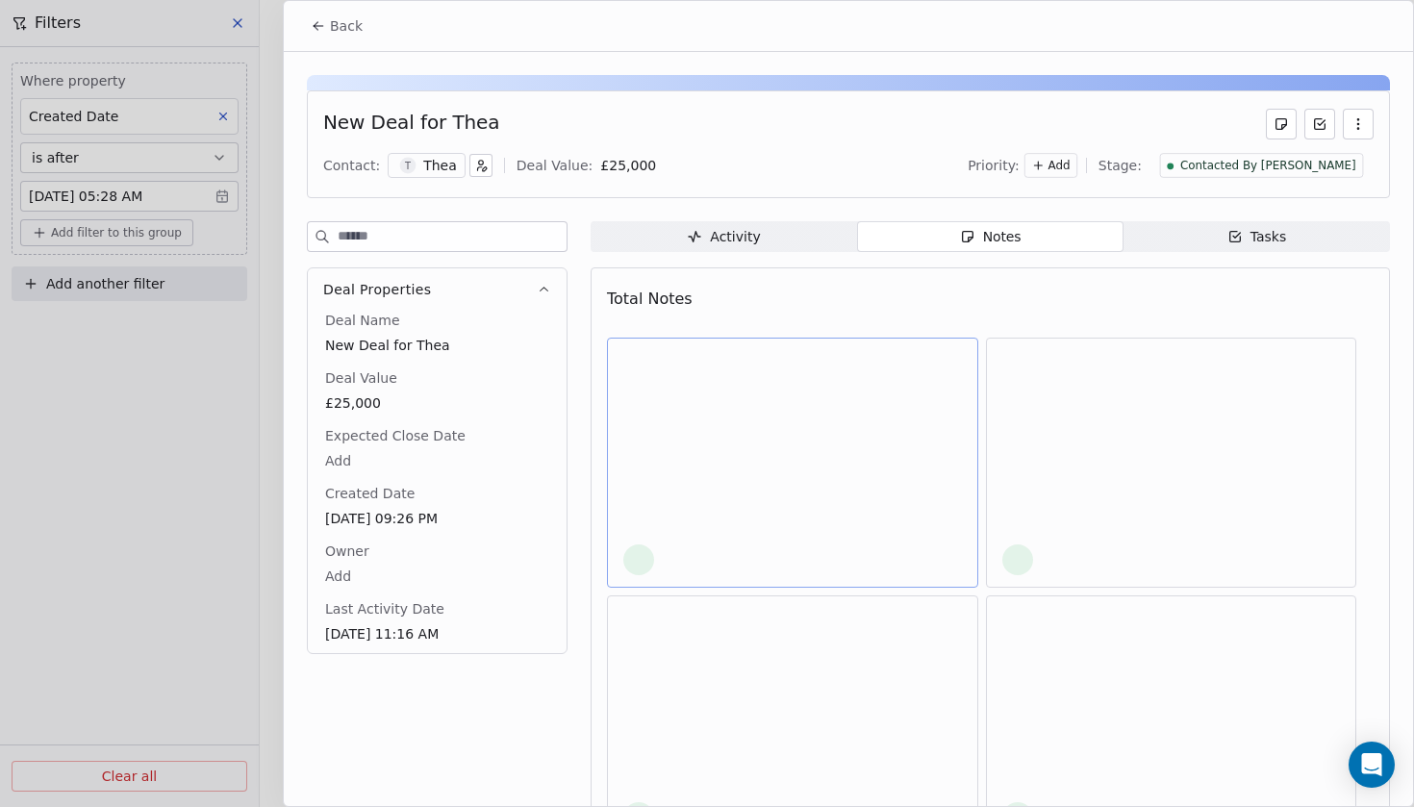
scroll to position [161, 0]
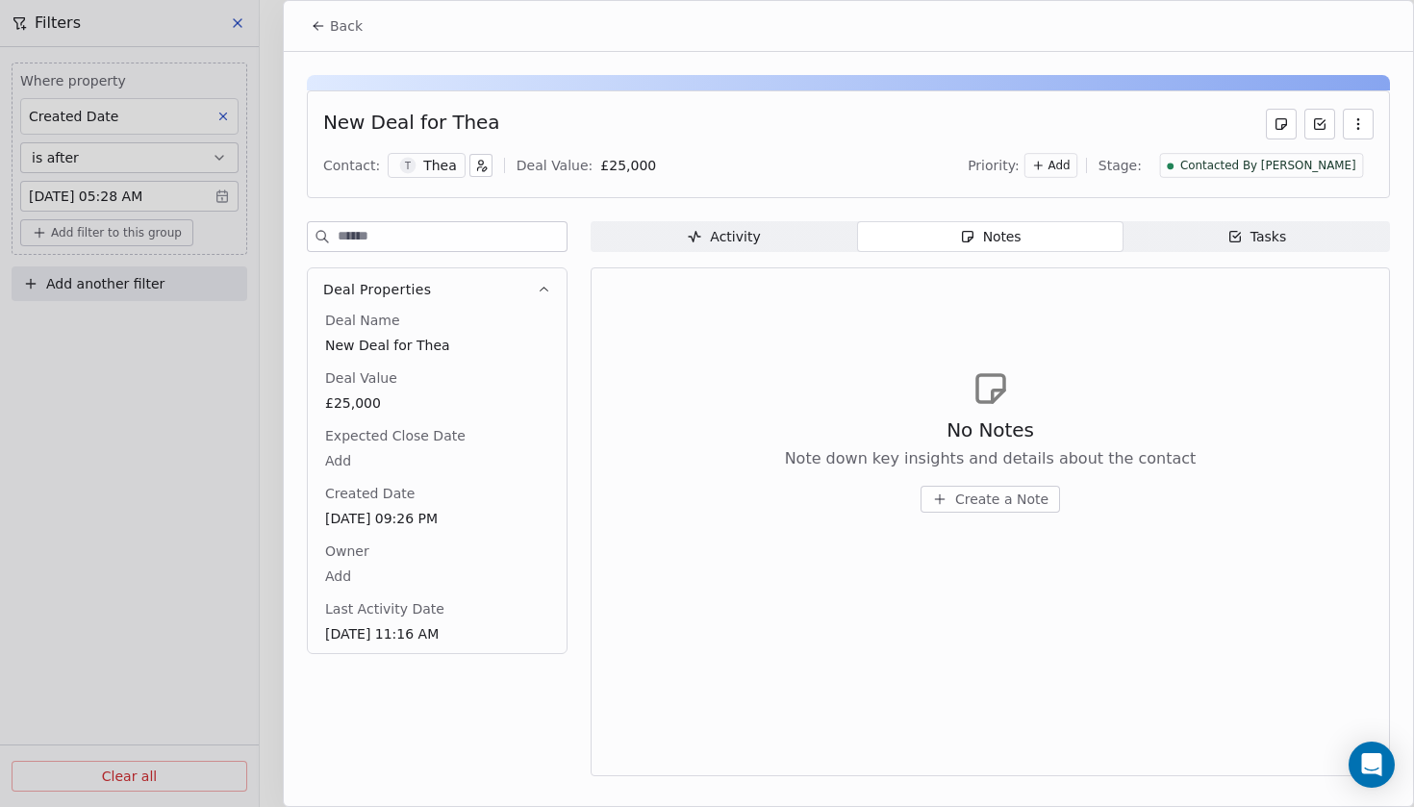
click at [986, 492] on span "Create a Note" at bounding box center [1001, 498] width 93 height 19
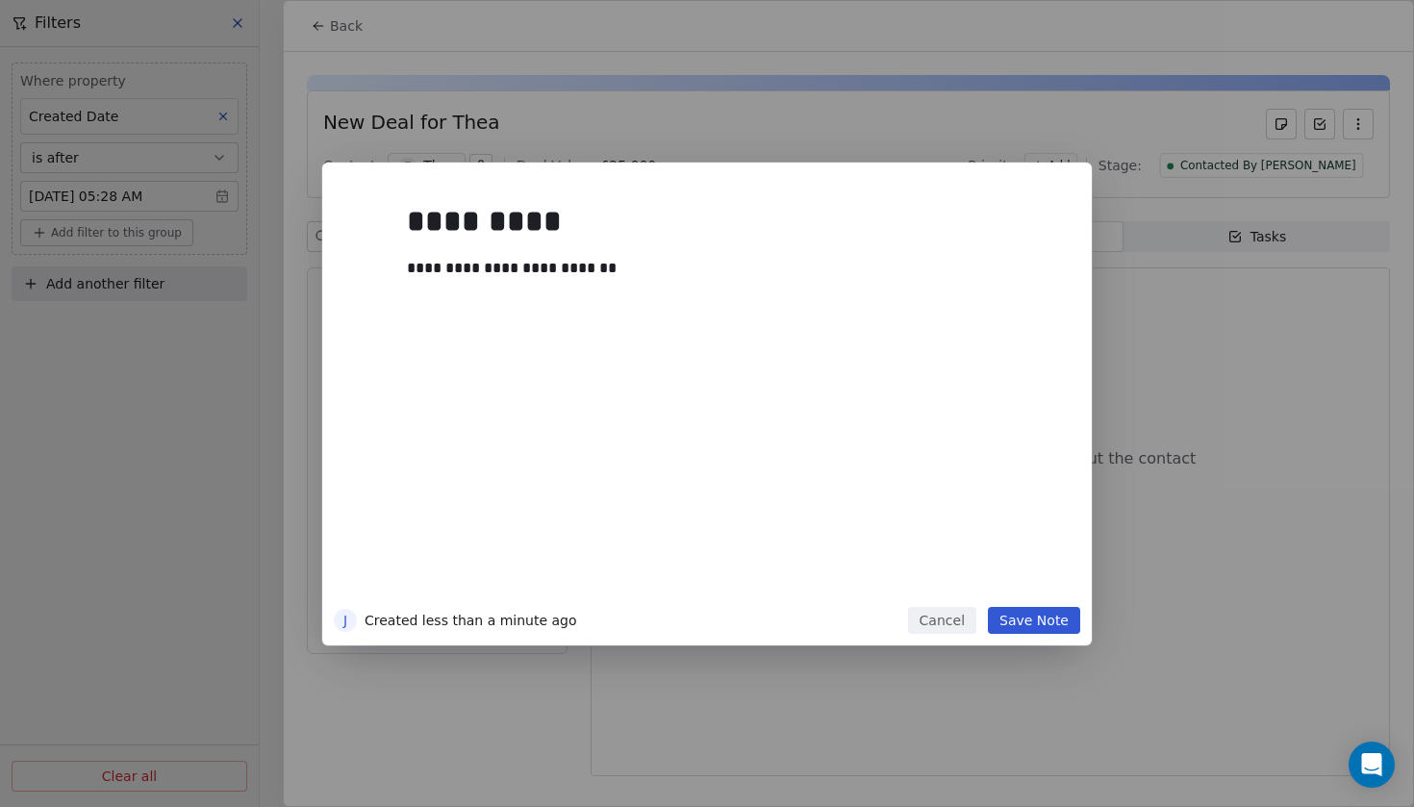
click at [1041, 626] on button "Save Note" at bounding box center [1034, 620] width 92 height 27
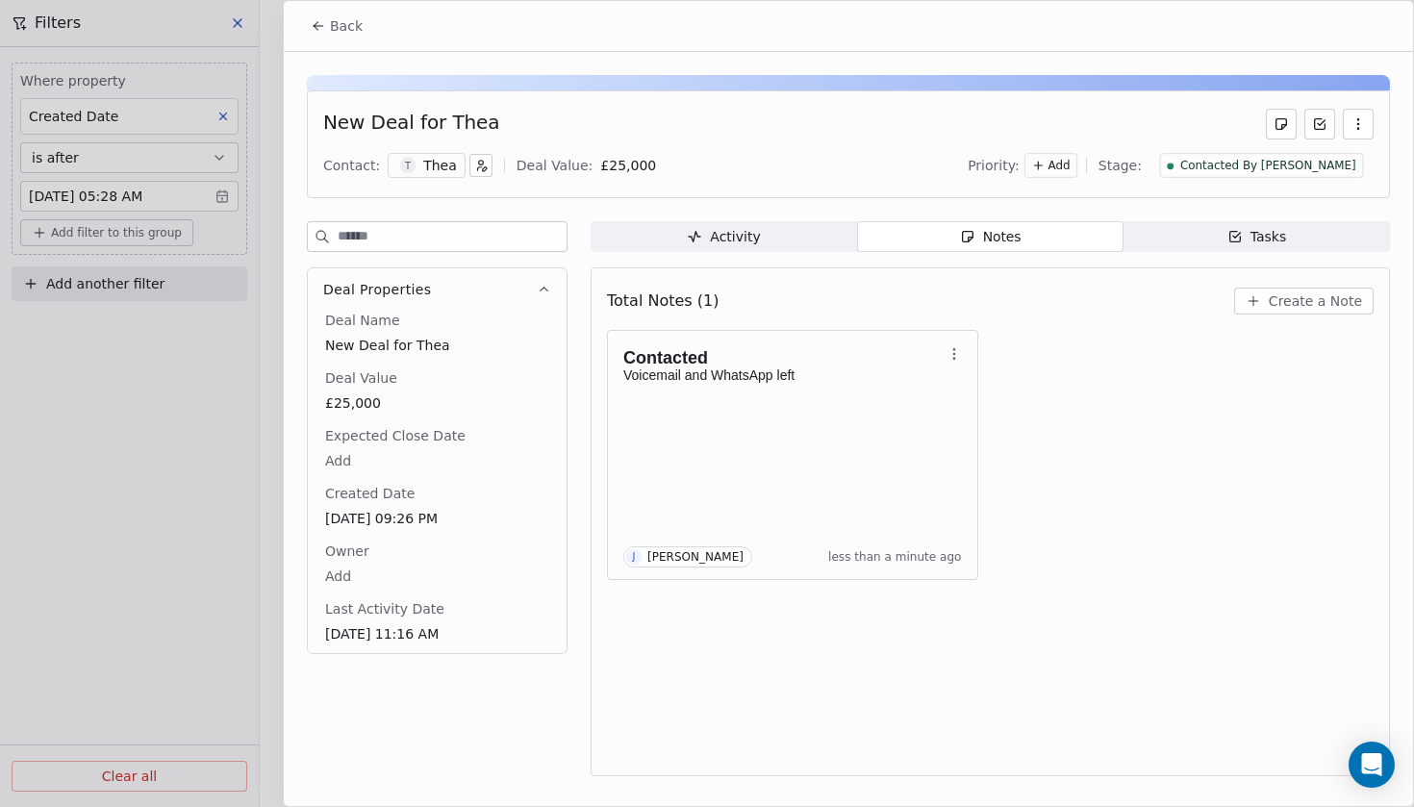
click at [348, 37] on button "Back" at bounding box center [336, 26] width 75 height 35
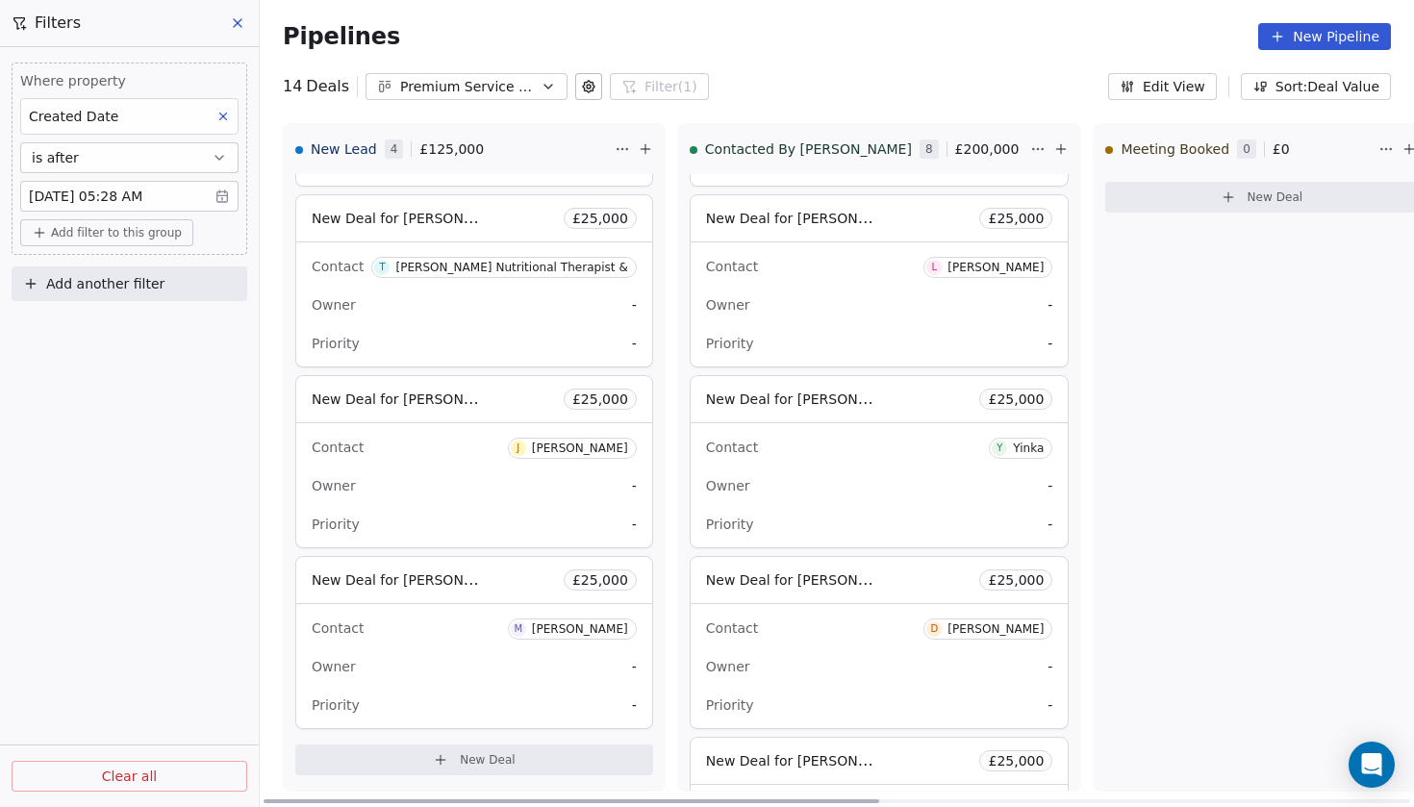
click at [399, 582] on span "New Deal for [PERSON_NAME]" at bounding box center [413, 579] width 203 height 18
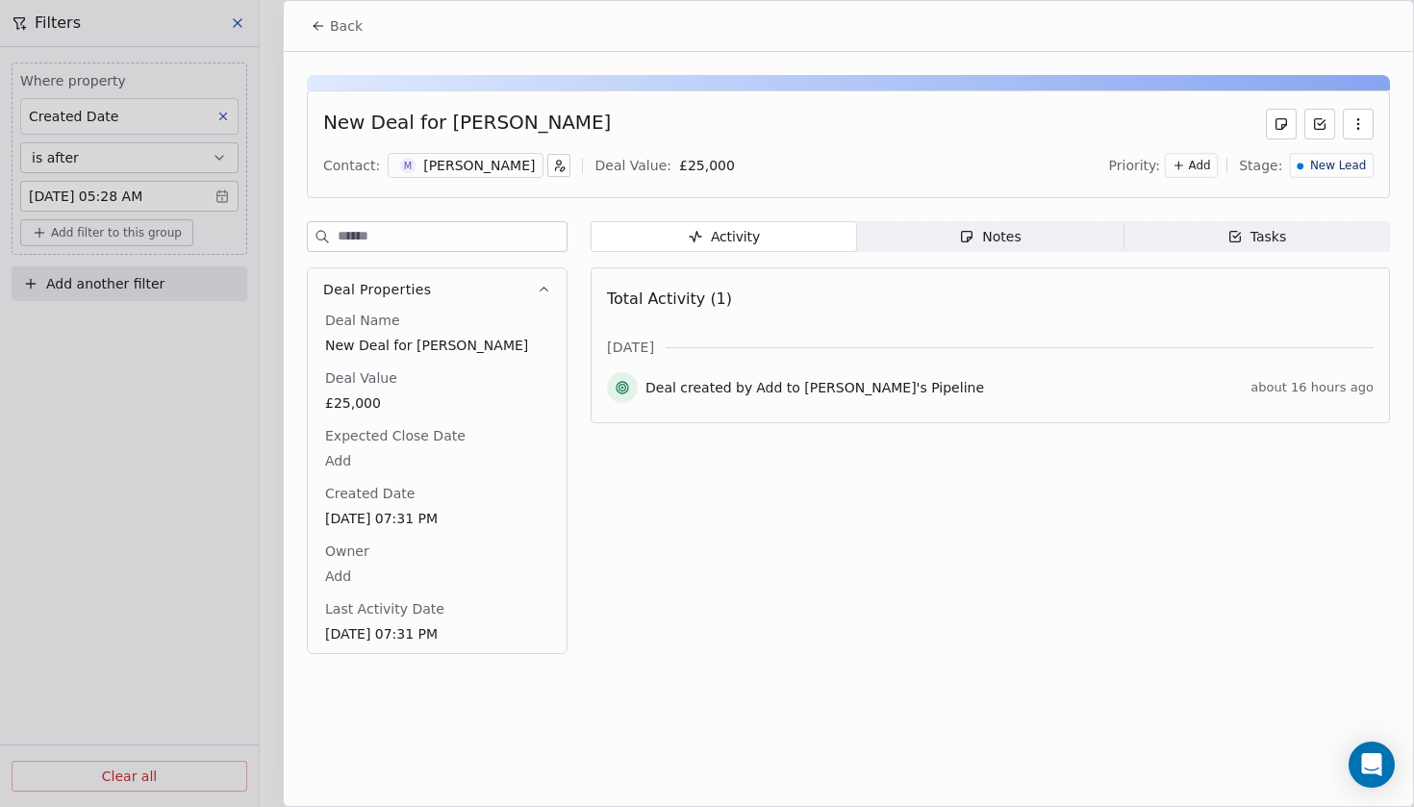
click at [331, 24] on span "Back" at bounding box center [346, 25] width 33 height 19
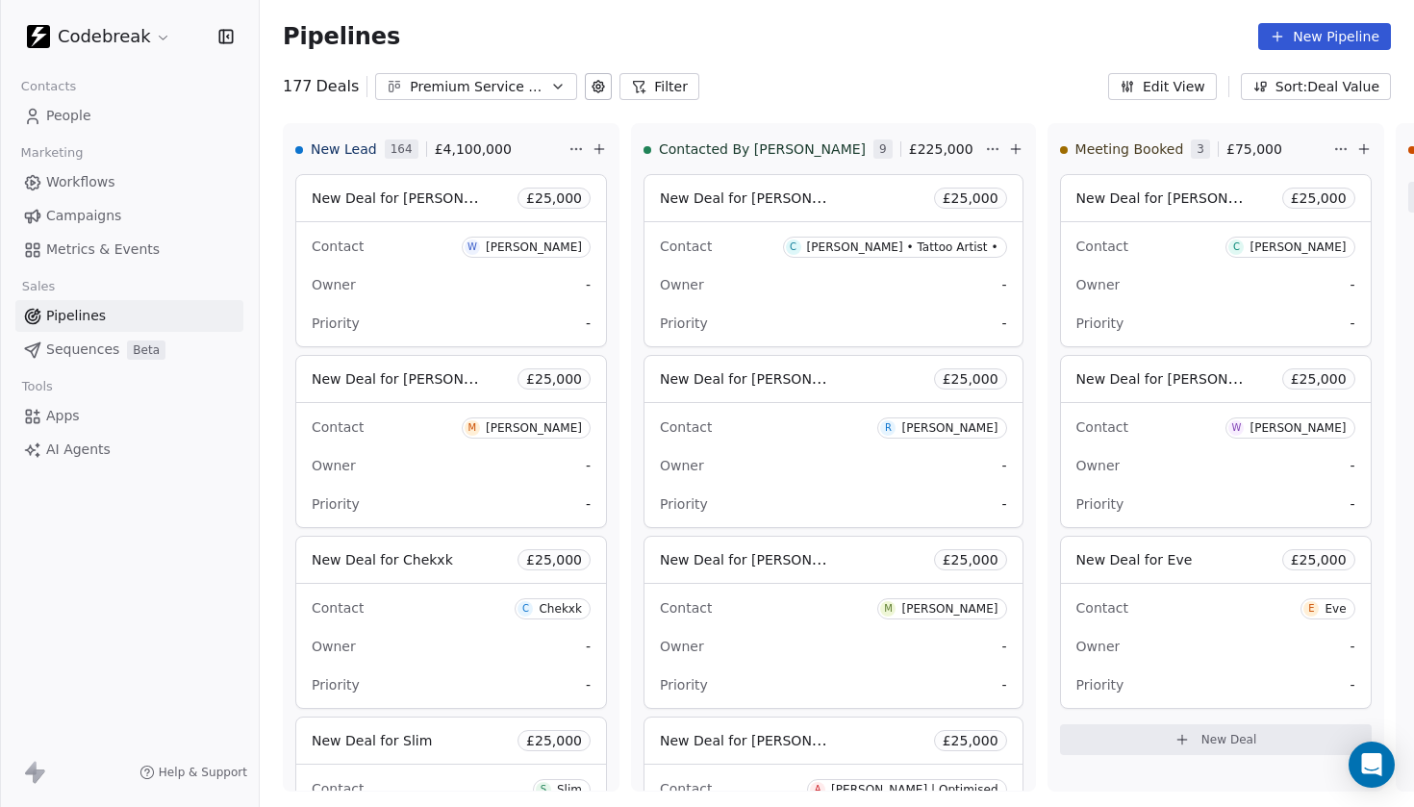
click at [645, 92] on button "Filter" at bounding box center [659, 86] width 80 height 27
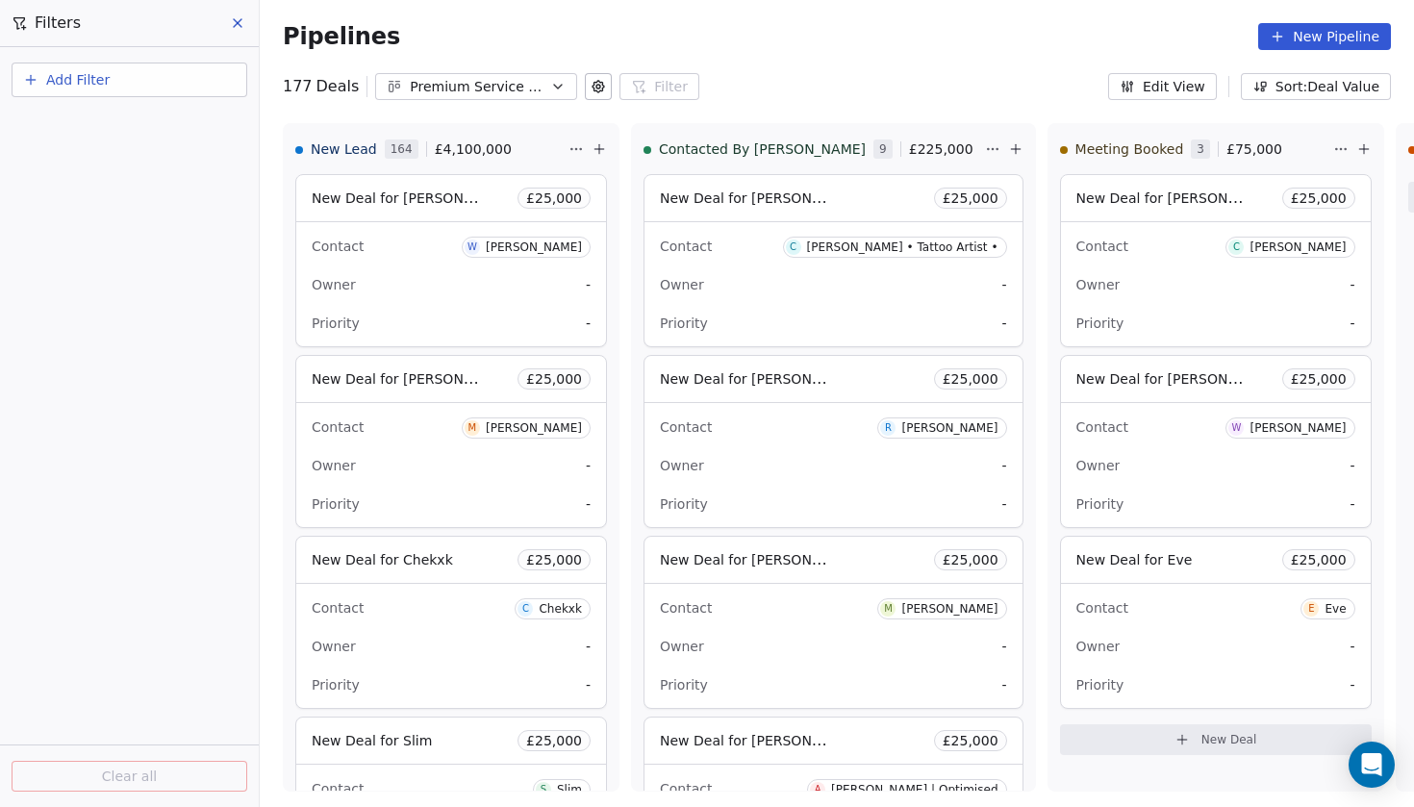
click at [147, 83] on button "Add Filter" at bounding box center [130, 80] width 236 height 35
click at [113, 118] on span "Deal properties" at bounding box center [84, 125] width 104 height 20
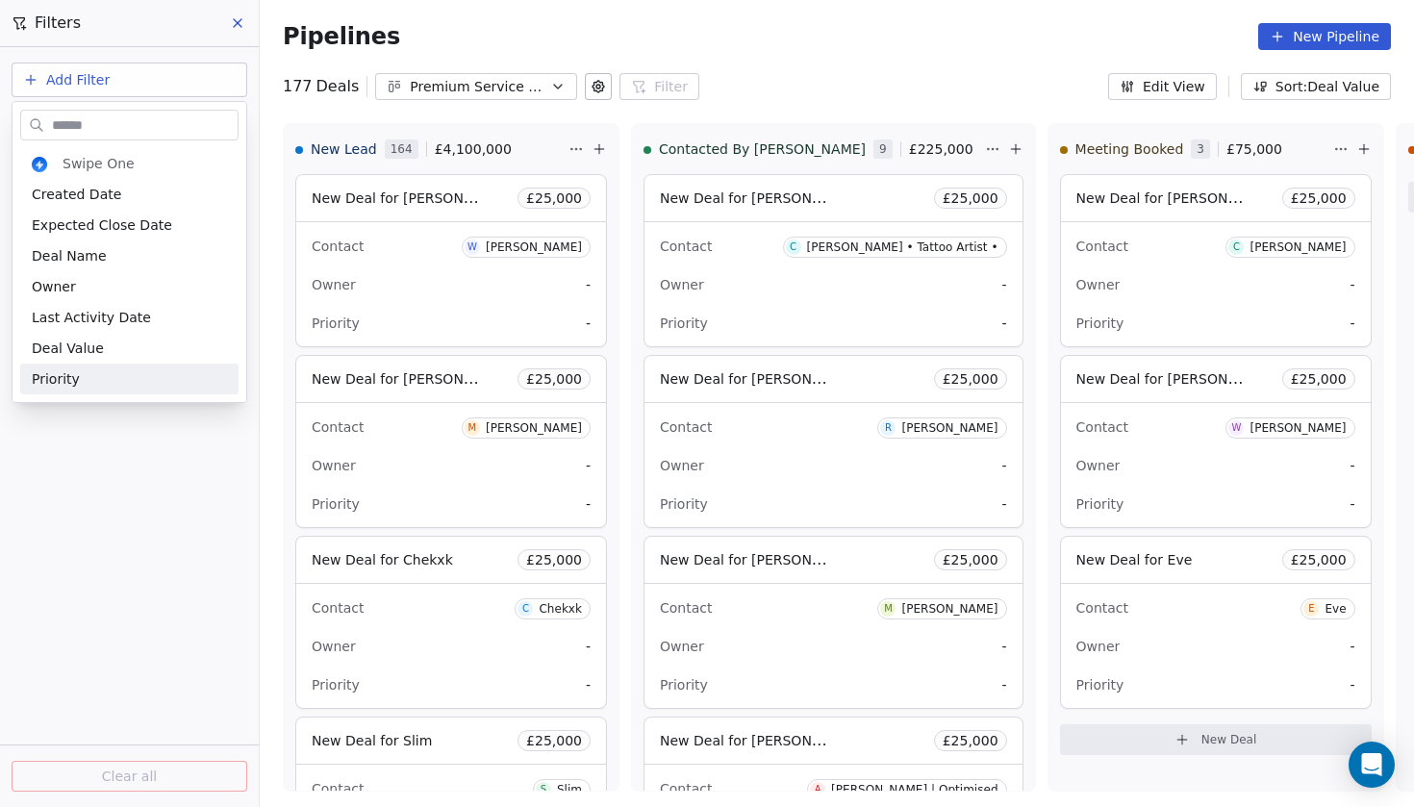
click at [107, 418] on html "Codebreak Contacts People Marketing Workflows Campaigns Metrics & Events Sales …" at bounding box center [707, 403] width 1414 height 807
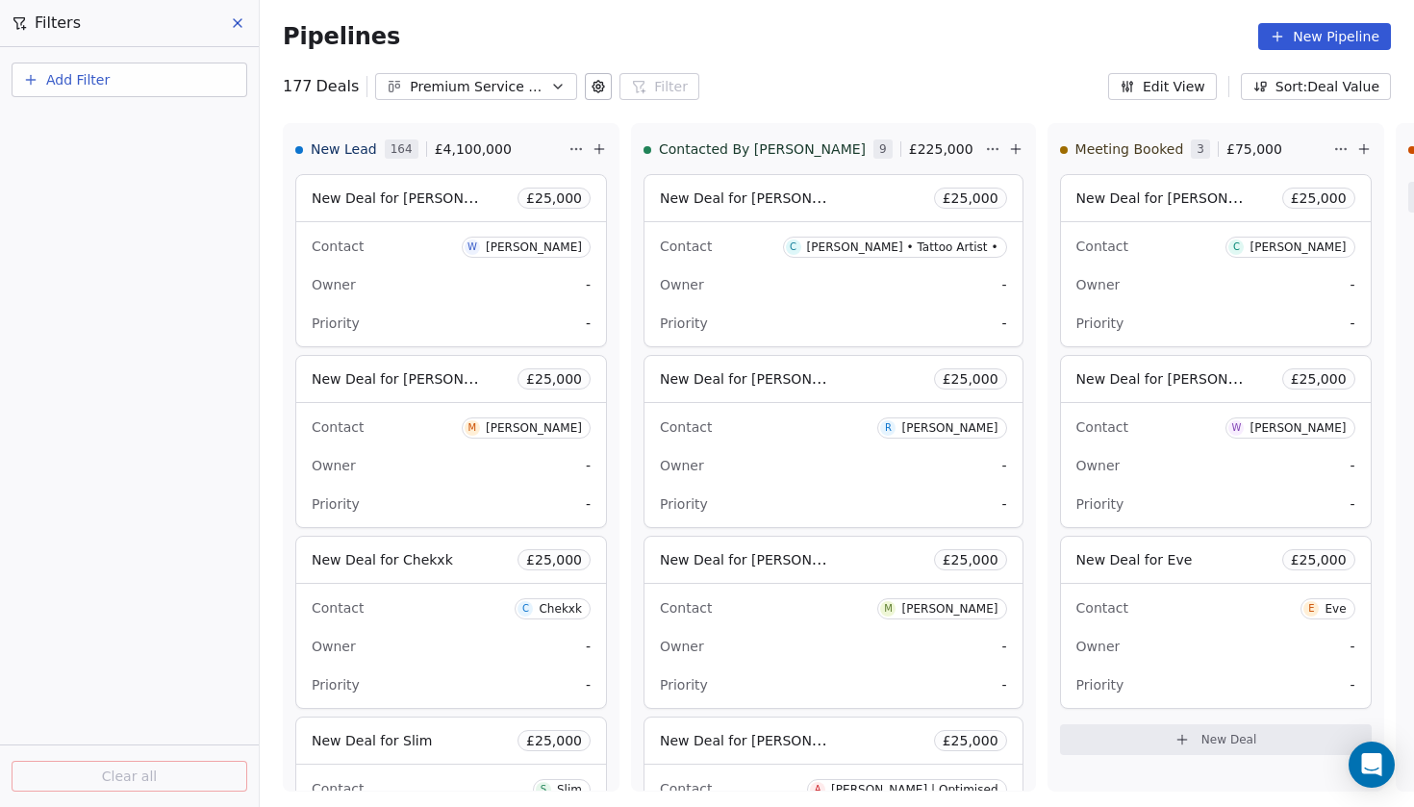
click at [109, 99] on div "Add Filter" at bounding box center [130, 84] width 236 height 42
click at [95, 82] on span "Add Filter" at bounding box center [77, 80] width 63 height 20
click at [88, 120] on span "Deal properties" at bounding box center [84, 125] width 104 height 20
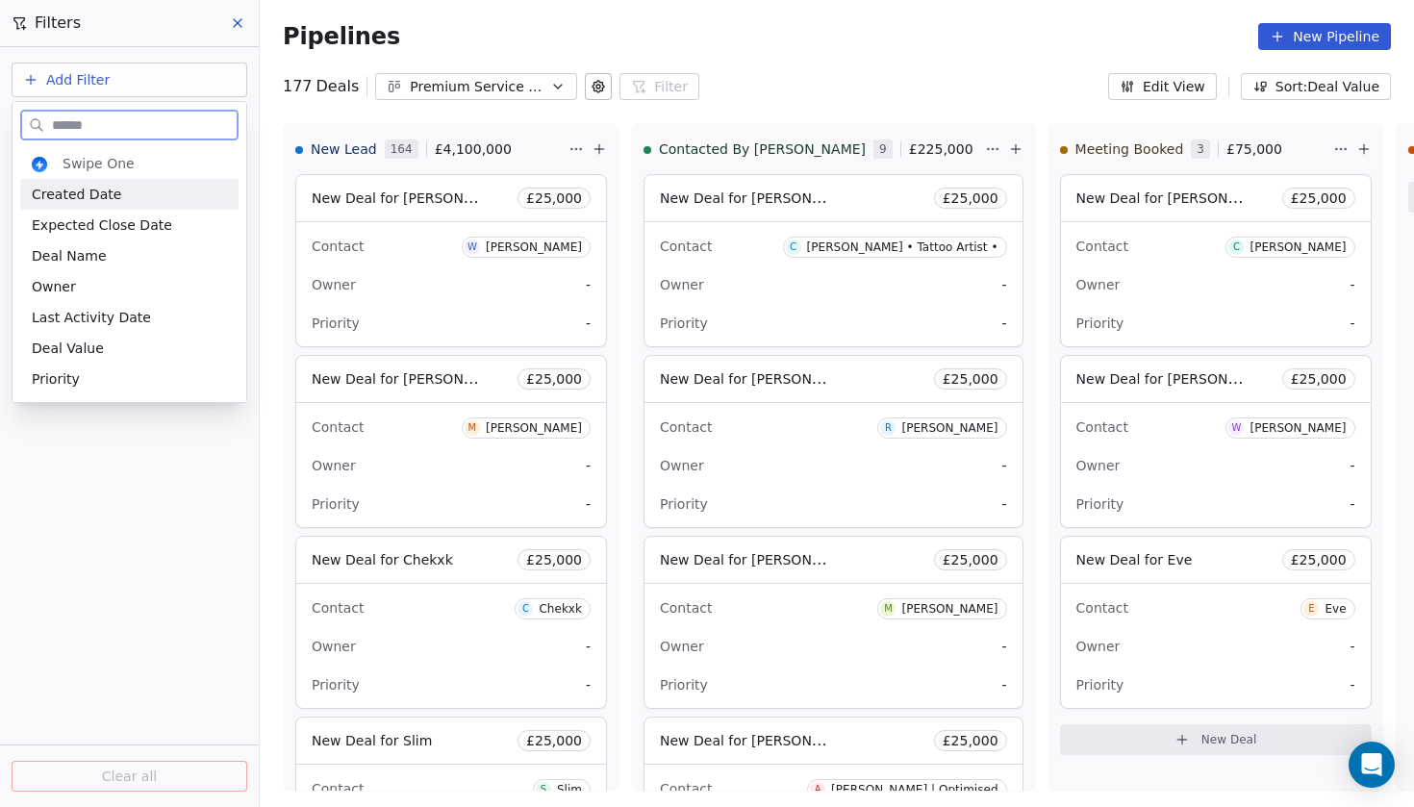
click at [144, 205] on div "Created Date" at bounding box center [129, 194] width 218 height 31
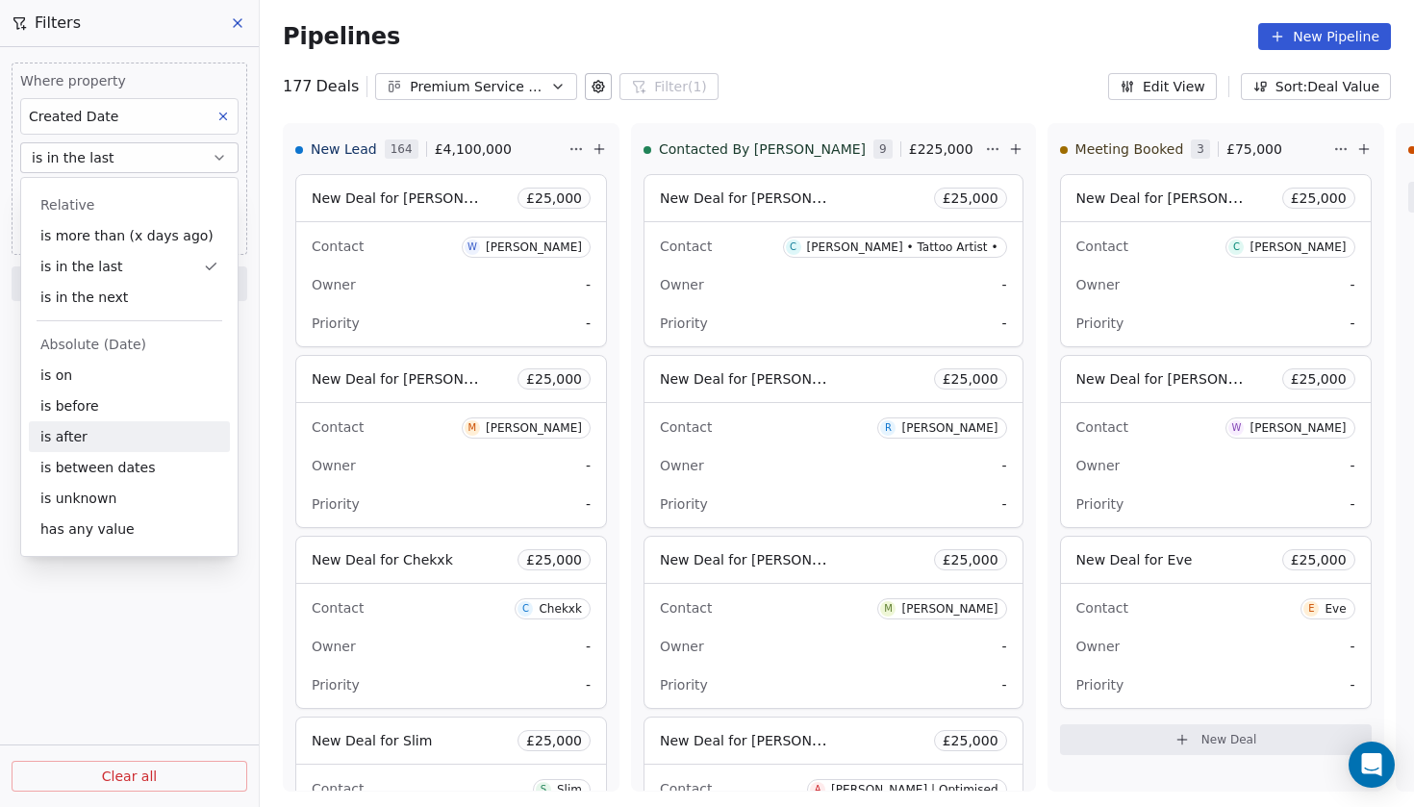
click at [108, 423] on div "is after" at bounding box center [129, 436] width 201 height 31
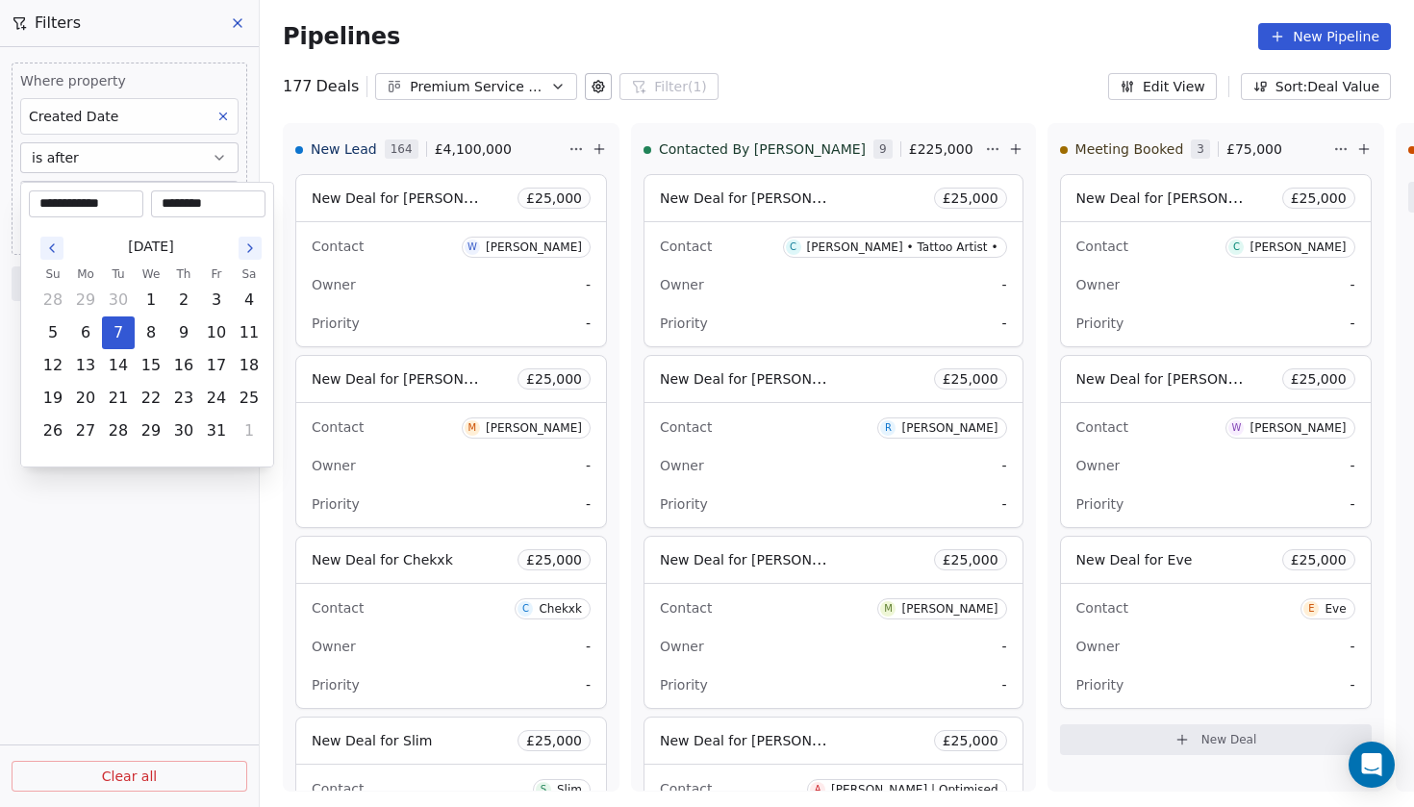
click at [216, 207] on body "Codebreak Contacts People Marketing Workflows Campaigns Metrics & Events Sales …" at bounding box center [707, 403] width 1414 height 807
click at [122, 334] on button "7" at bounding box center [118, 332] width 31 height 31
drag, startPoint x: 223, startPoint y: 205, endPoint x: 165, endPoint y: 205, distance: 57.7
click at [165, 205] on input "********" at bounding box center [208, 203] width 107 height 19
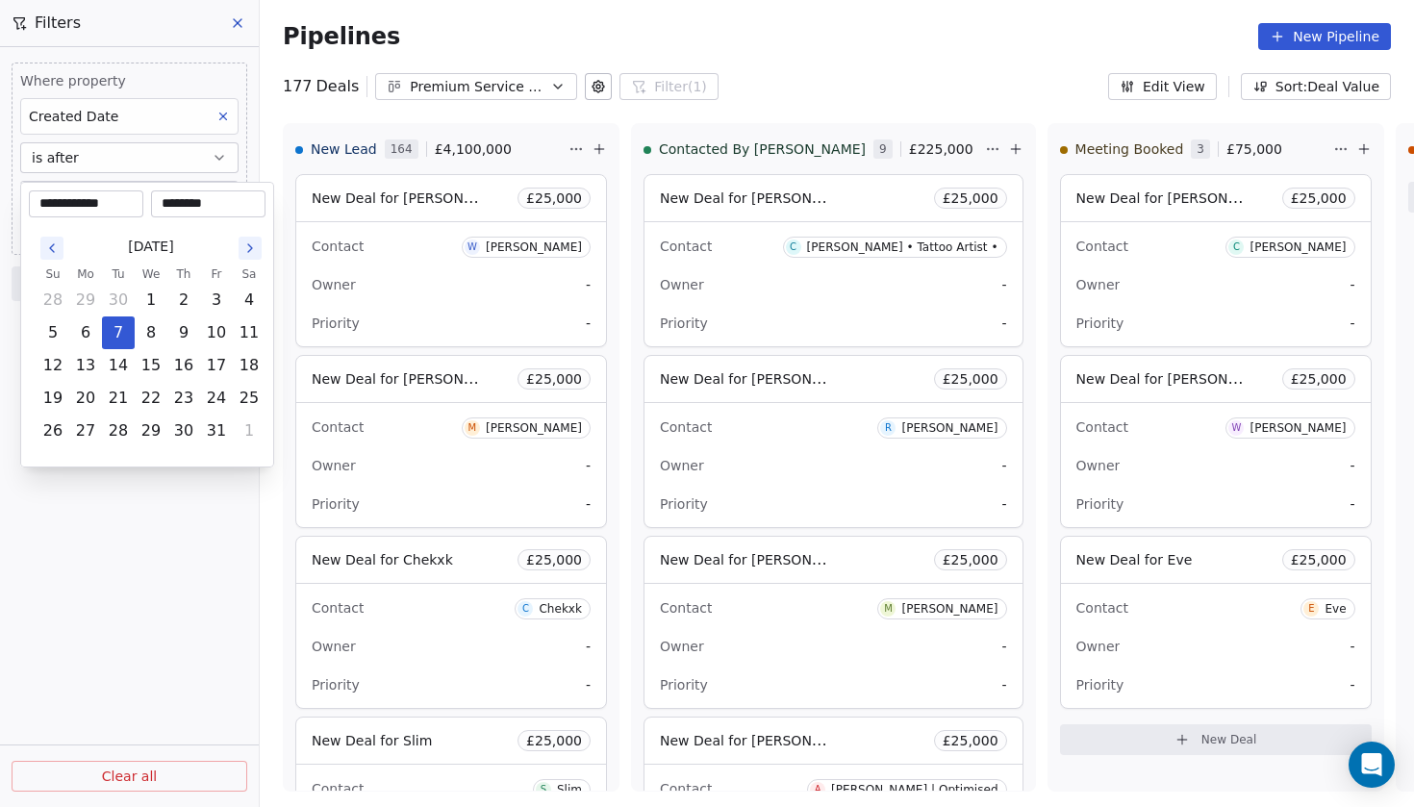
click at [173, 206] on input "********" at bounding box center [208, 203] width 107 height 19
type input "********"
click at [171, 522] on html "Codebreak Contacts People Marketing Workflows Campaigns Metrics & Events Sales …" at bounding box center [707, 403] width 1414 height 807
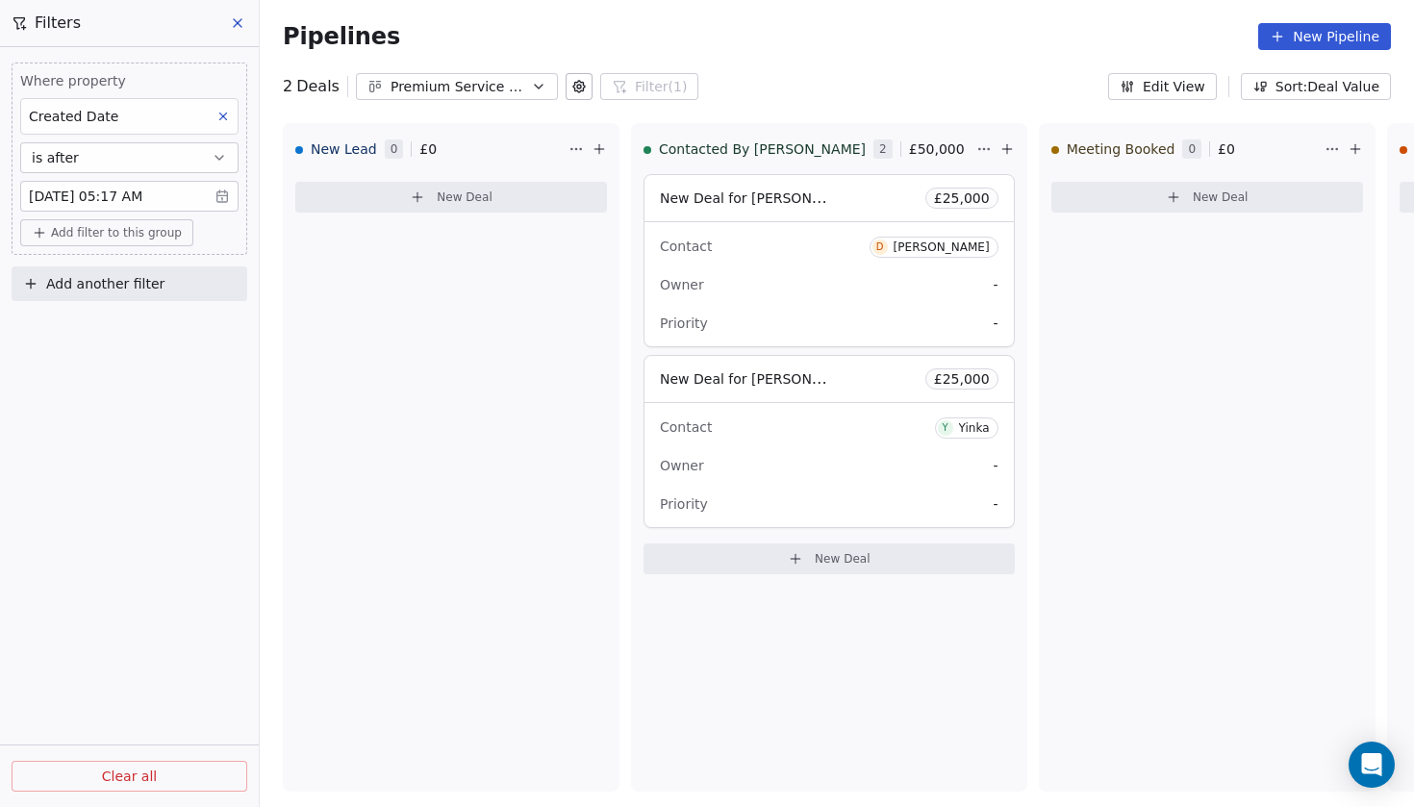
click at [151, 194] on body "Codebreak Contacts People Marketing Workflows Campaigns Metrics & Events Sales …" at bounding box center [707, 403] width 1414 height 807
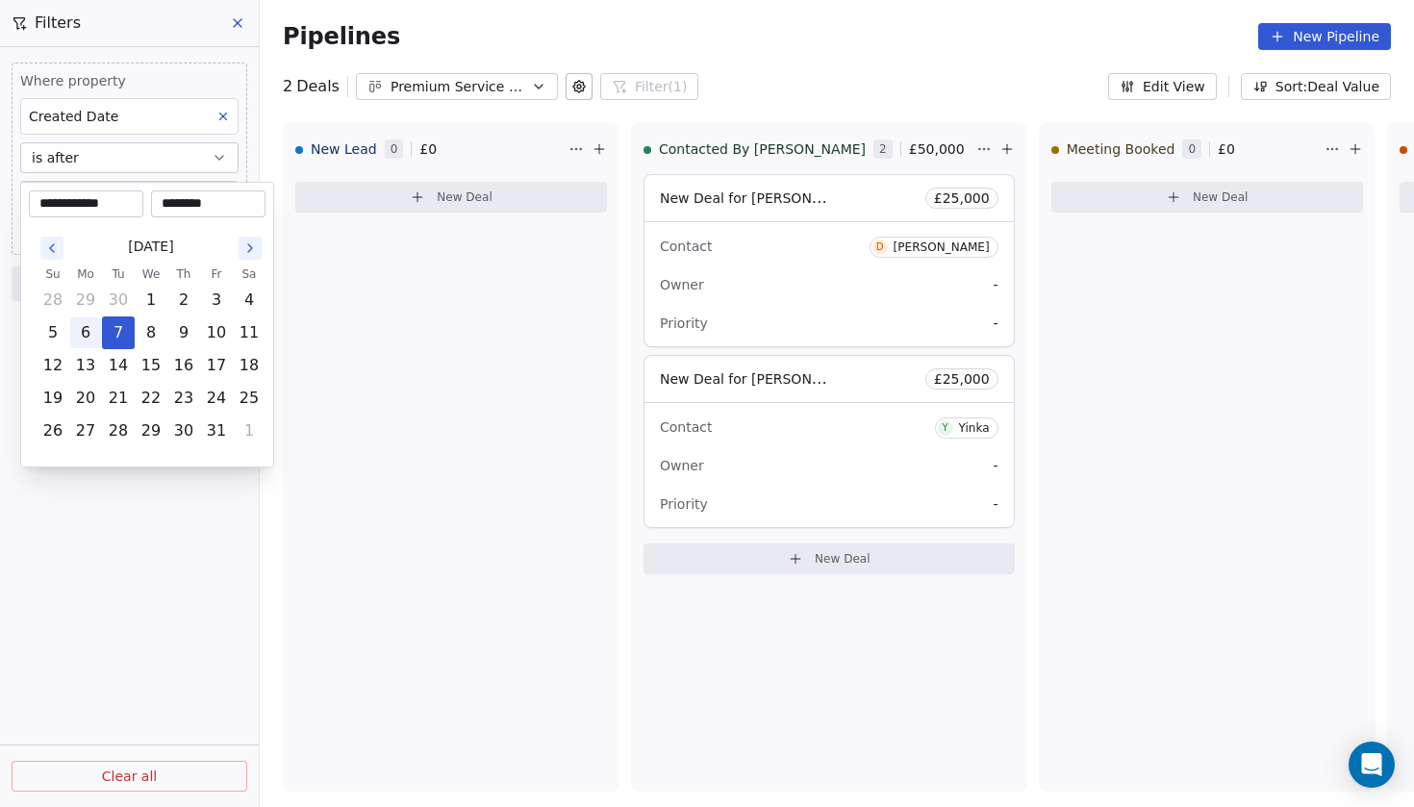
click at [90, 327] on button "6" at bounding box center [85, 332] width 31 height 31
type input "**********"
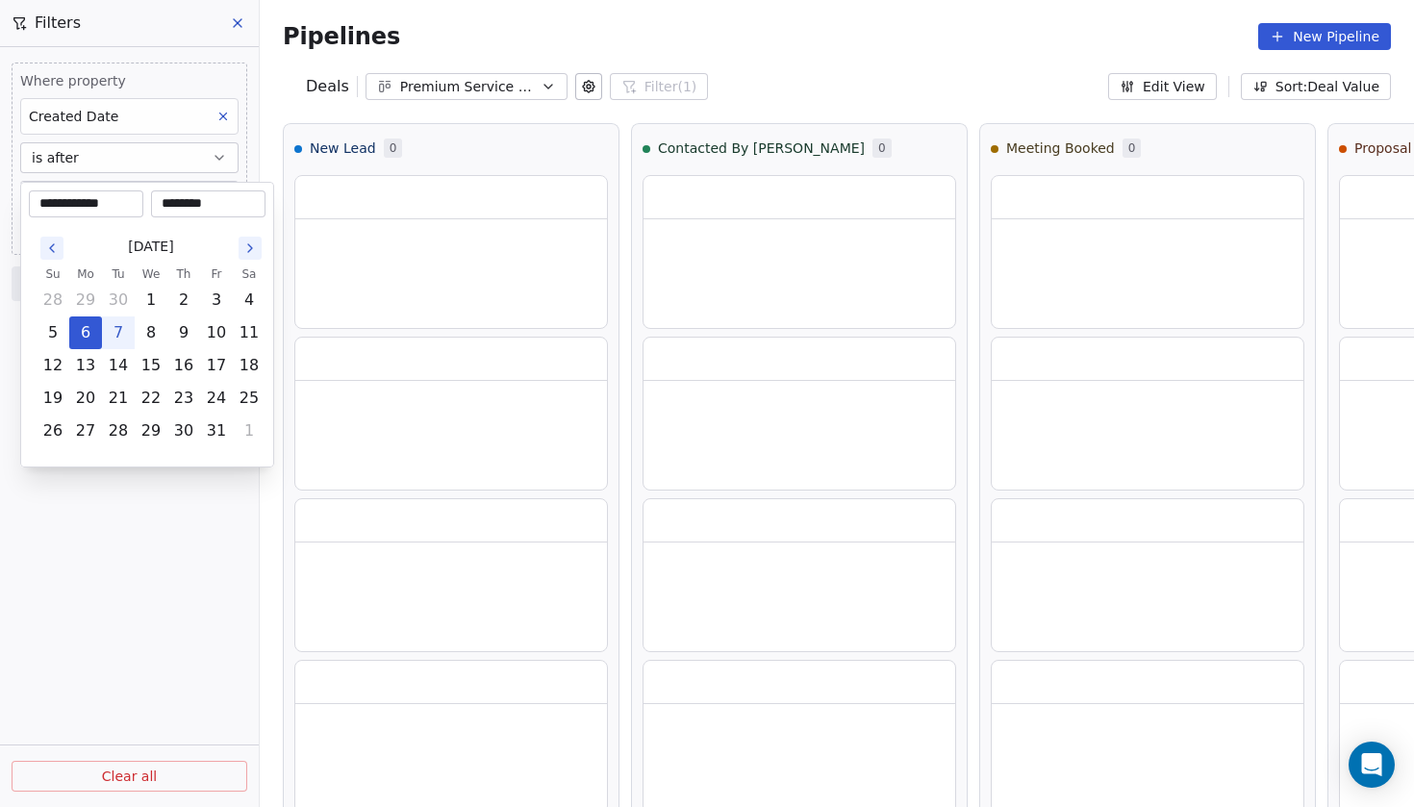
click at [126, 512] on html "**********" at bounding box center [707, 403] width 1414 height 807
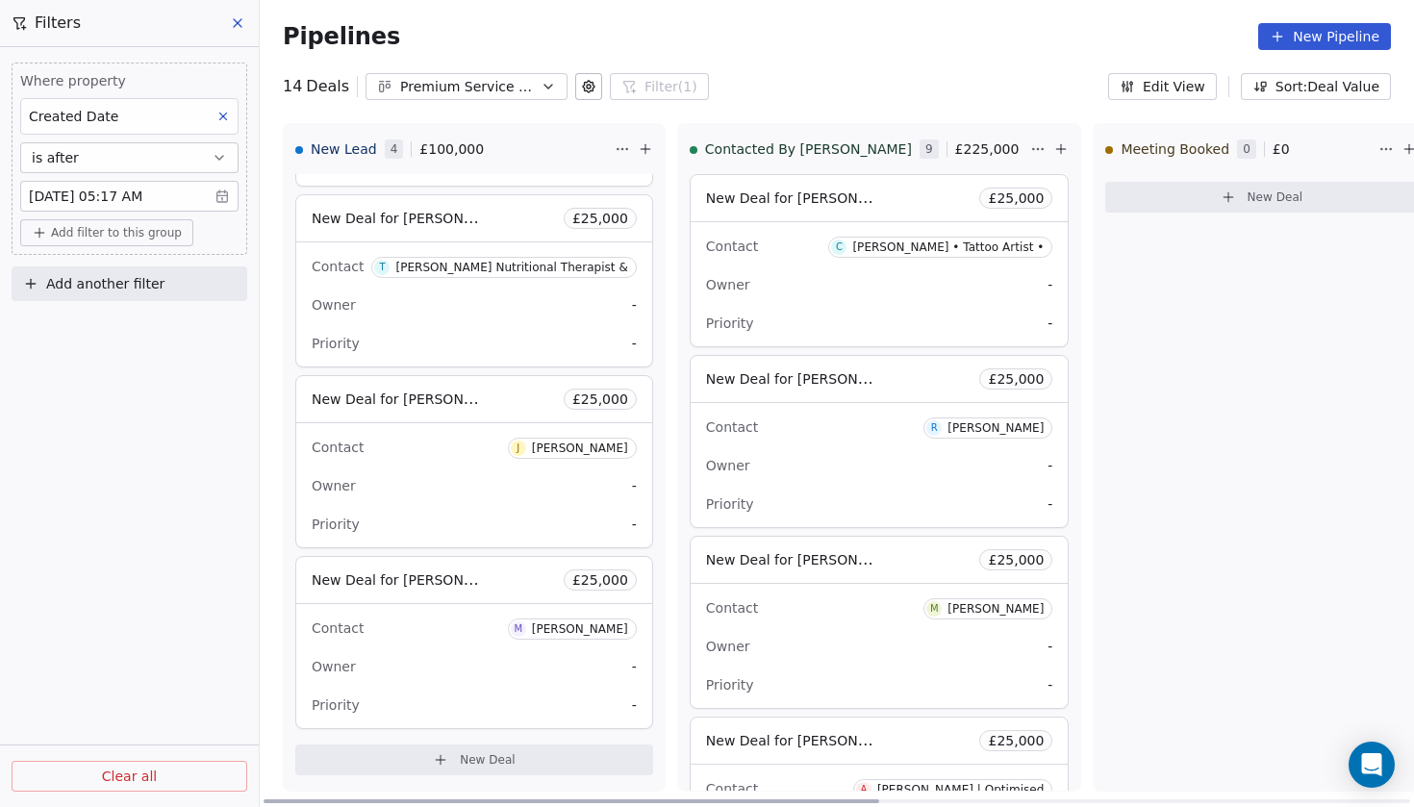
click at [407, 403] on span "New Deal for [PERSON_NAME]" at bounding box center [413, 398] width 203 height 18
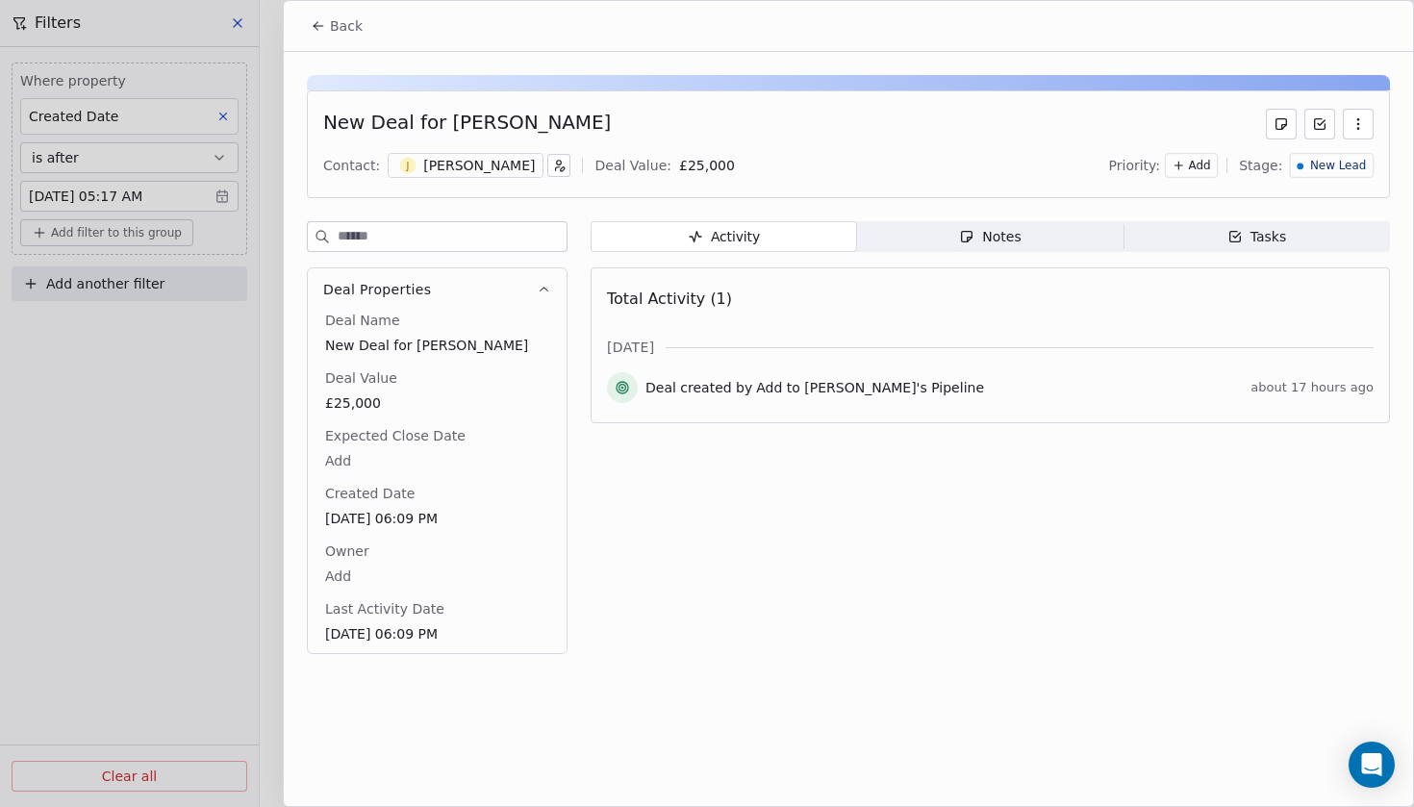
click at [412, 155] on div "[PERSON_NAME]" at bounding box center [466, 165] width 156 height 25
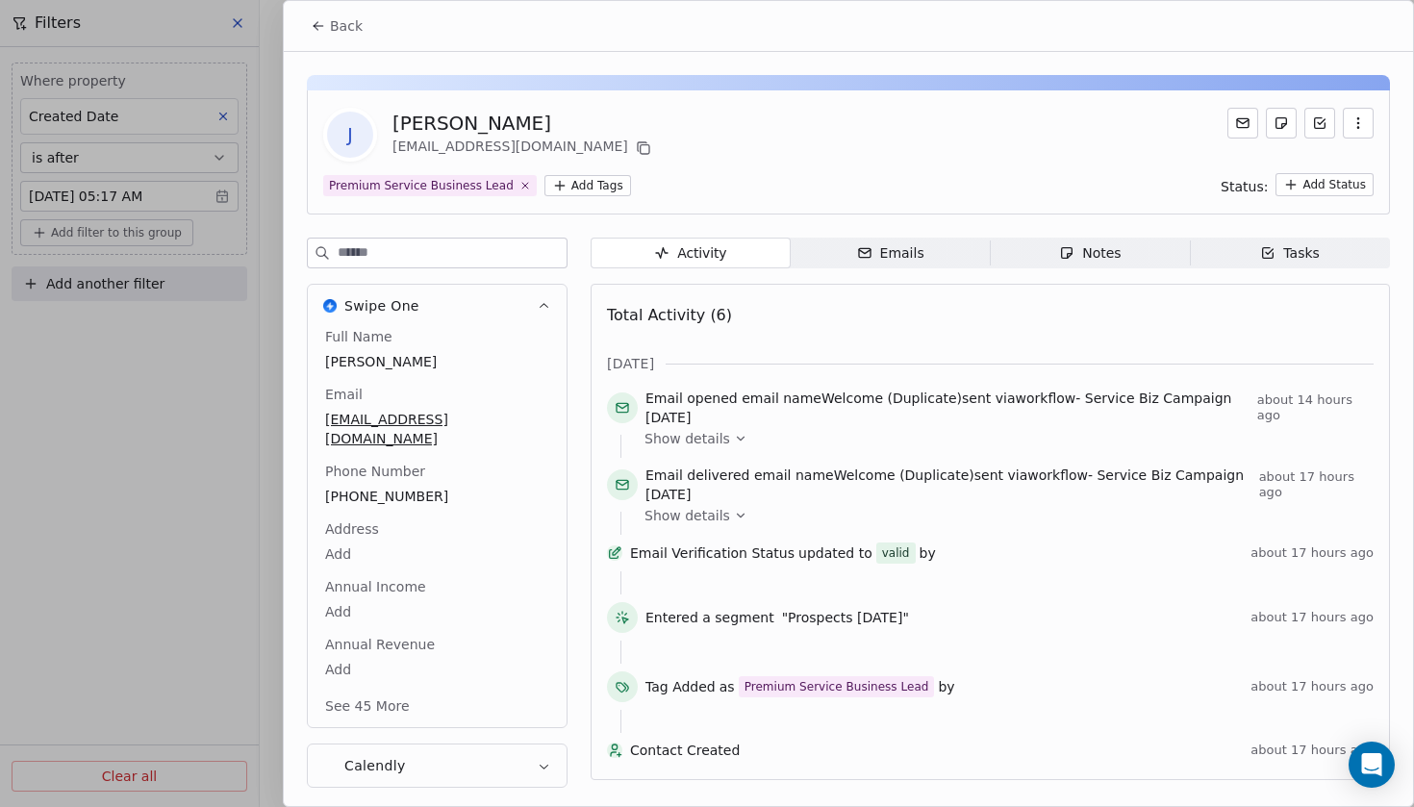
click at [137, 492] on div at bounding box center [707, 403] width 1414 height 807
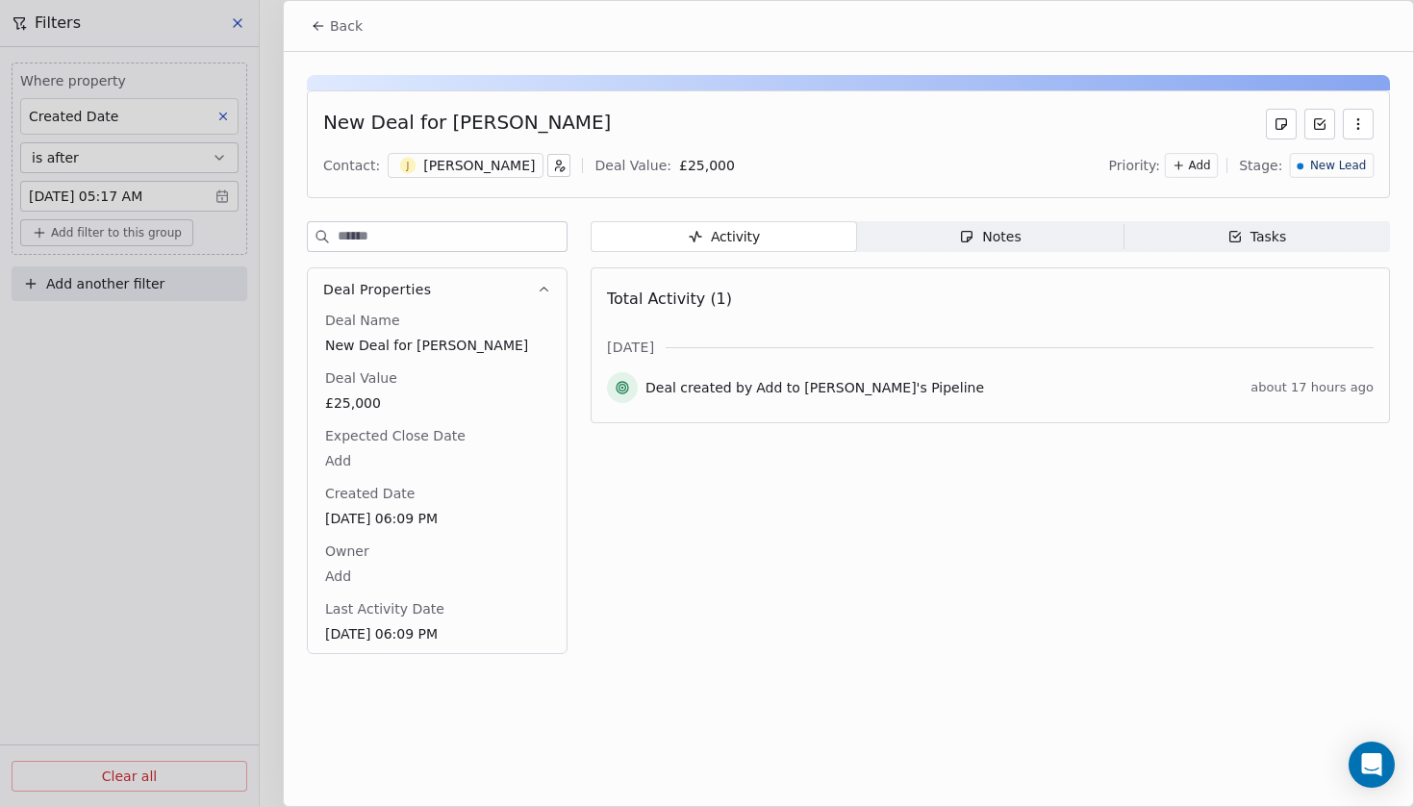
click at [339, 33] on span "Back" at bounding box center [346, 25] width 33 height 19
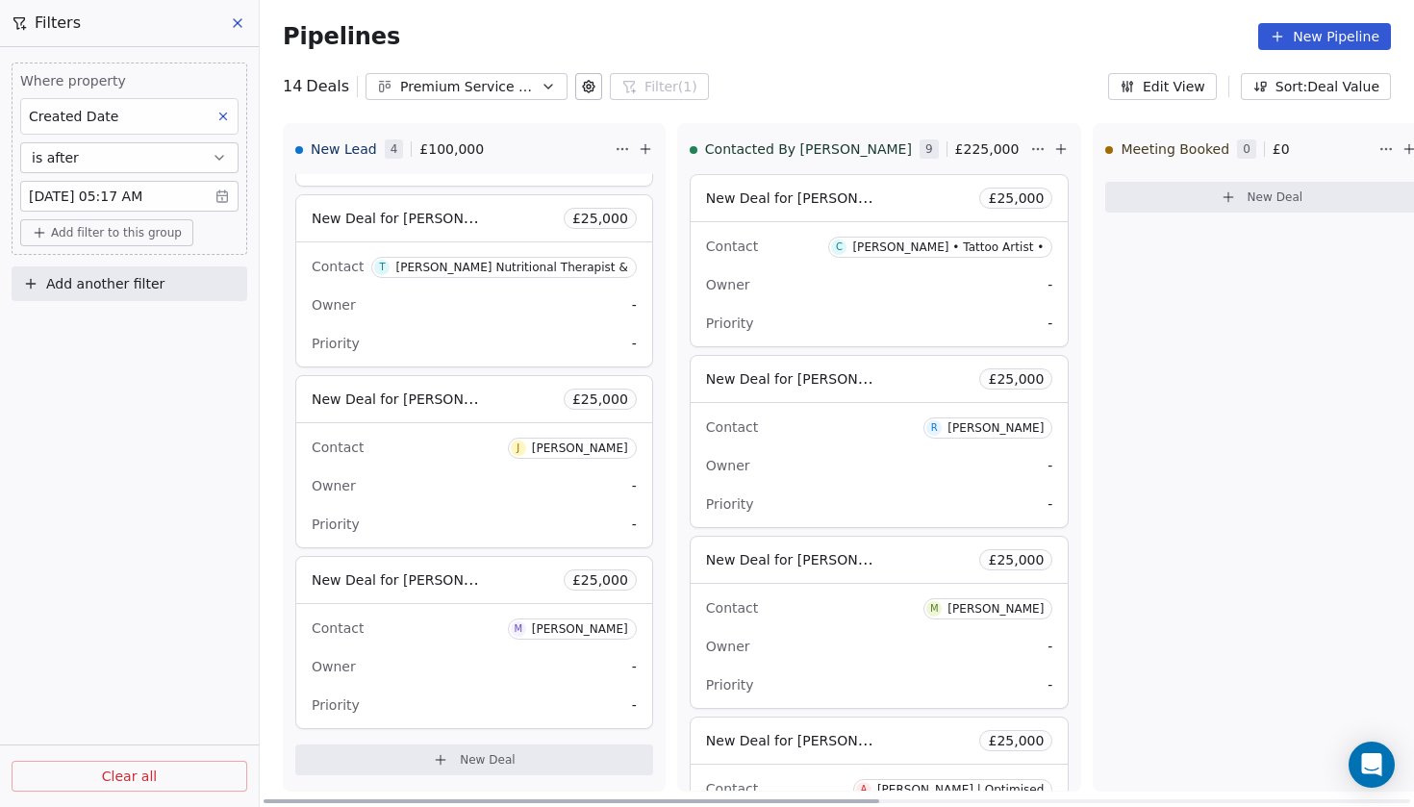
click at [394, 583] on span "New Deal for [PERSON_NAME]" at bounding box center [413, 579] width 203 height 18
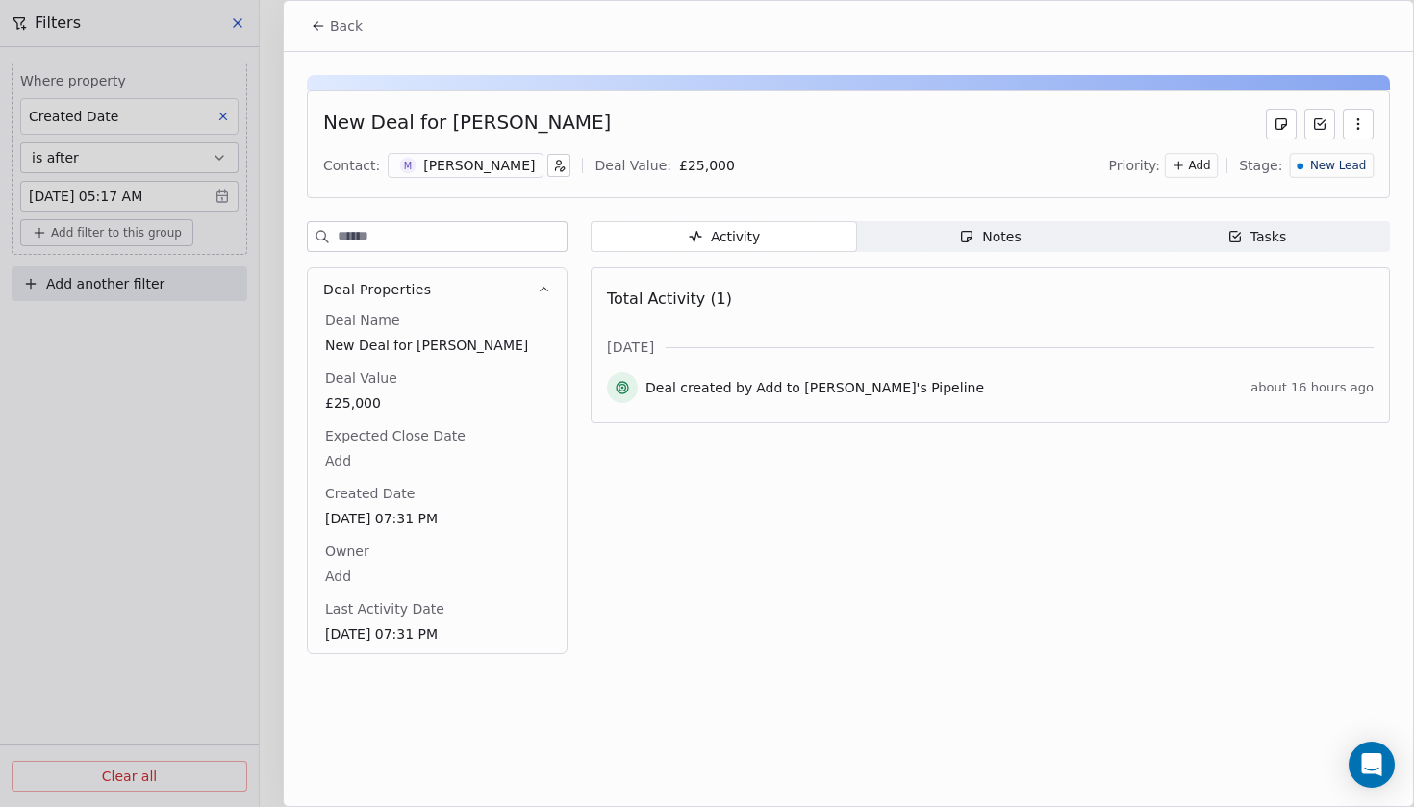
click at [423, 162] on div "[PERSON_NAME]" at bounding box center [479, 165] width 112 height 19
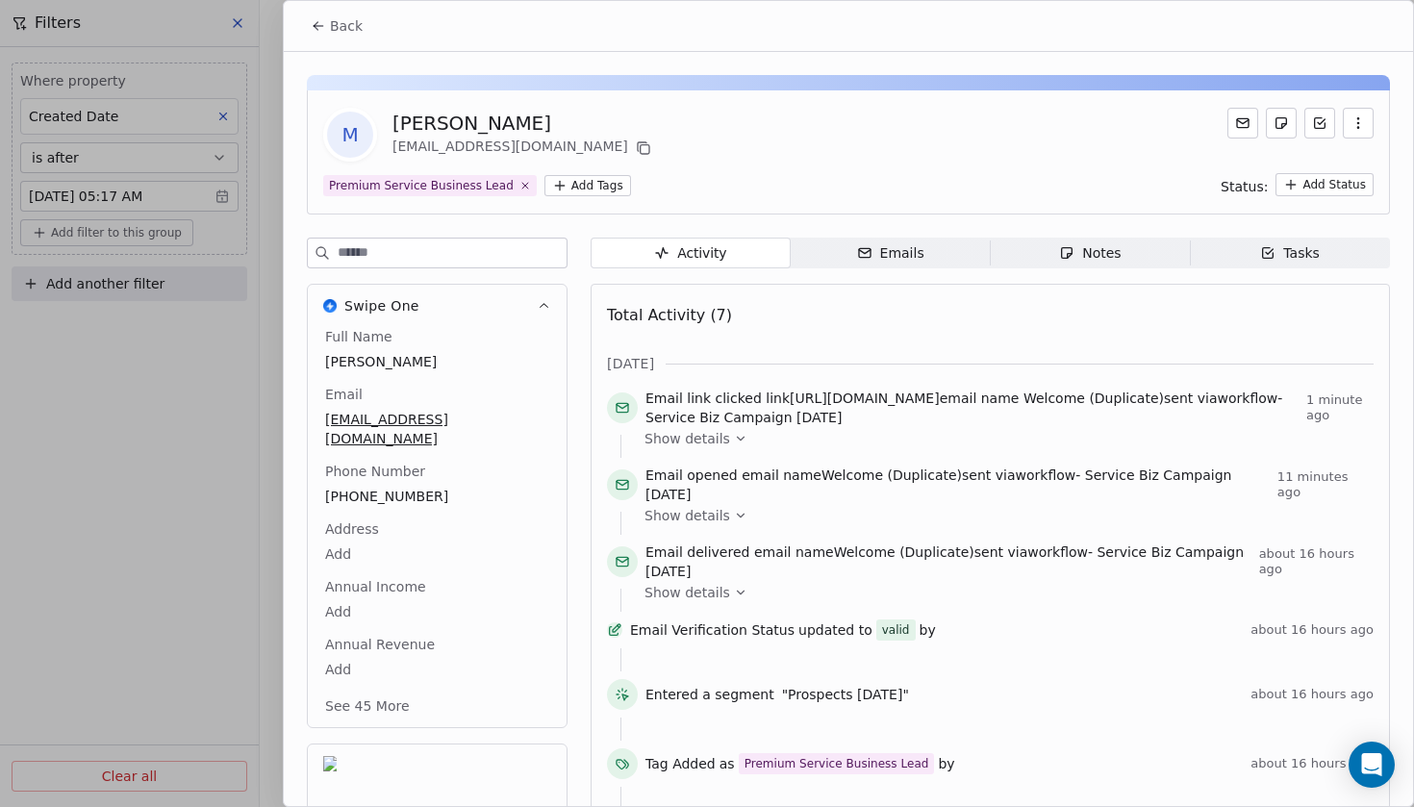
click at [342, 37] on button "Back" at bounding box center [336, 26] width 75 height 35
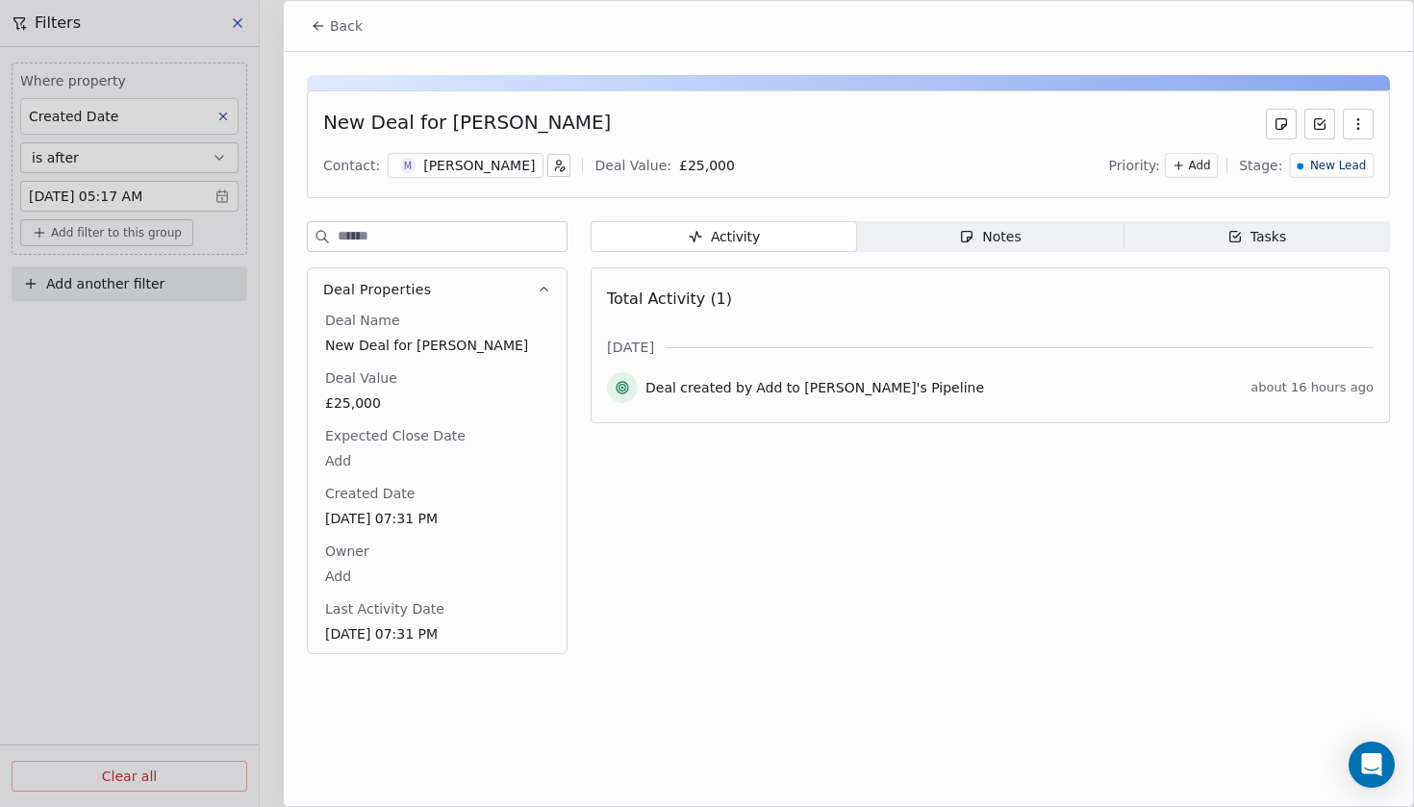
click at [1354, 170] on span "New Lead" at bounding box center [1338, 166] width 56 height 16
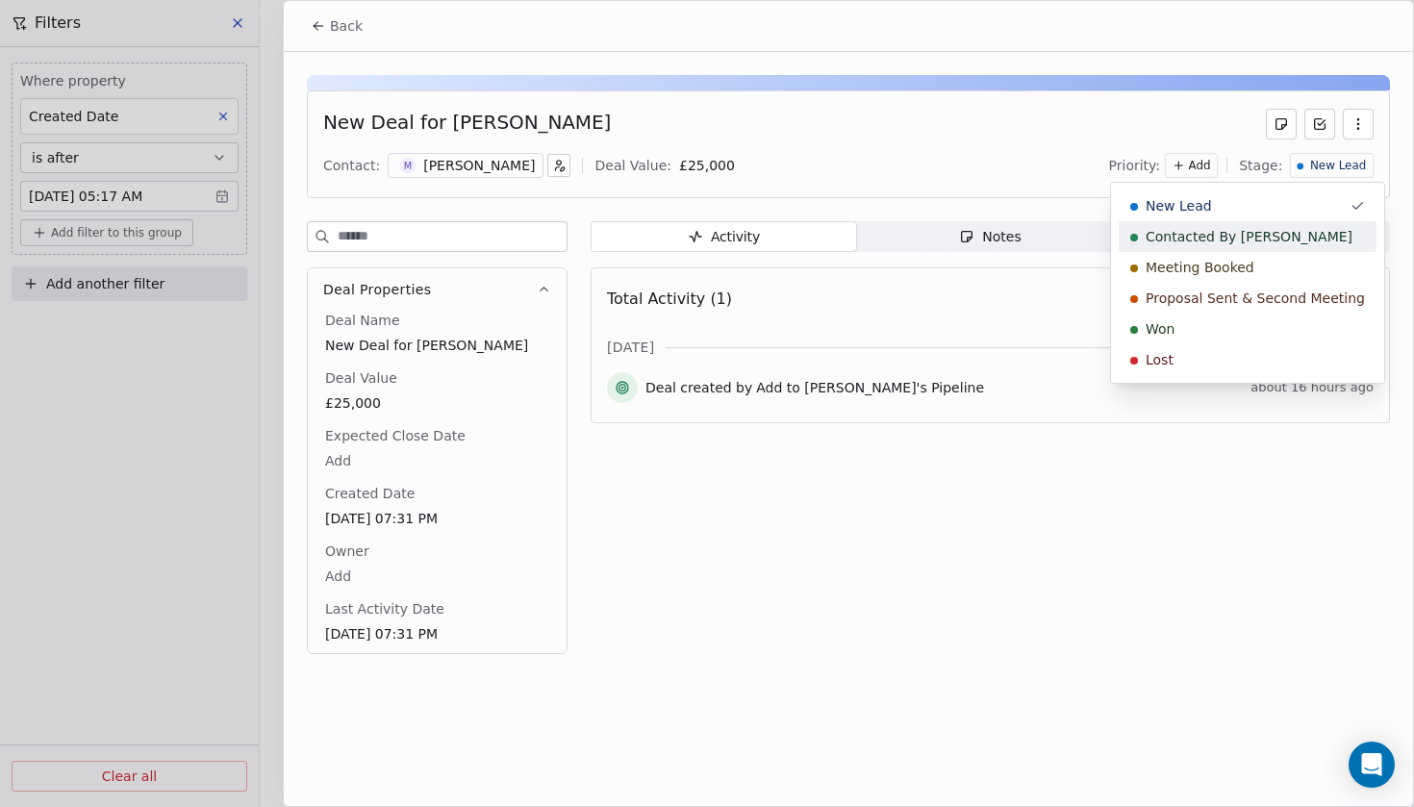
click at [1219, 244] on span "Contacted By [PERSON_NAME]" at bounding box center [1248, 236] width 207 height 19
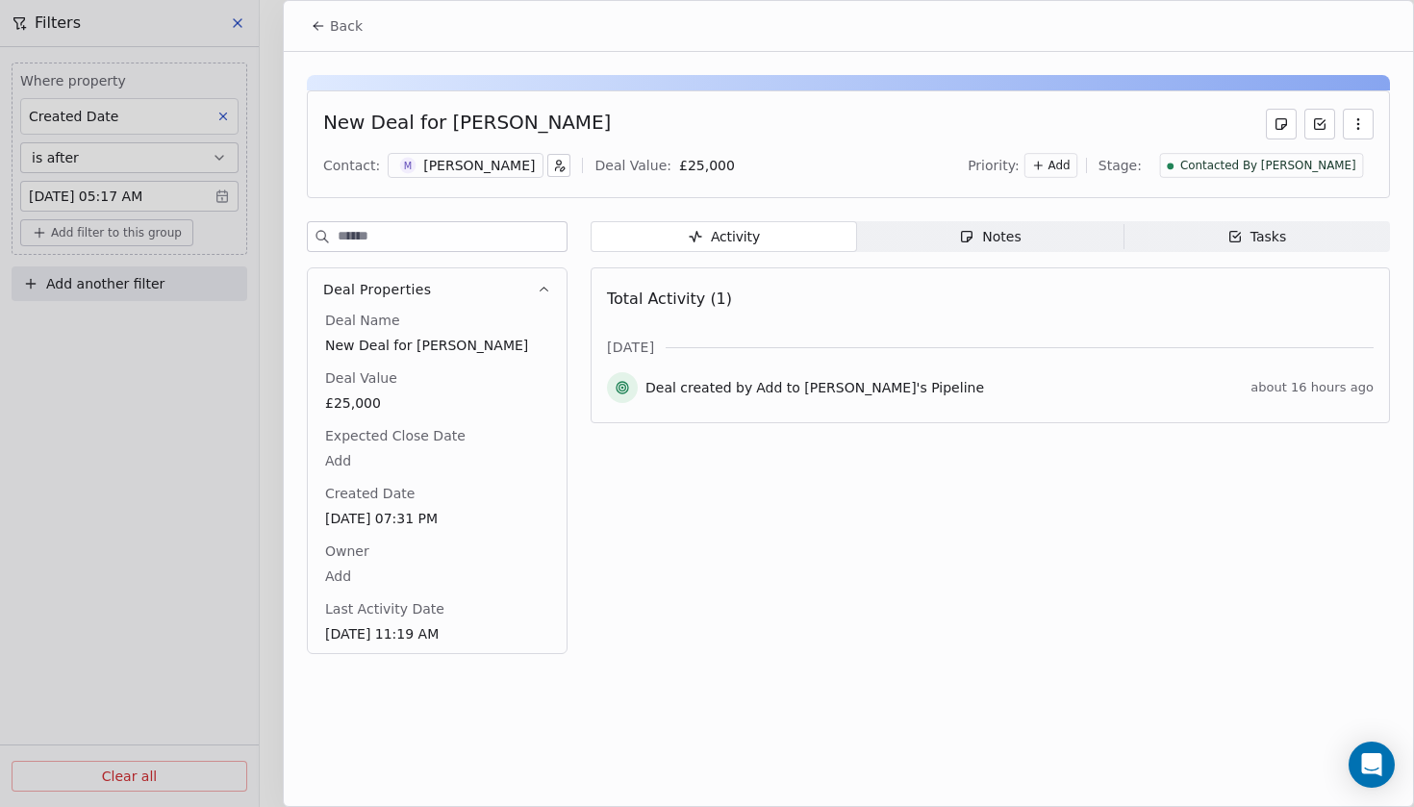
click at [951, 232] on span "Notes Notes" at bounding box center [990, 236] width 266 height 31
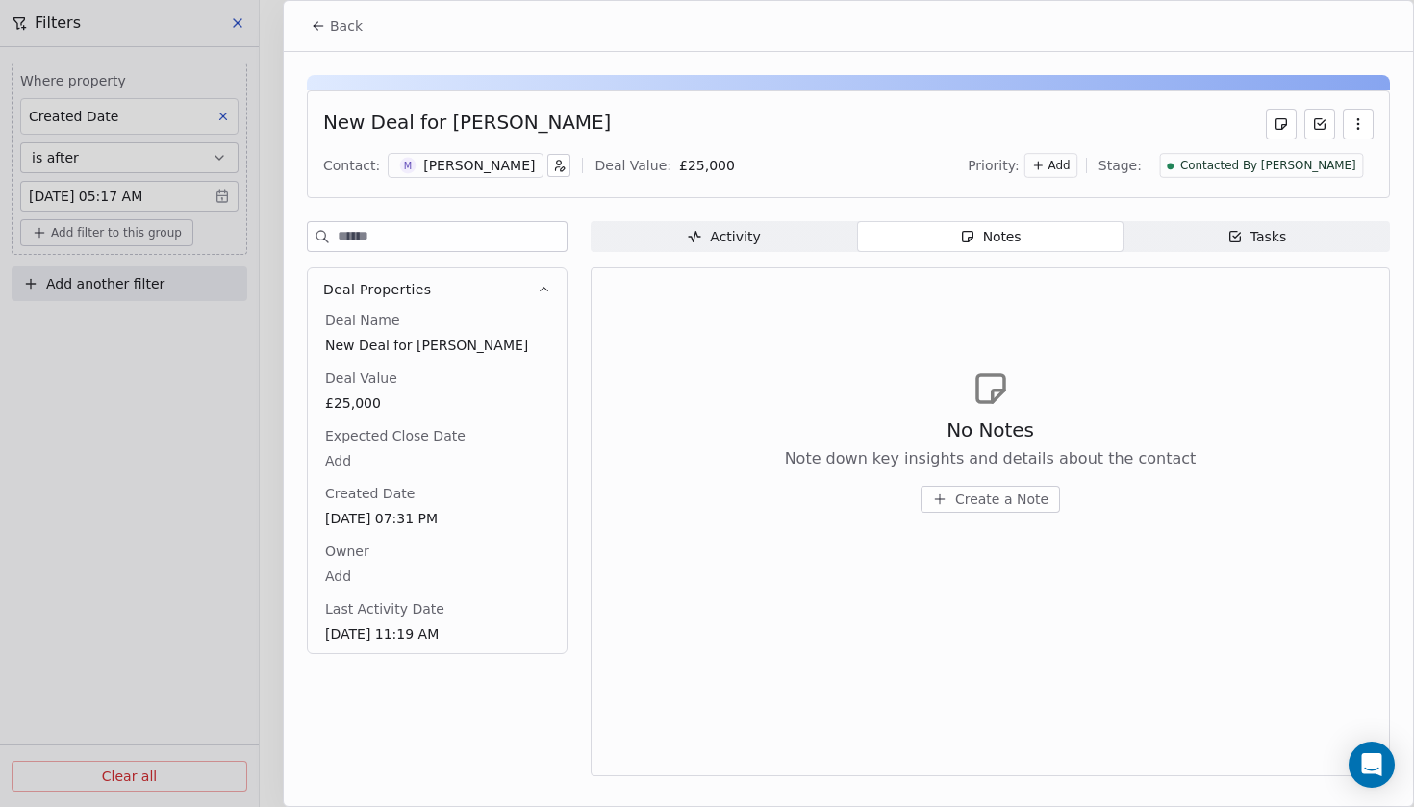
click at [981, 491] on span "Create a Note" at bounding box center [1001, 498] width 93 height 19
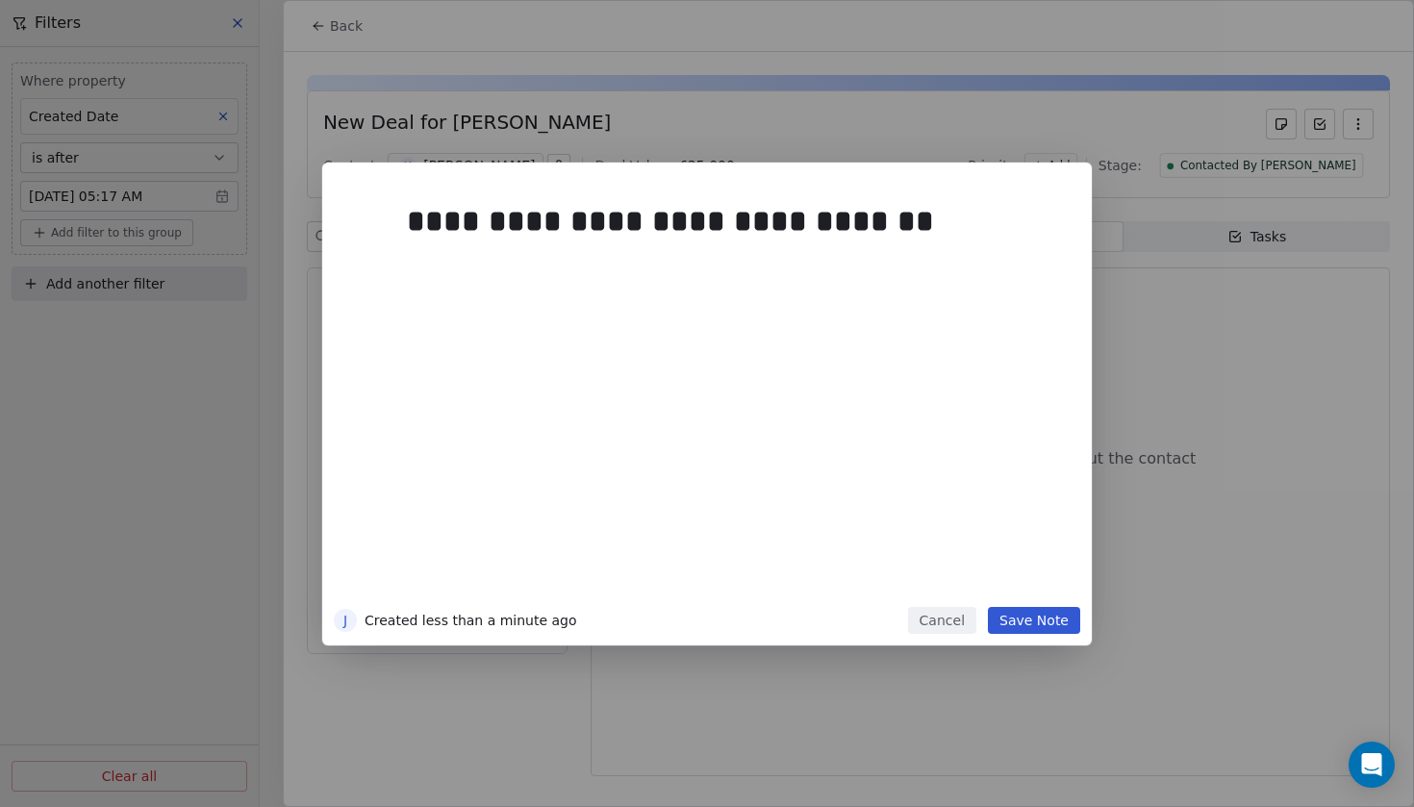
click at [1043, 621] on button "Save Note" at bounding box center [1034, 620] width 92 height 27
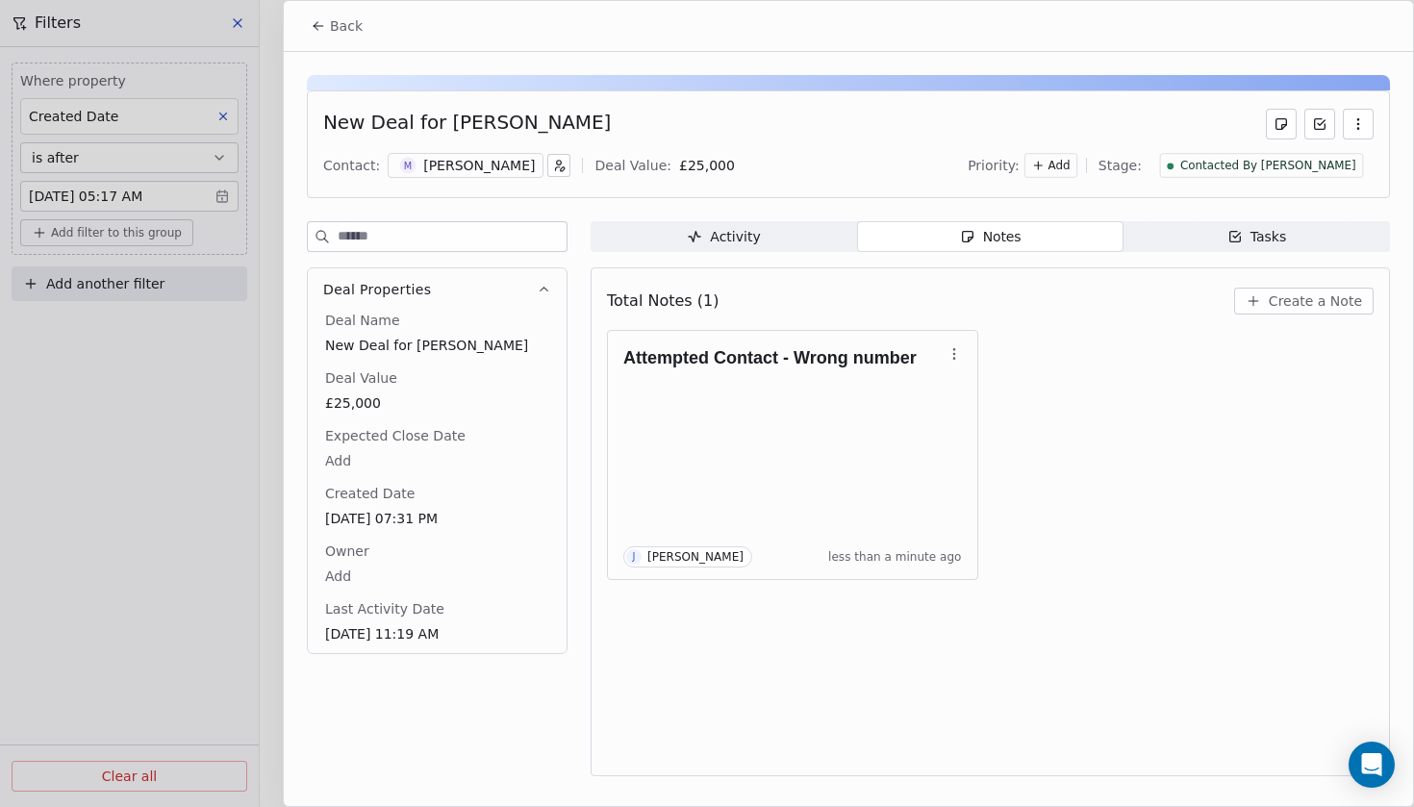
click at [352, 35] on button "Back" at bounding box center [336, 26] width 75 height 35
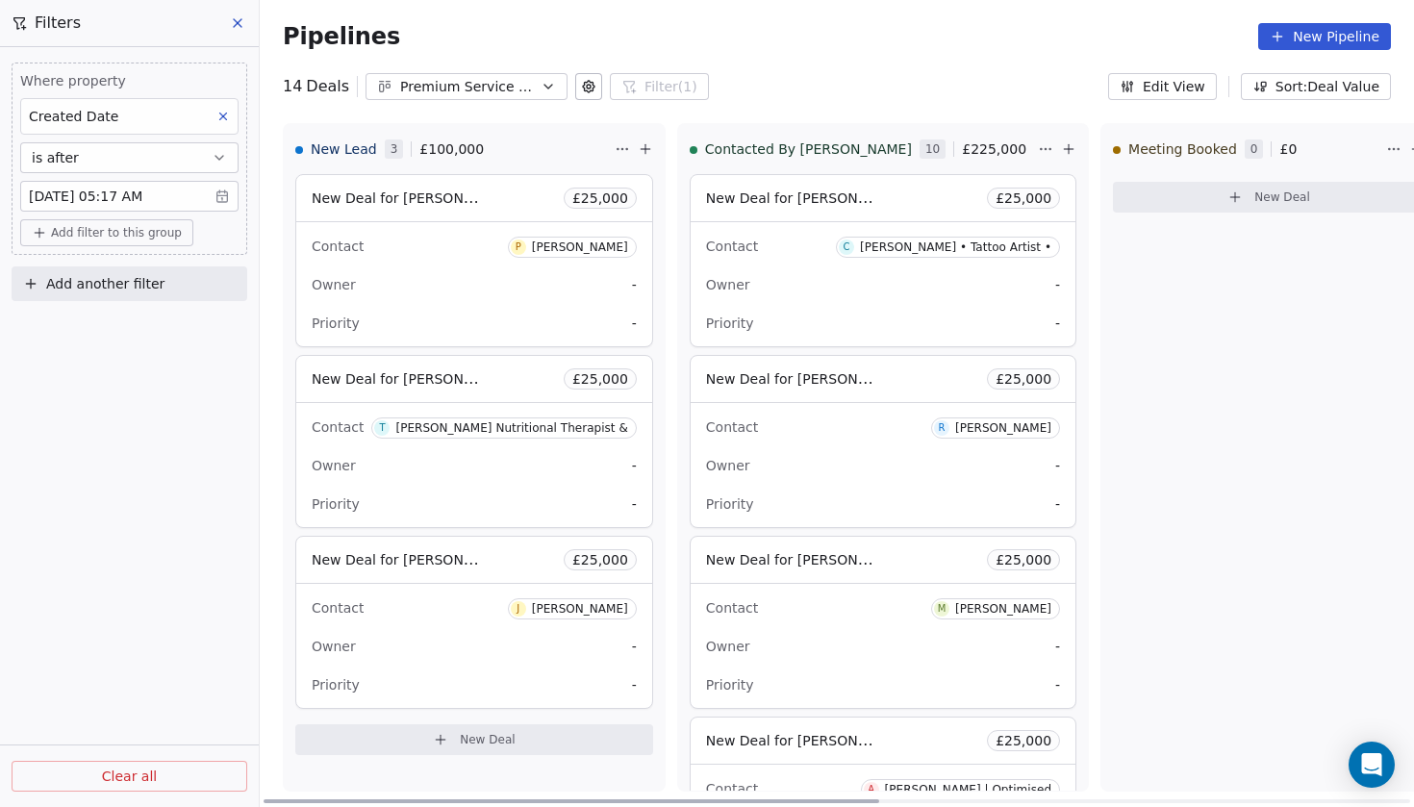
click at [409, 213] on div "New Deal for [PERSON_NAME] £ 25,000" at bounding box center [474, 198] width 356 height 46
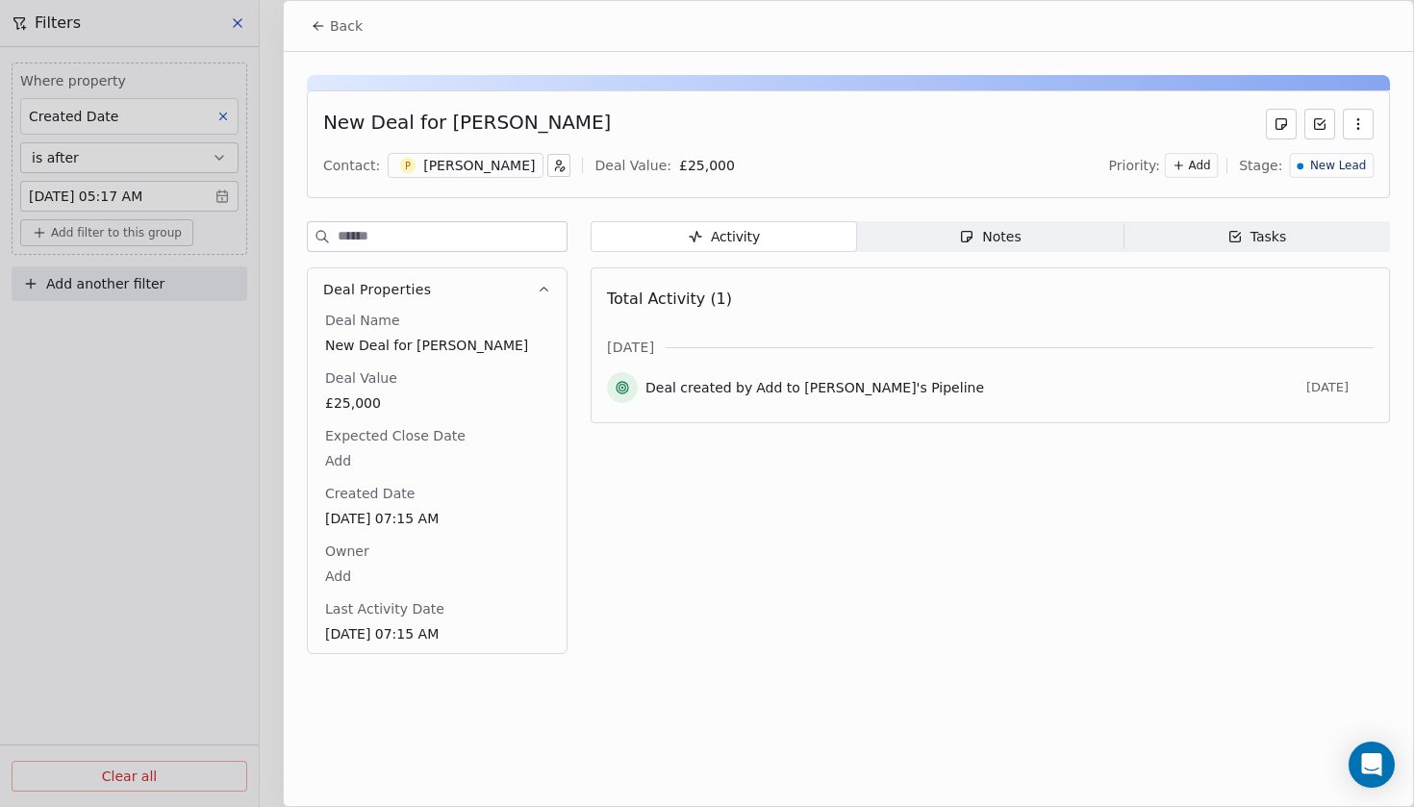
click at [427, 168] on div "[PERSON_NAME]" at bounding box center [479, 165] width 112 height 19
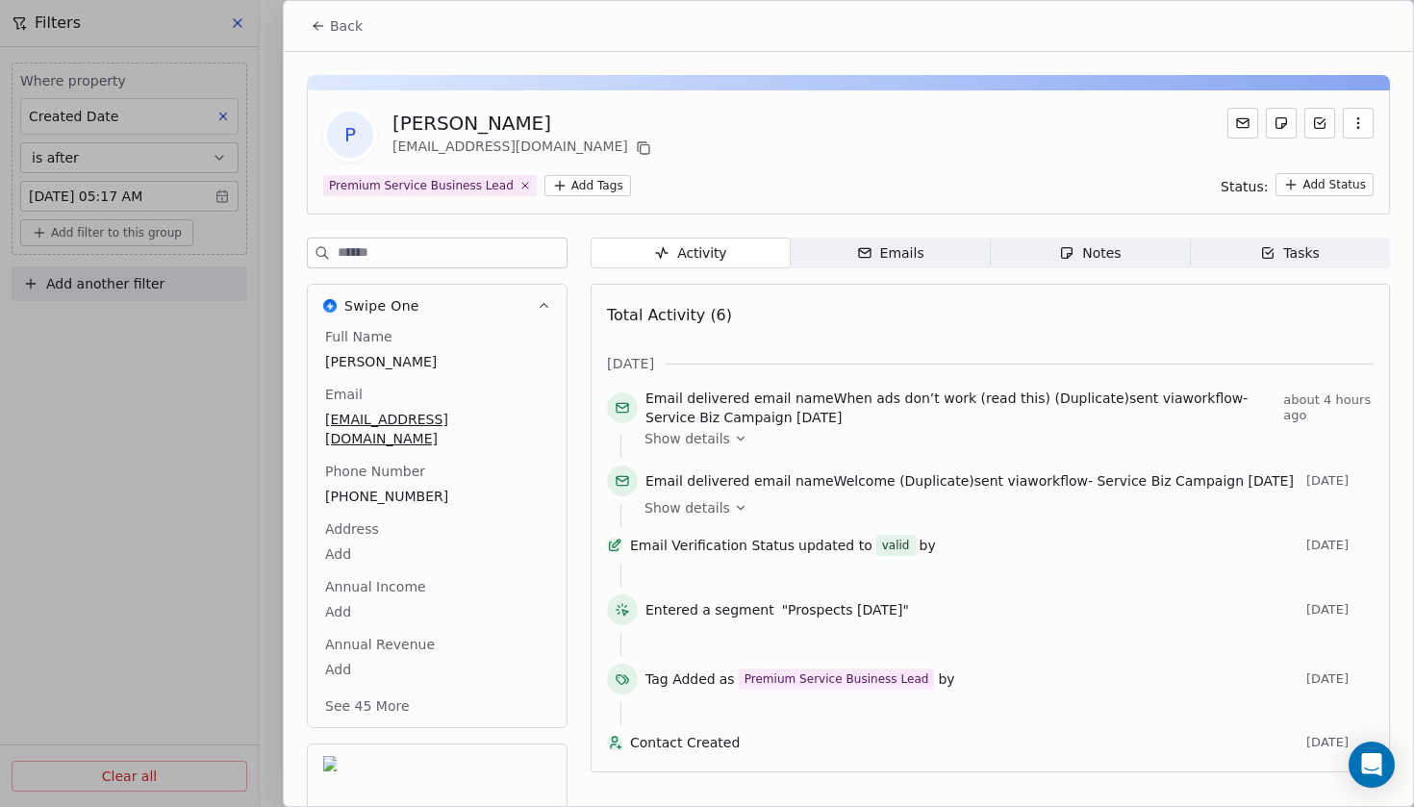
click at [331, 31] on span "Back" at bounding box center [346, 25] width 33 height 19
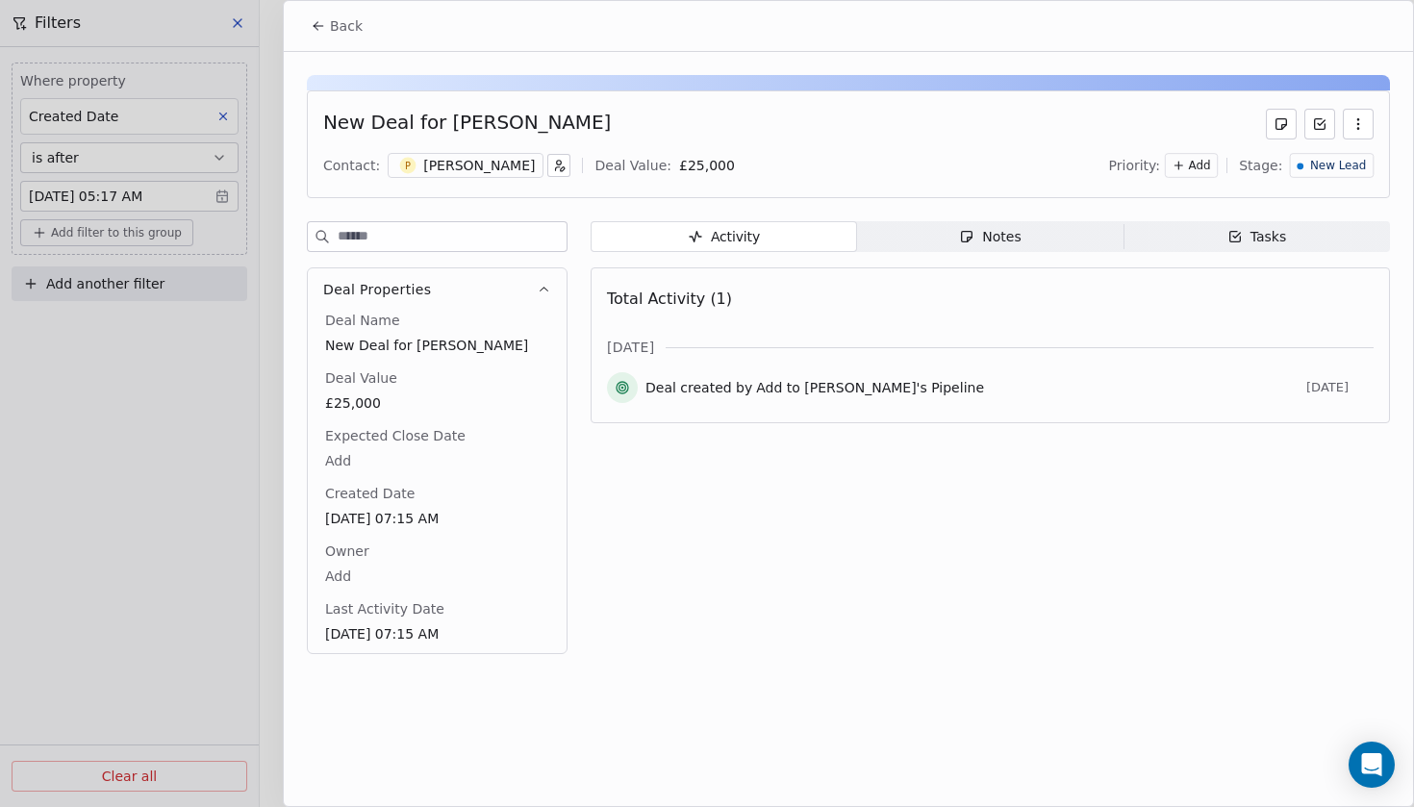
click at [346, 27] on span "Back" at bounding box center [346, 25] width 33 height 19
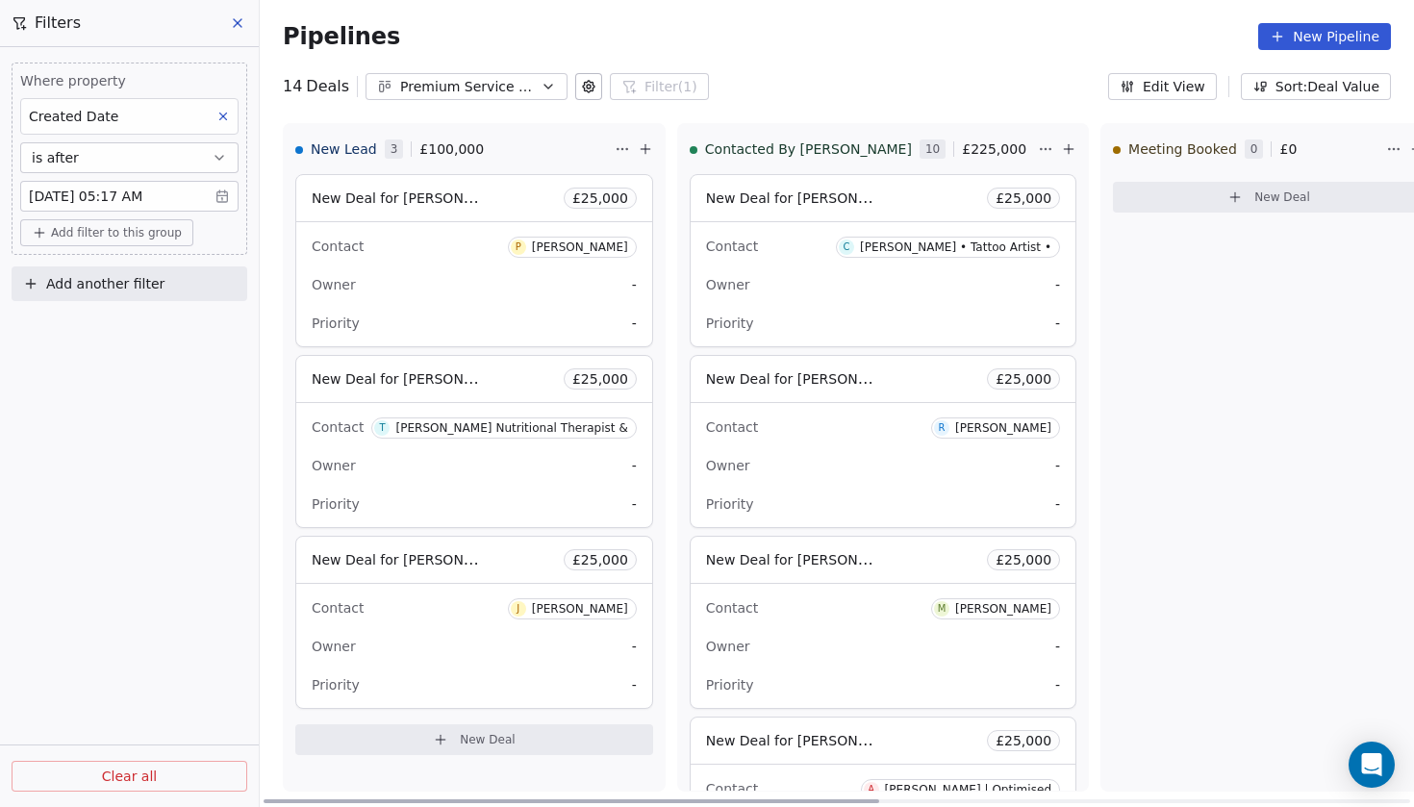
click at [423, 370] on span "New Deal for [PERSON_NAME] Nutritional Therapist &" at bounding box center [398, 378] width 173 height 23
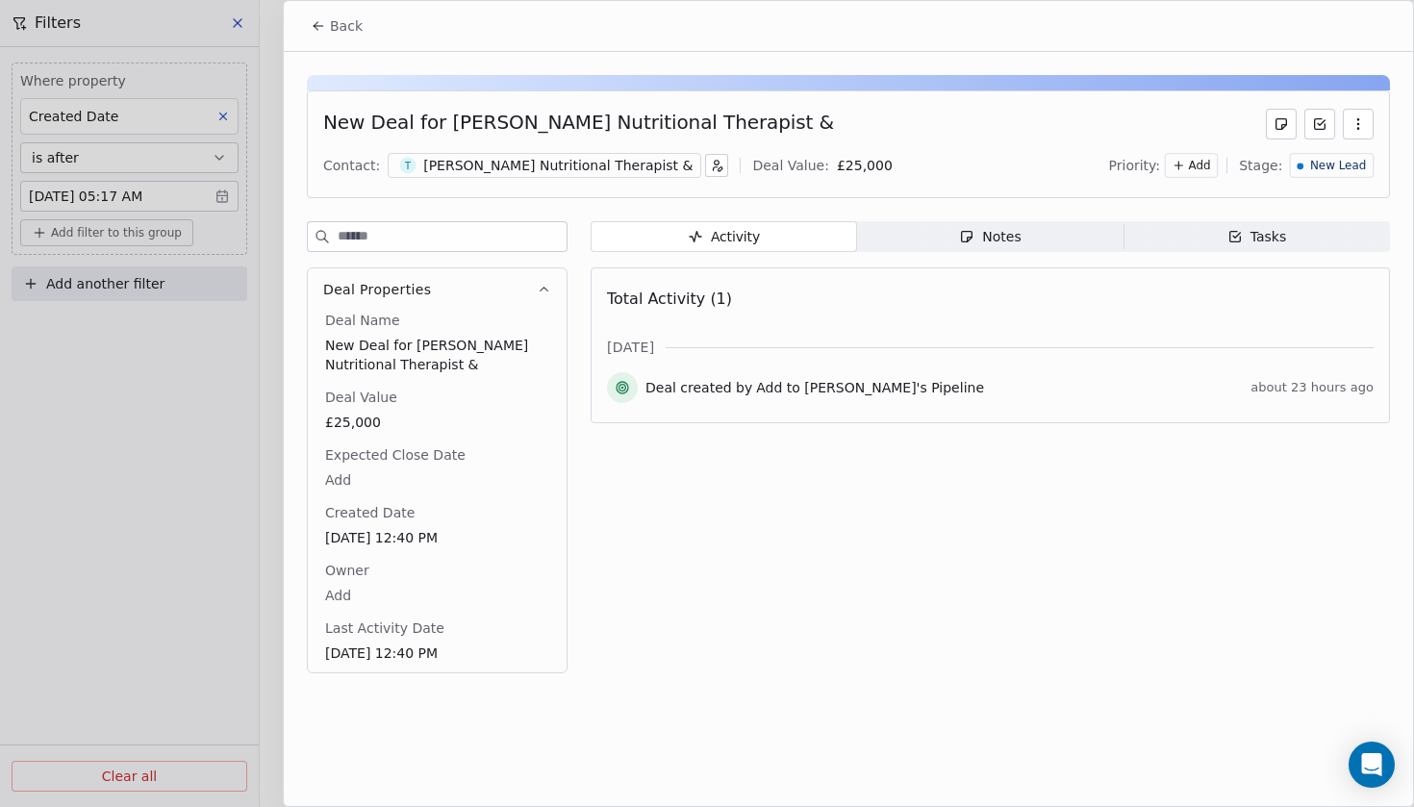
click at [482, 178] on div "Contact: T [PERSON_NAME] Nutritional Therapist & Deal Value: £ 25,000 Priority:…" at bounding box center [848, 165] width 1050 height 29
click at [467, 165] on div "[PERSON_NAME] Nutritional Therapist &" at bounding box center [557, 165] width 269 height 19
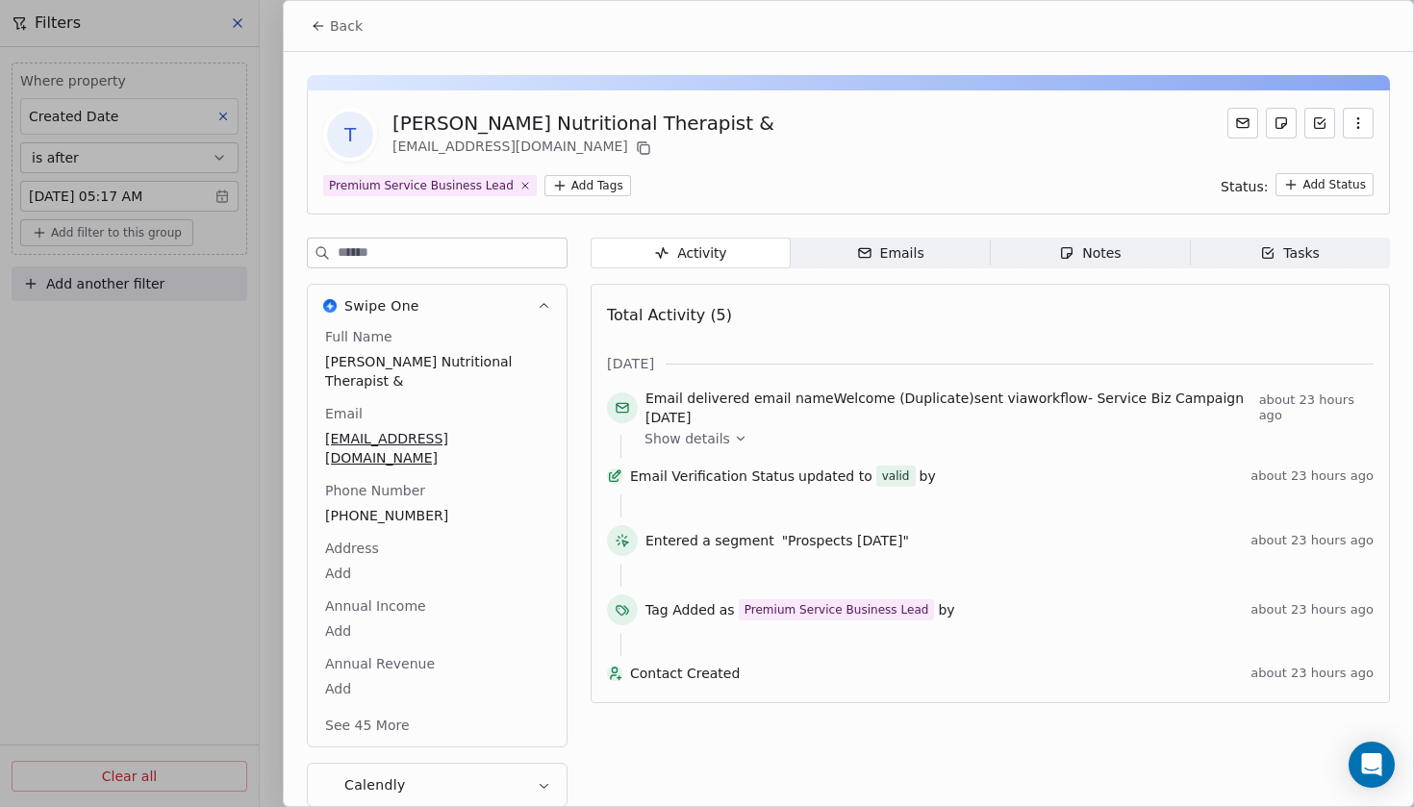
click at [345, 22] on span "Back" at bounding box center [346, 25] width 33 height 19
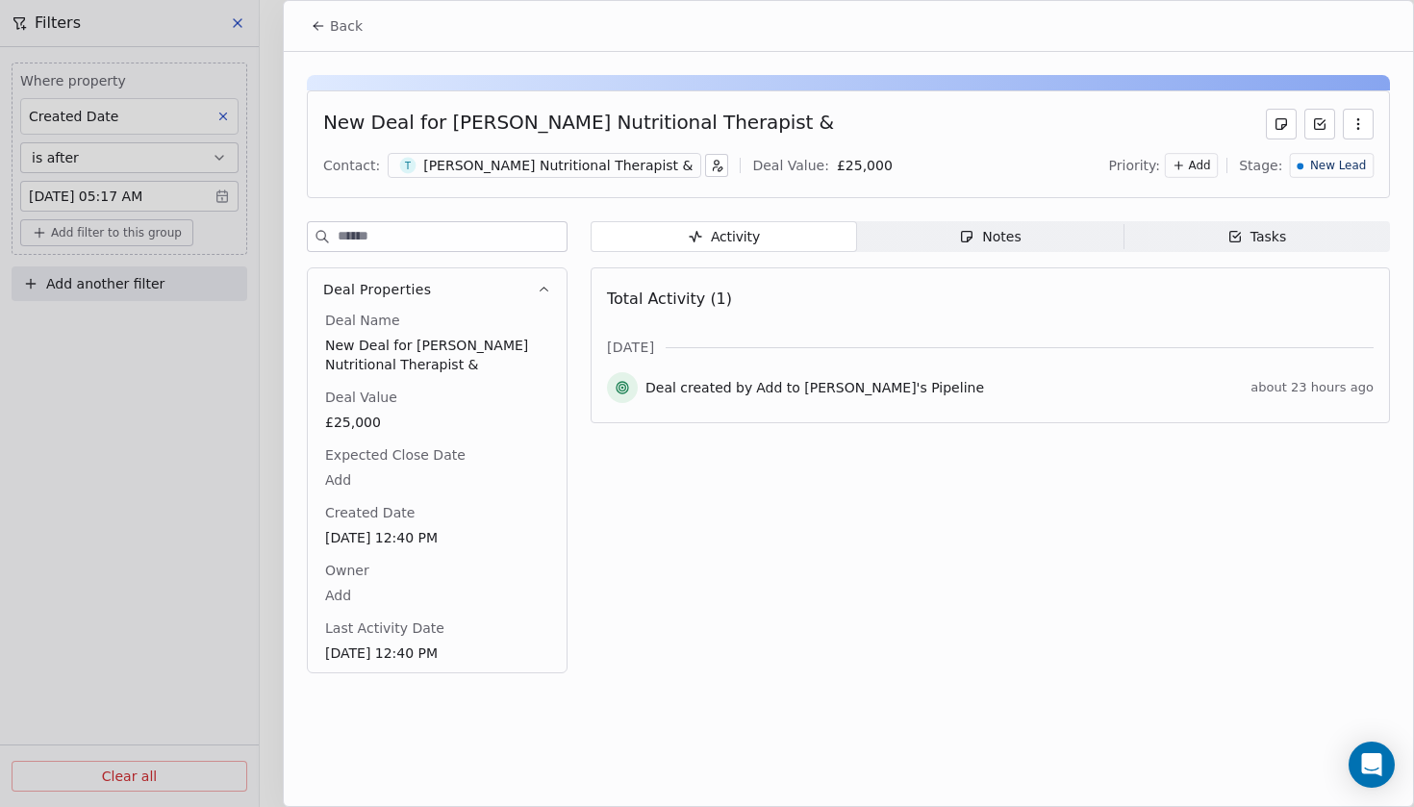
click at [348, 28] on span "Back" at bounding box center [346, 25] width 33 height 19
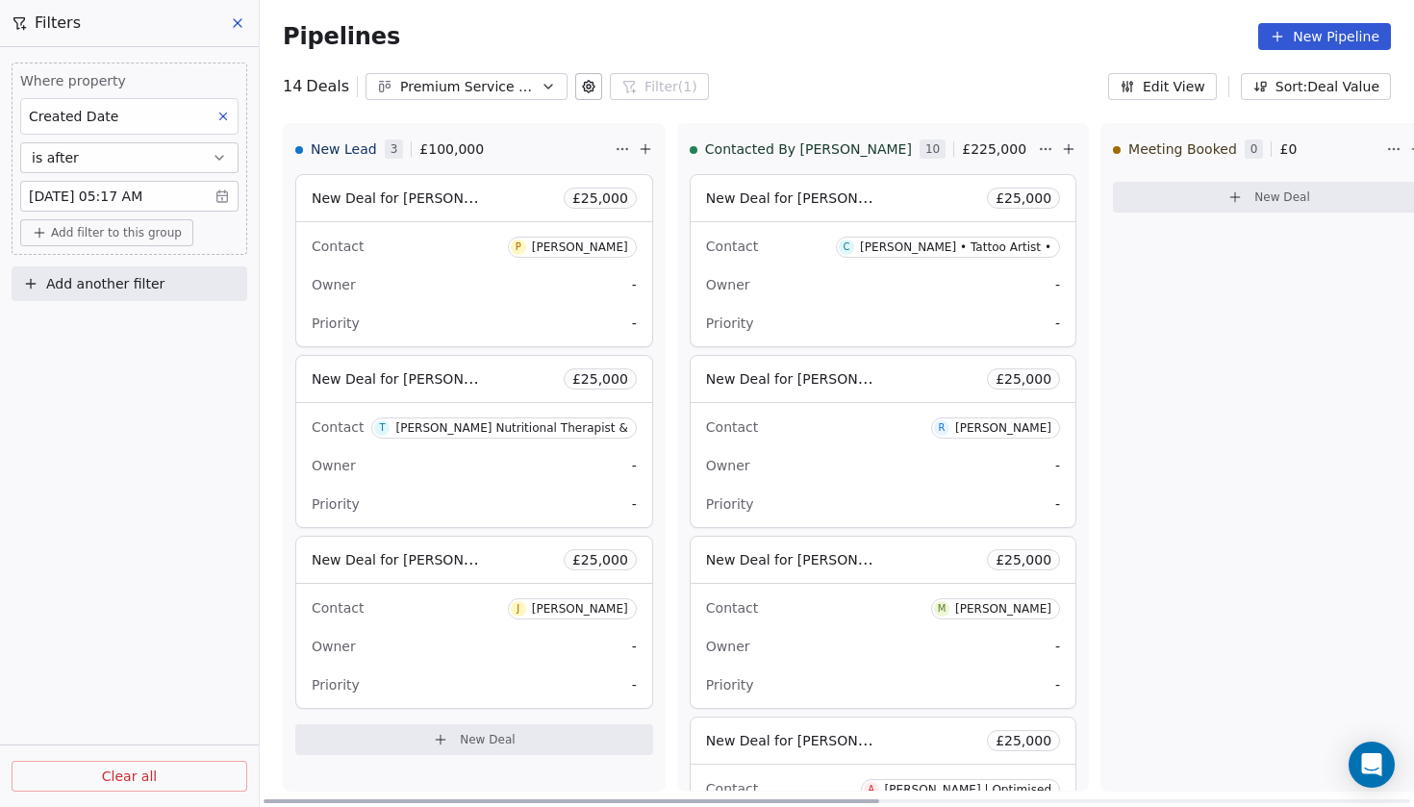
click at [453, 558] on div "New Deal for [PERSON_NAME] £ 25,000" at bounding box center [474, 560] width 356 height 46
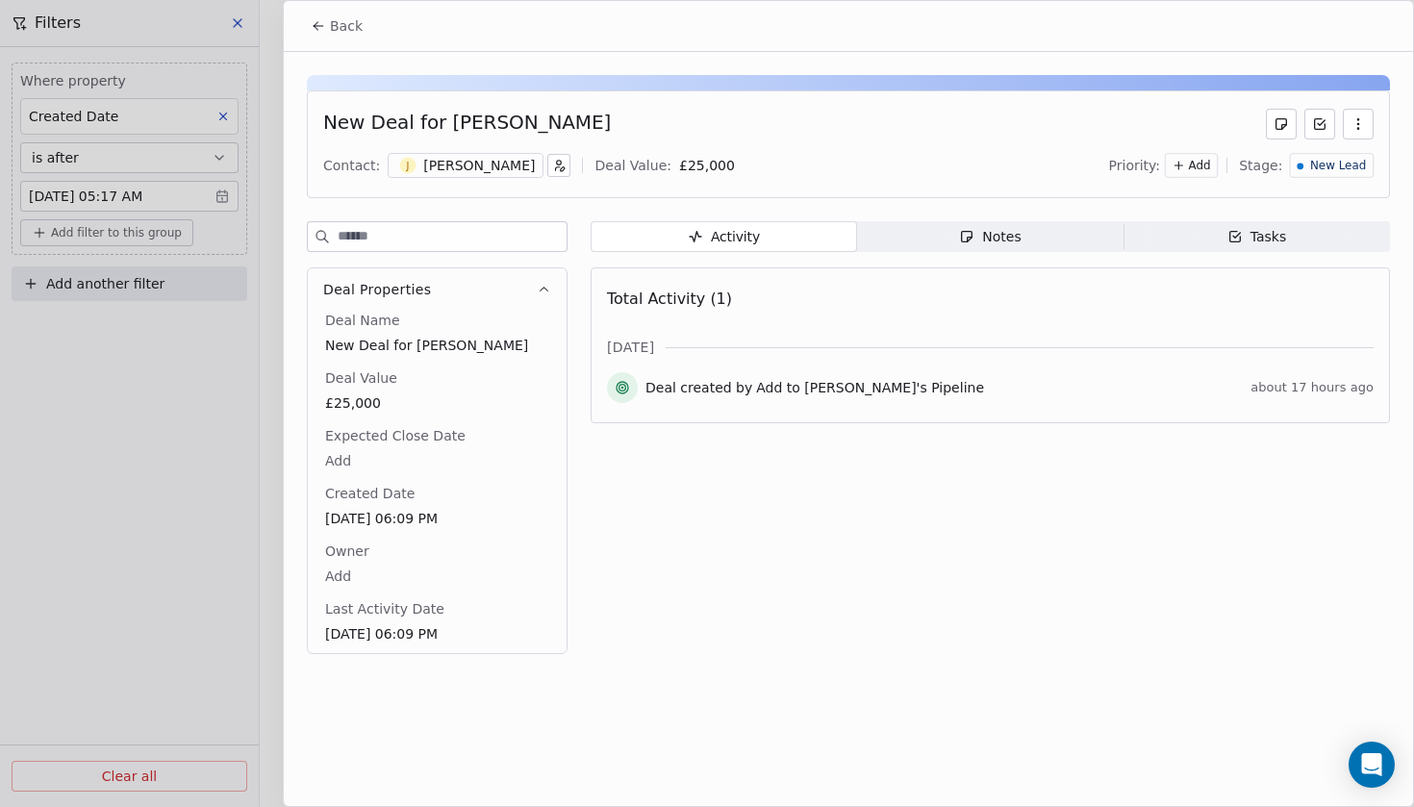
click at [427, 171] on div "[PERSON_NAME]" at bounding box center [479, 165] width 112 height 19
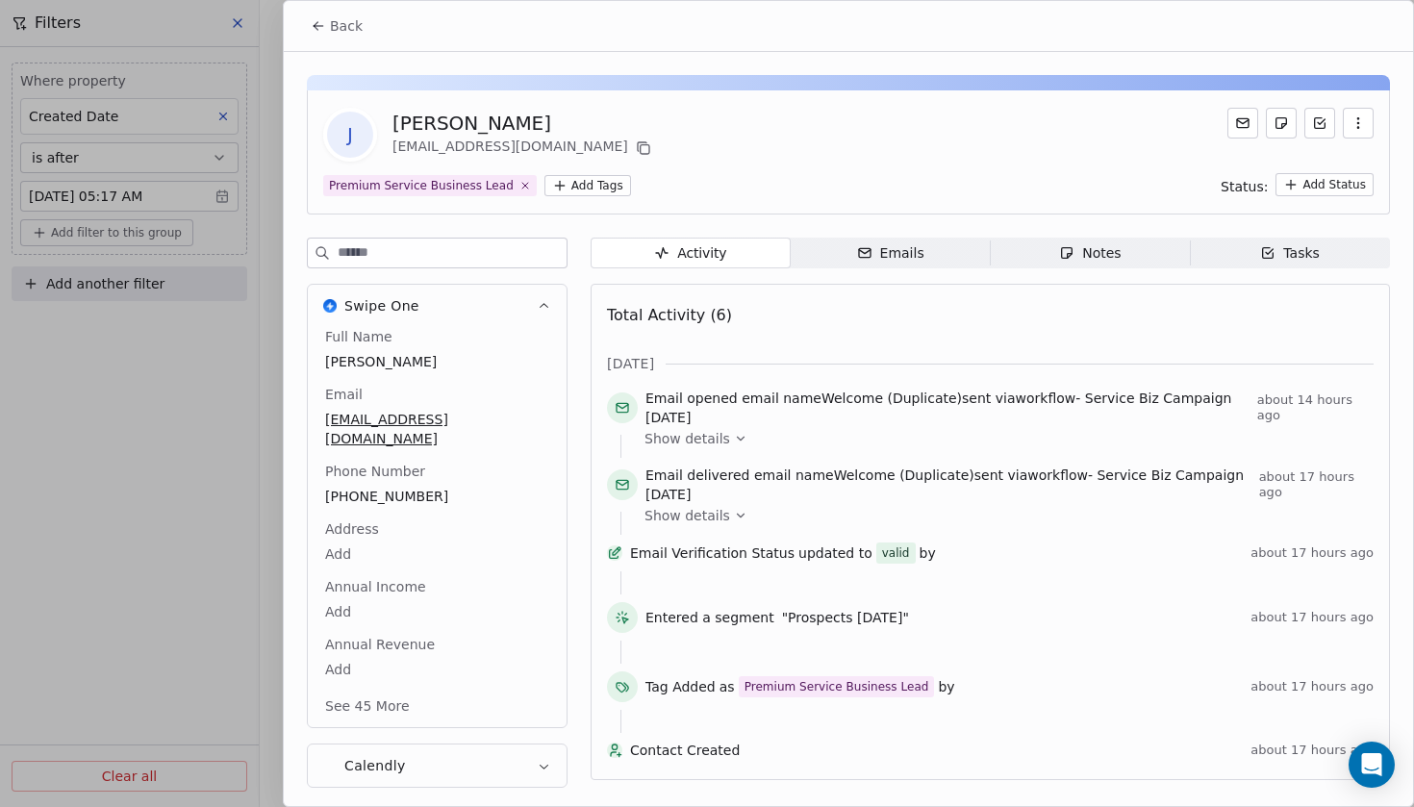
click at [323, 29] on icon at bounding box center [318, 25] width 15 height 15
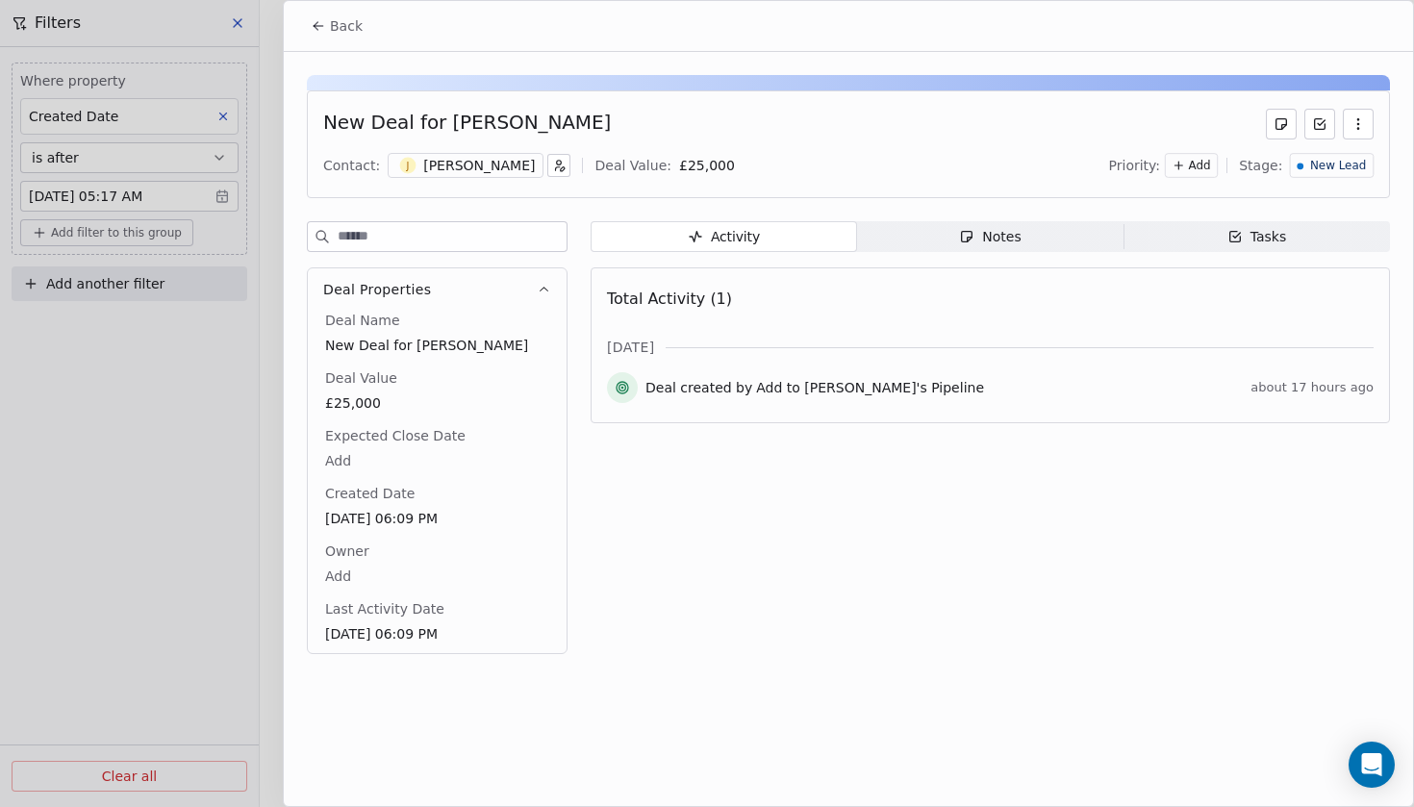
click at [345, 31] on span "Back" at bounding box center [346, 25] width 33 height 19
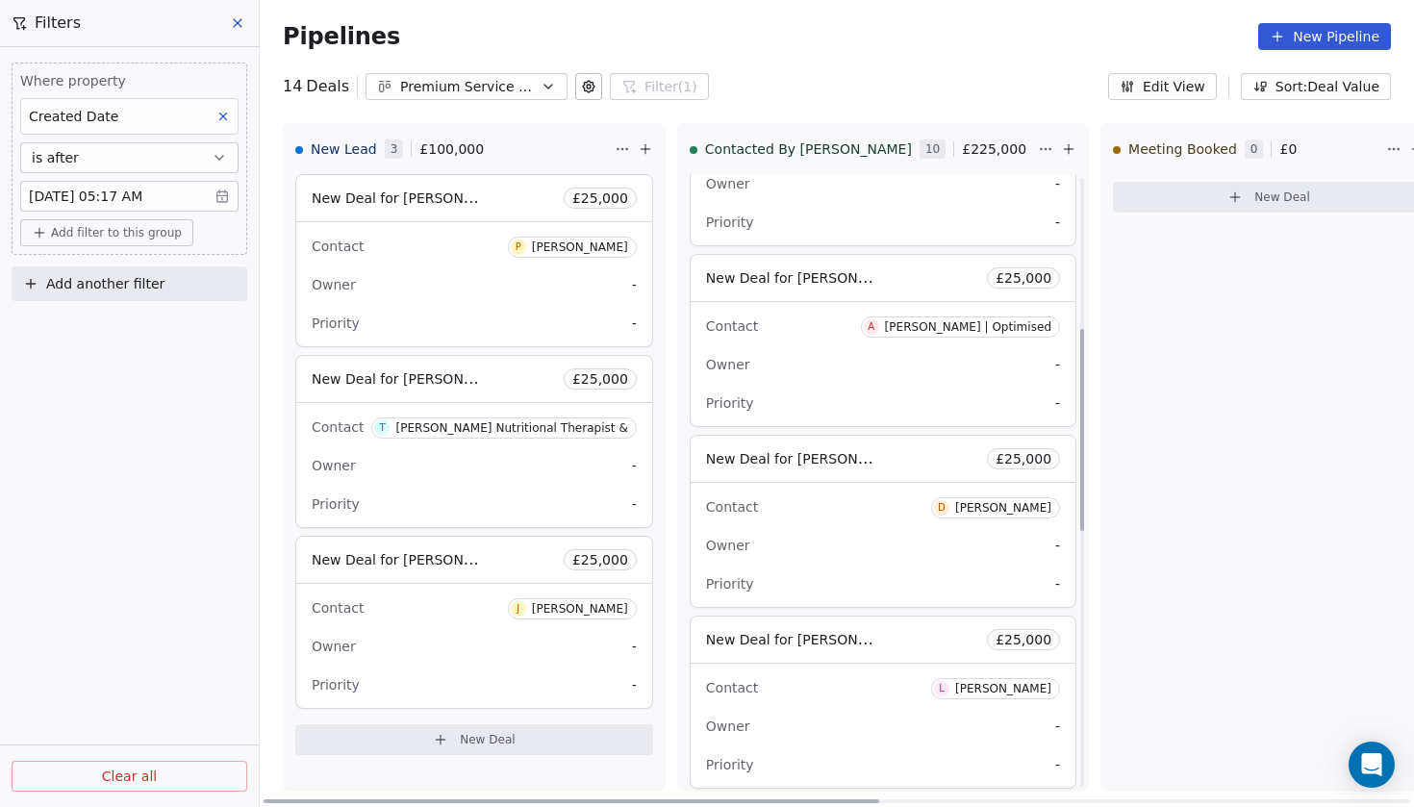
scroll to position [459, 0]
click at [775, 467] on span "New Deal for [PERSON_NAME]" at bounding box center [807, 462] width 203 height 18
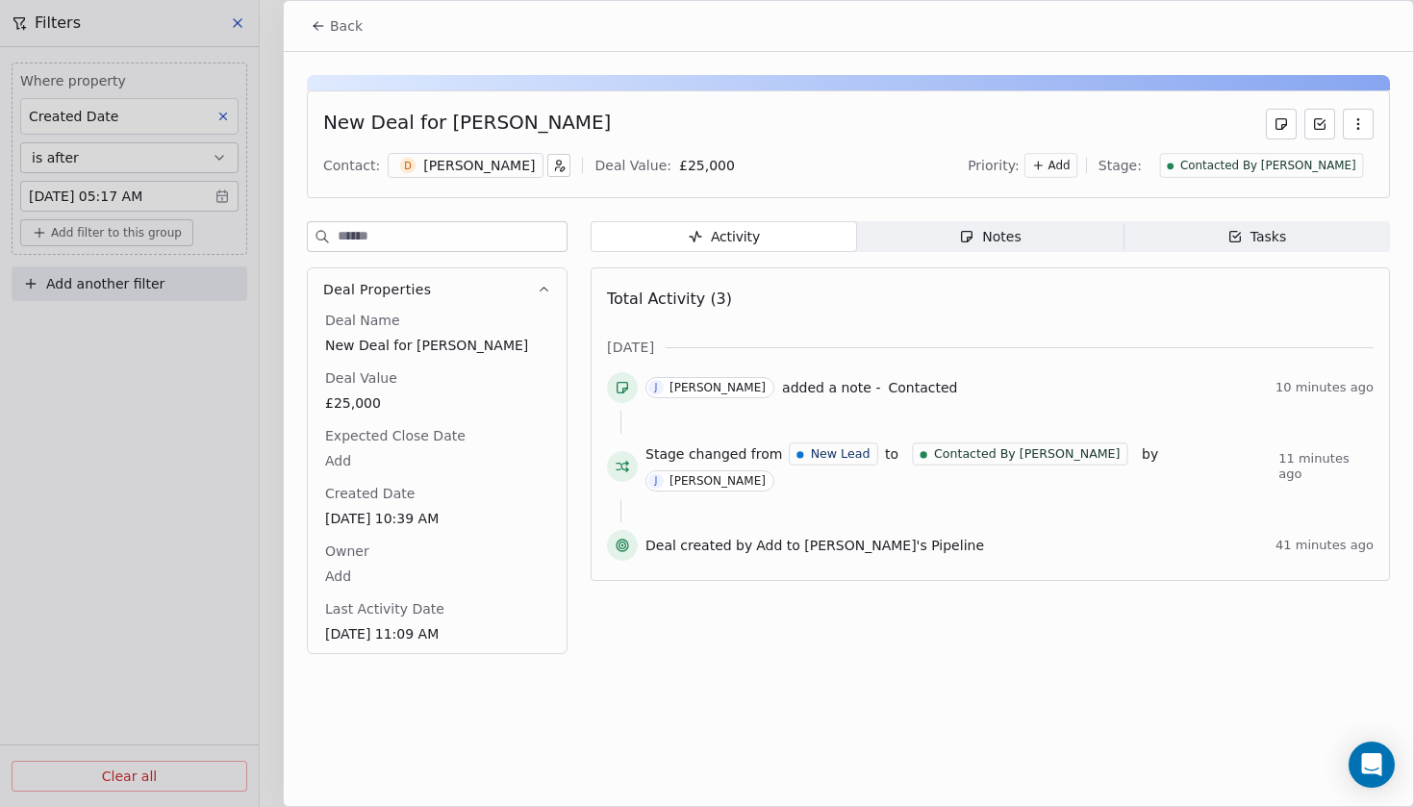
click at [959, 245] on span "Notes Notes" at bounding box center [990, 236] width 266 height 31
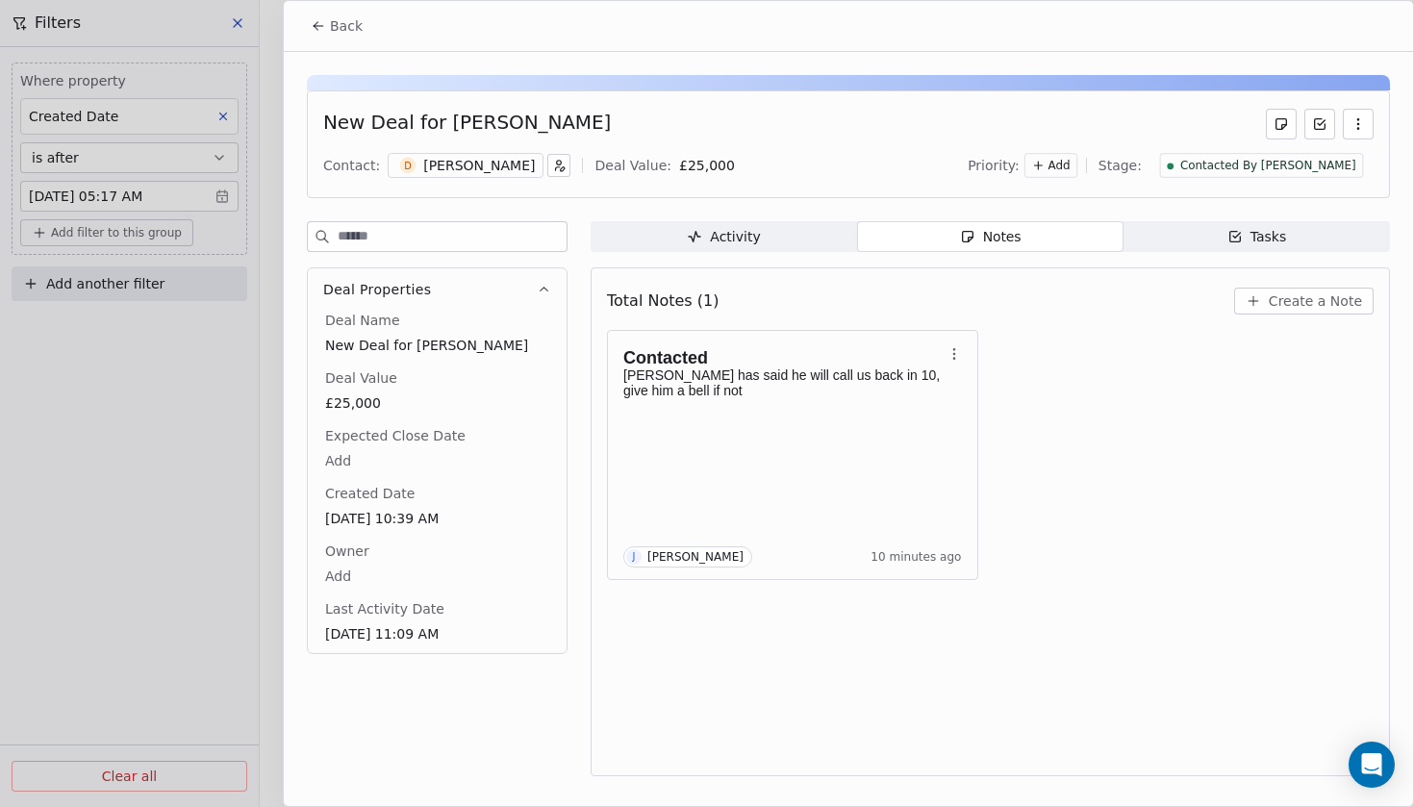
click at [730, 236] on div "Activity" at bounding box center [723, 237] width 73 height 20
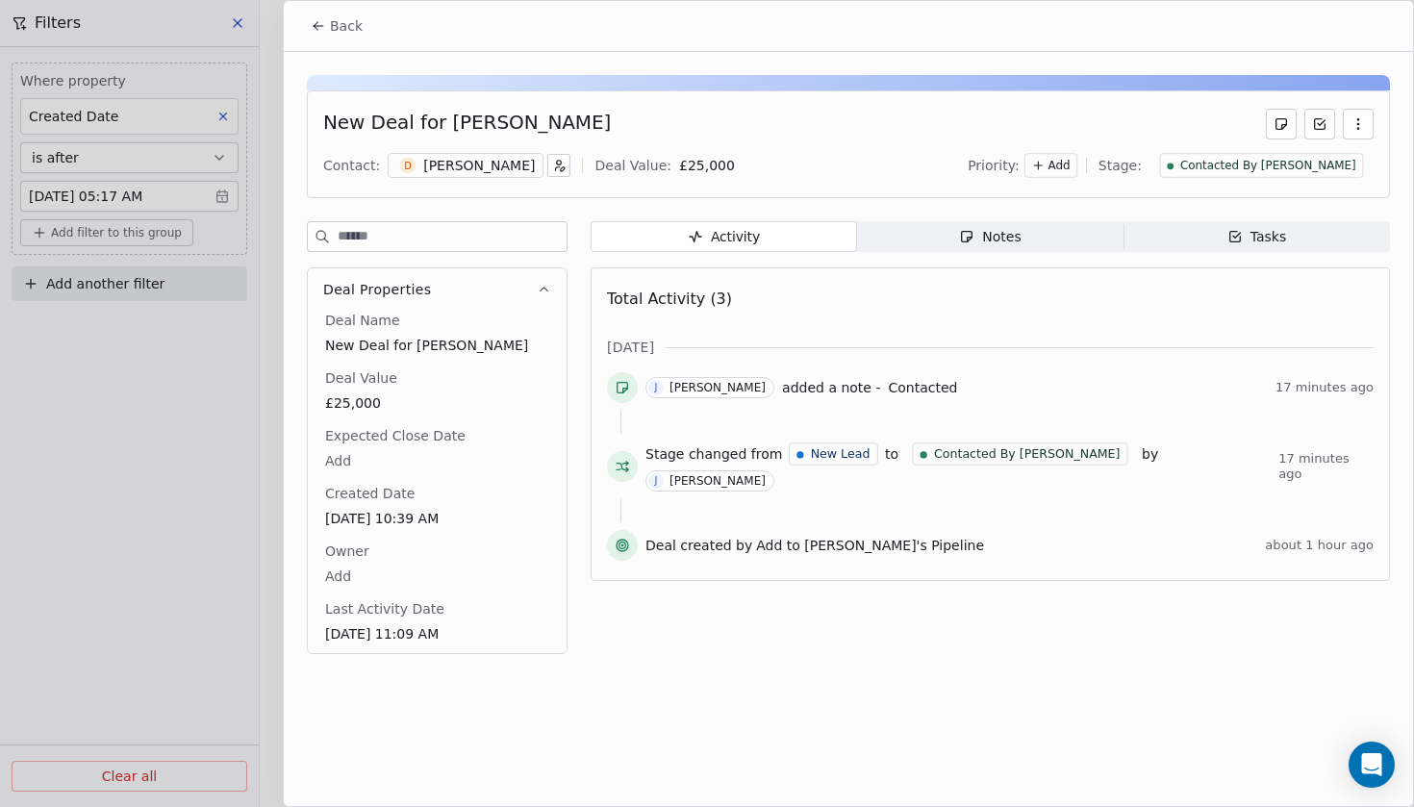
click at [351, 24] on span "Back" at bounding box center [346, 25] width 33 height 19
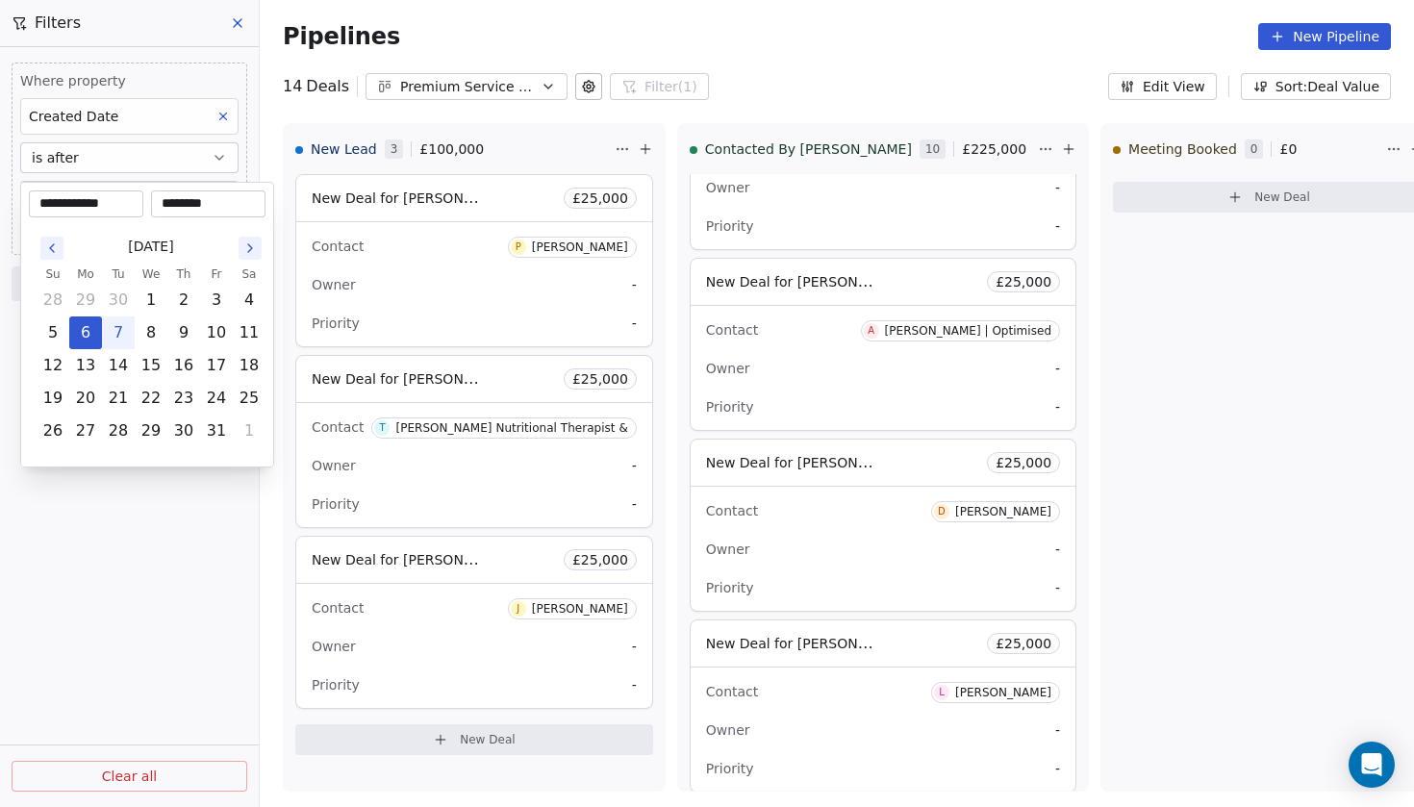
click at [224, 191] on body "Codebreak Contacts People Marketing Workflows Campaigns Metrics & Events Sales …" at bounding box center [707, 403] width 1414 height 807
click at [120, 341] on button "7" at bounding box center [118, 332] width 31 height 31
type input "**********"
click at [146, 509] on html "Codebreak Contacts People Marketing Workflows Campaigns Metrics & Events Sales …" at bounding box center [707, 403] width 1414 height 807
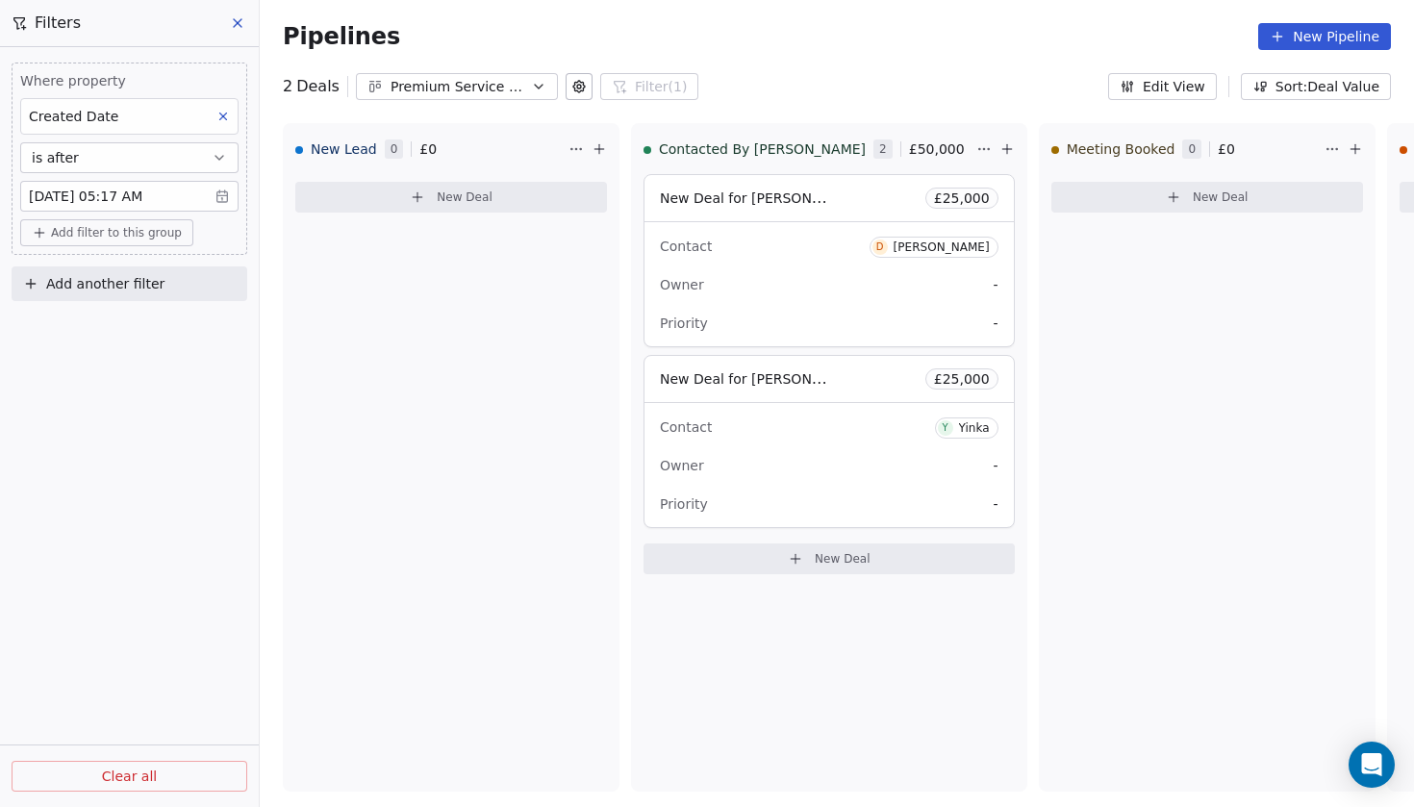
click at [227, 209] on body "Codebreak Contacts People Marketing Workflows Campaigns Metrics & Events Sales …" at bounding box center [707, 403] width 1414 height 807
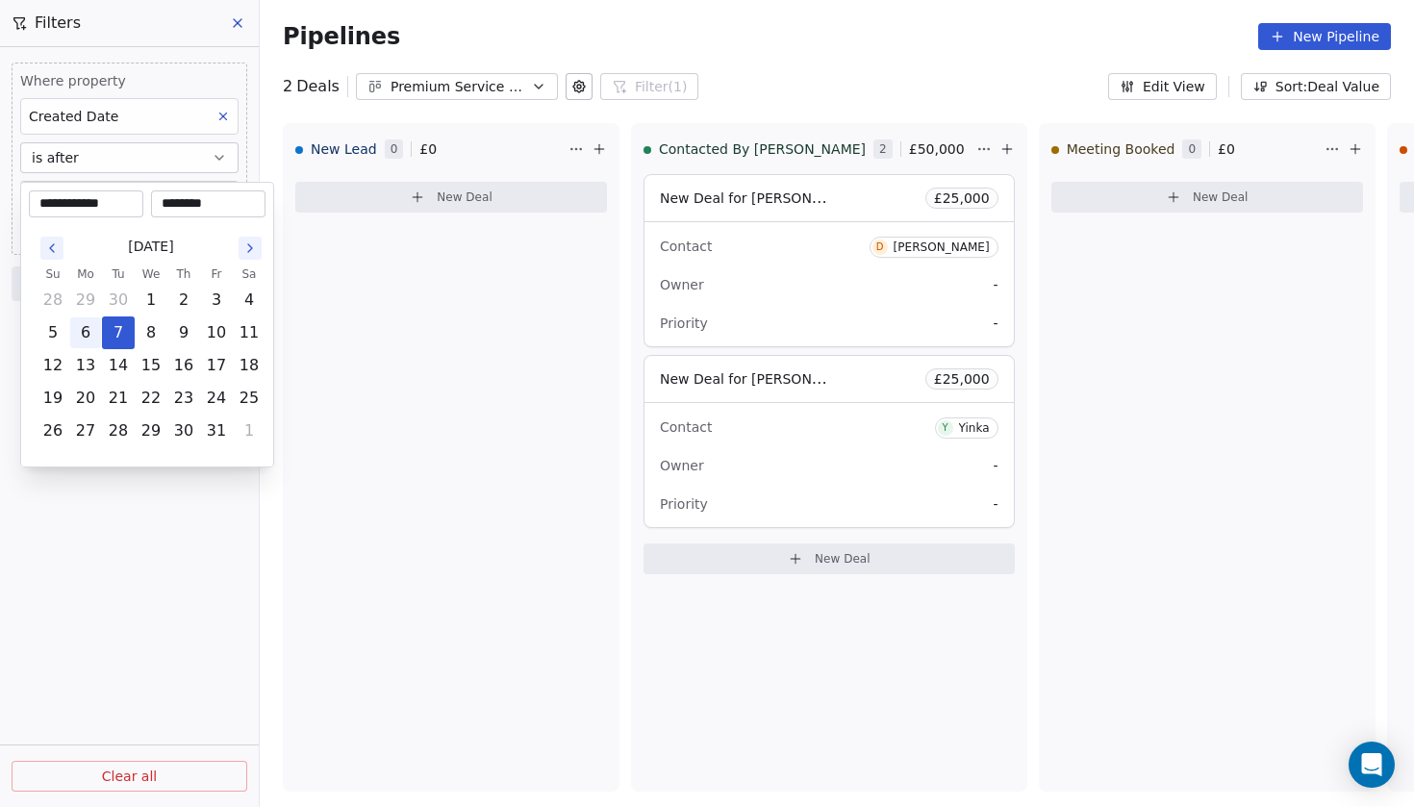
click at [85, 343] on button "6" at bounding box center [85, 332] width 31 height 31
type input "**********"
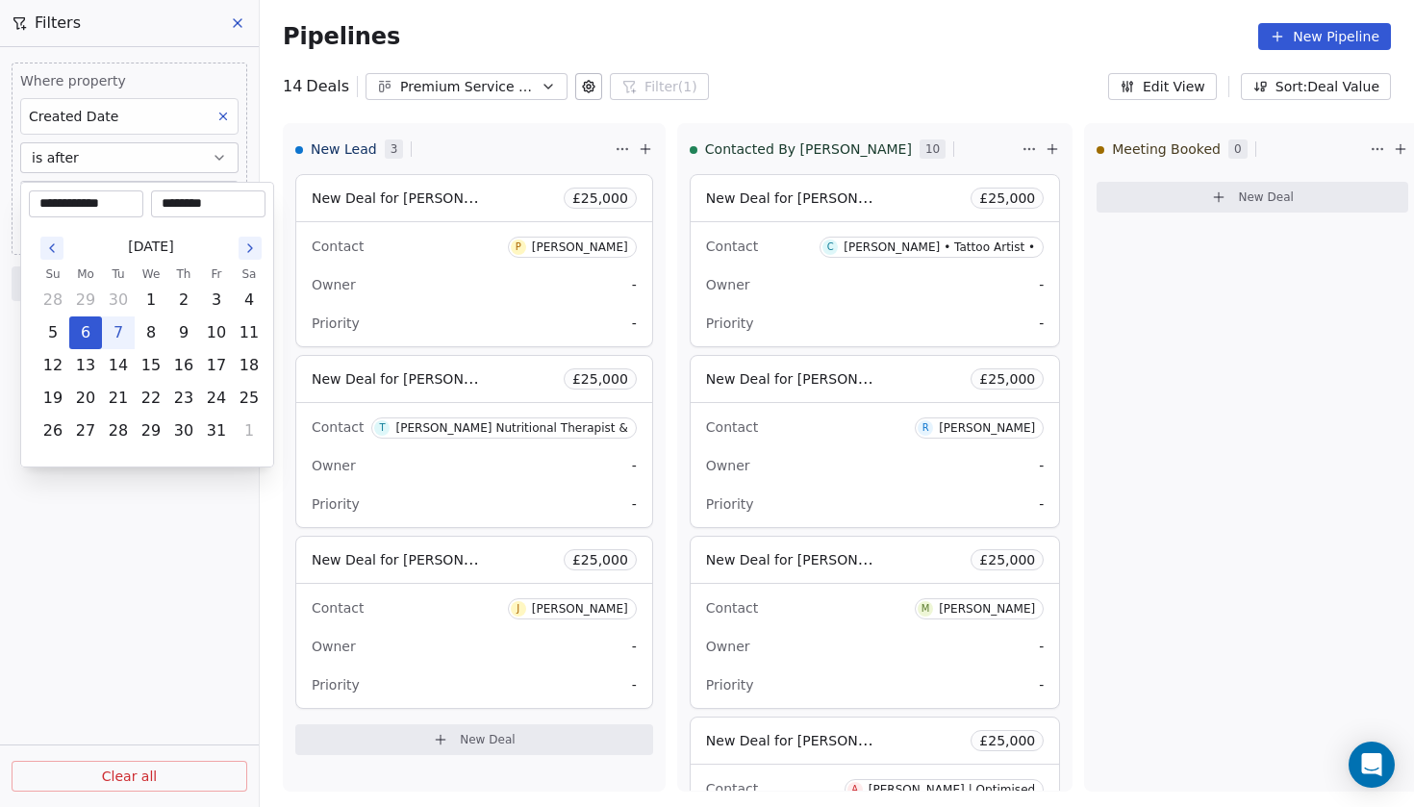
click at [398, 439] on html "Codebreak Contacts People Marketing Workflows Campaigns Metrics & Events Sales …" at bounding box center [707, 403] width 1414 height 807
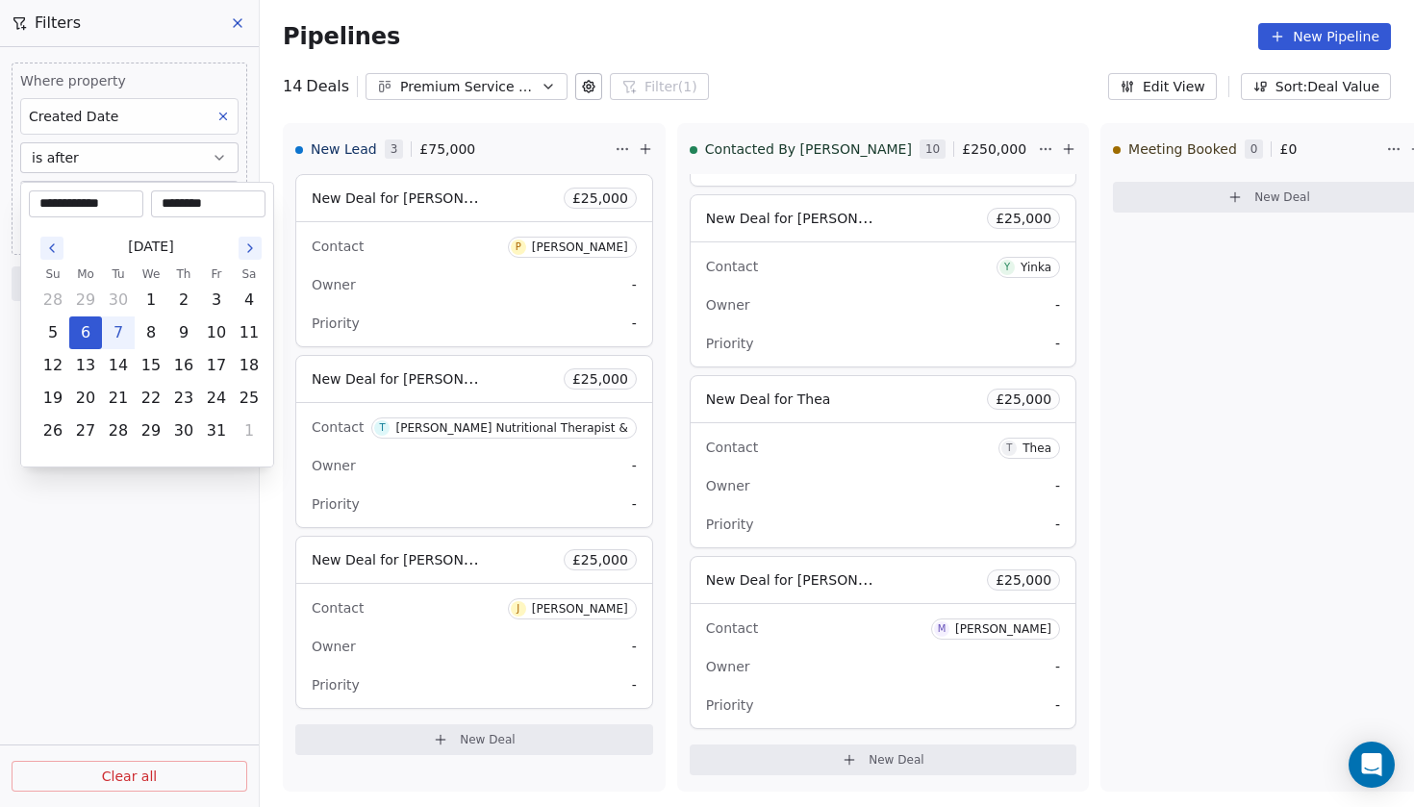
click at [223, 203] on body "Codebreak Contacts People Marketing Workflows Campaigns Metrics & Events Sales …" at bounding box center [707, 403] width 1414 height 807
click at [52, 339] on button "5" at bounding box center [53, 332] width 31 height 31
type input "**********"
click at [160, 558] on html "Codebreak Contacts People Marketing Workflows Campaigns Metrics & Events Sales …" at bounding box center [707, 403] width 1414 height 807
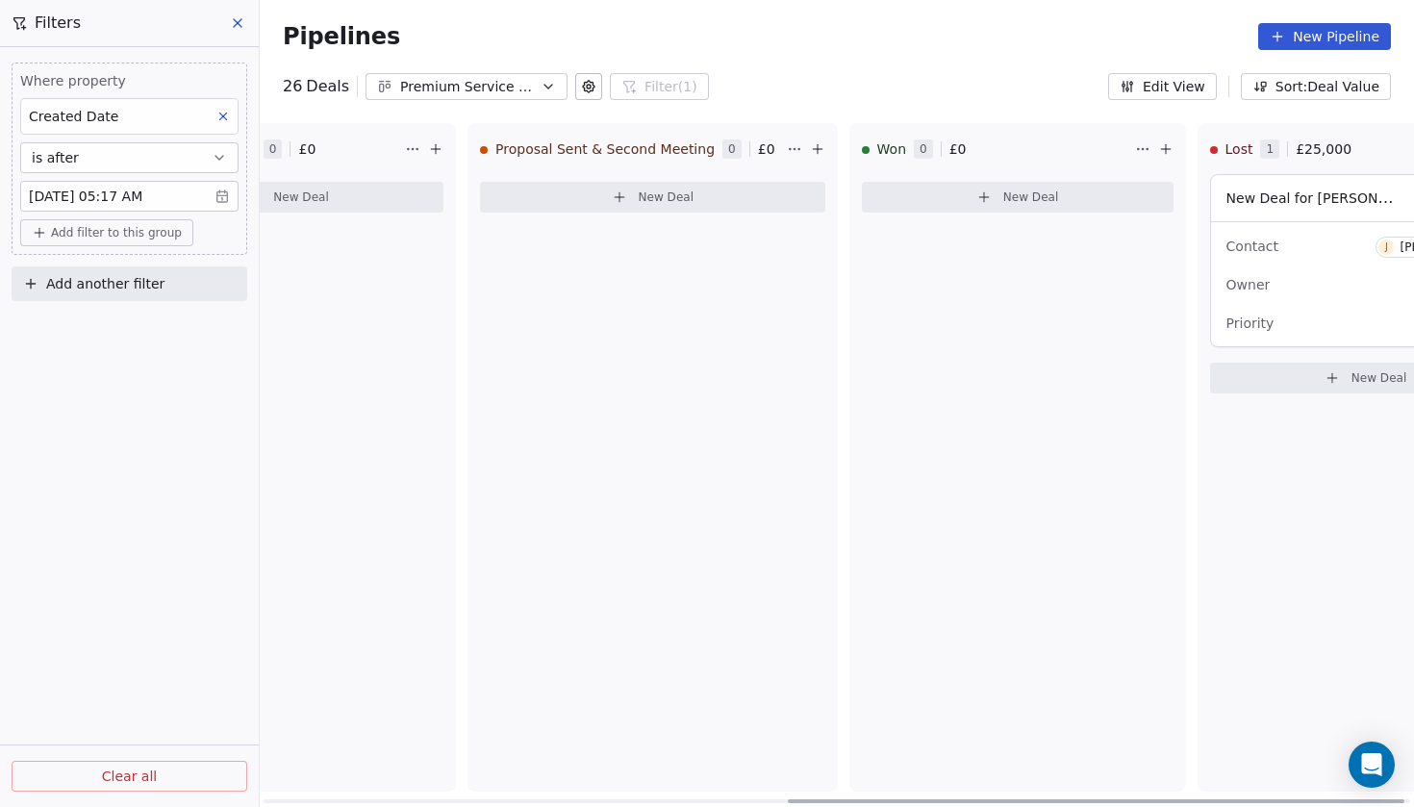
scroll to position [0, 982]
click at [1225, 206] on span "New Deal for [PERSON_NAME]" at bounding box center [1326, 197] width 203 height 18
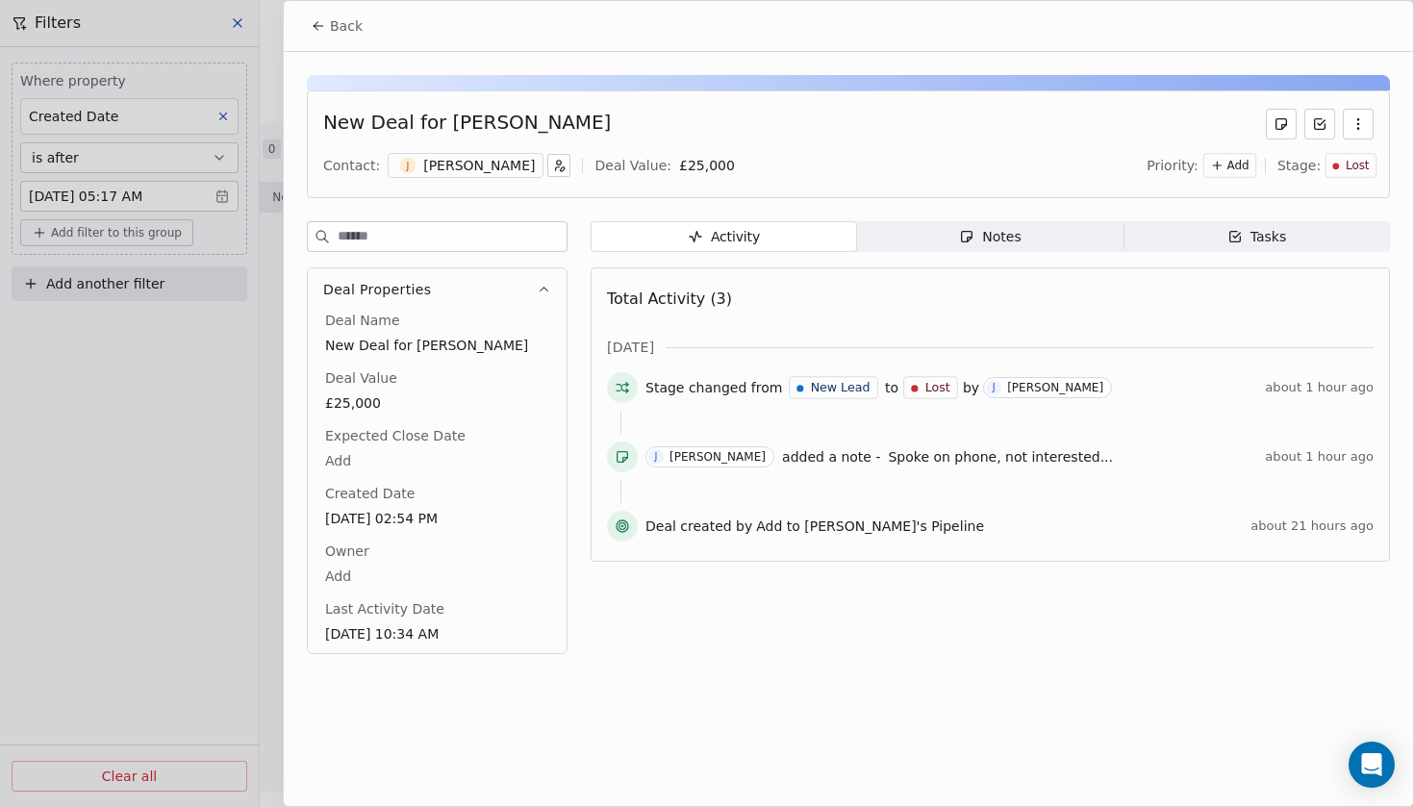
click at [949, 219] on div "New Deal for [PERSON_NAME] Contact: [PERSON_NAME] Deal Value: £ 25,000 Priority…" at bounding box center [848, 359] width 1129 height 614
click at [941, 229] on span "Notes Notes" at bounding box center [990, 236] width 266 height 31
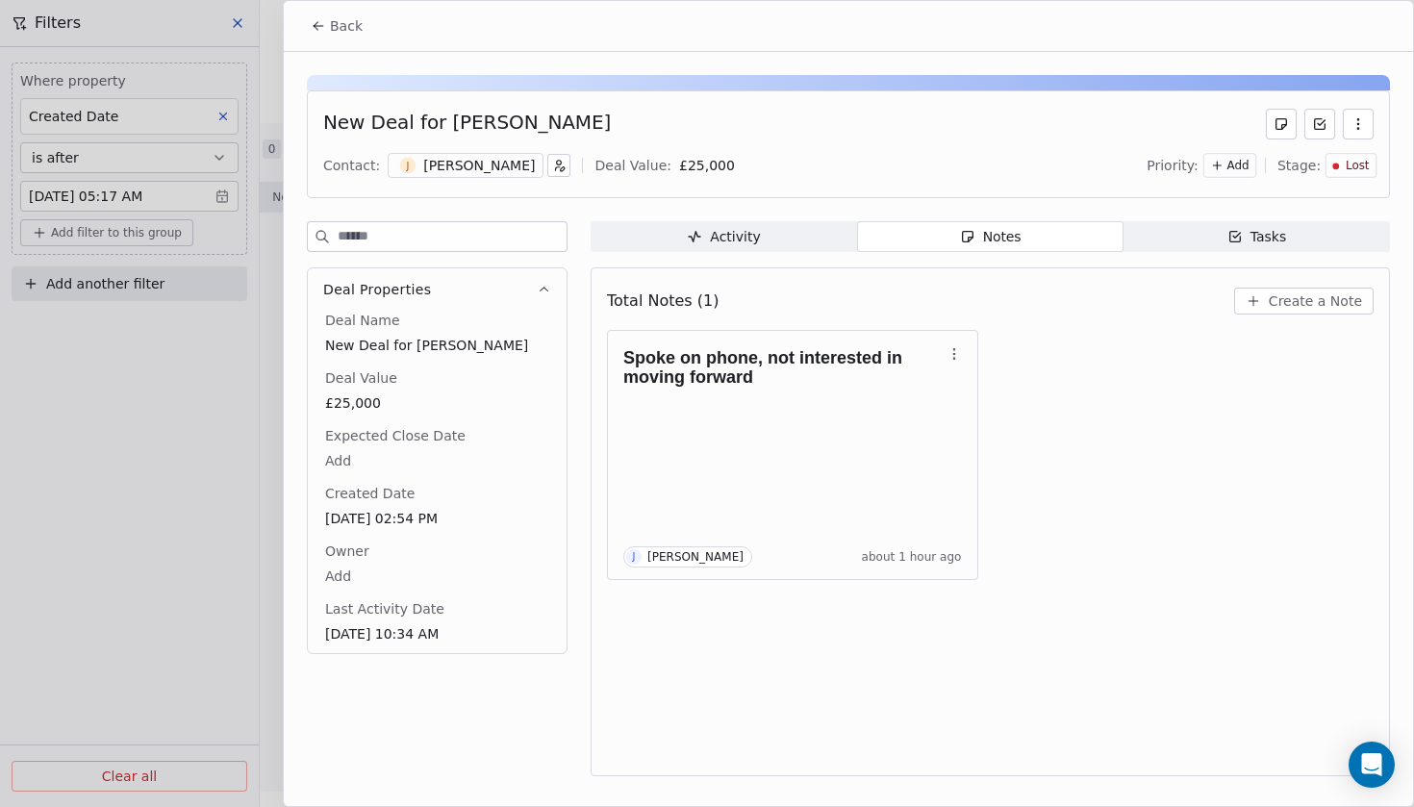
click at [721, 244] on div "Activity" at bounding box center [723, 237] width 73 height 20
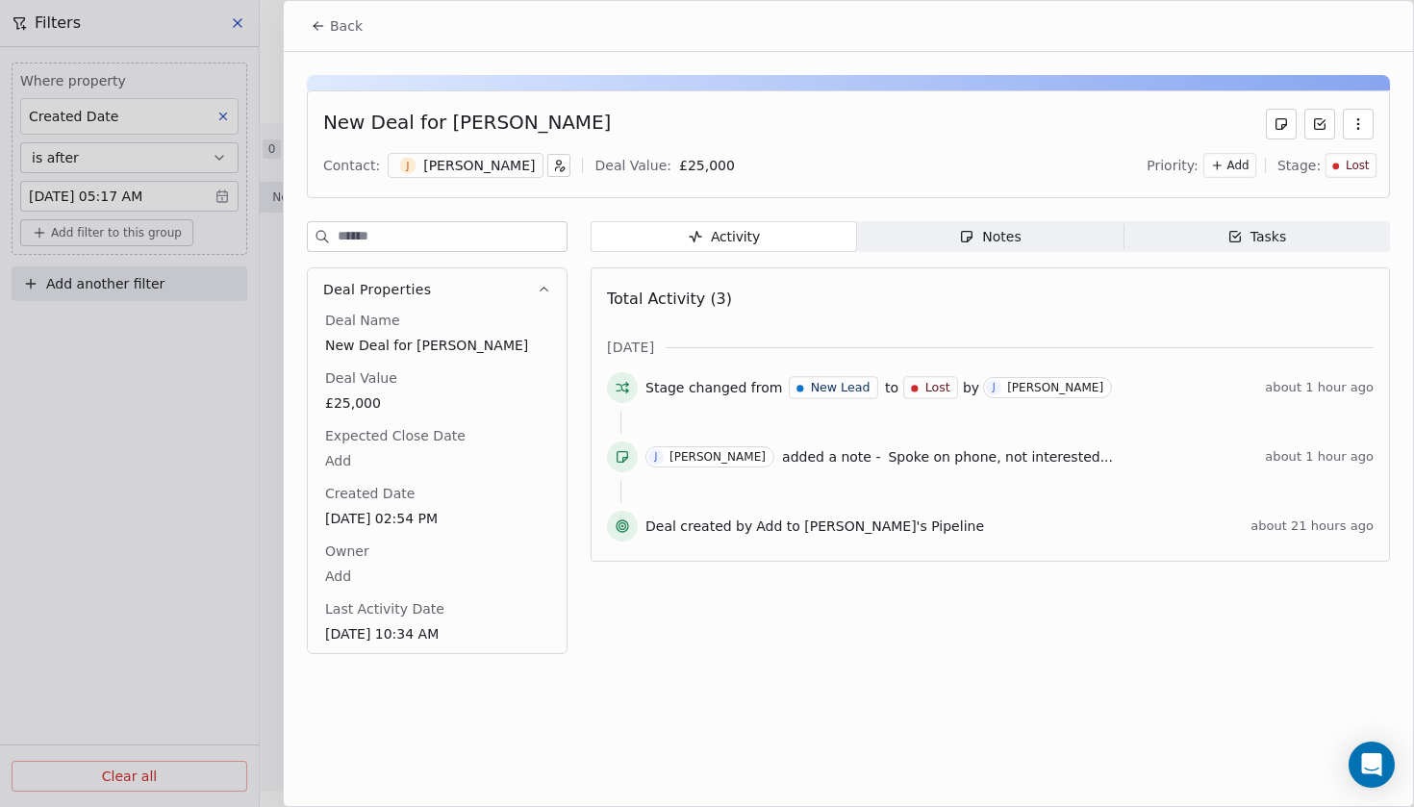
click at [324, 31] on icon at bounding box center [318, 25] width 15 height 15
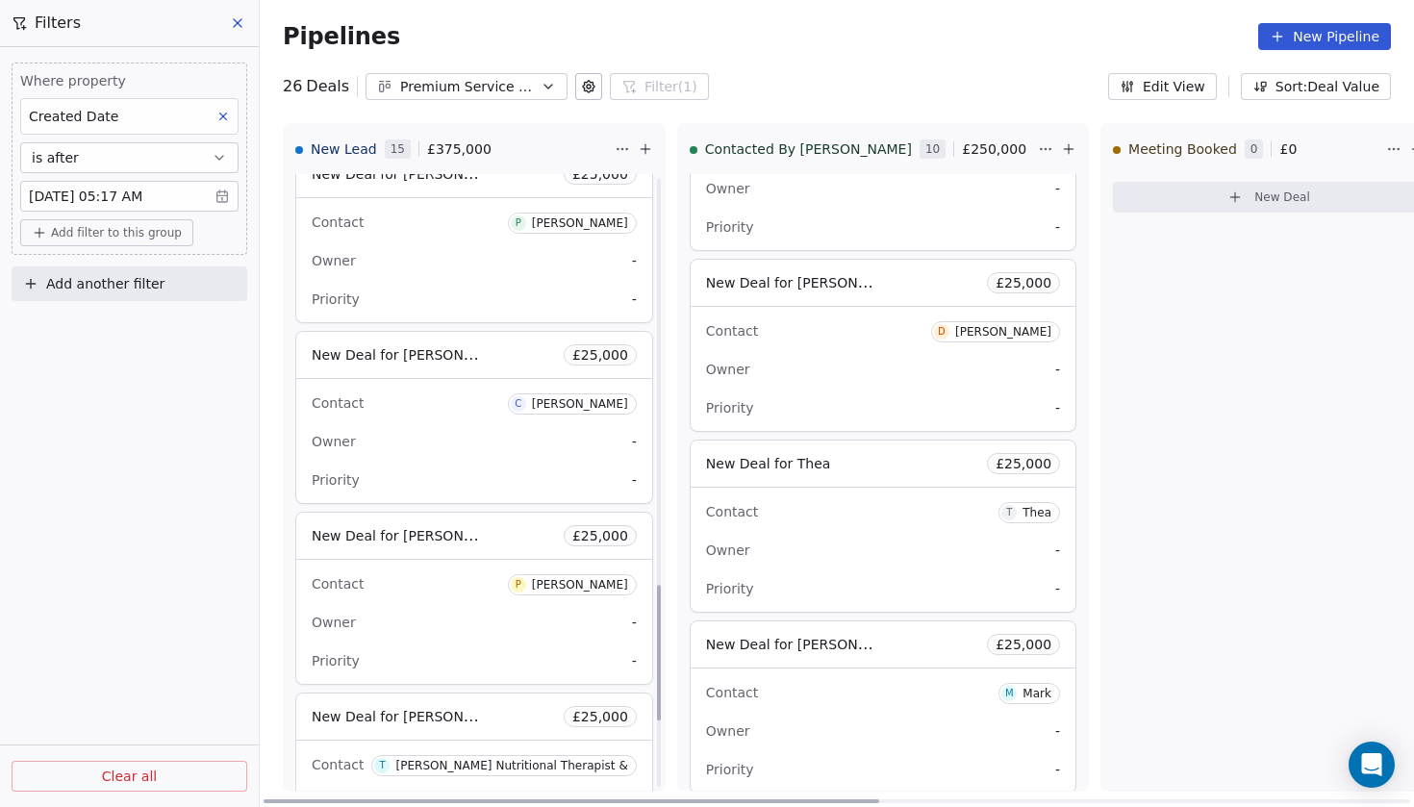
scroll to position [1816, 0]
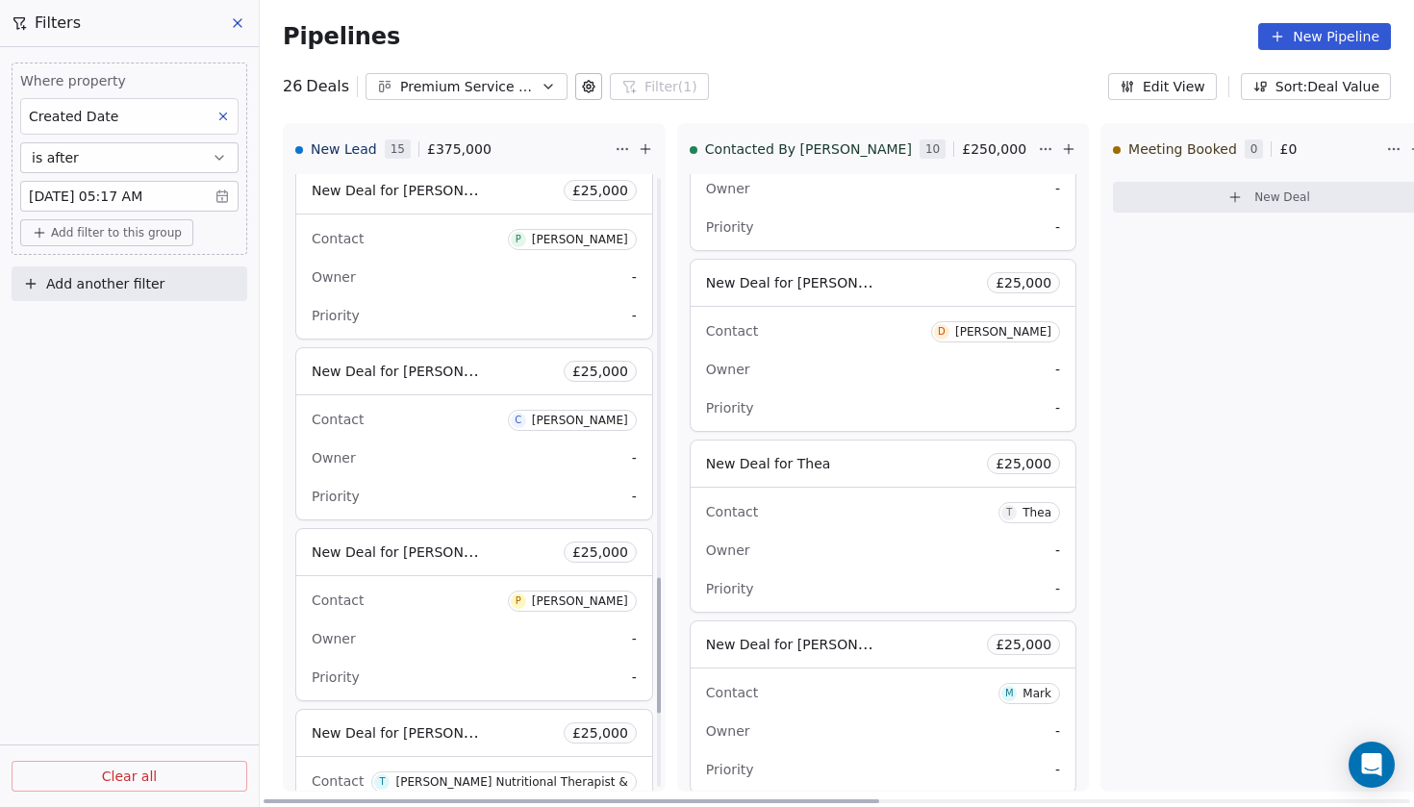
click at [385, 370] on span "New Deal for [PERSON_NAME]" at bounding box center [413, 371] width 203 height 18
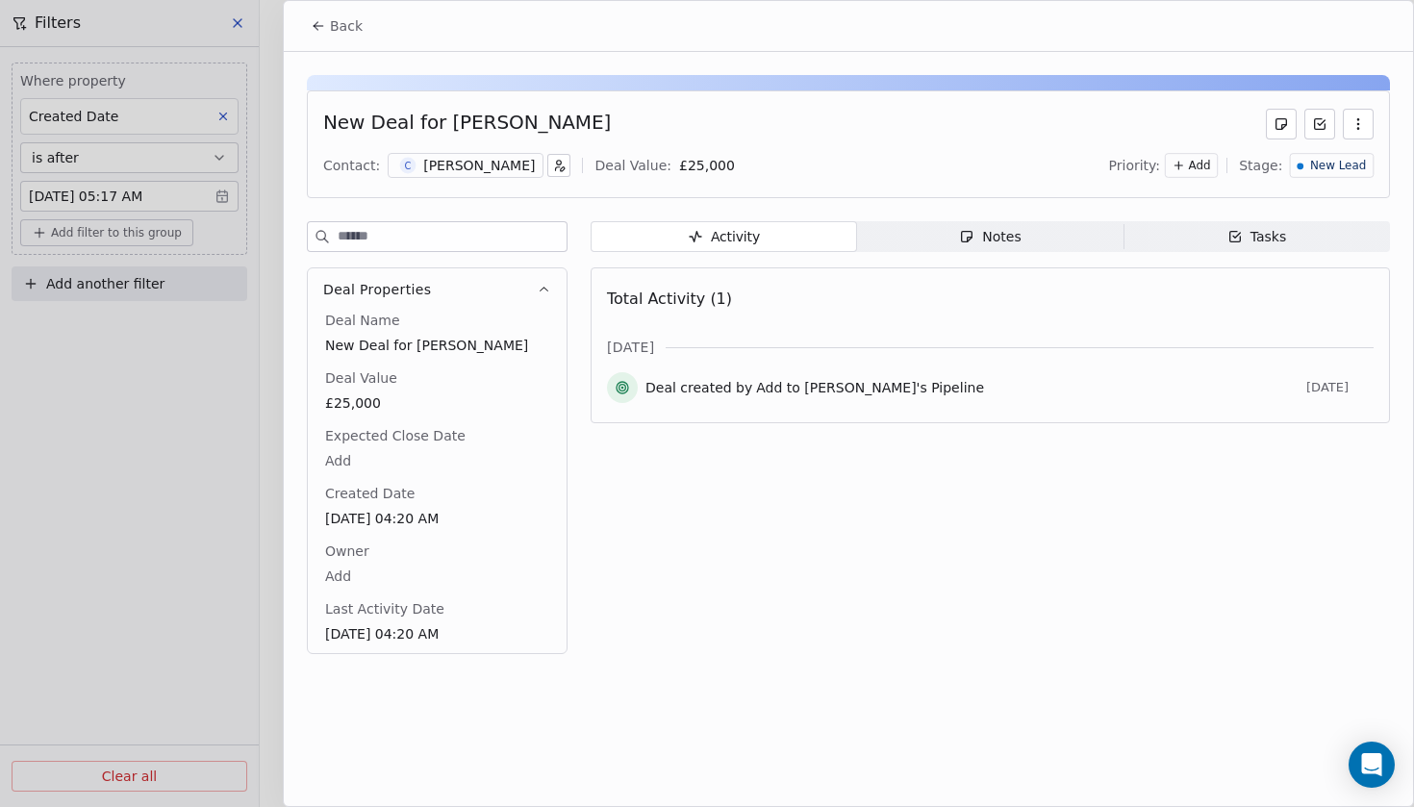
click at [425, 155] on div "C [PERSON_NAME]" at bounding box center [466, 165] width 156 height 25
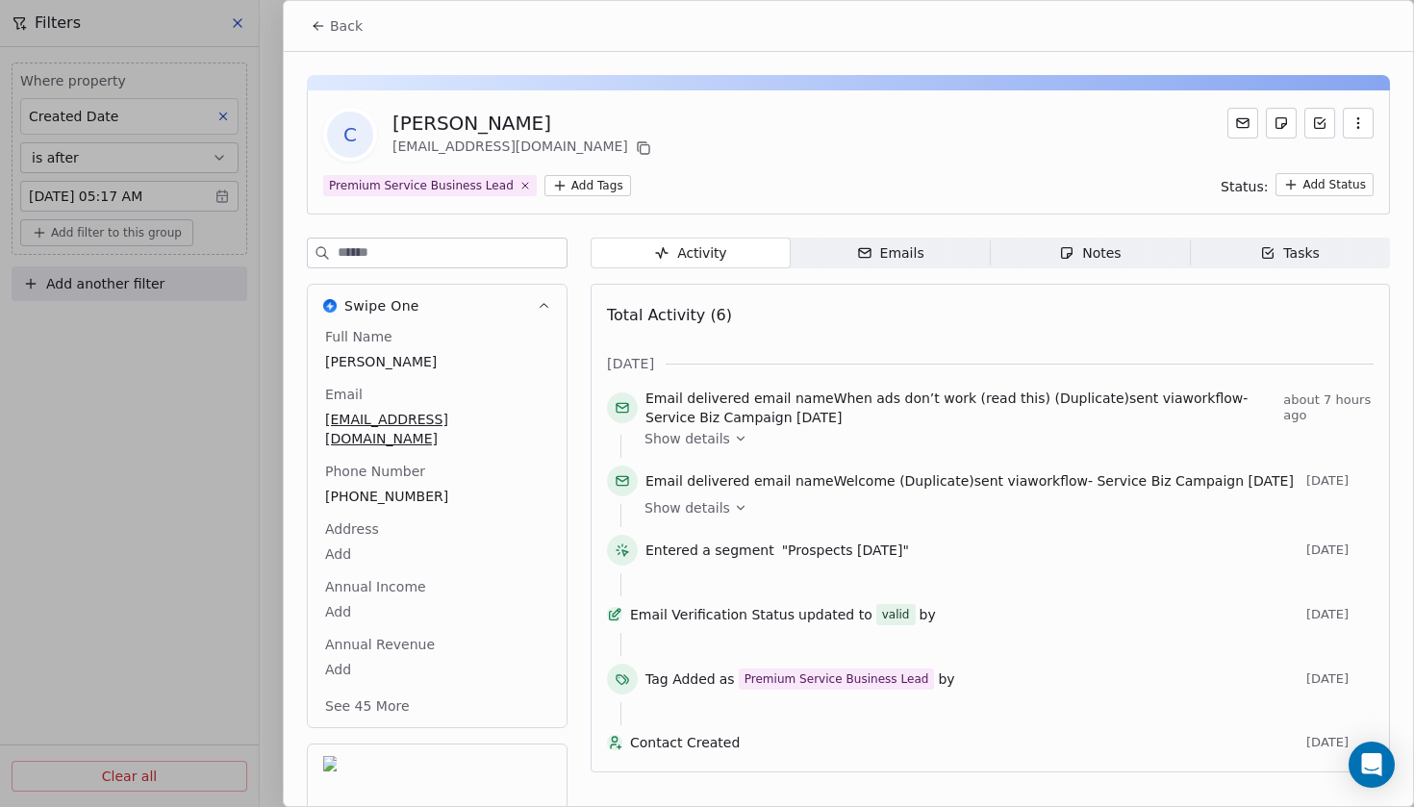
click at [263, 372] on div at bounding box center [707, 403] width 1414 height 807
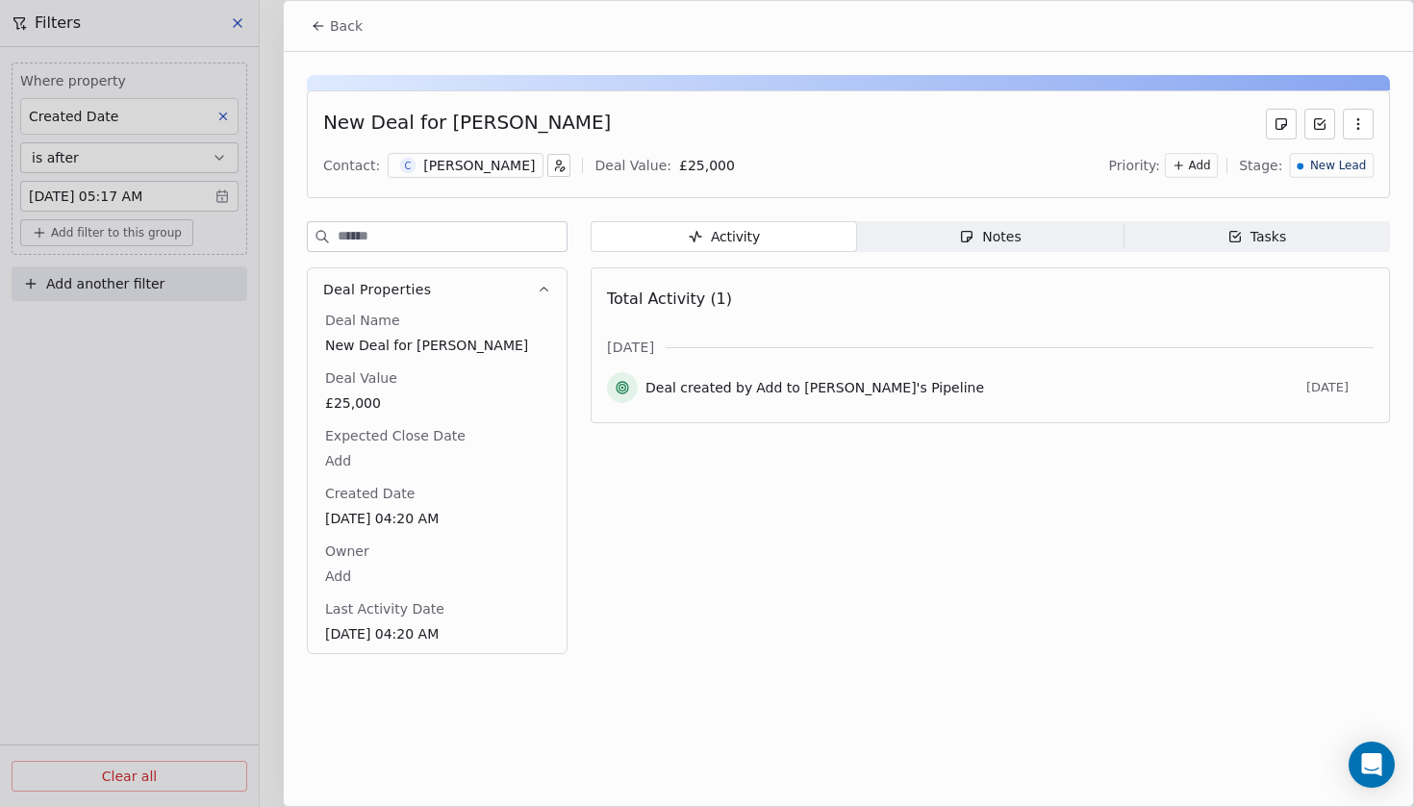
click at [104, 282] on div at bounding box center [707, 403] width 1414 height 807
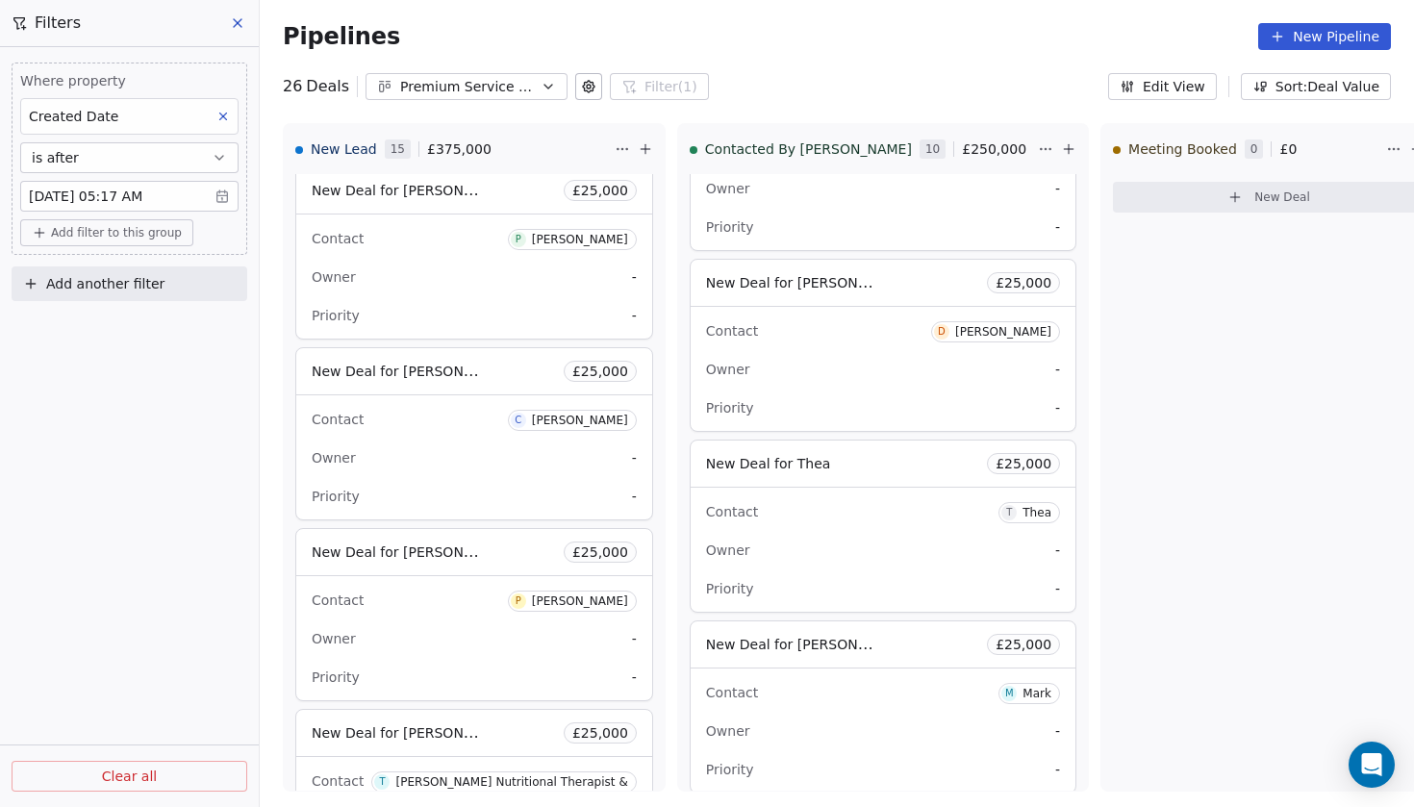
click at [97, 289] on span "Add another filter" at bounding box center [105, 284] width 118 height 20
click at [106, 334] on span "Deal properties" at bounding box center [84, 329] width 104 height 20
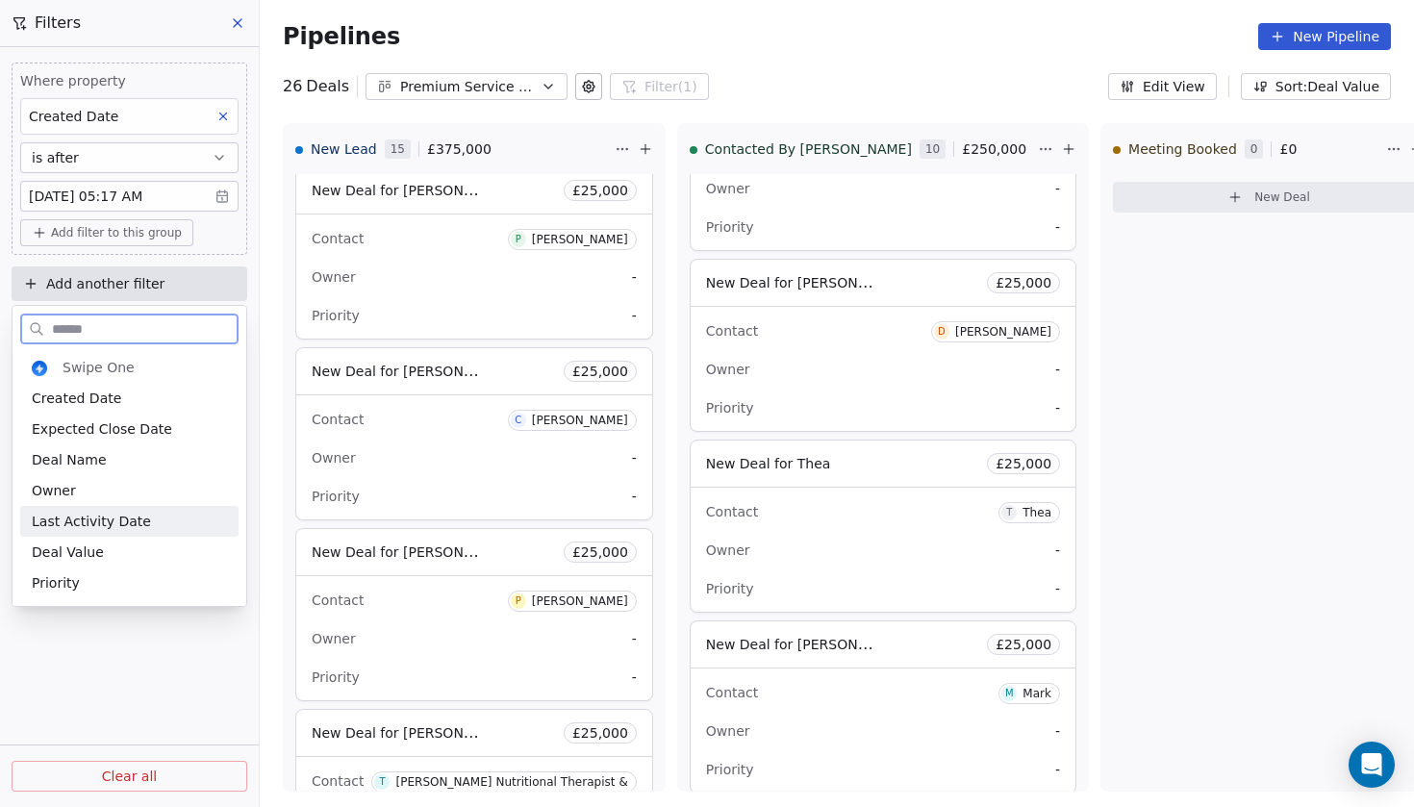
click at [137, 516] on span "Last Activity Date" at bounding box center [91, 521] width 119 height 19
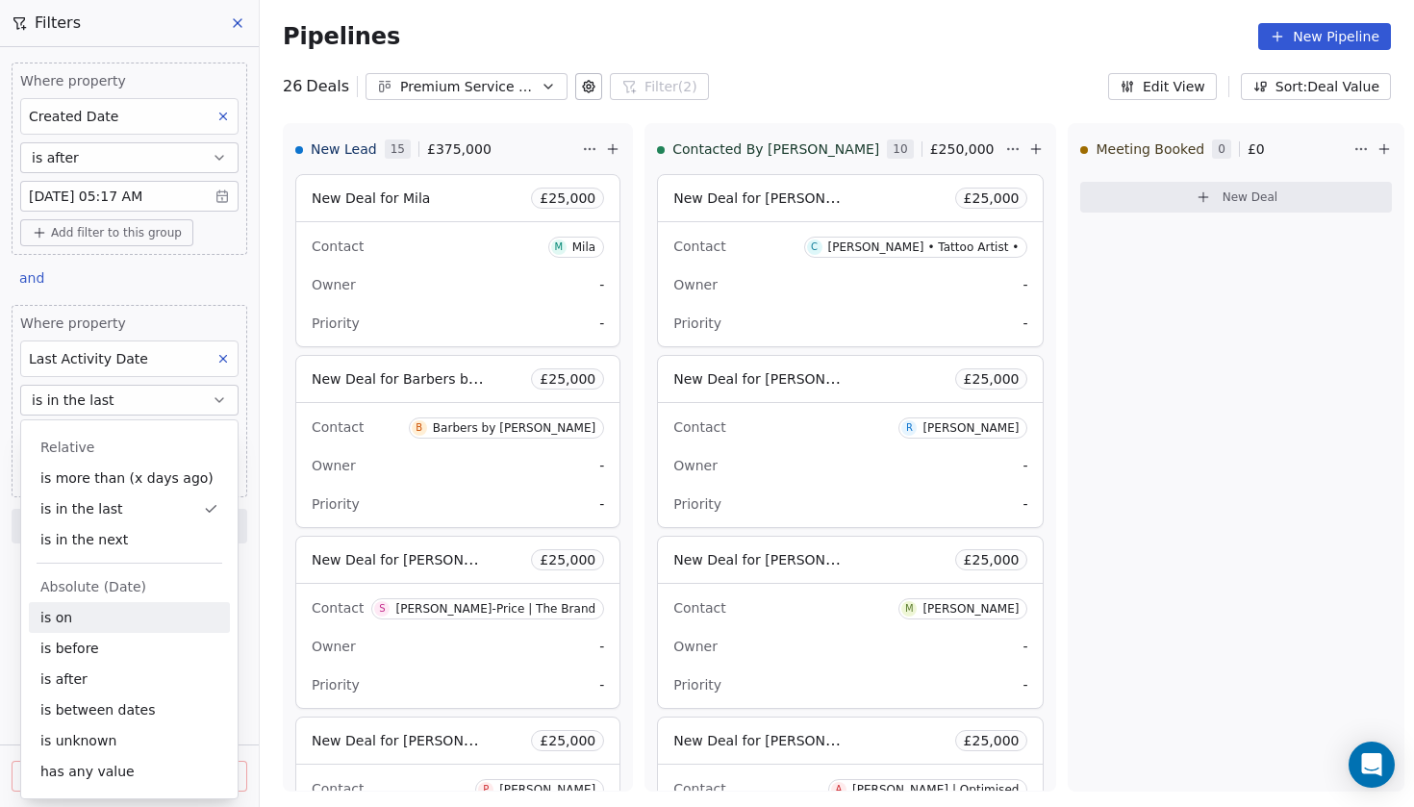
click at [147, 606] on div "is on" at bounding box center [129, 617] width 201 height 31
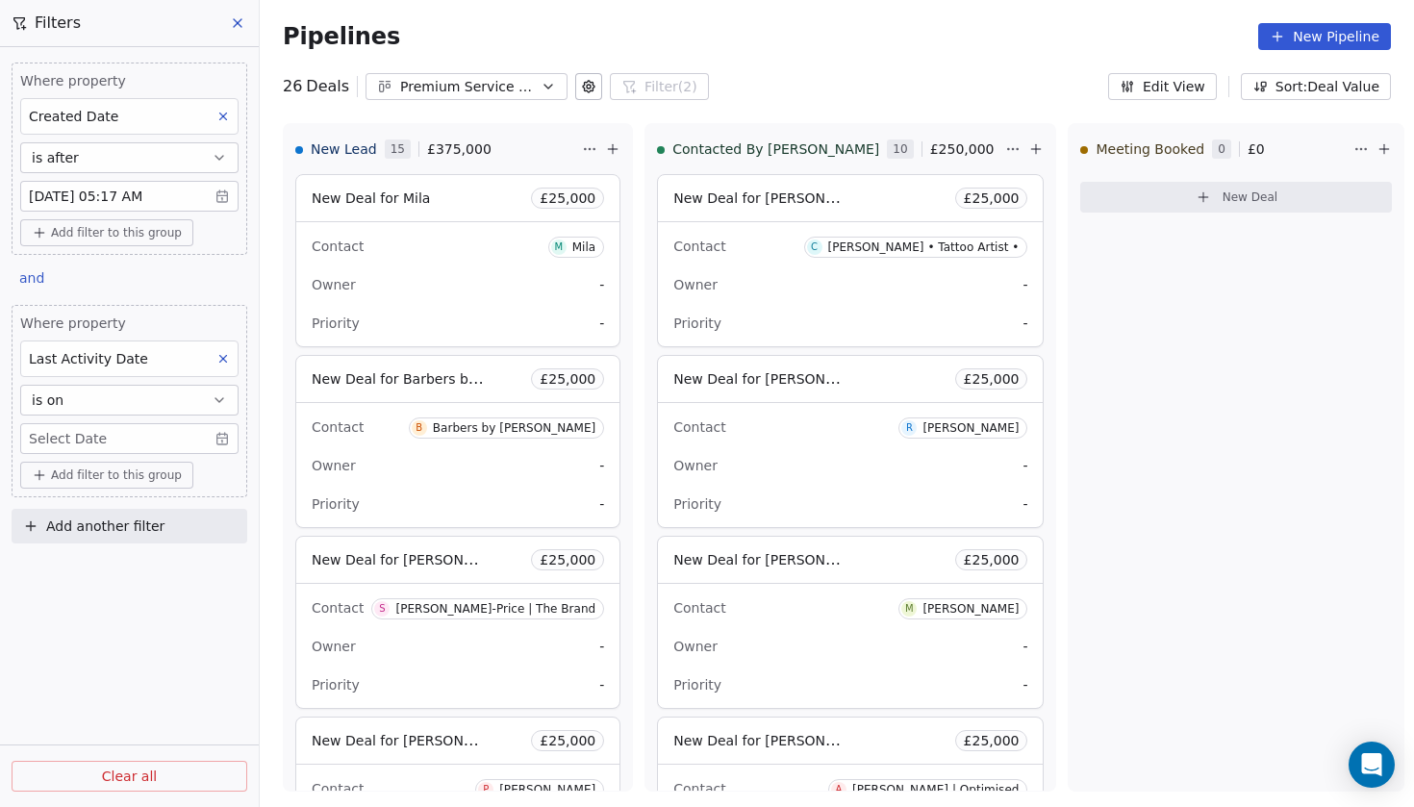
click at [217, 453] on body "Codebreak Contacts People Marketing Workflows Campaigns Metrics & Events Sales …" at bounding box center [707, 403] width 1414 height 807
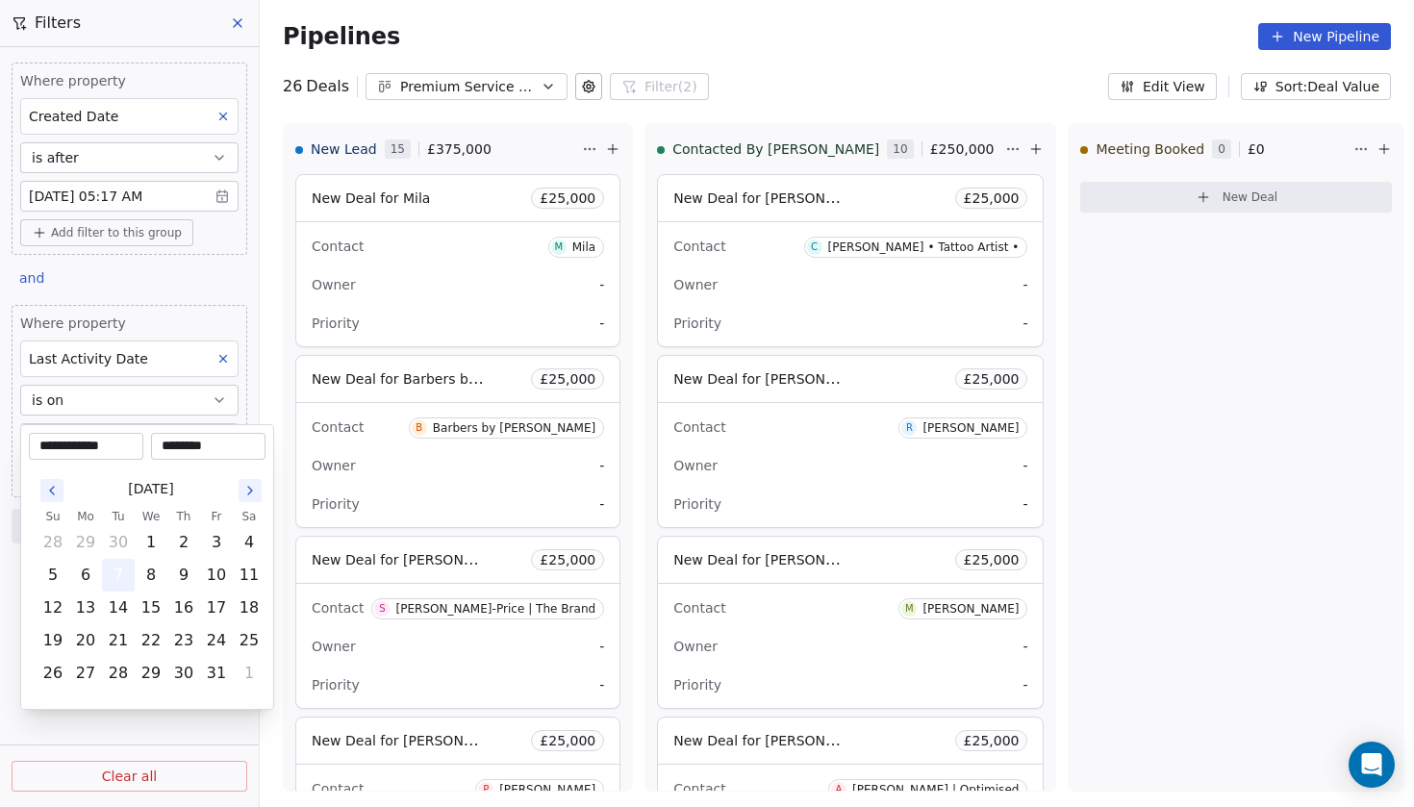
click at [128, 575] on button "7" at bounding box center [118, 575] width 31 height 31
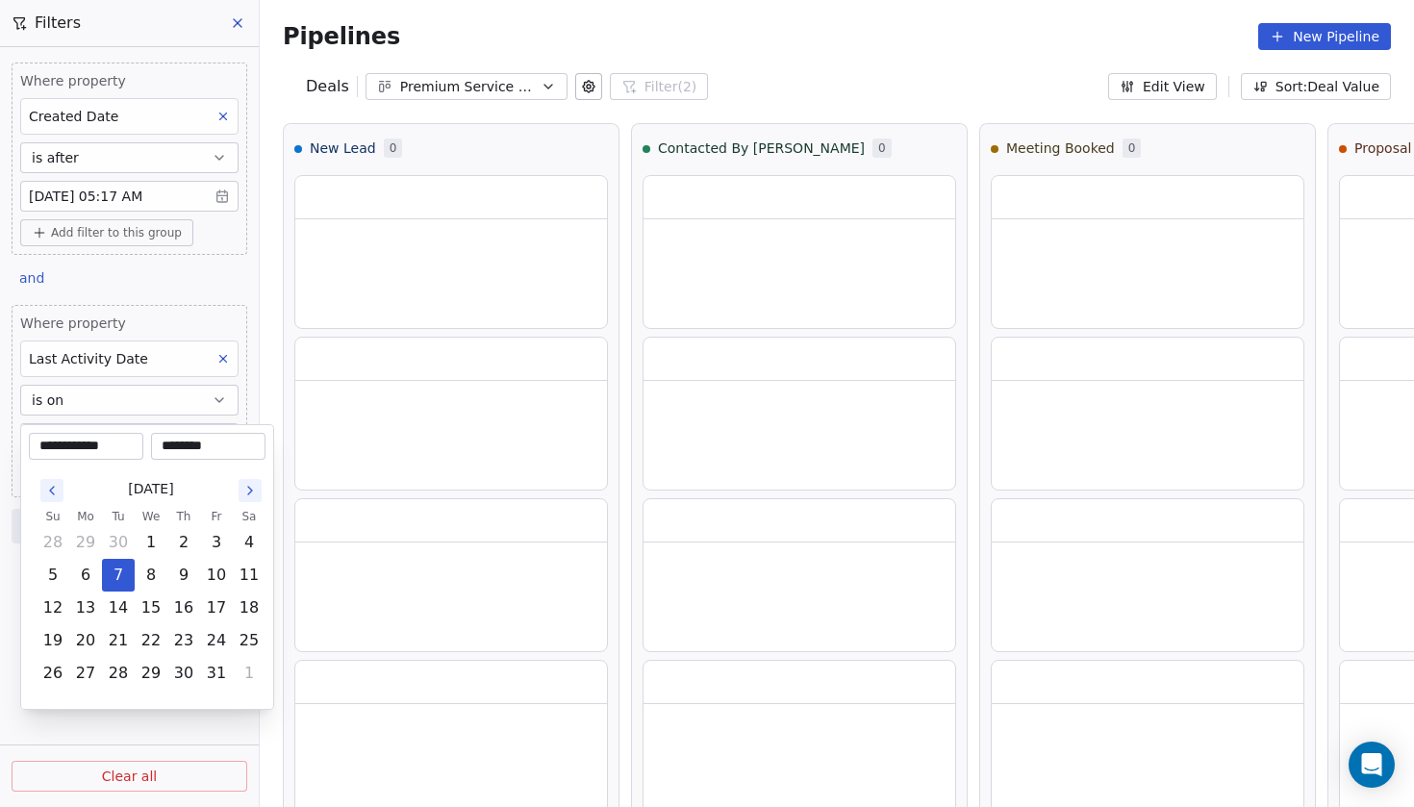
click at [159, 723] on html "**********" at bounding box center [707, 403] width 1414 height 807
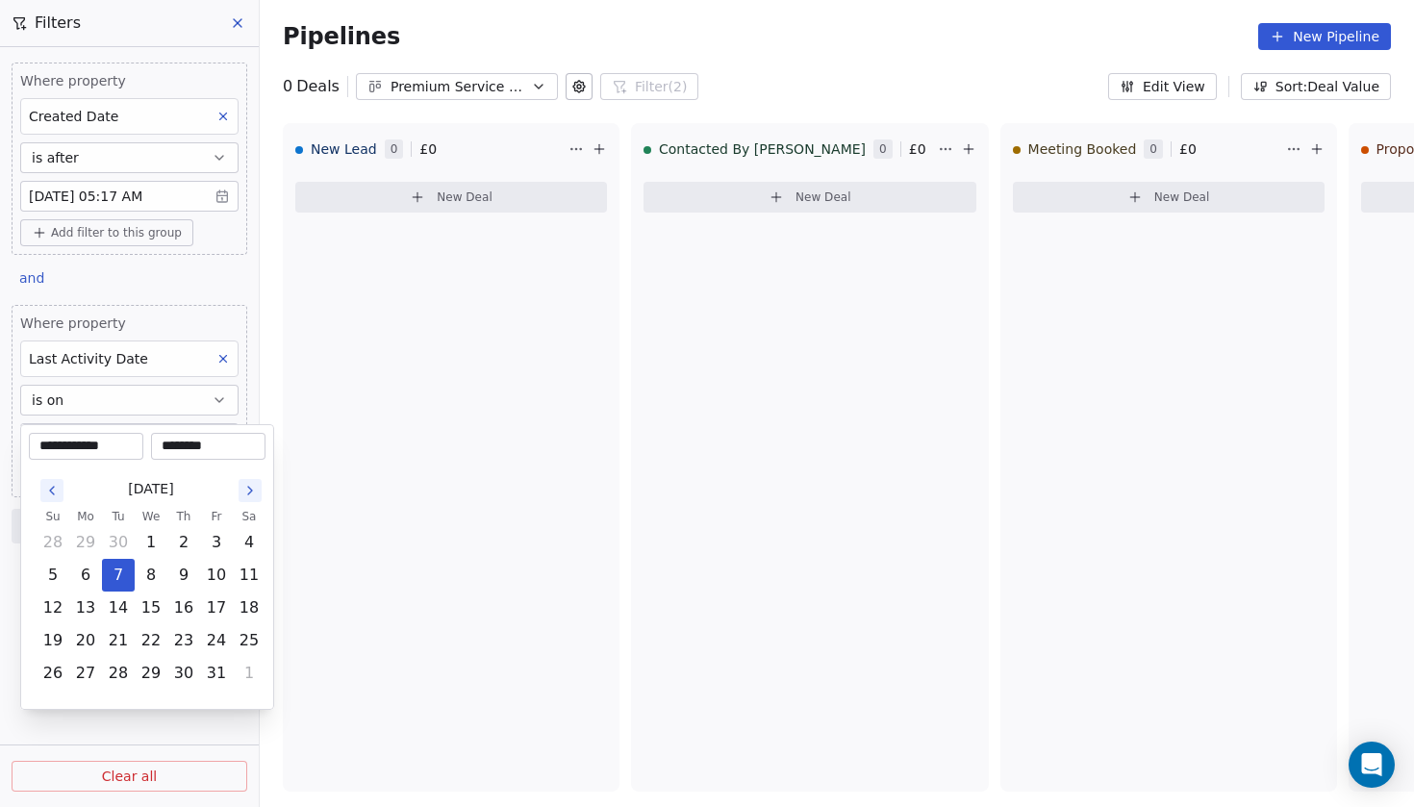
click at [223, 446] on body "**********" at bounding box center [707, 403] width 1414 height 807
click at [95, 722] on html "**********" at bounding box center [707, 403] width 1414 height 807
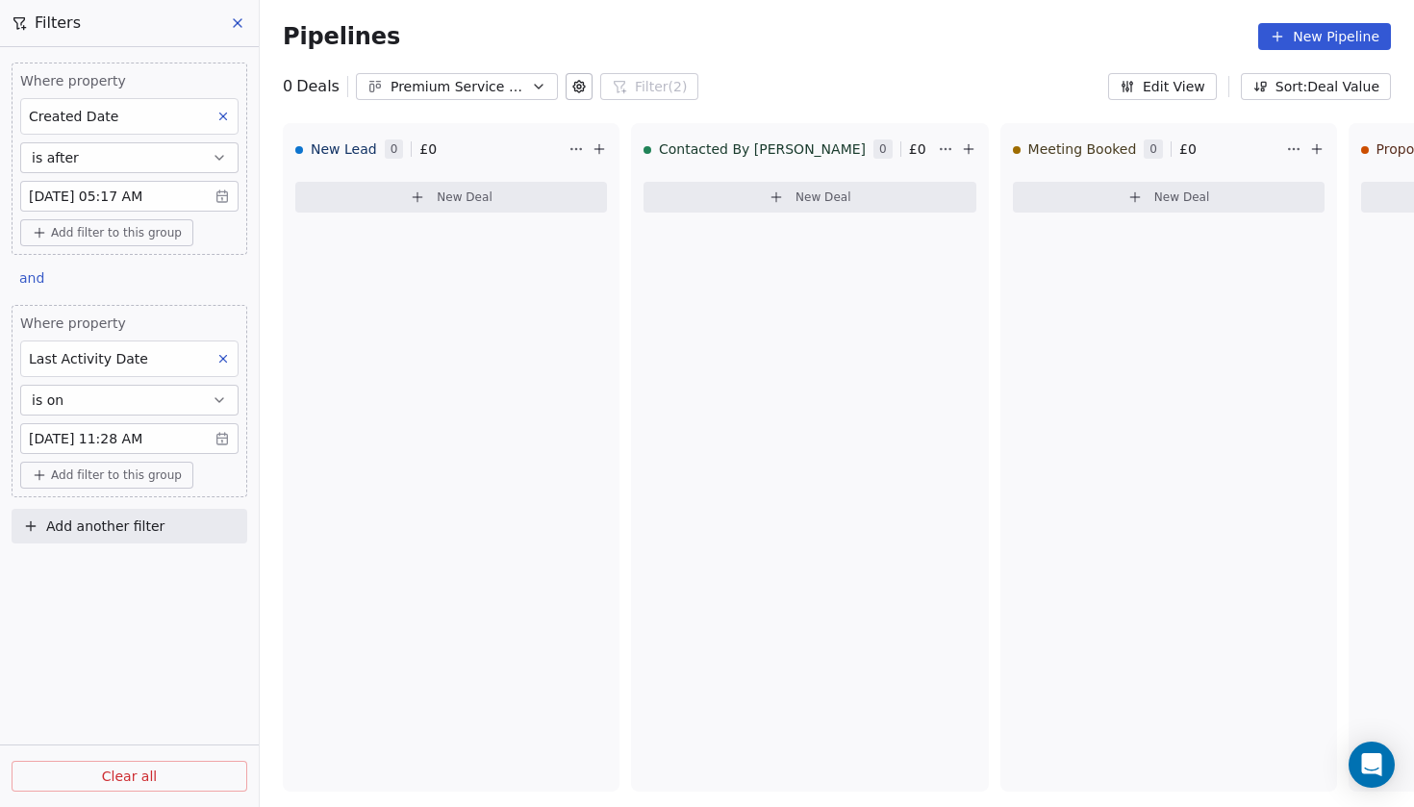
click at [107, 411] on button "is on" at bounding box center [129, 400] width 218 height 31
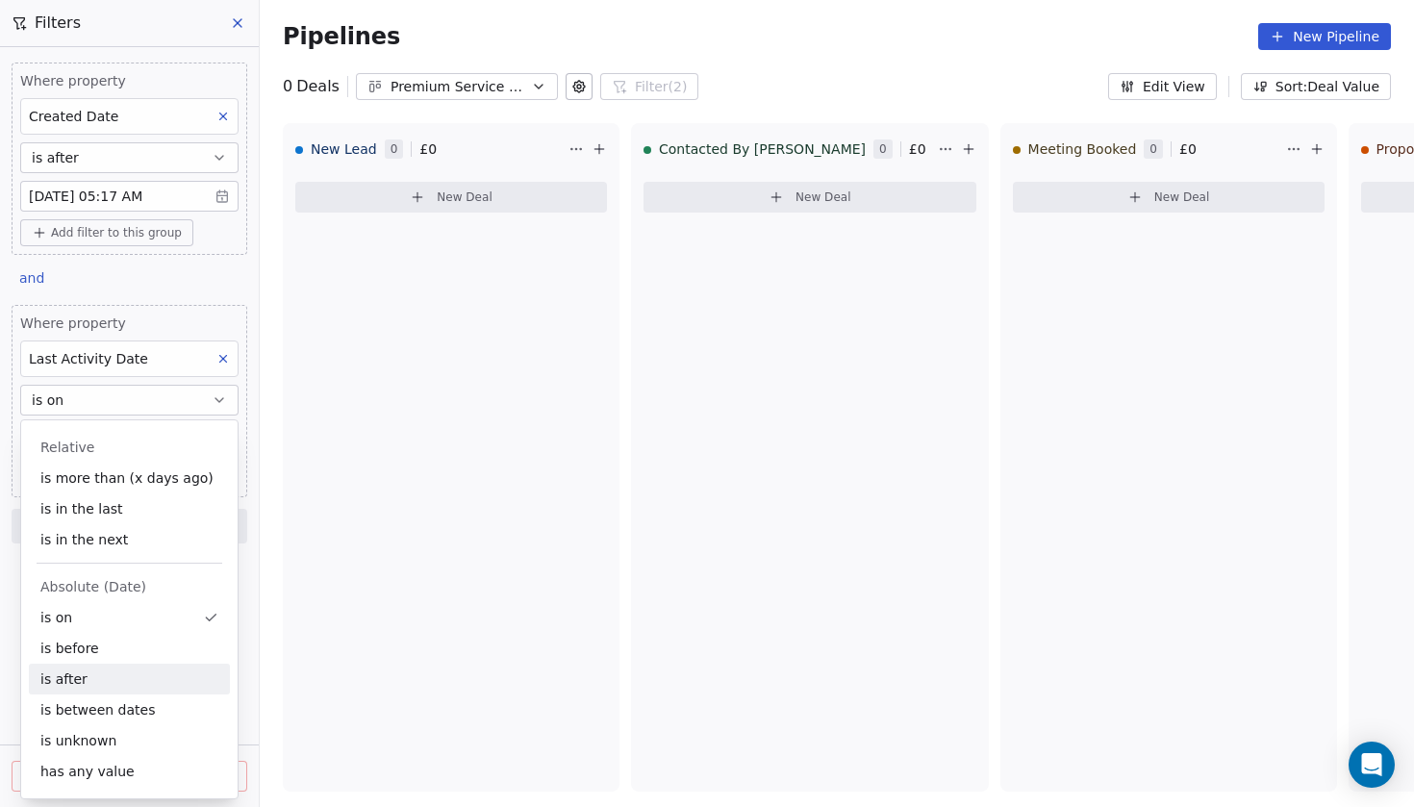
click at [111, 677] on div "is after" at bounding box center [129, 679] width 201 height 31
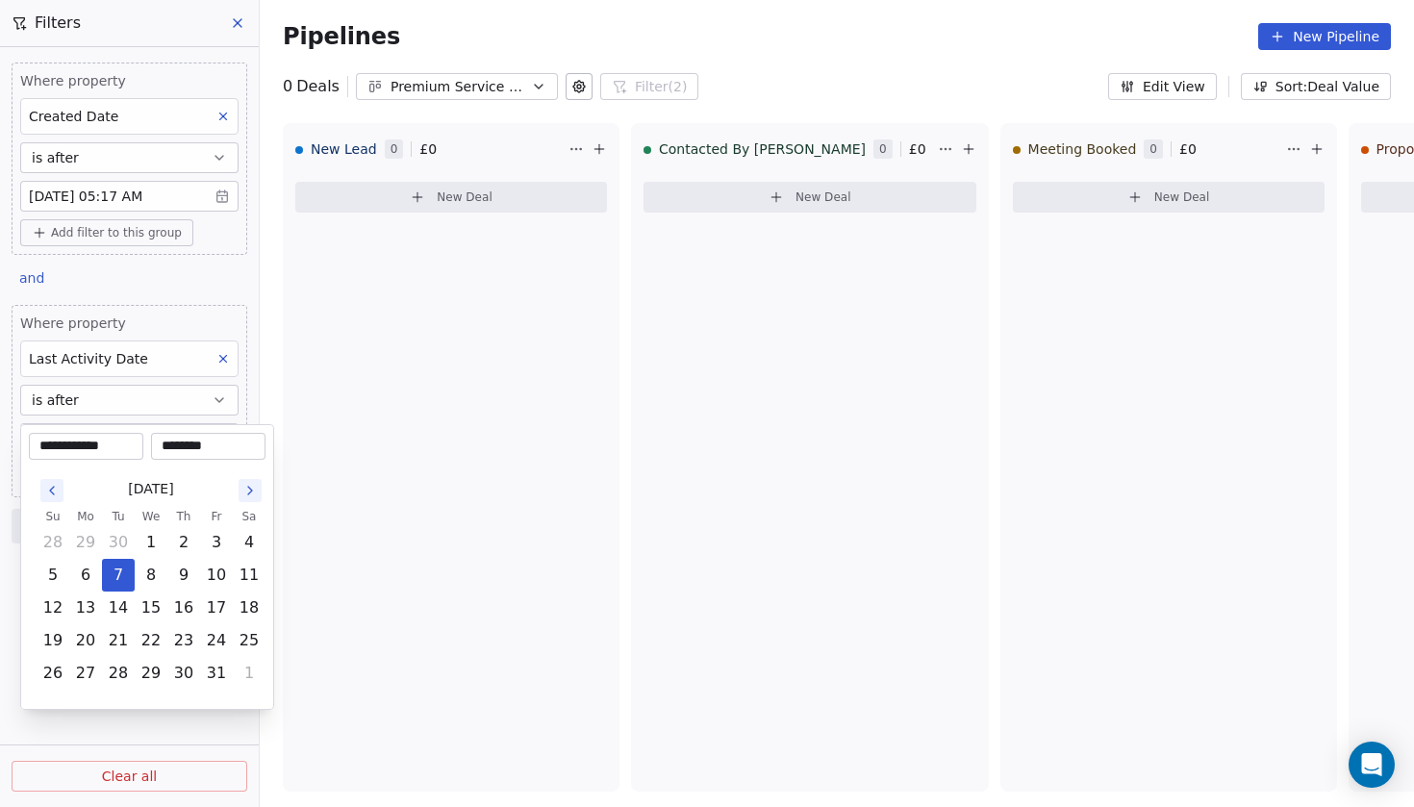
click at [204, 447] on body "**********" at bounding box center [707, 403] width 1414 height 807
drag, startPoint x: 173, startPoint y: 452, endPoint x: 151, endPoint y: 454, distance: 22.2
click at [151, 453] on div "********" at bounding box center [208, 446] width 114 height 27
click at [175, 454] on input "********" at bounding box center [208, 446] width 107 height 19
type input "********"
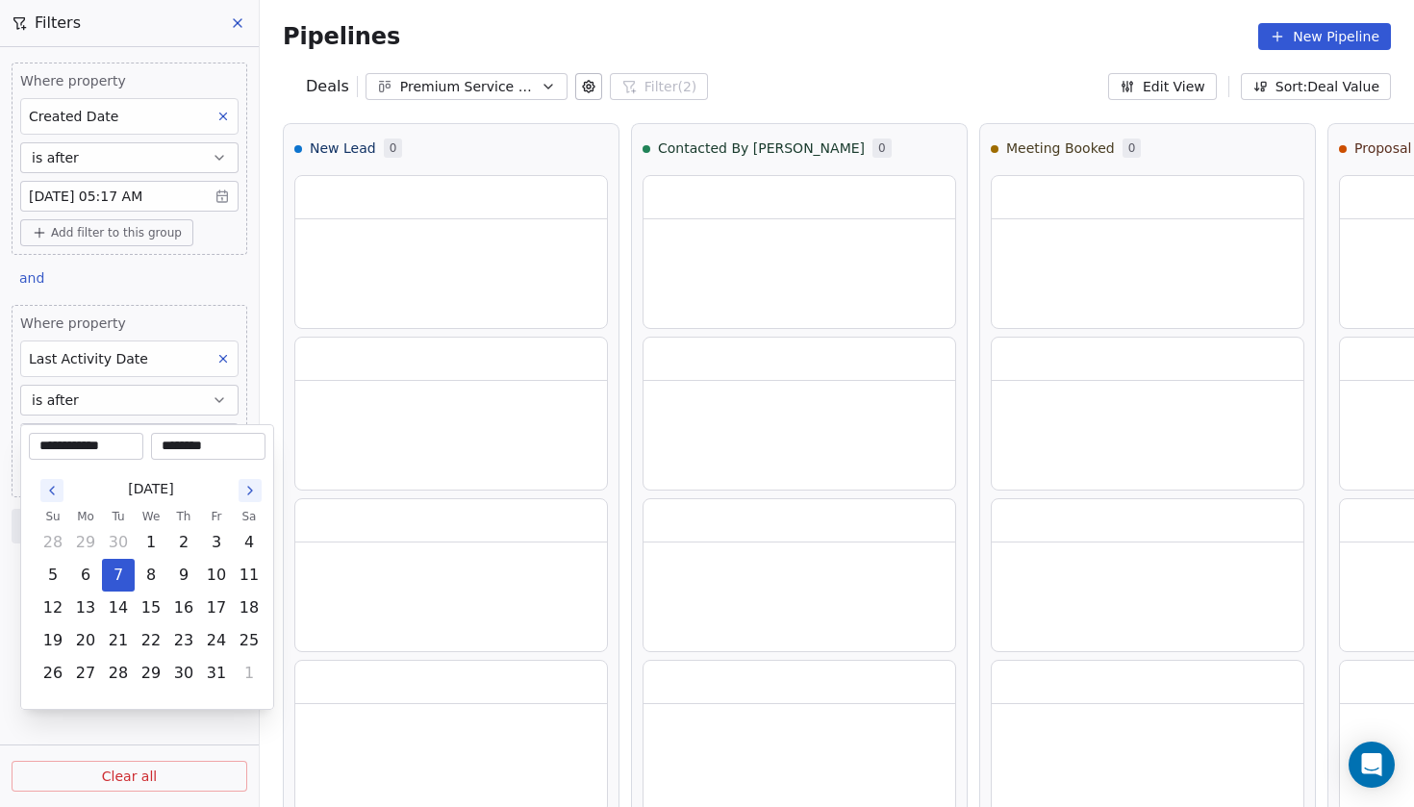
click at [289, 572] on html "**********" at bounding box center [707, 403] width 1414 height 807
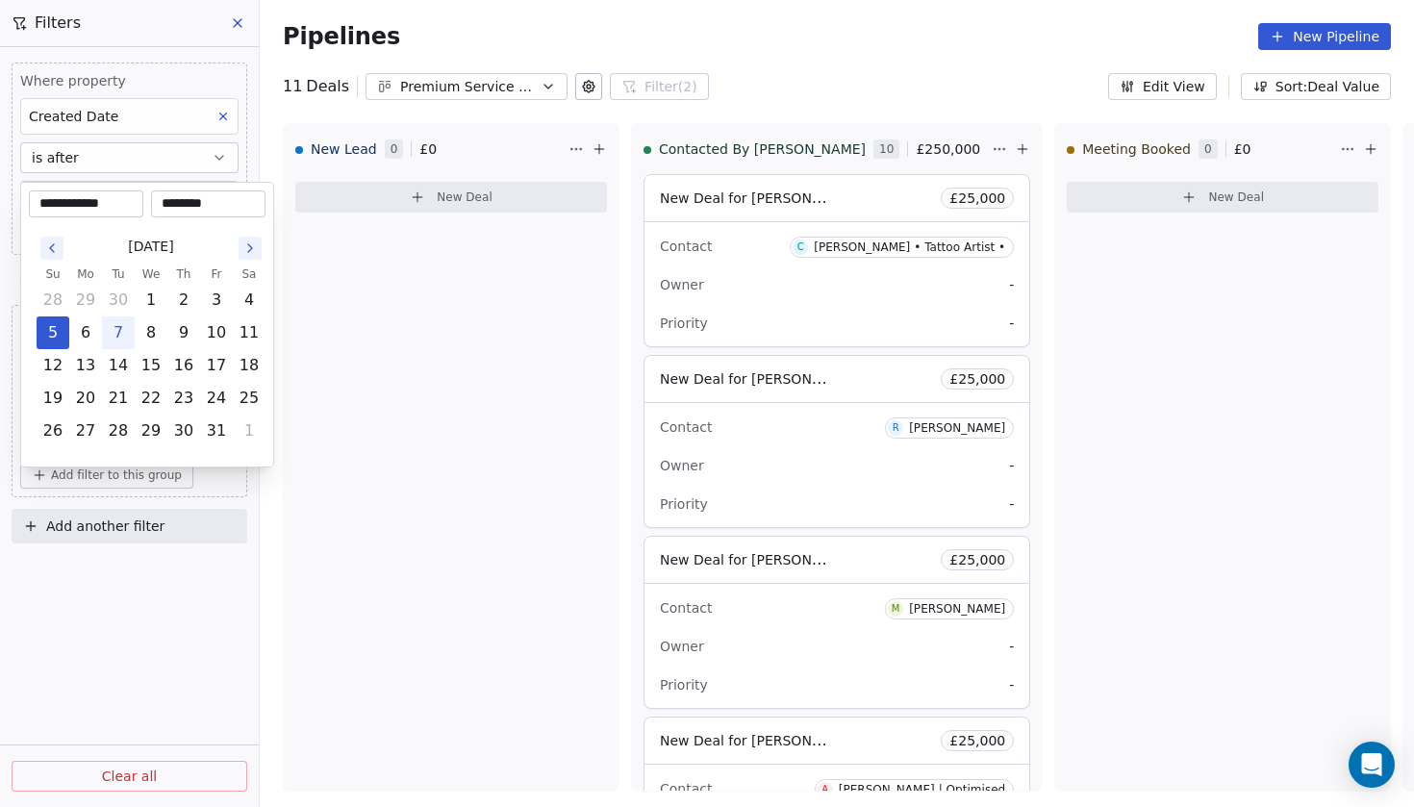
click at [218, 202] on body "Codebreak Contacts People Marketing Workflows Campaigns Metrics & Events Sales …" at bounding box center [707, 403] width 1414 height 807
click at [340, 302] on html "Codebreak Contacts People Marketing Workflows Campaigns Metrics & Events Sales …" at bounding box center [707, 403] width 1414 height 807
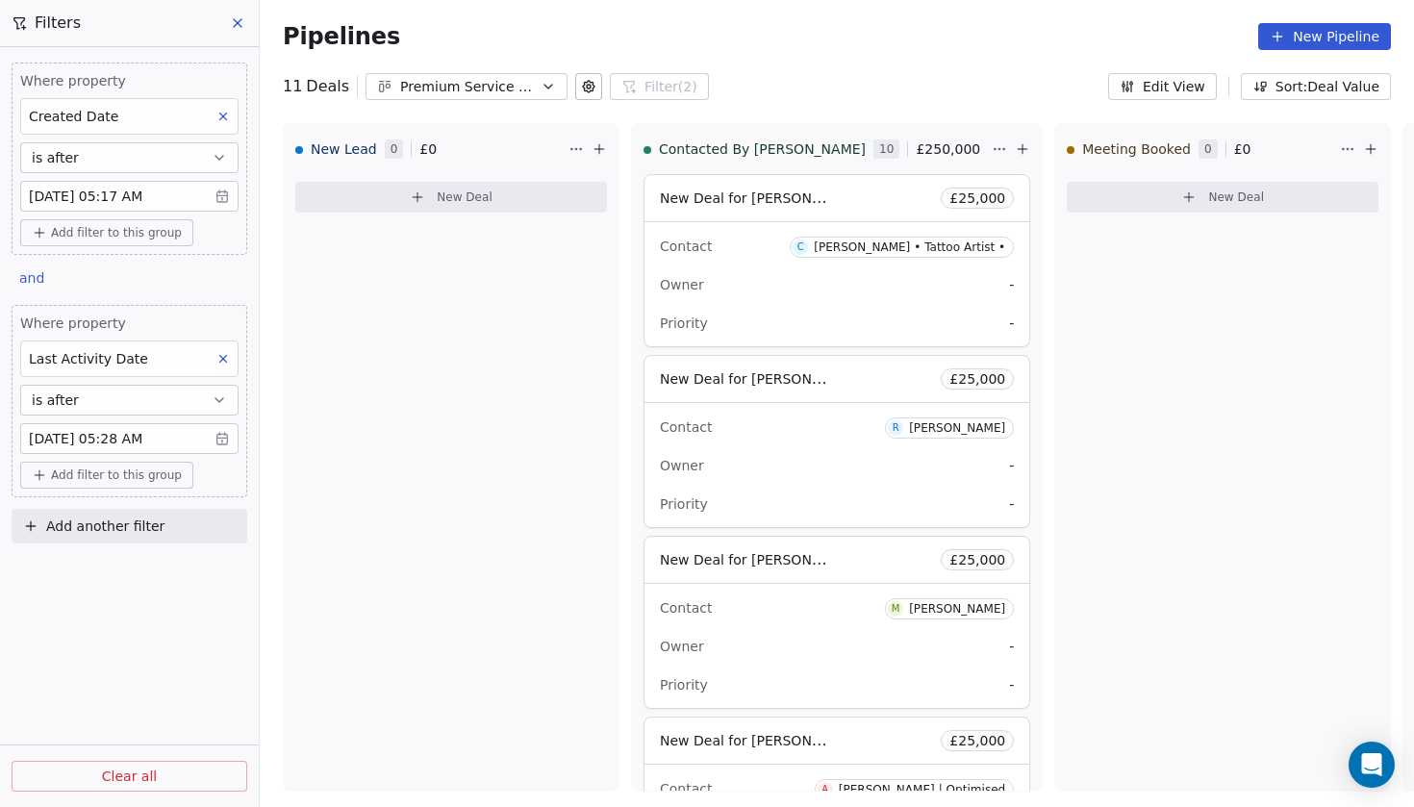
click at [222, 112] on icon at bounding box center [222, 116] width 13 height 13
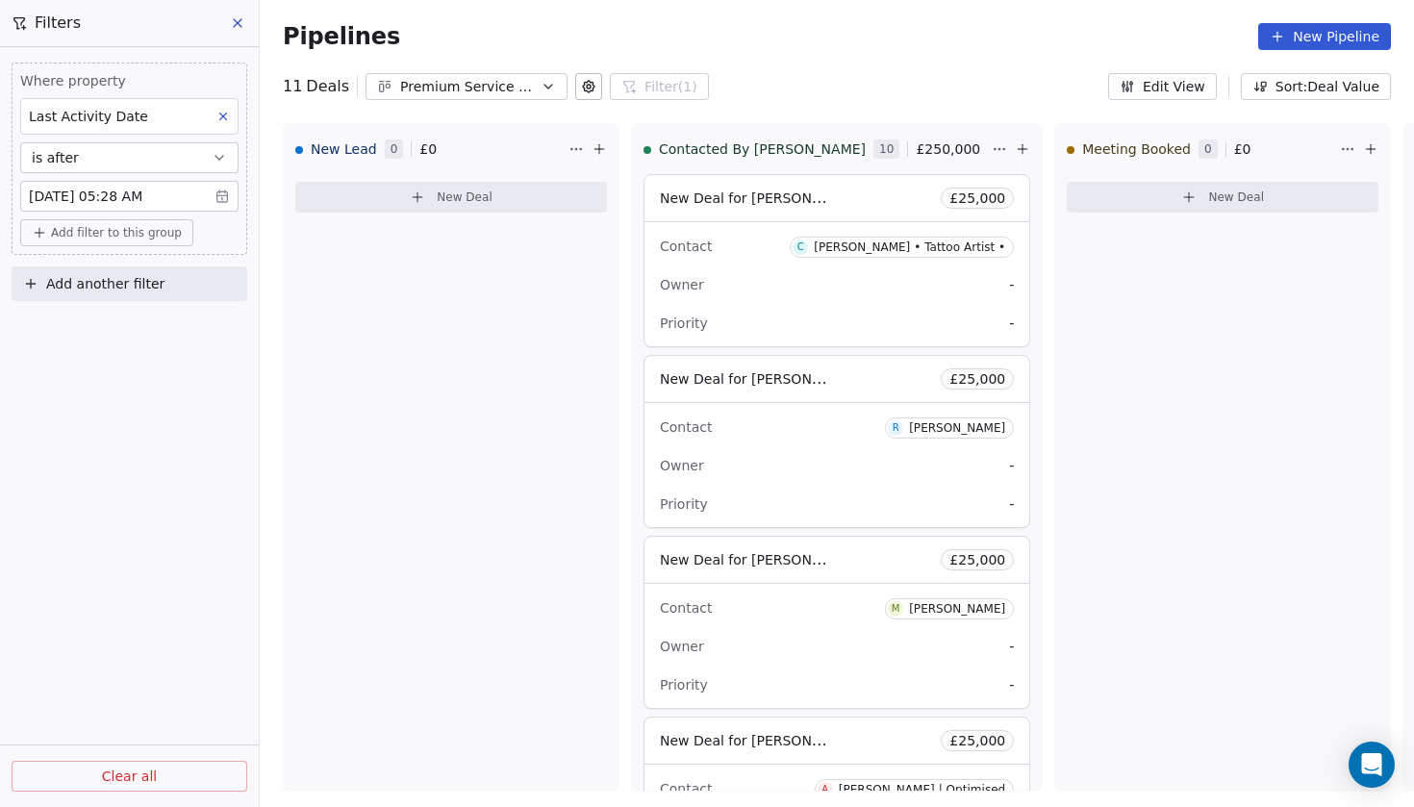
click at [222, 199] on body "Codebreak Contacts People Marketing Workflows Campaigns Metrics & Events Sales …" at bounding box center [707, 403] width 1414 height 807
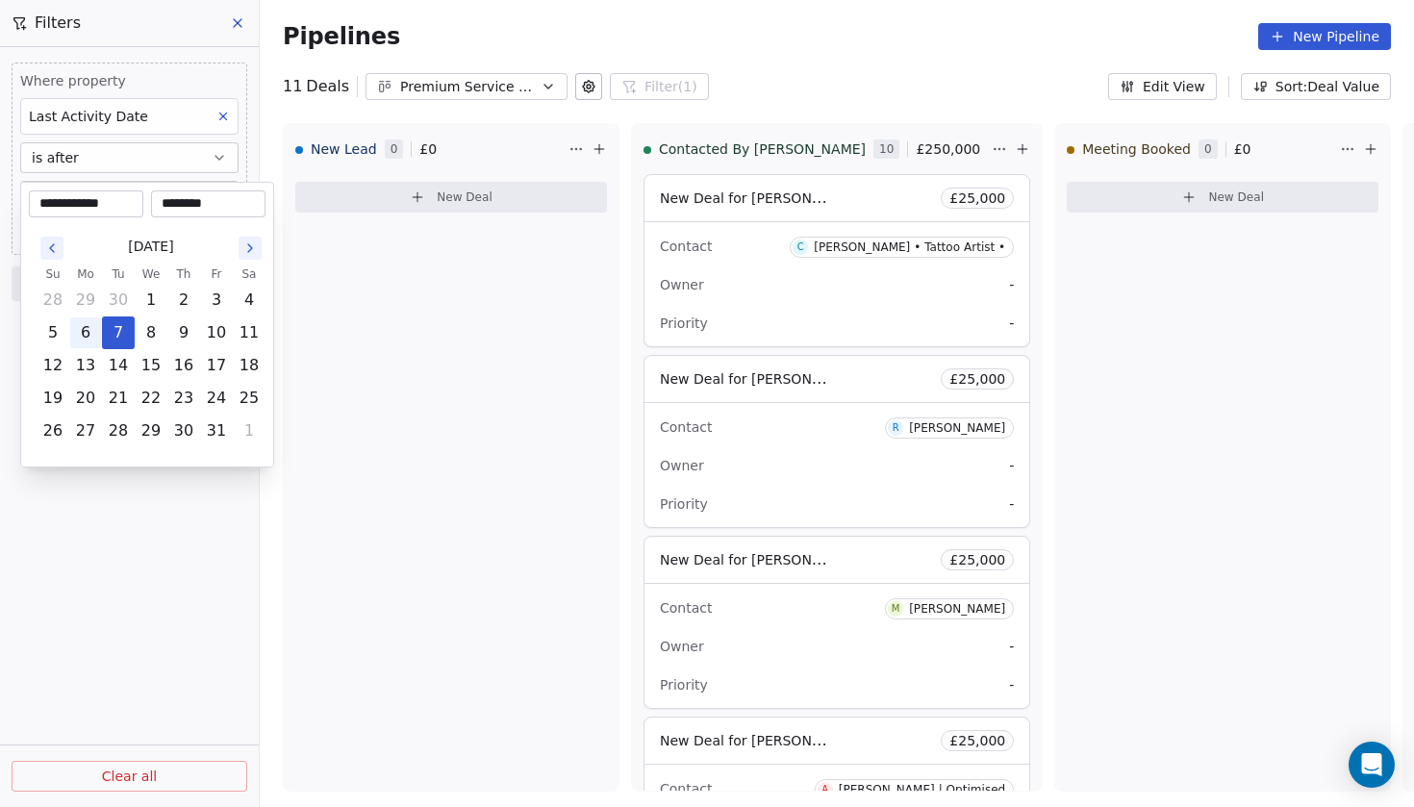
click at [88, 333] on button "6" at bounding box center [85, 332] width 31 height 31
type input "**********"
click at [217, 207] on input "********" at bounding box center [208, 203] width 107 height 19
click at [119, 516] on html "Codebreak Contacts People Marketing Workflows Campaigns Metrics & Events Sales …" at bounding box center [707, 403] width 1414 height 807
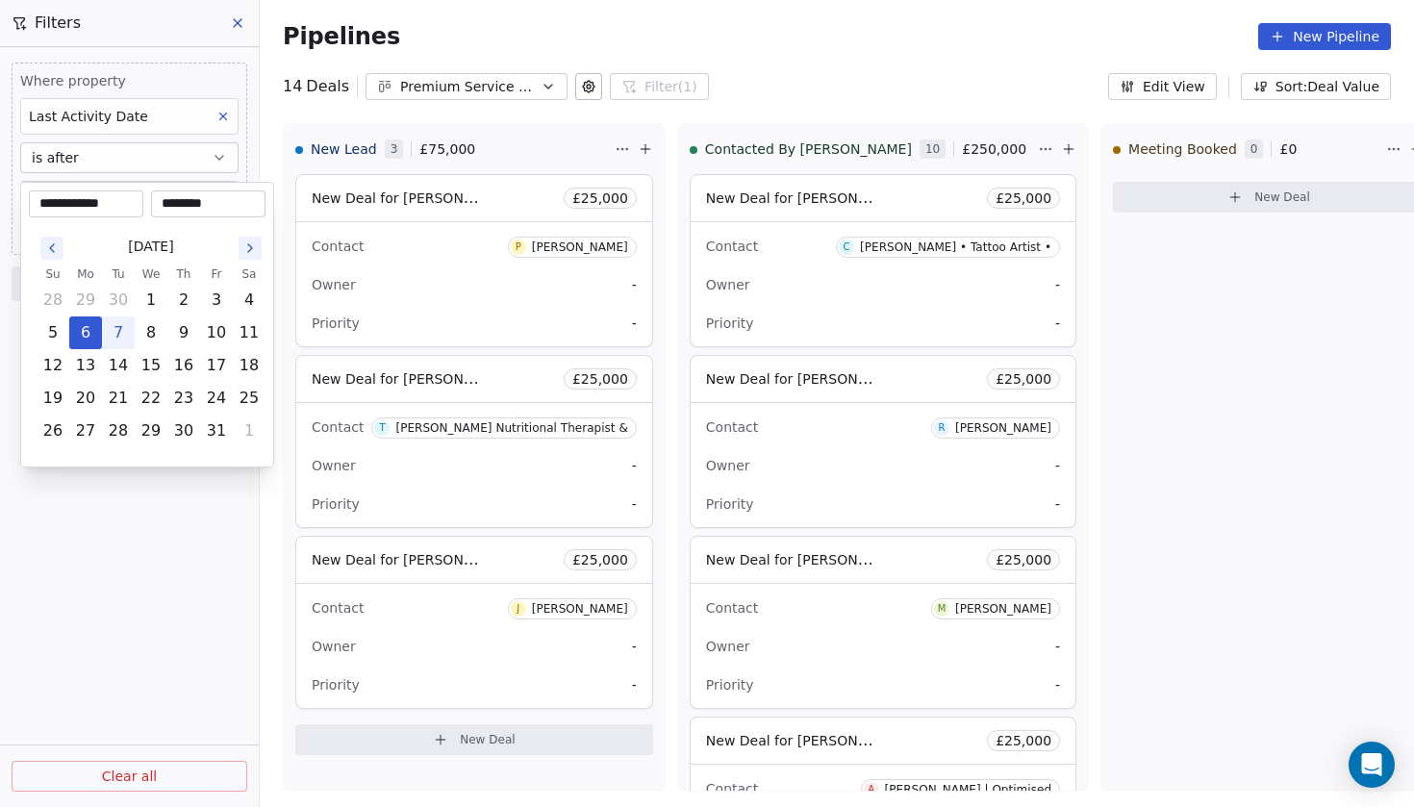
click at [216, 199] on body "Codebreak Contacts People Marketing Workflows Campaigns Metrics & Events Sales …" at bounding box center [707, 403] width 1414 height 807
click at [56, 336] on button "5" at bounding box center [53, 332] width 31 height 31
type input "**********"
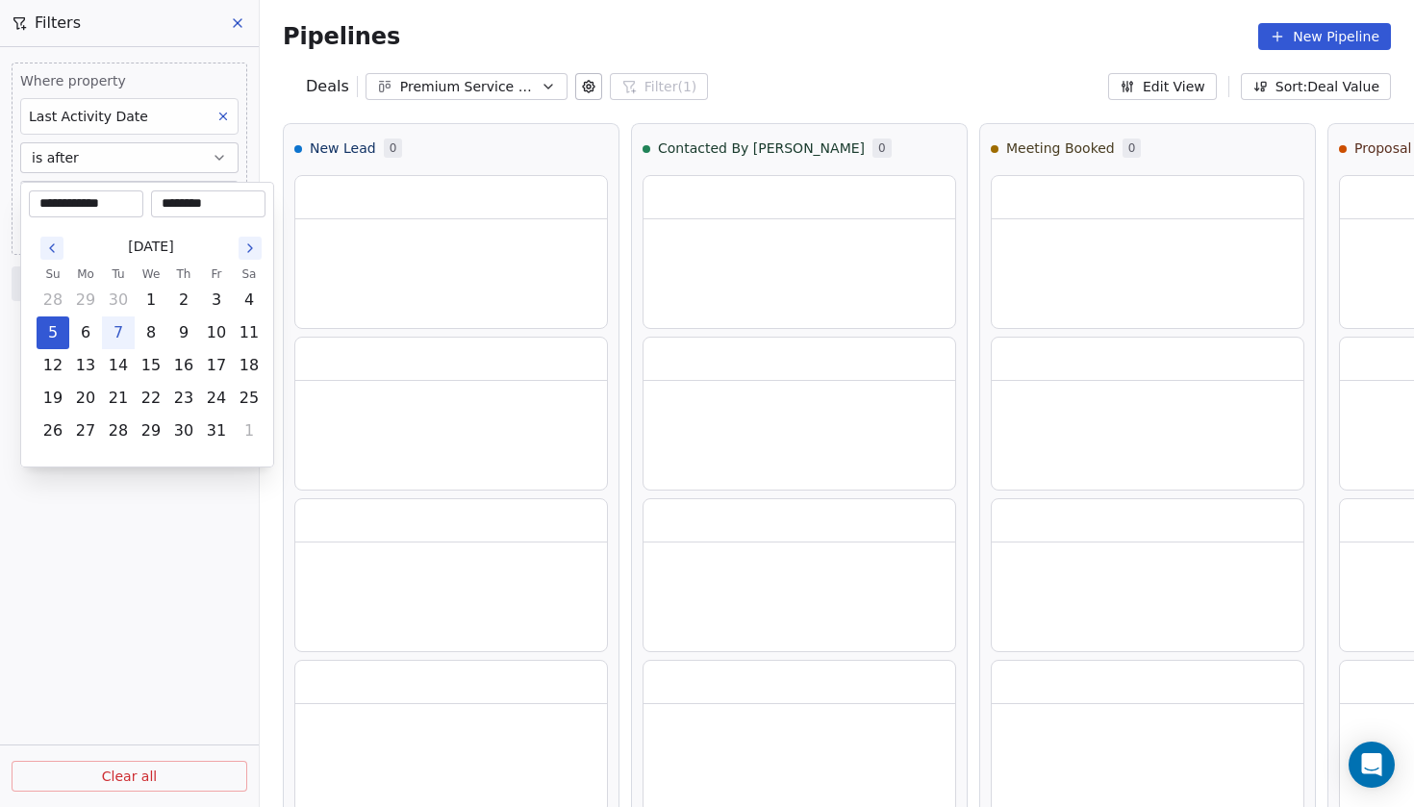
click at [93, 557] on html "**********" at bounding box center [707, 403] width 1414 height 807
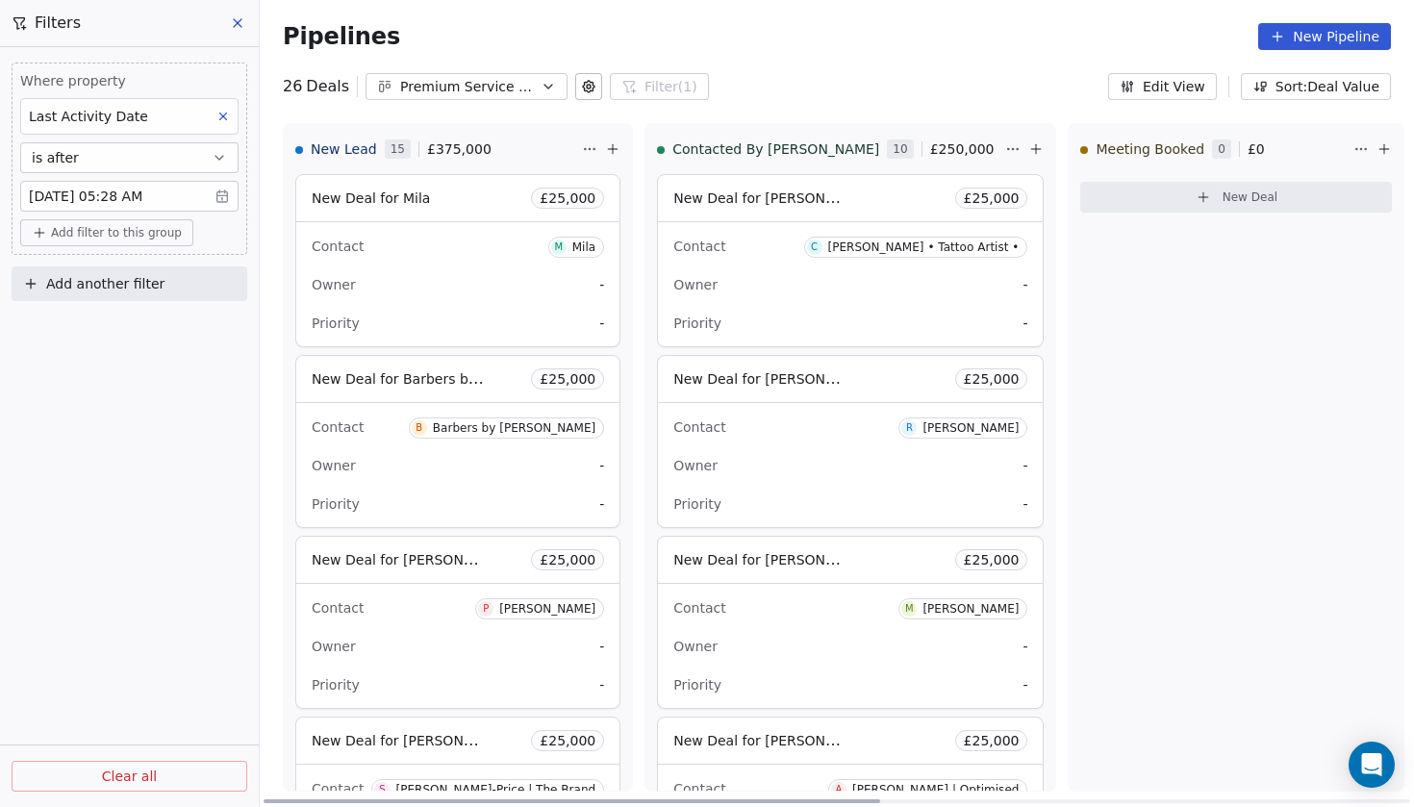
click at [411, 195] on span "New Deal for Mila" at bounding box center [371, 197] width 118 height 15
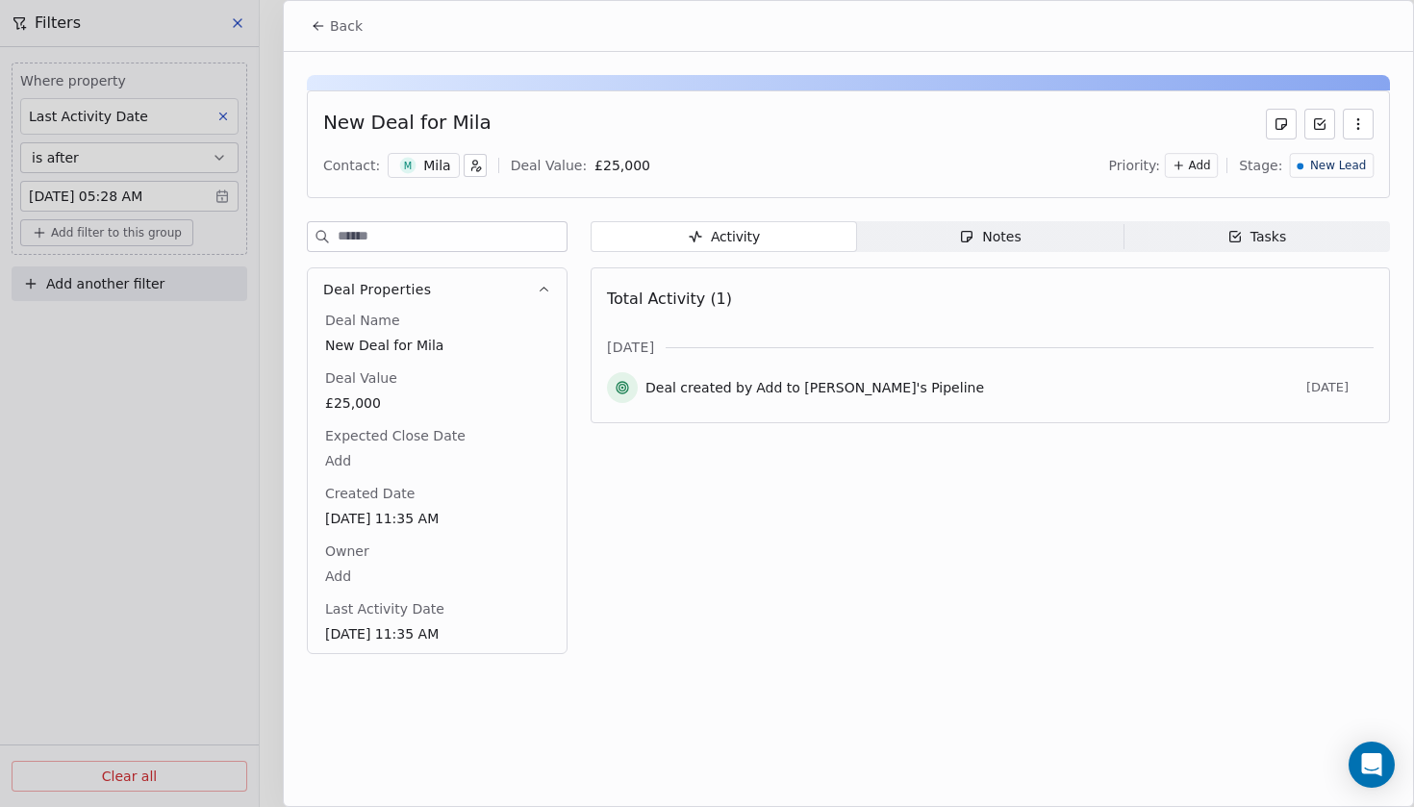
click at [423, 164] on div "Mila" at bounding box center [436, 165] width 27 height 19
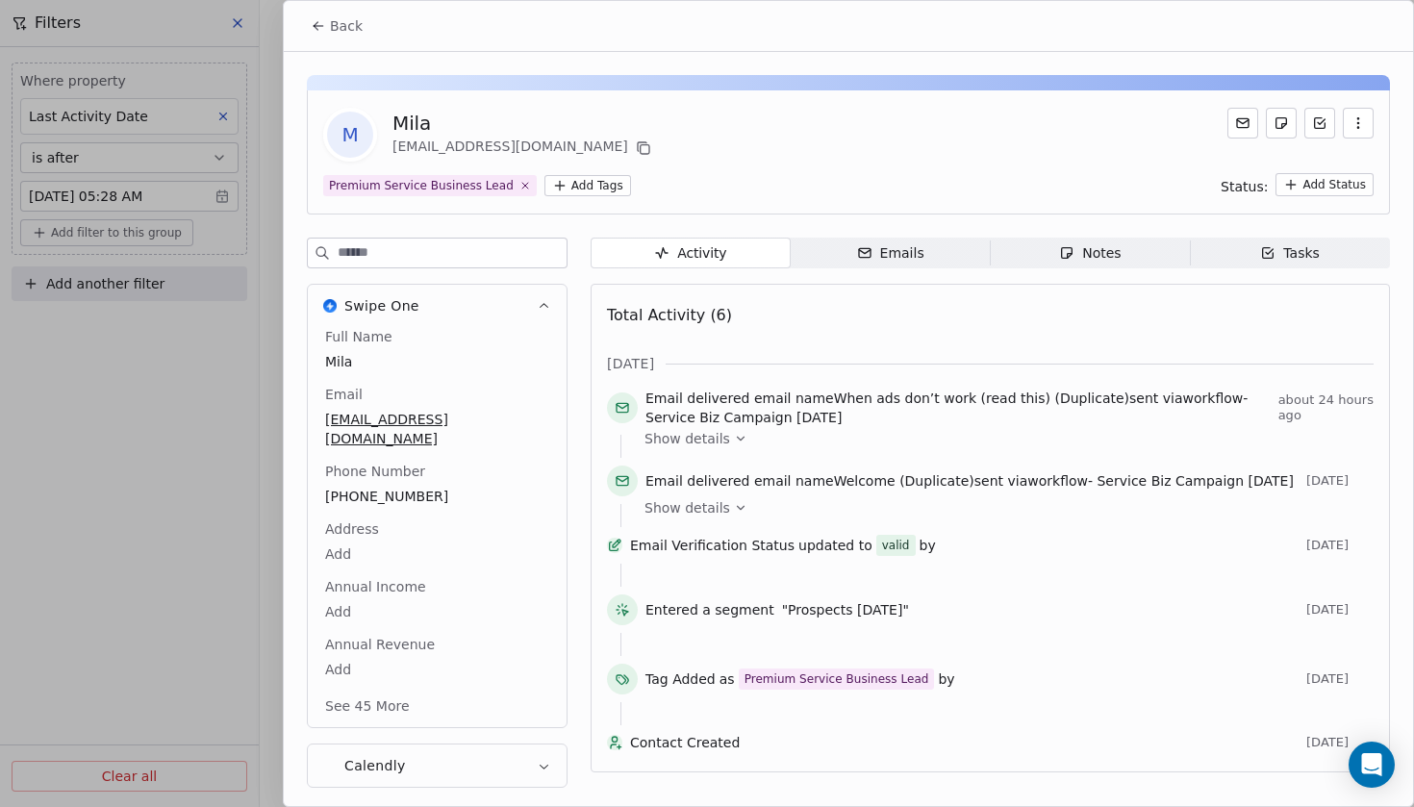
click at [208, 494] on div at bounding box center [707, 403] width 1414 height 807
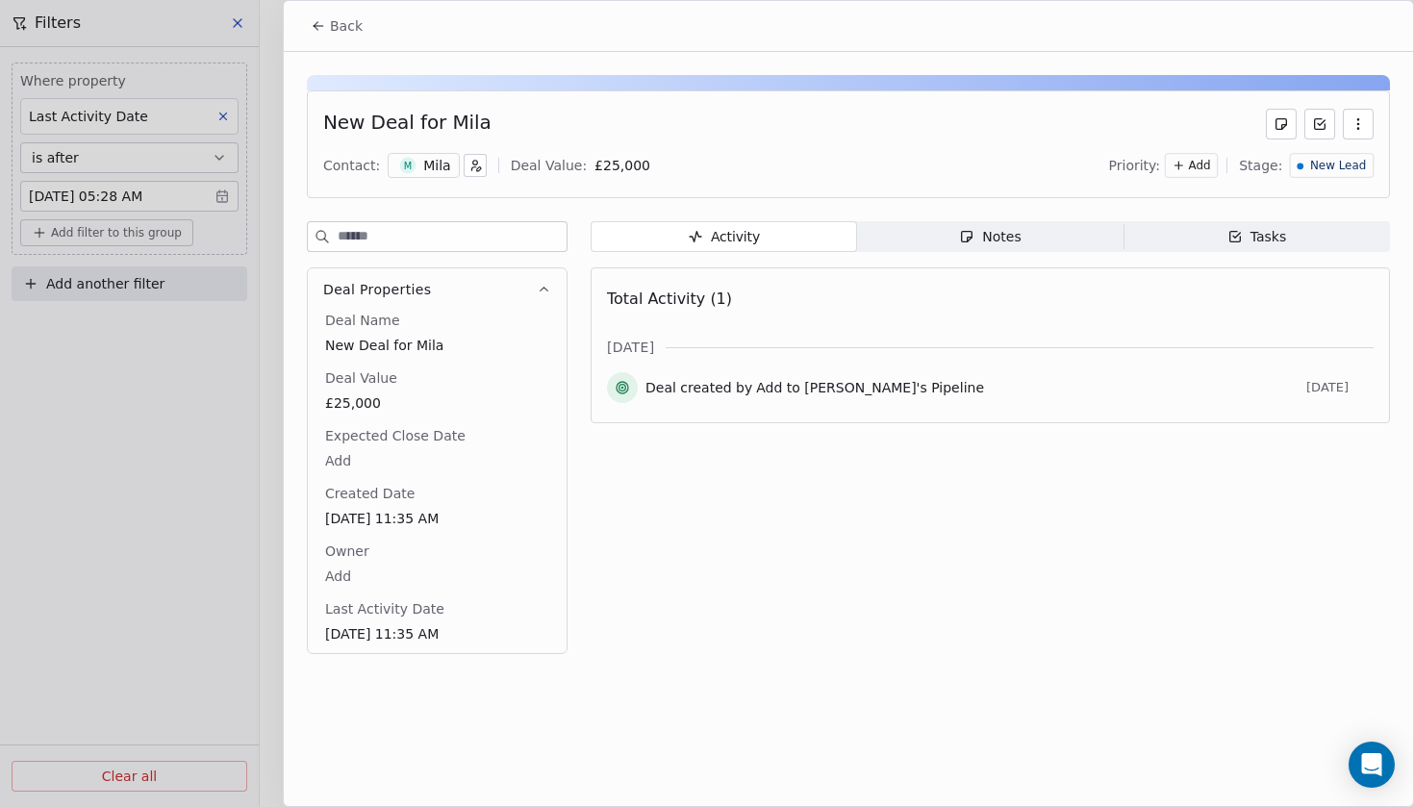
click at [258, 540] on div at bounding box center [707, 403] width 1414 height 807
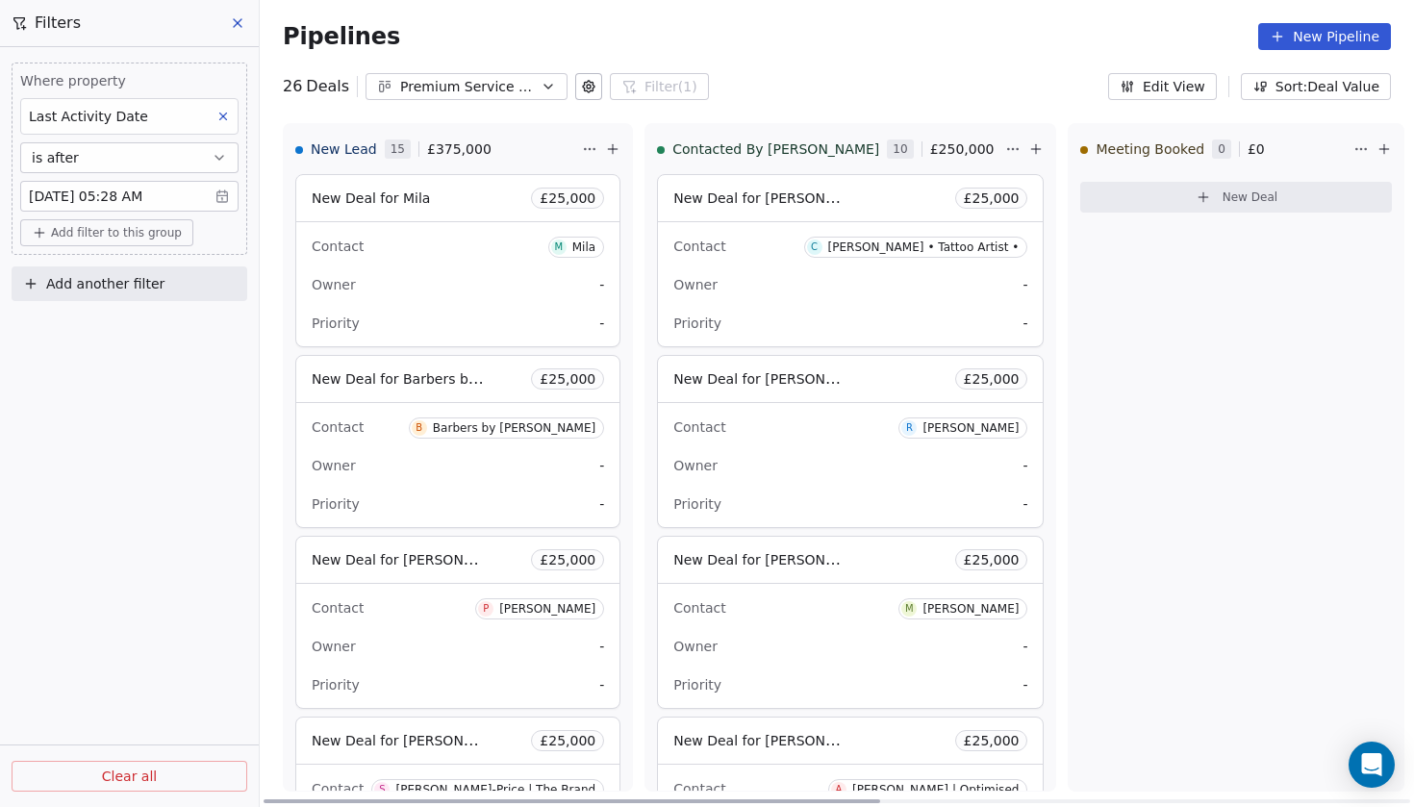
click at [403, 387] on span "New Deal for Barbers by [PERSON_NAME]" at bounding box center [452, 378] width 281 height 18
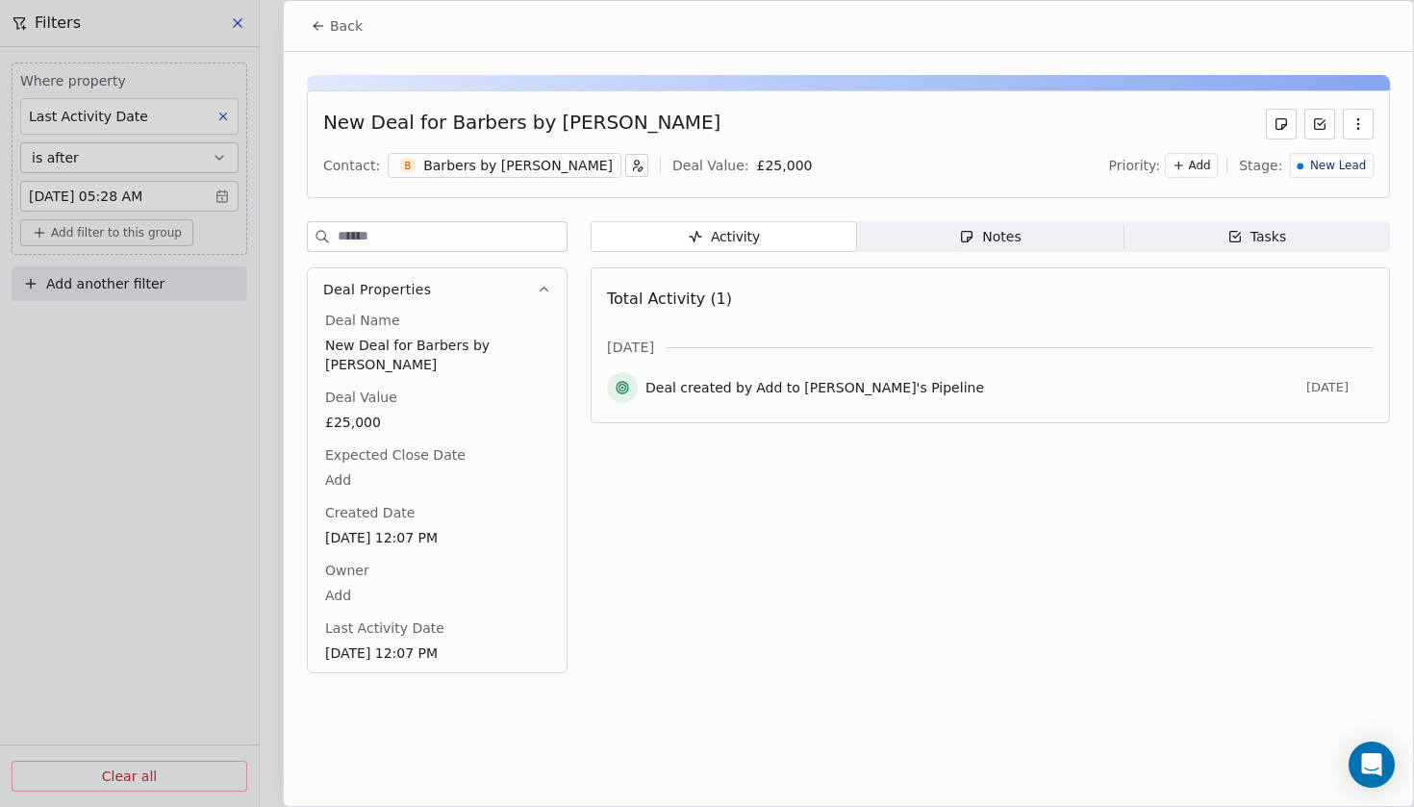
click at [324, 33] on icon at bounding box center [318, 25] width 15 height 15
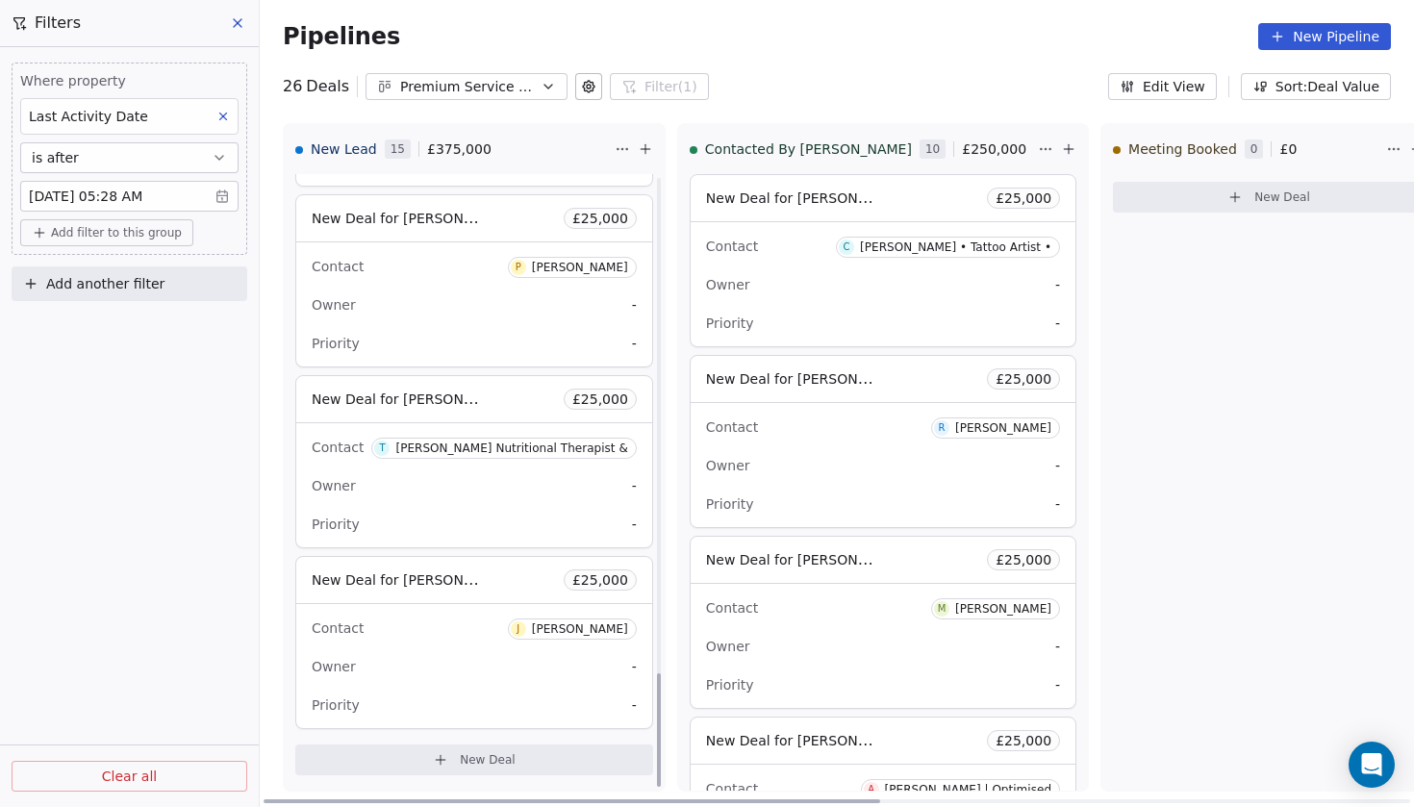
scroll to position [2692, 0]
click at [442, 581] on div "New Deal for [PERSON_NAME] £ 25,000" at bounding box center [474, 580] width 356 height 46
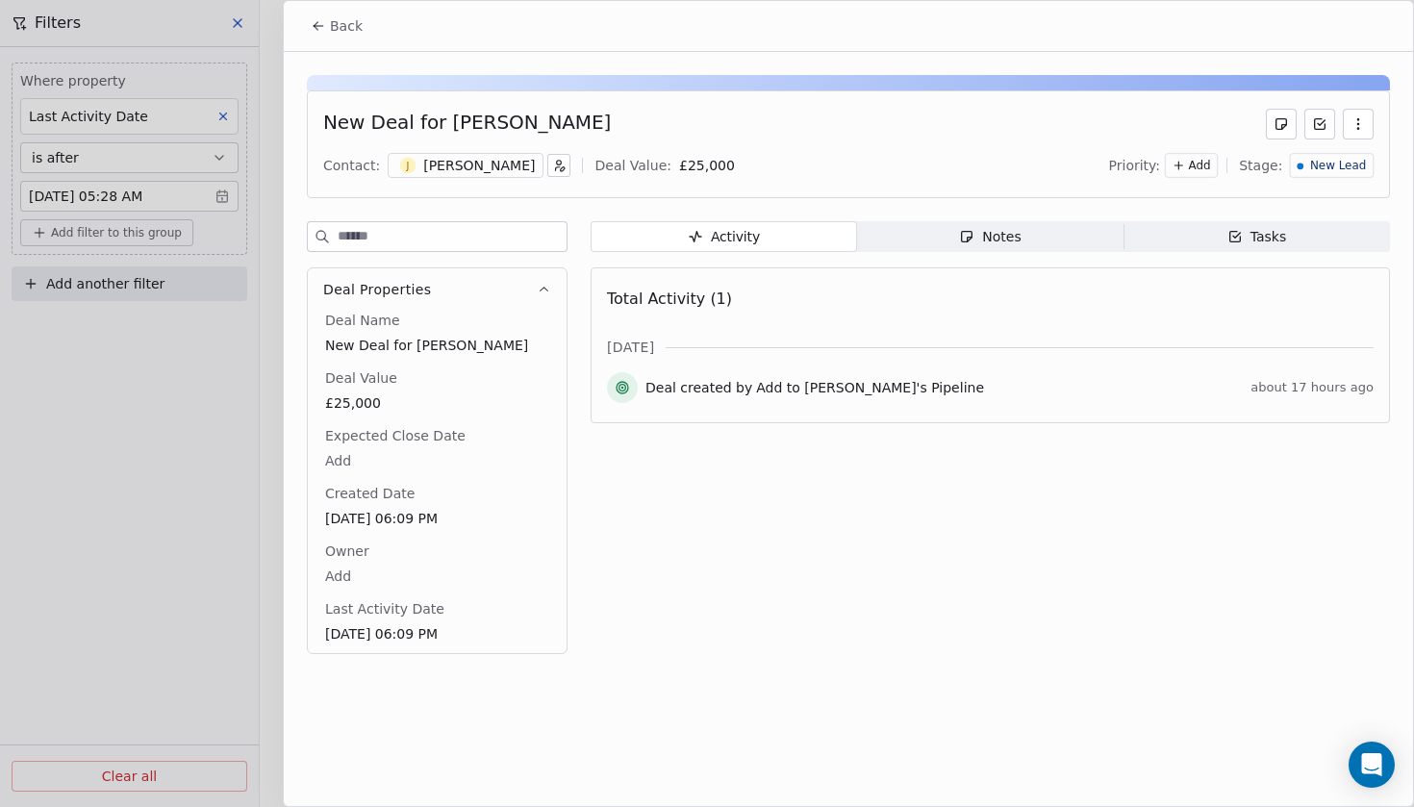
click at [231, 514] on div at bounding box center [707, 403] width 1414 height 807
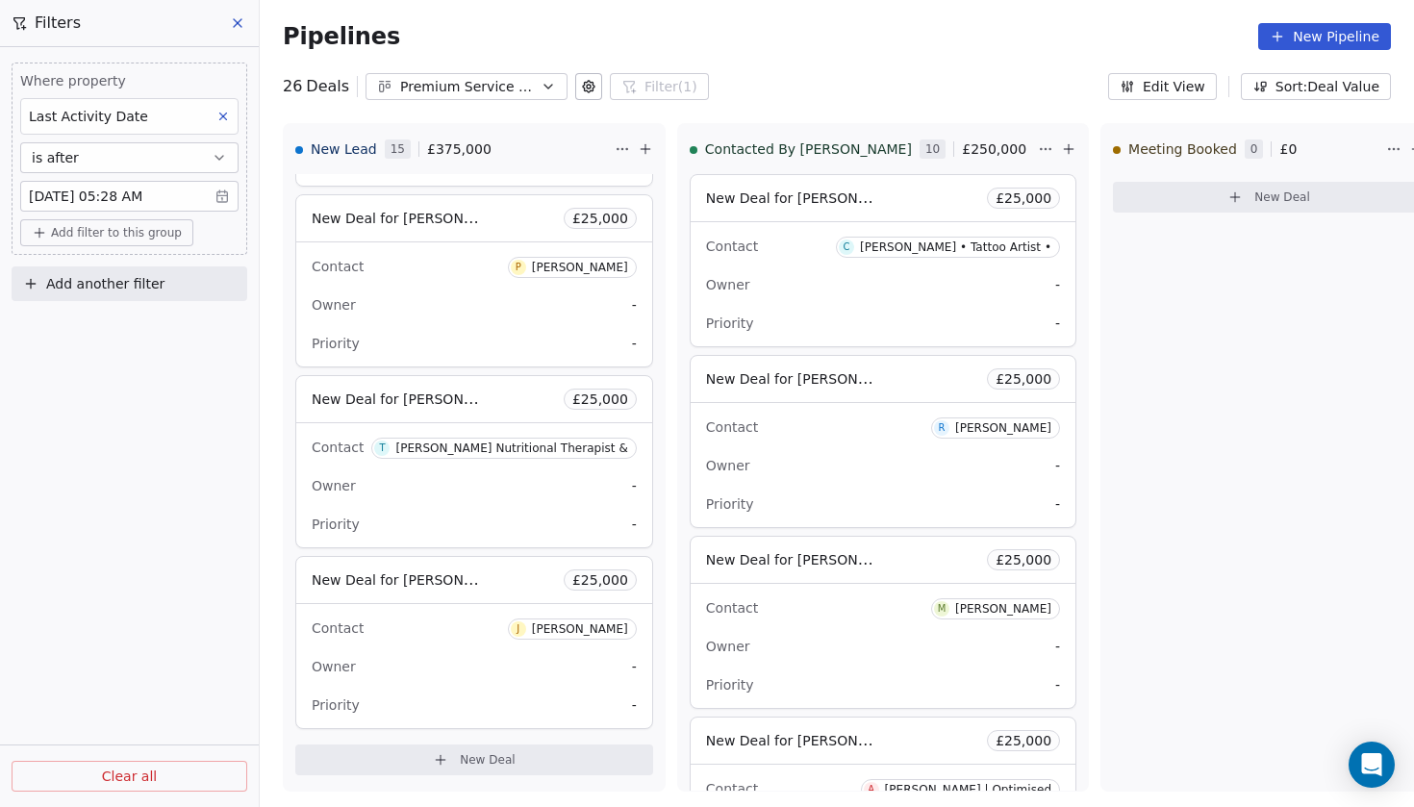
click at [75, 191] on body "Codebreak Contacts People Marketing Workflows Campaigns Metrics & Events Sales …" at bounding box center [707, 403] width 1414 height 807
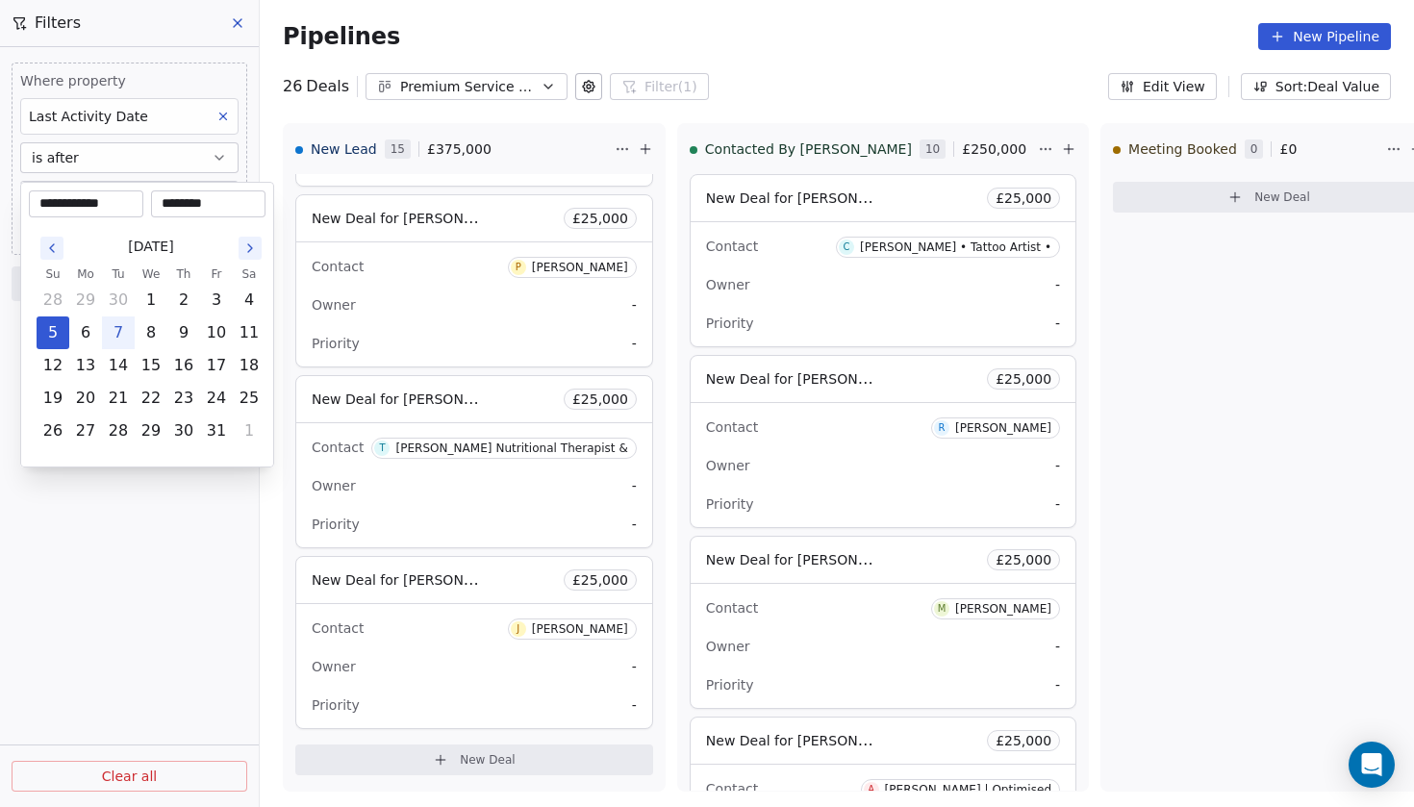
click at [118, 320] on button "7" at bounding box center [118, 332] width 31 height 31
type input "**********"
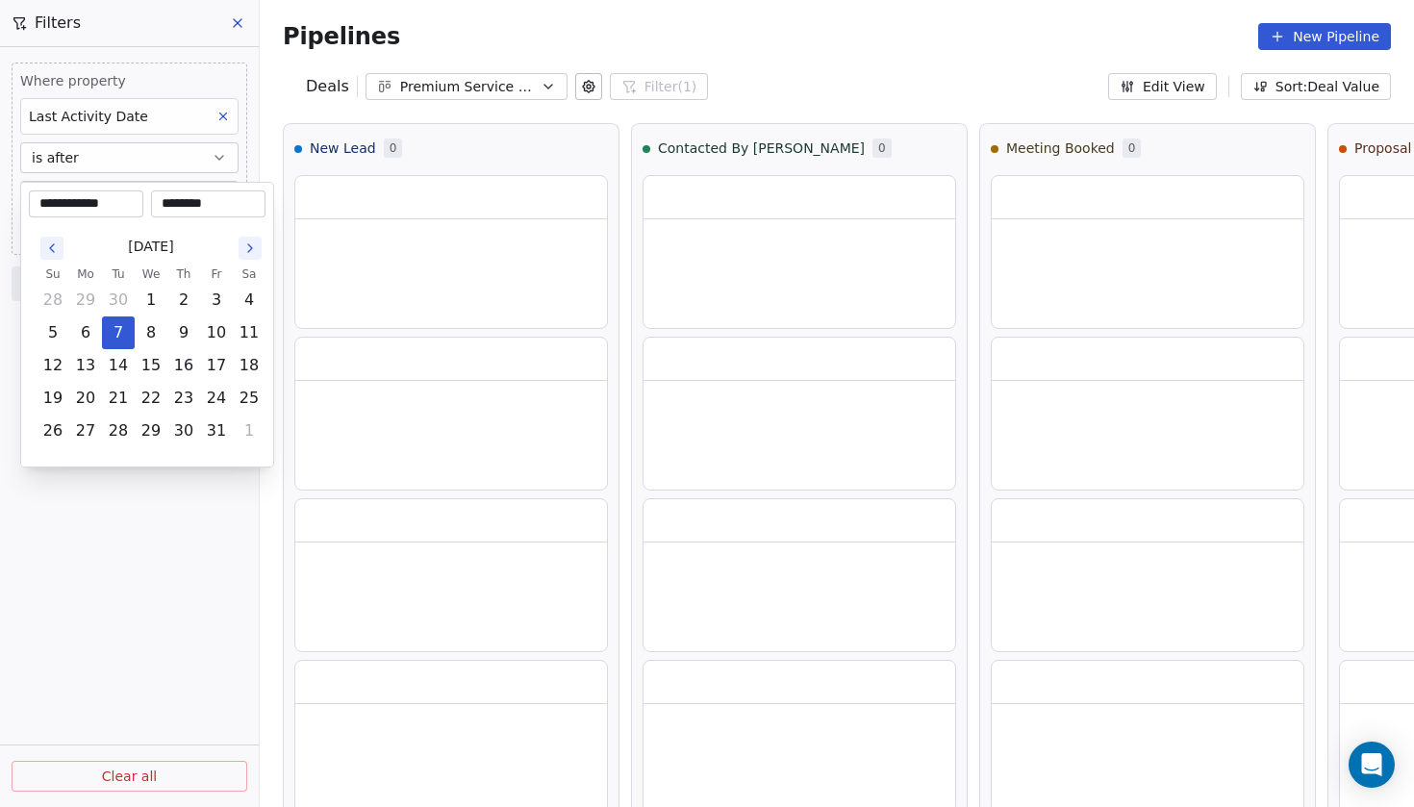
click at [161, 484] on html "**********" at bounding box center [707, 403] width 1414 height 807
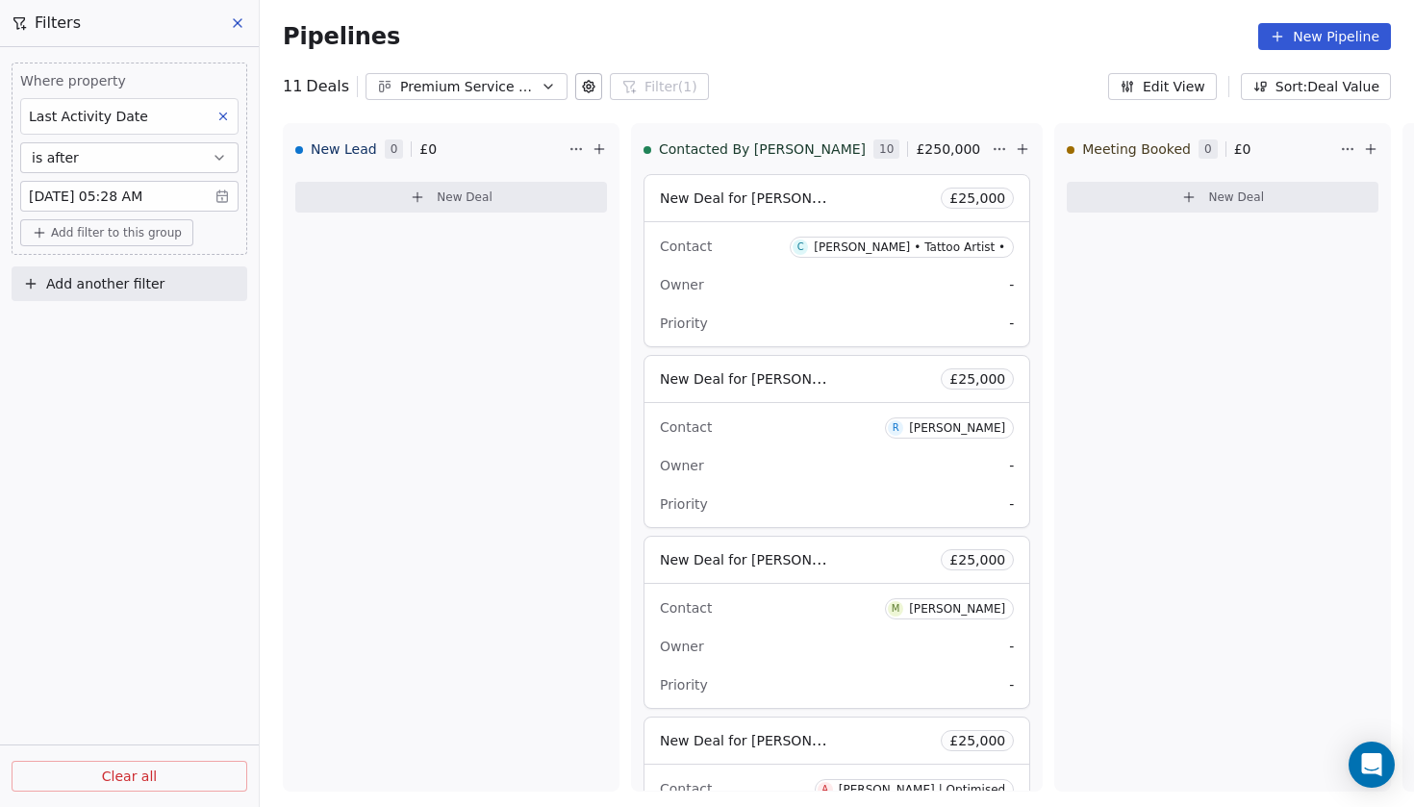
click at [216, 195] on body "Codebreak Contacts People Marketing Workflows Campaigns Metrics & Events Sales …" at bounding box center [707, 403] width 1414 height 807
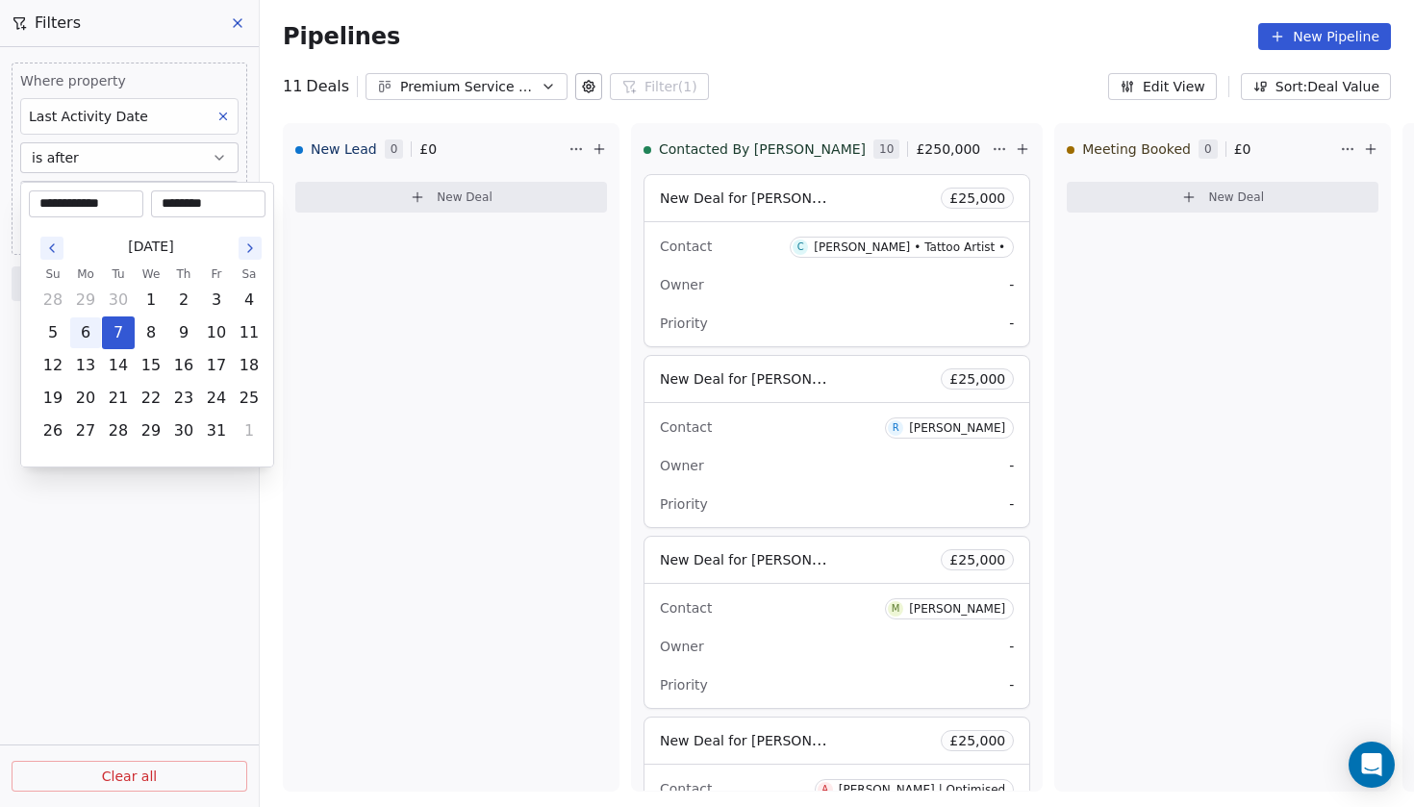
click at [88, 326] on button "6" at bounding box center [85, 332] width 31 height 31
type input "**********"
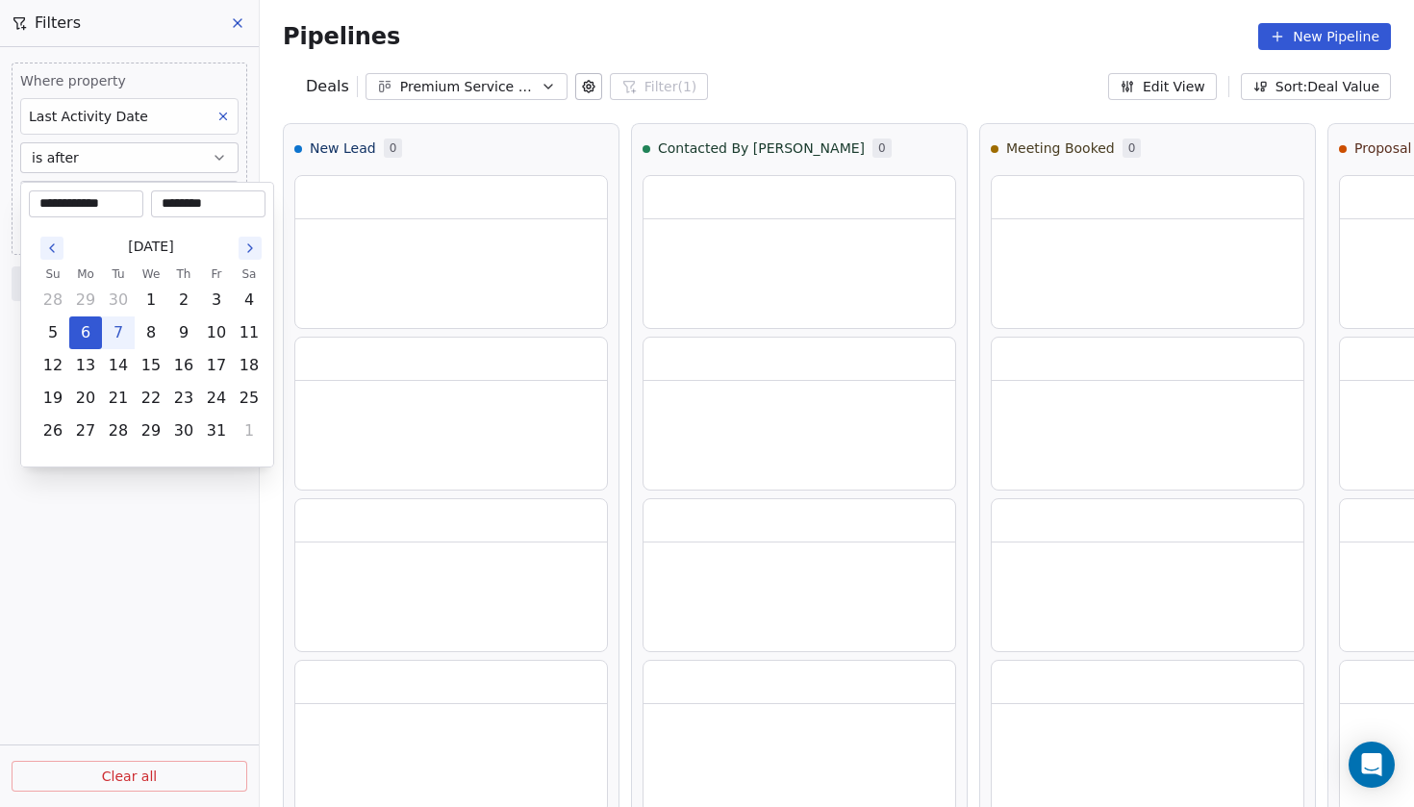
click at [137, 475] on html "**********" at bounding box center [707, 403] width 1414 height 807
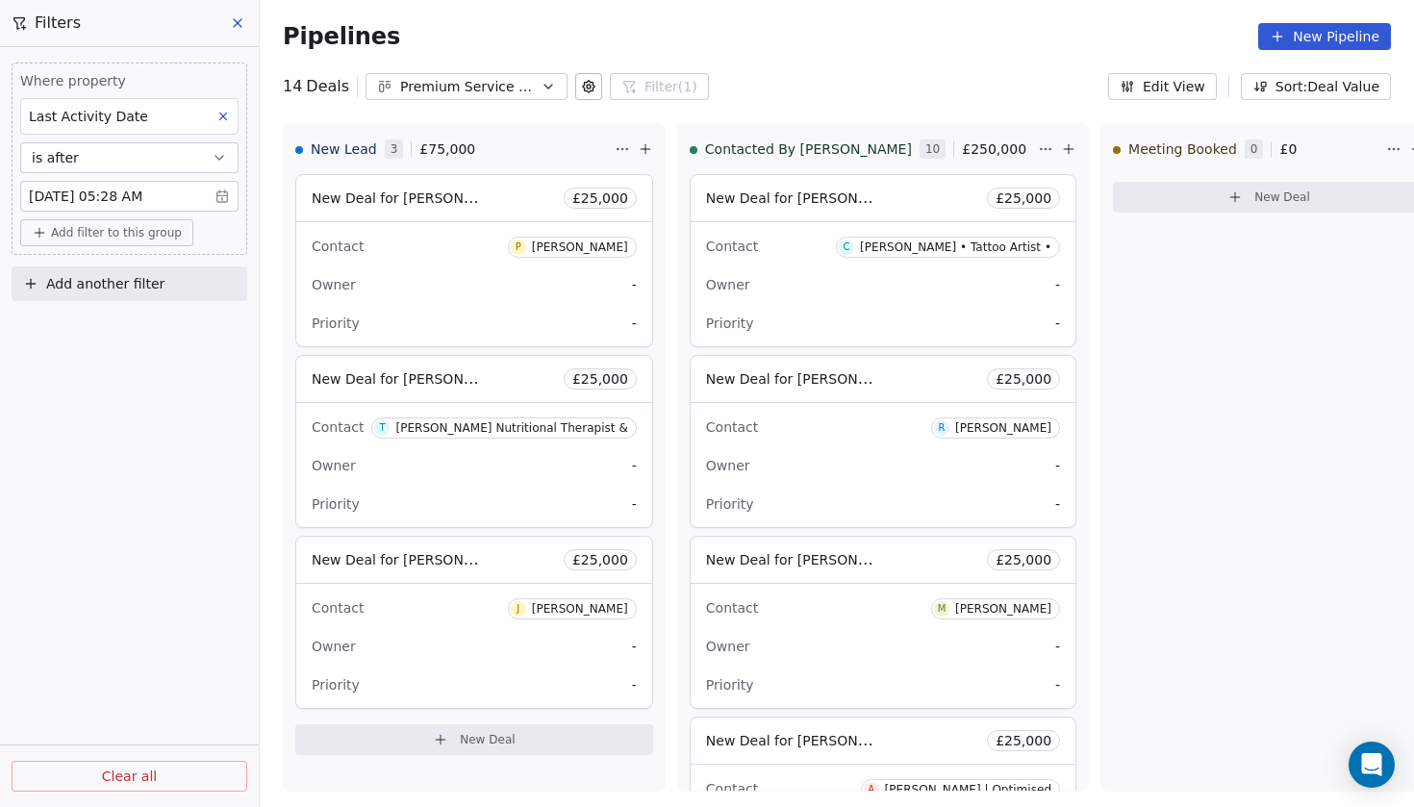
click at [219, 209] on body "Codebreak Contacts People Marketing Workflows Campaigns Metrics & Events Sales …" at bounding box center [707, 403] width 1414 height 807
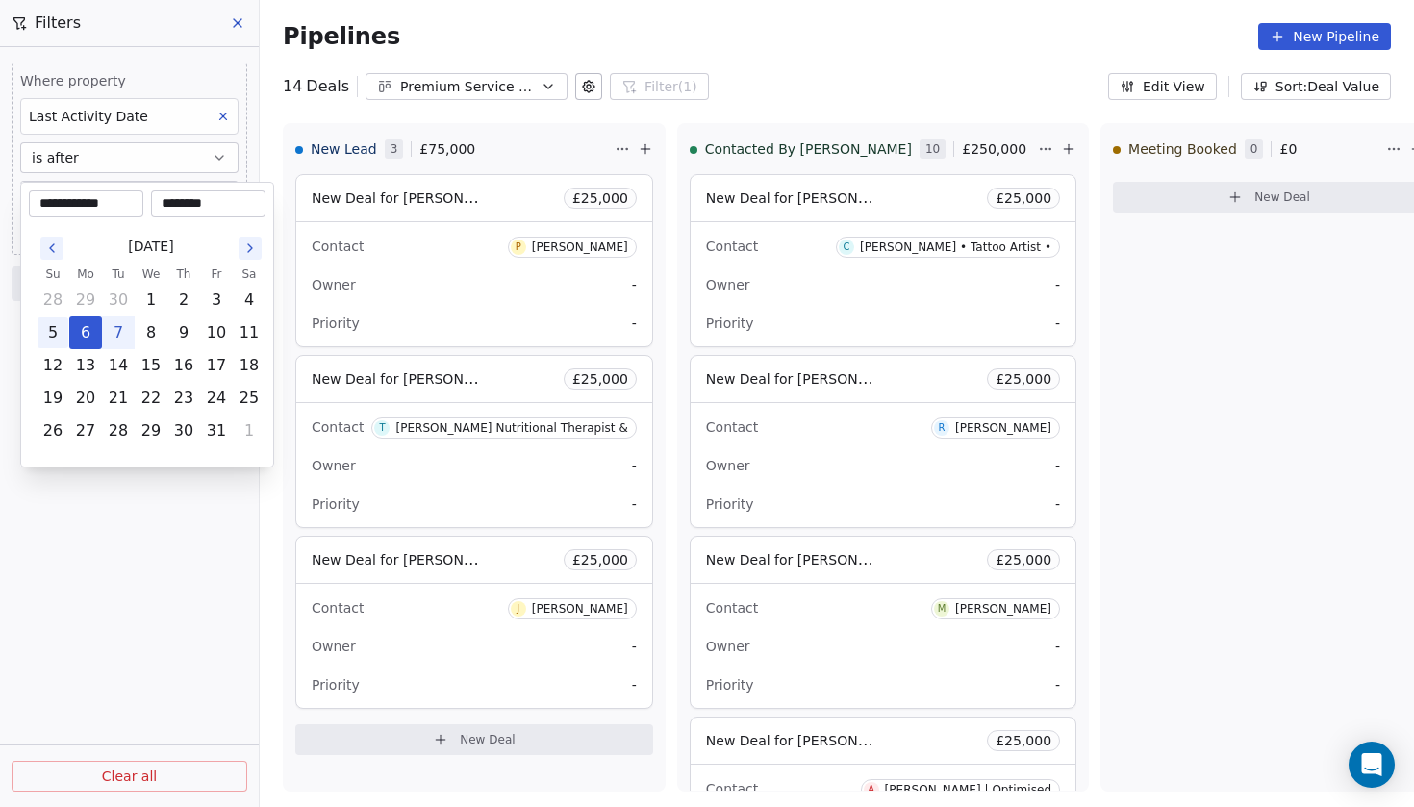
click at [56, 330] on button "5" at bounding box center [53, 332] width 31 height 31
type input "**********"
click at [123, 485] on html "Codebreak Contacts People Marketing Workflows Campaigns Metrics & Events Sales …" at bounding box center [707, 403] width 1414 height 807
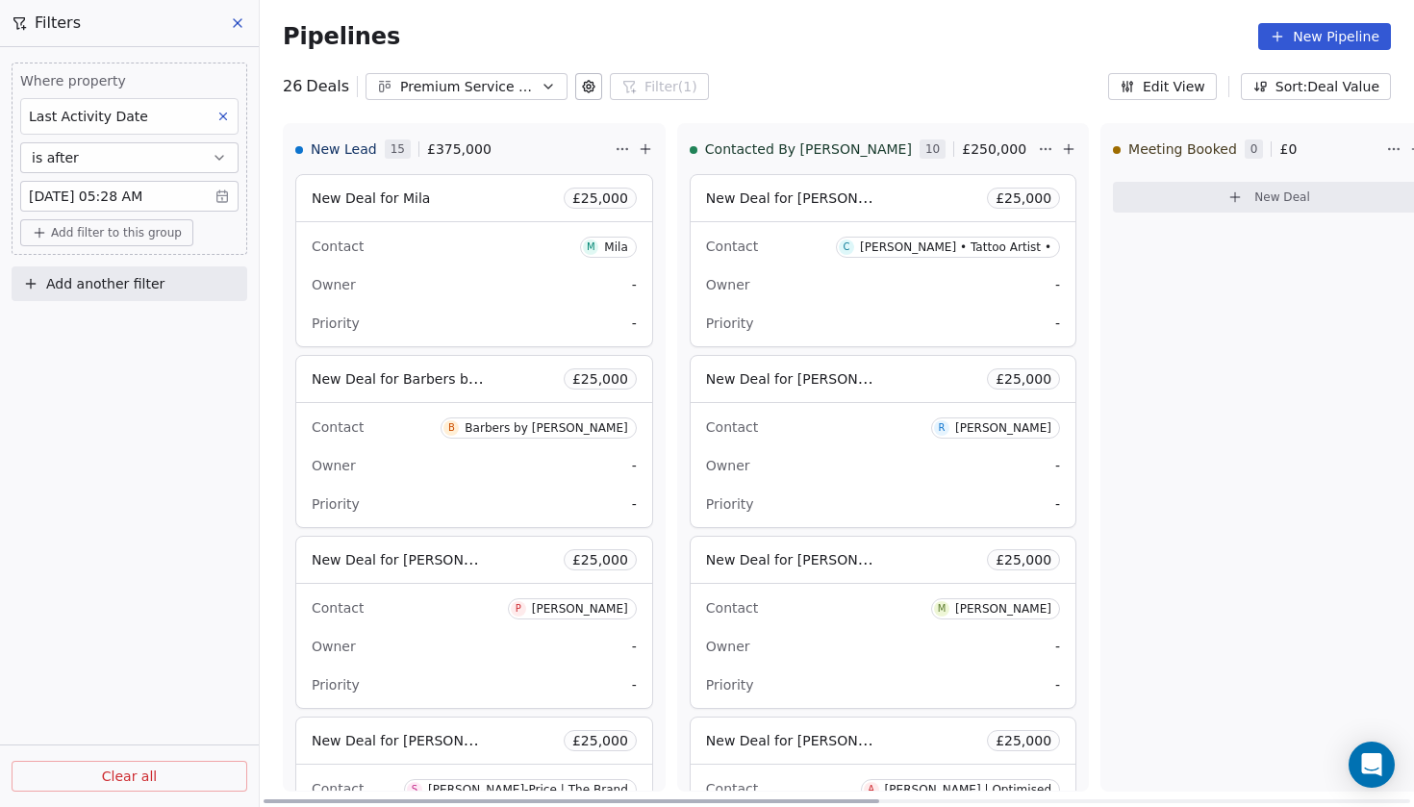
click at [392, 218] on div "New Deal for Mila £ 25,000" at bounding box center [474, 198] width 356 height 46
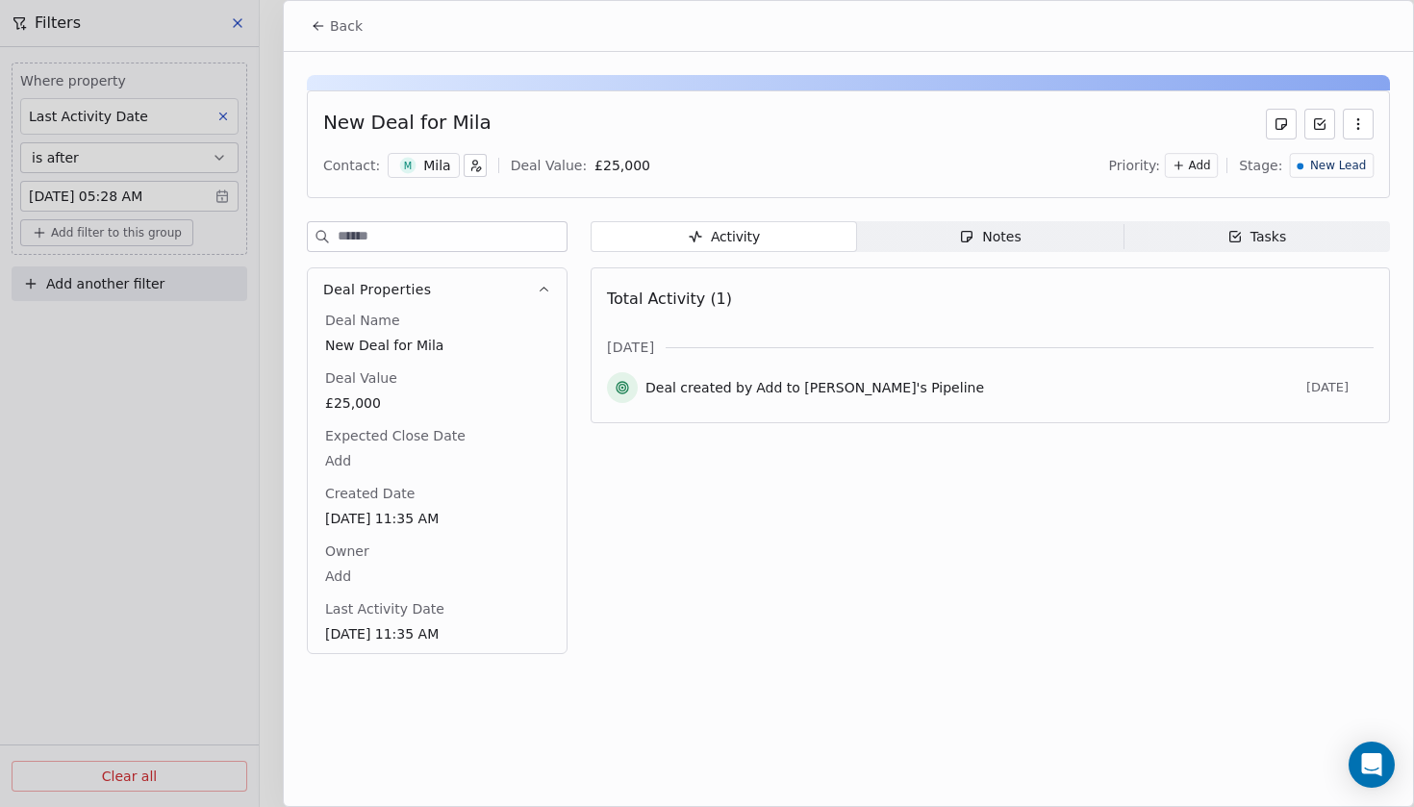
click at [429, 176] on div "M Mila" at bounding box center [423, 165] width 71 height 25
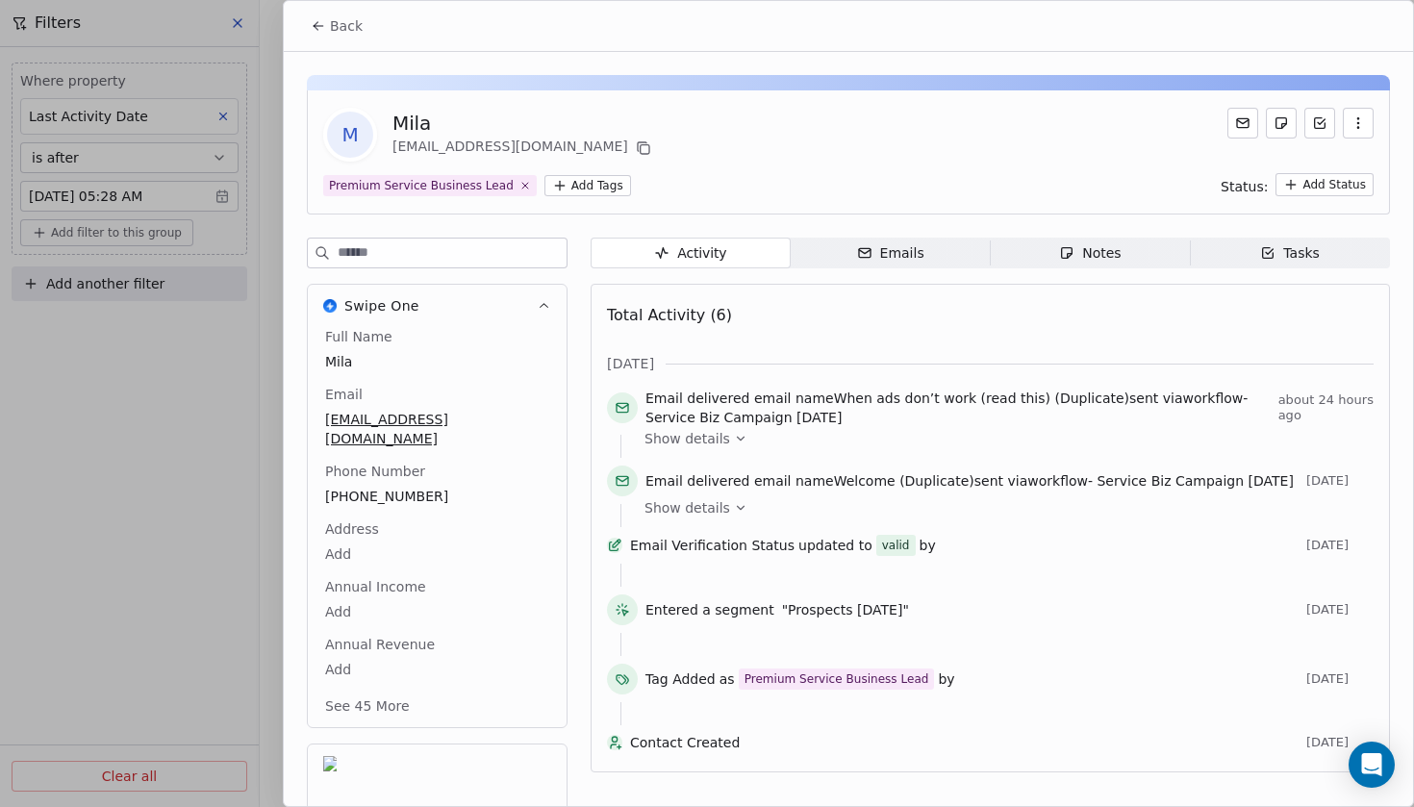
click at [349, 38] on button "Back" at bounding box center [336, 26] width 75 height 35
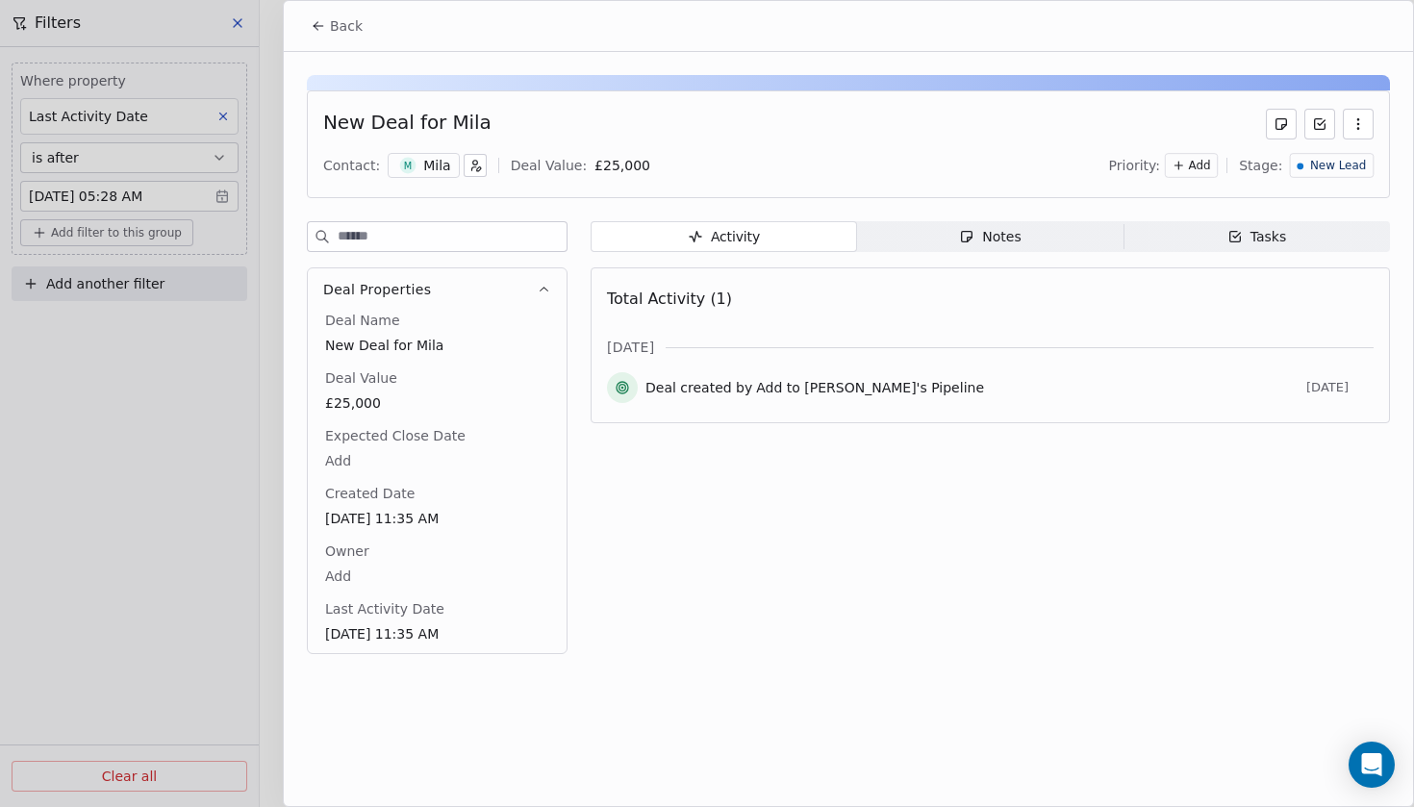
click at [358, 37] on button "Back" at bounding box center [336, 26] width 75 height 35
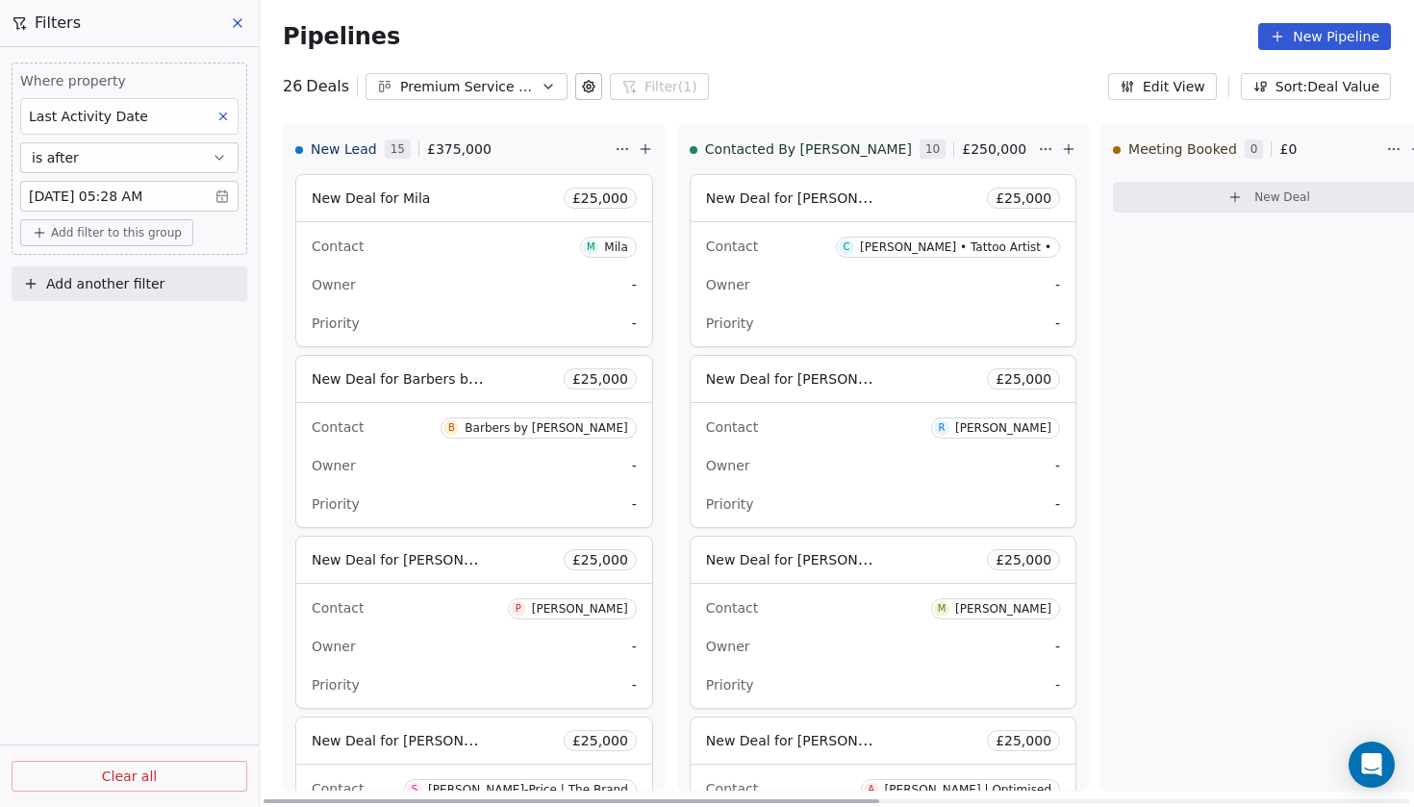
click at [434, 376] on span "New Deal for Barbers by [PERSON_NAME]" at bounding box center [452, 378] width 281 height 18
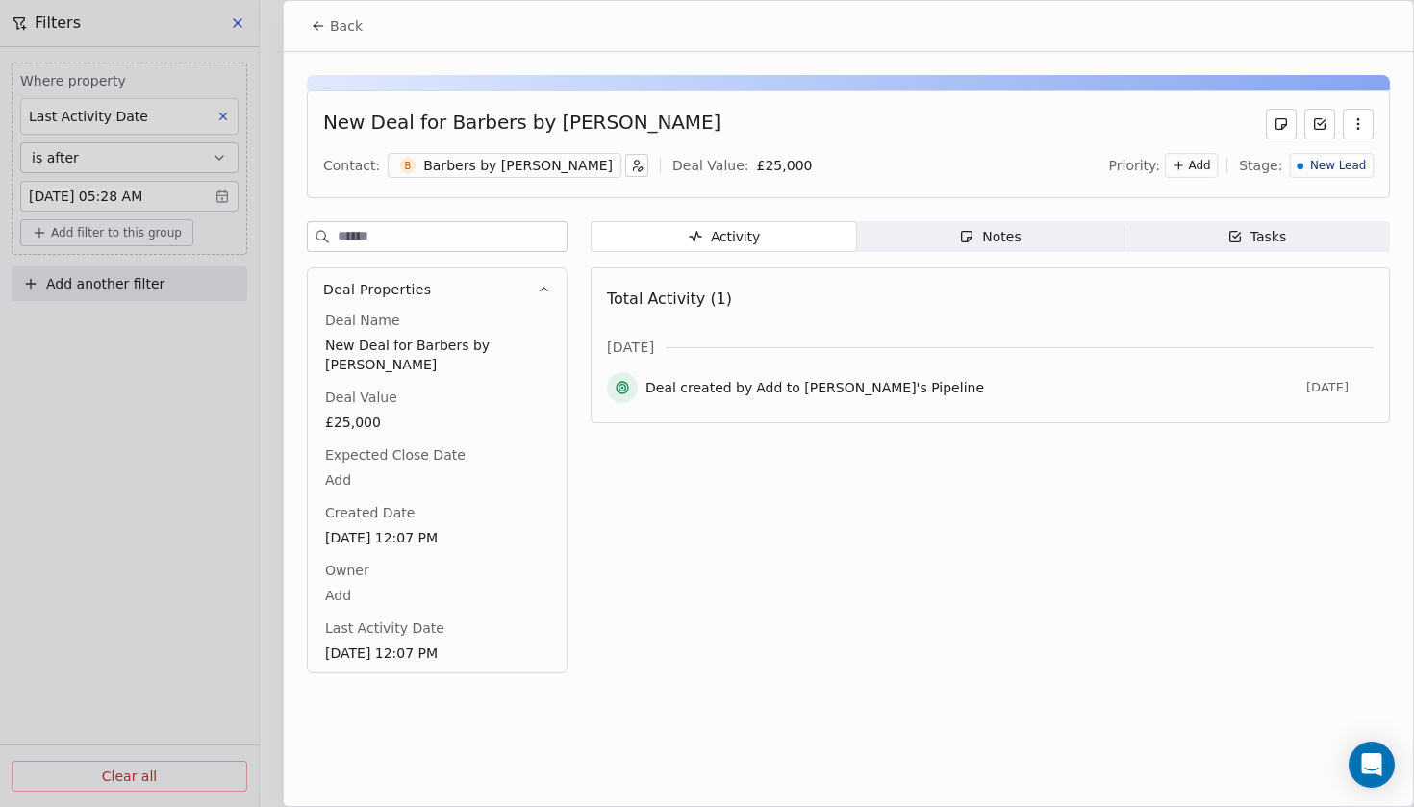
click at [448, 170] on div "Barbers by [PERSON_NAME]" at bounding box center [517, 165] width 189 height 19
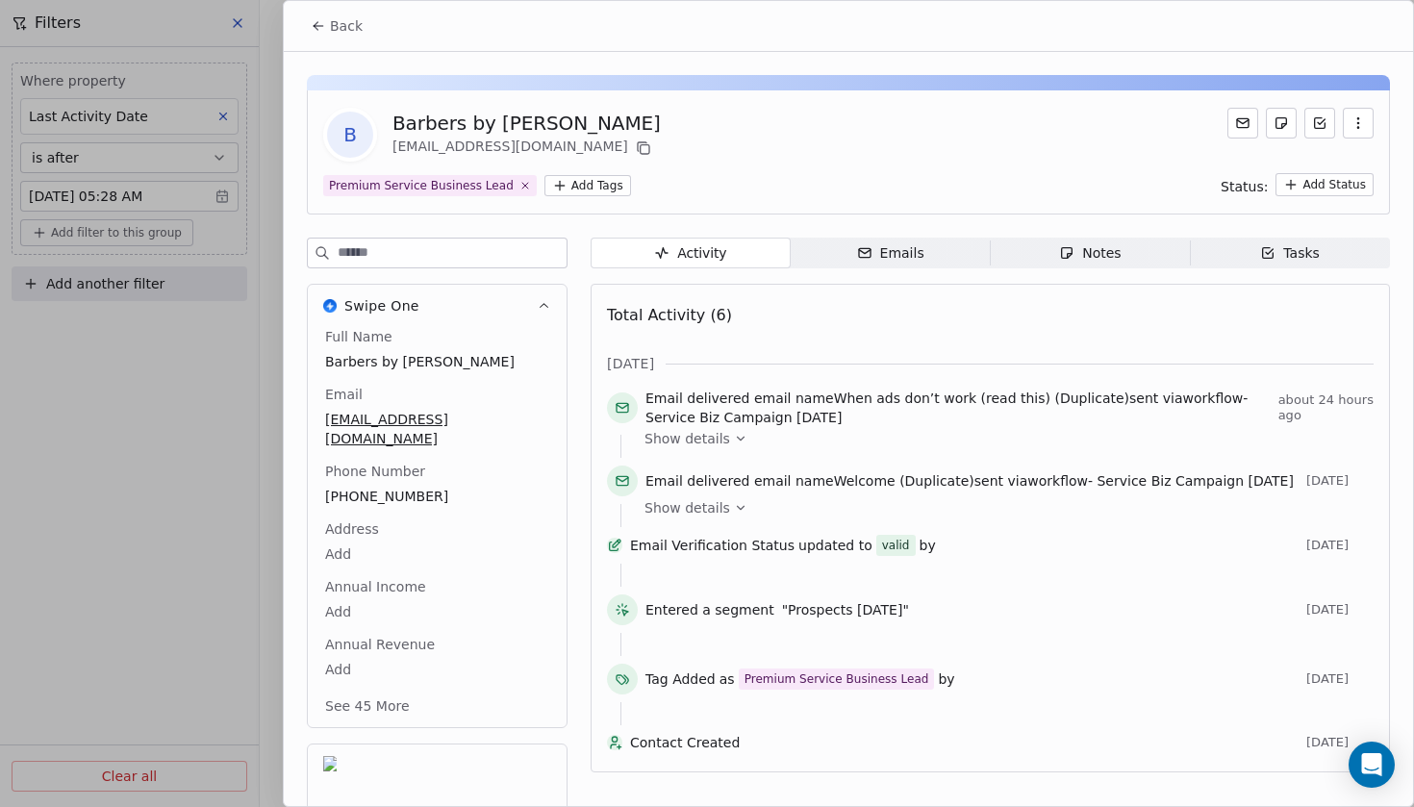
click at [324, 30] on icon at bounding box center [318, 25] width 15 height 15
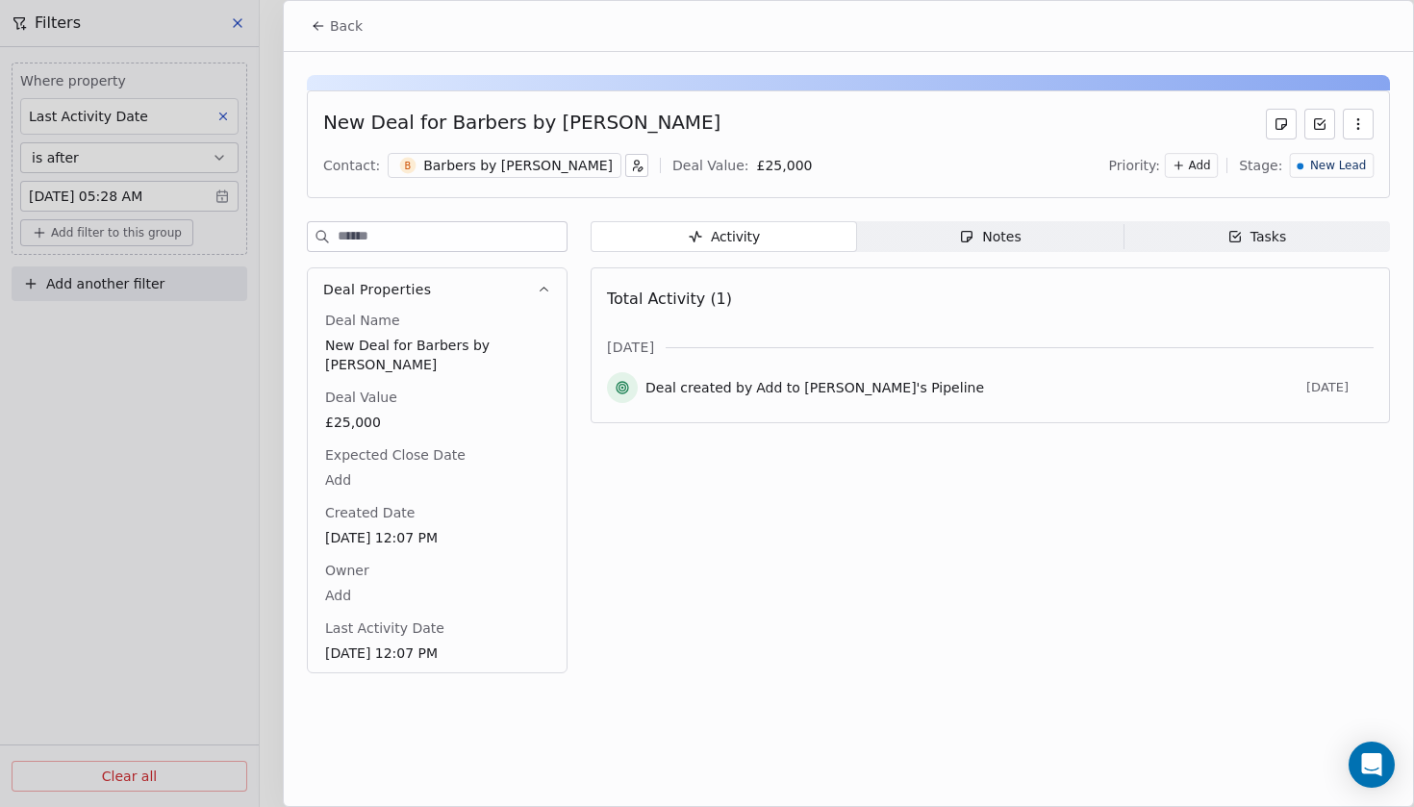
click at [938, 246] on span "Notes Notes" at bounding box center [990, 236] width 266 height 31
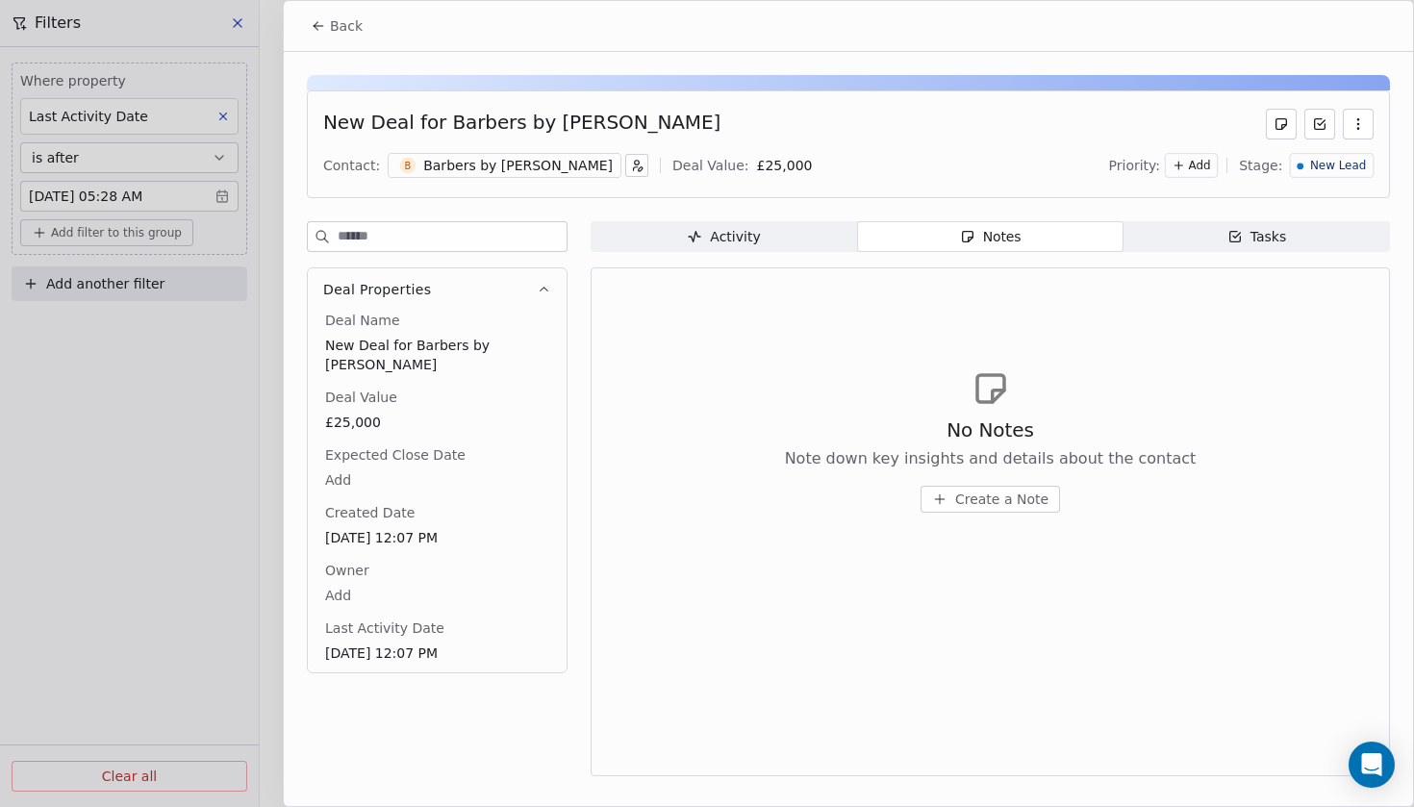
click at [1320, 171] on span "New Lead" at bounding box center [1338, 166] width 56 height 16
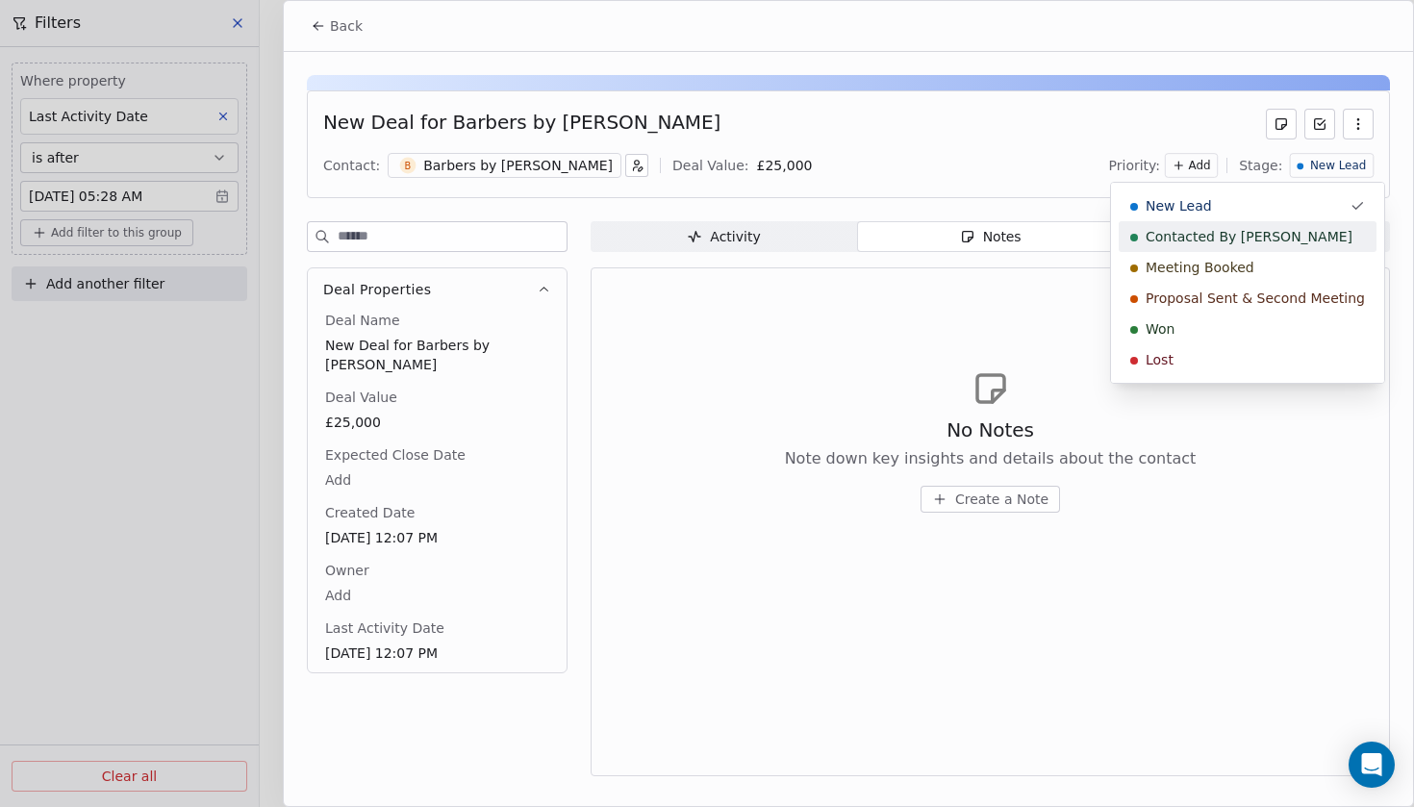
click at [1183, 246] on div "Contacted By [PERSON_NAME]" at bounding box center [1247, 236] width 258 height 31
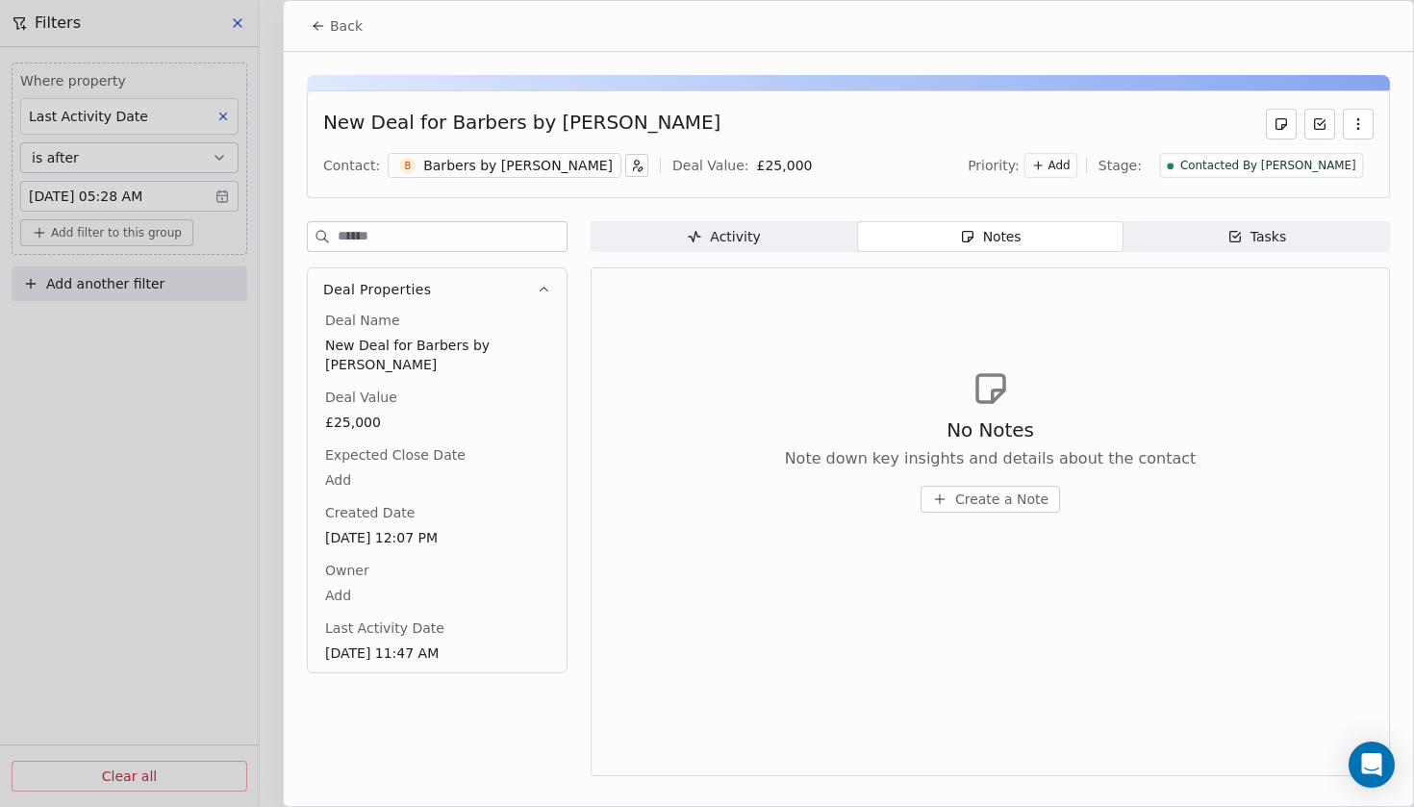
click at [1040, 495] on span "Create a Note" at bounding box center [1001, 498] width 93 height 19
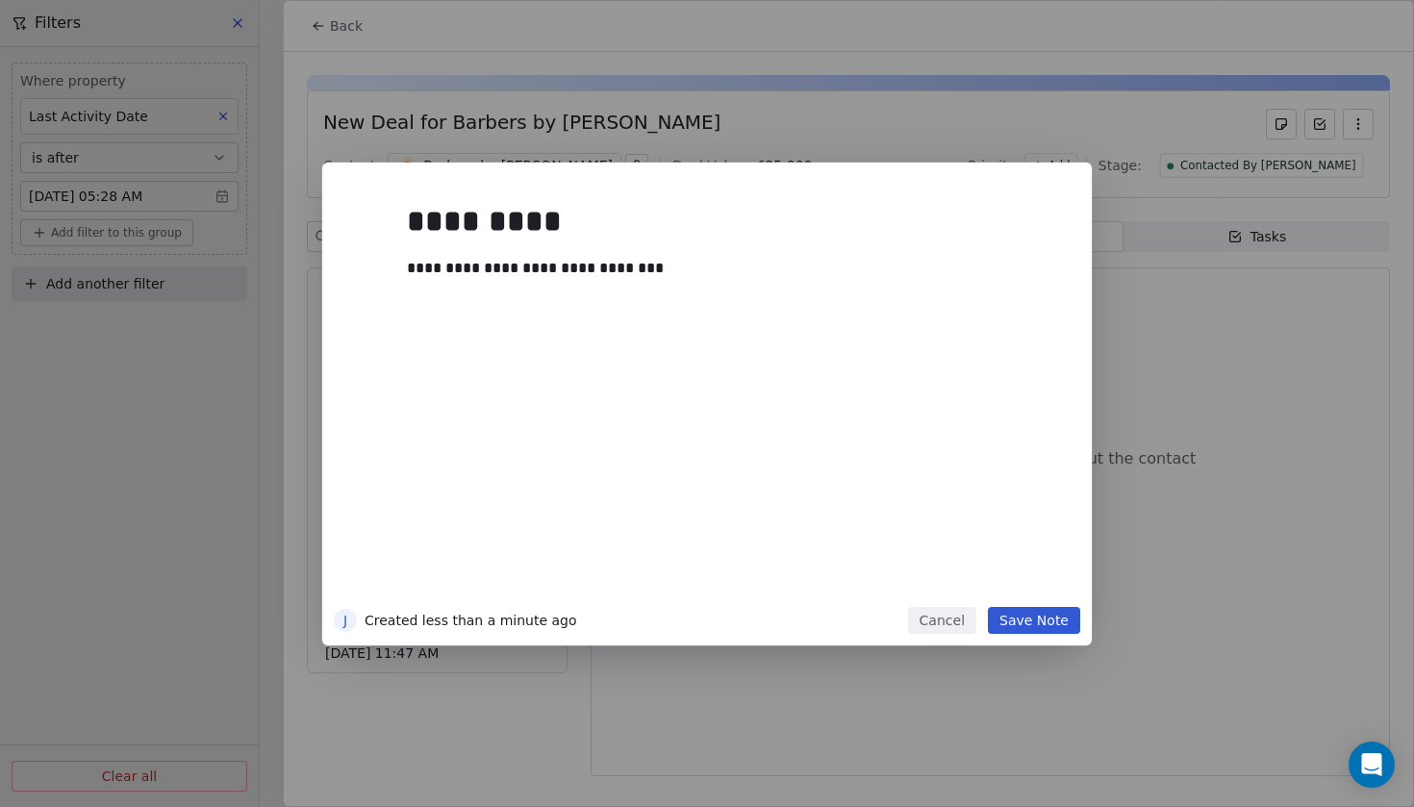
click at [1029, 623] on button "Save Note" at bounding box center [1034, 620] width 92 height 27
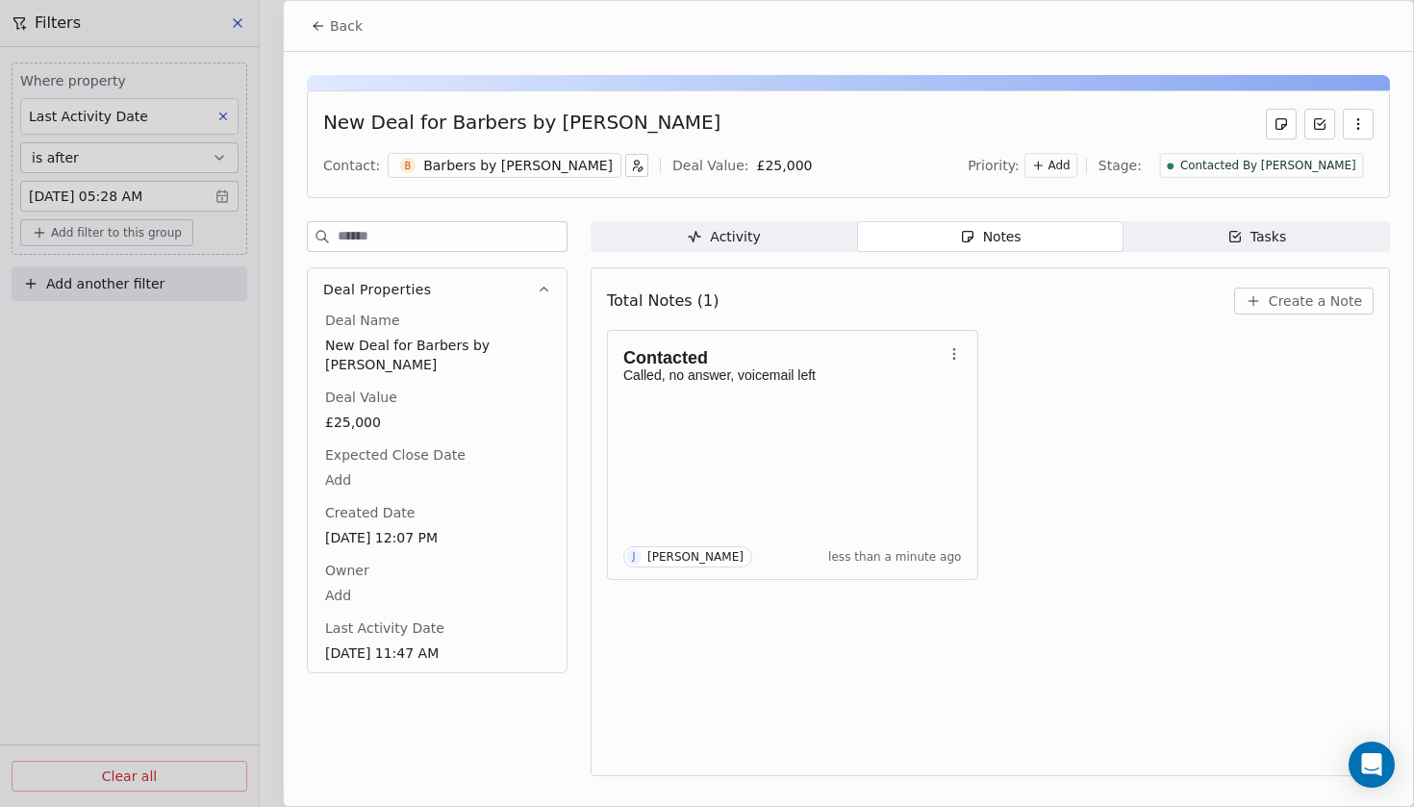
click at [352, 30] on span "Back" at bounding box center [346, 25] width 33 height 19
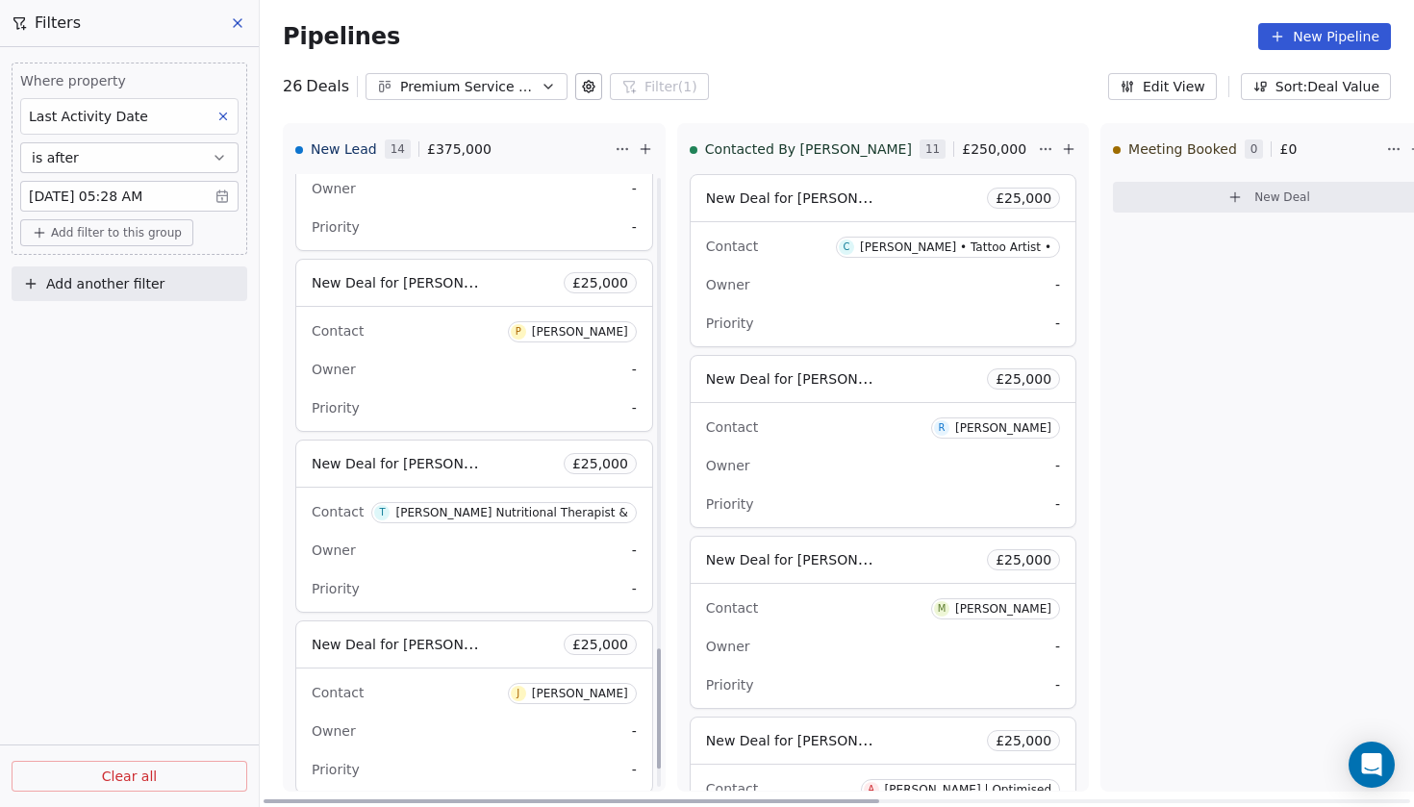
scroll to position [2399, 0]
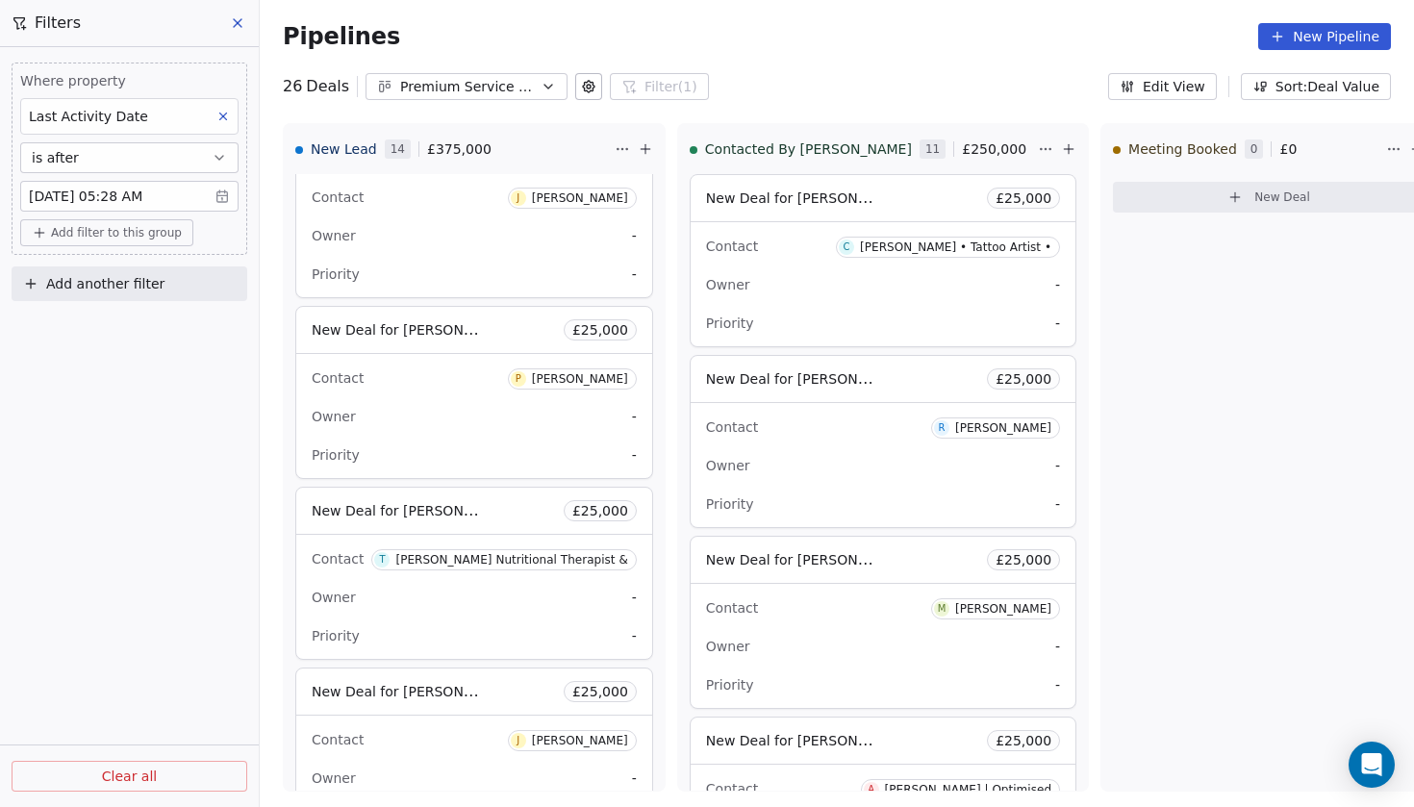
click at [157, 203] on body "Codebreak Contacts People Marketing Workflows Campaigns Metrics & Events Sales …" at bounding box center [707, 403] width 1414 height 807
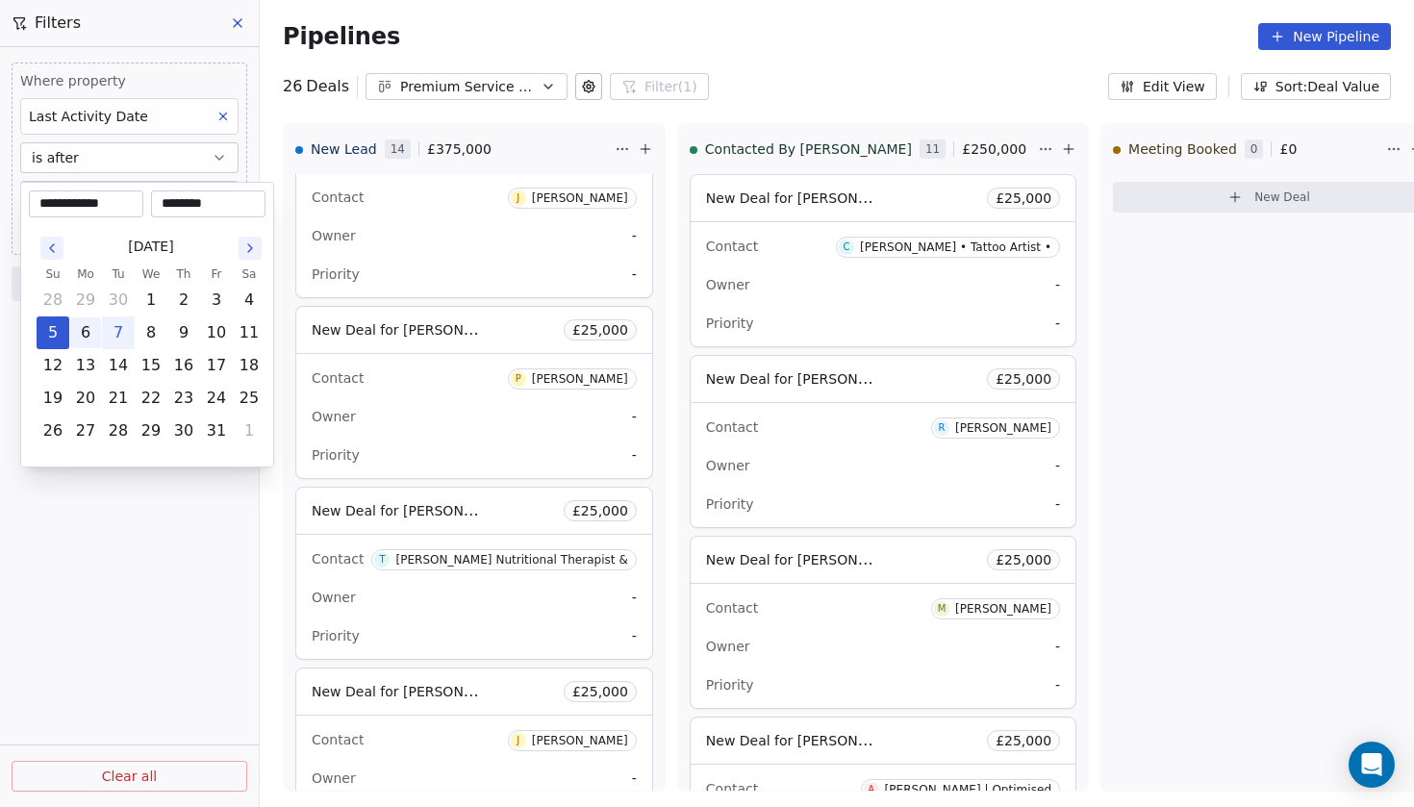
click at [88, 333] on button "6" at bounding box center [85, 332] width 31 height 31
type input "**********"
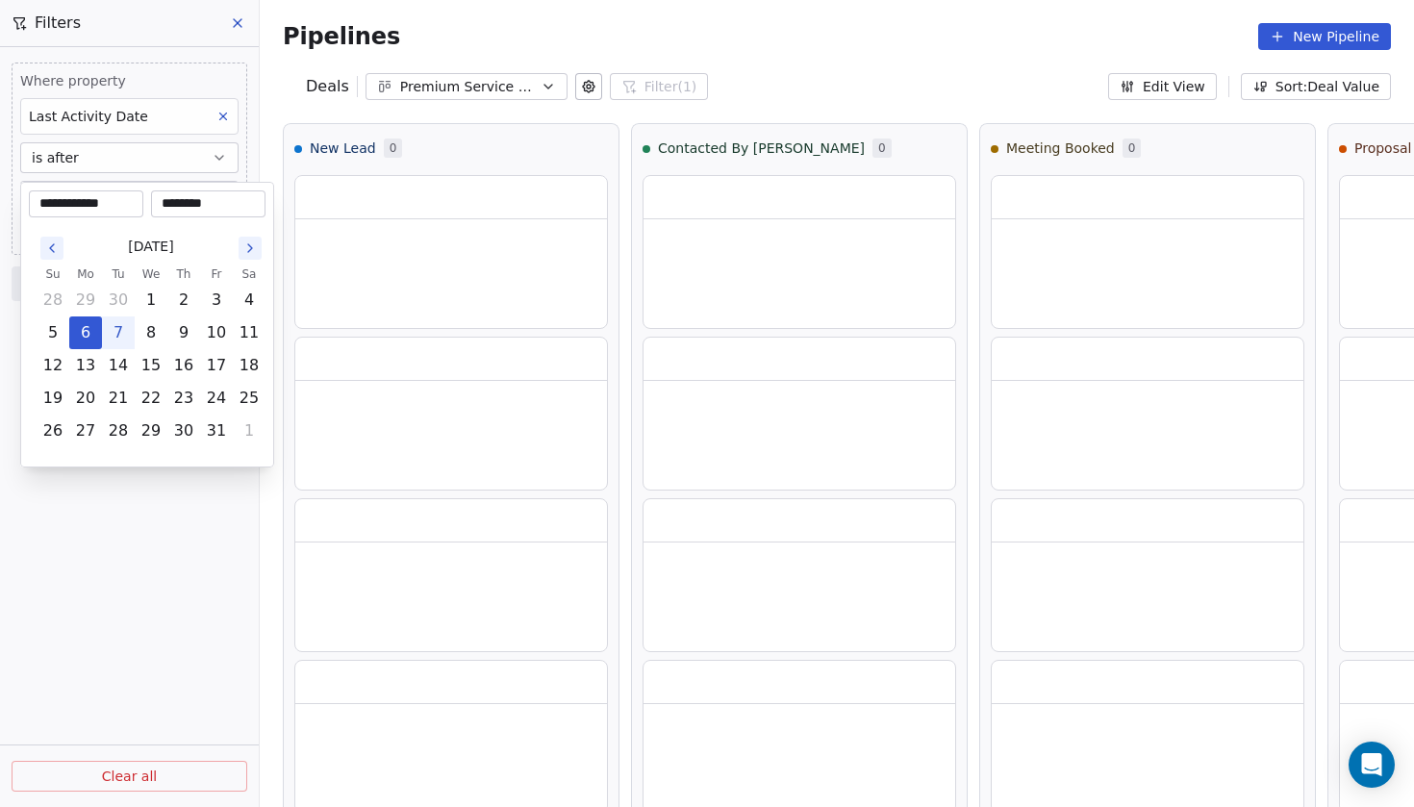
click at [158, 516] on html "**********" at bounding box center [707, 403] width 1414 height 807
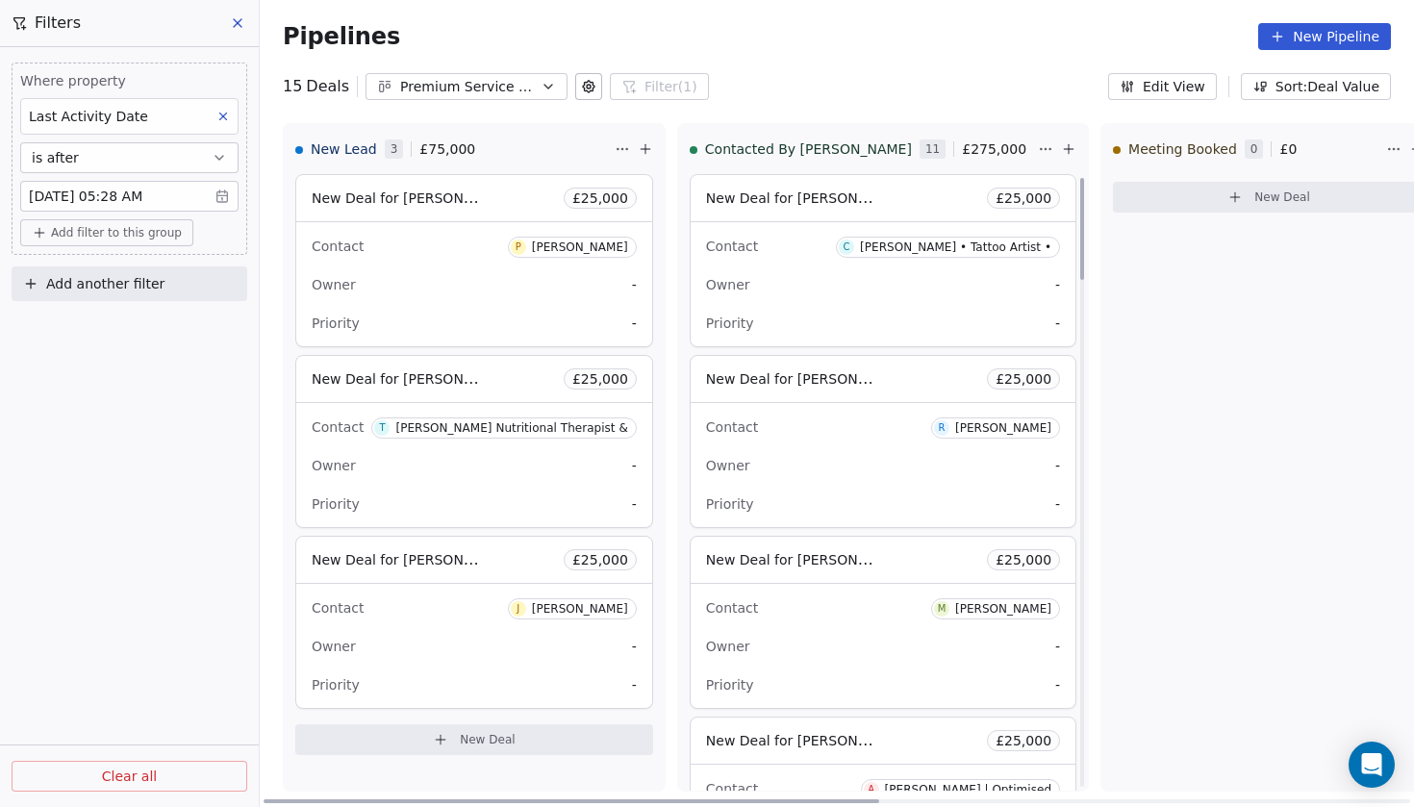
scroll to position [0, 0]
click at [1100, 440] on div "Meeting Booked 0 £ 0 New Deal" at bounding box center [1268, 457] width 337 height 668
click at [919, 148] on span "11" at bounding box center [932, 148] width 26 height 19
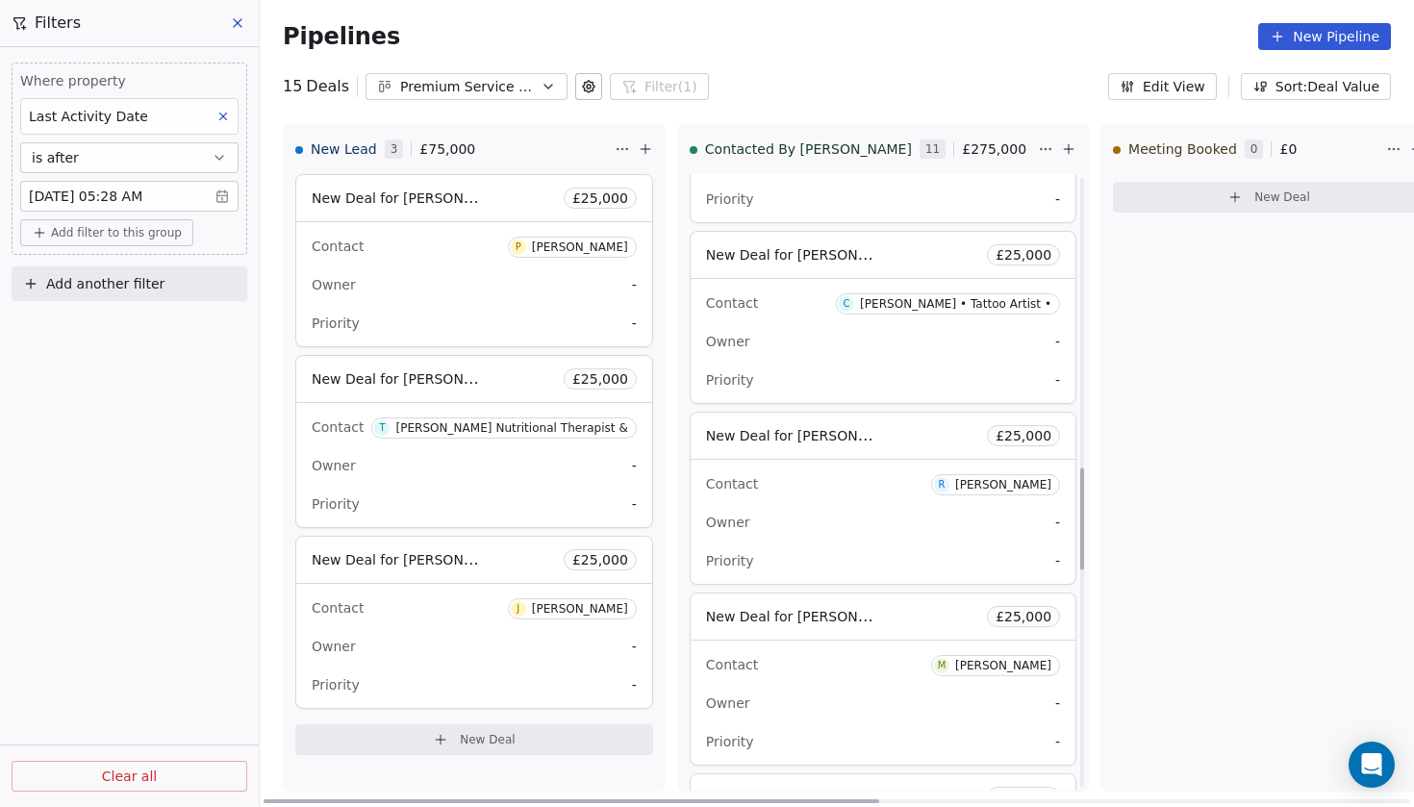
scroll to position [1758, 0]
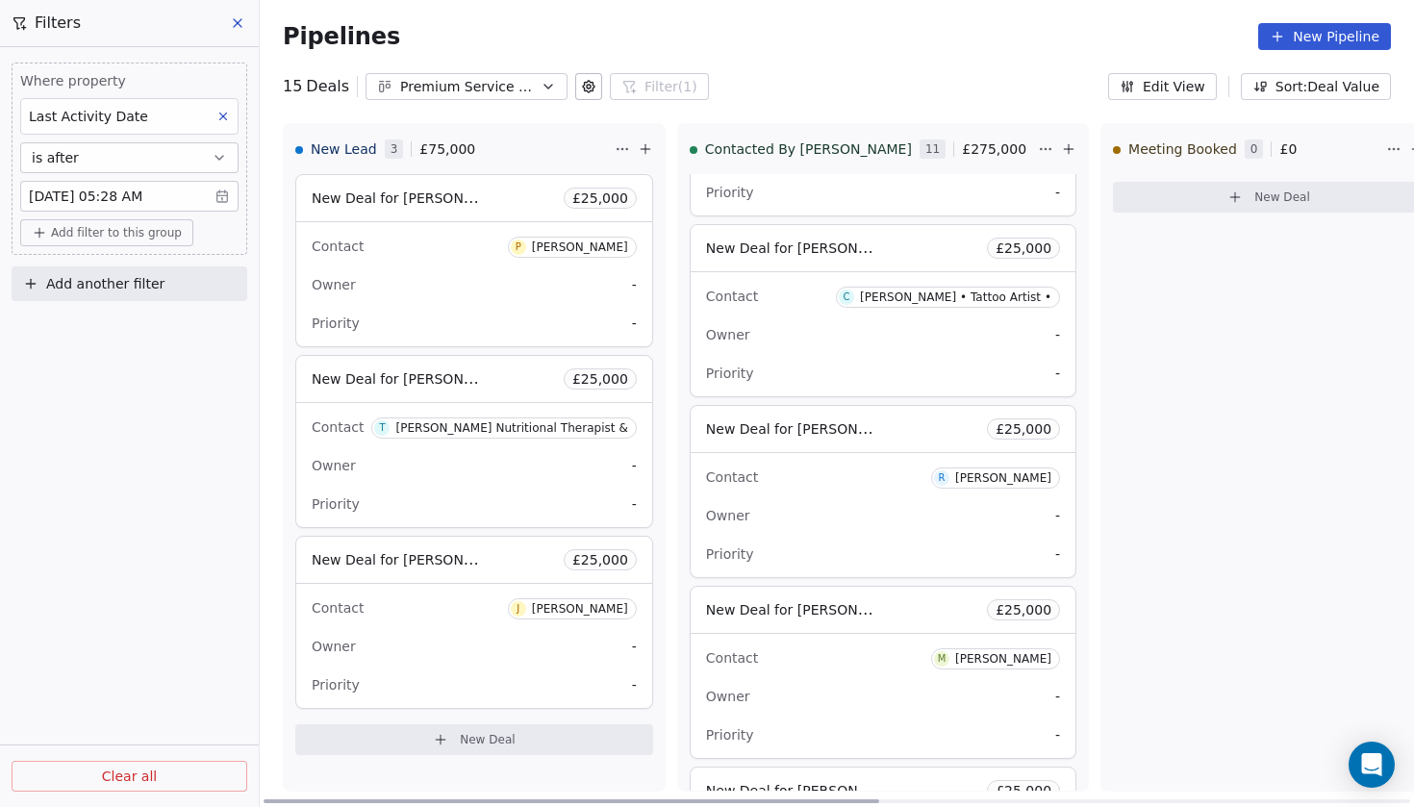
click at [919, 139] on span "11" at bounding box center [932, 148] width 26 height 19
click at [934, 159] on html "Codebreak Contacts People Marketing Workflows Campaigns Metrics & Events Sales …" at bounding box center [707, 403] width 1414 height 807
click at [1080, 366] on html "Codebreak Contacts People Marketing Workflows Campaigns Metrics & Events Sales …" at bounding box center [707, 403] width 1414 height 807
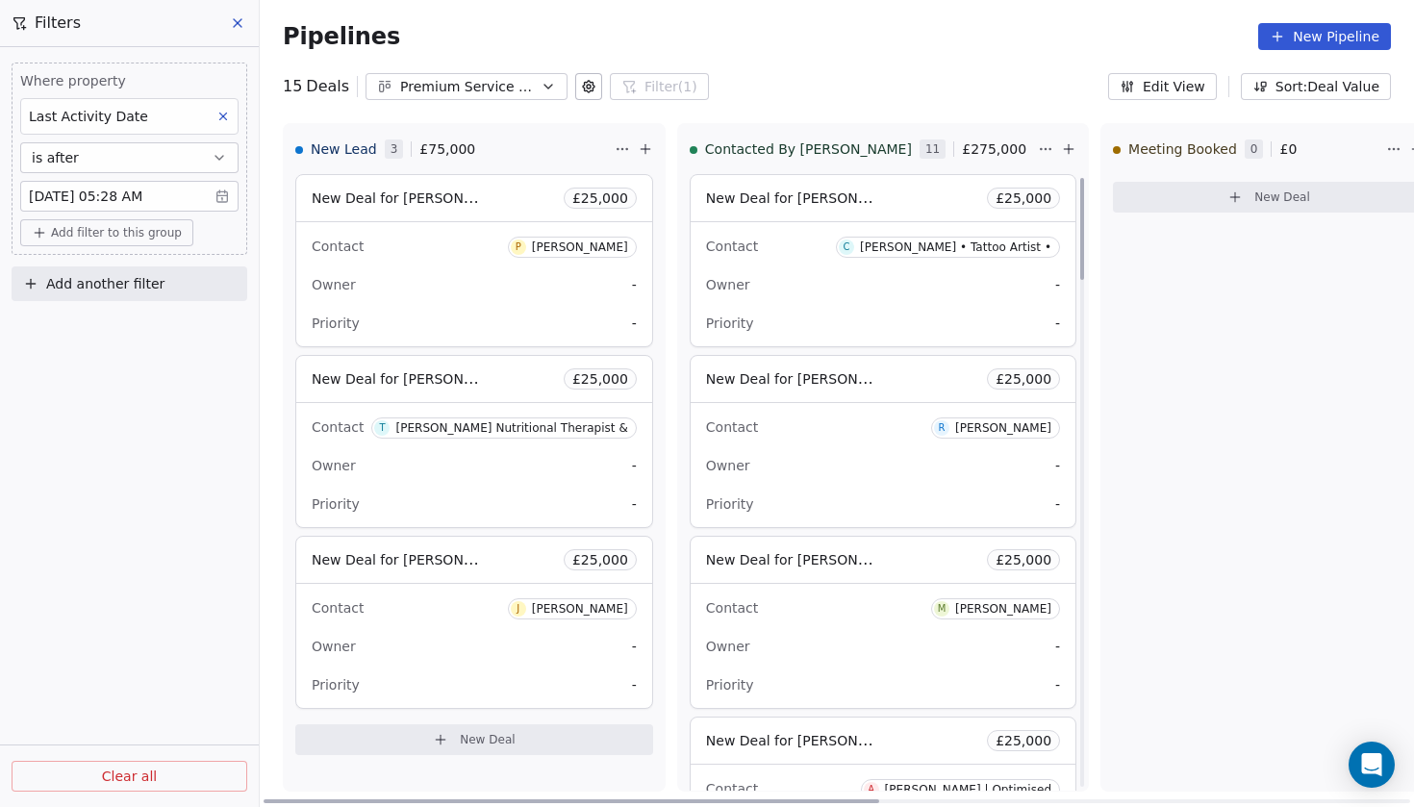
scroll to position [0, 0]
click at [218, 203] on body "Codebreak Contacts People Marketing Workflows Campaigns Metrics & Events Sales …" at bounding box center [707, 403] width 1414 height 807
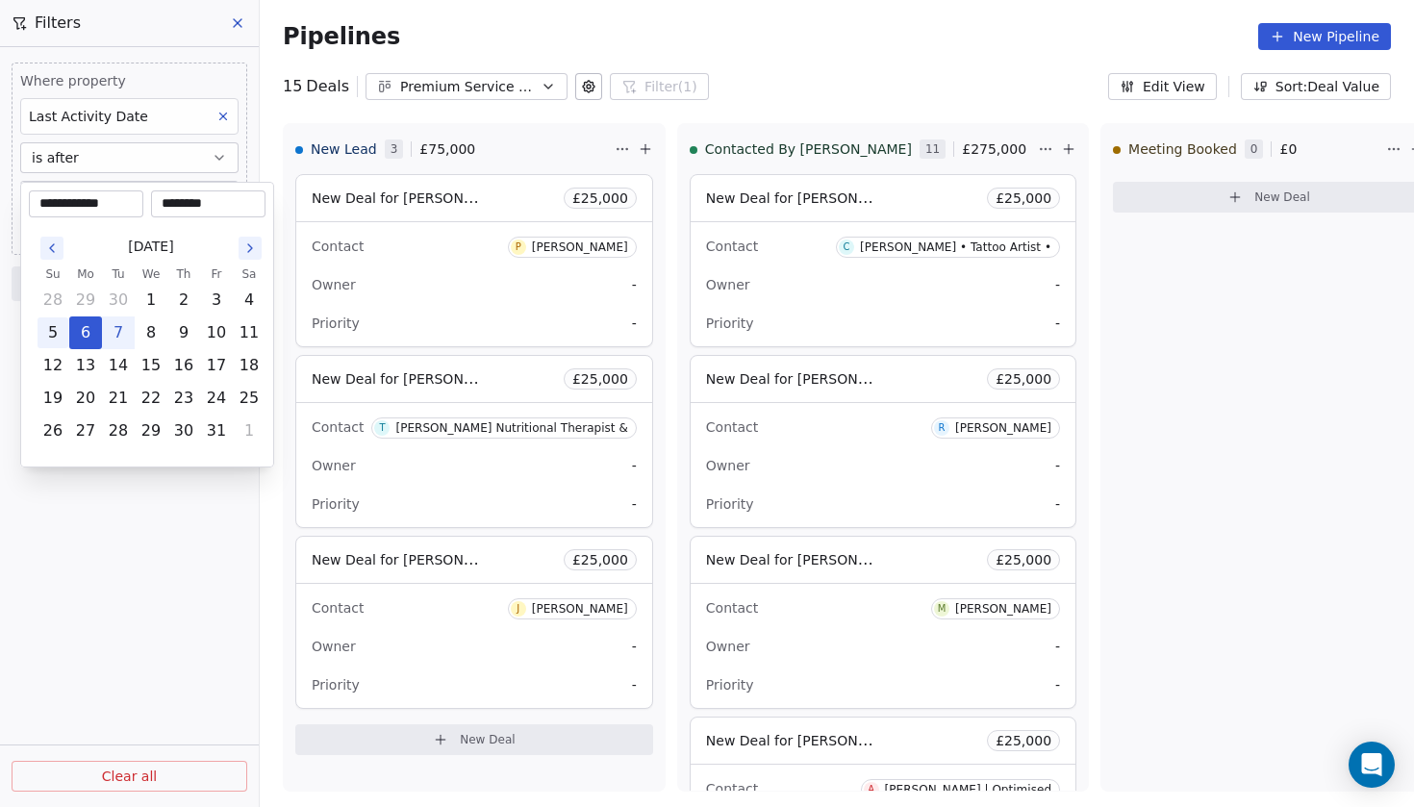
click at [57, 331] on button "5" at bounding box center [53, 332] width 31 height 31
type input "**********"
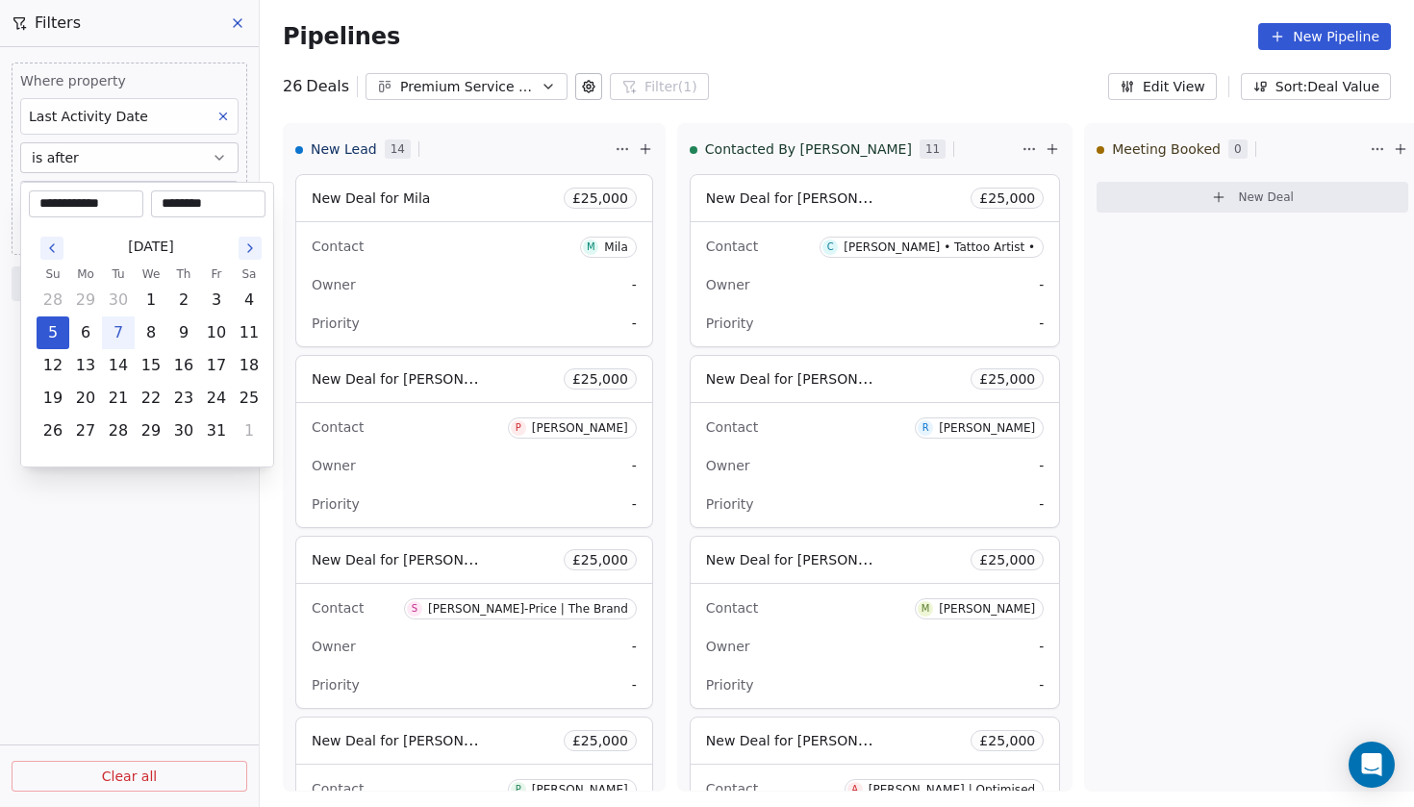
click at [185, 514] on html "Codebreak Contacts People Marketing Workflows Campaigns Metrics & Events Sales …" at bounding box center [707, 403] width 1414 height 807
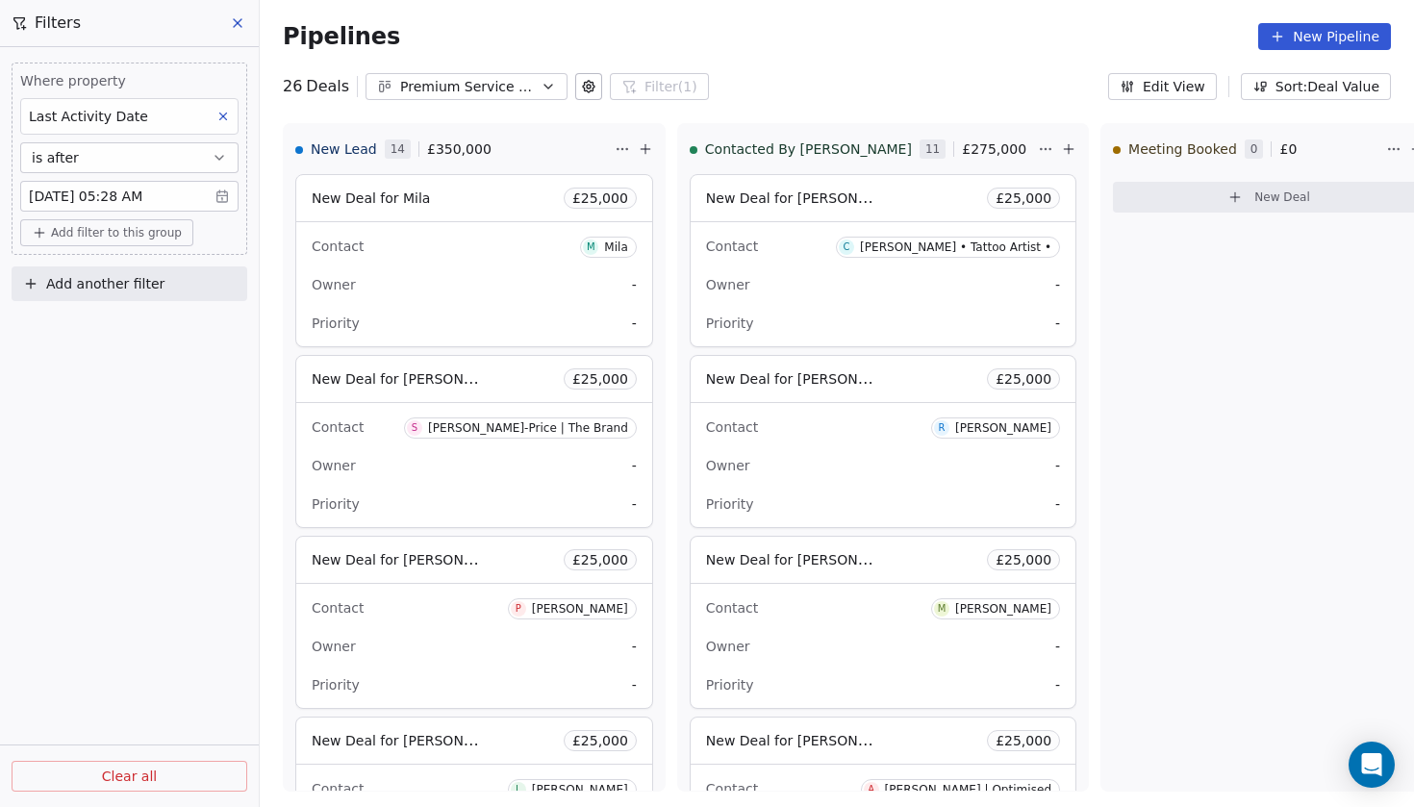
click at [220, 115] on icon at bounding box center [222, 116] width 13 height 13
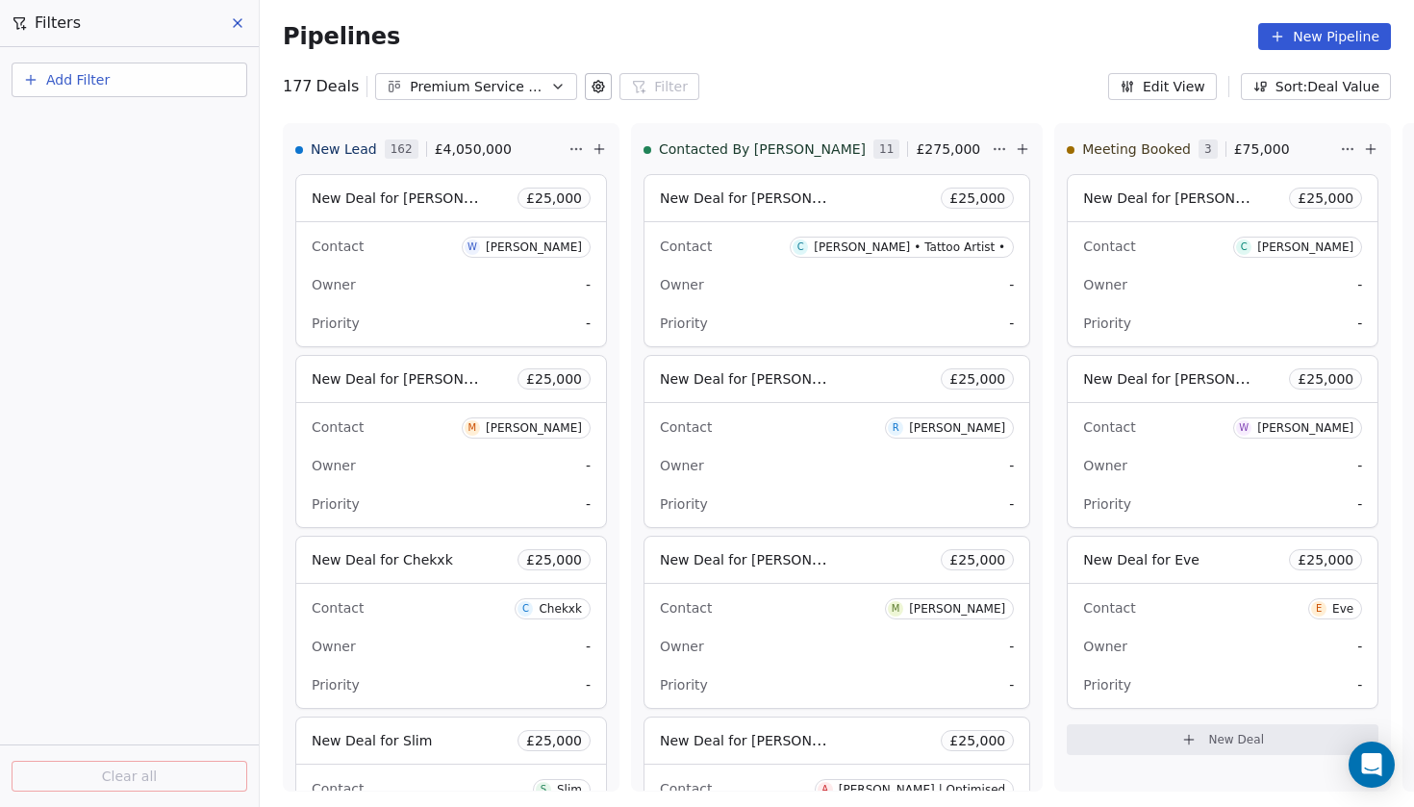
click at [155, 72] on button "Add Filter" at bounding box center [130, 80] width 236 height 35
click at [1150, 371] on html "Codebreak Contacts People Marketing Workflows Campaigns Metrics & Events Sales …" at bounding box center [707, 403] width 1414 height 807
click at [1108, 374] on span "New Deal for [PERSON_NAME]" at bounding box center [1184, 378] width 203 height 18
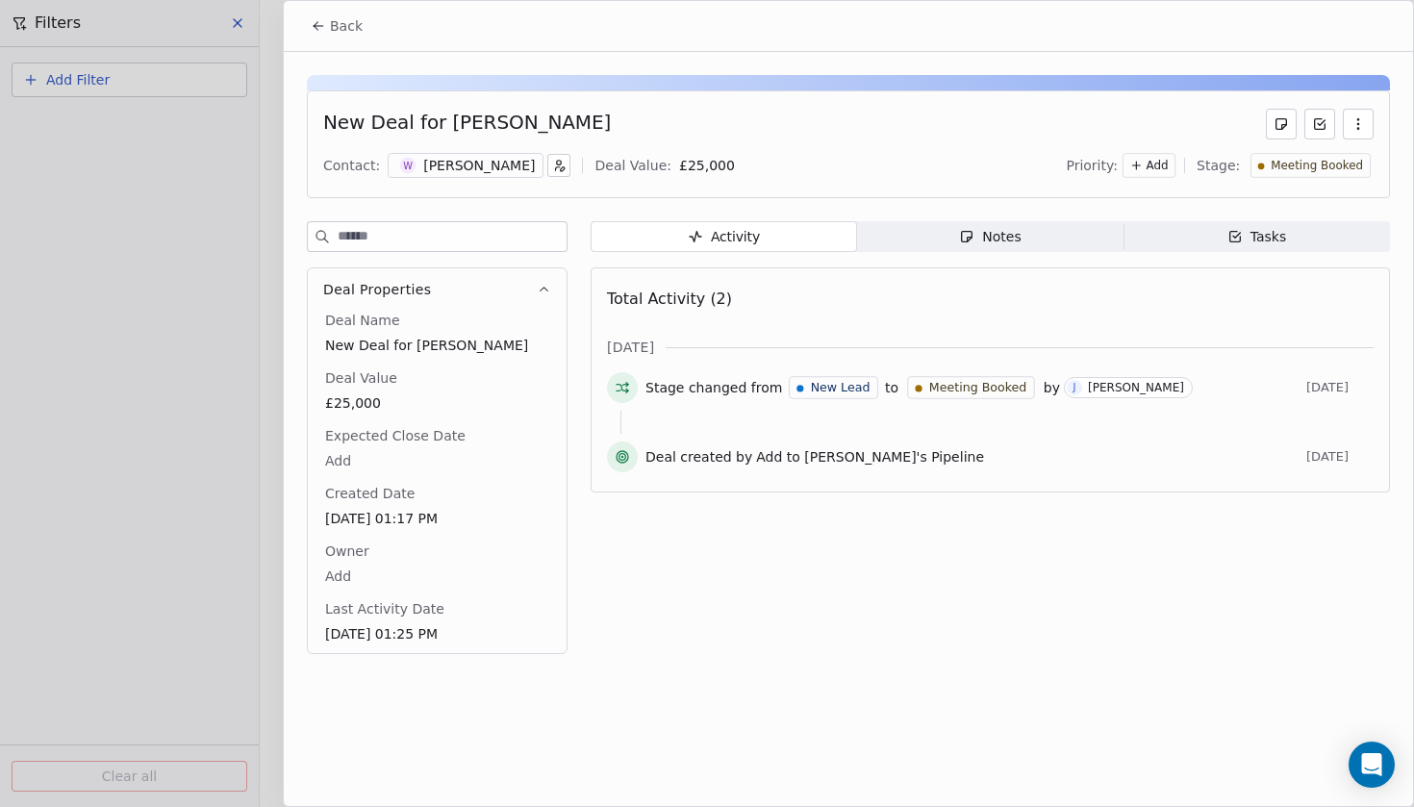
click at [445, 171] on div "[PERSON_NAME]" at bounding box center [479, 165] width 112 height 19
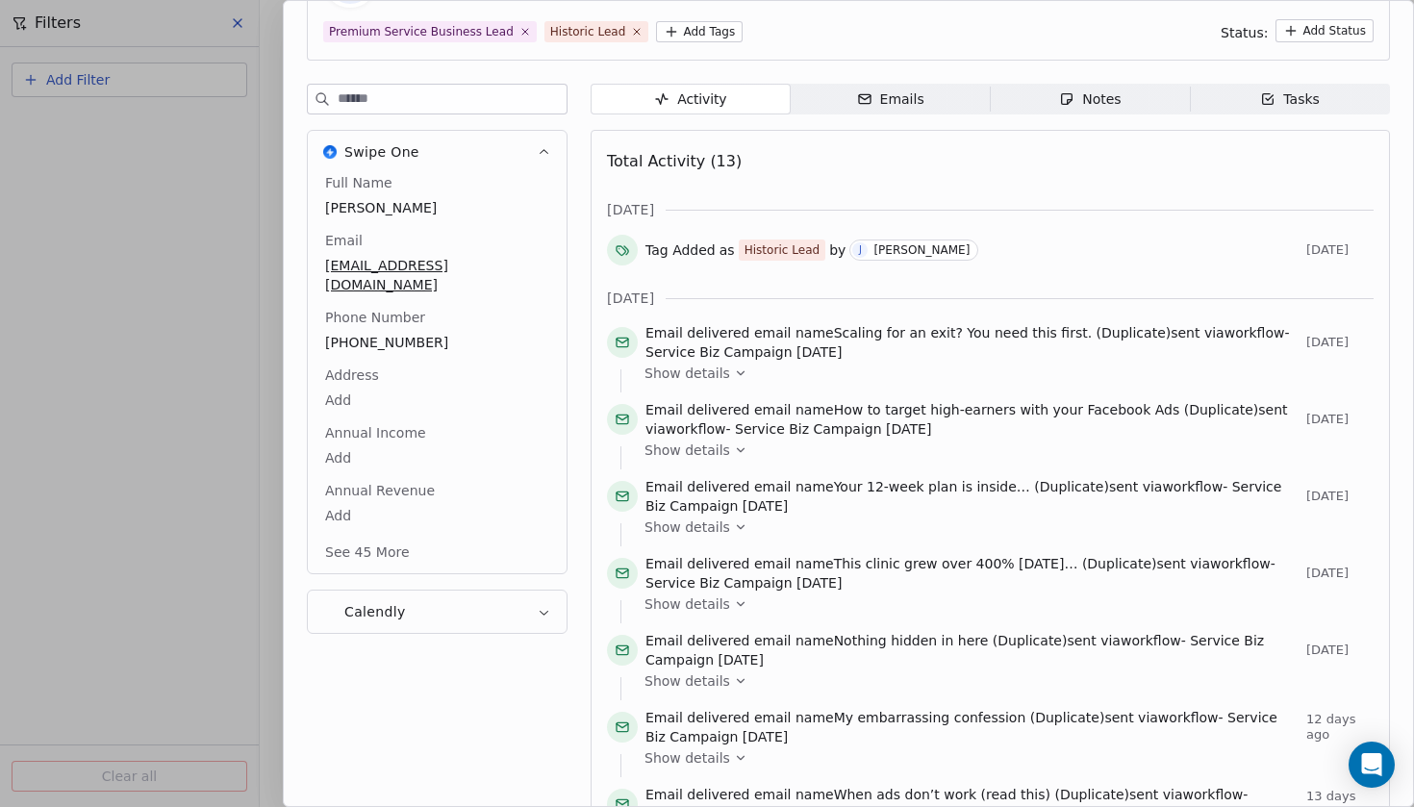
scroll to position [141, 0]
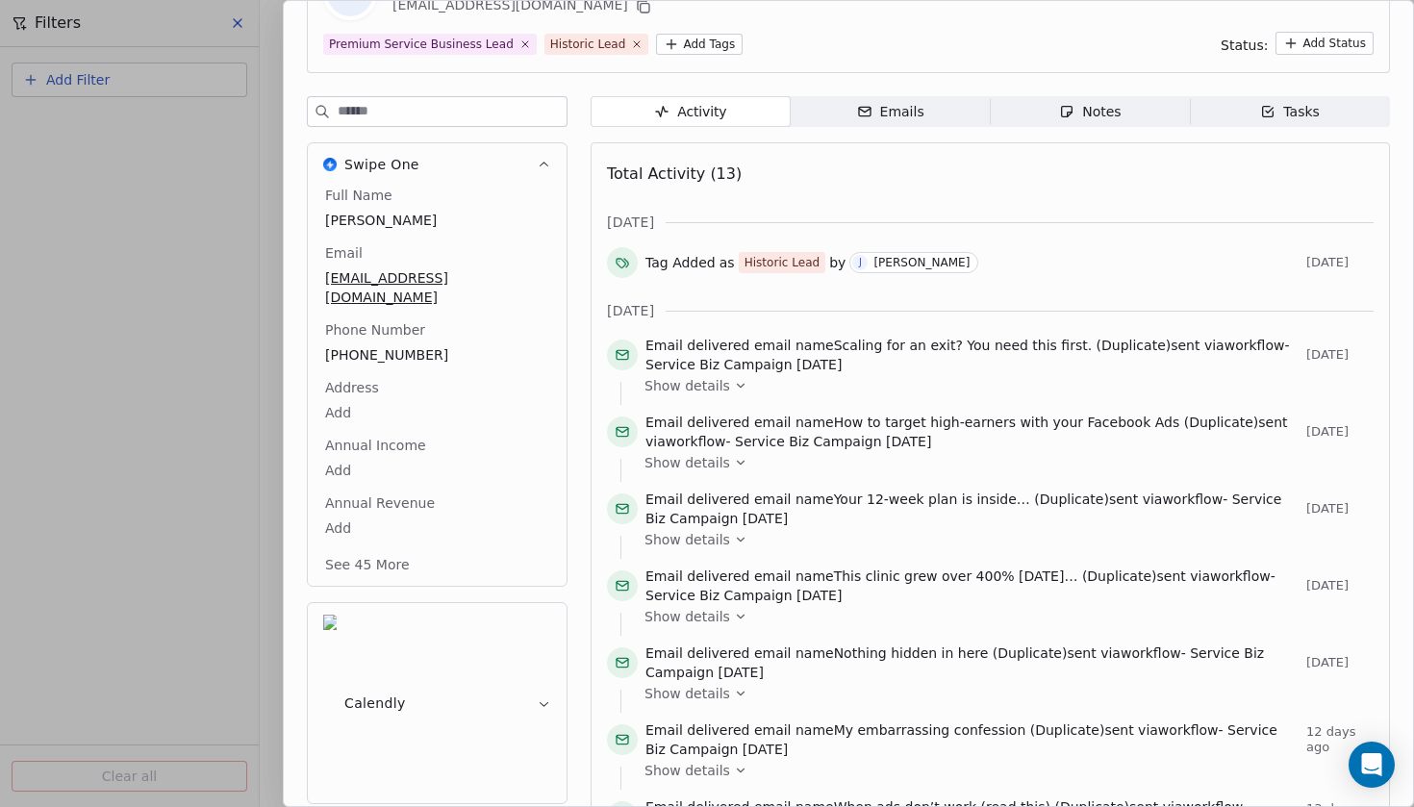
click at [906, 131] on div "Activity Activity Emails Emails Notes Notes Tasks Tasks Total Activity (13) [DA…" at bounding box center [989, 644] width 799 height 1096
click at [914, 123] on span "Emails Emails" at bounding box center [891, 111] width 200 height 31
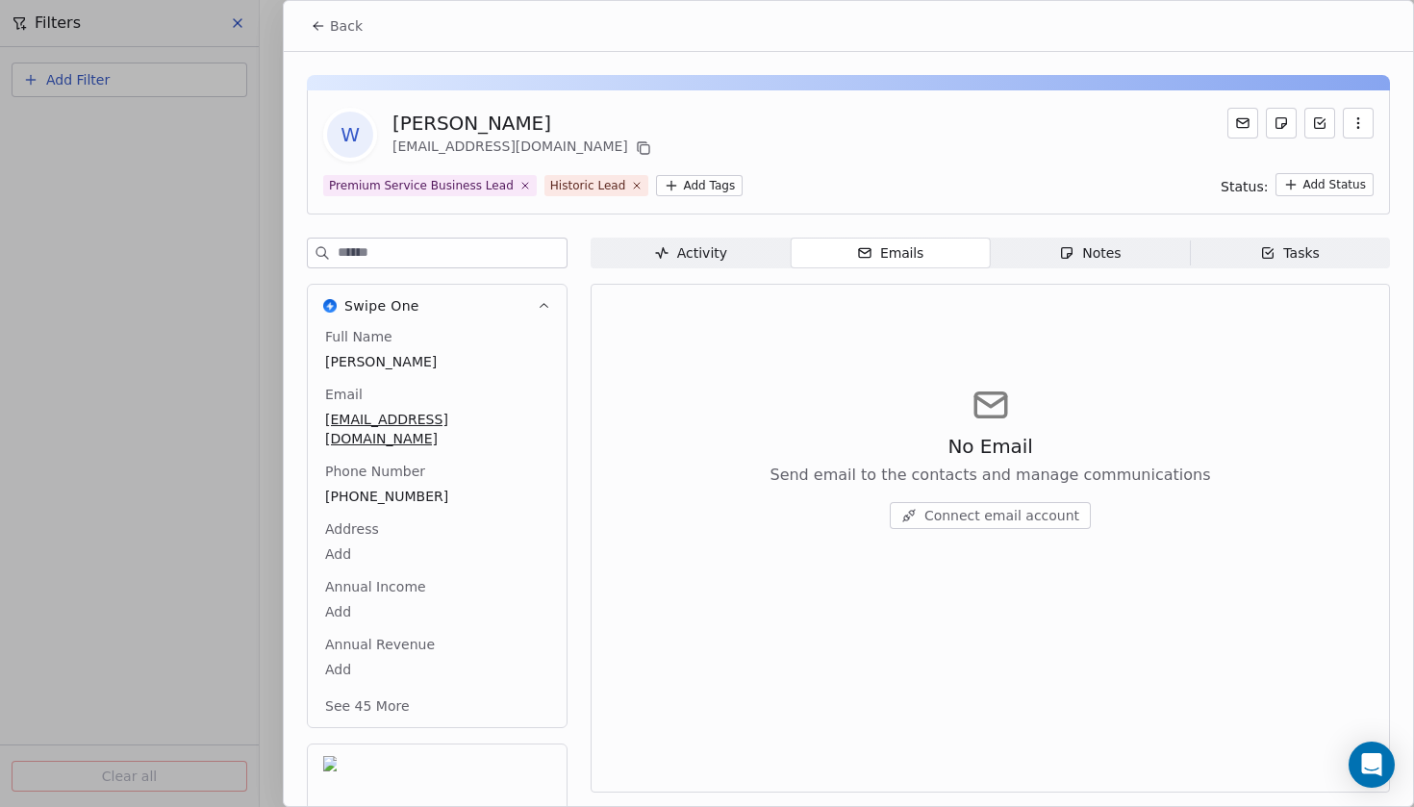
click at [1075, 244] on div "Notes" at bounding box center [1090, 253] width 62 height 20
click at [708, 238] on span "Activity Activity" at bounding box center [690, 253] width 200 height 31
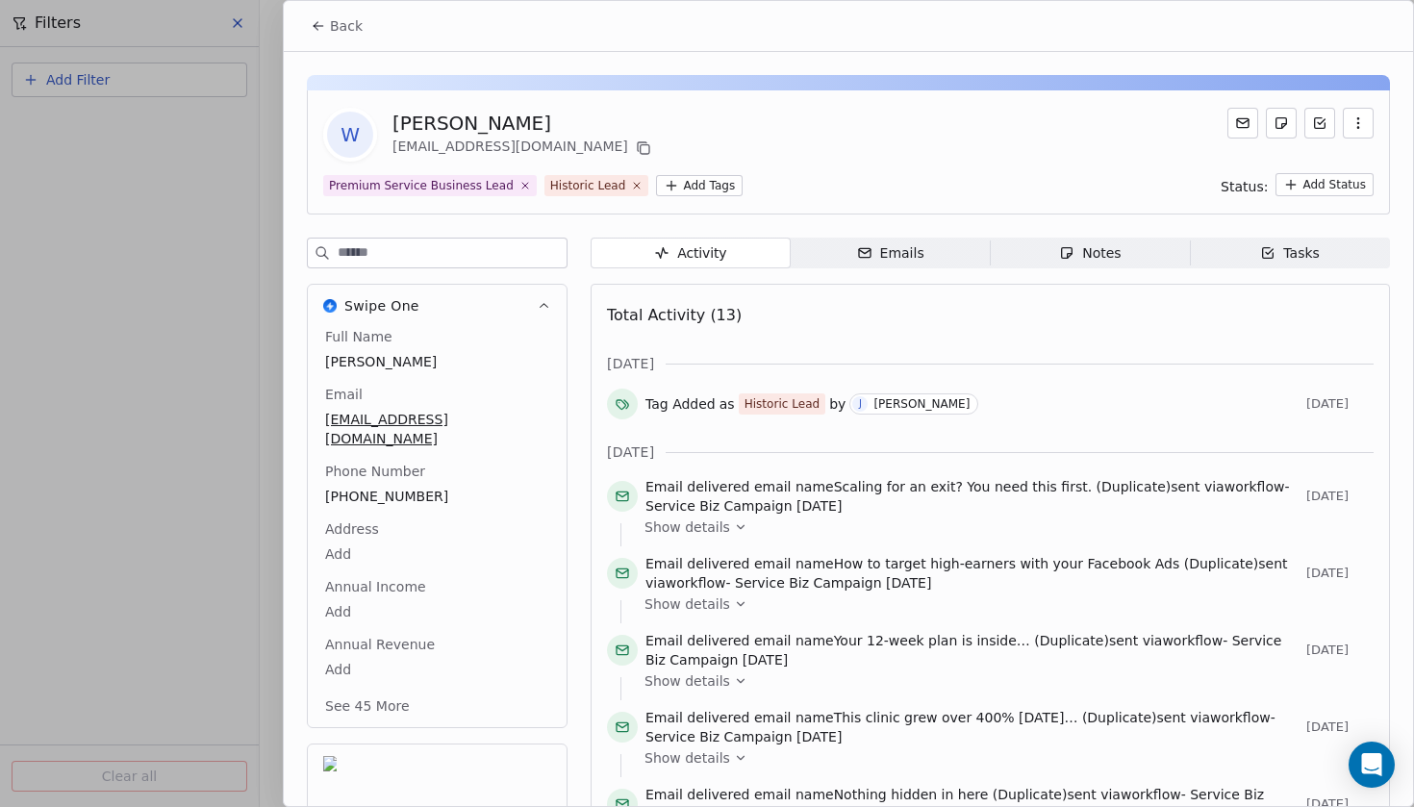
click at [339, 31] on span "Back" at bounding box center [346, 25] width 33 height 19
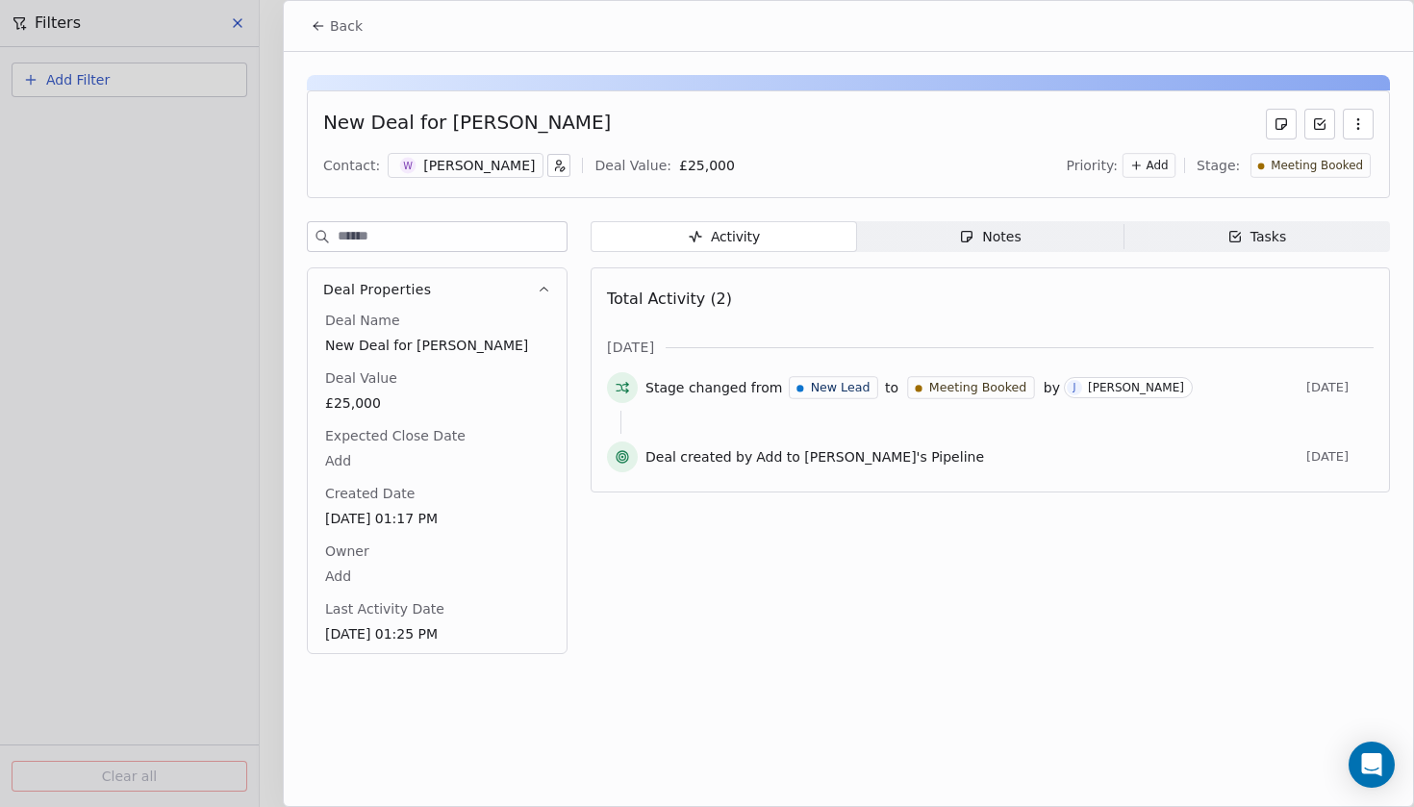
click at [348, 27] on span "Back" at bounding box center [346, 25] width 33 height 19
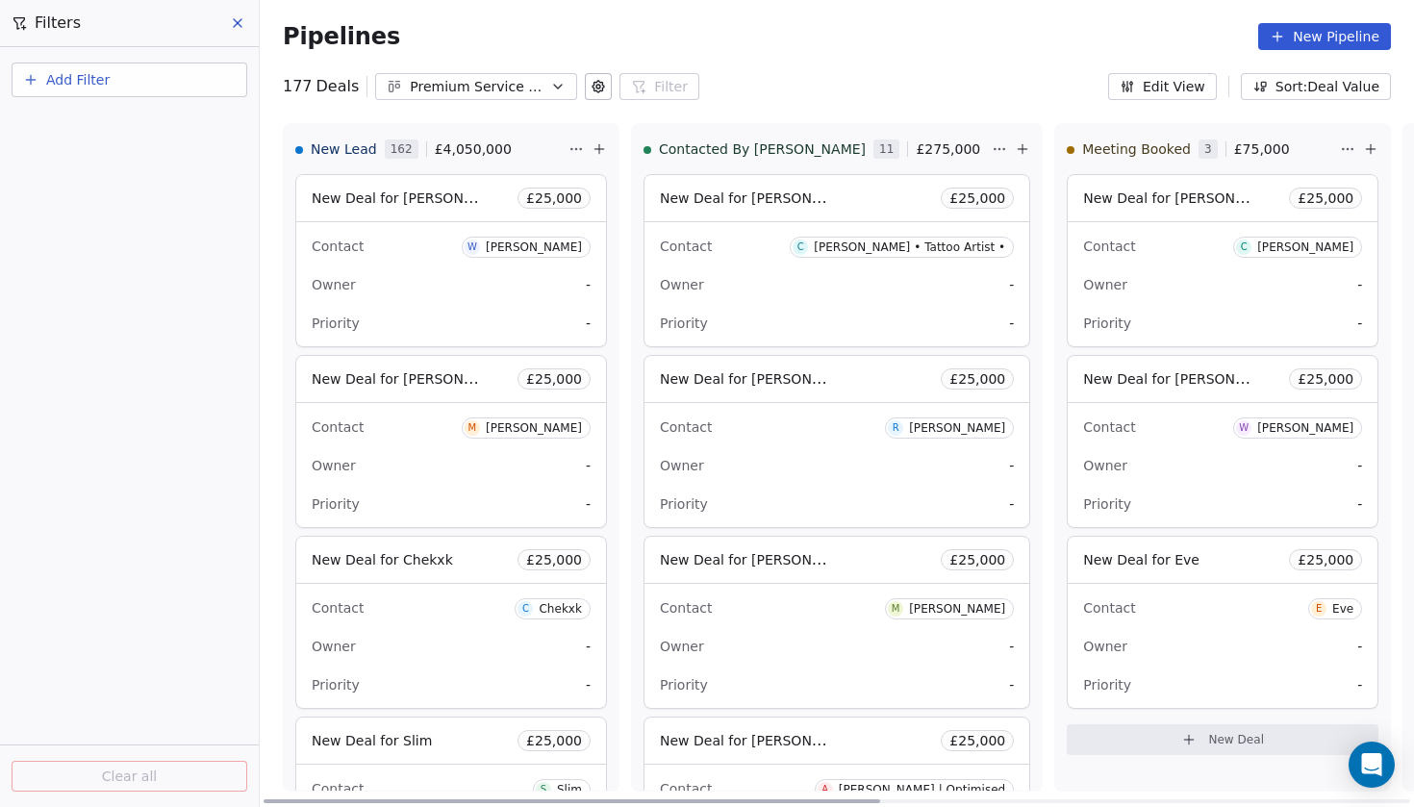
click at [1083, 550] on span "New Deal for Eve" at bounding box center [1141, 559] width 116 height 23
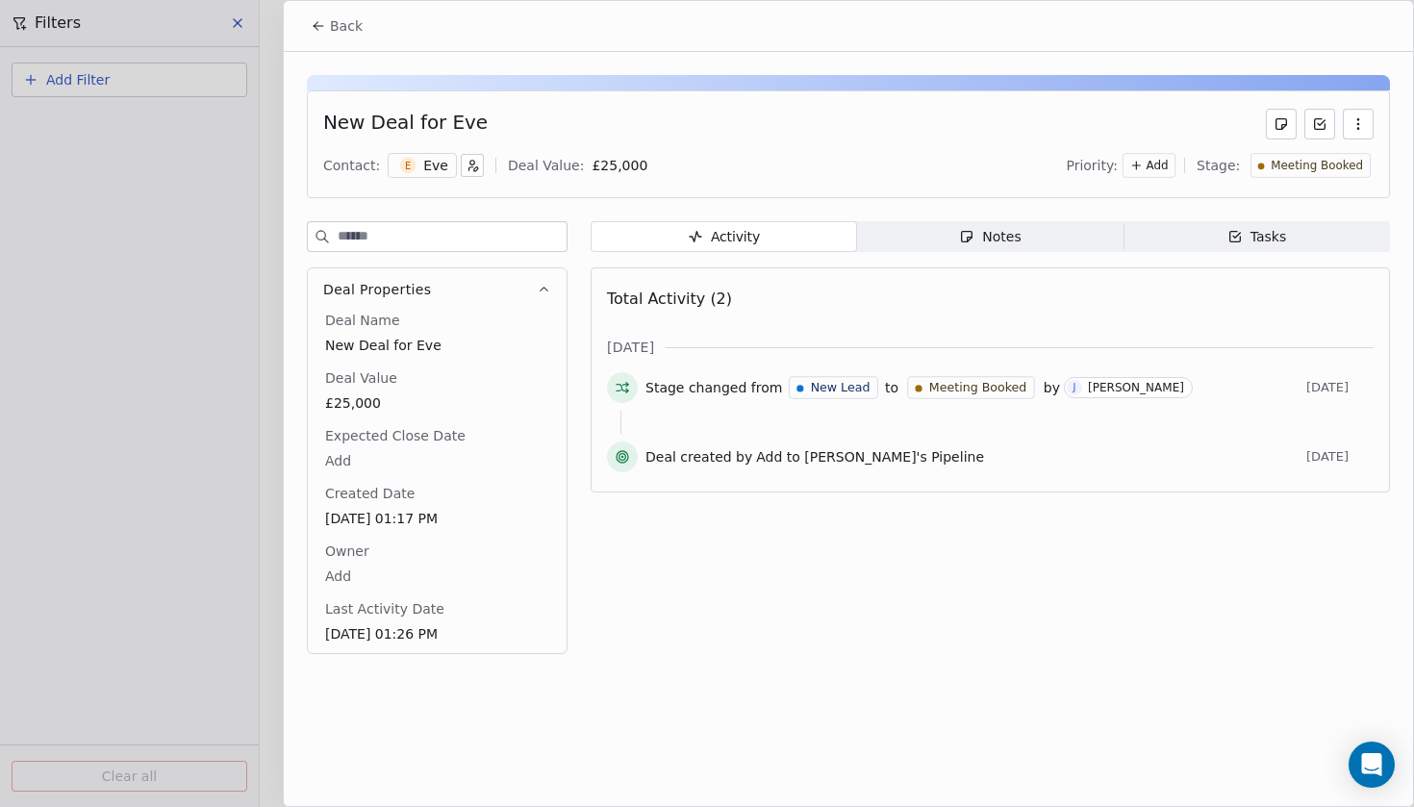
click at [425, 163] on div "Eve" at bounding box center [435, 165] width 25 height 19
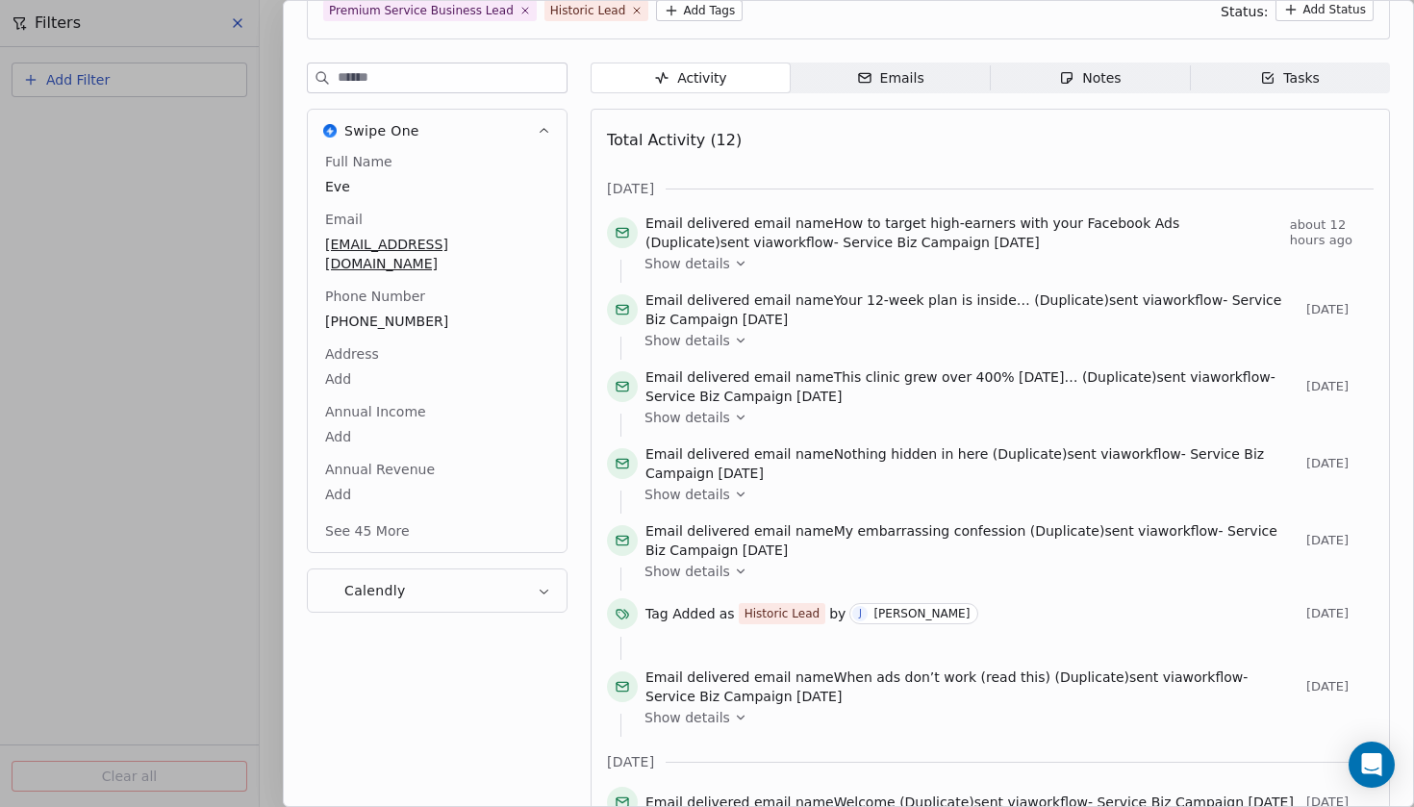
scroll to position [163, 0]
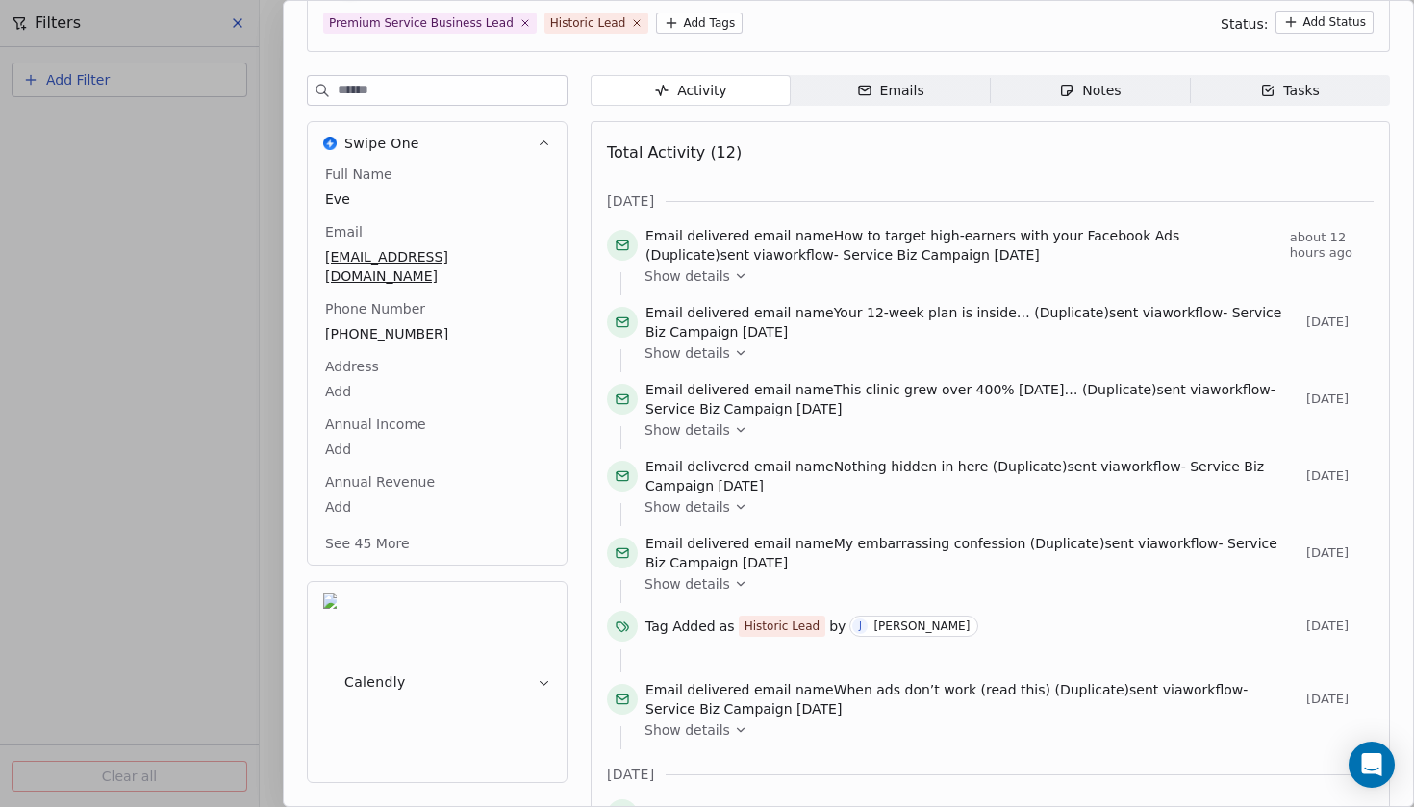
click at [220, 197] on div at bounding box center [707, 403] width 1414 height 807
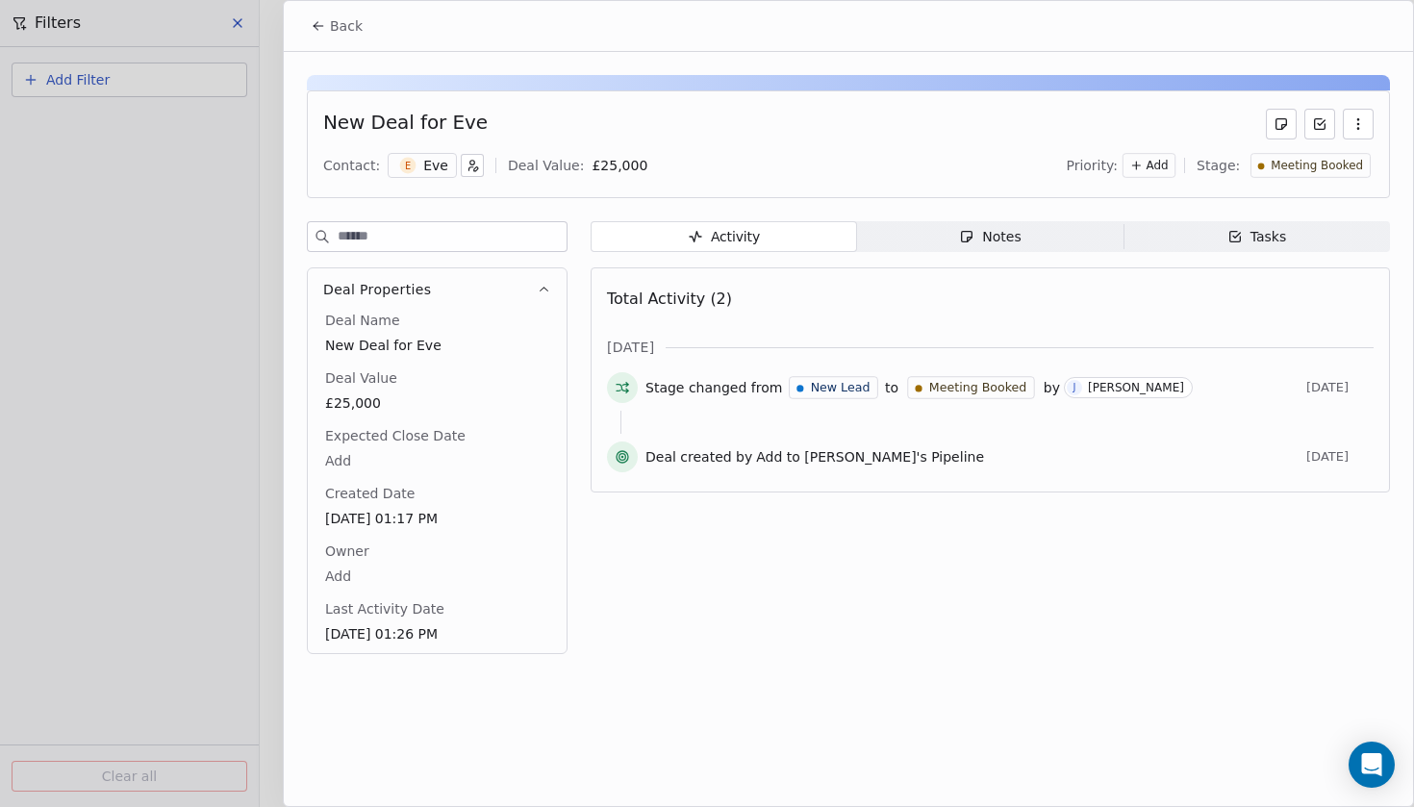
click at [346, 29] on span "Back" at bounding box center [346, 25] width 33 height 19
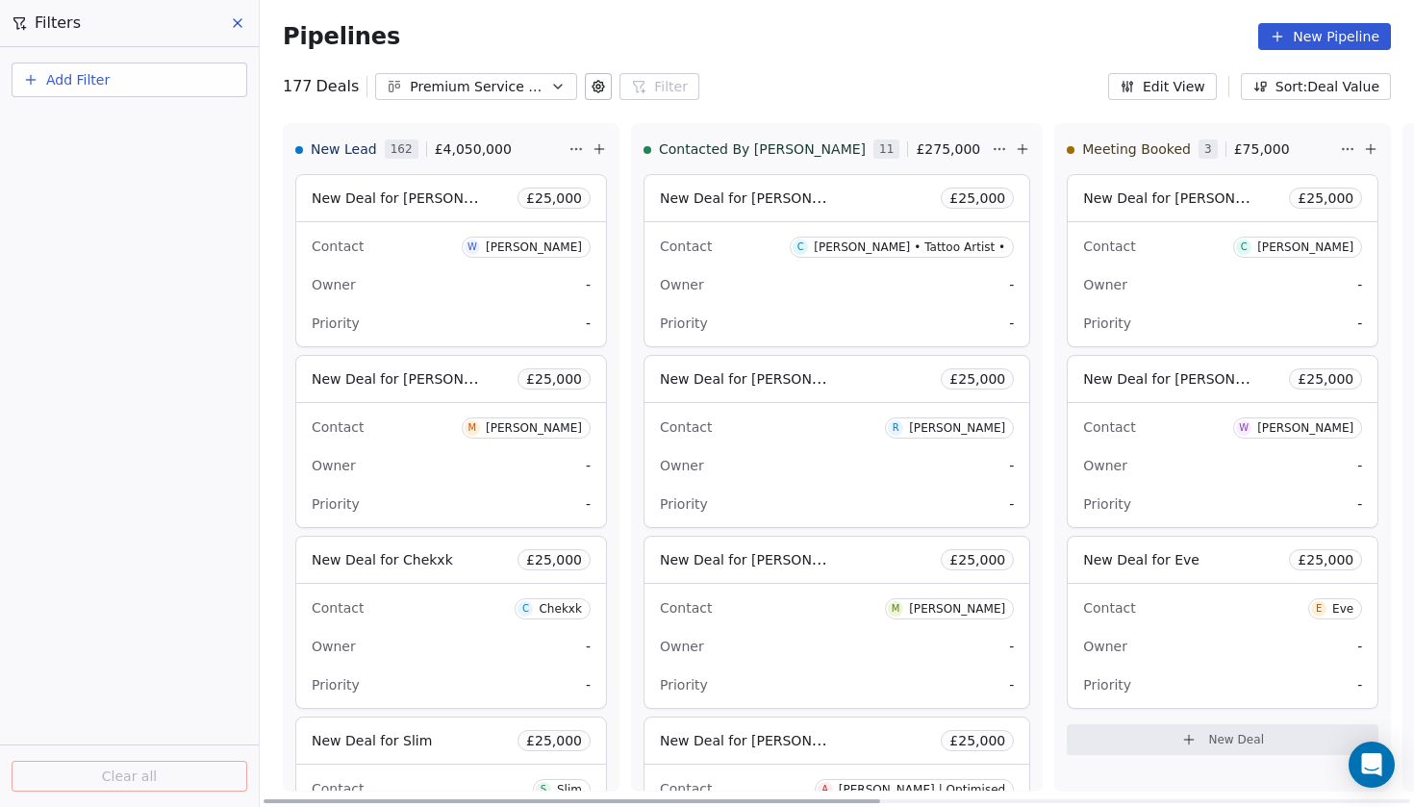
click at [1101, 241] on div "Contact C [PERSON_NAME]" at bounding box center [1222, 246] width 279 height 32
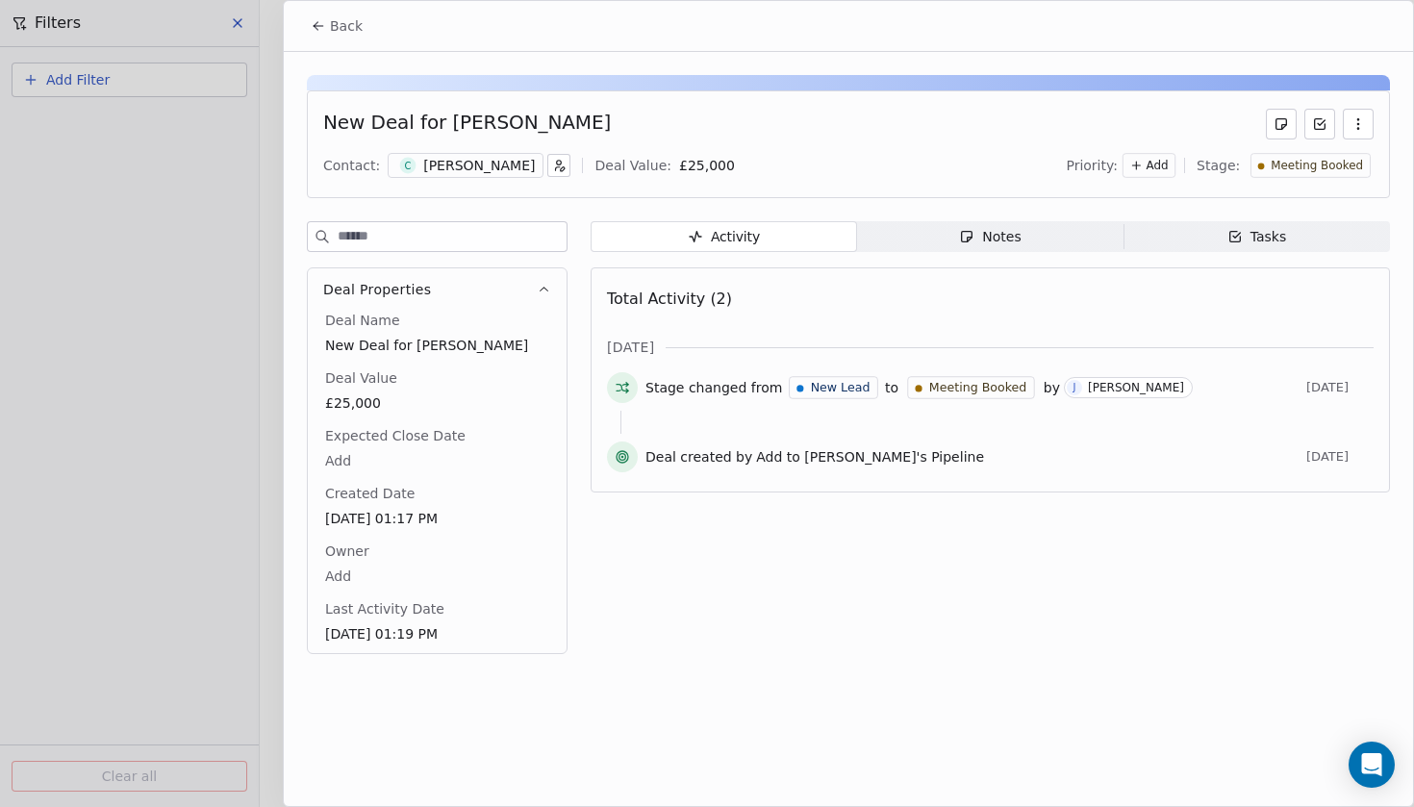
click at [448, 162] on div "[PERSON_NAME]" at bounding box center [479, 165] width 112 height 19
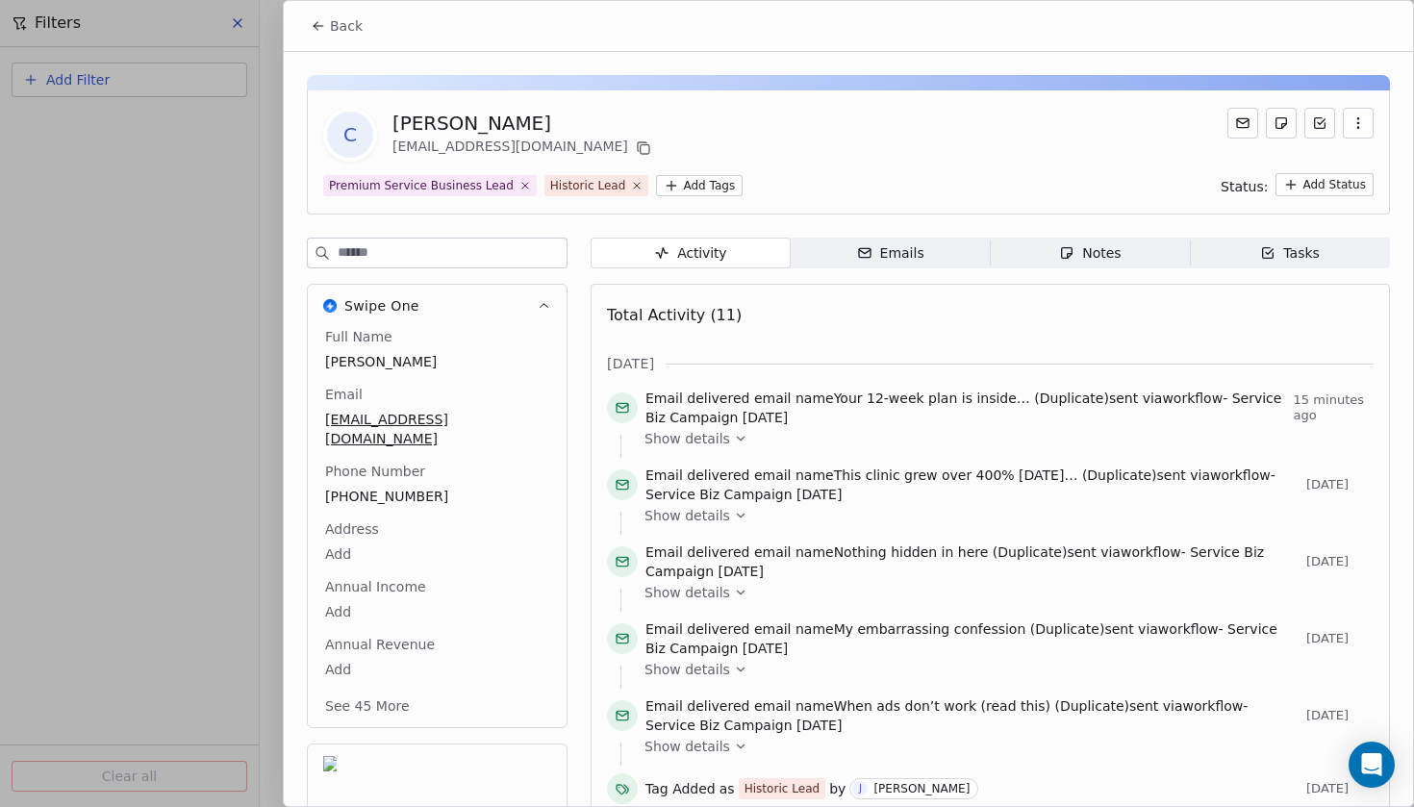
click at [162, 163] on div at bounding box center [707, 403] width 1414 height 807
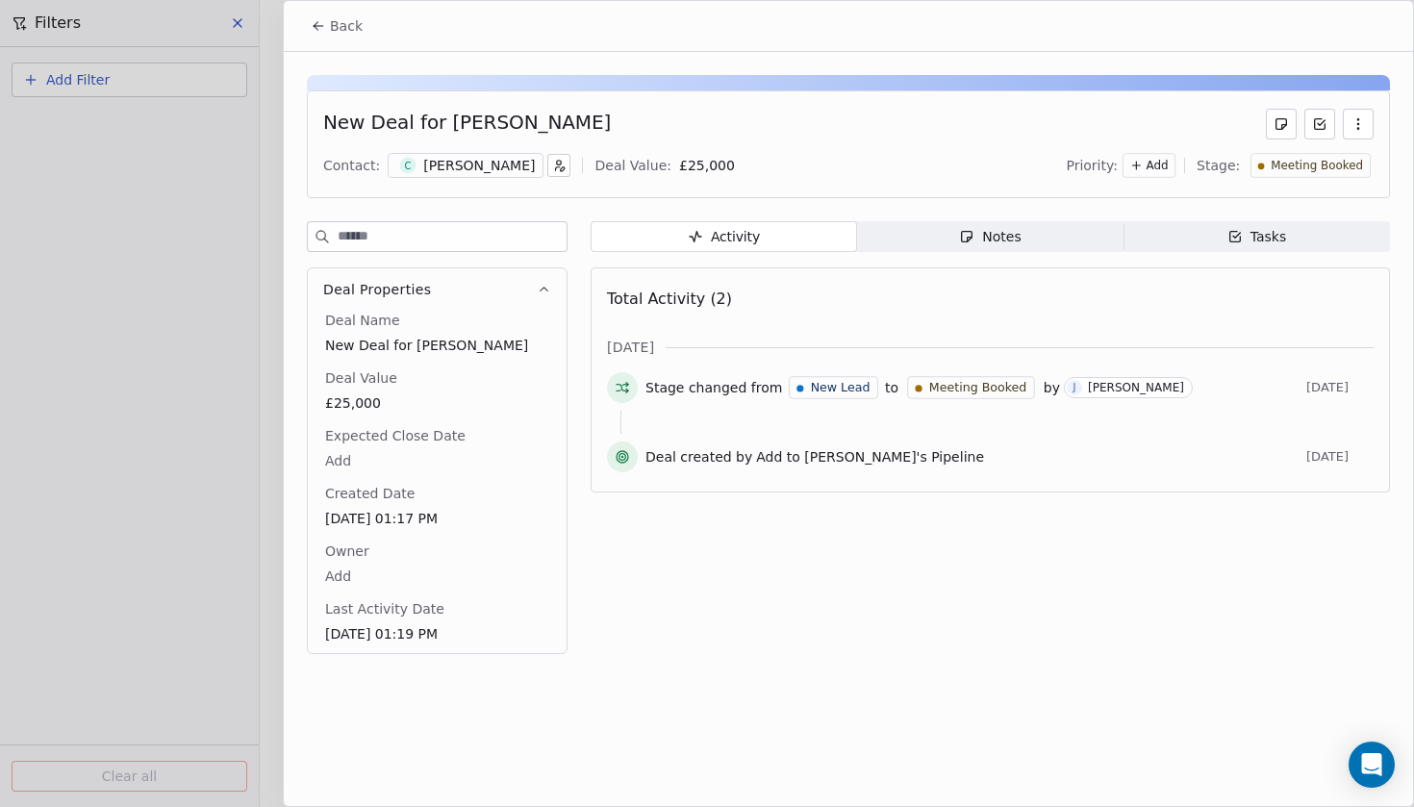
click at [343, 31] on span "Back" at bounding box center [346, 25] width 33 height 19
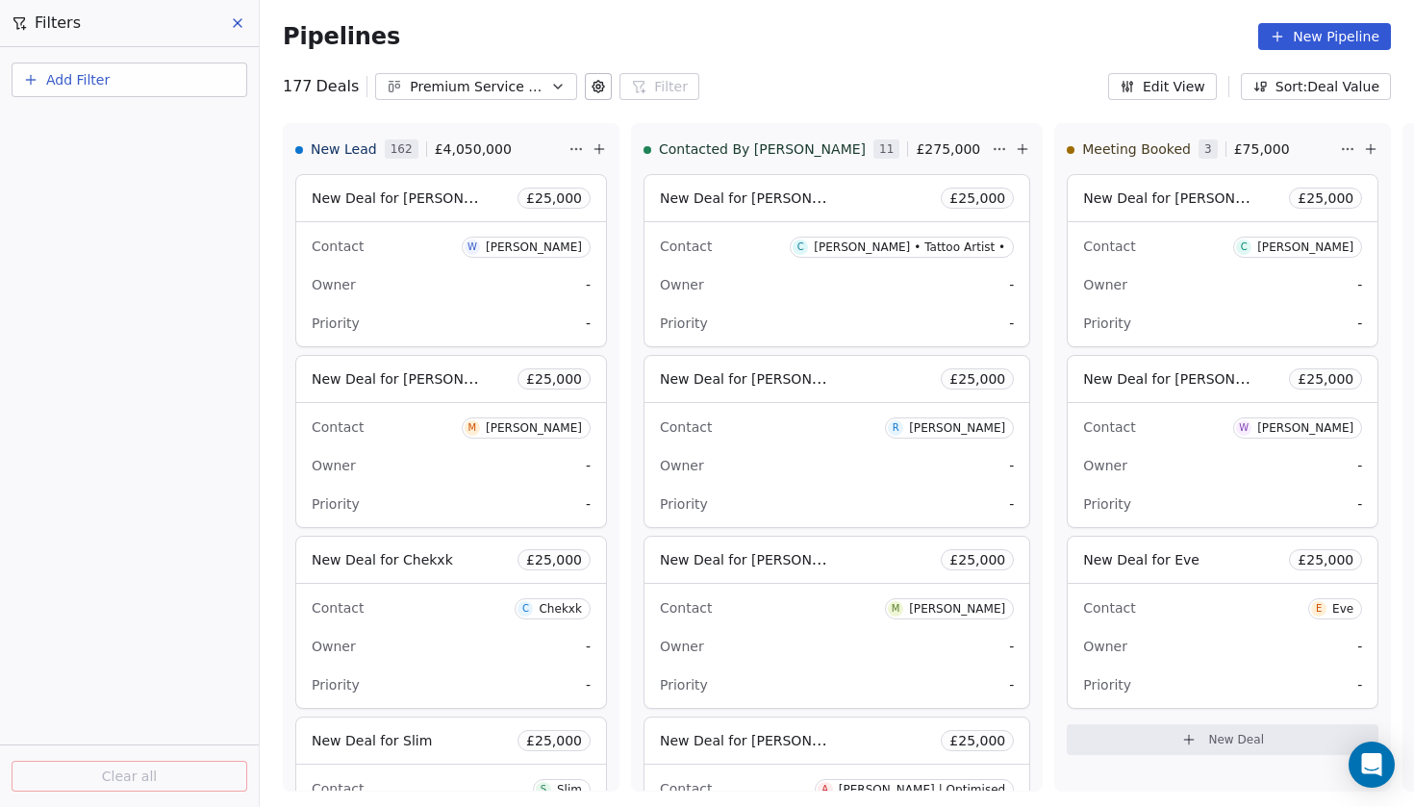
click at [164, 90] on button "Add Filter" at bounding box center [130, 80] width 236 height 35
click at [113, 139] on div "Deal properties" at bounding box center [129, 125] width 218 height 31
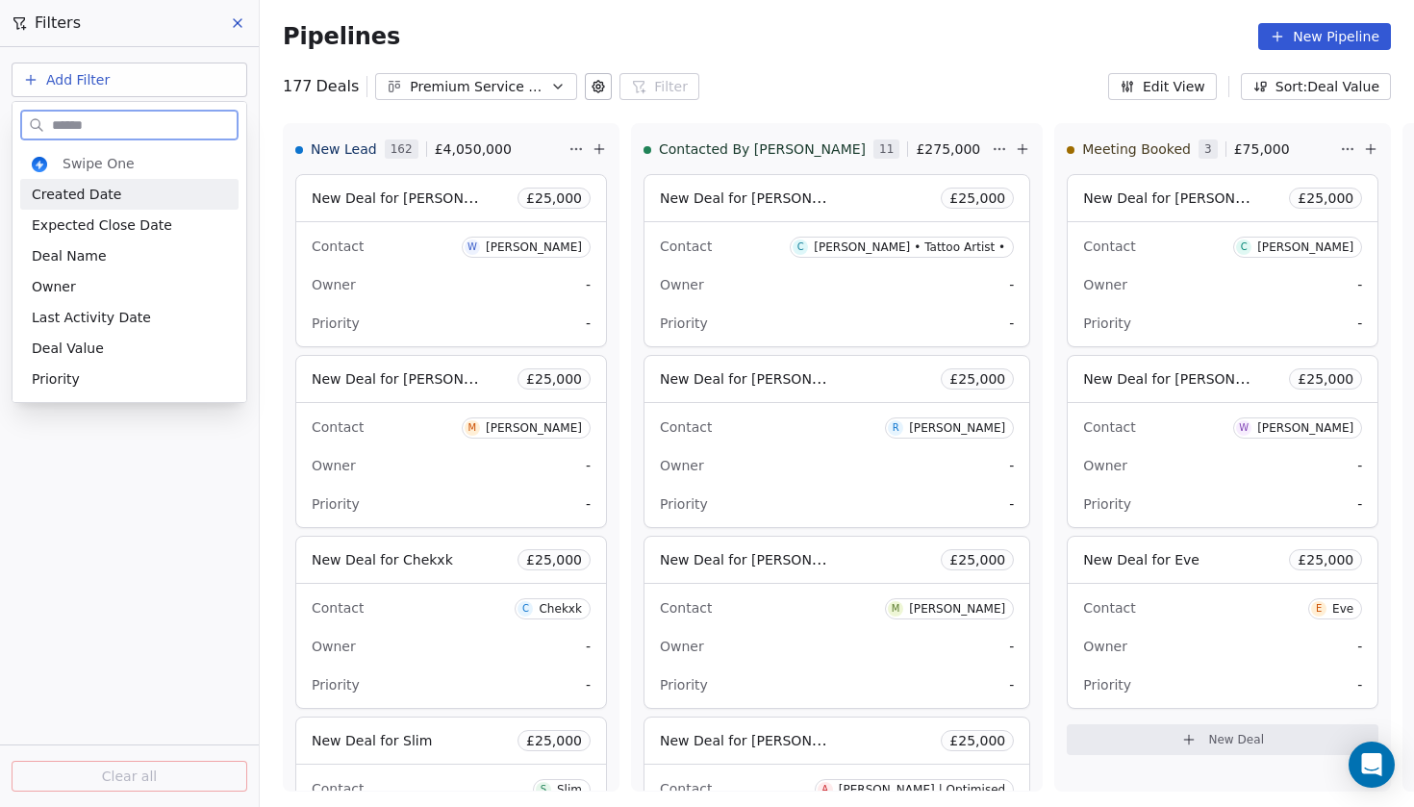
click at [122, 206] on div "Created Date" at bounding box center [129, 194] width 218 height 31
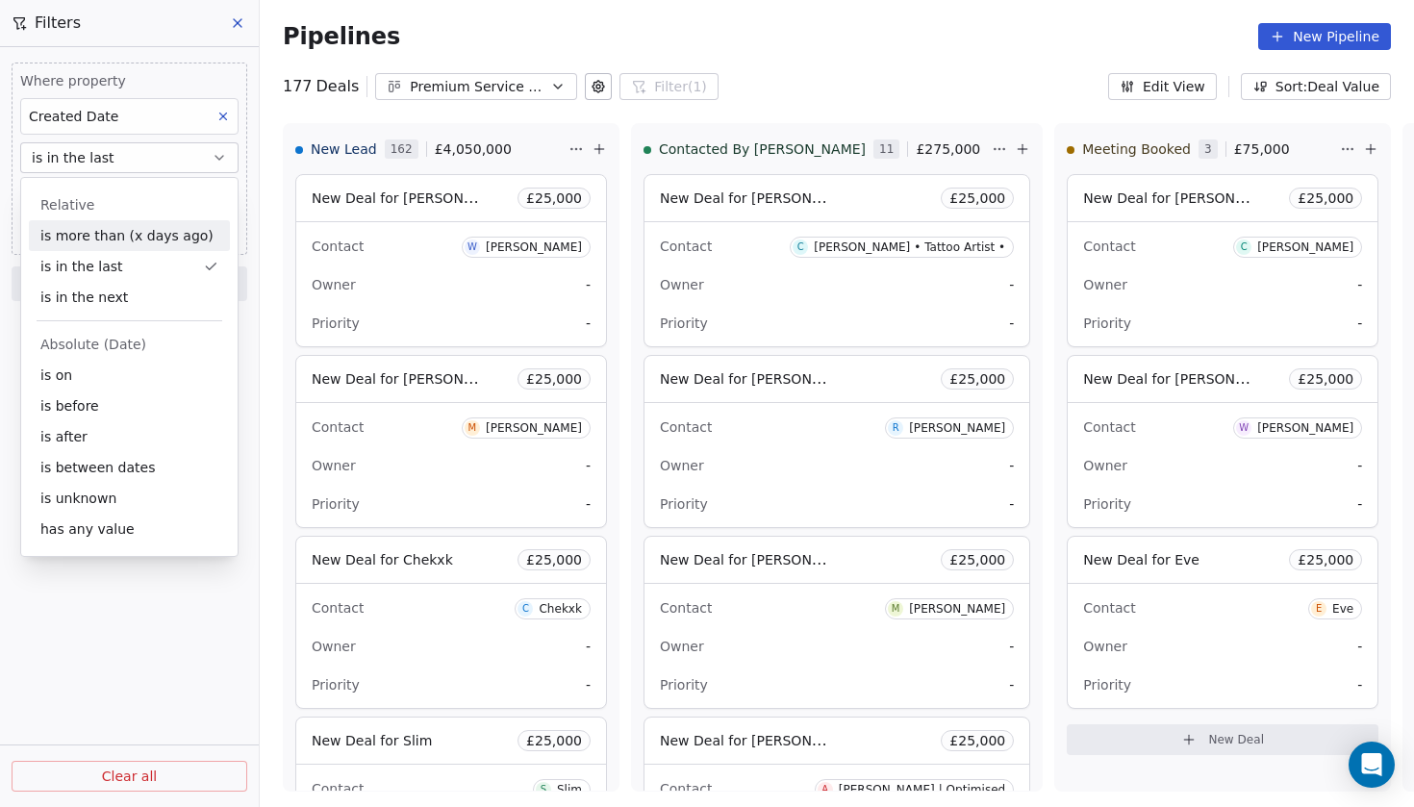
click at [195, 166] on button "is in the last" at bounding box center [129, 157] width 218 height 31
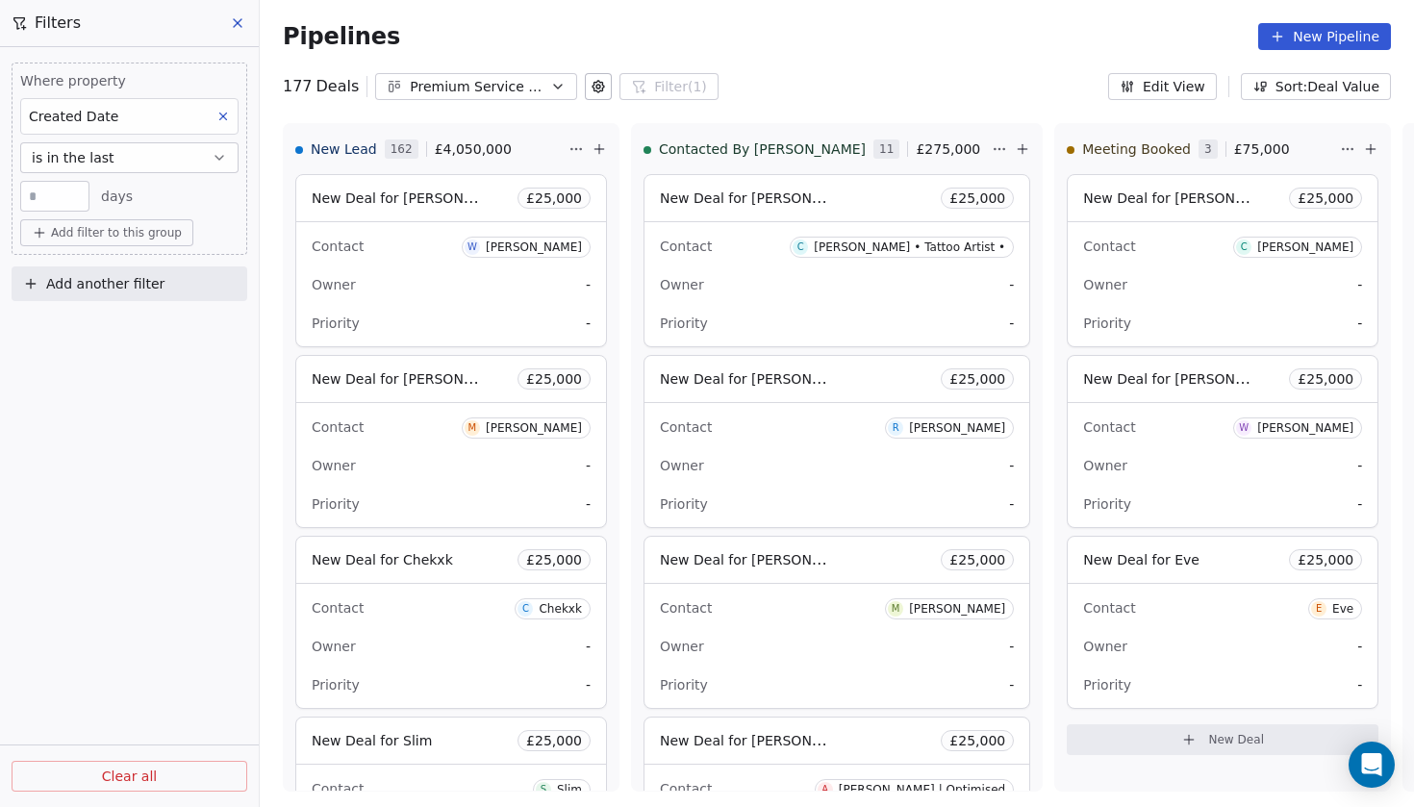
click at [183, 168] on button "is in the last" at bounding box center [129, 157] width 218 height 31
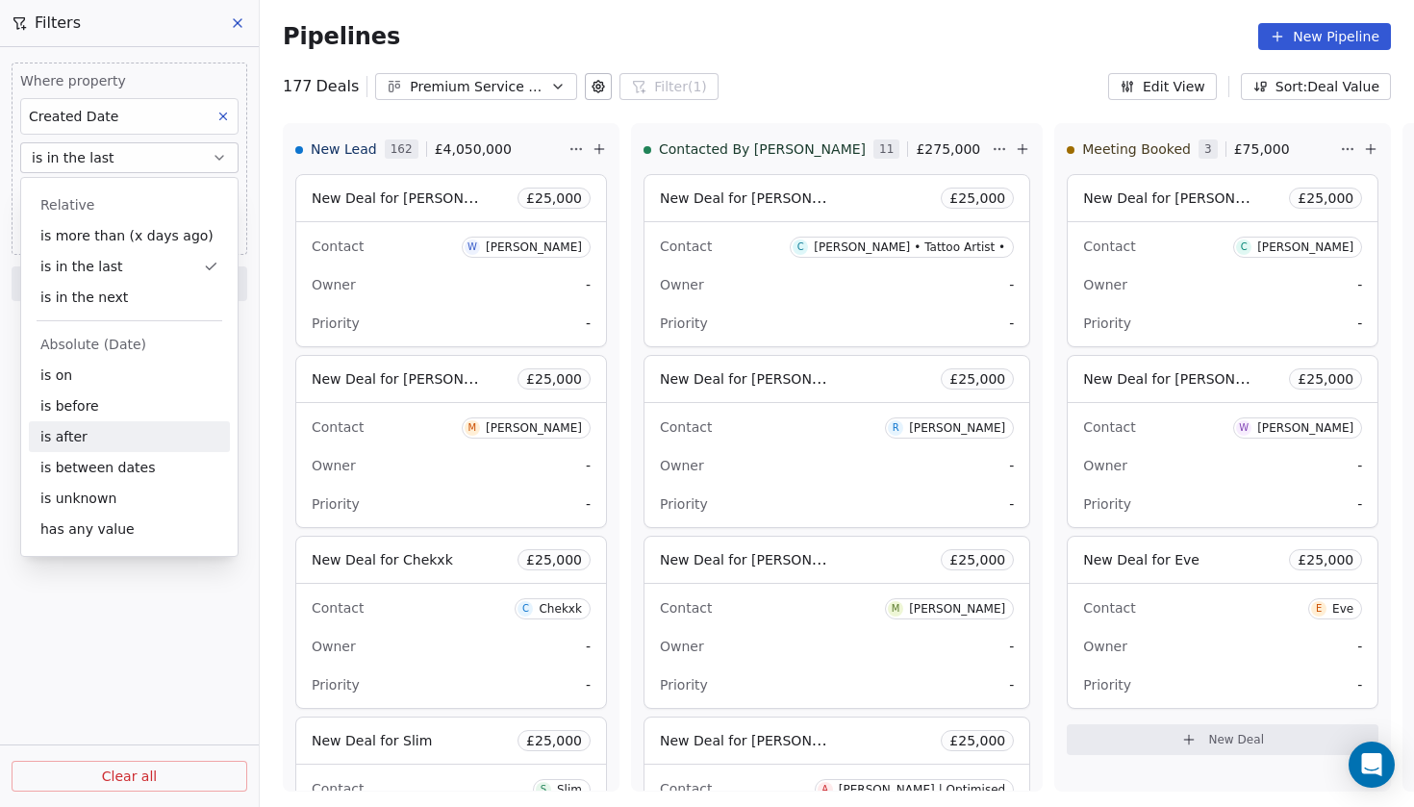
click at [143, 434] on div "is after" at bounding box center [129, 436] width 201 height 31
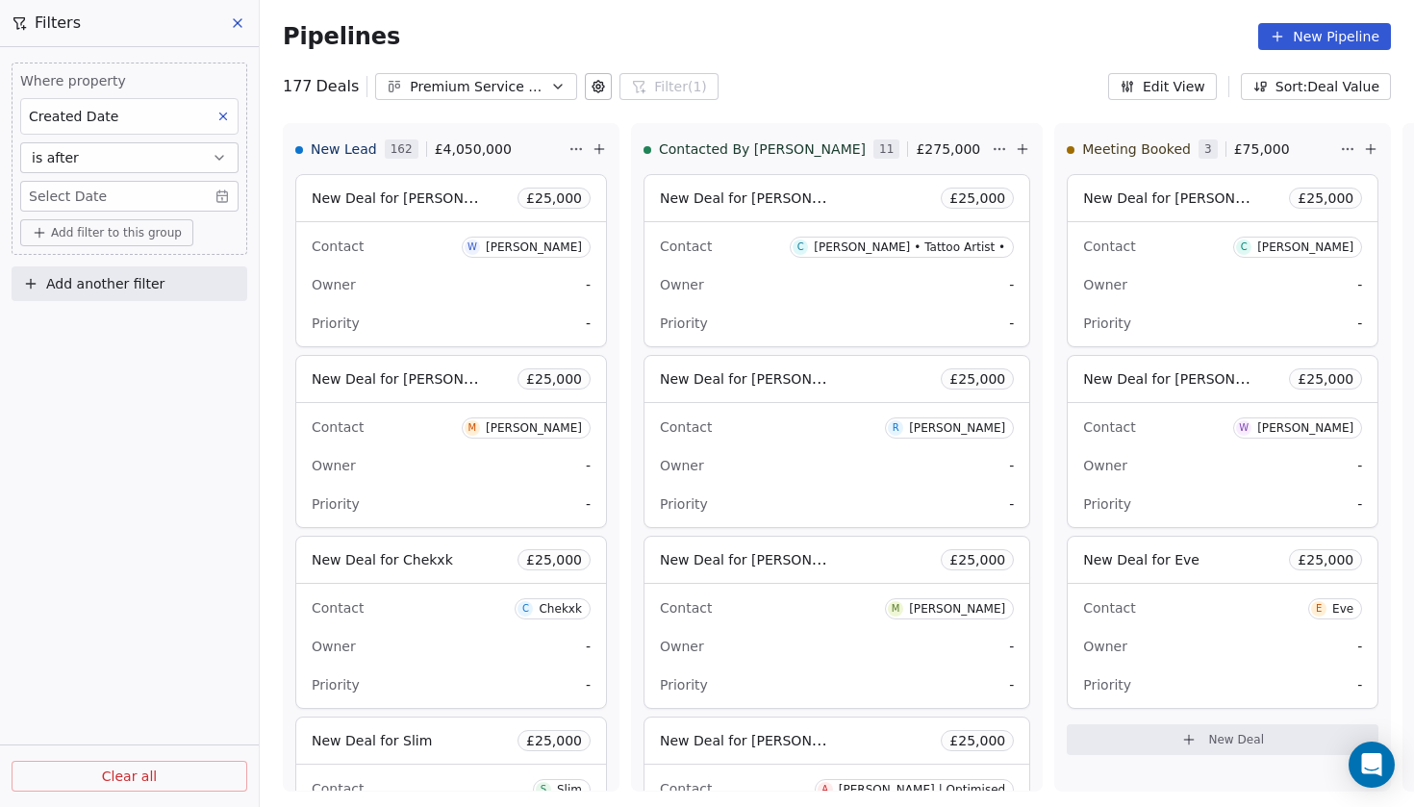
click at [224, 200] on body "Codebreak Contacts People Marketing Workflows Campaigns Metrics & Events Sales …" at bounding box center [707, 403] width 1414 height 807
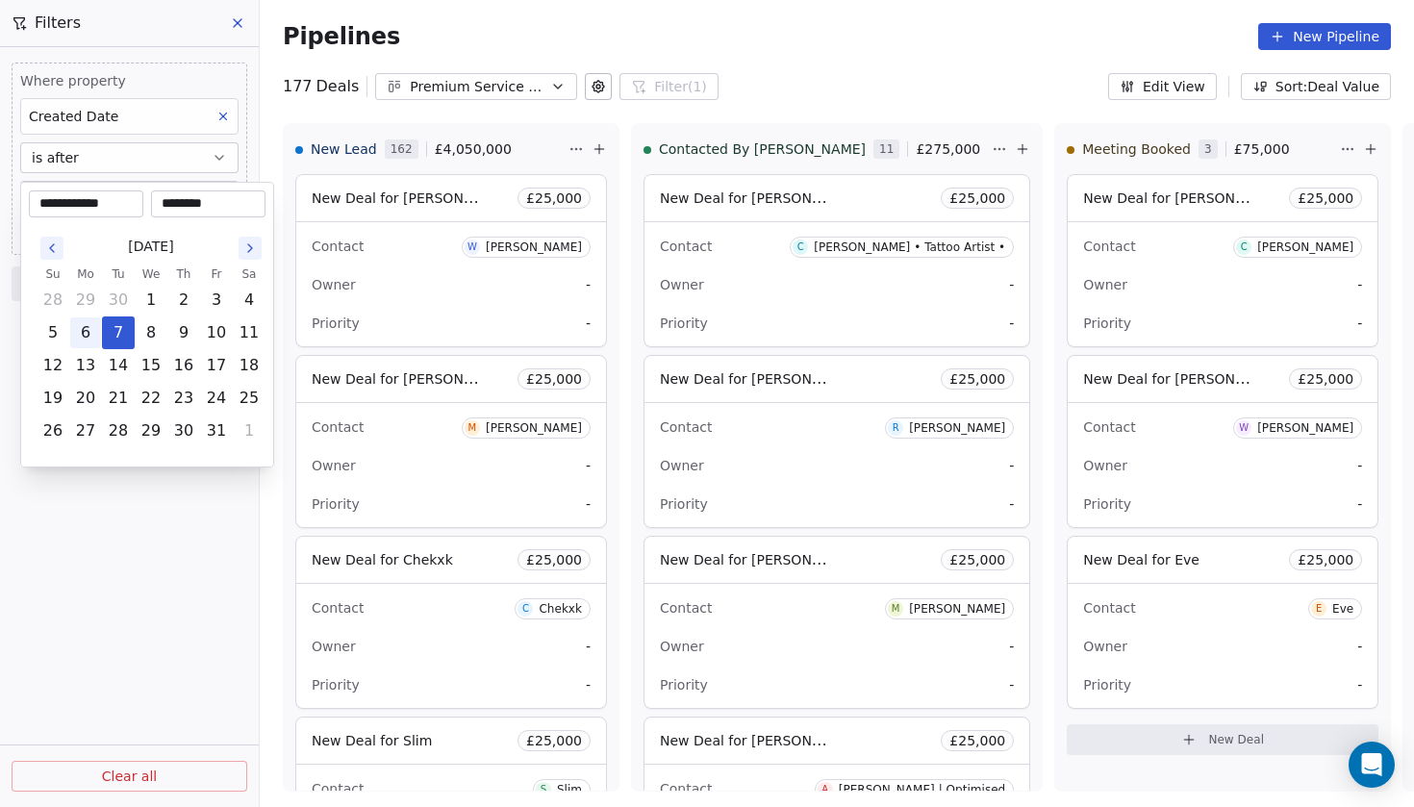
click at [89, 332] on button "6" at bounding box center [85, 332] width 31 height 31
type input "**********"
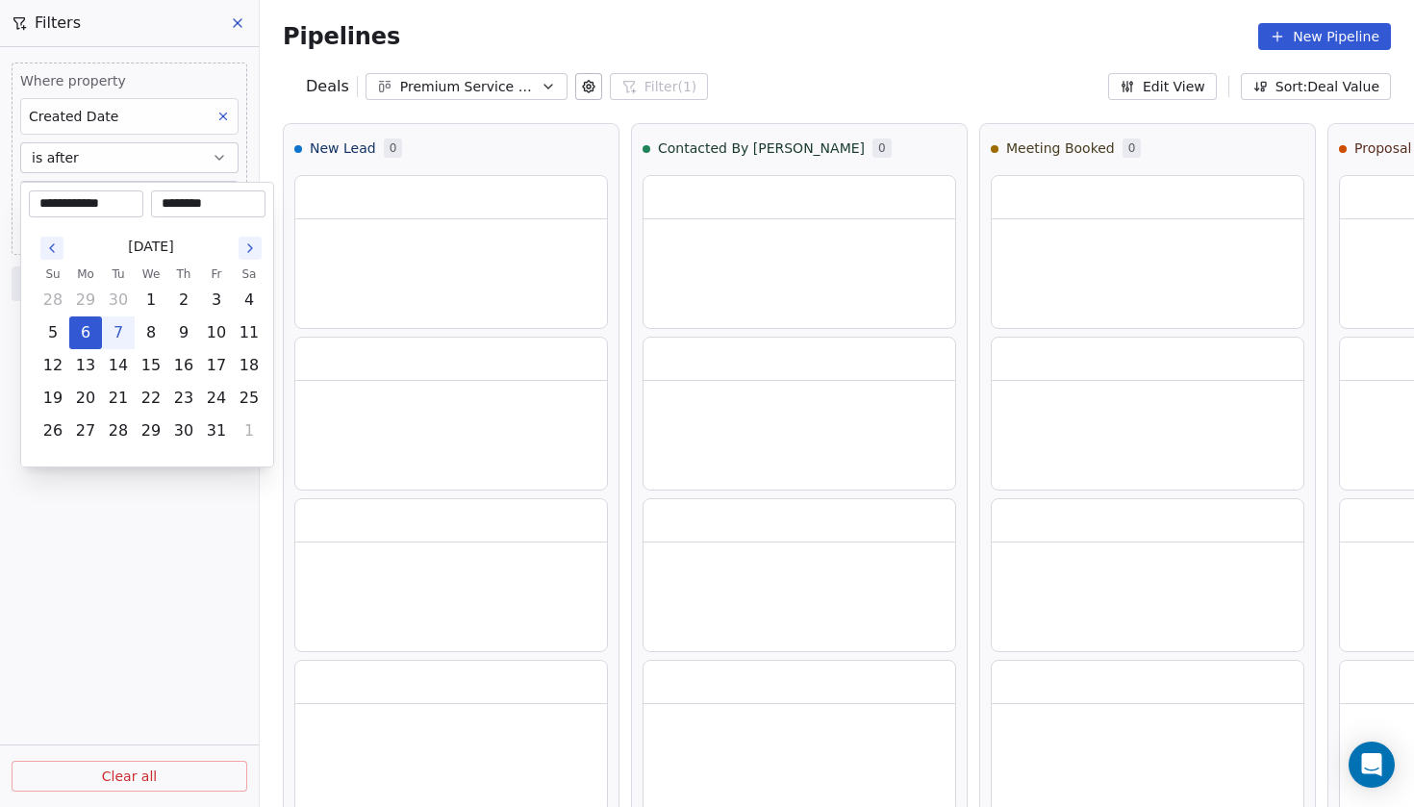
click at [118, 533] on html "**********" at bounding box center [707, 403] width 1414 height 807
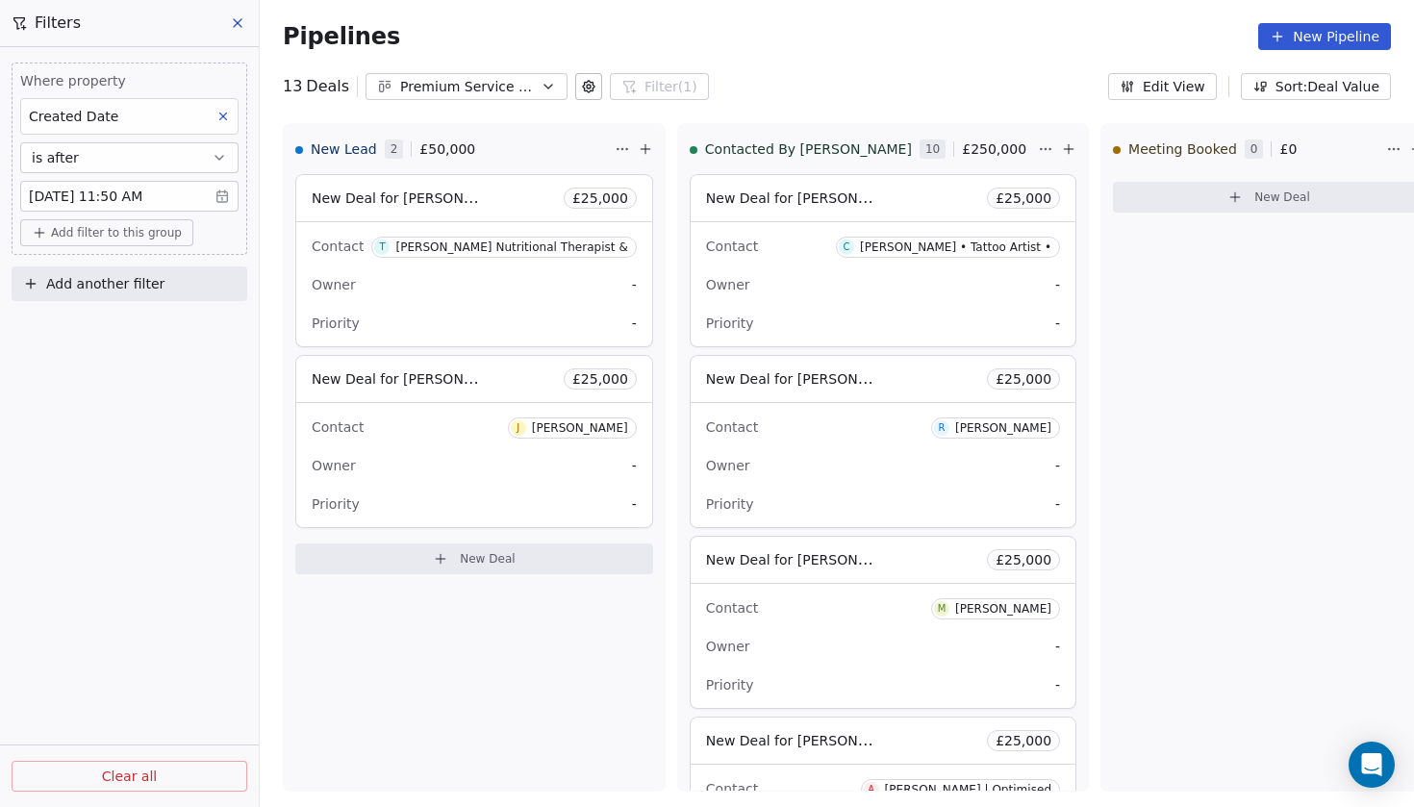
click at [224, 202] on body "Codebreak Contacts People Marketing Workflows Campaigns Metrics & Events Sales …" at bounding box center [707, 403] width 1414 height 807
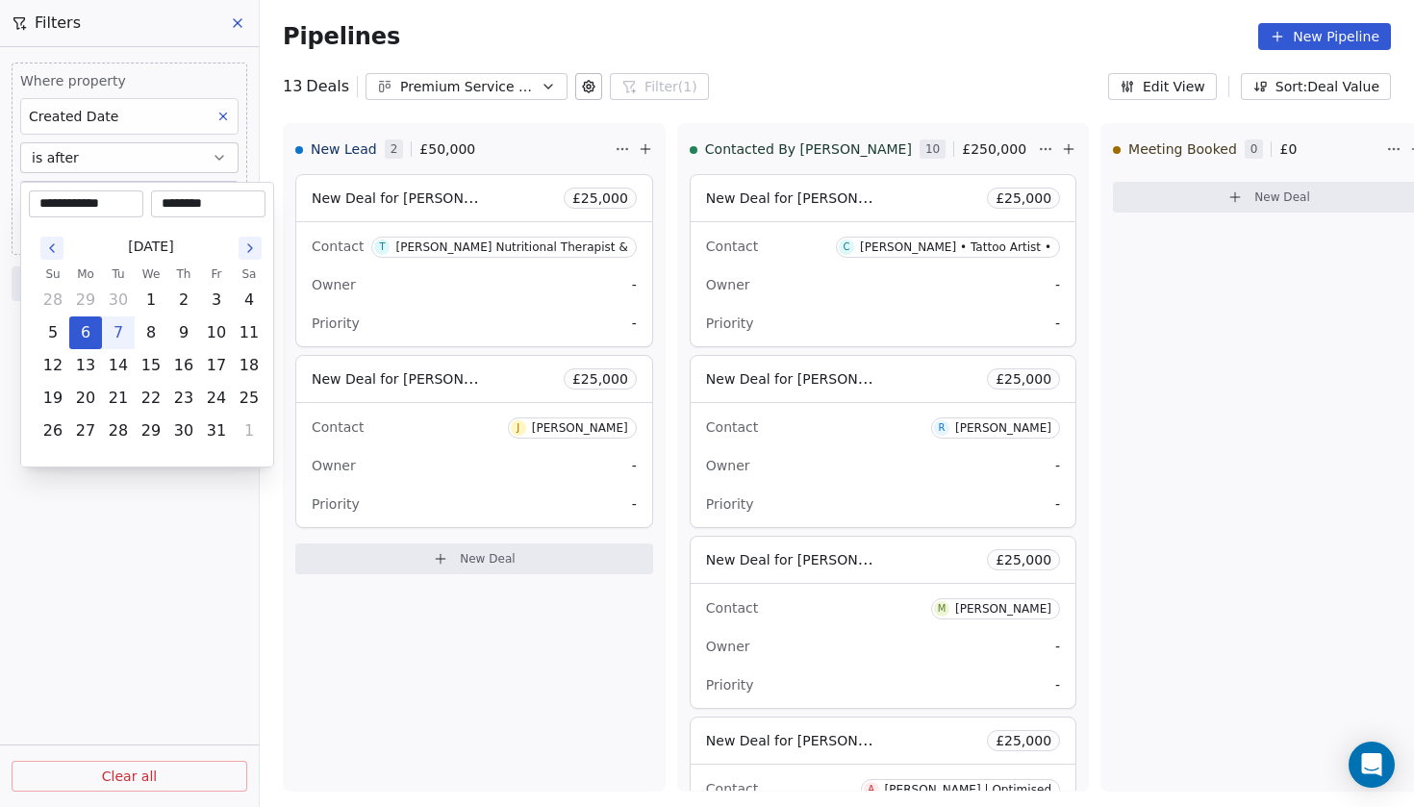
drag, startPoint x: 220, startPoint y: 209, endPoint x: 166, endPoint y: 203, distance: 54.2
click at [165, 204] on input "********" at bounding box center [208, 203] width 107 height 19
drag, startPoint x: 194, startPoint y: 205, endPoint x: 152, endPoint y: 205, distance: 42.3
click at [152, 205] on div "********" at bounding box center [208, 203] width 114 height 27
type input "********"
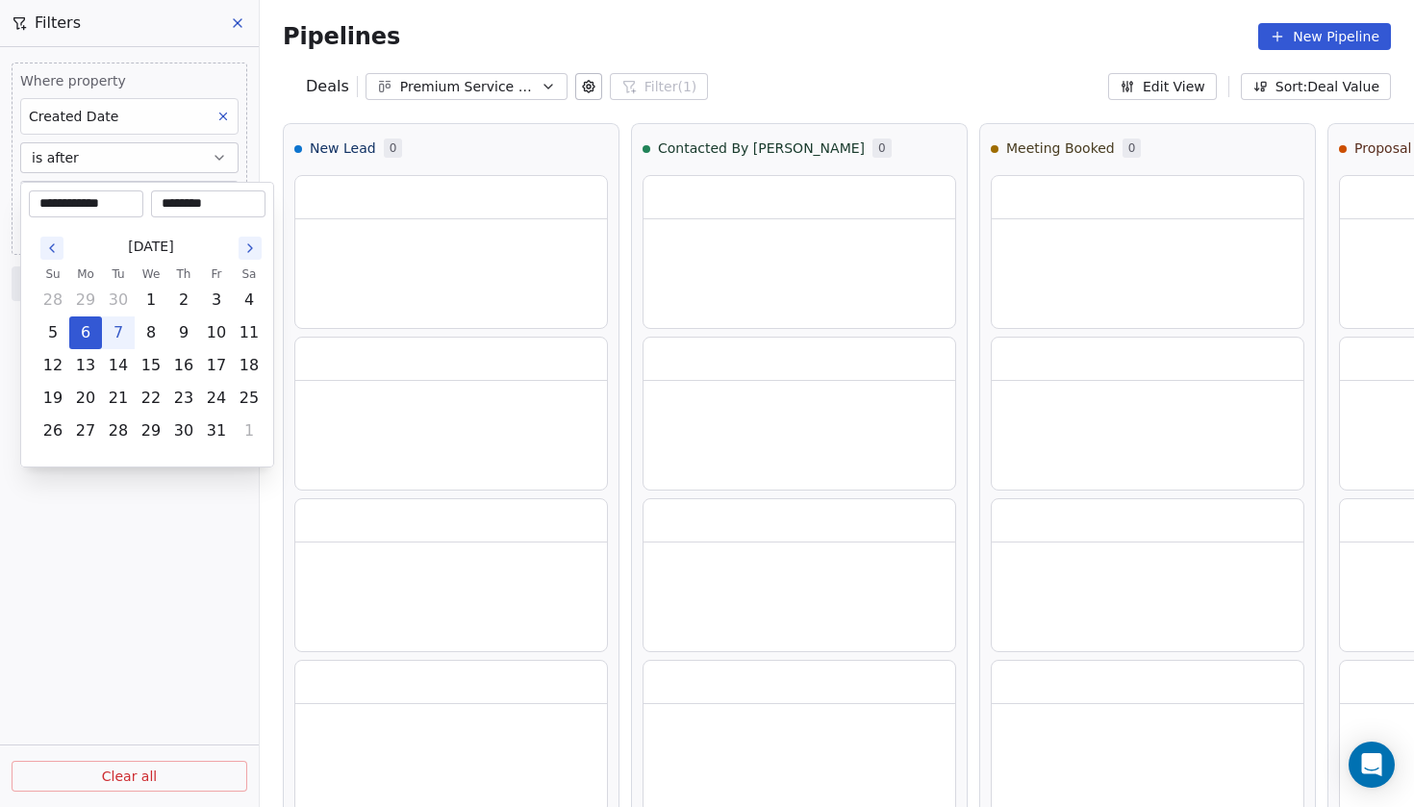
click at [191, 551] on html "**********" at bounding box center [707, 403] width 1414 height 807
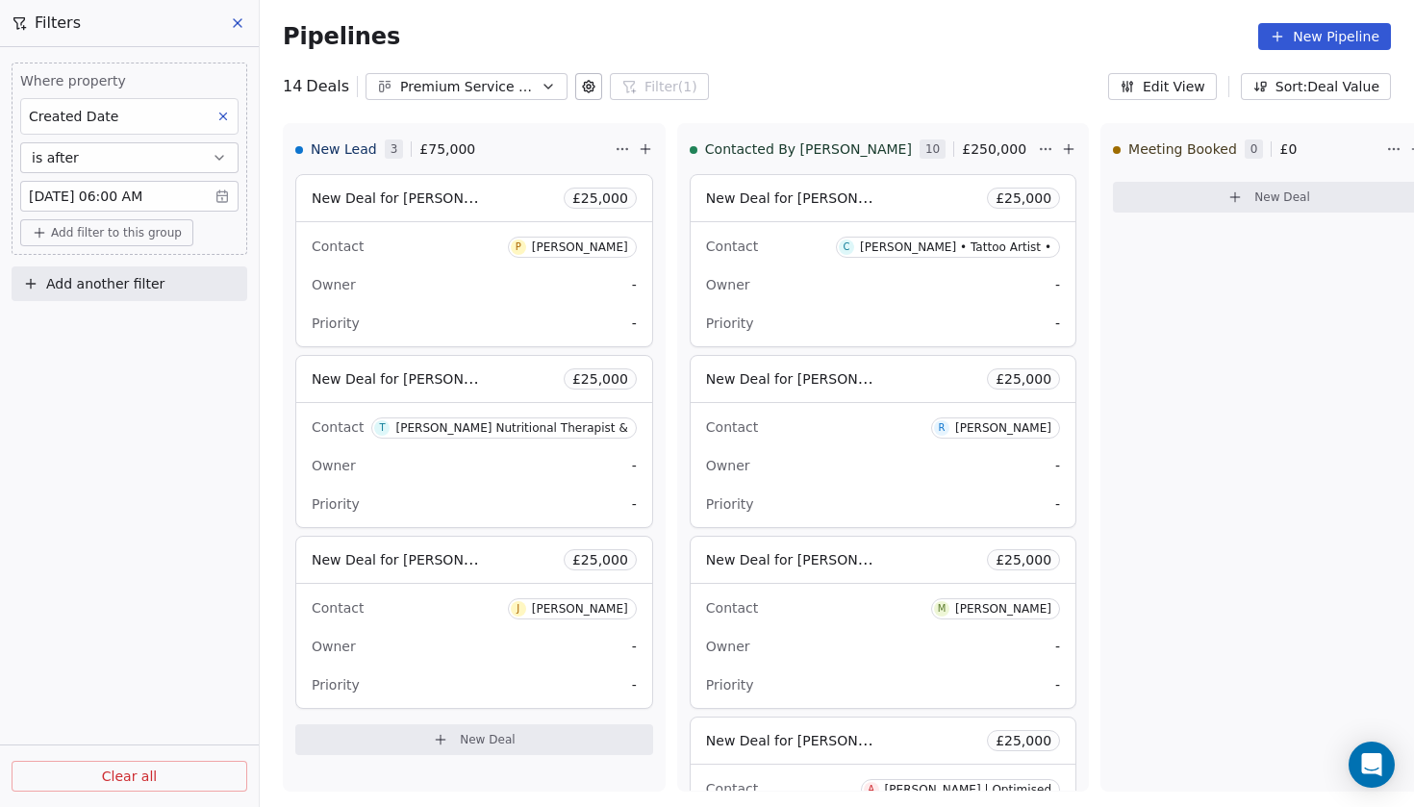
click at [151, 203] on body "Codebreak Contacts People Marketing Workflows Campaigns Metrics & Events Sales …" at bounding box center [707, 403] width 1414 height 807
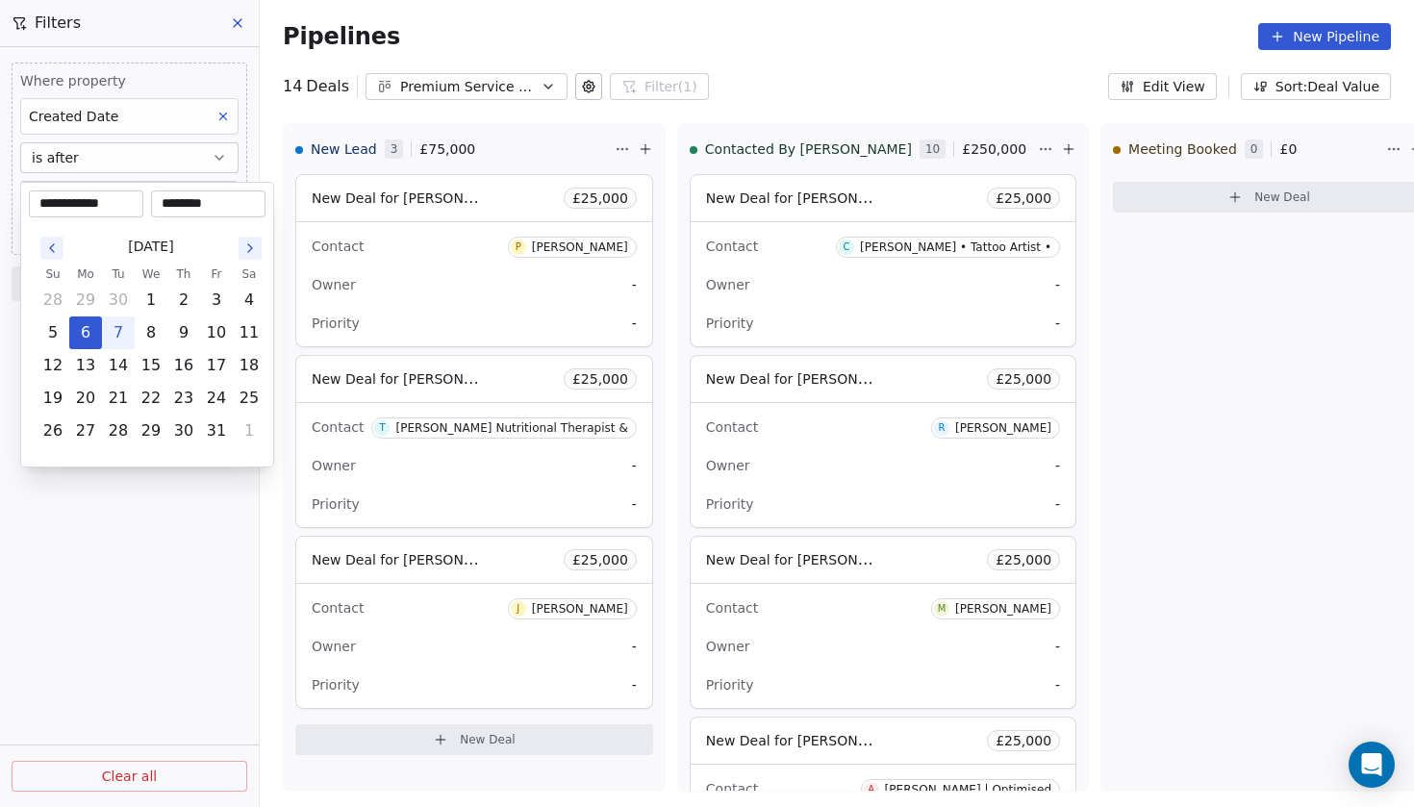
click at [122, 339] on button "7" at bounding box center [118, 332] width 31 height 31
type input "**********"
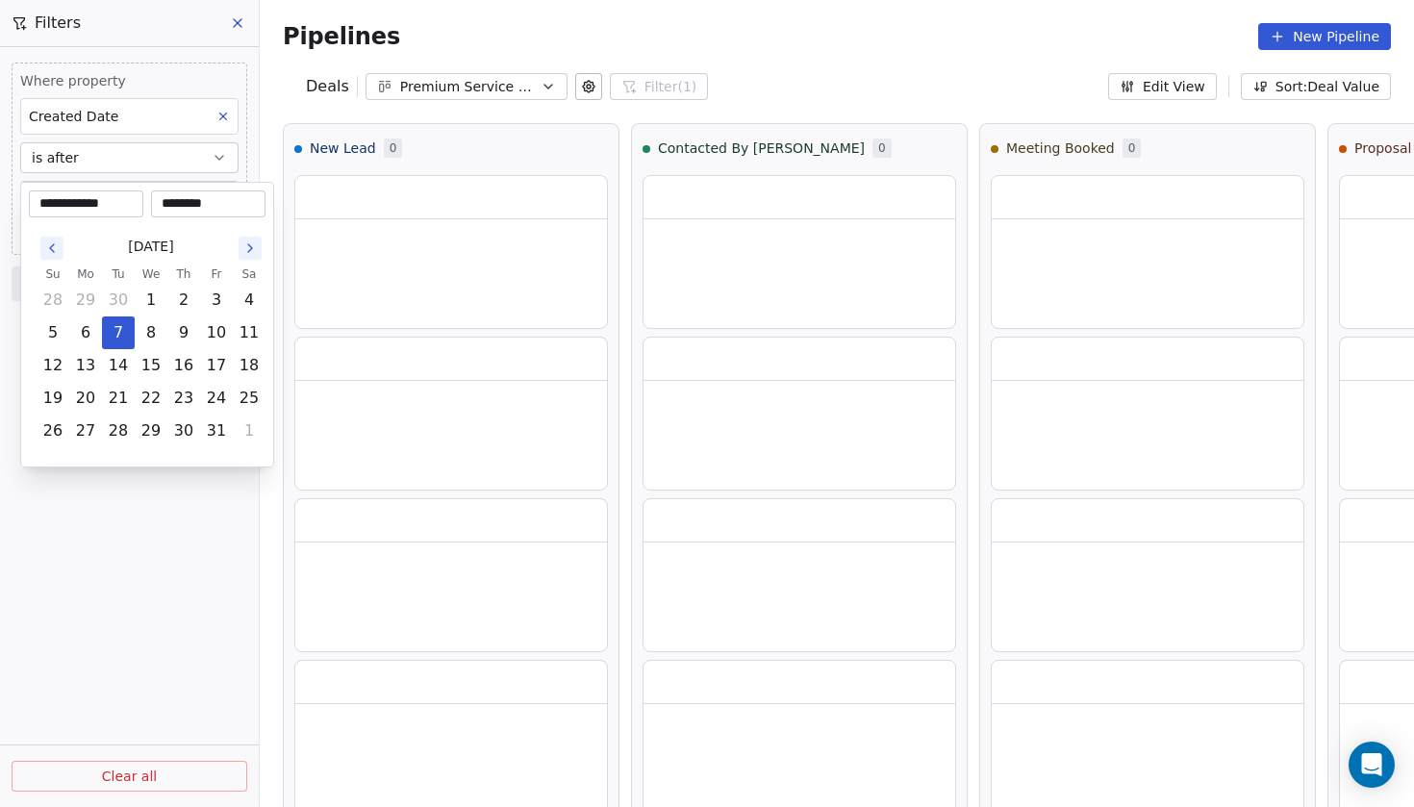
click at [129, 553] on html "**********" at bounding box center [707, 403] width 1414 height 807
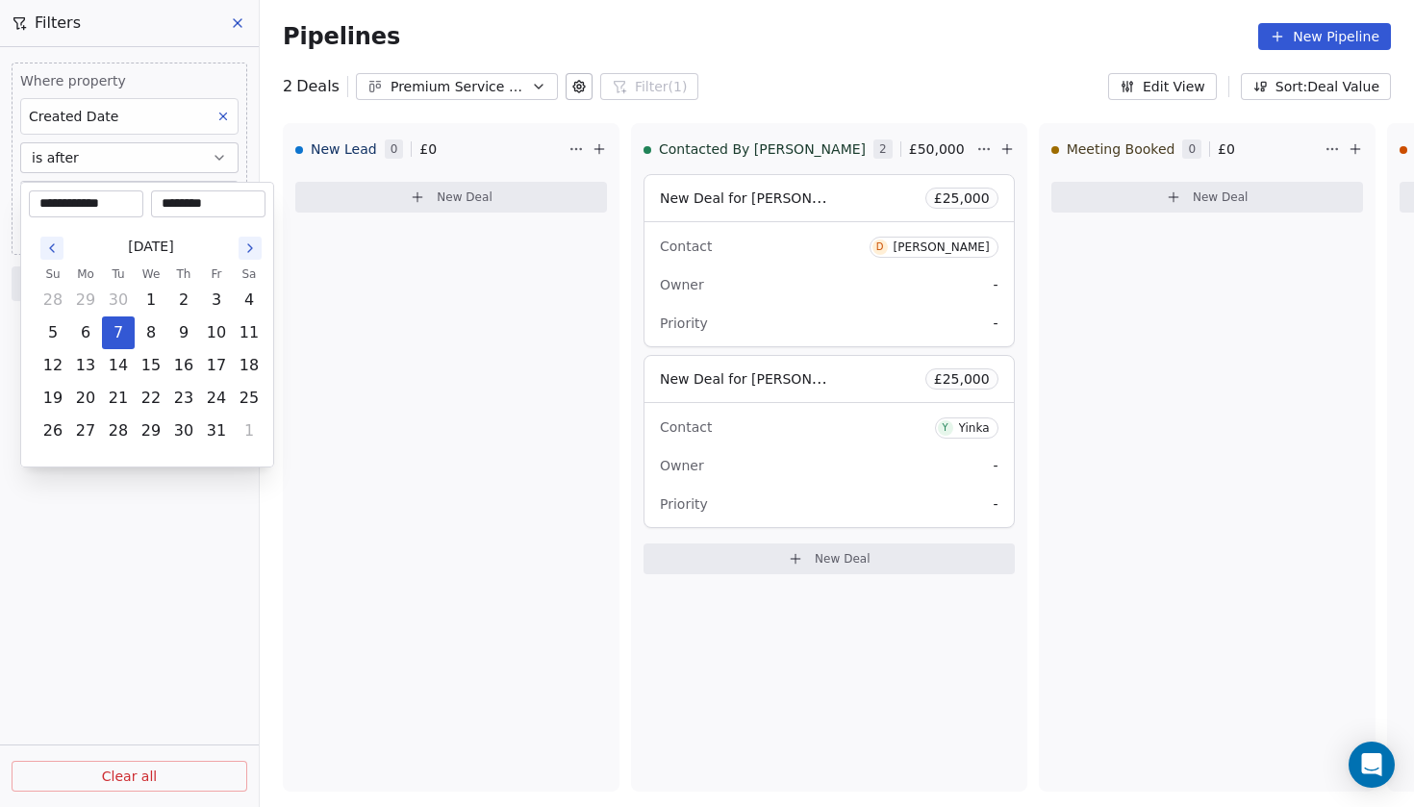
click at [219, 195] on body "**********" at bounding box center [707, 403] width 1414 height 807
click at [375, 622] on html "**********" at bounding box center [707, 403] width 1414 height 807
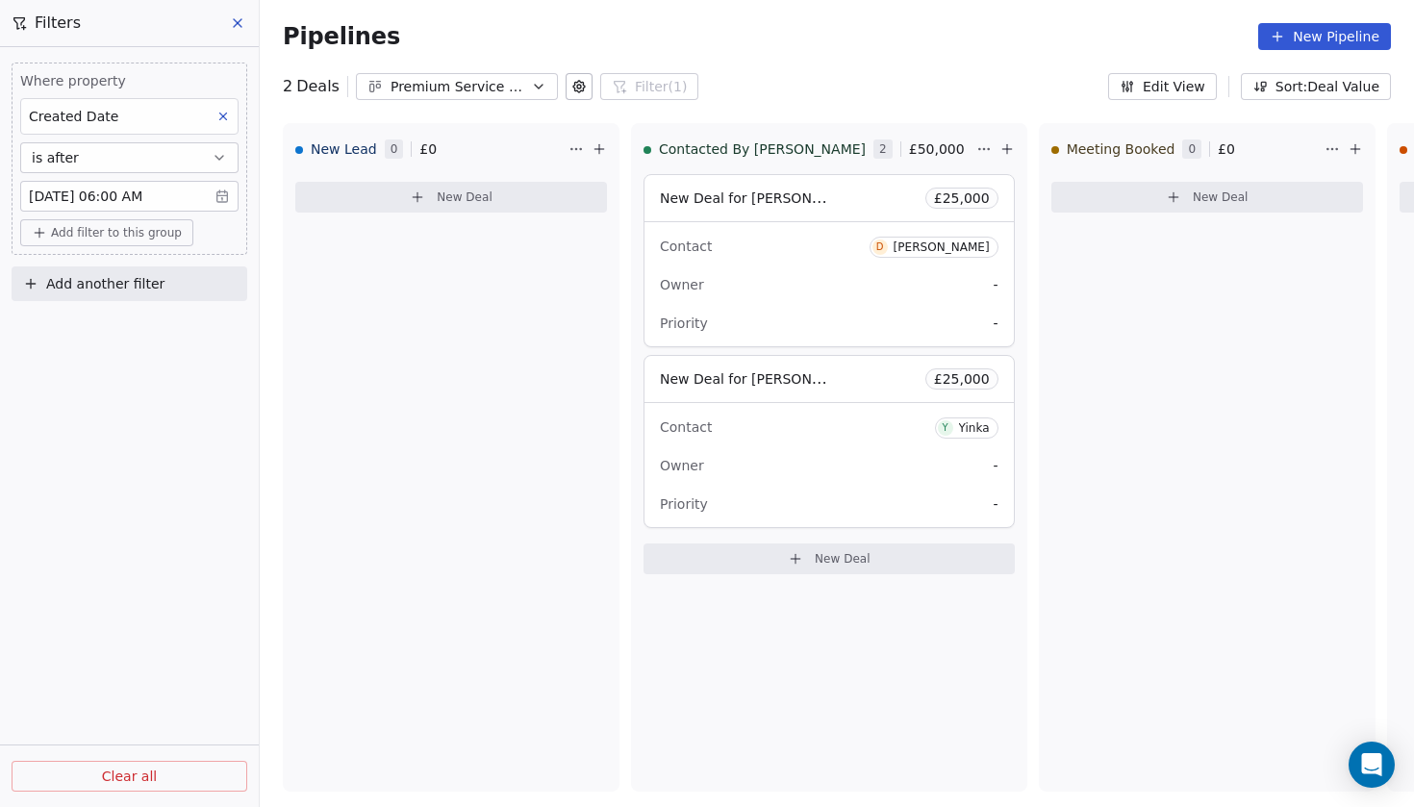
click at [157, 197] on body "Codebreak Contacts People Marketing Workflows Campaigns Metrics & Events Sales …" at bounding box center [707, 403] width 1414 height 807
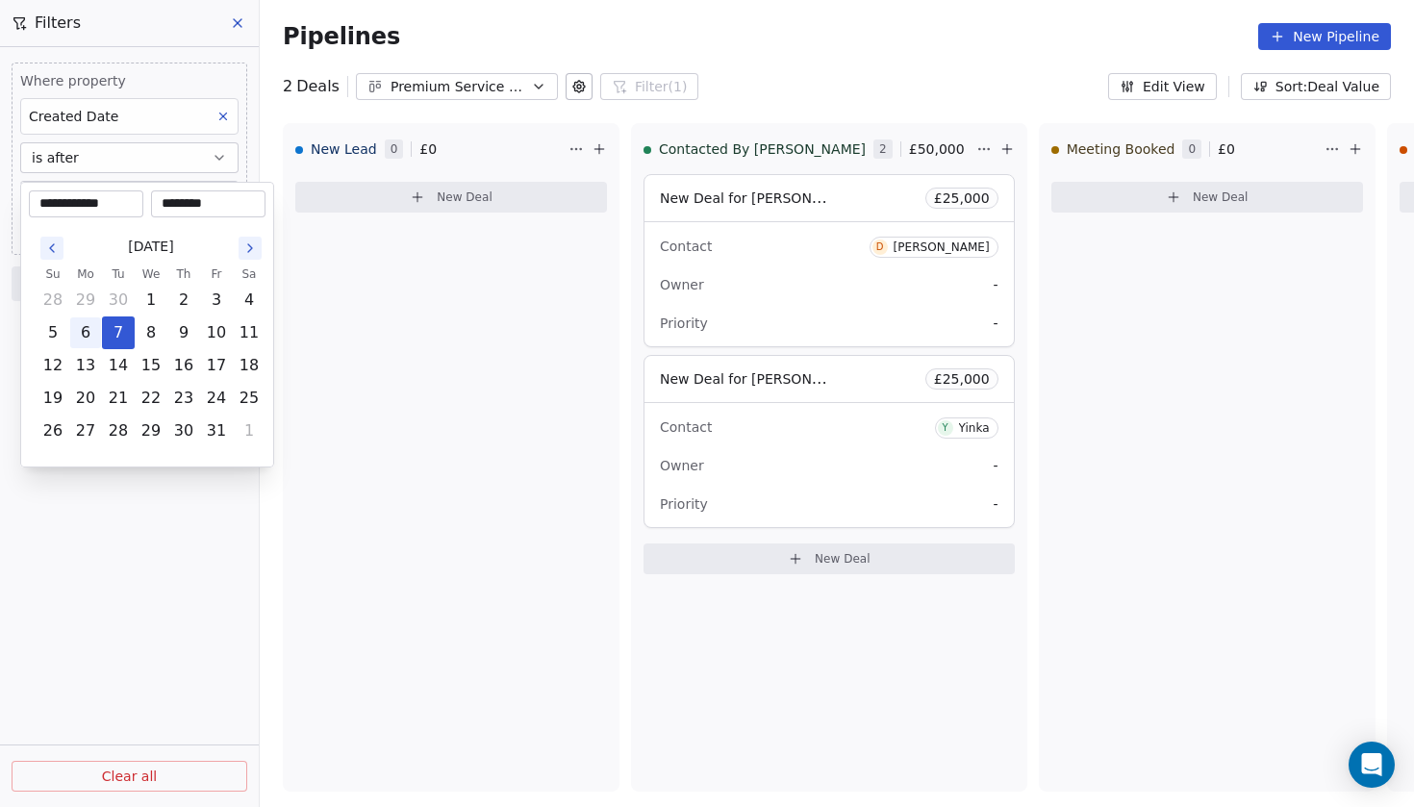
click at [88, 322] on button "6" at bounding box center [85, 332] width 31 height 31
type input "**********"
click at [403, 468] on html "**********" at bounding box center [707, 403] width 1414 height 807
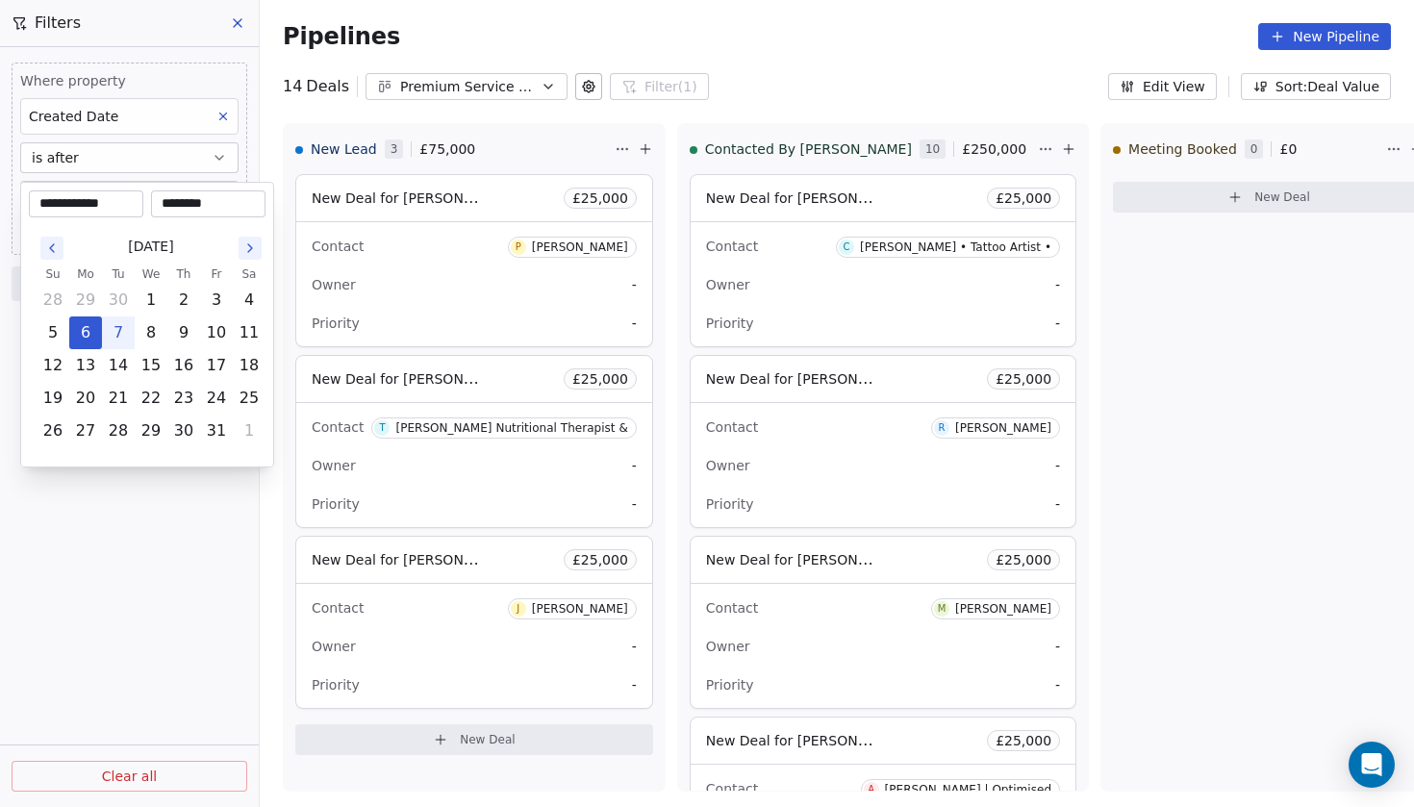
click at [100, 195] on body "Codebreak Contacts People Marketing Workflows Campaigns Metrics & Events Sales …" at bounding box center [707, 403] width 1414 height 807
click at [126, 322] on button "7" at bounding box center [118, 332] width 31 height 31
type input "**********"
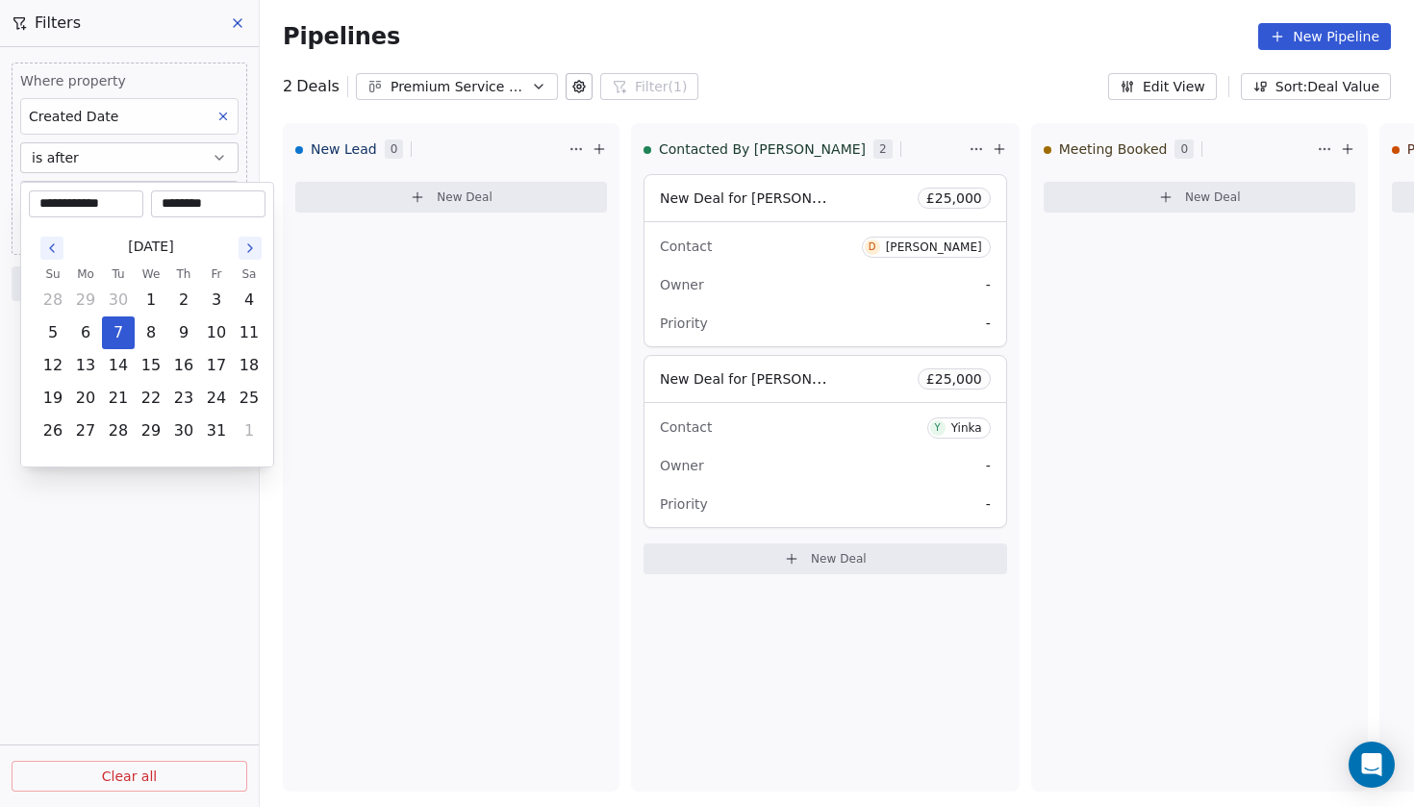
click at [195, 543] on html "**********" at bounding box center [707, 403] width 1414 height 807
